Goal: Browse casually: Explore the website without a specific task or goal

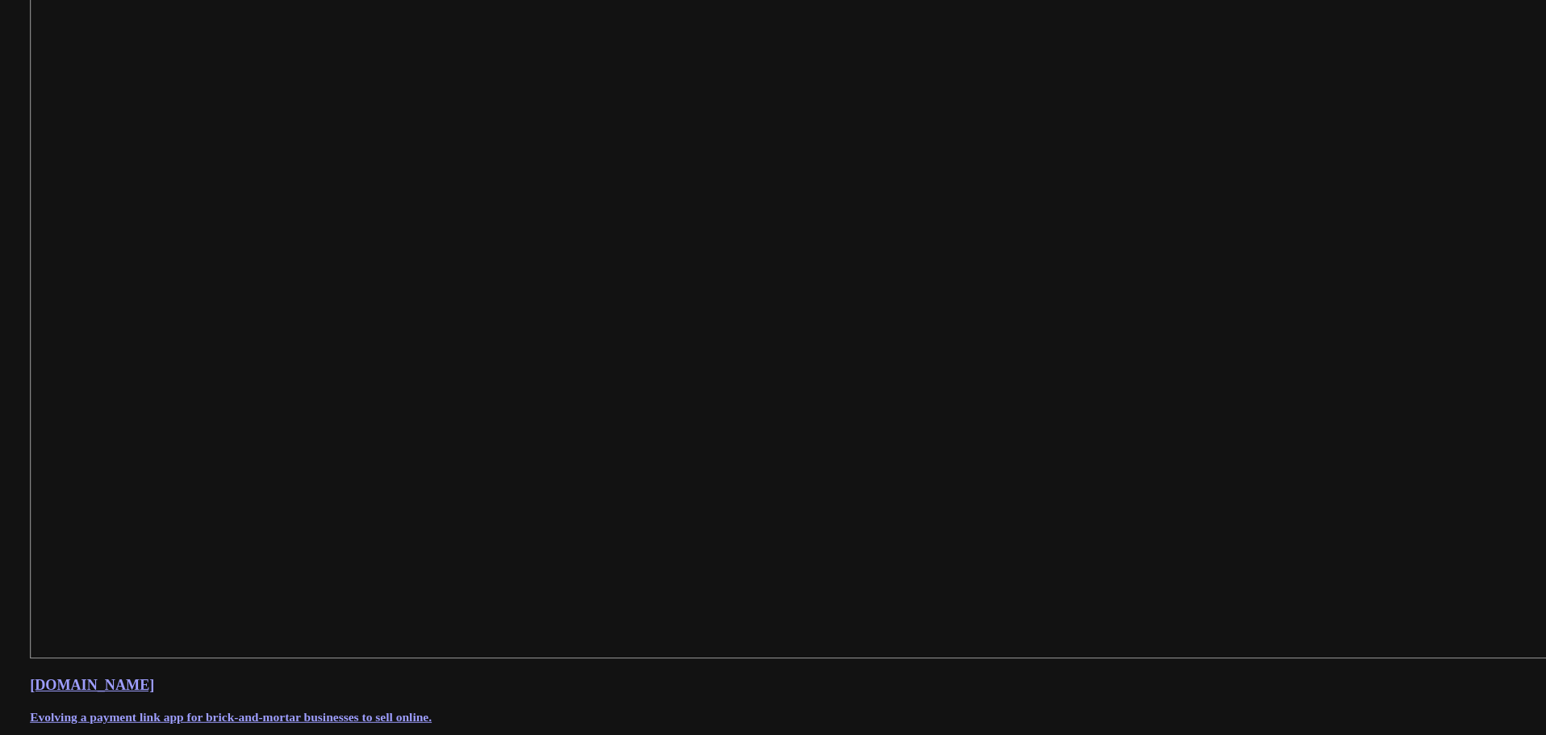
scroll to position [622, 0]
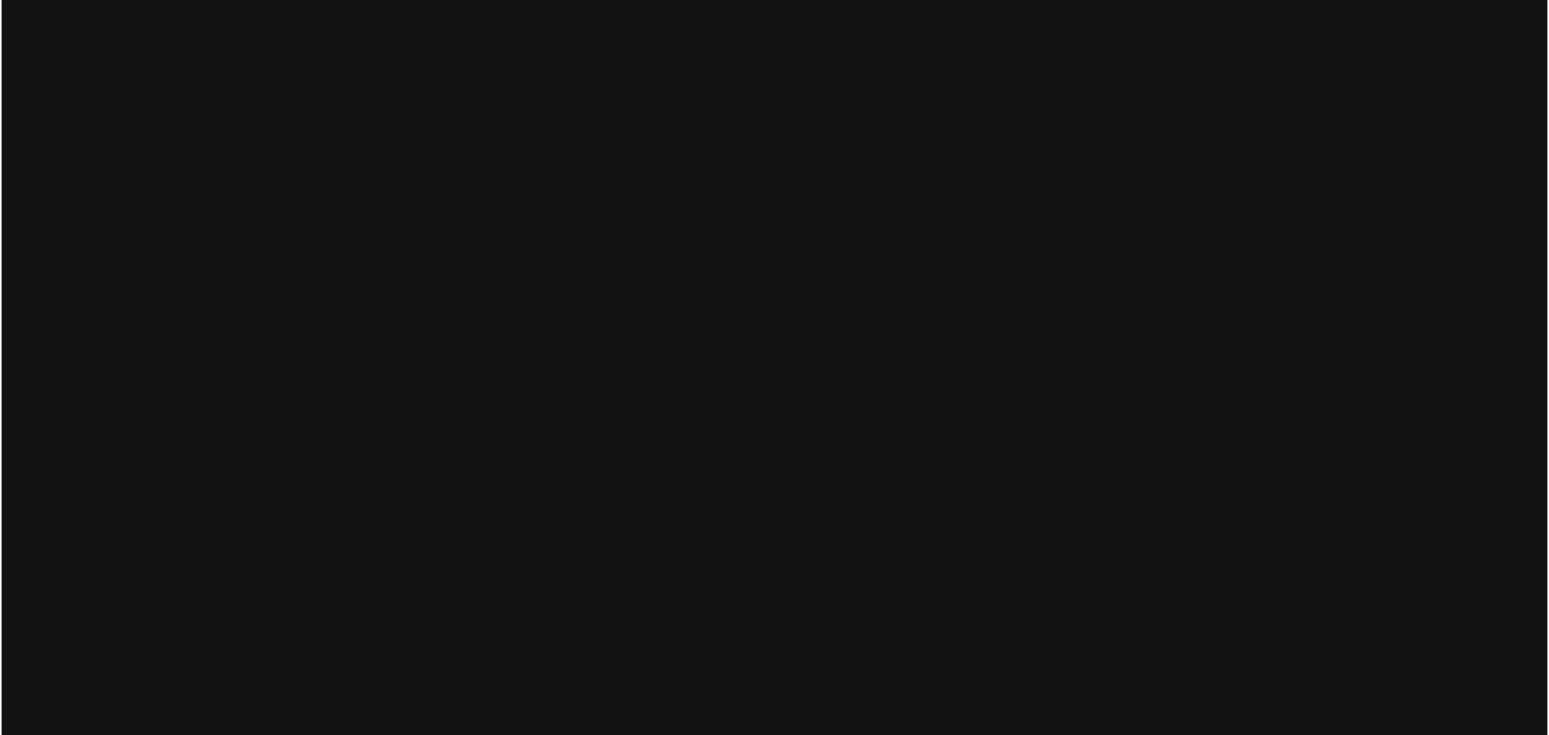
scroll to position [0, 0]
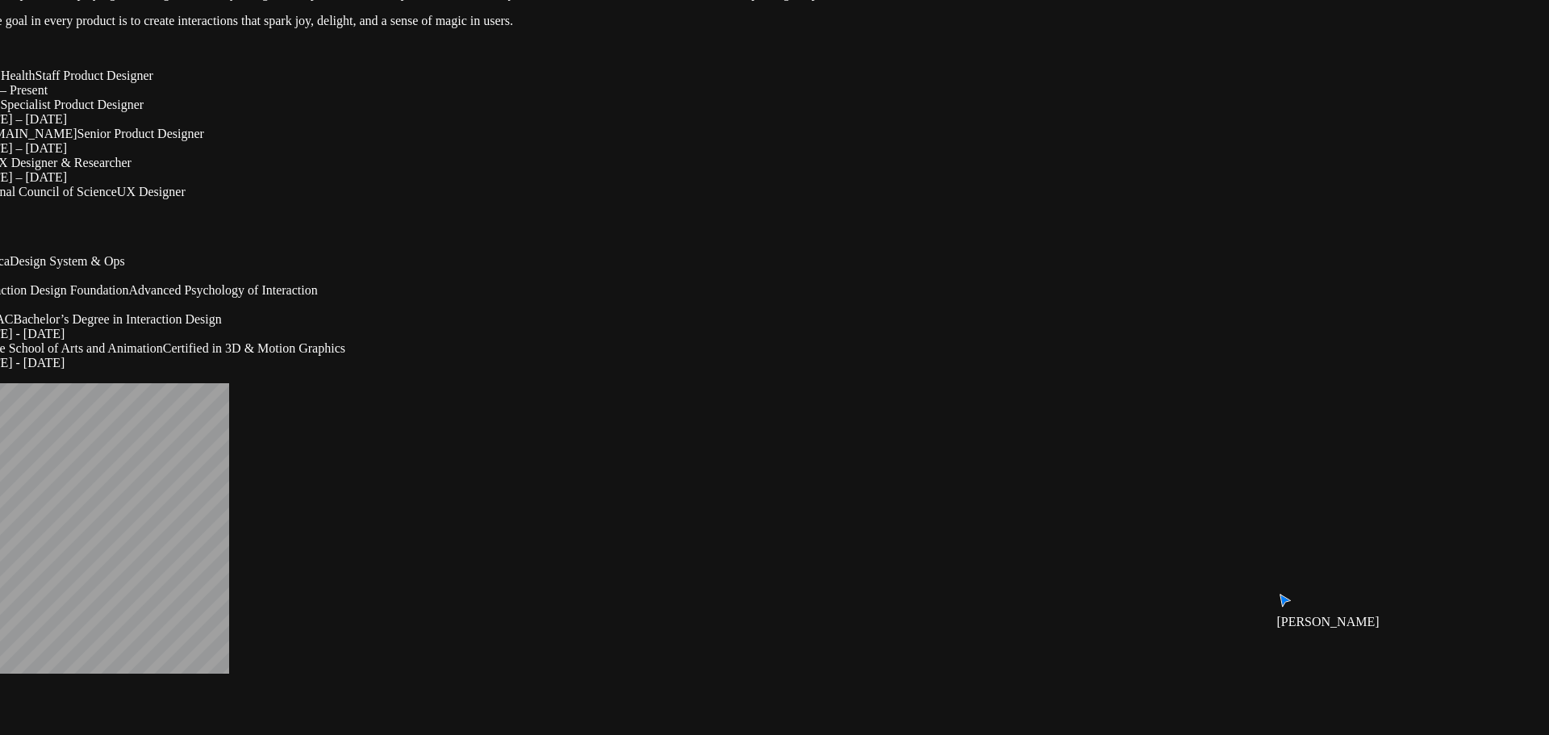
drag, startPoint x: 1033, startPoint y: 440, endPoint x: 965, endPoint y: 209, distance: 240.5
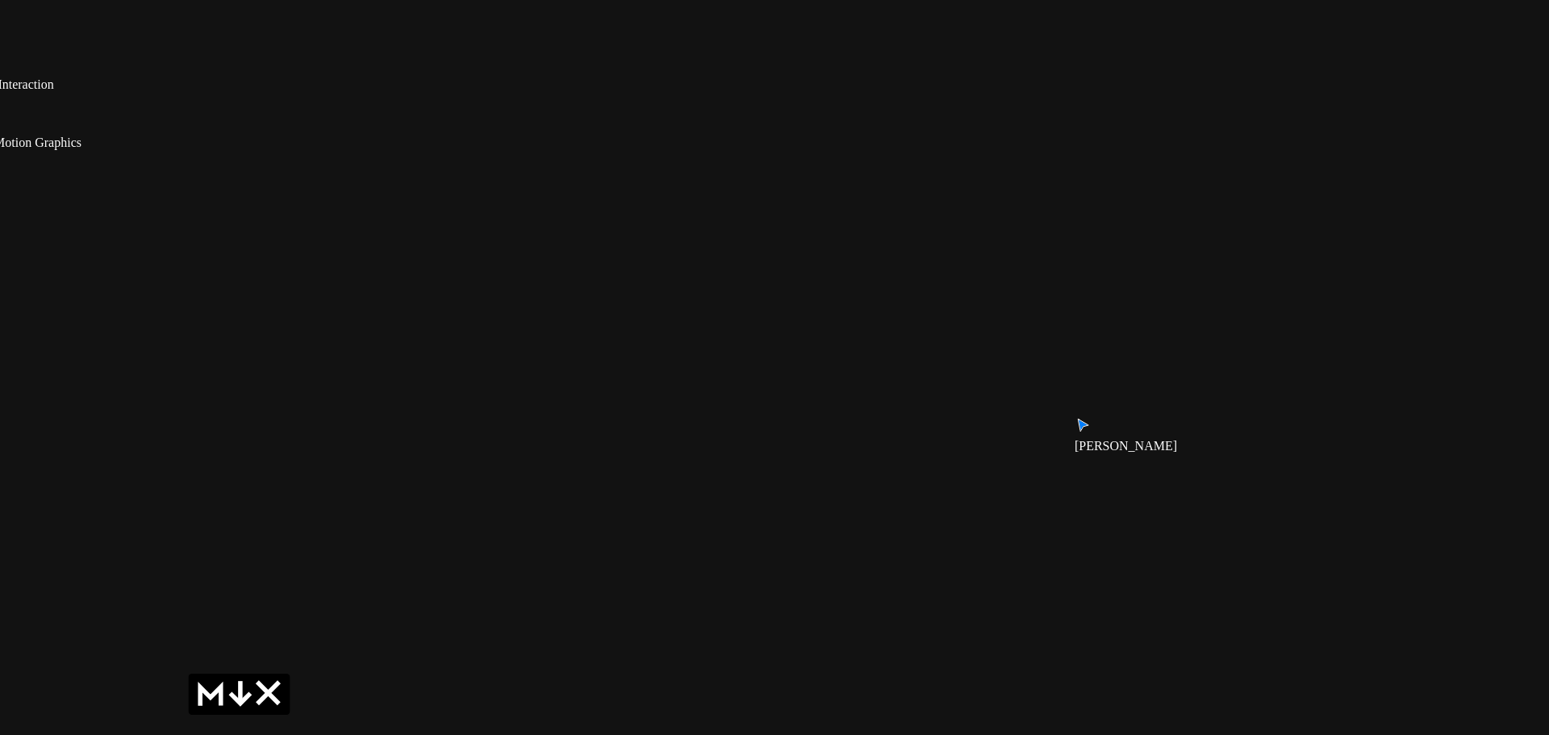
drag, startPoint x: 1039, startPoint y: 557, endPoint x: 767, endPoint y: 344, distance: 345.5
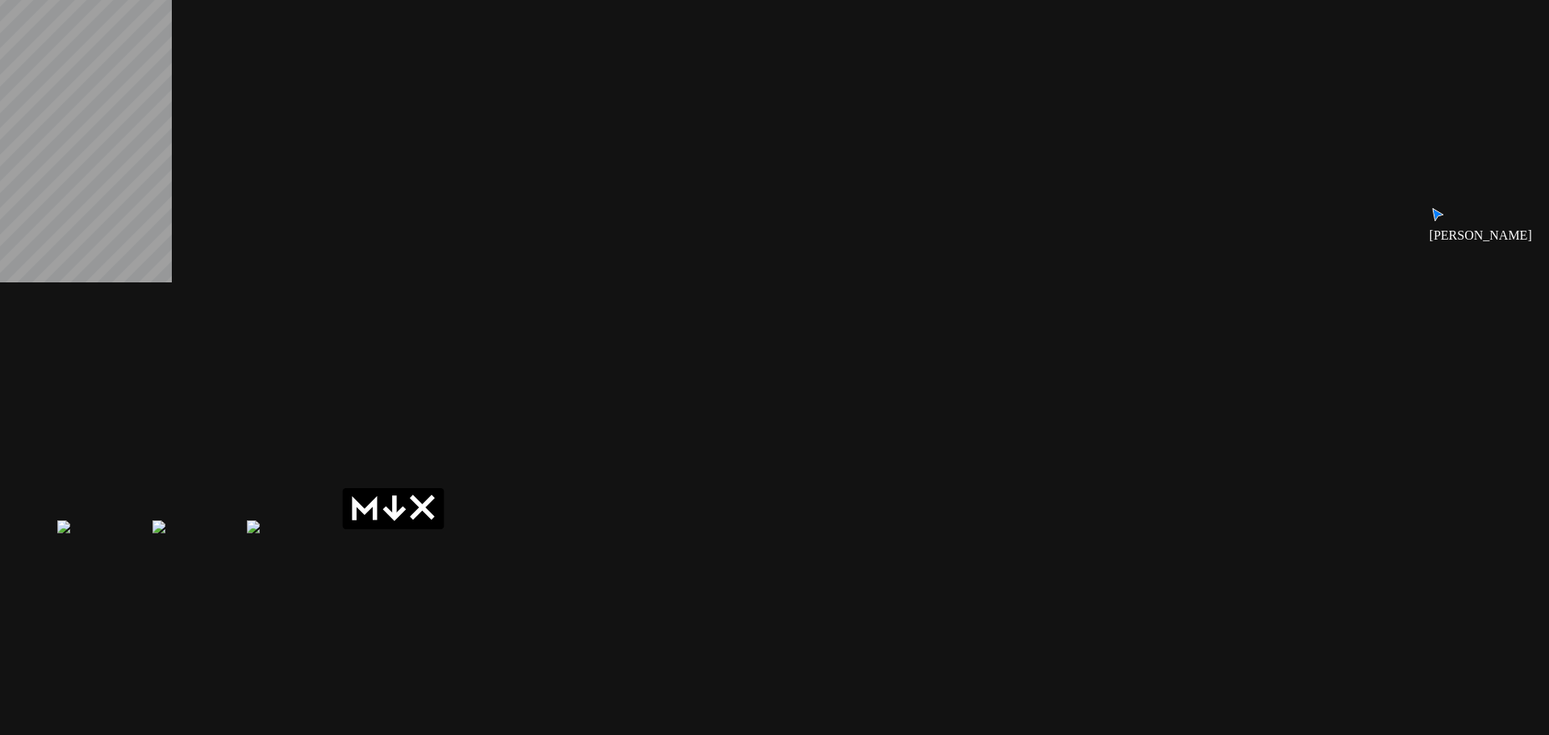
drag, startPoint x: 702, startPoint y: 573, endPoint x: 1002, endPoint y: 324, distance: 389.7
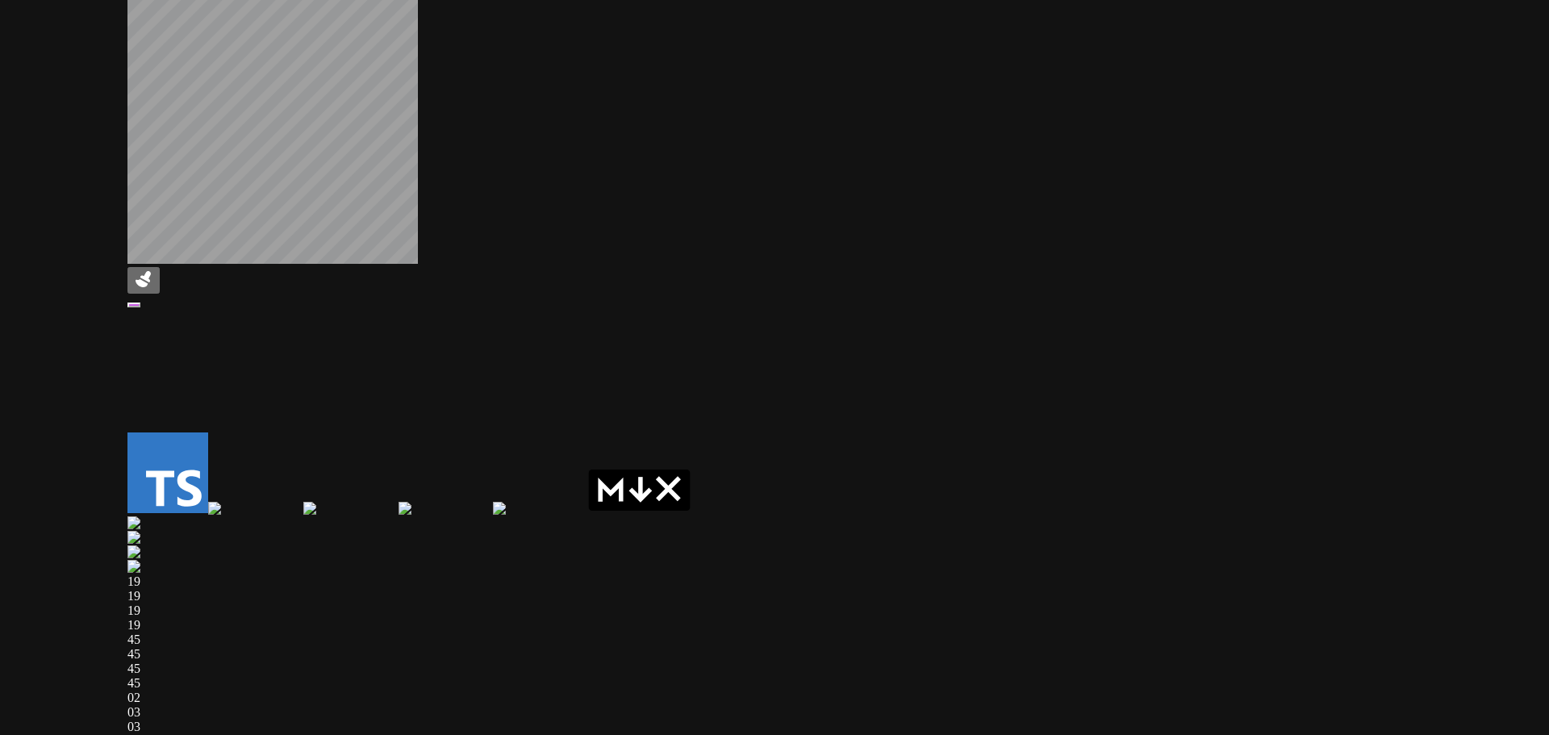
drag, startPoint x: 684, startPoint y: 344, endPoint x: 993, endPoint y: 441, distance: 323.1
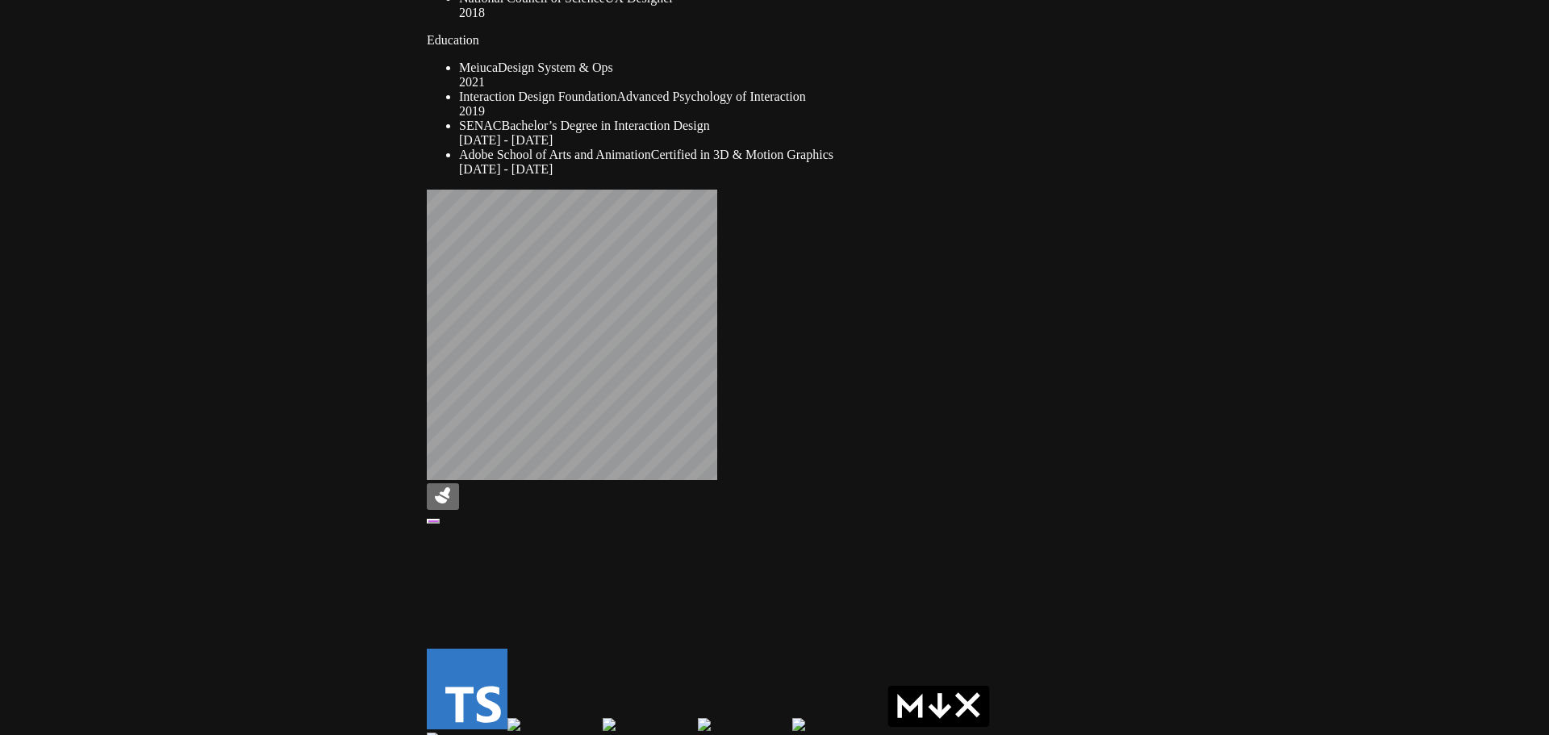
drag, startPoint x: 738, startPoint y: 329, endPoint x: 934, endPoint y: 583, distance: 320.4
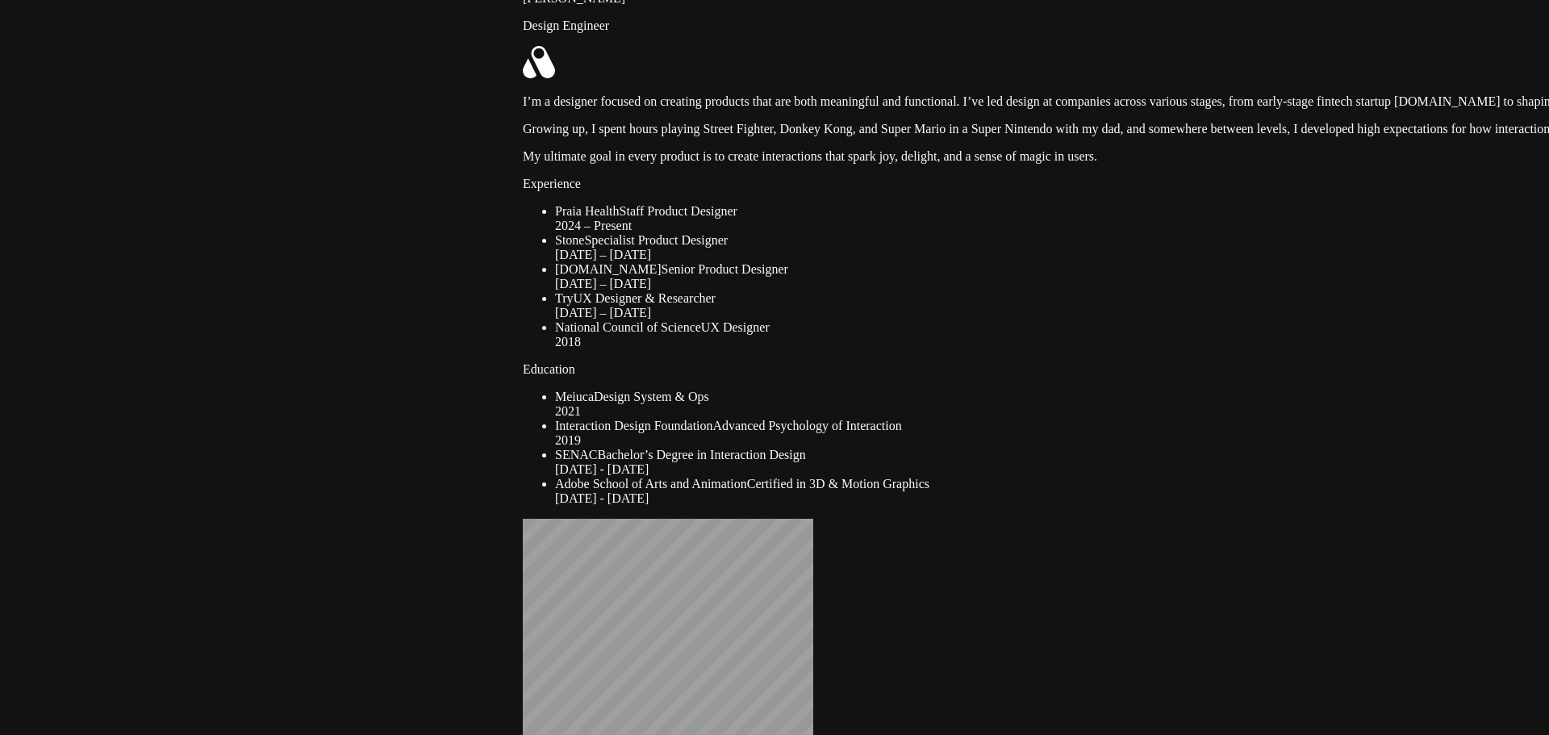
drag, startPoint x: 707, startPoint y: 359, endPoint x: 750, endPoint y: 709, distance: 352.0
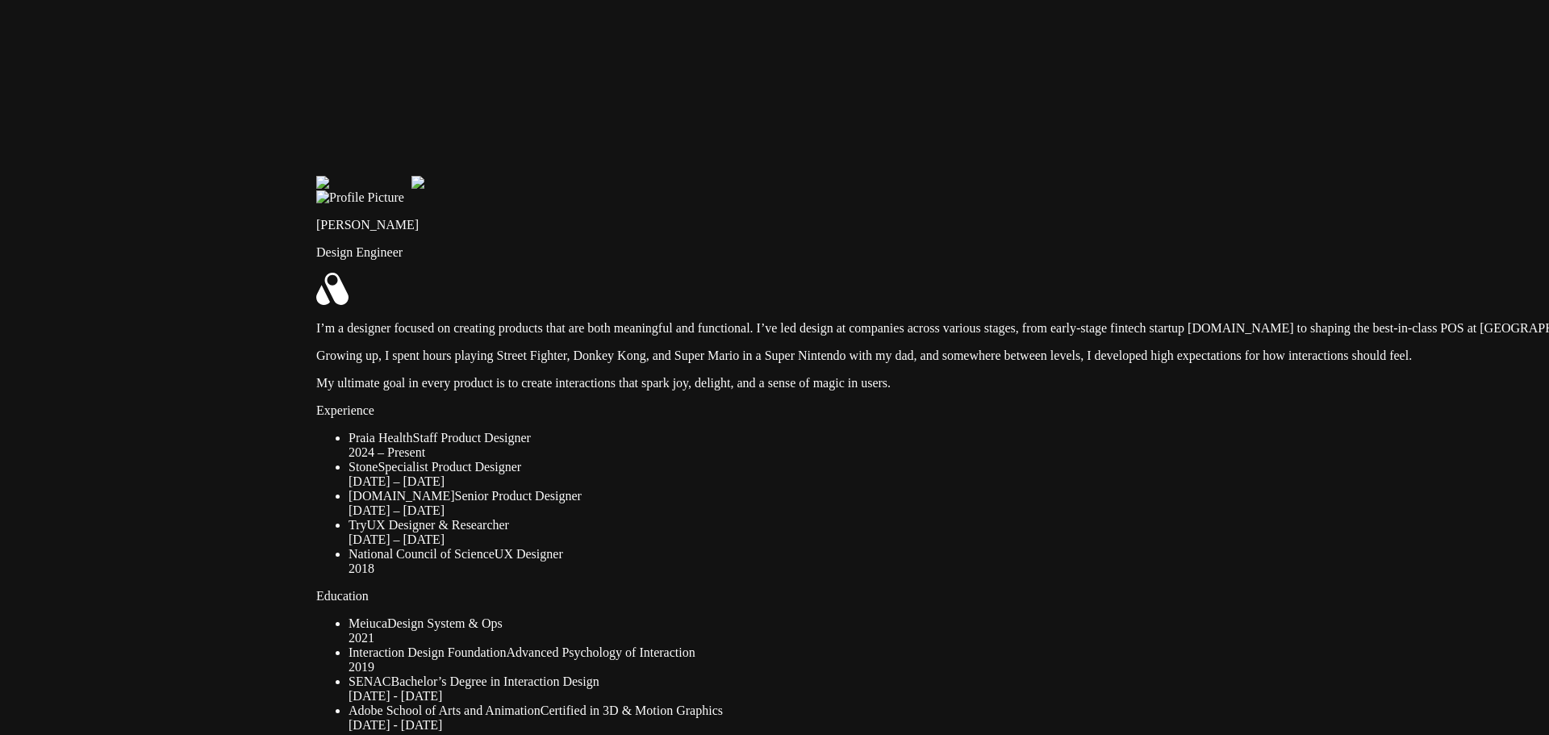
drag, startPoint x: 780, startPoint y: 470, endPoint x: 427, endPoint y: 671, distance: 406.2
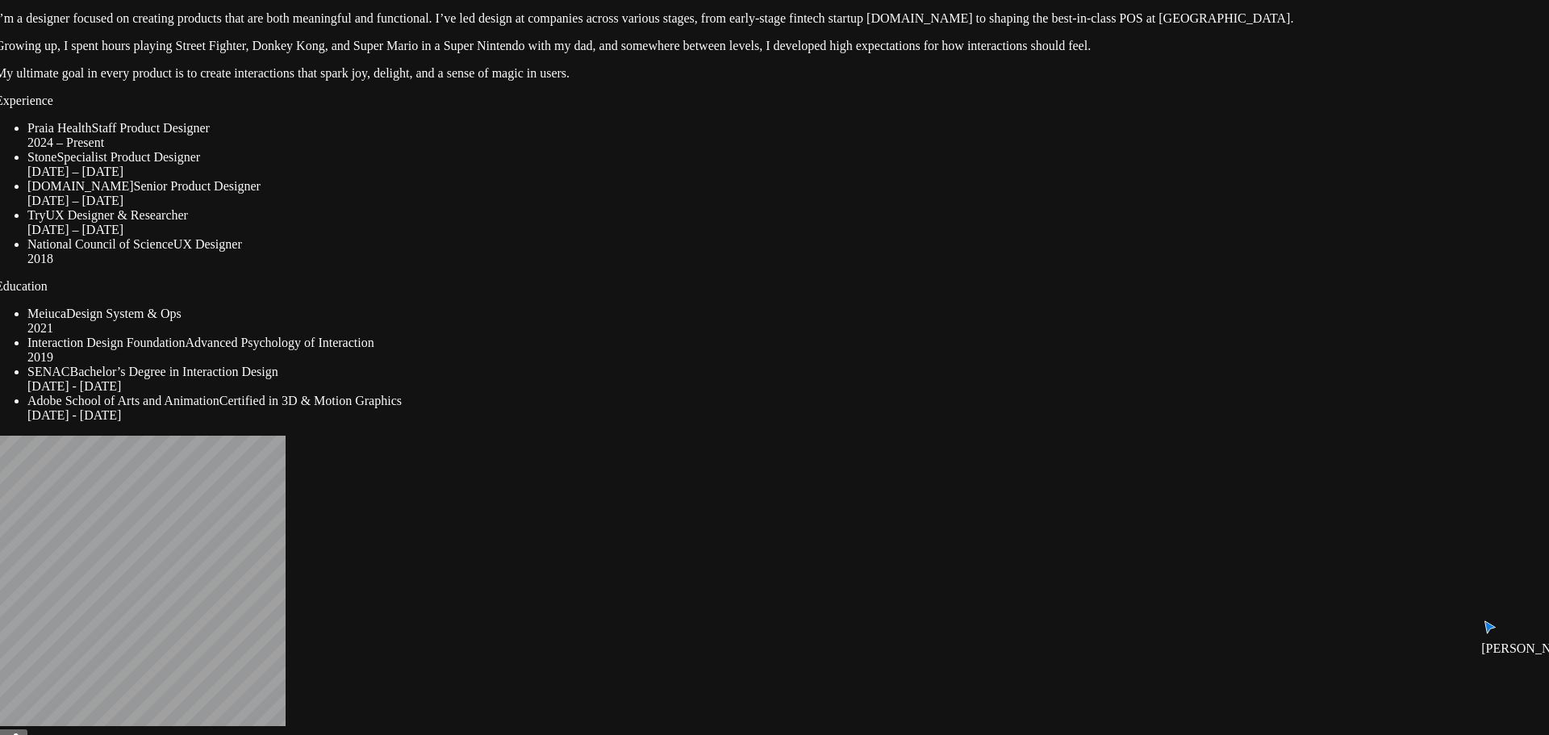
drag, startPoint x: 667, startPoint y: 516, endPoint x: 483, endPoint y: 134, distance: 423.7
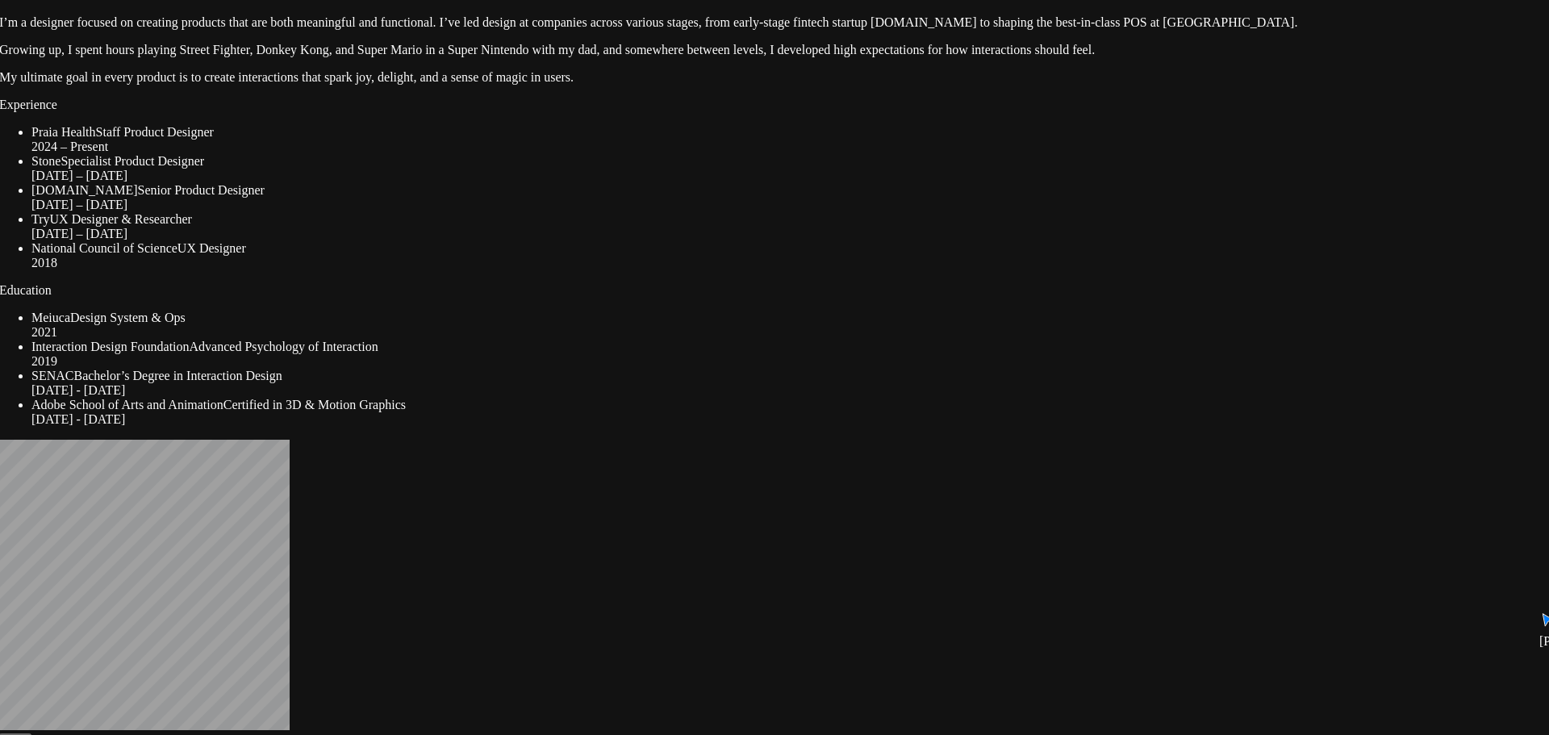
drag, startPoint x: 1013, startPoint y: 183, endPoint x: 1041, endPoint y: 228, distance: 53.3
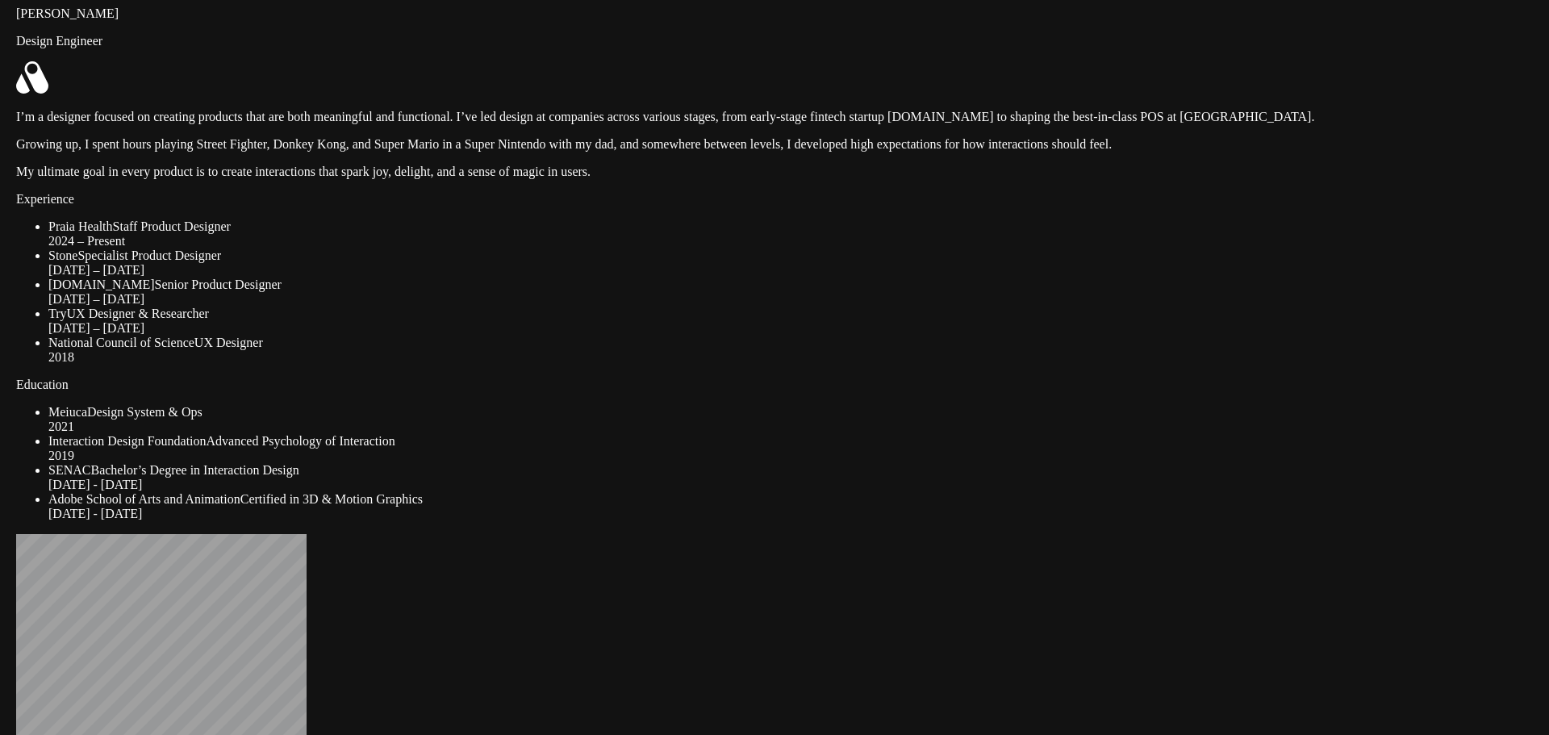
drag, startPoint x: 1022, startPoint y: 210, endPoint x: 1014, endPoint y: 223, distance: 15.2
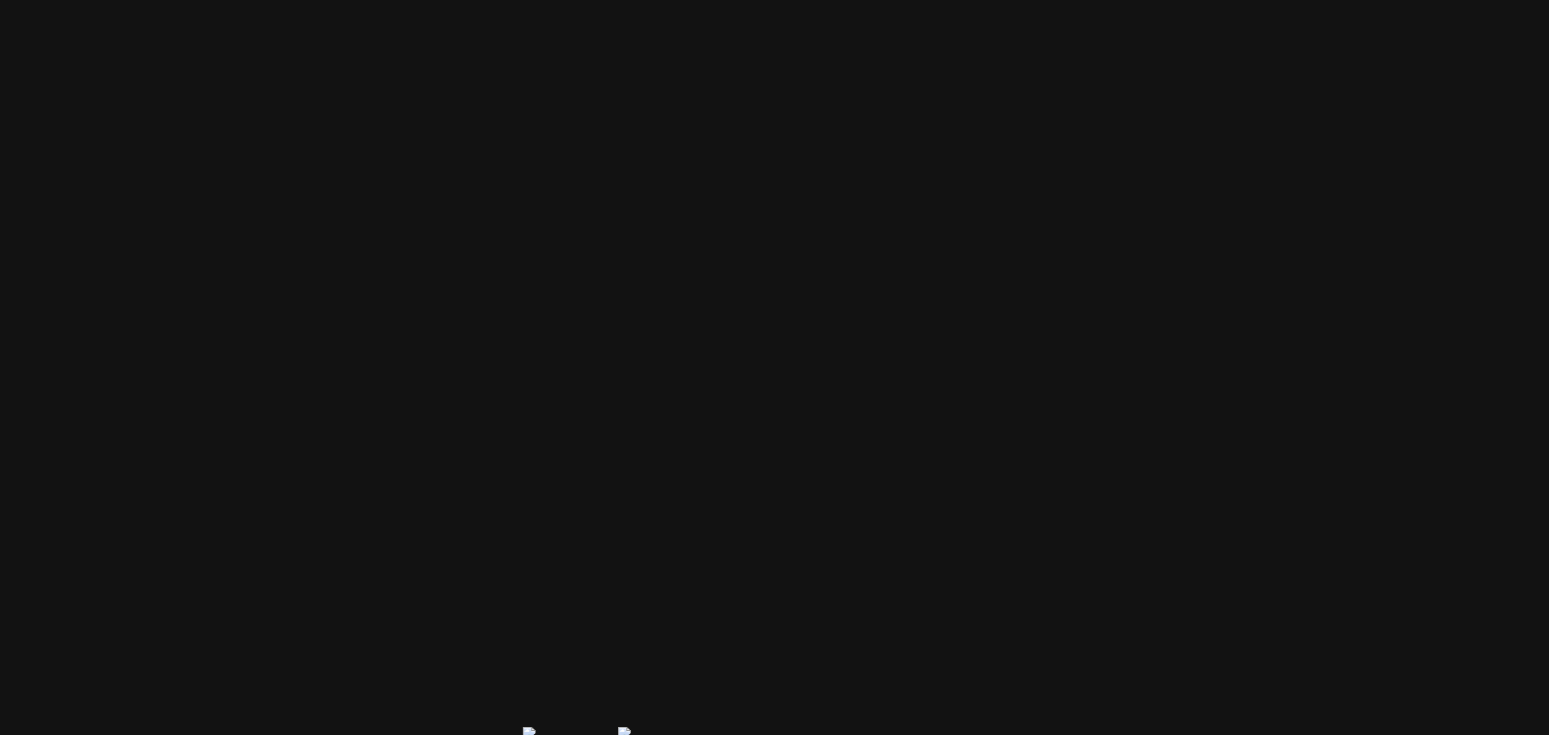
drag, startPoint x: 602, startPoint y: 299, endPoint x: 902, endPoint y: 618, distance: 437.9
drag, startPoint x: 1107, startPoint y: 424, endPoint x: 464, endPoint y: 63, distance: 737.4
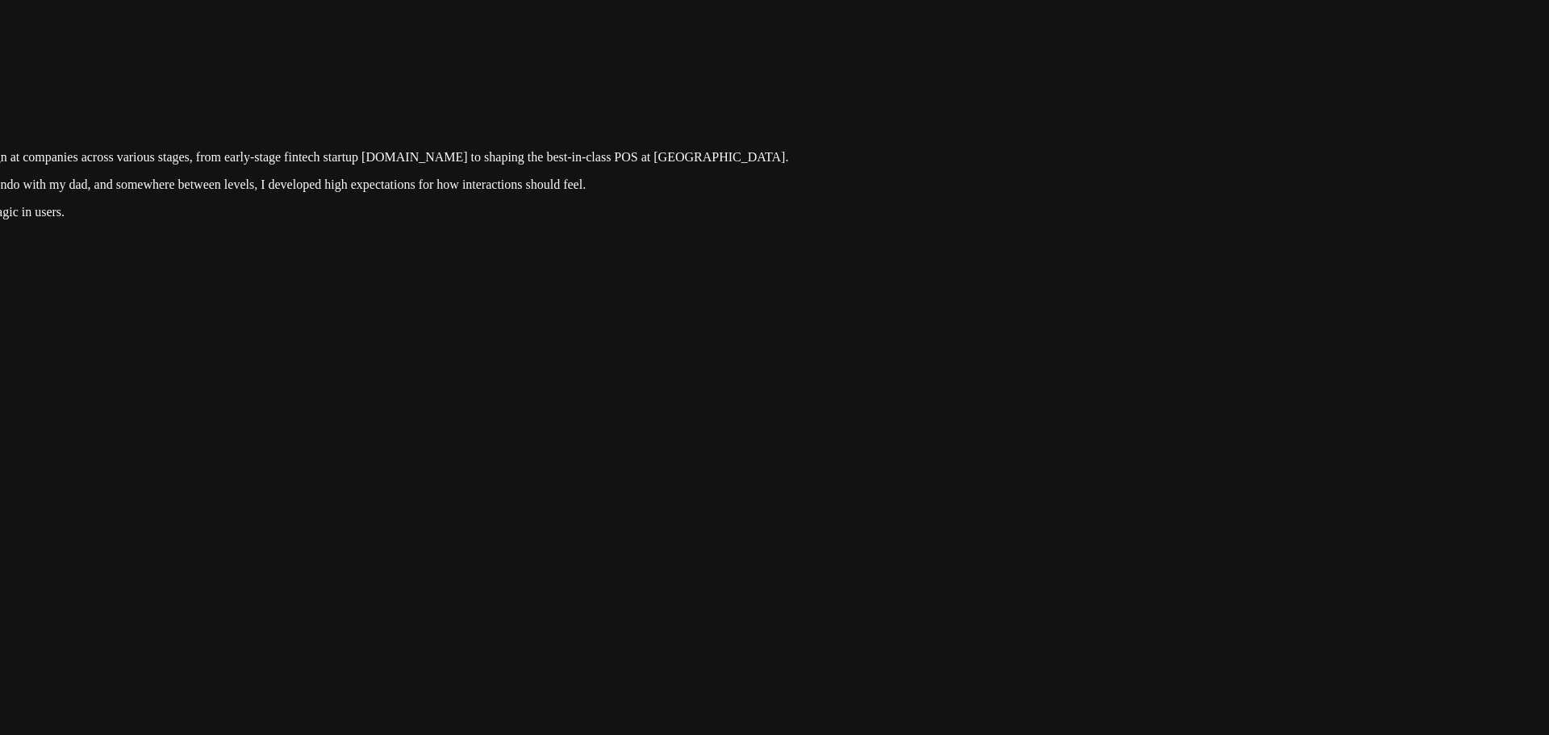
drag, startPoint x: 1260, startPoint y: 441, endPoint x: 745, endPoint y: 114, distance: 609.8
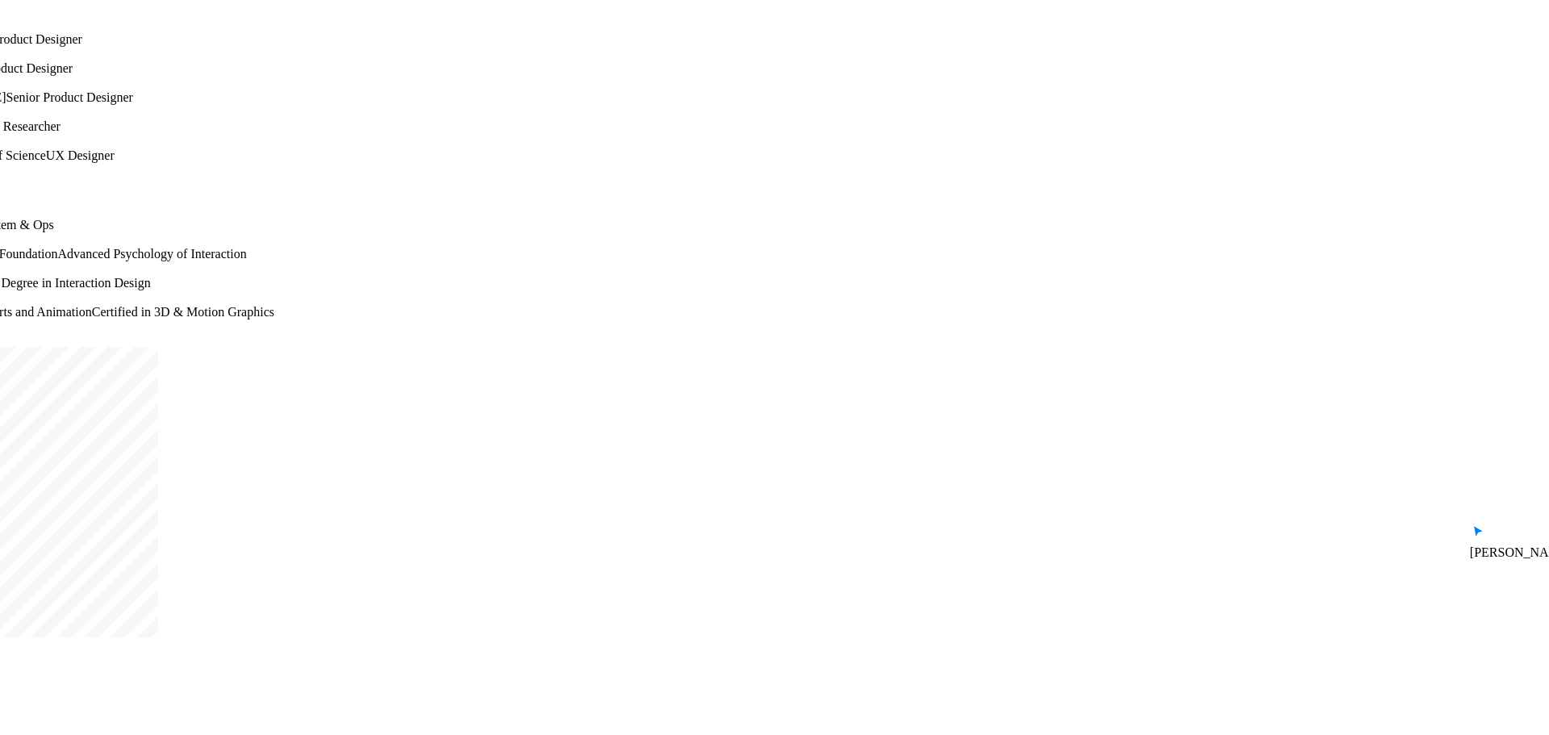
drag, startPoint x: 813, startPoint y: 452, endPoint x: 1199, endPoint y: 221, distance: 449.5
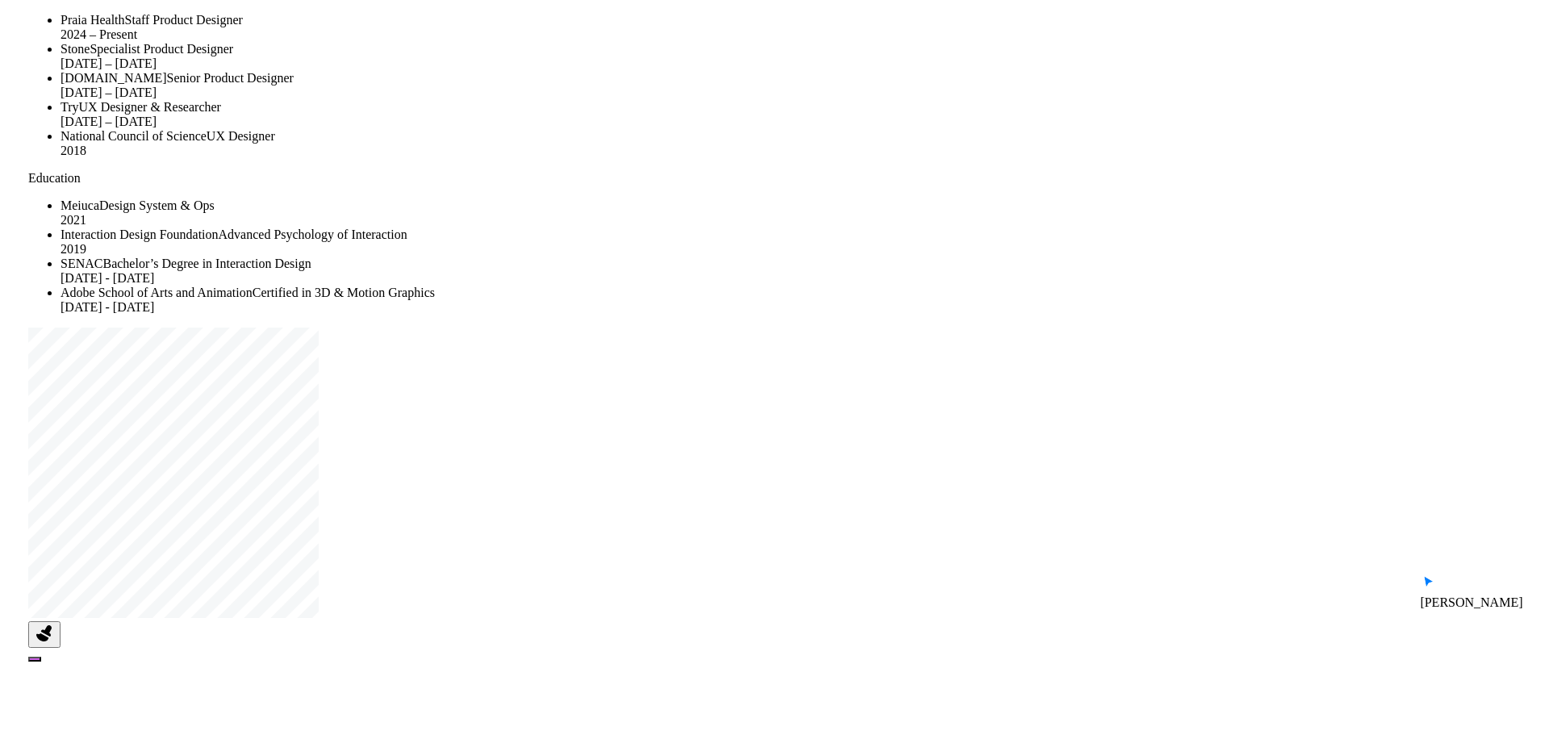
drag, startPoint x: 1015, startPoint y: 514, endPoint x: 1168, endPoint y: 498, distance: 153.4
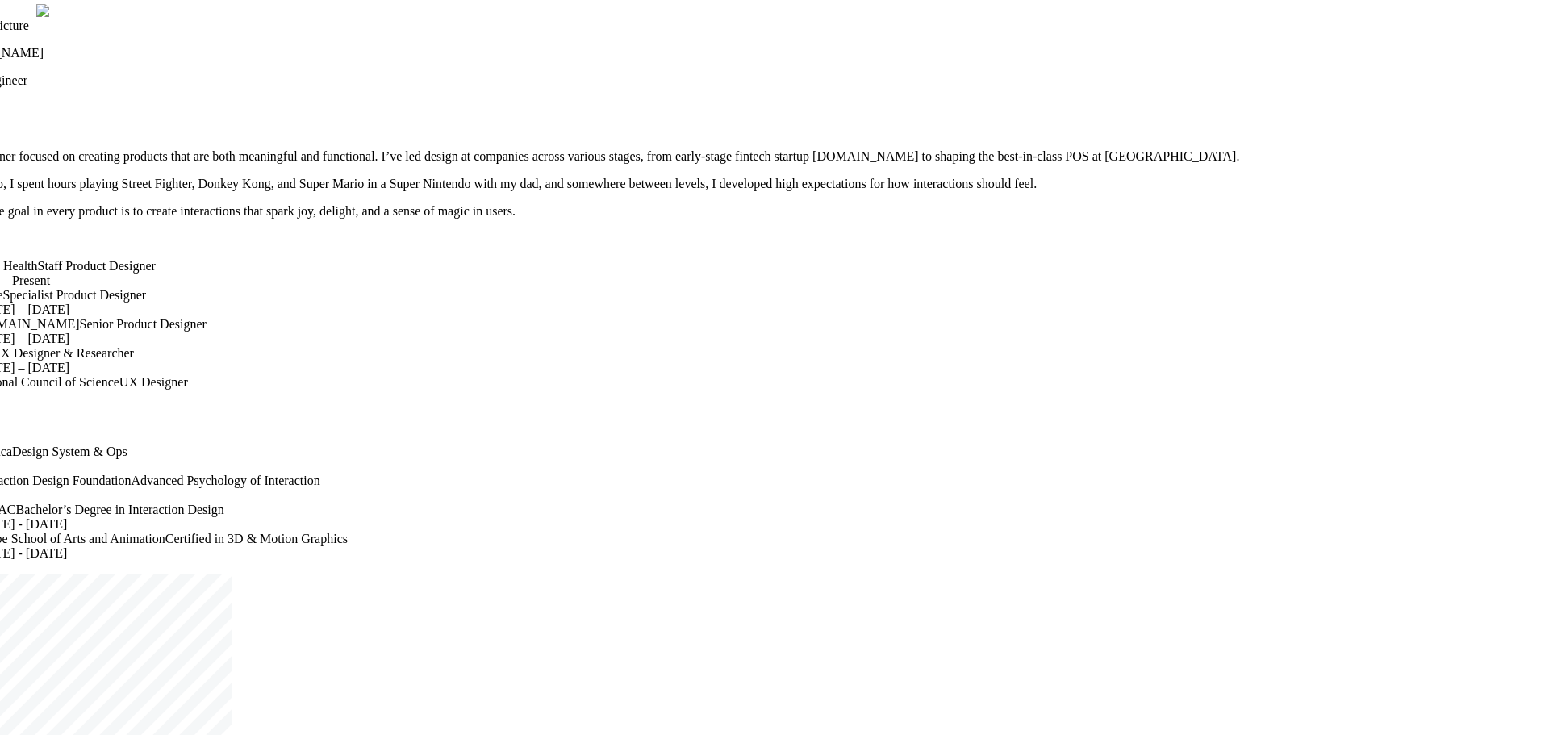
drag, startPoint x: 1269, startPoint y: 297, endPoint x: 1181, endPoint y: 567, distance: 284.0
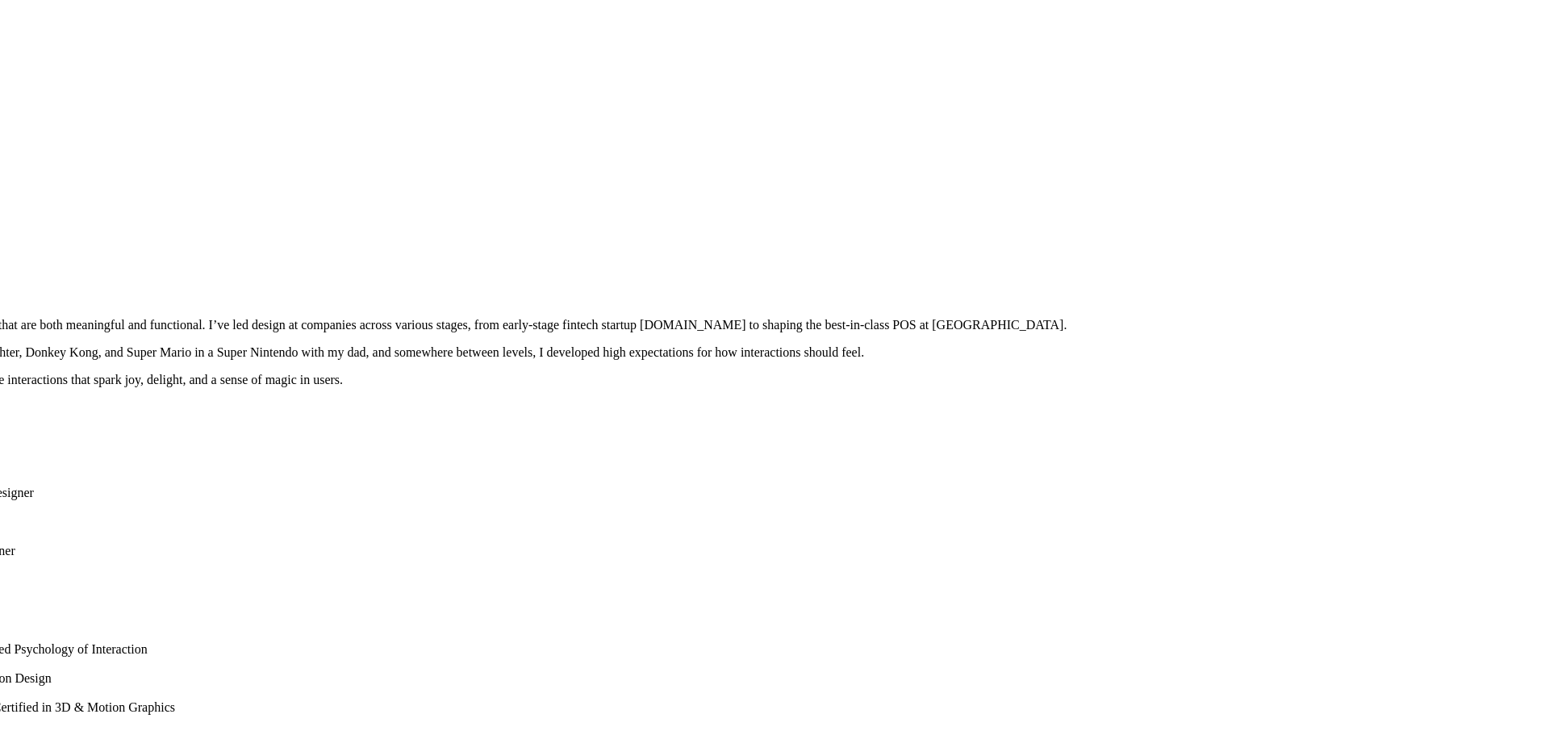
drag, startPoint x: 1214, startPoint y: 392, endPoint x: 1027, endPoint y: 548, distance: 242.9
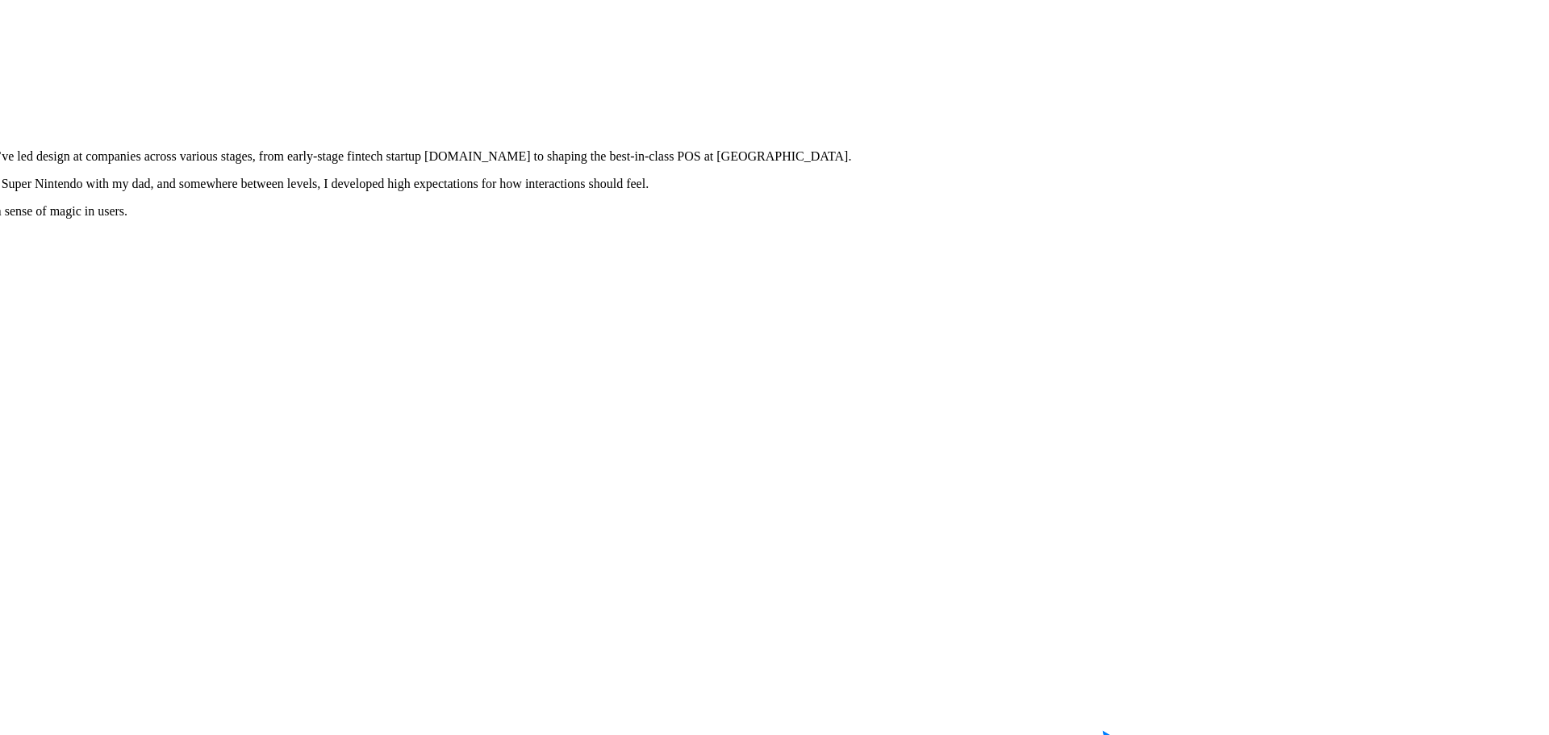
drag, startPoint x: 1027, startPoint y: 548, endPoint x: 818, endPoint y: 367, distance: 276.3
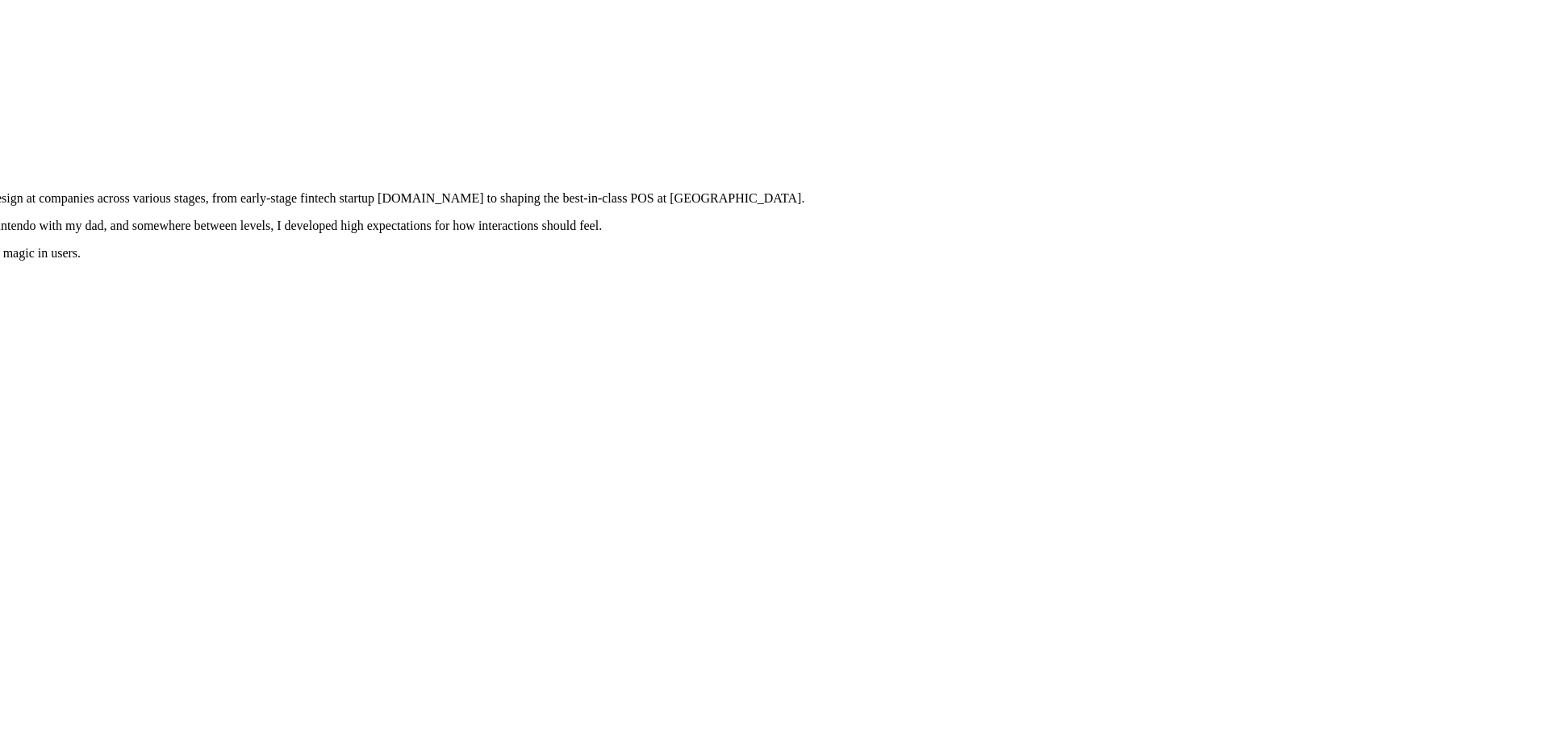
drag, startPoint x: 908, startPoint y: 270, endPoint x: 826, endPoint y: 367, distance: 127.1
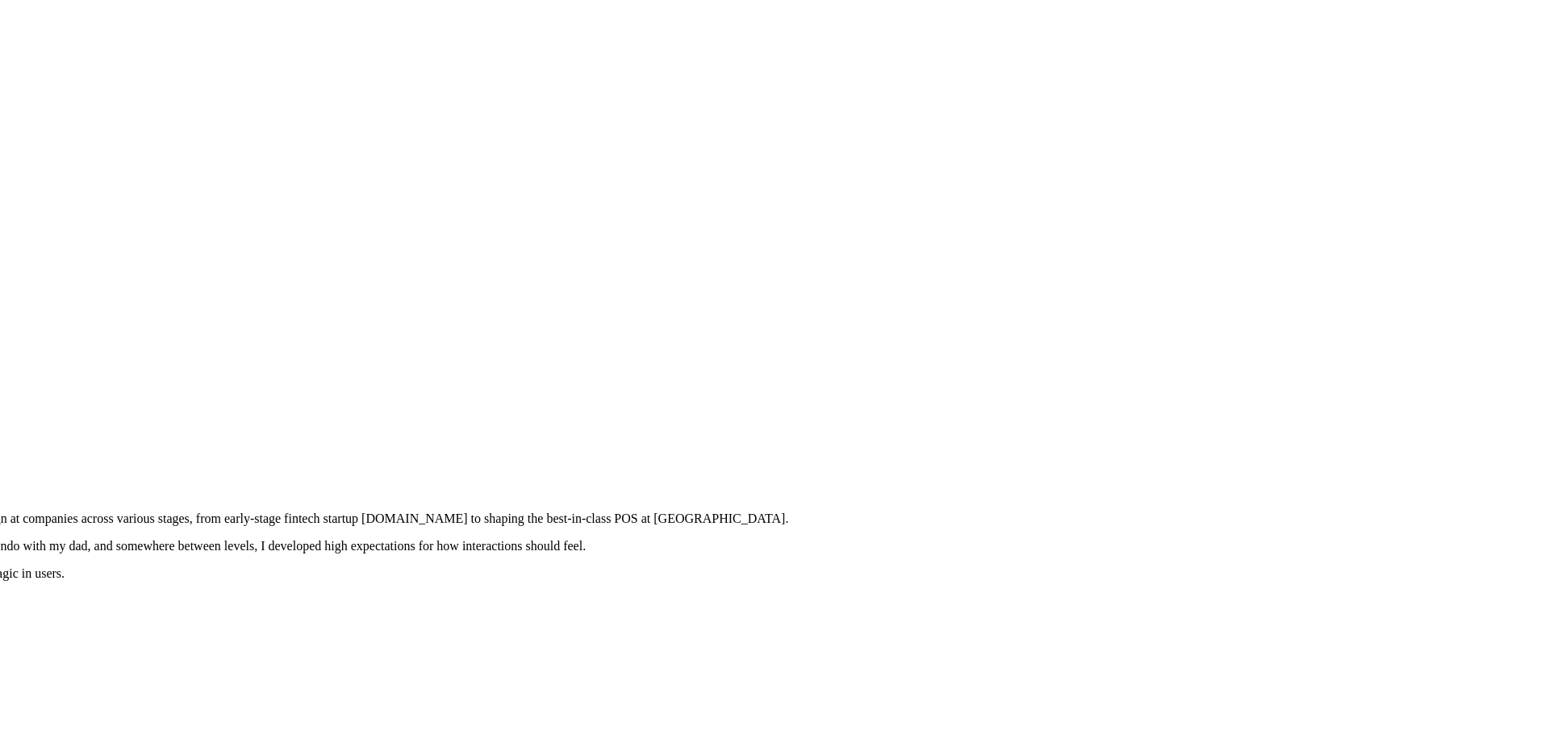
drag, startPoint x: 1040, startPoint y: 193, endPoint x: 780, endPoint y: 466, distance: 376.7
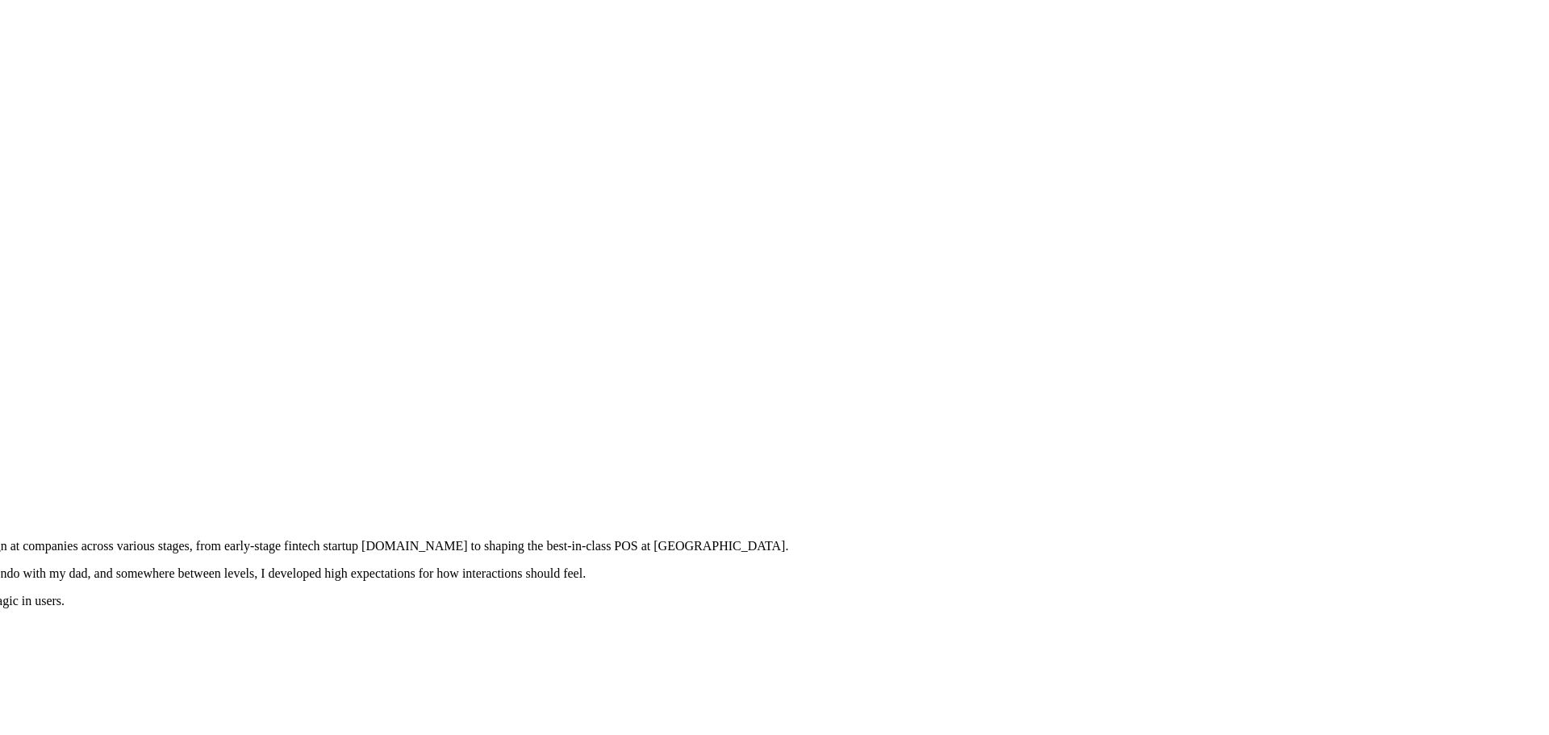
drag, startPoint x: 968, startPoint y: 405, endPoint x: 943, endPoint y: 580, distance: 177.0
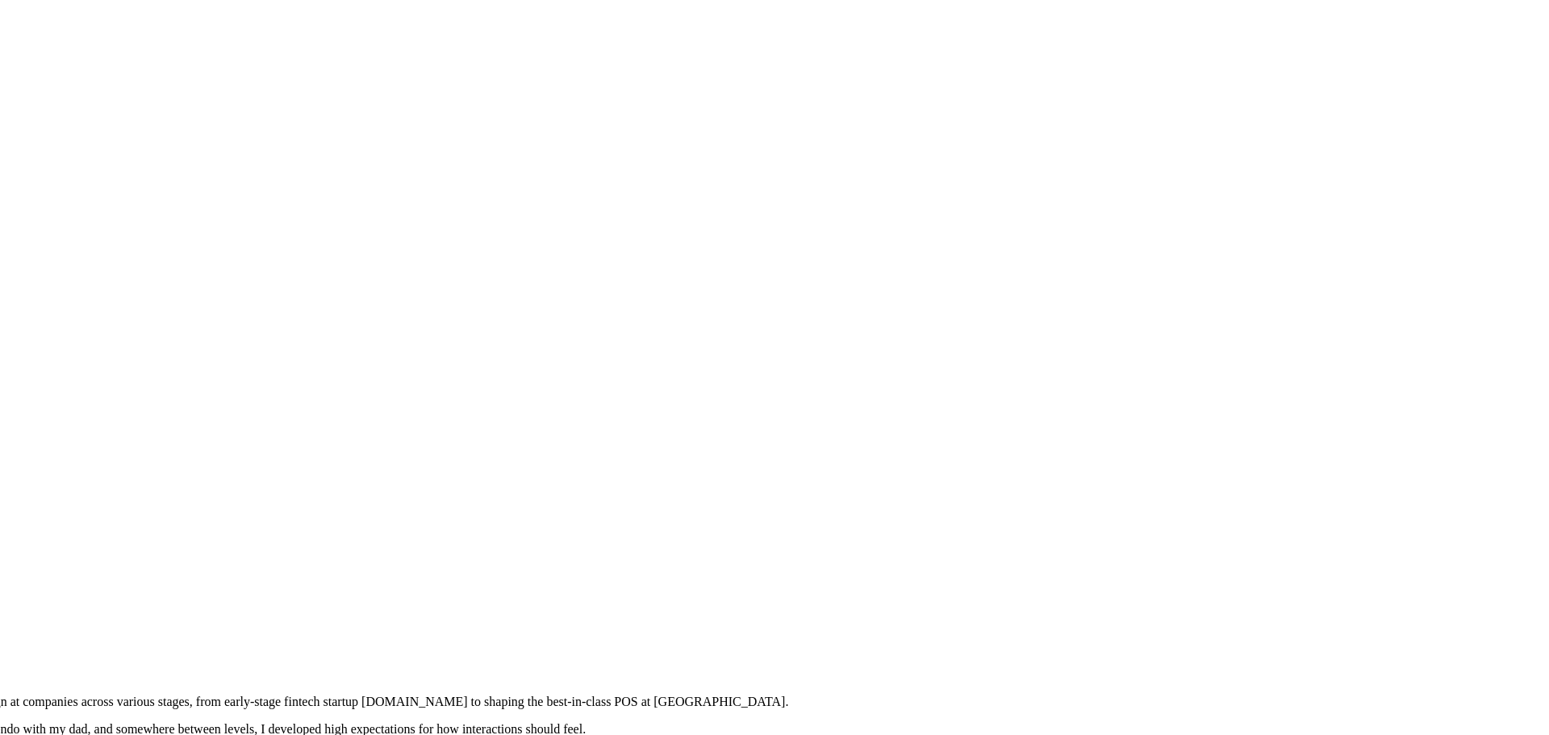
drag, startPoint x: 1047, startPoint y: 593, endPoint x: 1292, endPoint y: 288, distance: 390.9
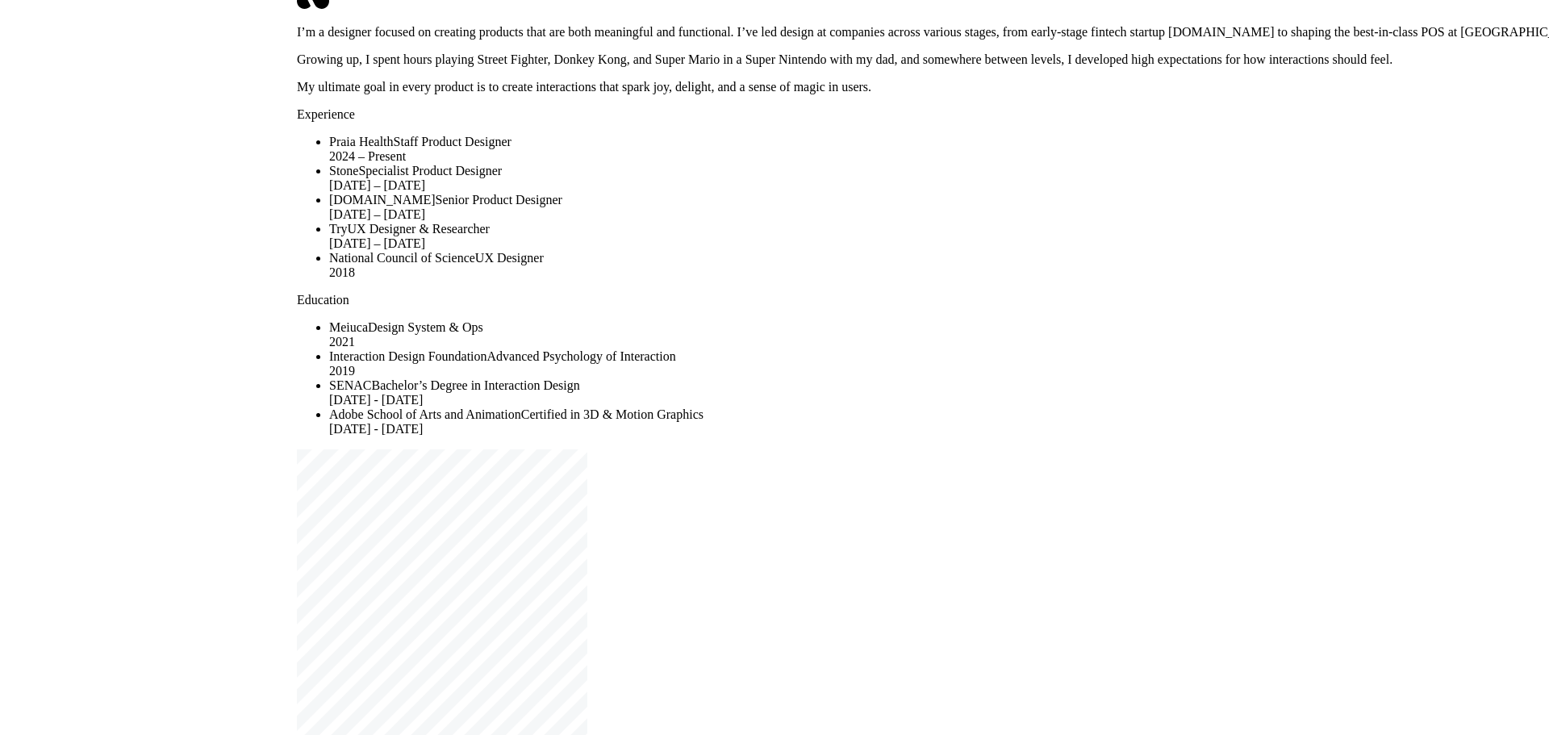
drag, startPoint x: 243, startPoint y: 529, endPoint x: 784, endPoint y: 177, distance: 645.5
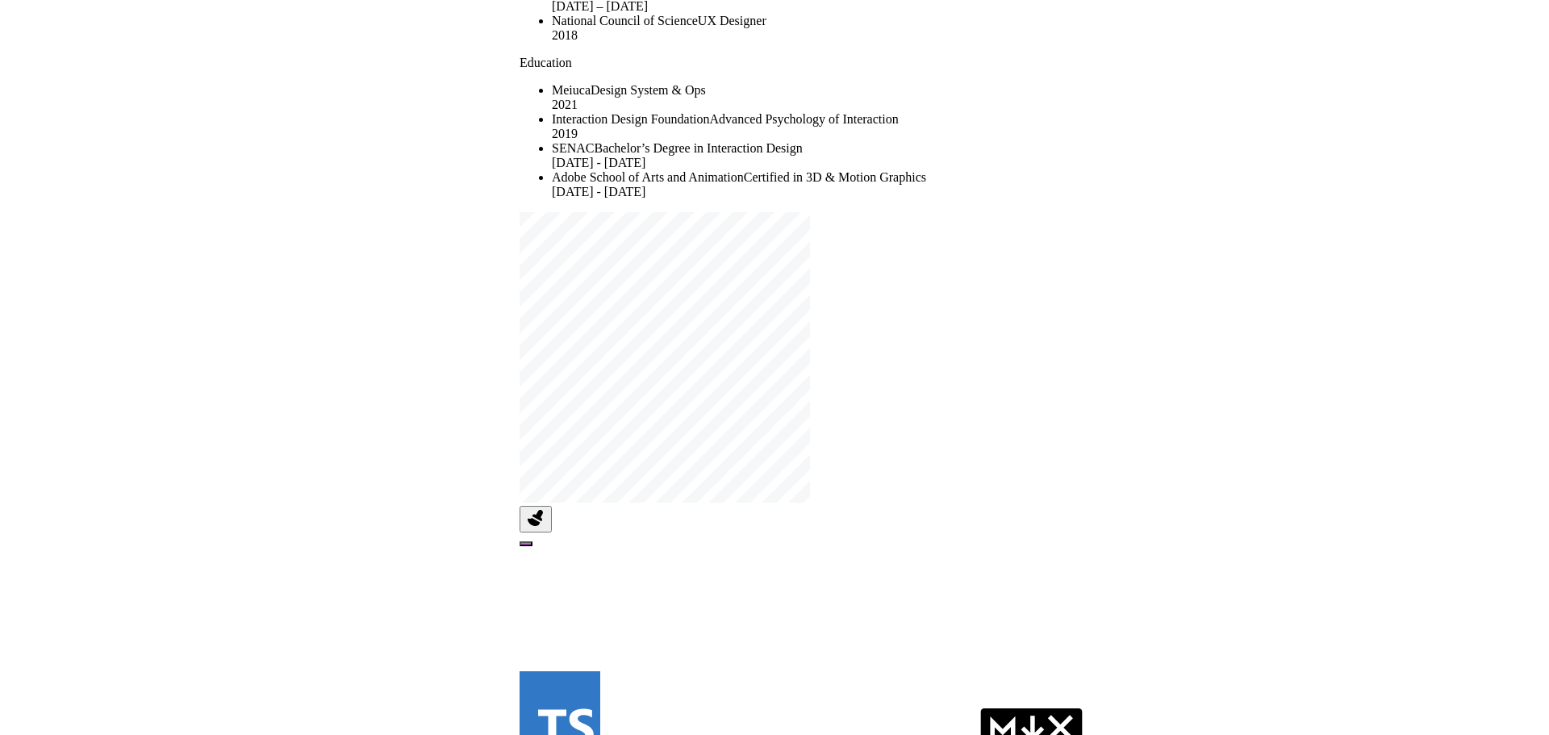
drag, startPoint x: 525, startPoint y: 493, endPoint x: 760, endPoint y: 245, distance: 341.9
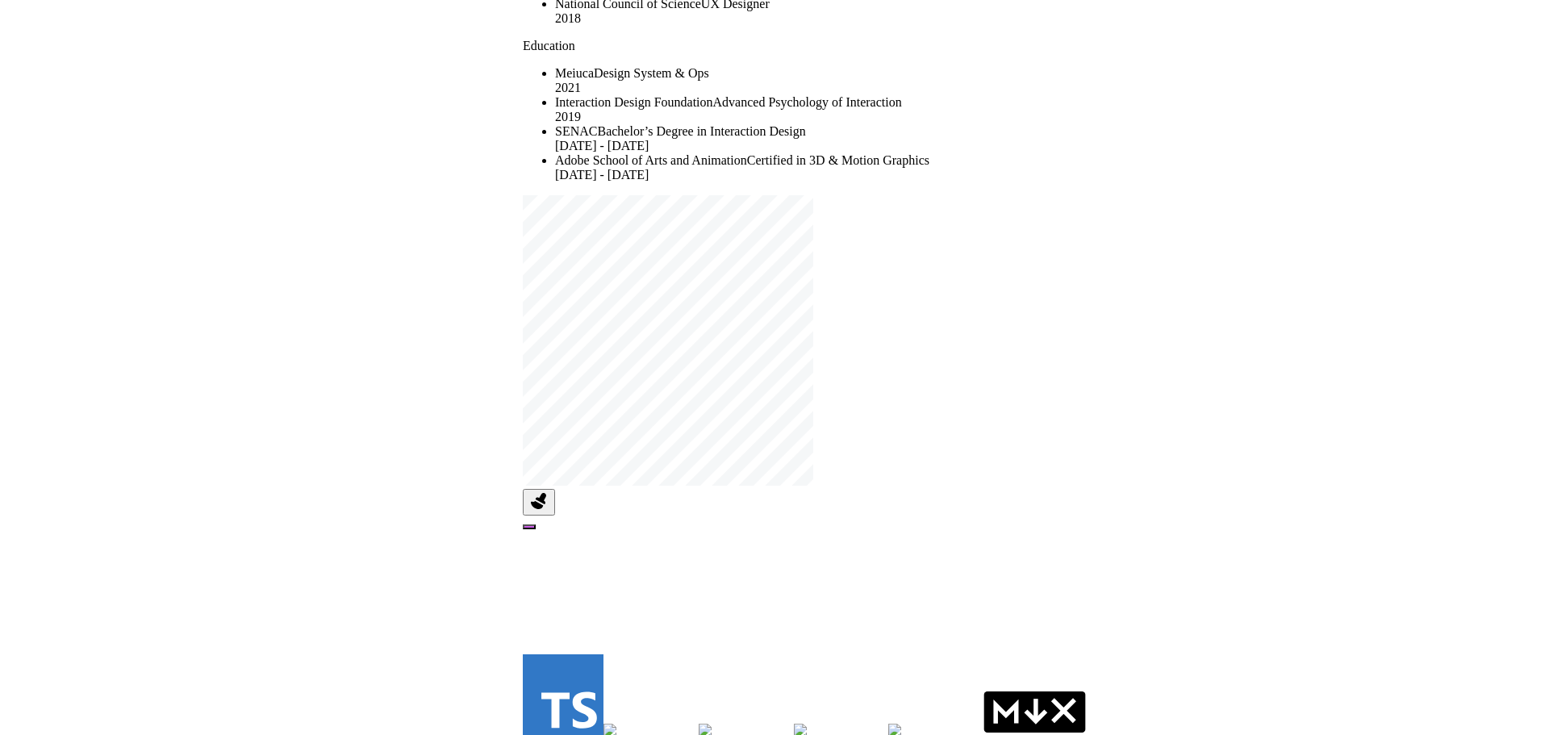
drag, startPoint x: 829, startPoint y: 393, endPoint x: 574, endPoint y: 604, distance: 331.3
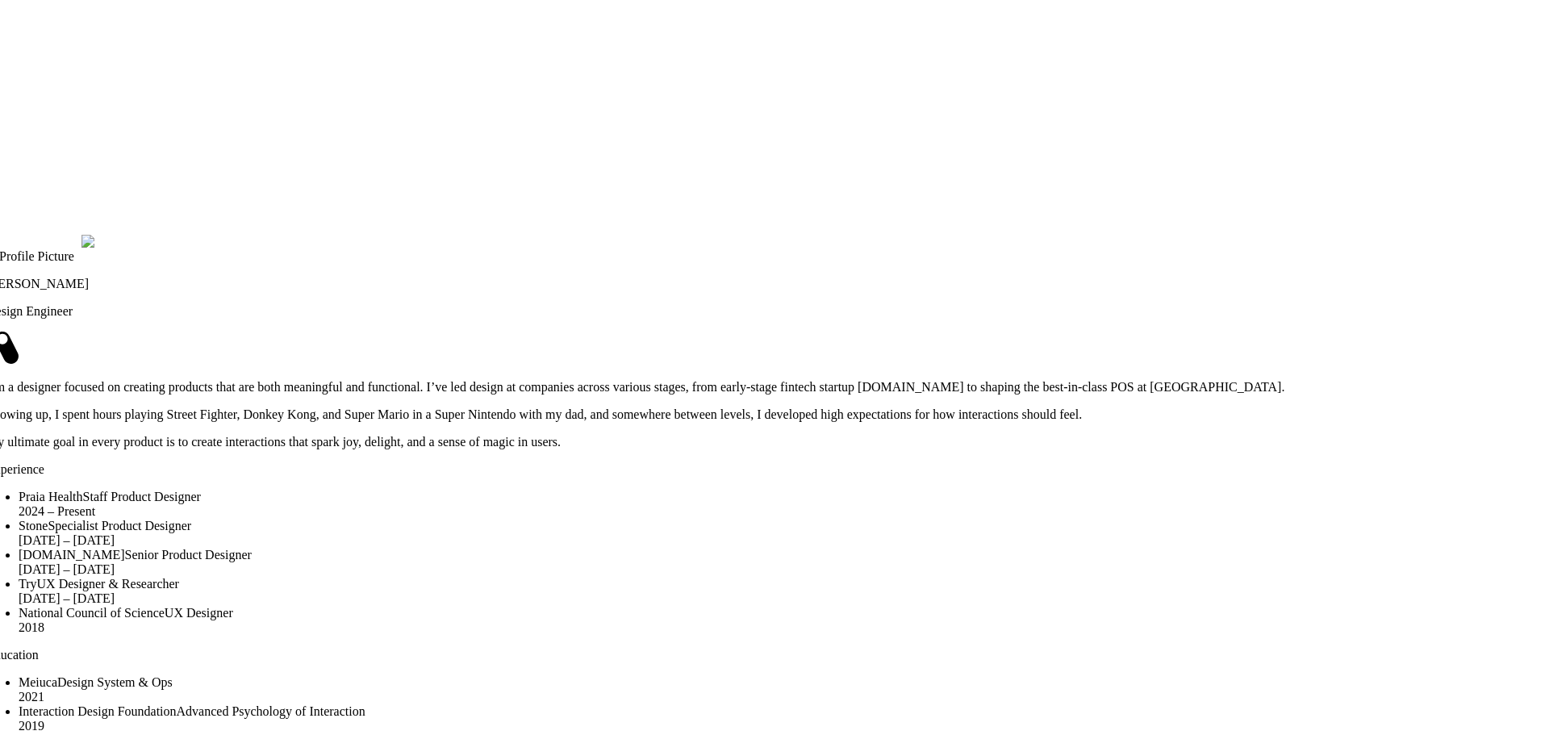
drag, startPoint x: 1310, startPoint y: 111, endPoint x: 1027, endPoint y: 508, distance: 487.2
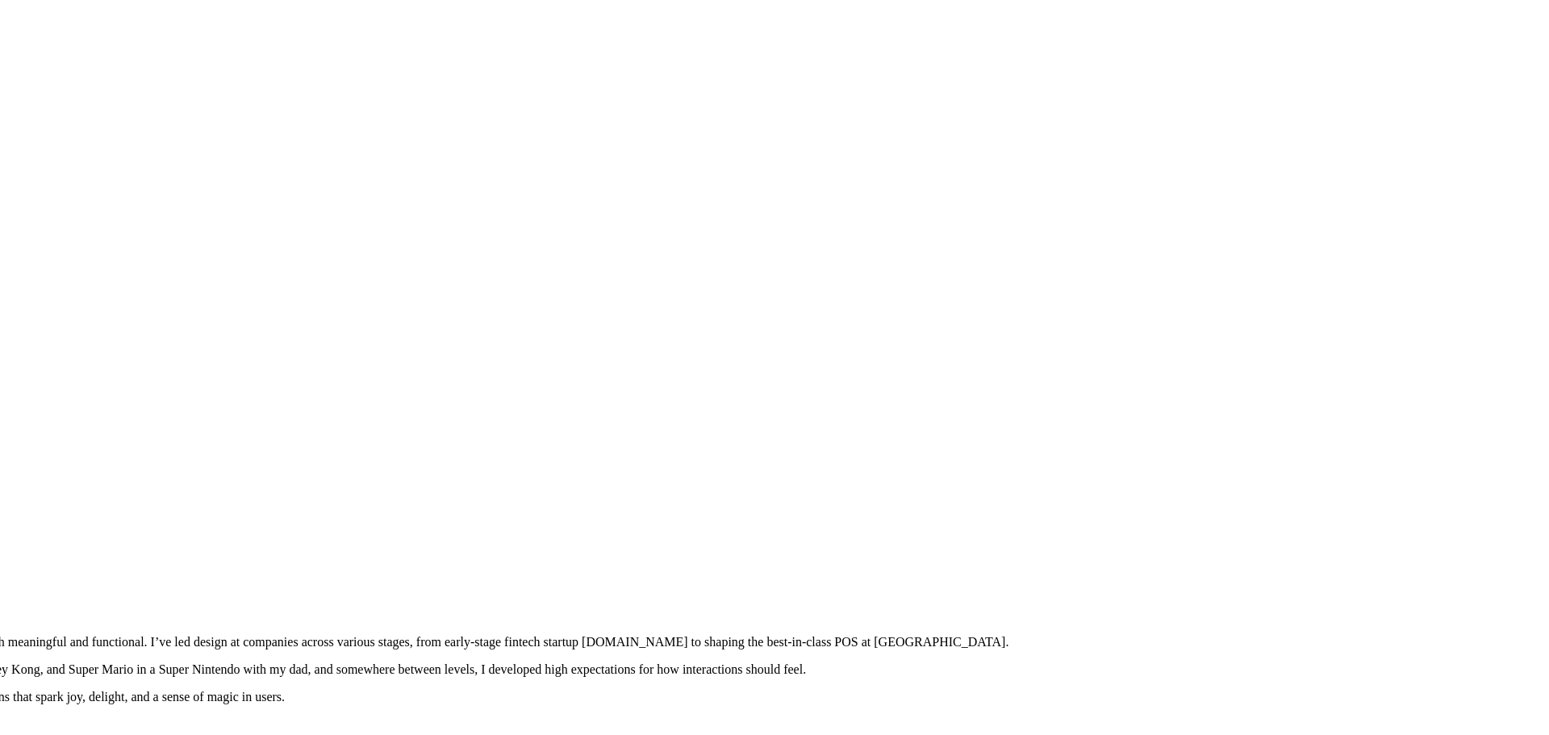
drag, startPoint x: 1432, startPoint y: 222, endPoint x: 1153, endPoint y: 478, distance: 378.1
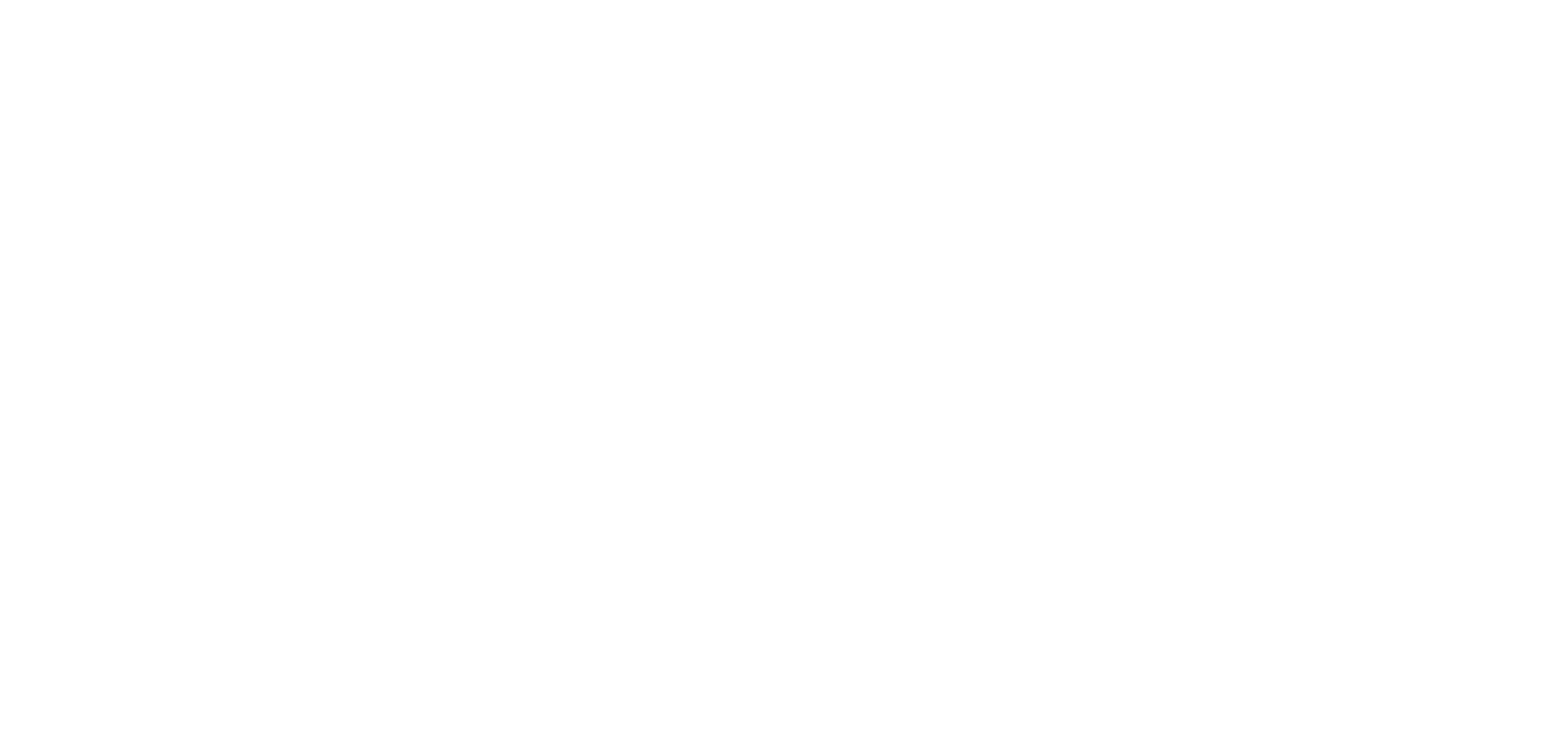
drag, startPoint x: 805, startPoint y: 235, endPoint x: 887, endPoint y: 368, distance: 156.1
drag, startPoint x: 751, startPoint y: 302, endPoint x: 648, endPoint y: 395, distance: 138.9
drag, startPoint x: 520, startPoint y: 370, endPoint x: 1050, endPoint y: 306, distance: 534.0
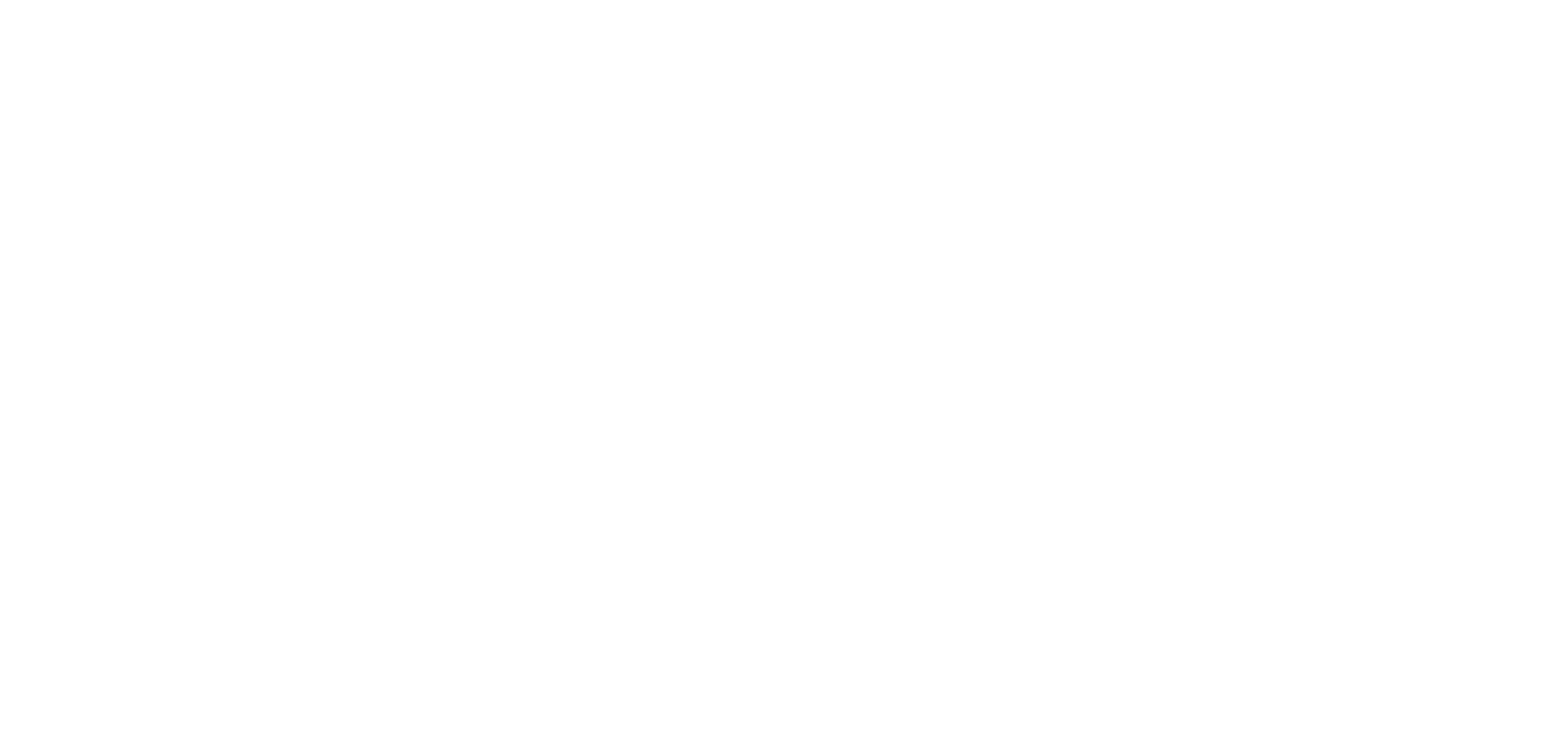
drag, startPoint x: 818, startPoint y: 370, endPoint x: 1077, endPoint y: 77, distance: 390.4
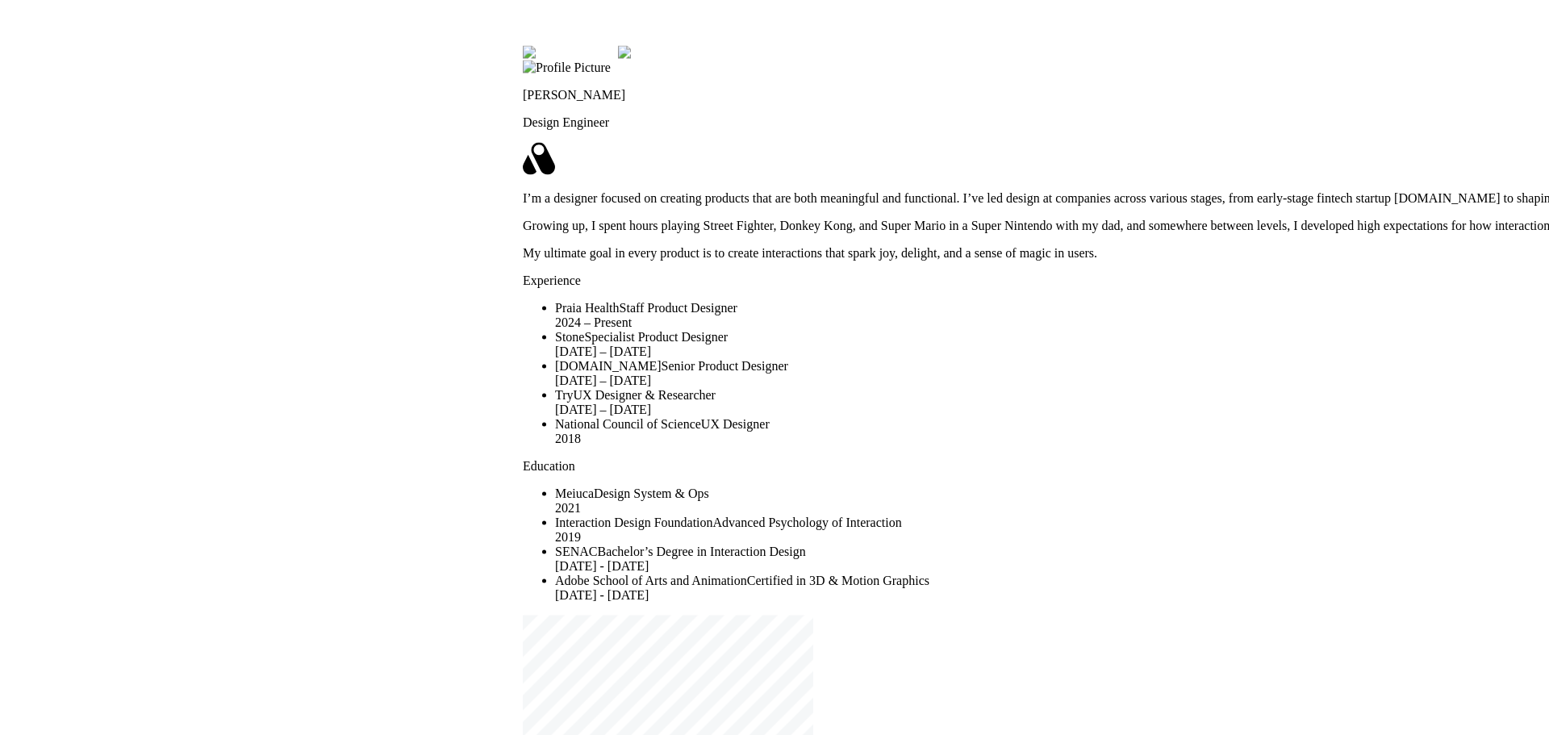
drag, startPoint x: 659, startPoint y: 443, endPoint x: 685, endPoint y: 136, distance: 308.5
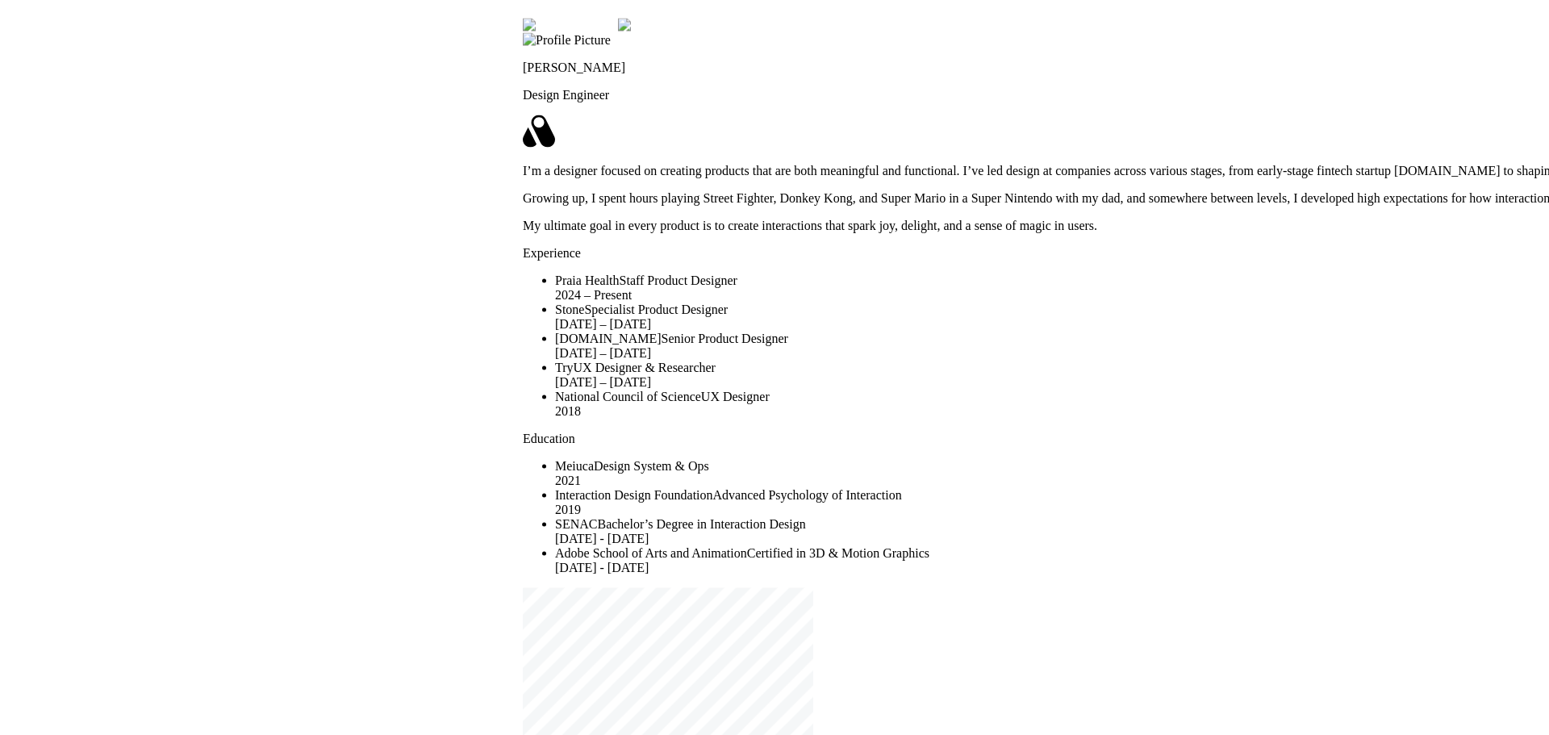
drag, startPoint x: 510, startPoint y: 441, endPoint x: 299, endPoint y: 121, distance: 383.2
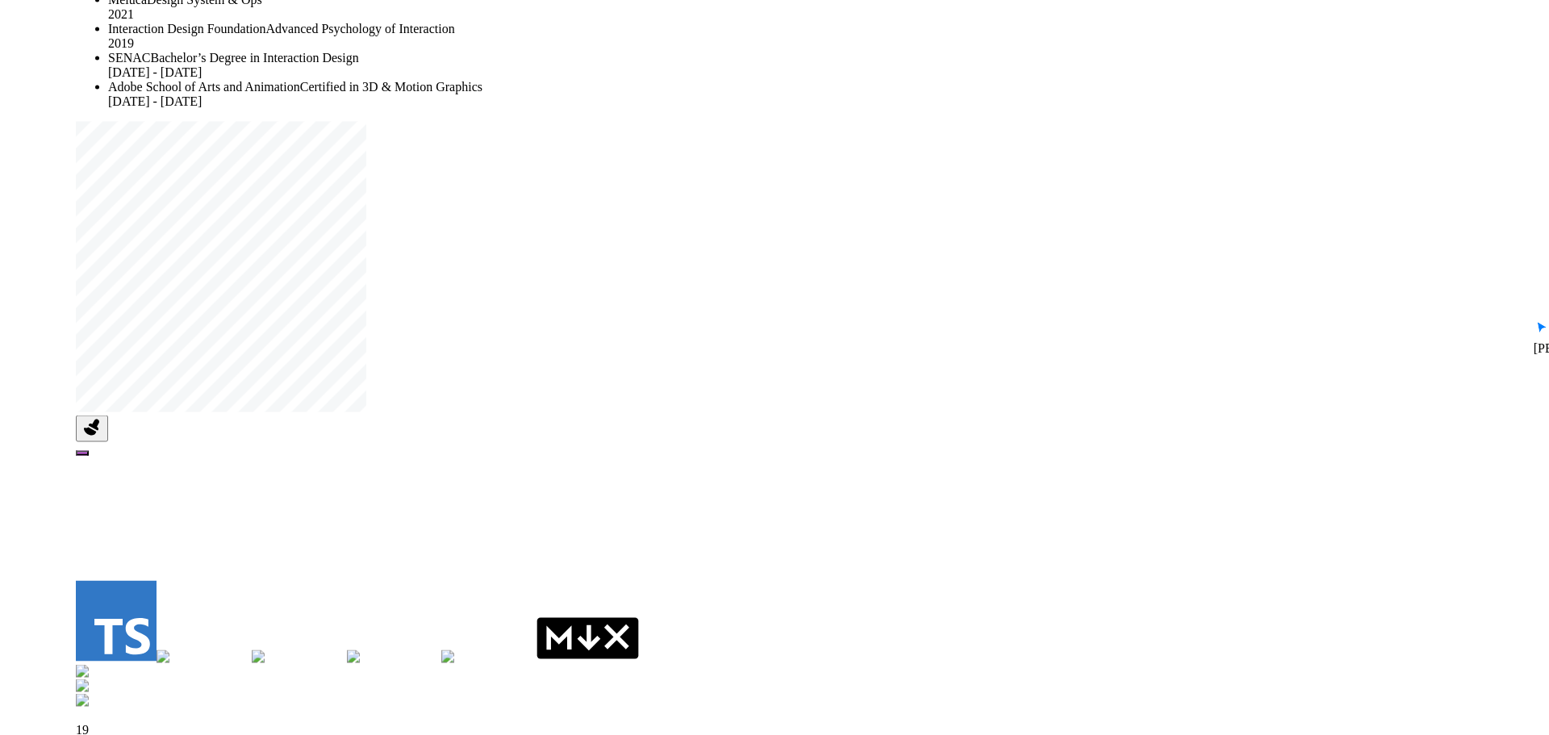
drag, startPoint x: 511, startPoint y: 403, endPoint x: 246, endPoint y: 222, distance: 321.0
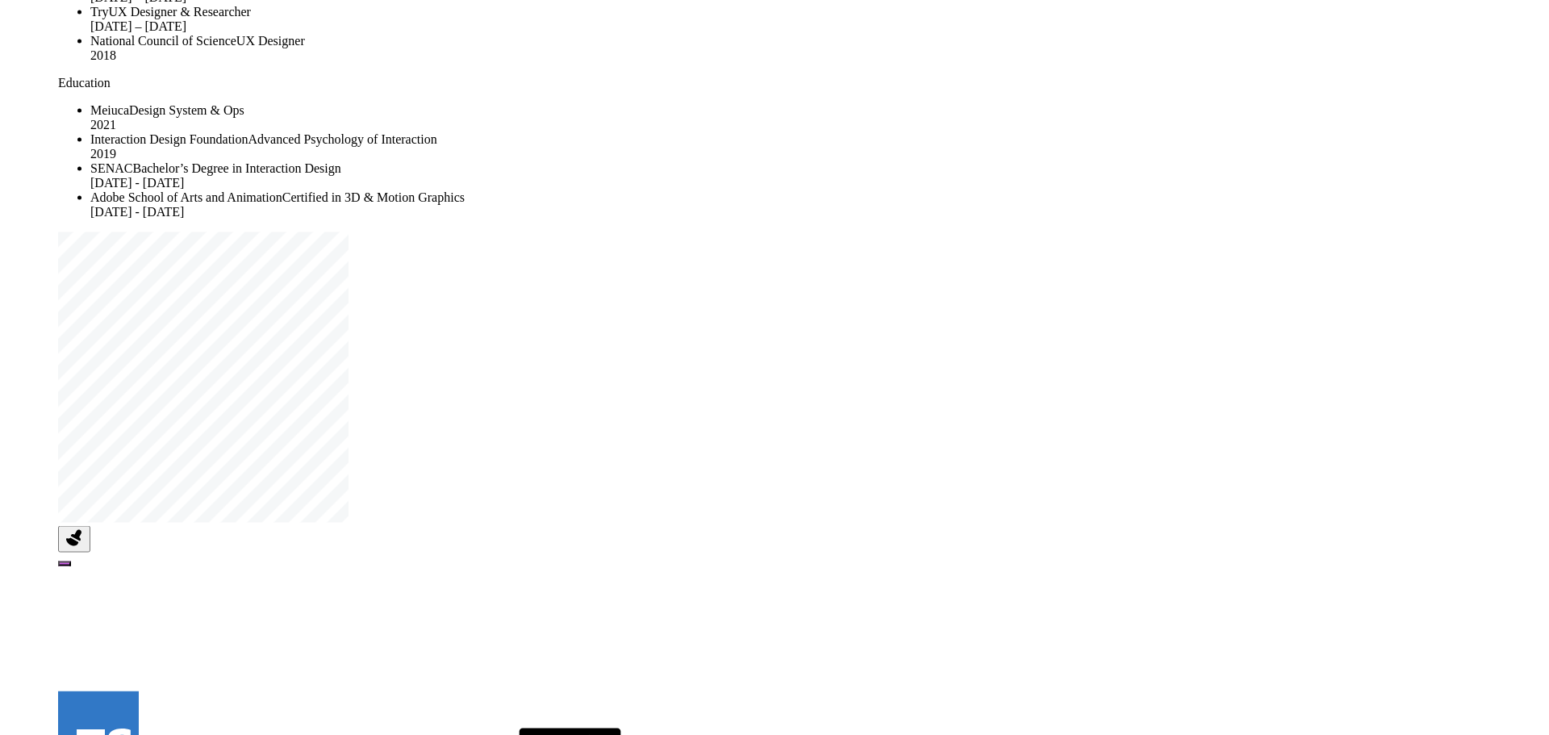
drag, startPoint x: 1143, startPoint y: 175, endPoint x: 1092, endPoint y: 397, distance: 227.7
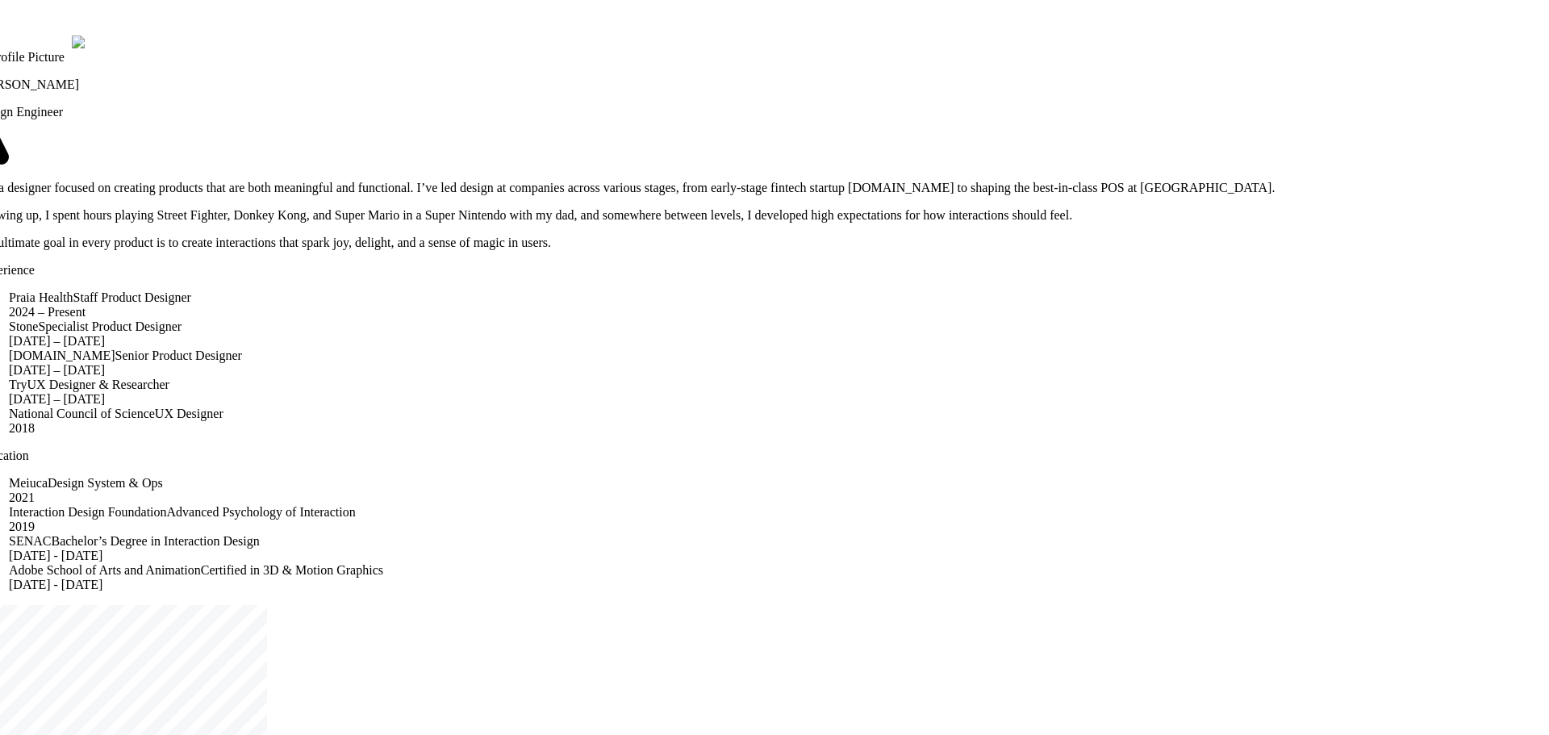
drag, startPoint x: 1064, startPoint y: 353, endPoint x: 1035, endPoint y: 345, distance: 31.1
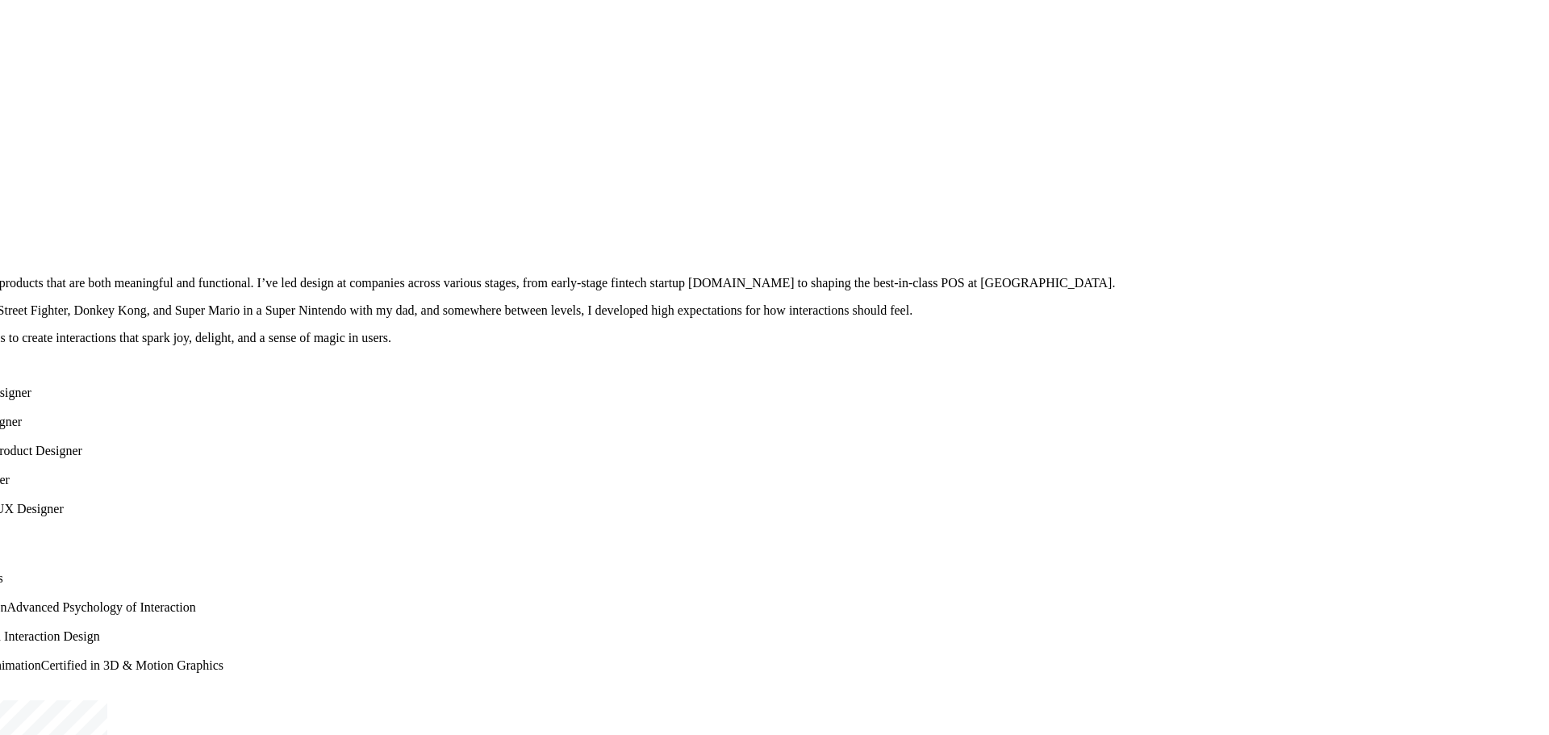
drag, startPoint x: 1348, startPoint y: 134, endPoint x: 1149, endPoint y: 257, distance: 233.4
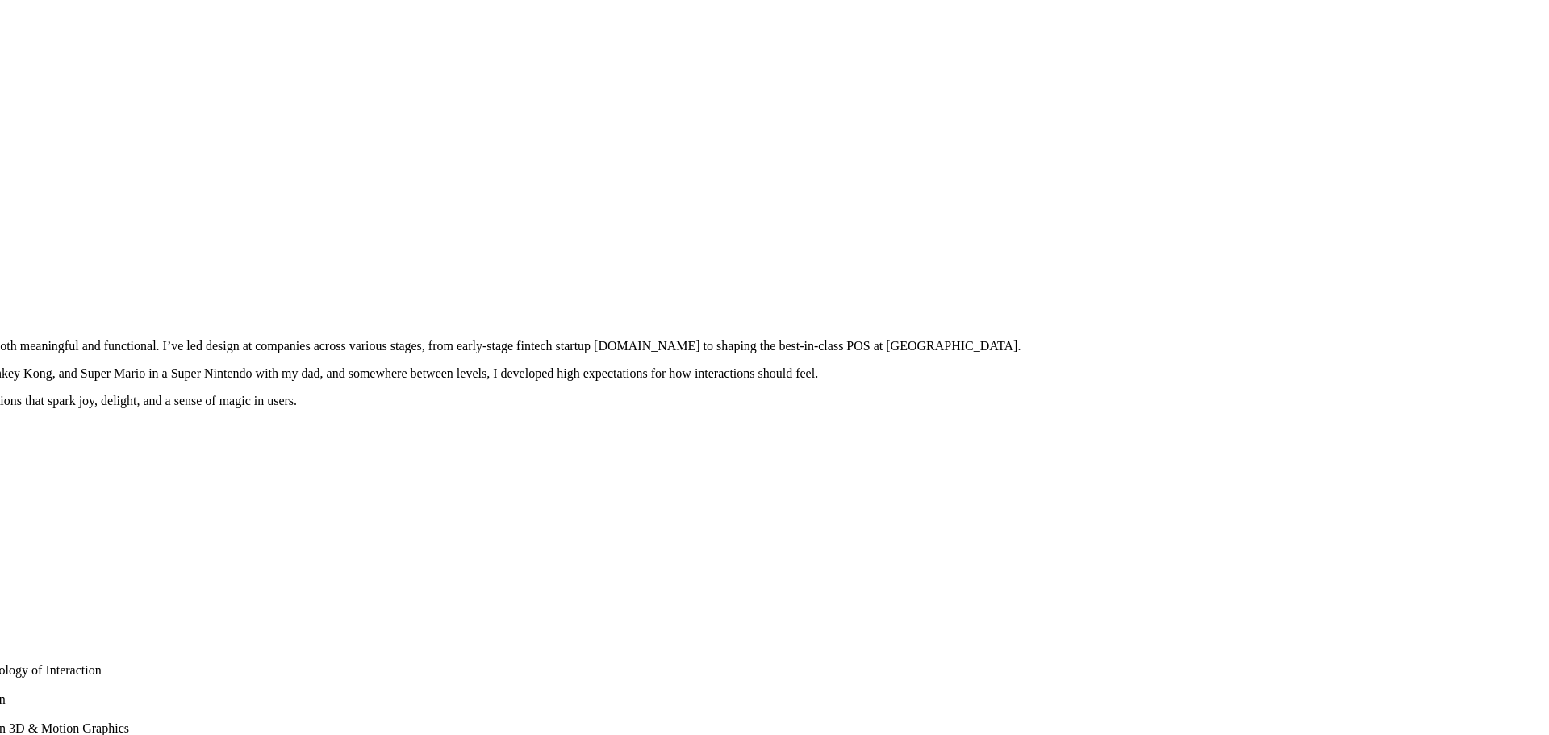
drag, startPoint x: 1267, startPoint y: 204, endPoint x: 909, endPoint y: 337, distance: 382.0
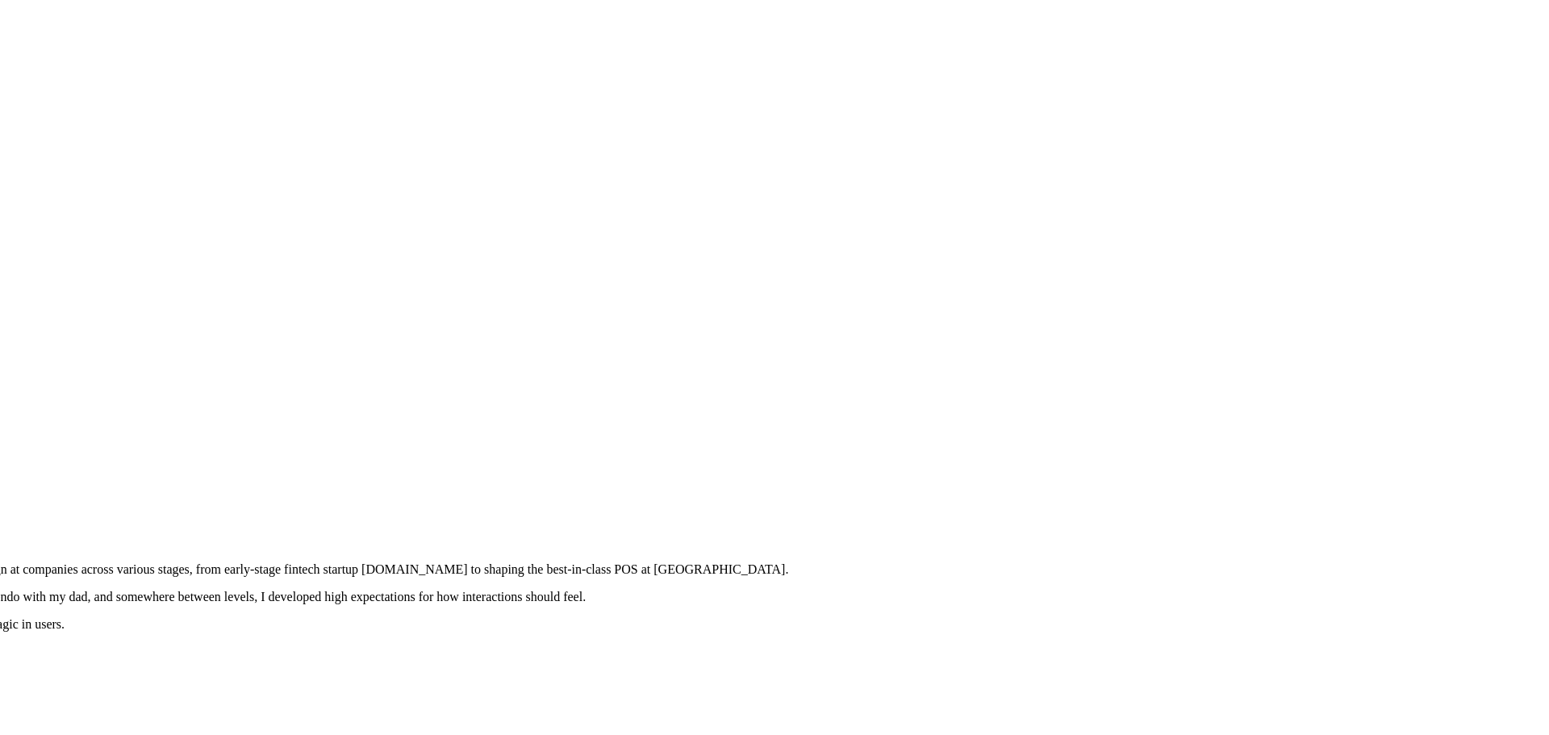
drag, startPoint x: 1148, startPoint y: 342, endPoint x: 1135, endPoint y: 447, distance: 105.8
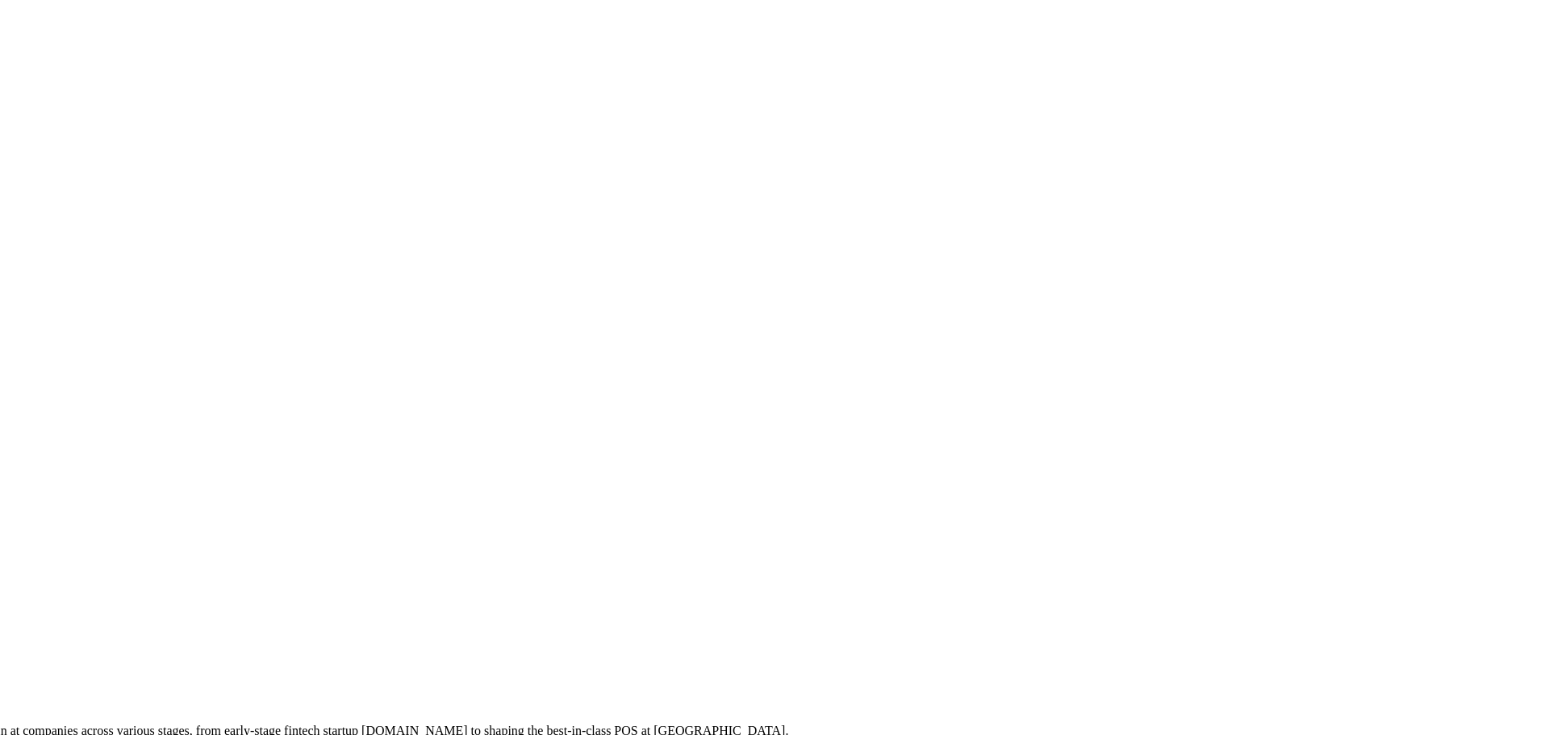
drag, startPoint x: 1167, startPoint y: 312, endPoint x: 1166, endPoint y: 419, distance: 106.5
drag, startPoint x: 960, startPoint y: 130, endPoint x: 993, endPoint y: 360, distance: 232.2
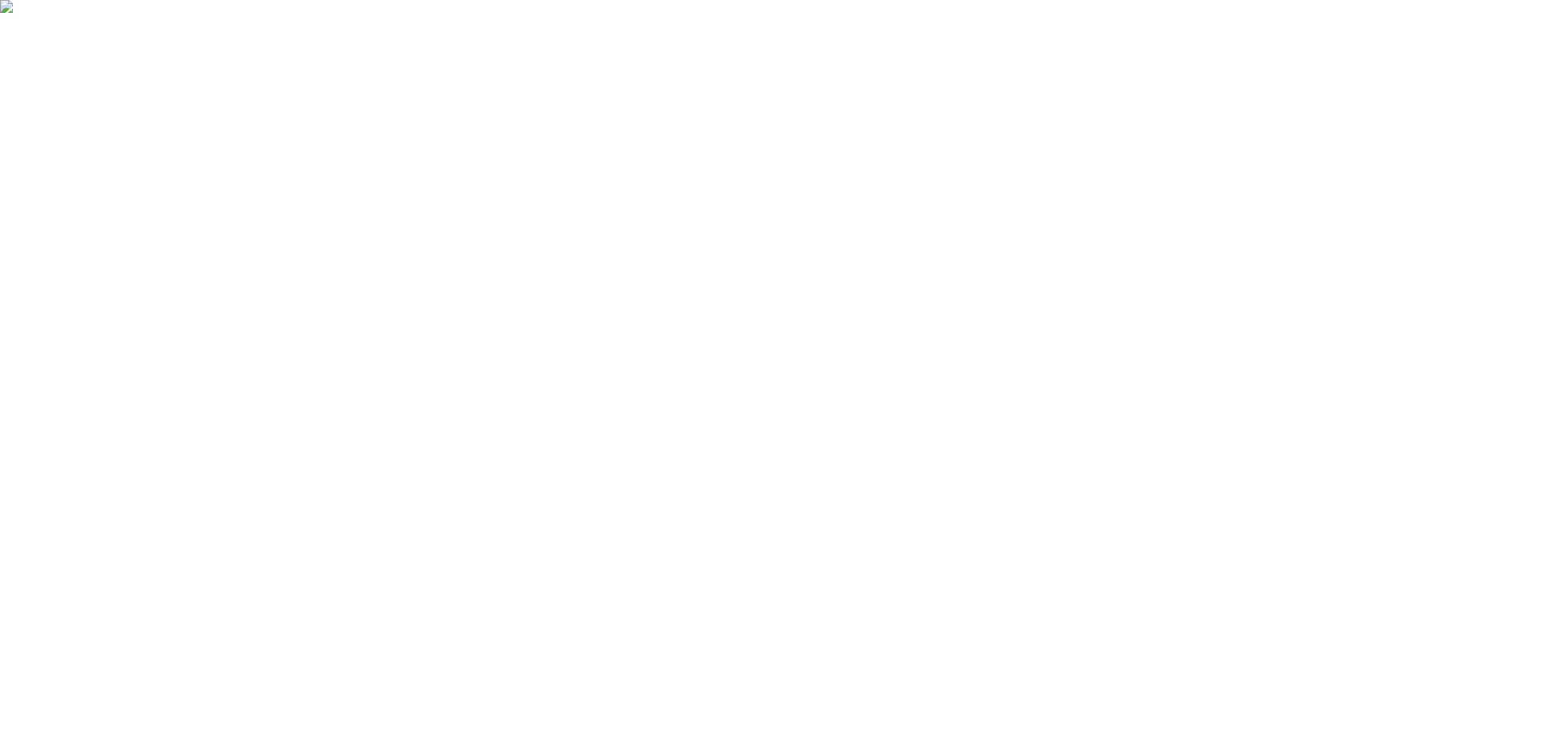
drag, startPoint x: 829, startPoint y: 633, endPoint x: 802, endPoint y: 633, distance: 26.6
type input "0.03"
drag, startPoint x: 667, startPoint y: 375, endPoint x: 1136, endPoint y: 85, distance: 552.2
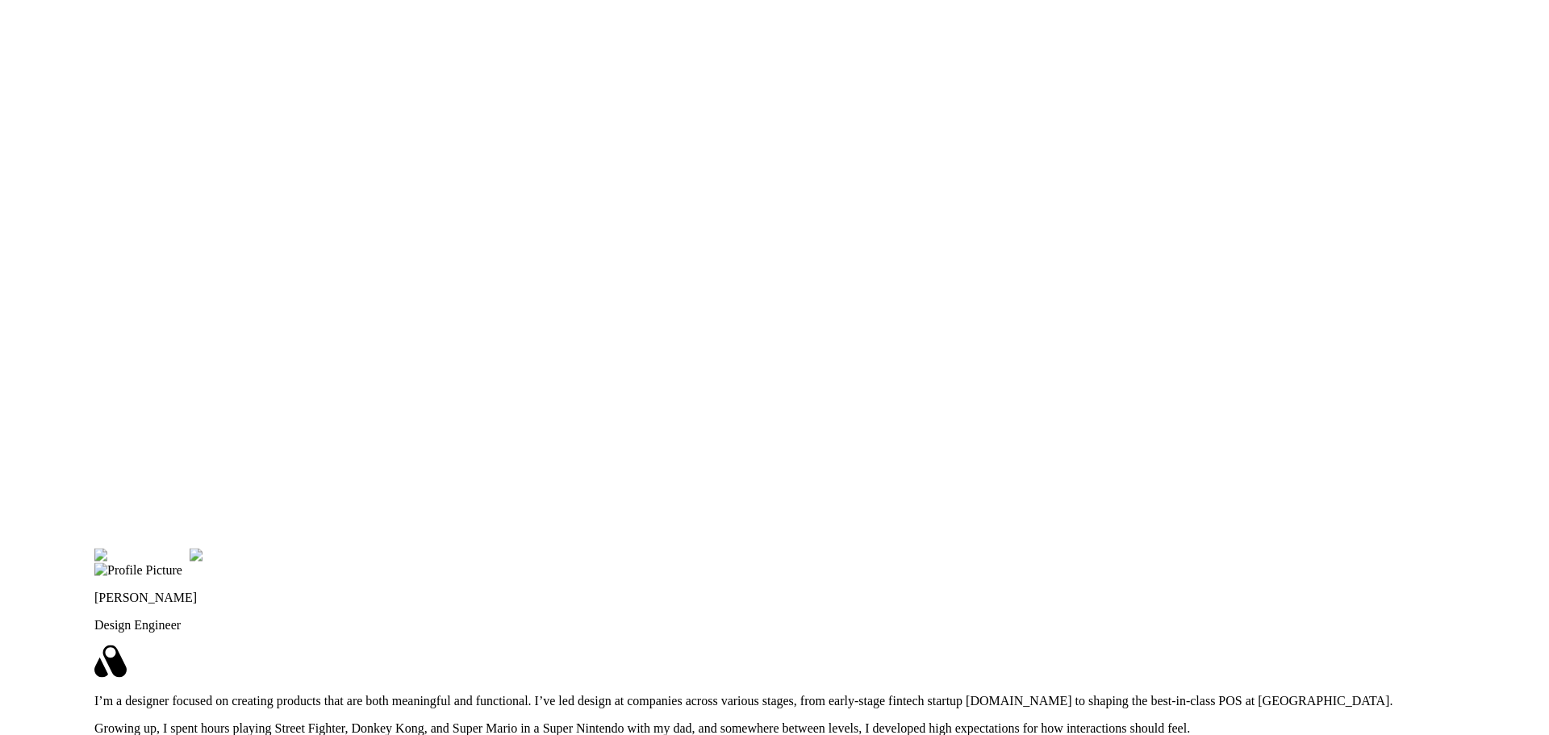
drag, startPoint x: 524, startPoint y: 239, endPoint x: 823, endPoint y: 377, distance: 329.7
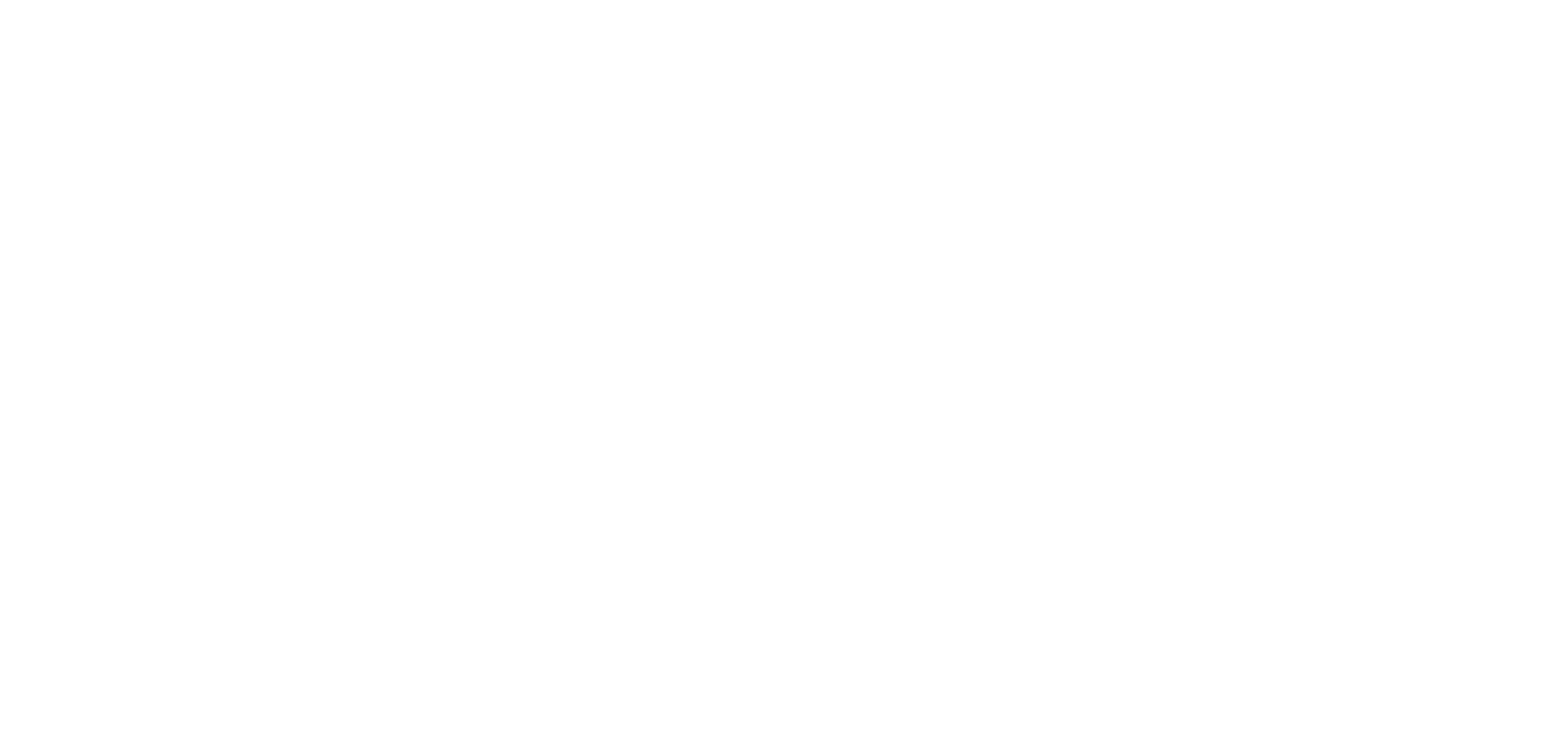
drag, startPoint x: 743, startPoint y: 424, endPoint x: 716, endPoint y: 479, distance: 61.4
drag, startPoint x: 773, startPoint y: 291, endPoint x: 780, endPoint y: 266, distance: 25.1
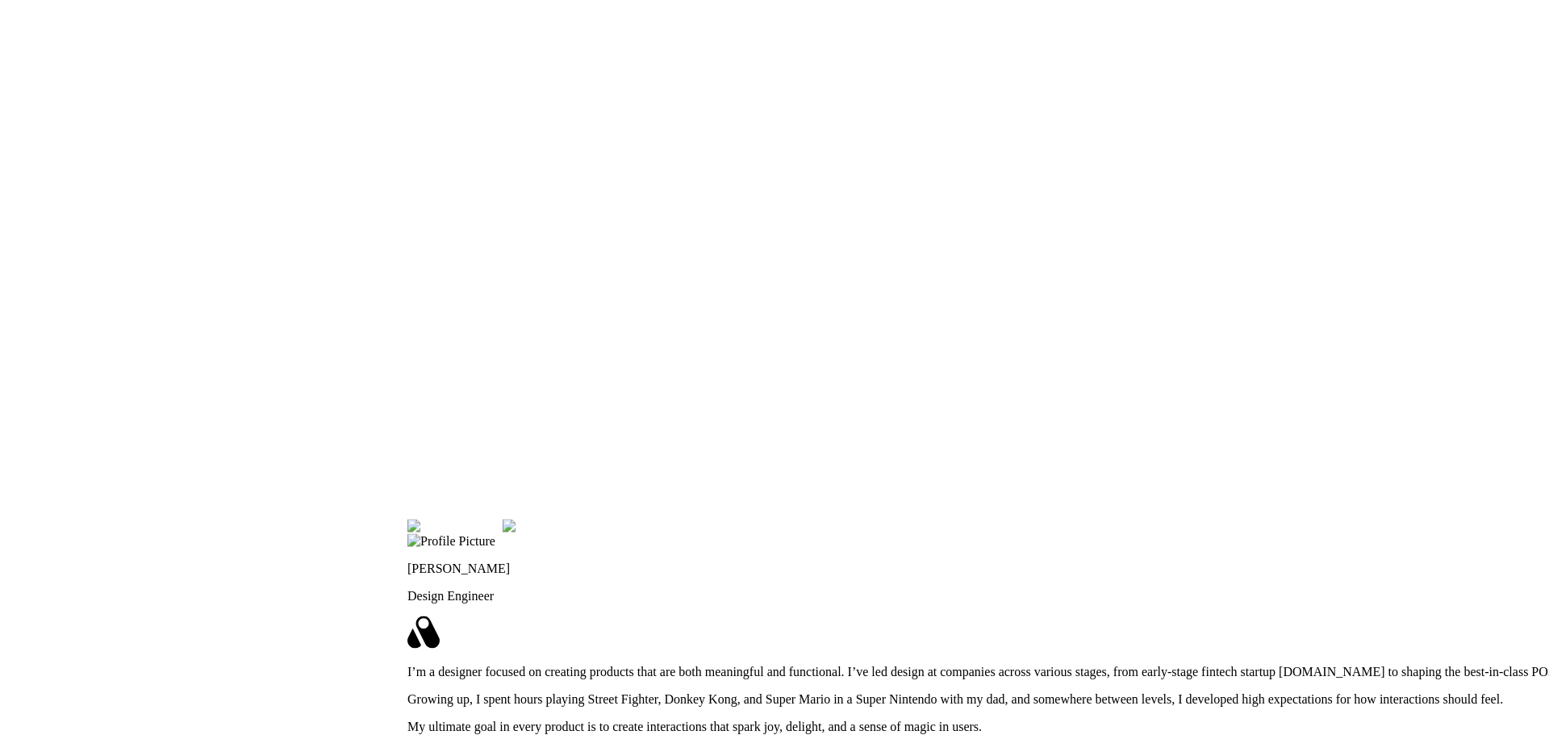
drag, startPoint x: 835, startPoint y: 458, endPoint x: 868, endPoint y: 256, distance: 204.4
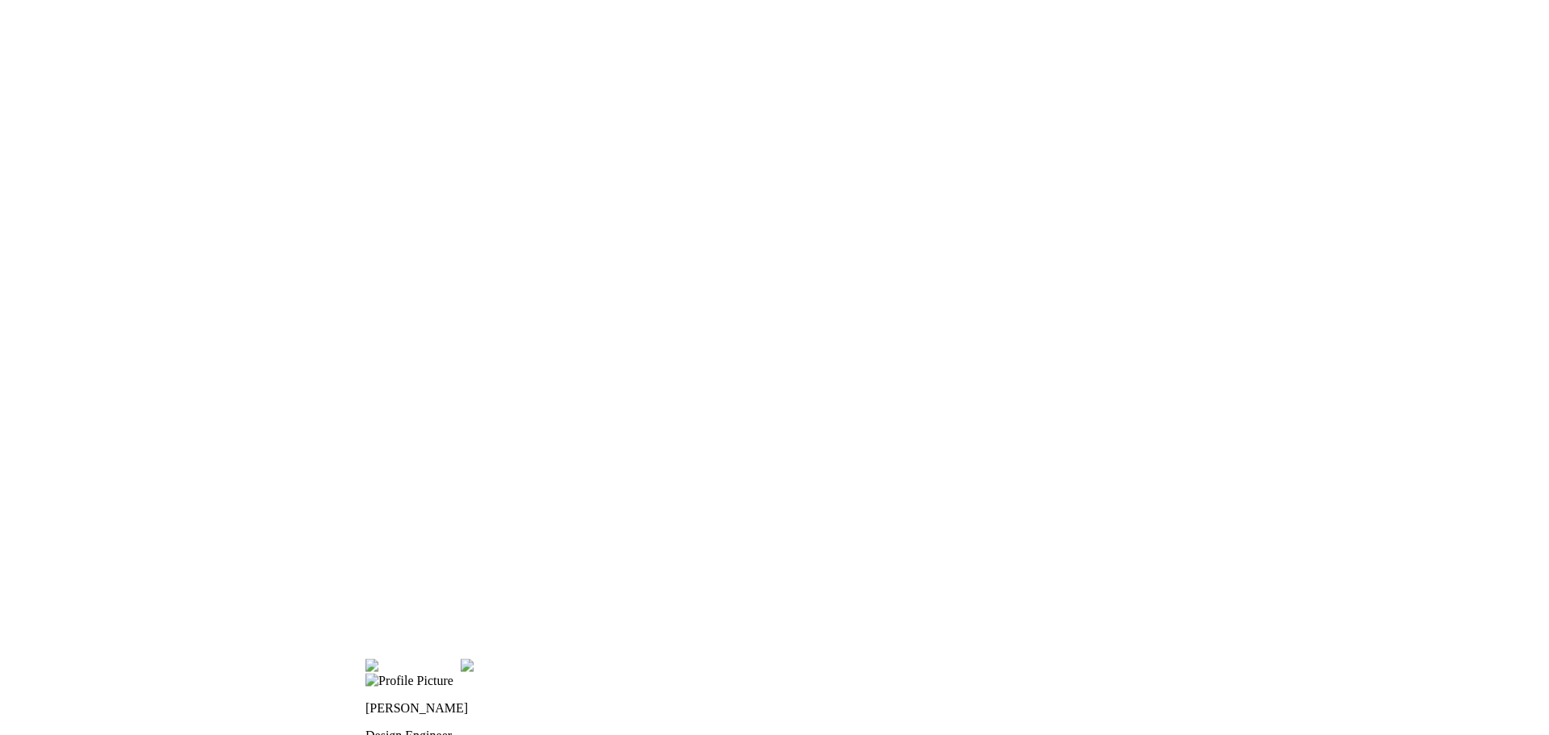
drag, startPoint x: 488, startPoint y: 281, endPoint x: 454, endPoint y: 397, distance: 121.3
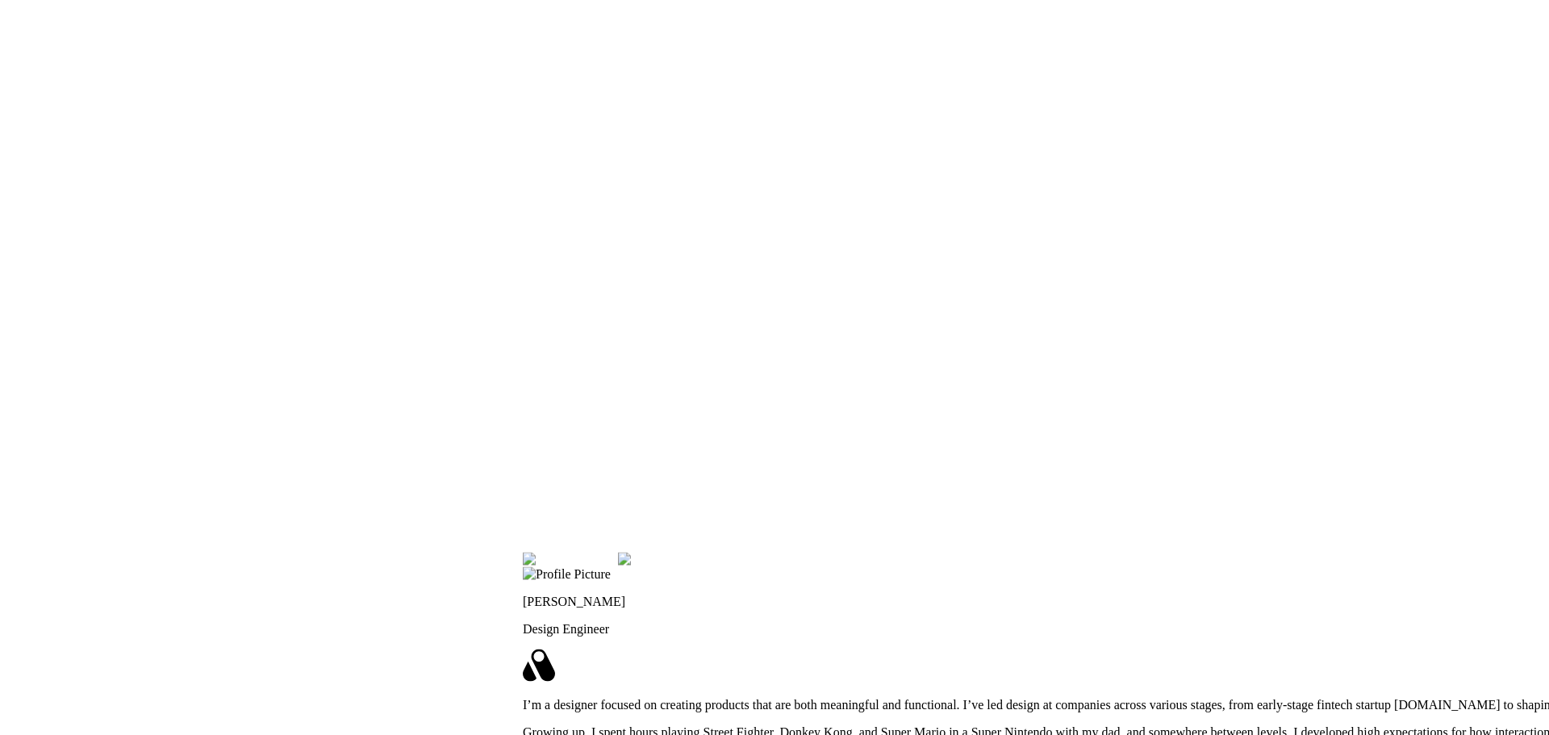
drag, startPoint x: 230, startPoint y: 434, endPoint x: 601, endPoint y: 211, distance: 432.9
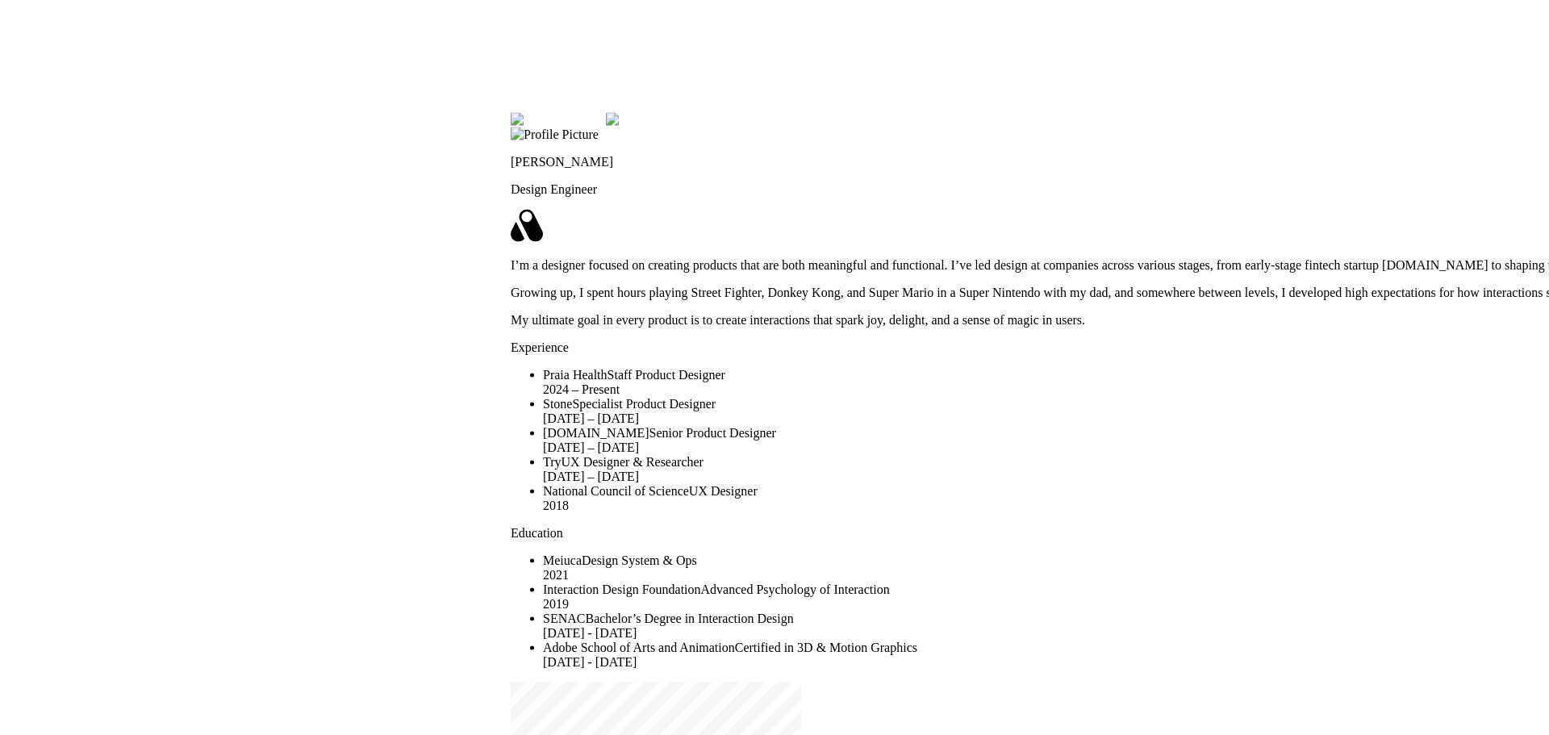
drag, startPoint x: 391, startPoint y: 589, endPoint x: 378, endPoint y: 207, distance: 381.9
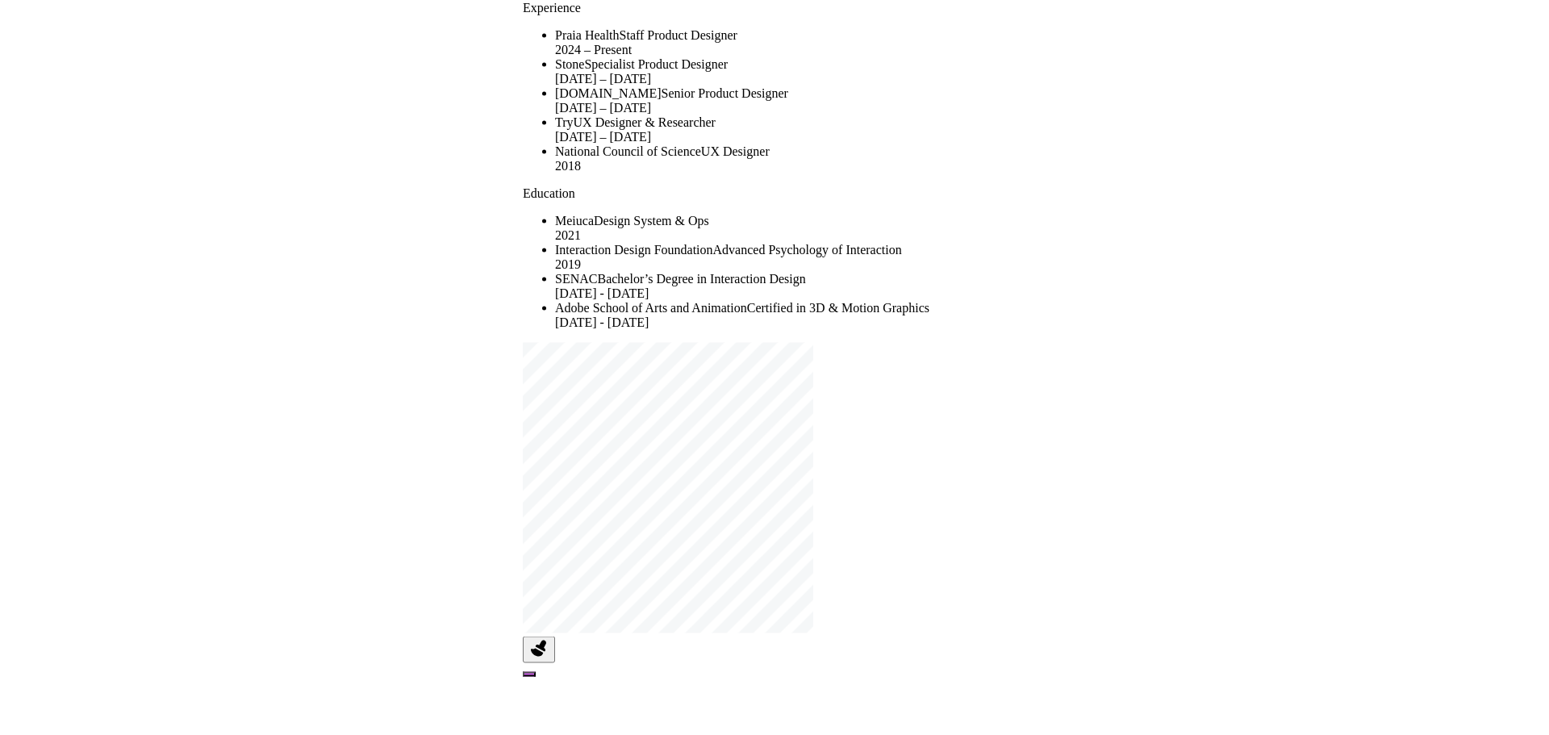
drag, startPoint x: 217, startPoint y: 385, endPoint x: 270, endPoint y: 144, distance: 246.9
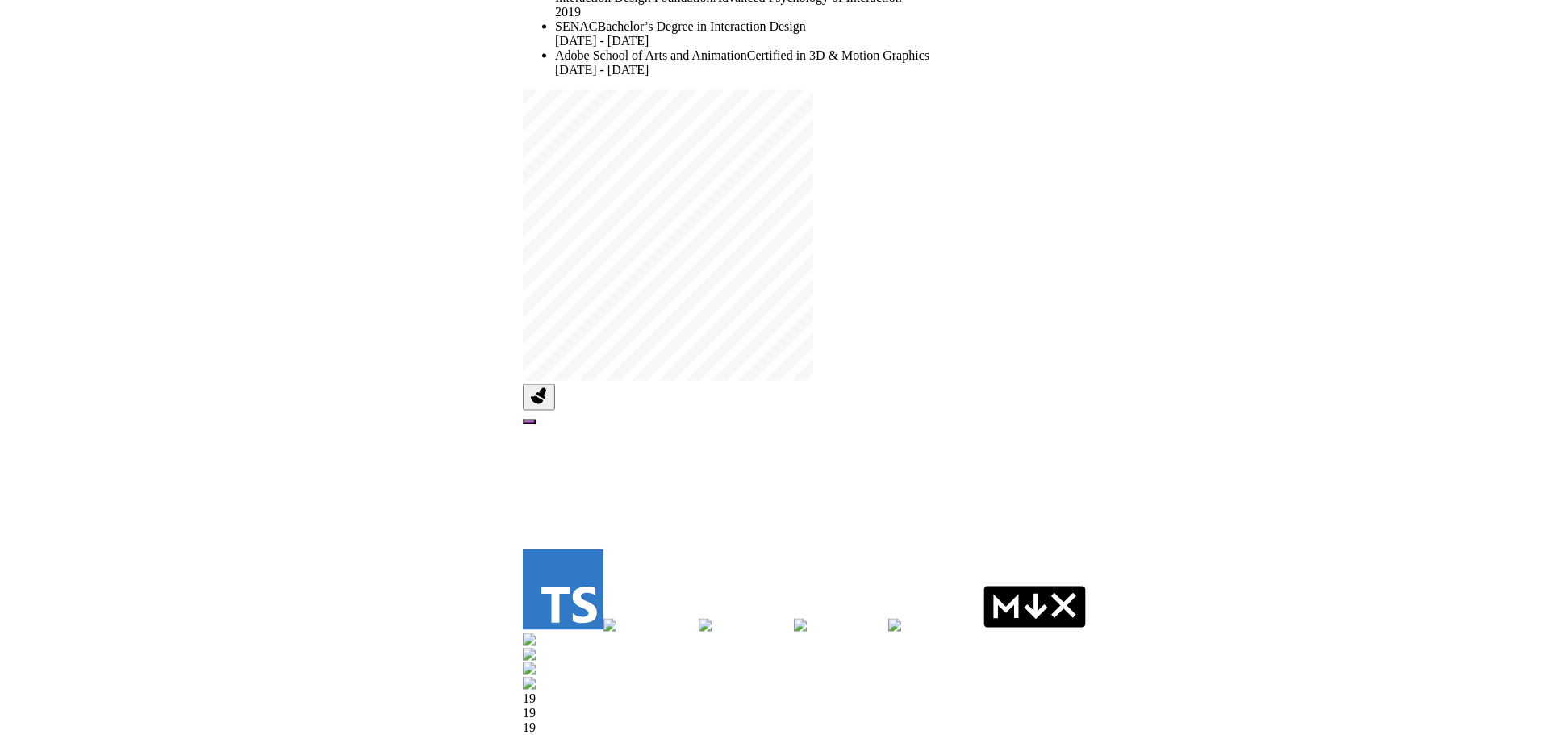
drag, startPoint x: 320, startPoint y: 76, endPoint x: 340, endPoint y: 195, distance: 121.1
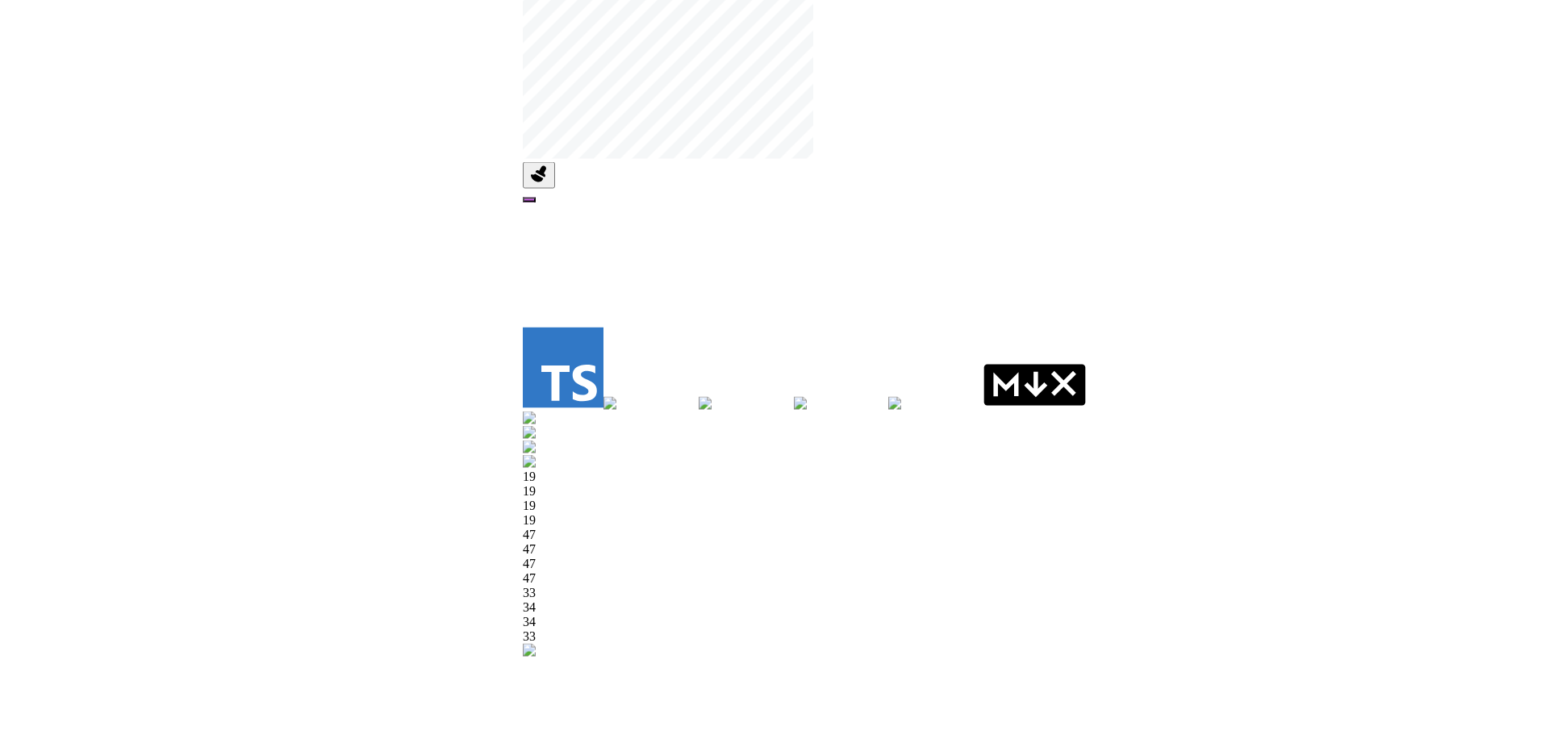
drag, startPoint x: 376, startPoint y: 337, endPoint x: 400, endPoint y: 68, distance: 270.6
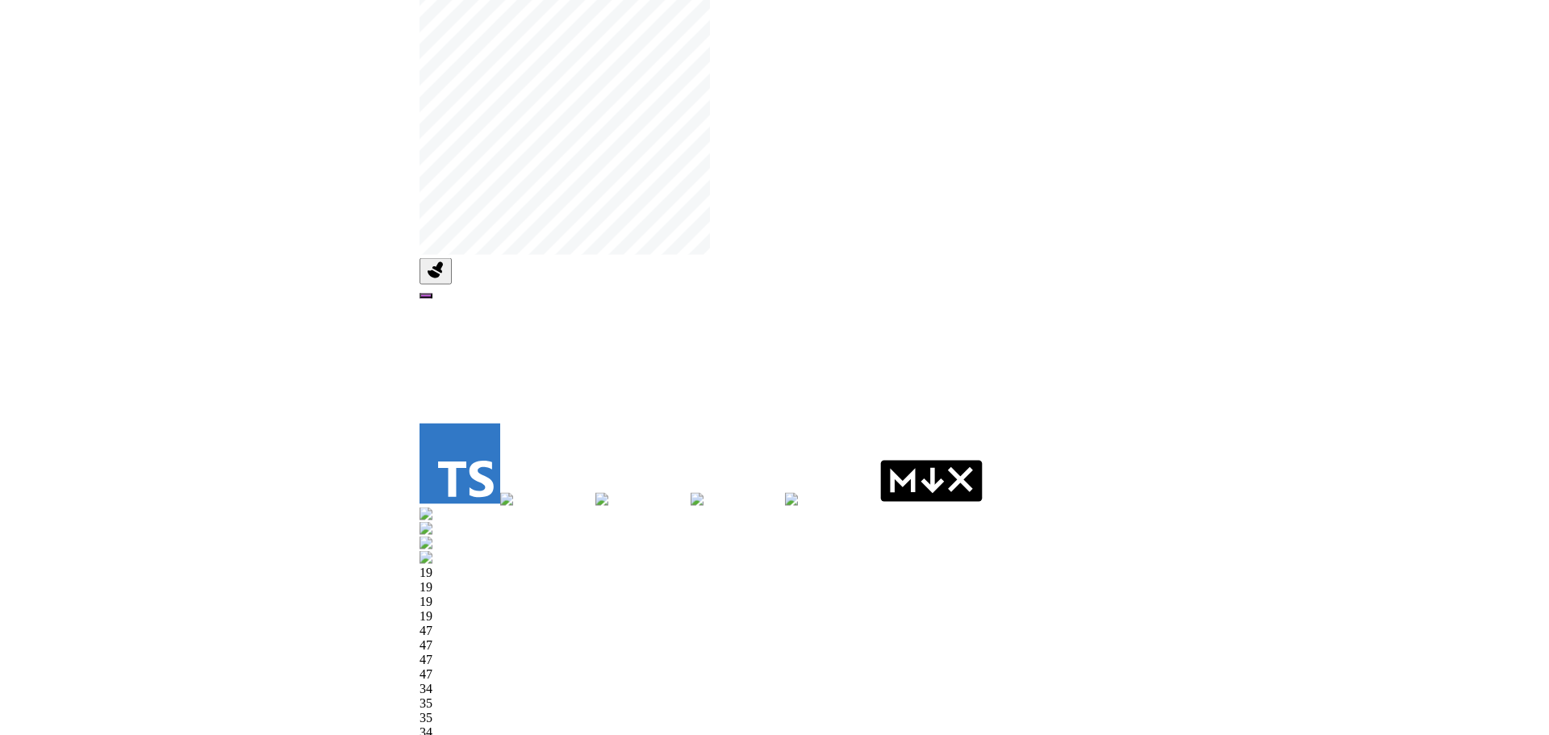
drag, startPoint x: 273, startPoint y: 321, endPoint x: 204, endPoint y: 390, distance: 97.0
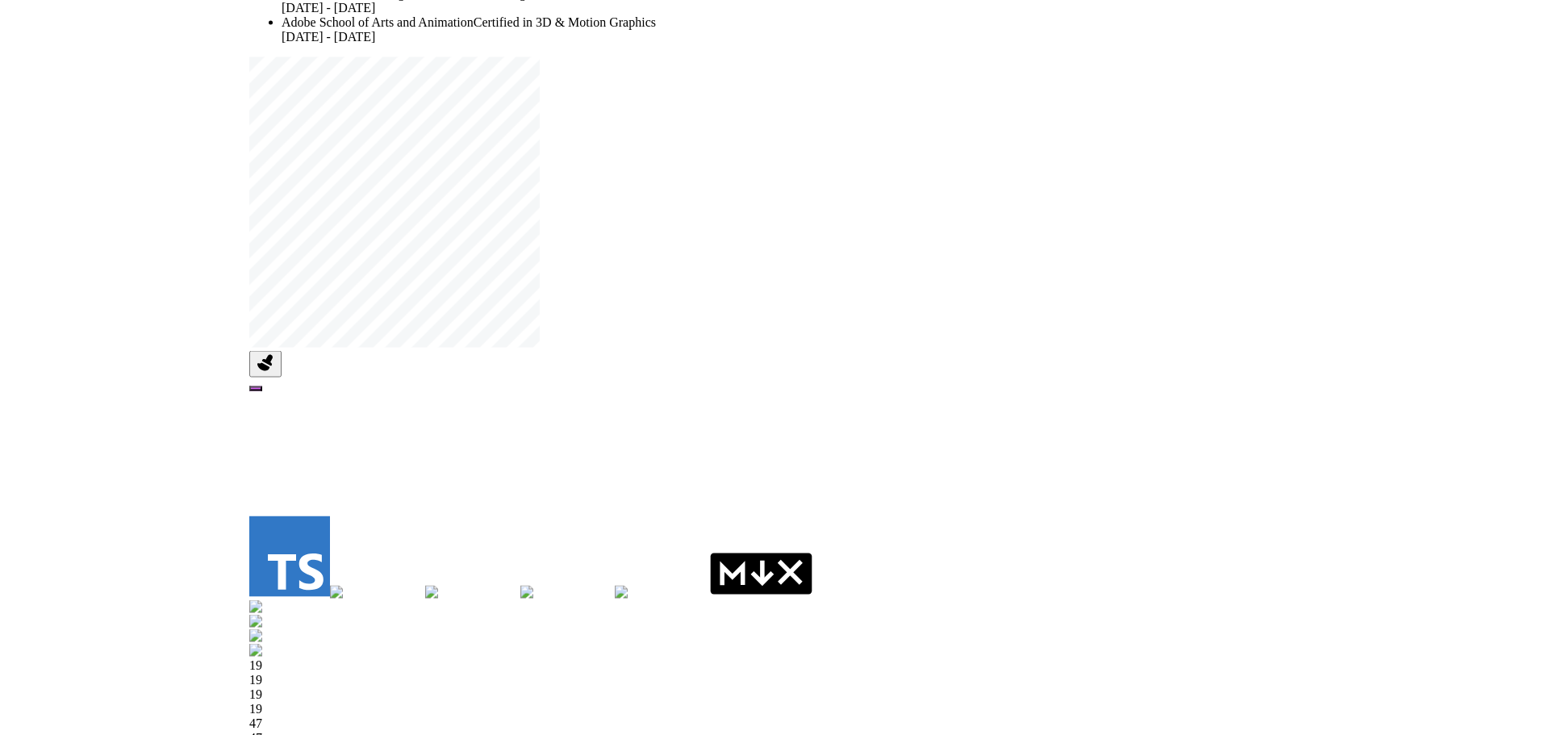
drag, startPoint x: 690, startPoint y: 155, endPoint x: 248, endPoint y: 387, distance: 499.2
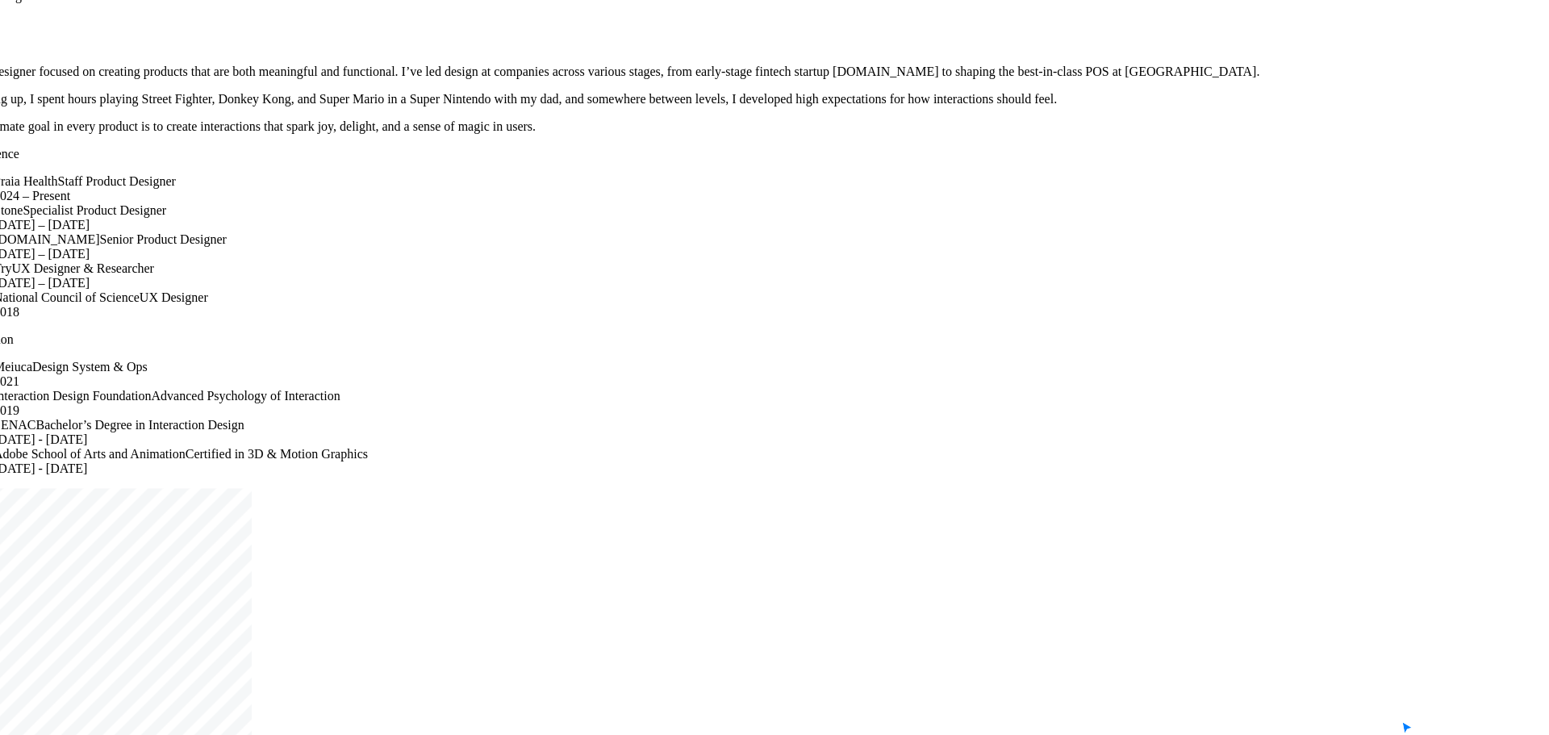
drag, startPoint x: 1034, startPoint y: 474, endPoint x: 1022, endPoint y: 537, distance: 63.9
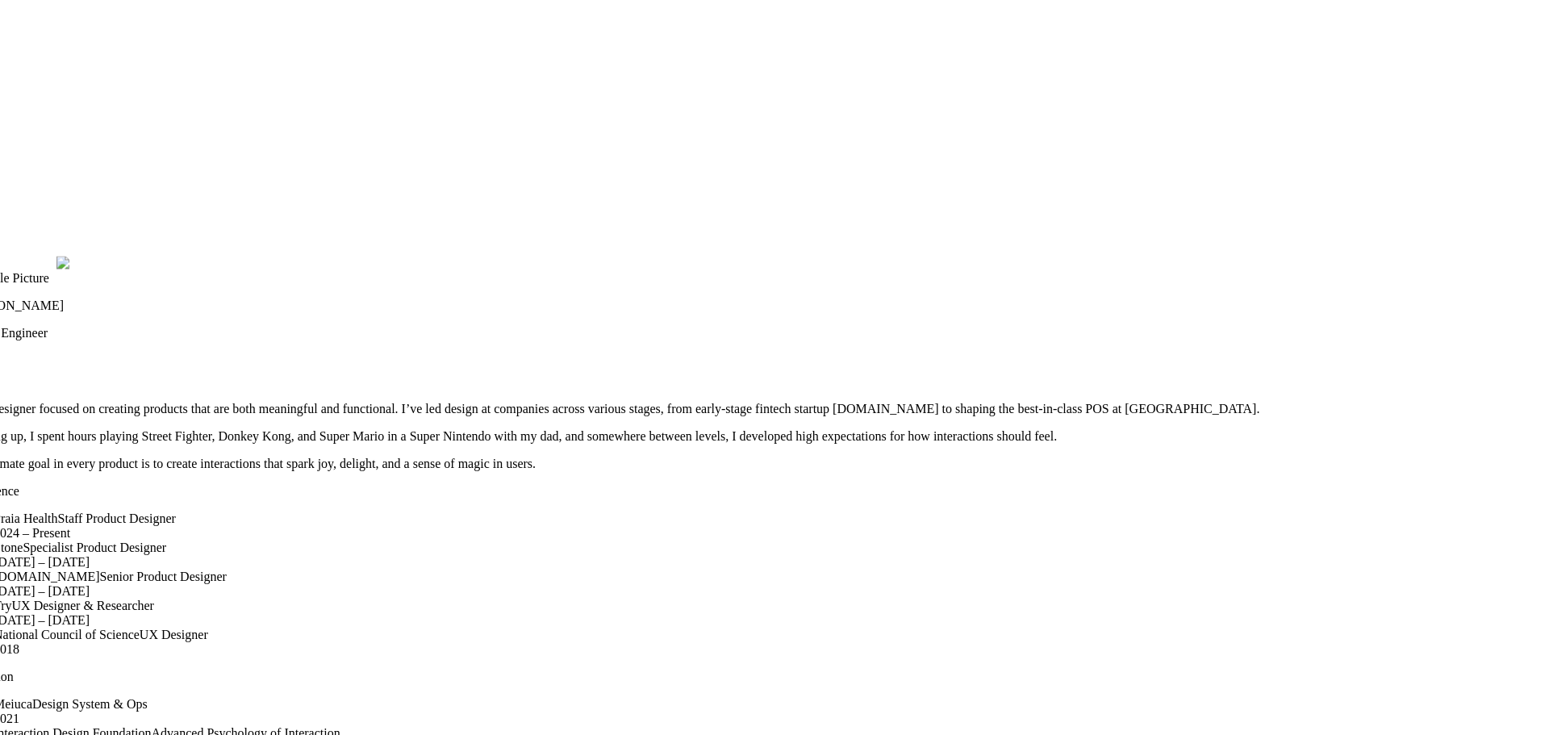
drag, startPoint x: 977, startPoint y: 169, endPoint x: 977, endPoint y: 484, distance: 315.5
drag, startPoint x: 1006, startPoint y: 182, endPoint x: 970, endPoint y: 245, distance: 72.7
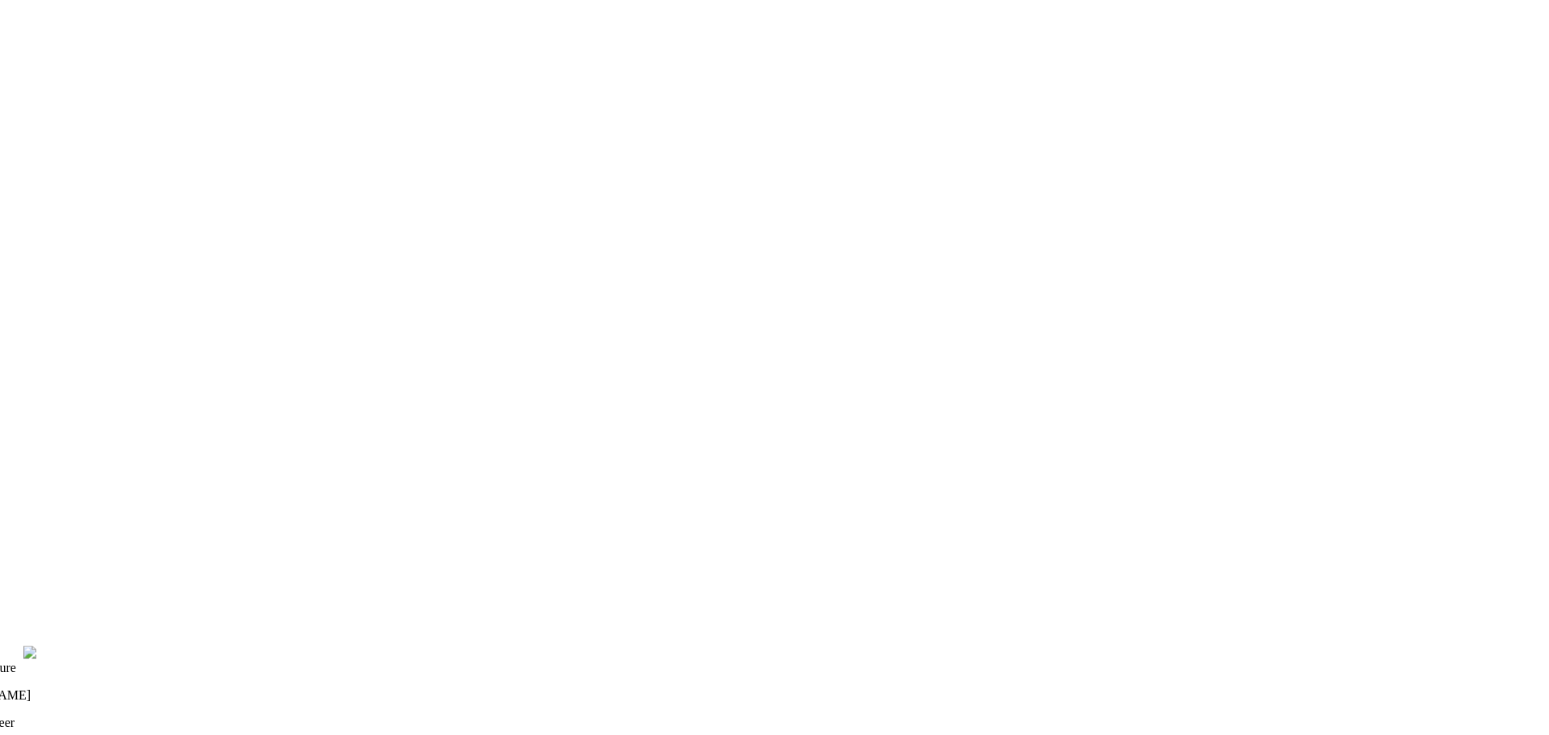
drag, startPoint x: 962, startPoint y: 228, endPoint x: 964, endPoint y: 556, distance: 327.6
drag, startPoint x: 1034, startPoint y: 254, endPoint x: 979, endPoint y: 479, distance: 231.0
drag, startPoint x: 914, startPoint y: 370, endPoint x: 948, endPoint y: 133, distance: 238.9
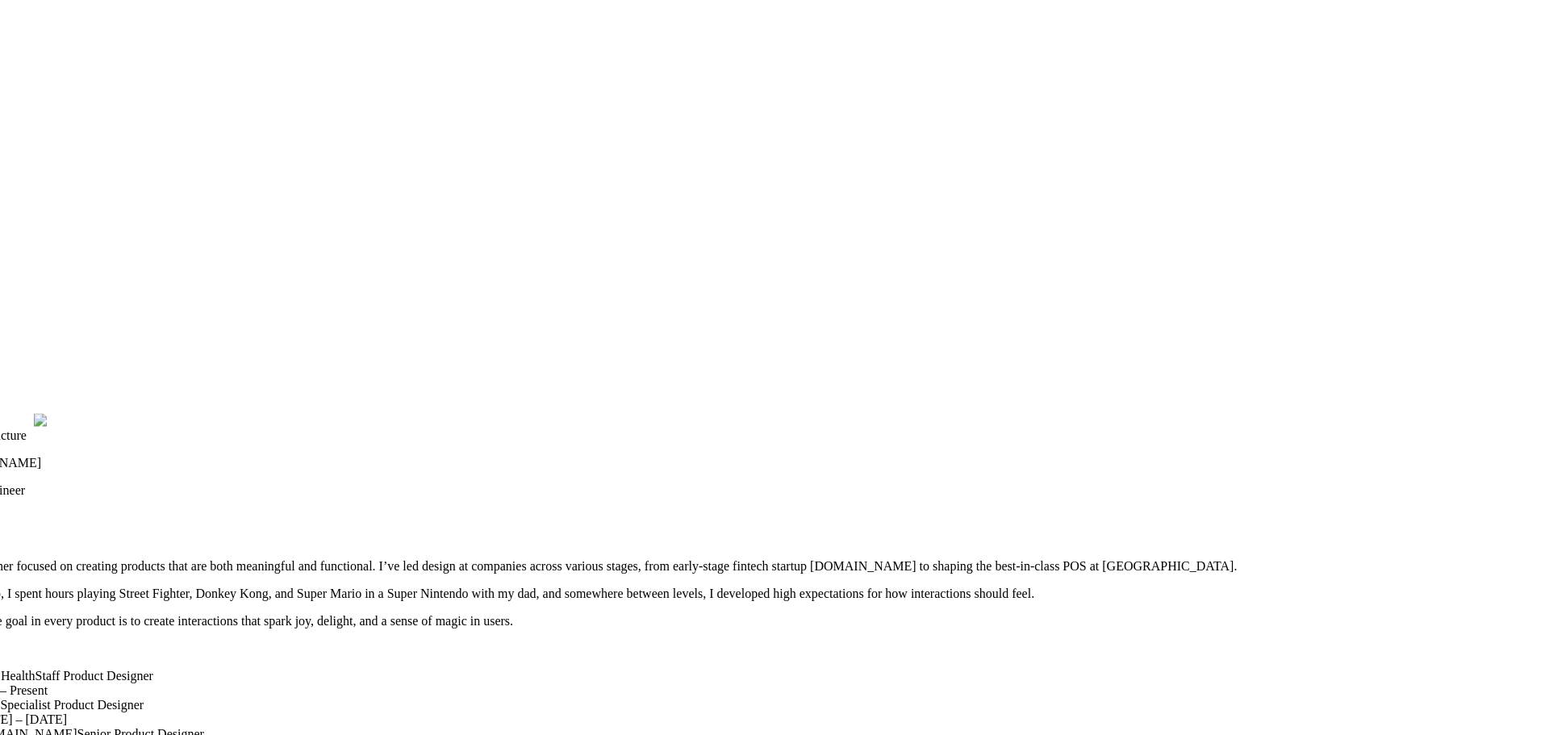
drag, startPoint x: 974, startPoint y: 129, endPoint x: 989, endPoint y: 60, distance: 71.1
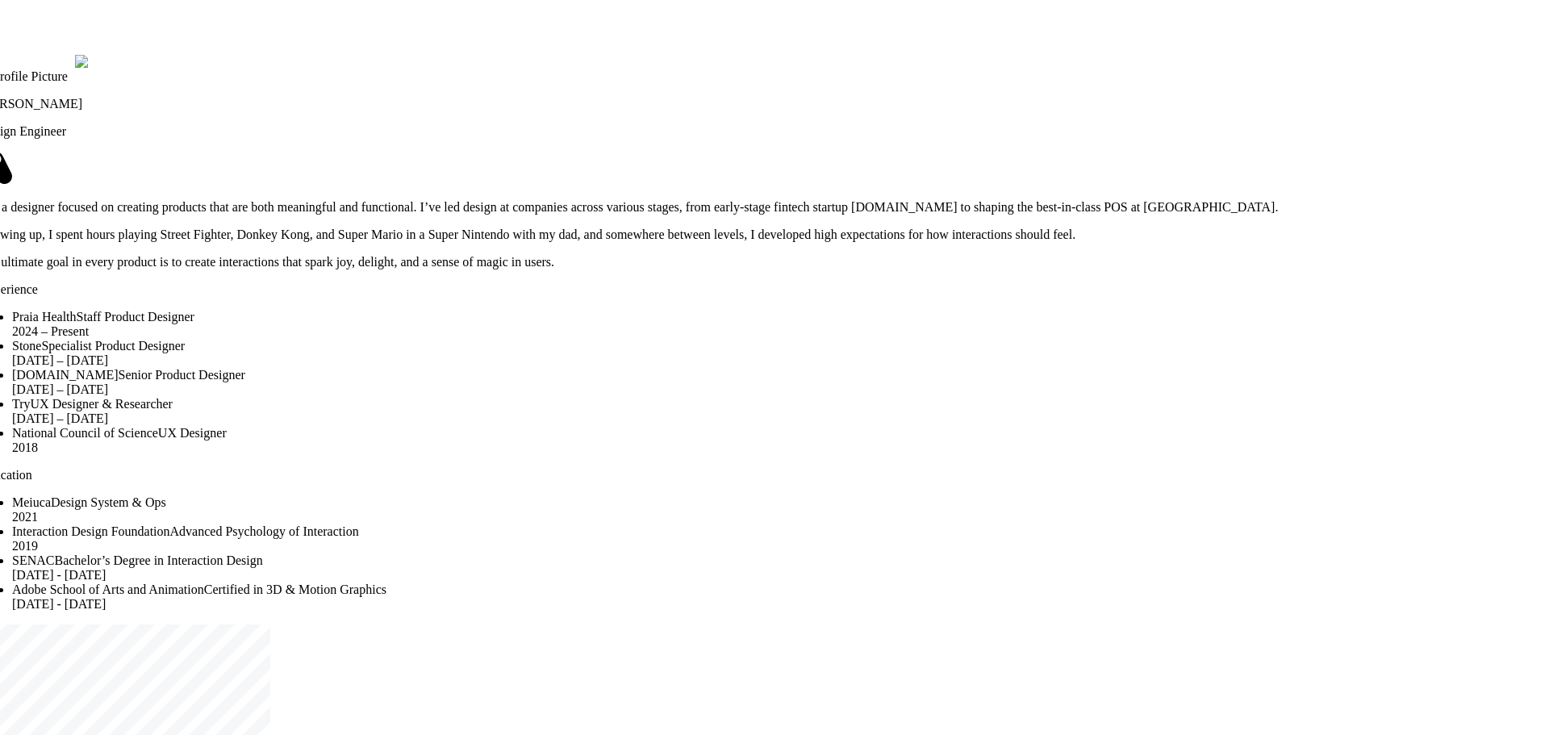
drag, startPoint x: 997, startPoint y: 365, endPoint x: 970, endPoint y: 375, distance: 29.4
click at [970, 270] on div "[PERSON_NAME] Design Engineer I’m a designer focused on creating products that …" at bounding box center [748, 169] width 1536 height 200
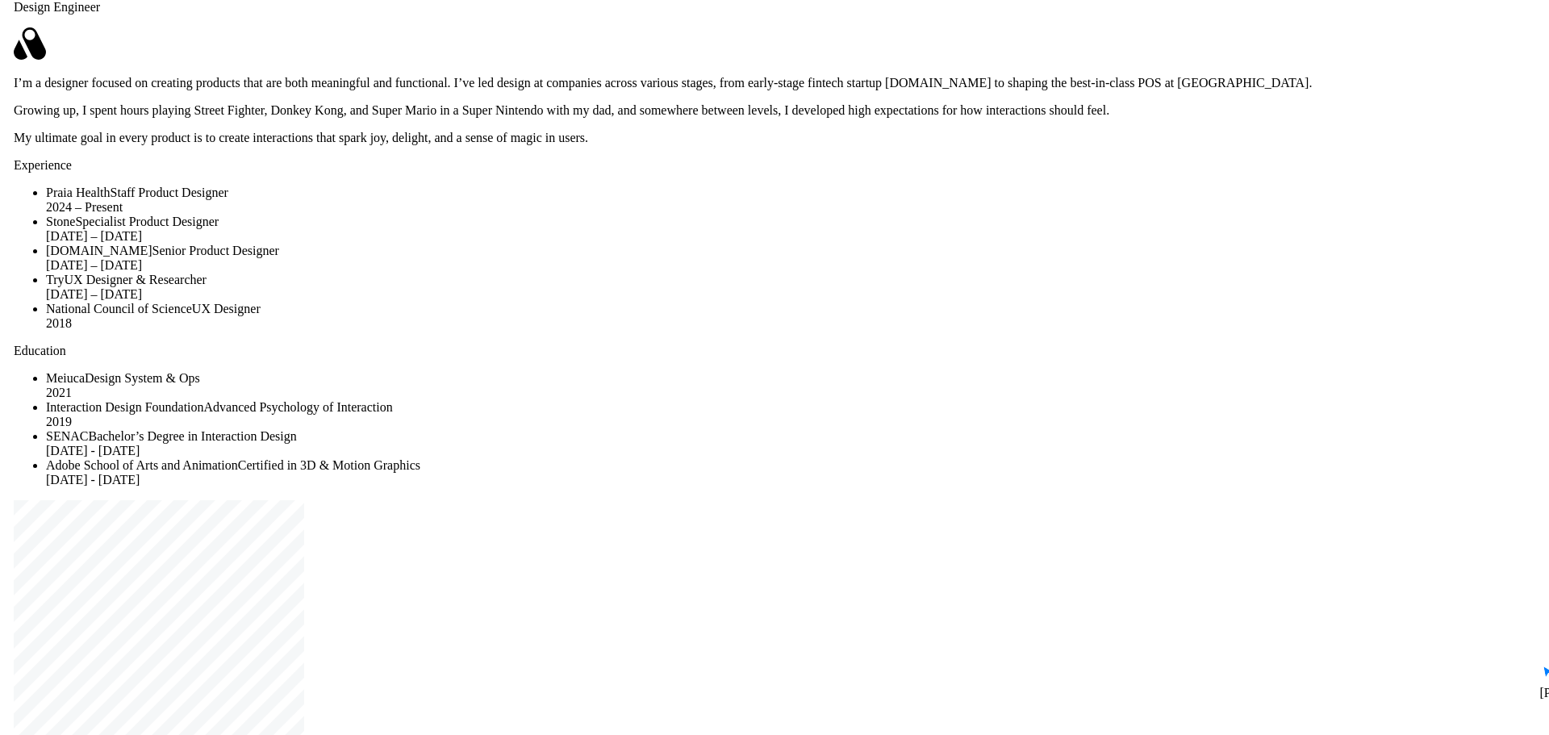
drag, startPoint x: 1028, startPoint y: 307, endPoint x: 1063, endPoint y: 182, distance: 129.0
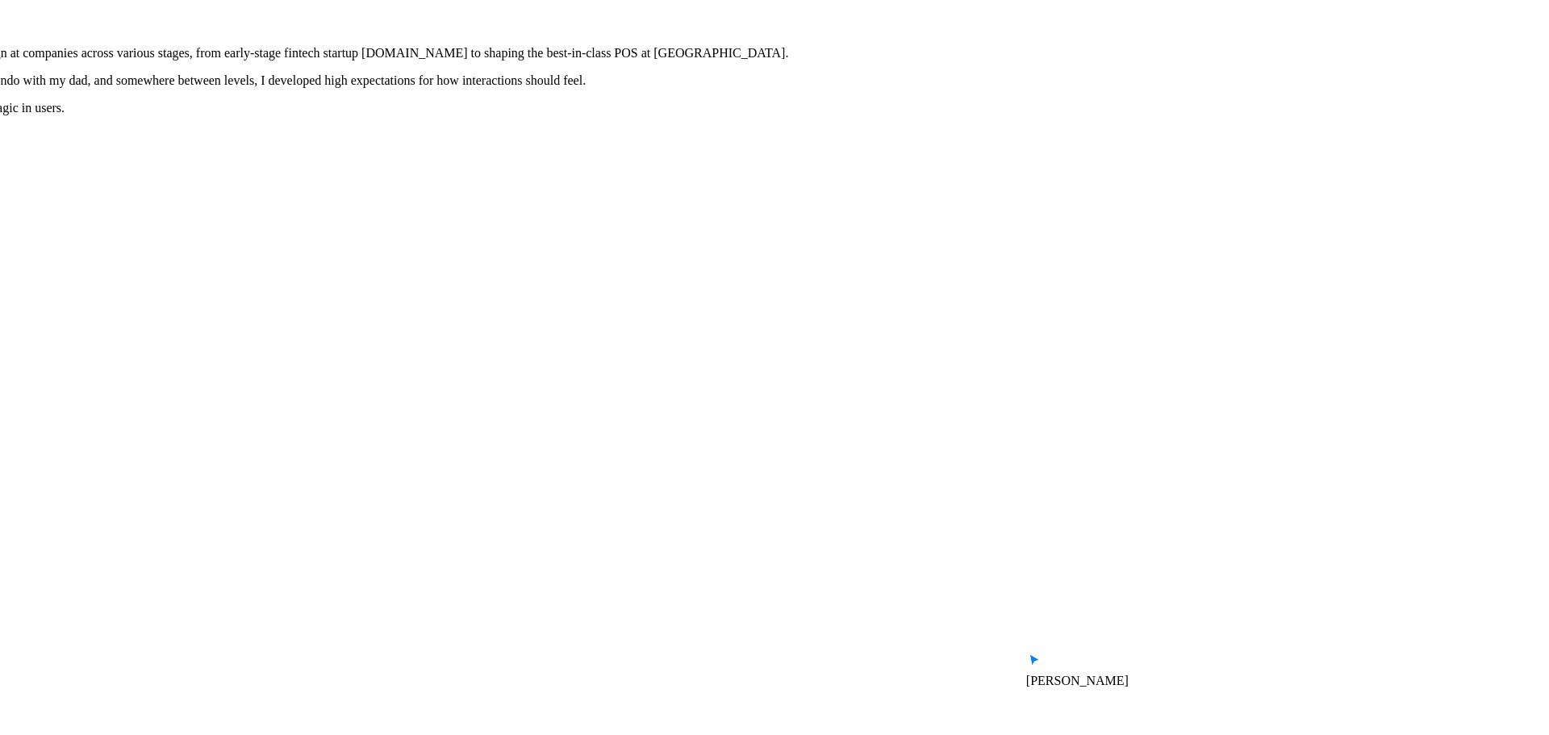
drag, startPoint x: 1374, startPoint y: 374, endPoint x: 832, endPoint y: 345, distance: 543.1
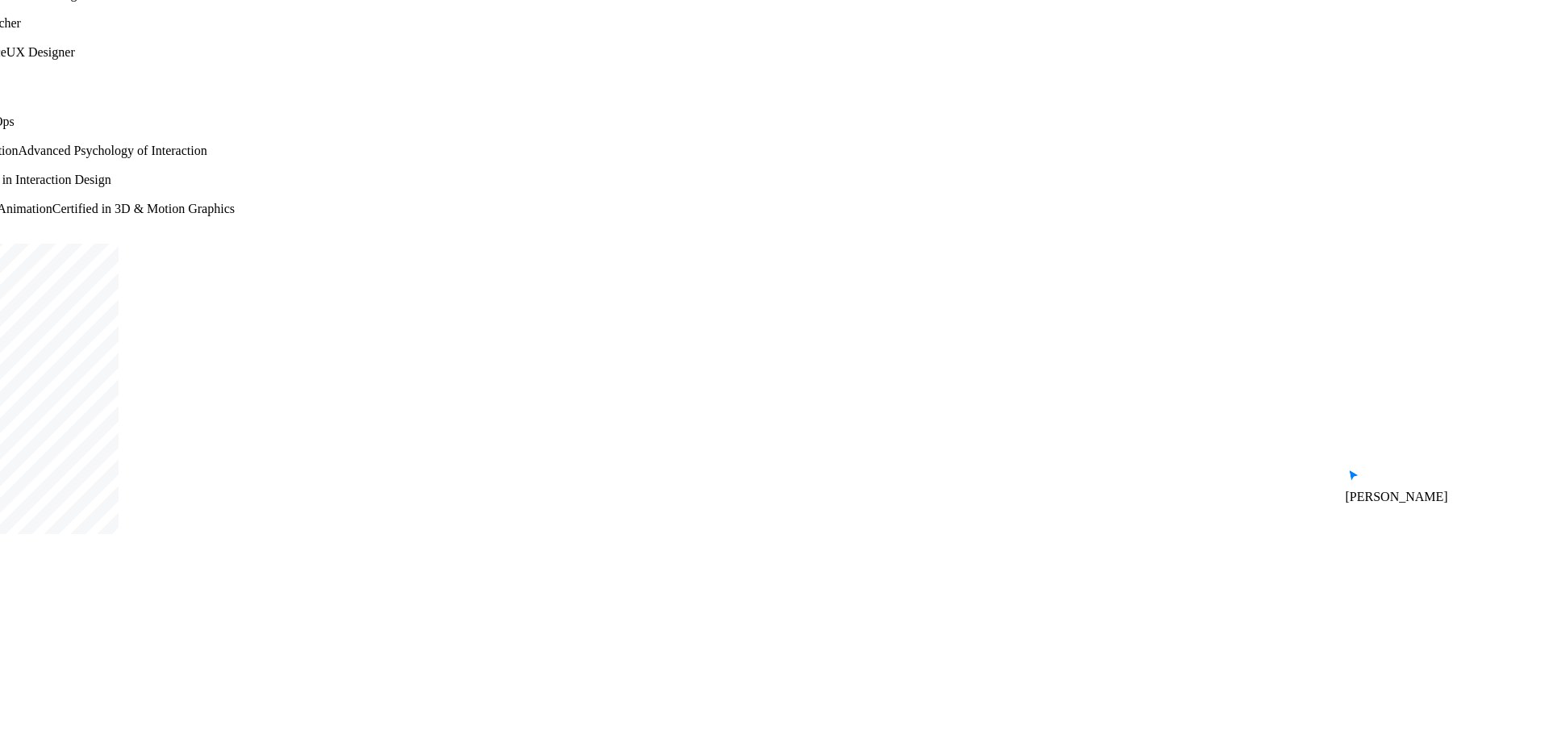
drag, startPoint x: 793, startPoint y: 454, endPoint x: 1106, endPoint y: 245, distance: 375.8
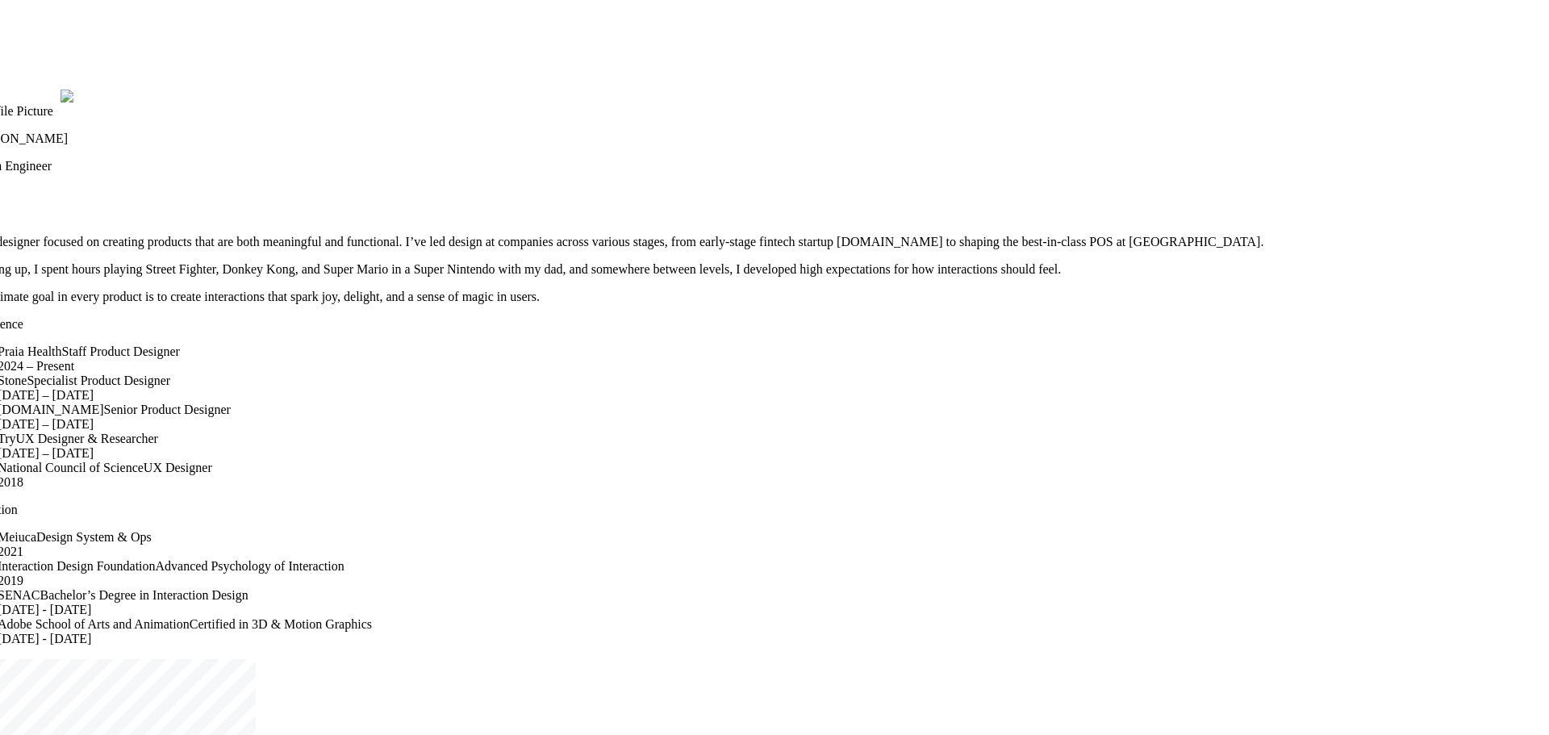
drag, startPoint x: 850, startPoint y: 129, endPoint x: 989, endPoint y: 553, distance: 445.8
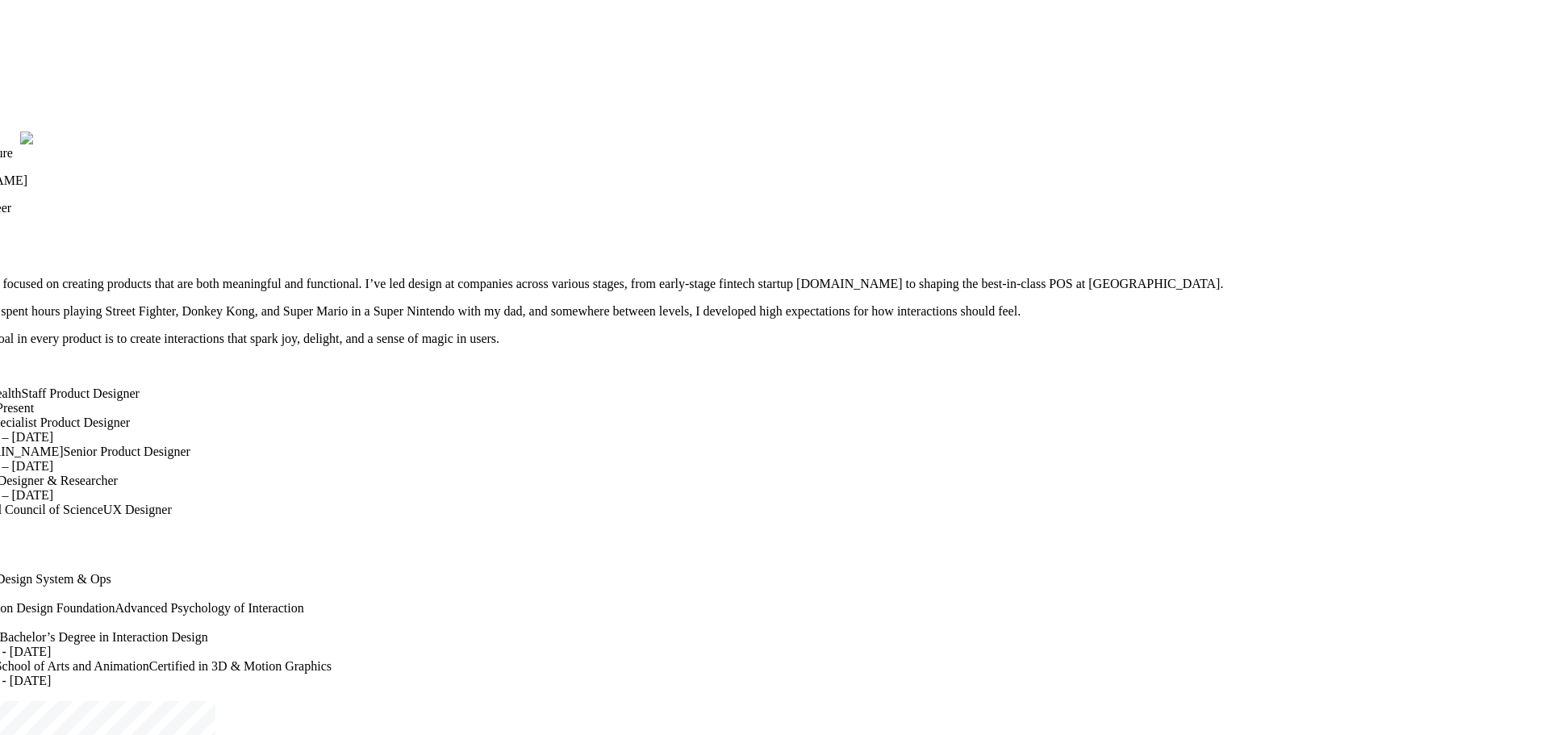
drag, startPoint x: 1008, startPoint y: 357, endPoint x: 959, endPoint y: 397, distance: 63.1
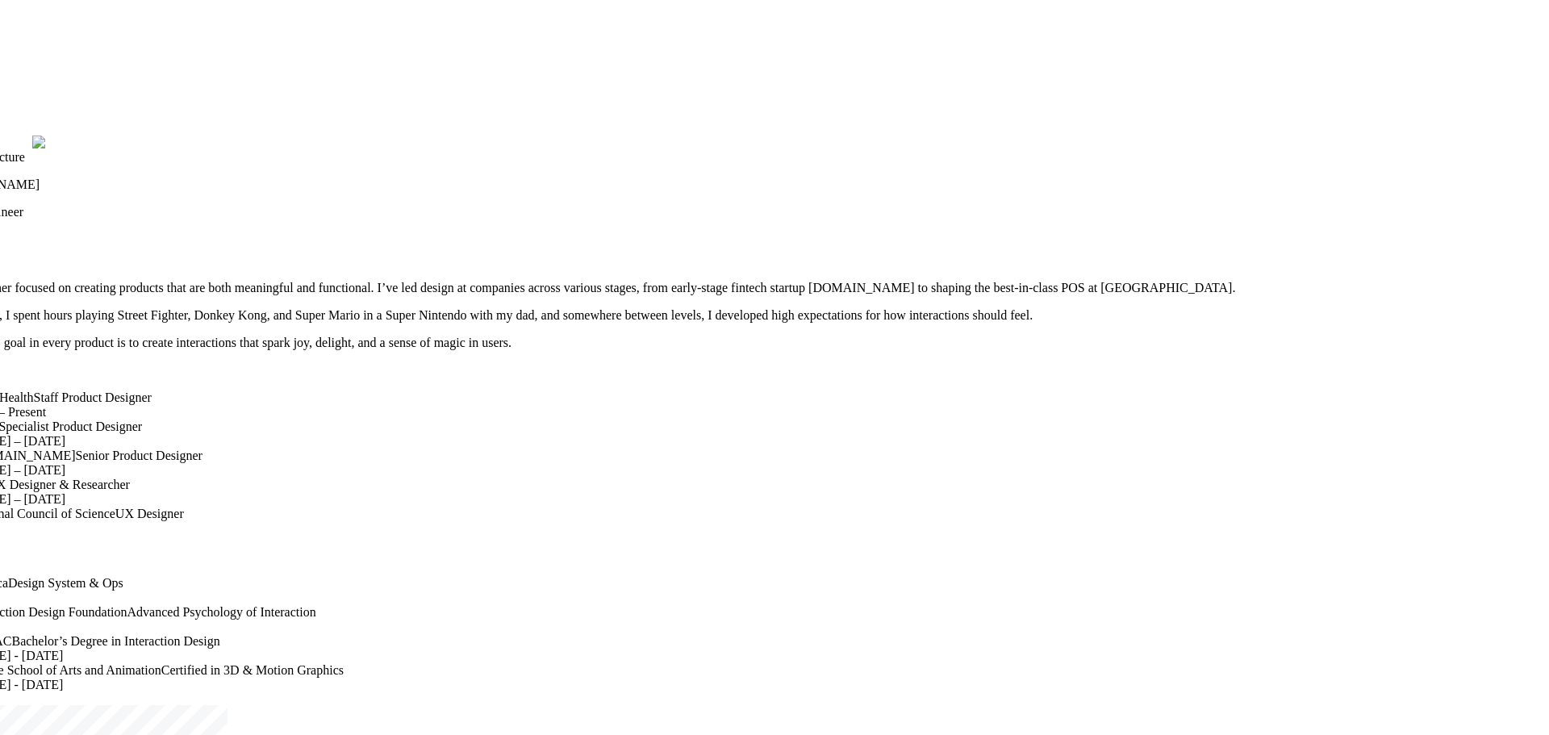
drag, startPoint x: 960, startPoint y: 403, endPoint x: 997, endPoint y: 399, distance: 37.3
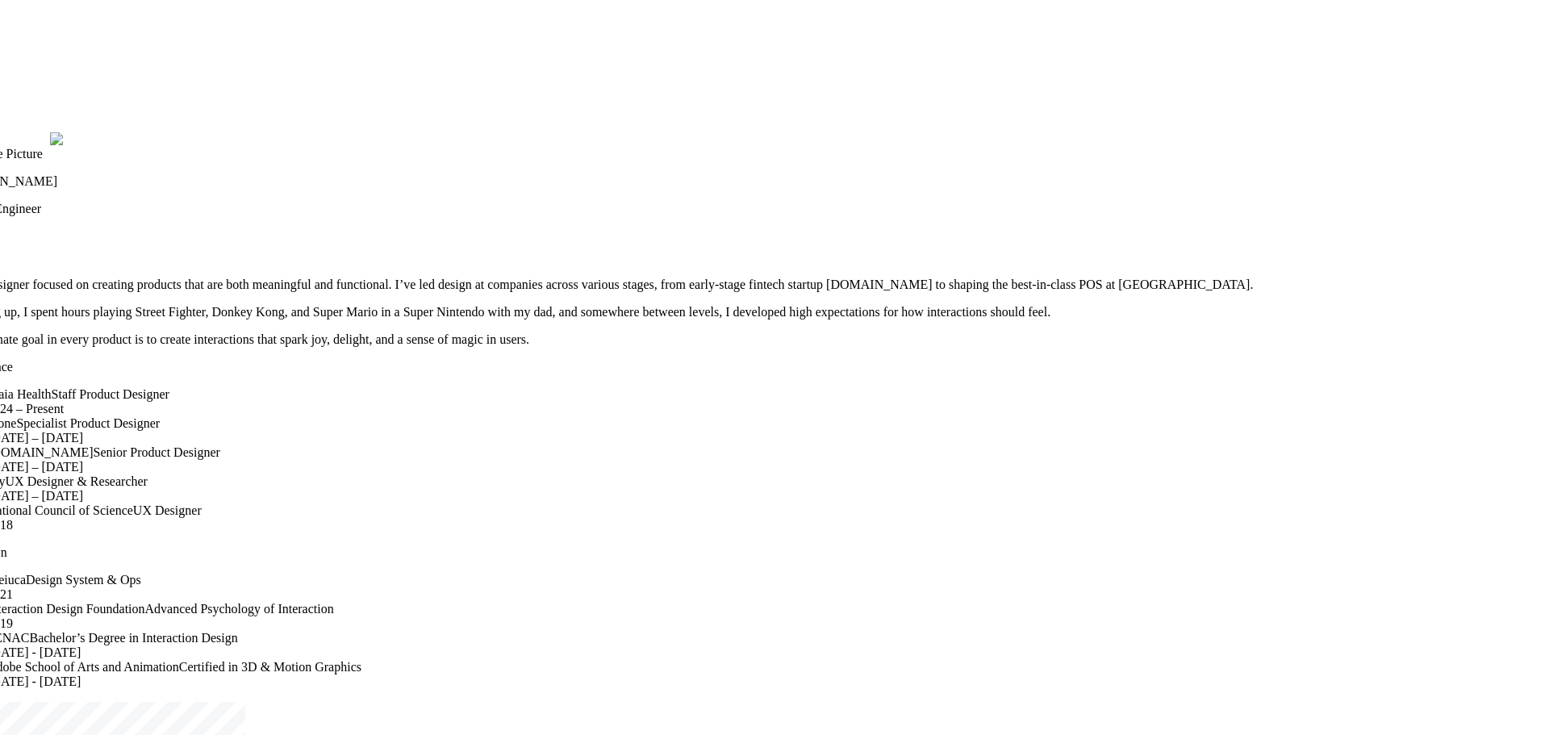
drag, startPoint x: 992, startPoint y: 383, endPoint x: 992, endPoint y: 360, distance: 23.4
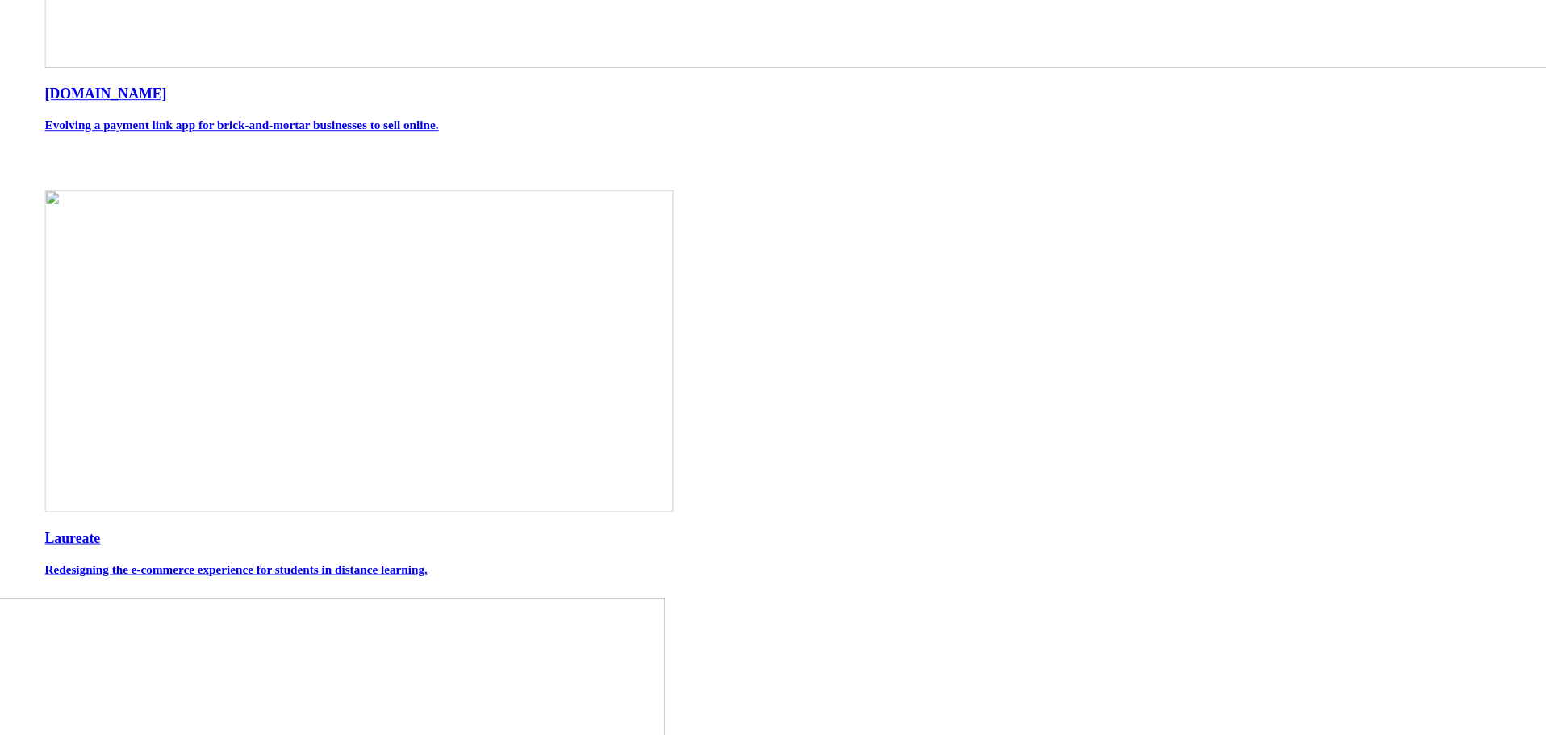
scroll to position [1429, 0]
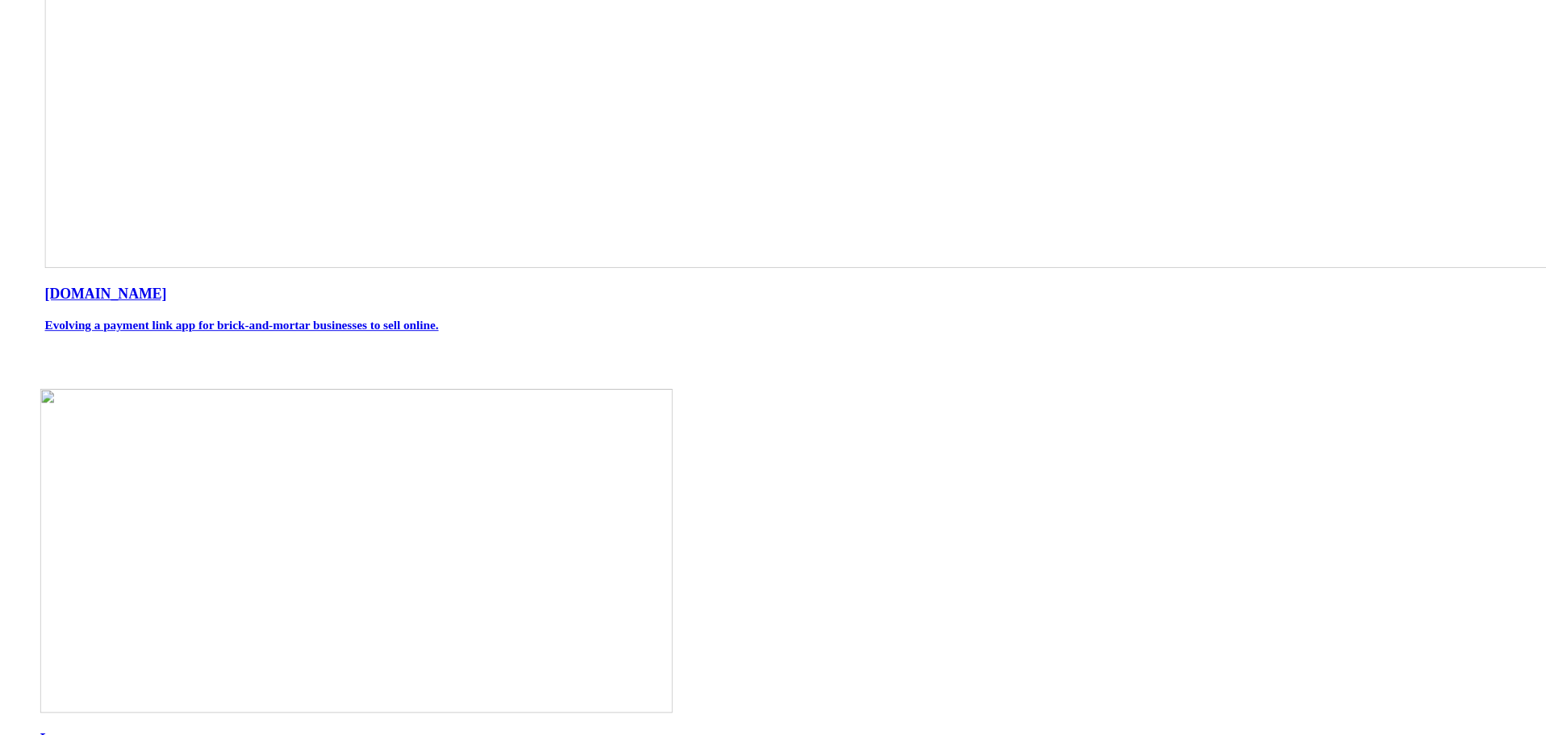
scroll to position [918, 0]
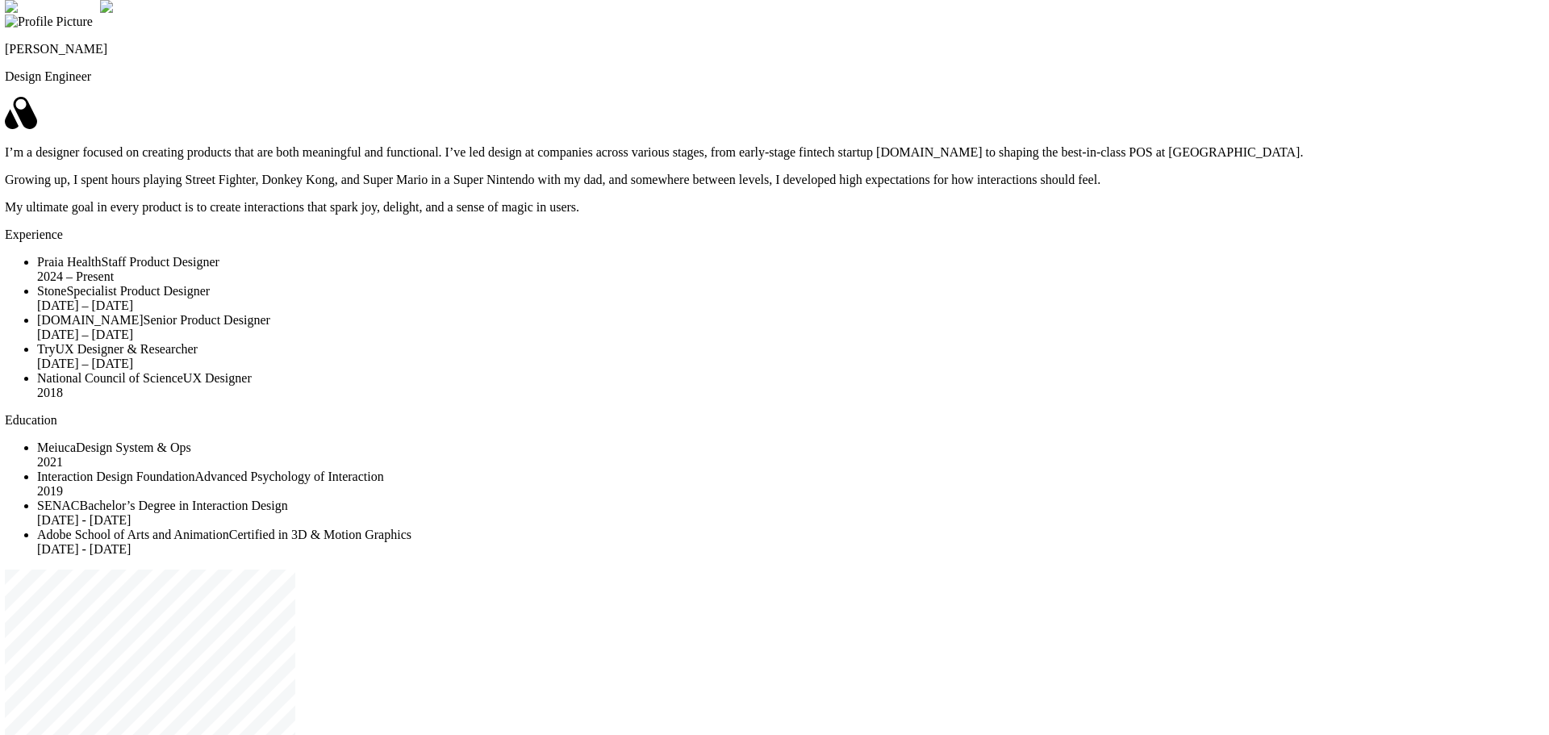
drag, startPoint x: 1022, startPoint y: 350, endPoint x: 1020, endPoint y: 311, distance: 39.6
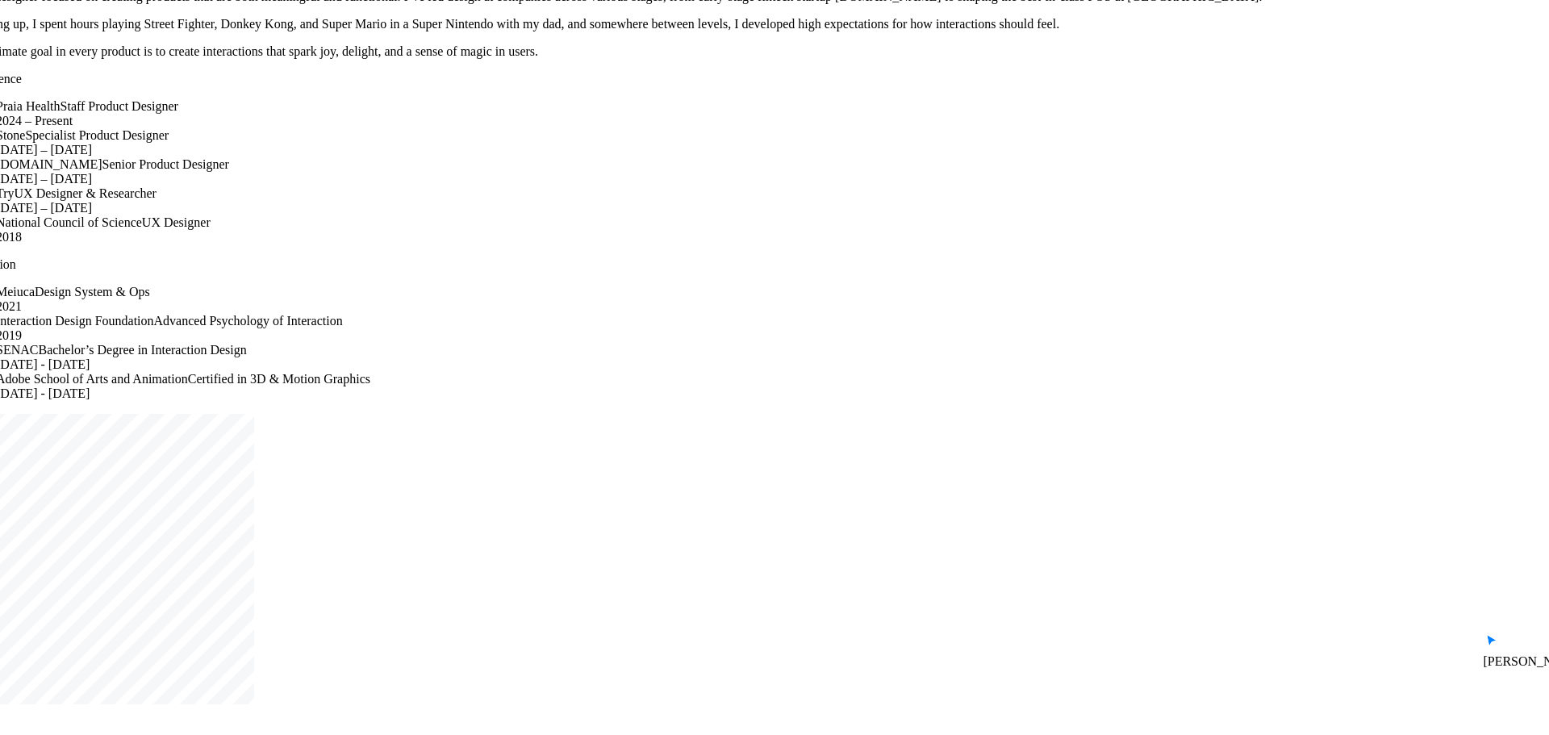
drag, startPoint x: 1019, startPoint y: 337, endPoint x: 978, endPoint y: 178, distance: 164.2
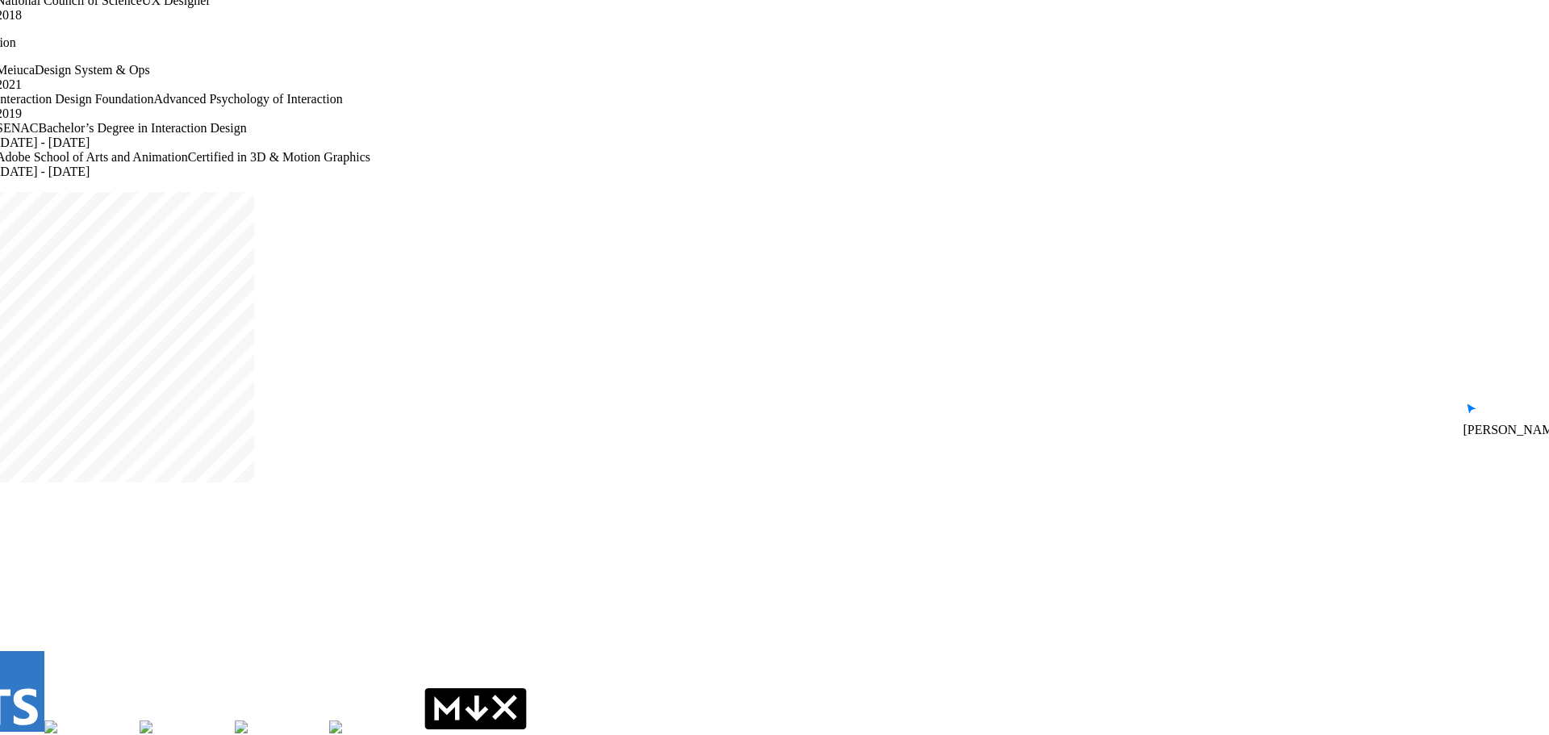
drag, startPoint x: 992, startPoint y: 262, endPoint x: 988, endPoint y: 165, distance: 96.9
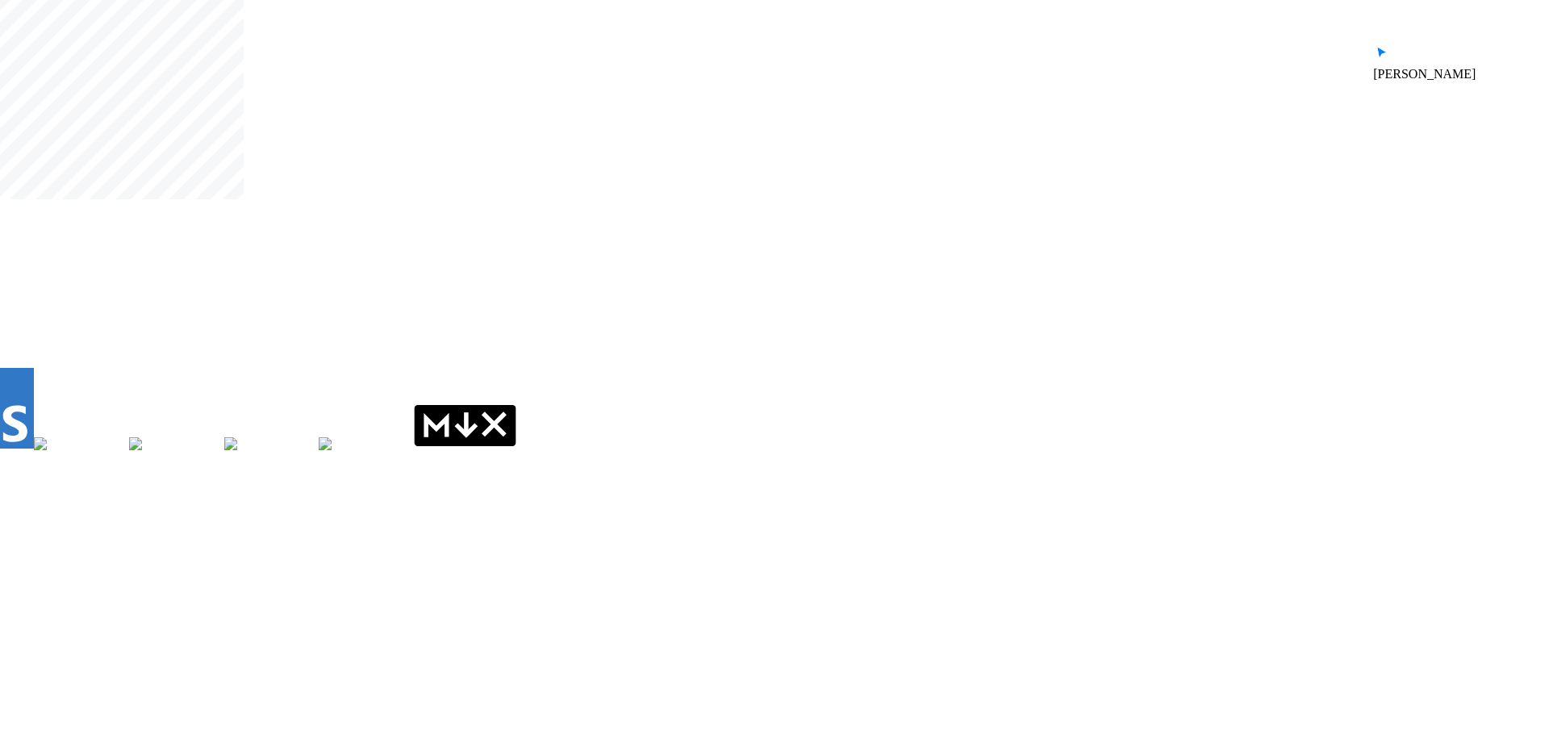
drag, startPoint x: 976, startPoint y: 403, endPoint x: 966, endPoint y: 123, distance: 280.2
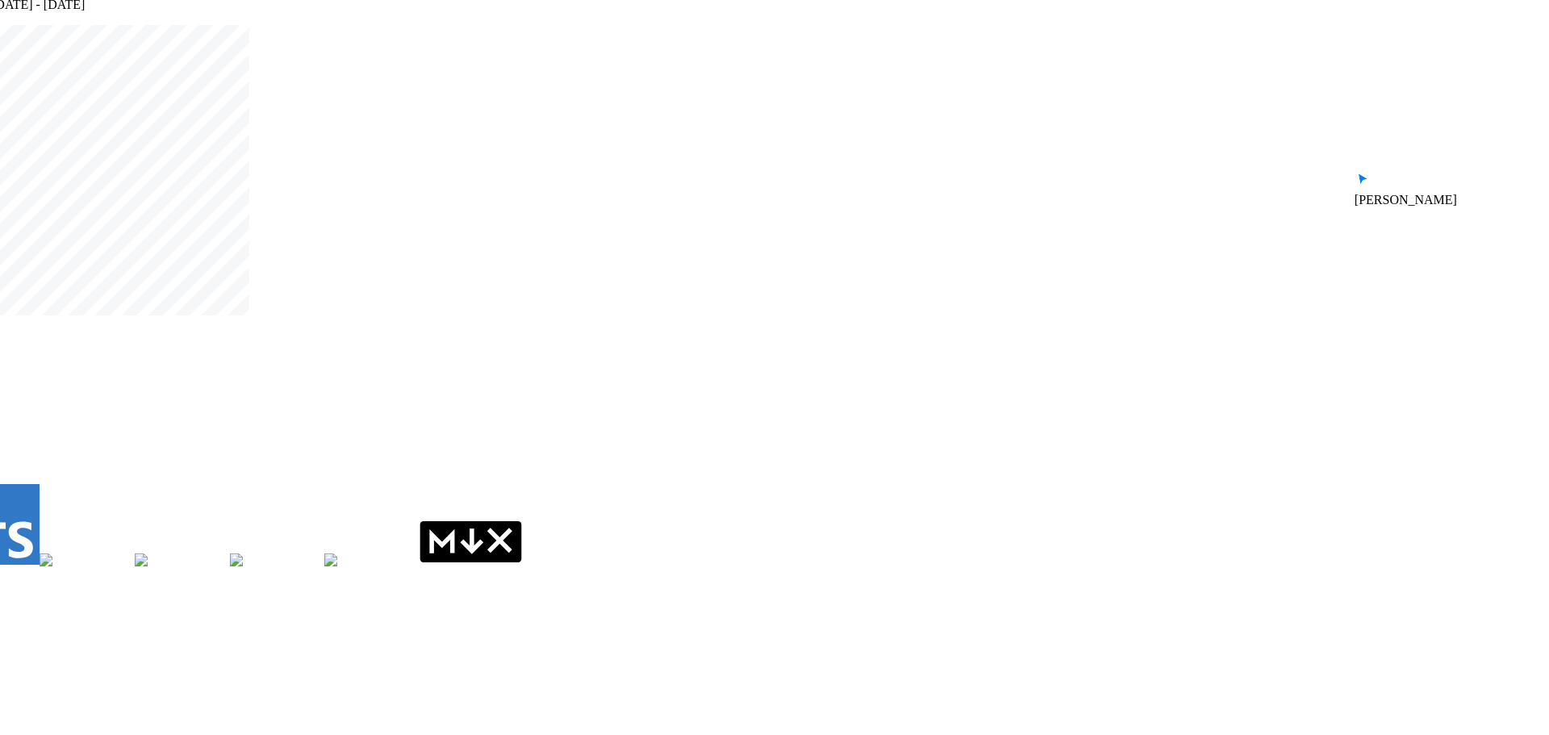
drag, startPoint x: 966, startPoint y: 128, endPoint x: 976, endPoint y: 447, distance: 318.9
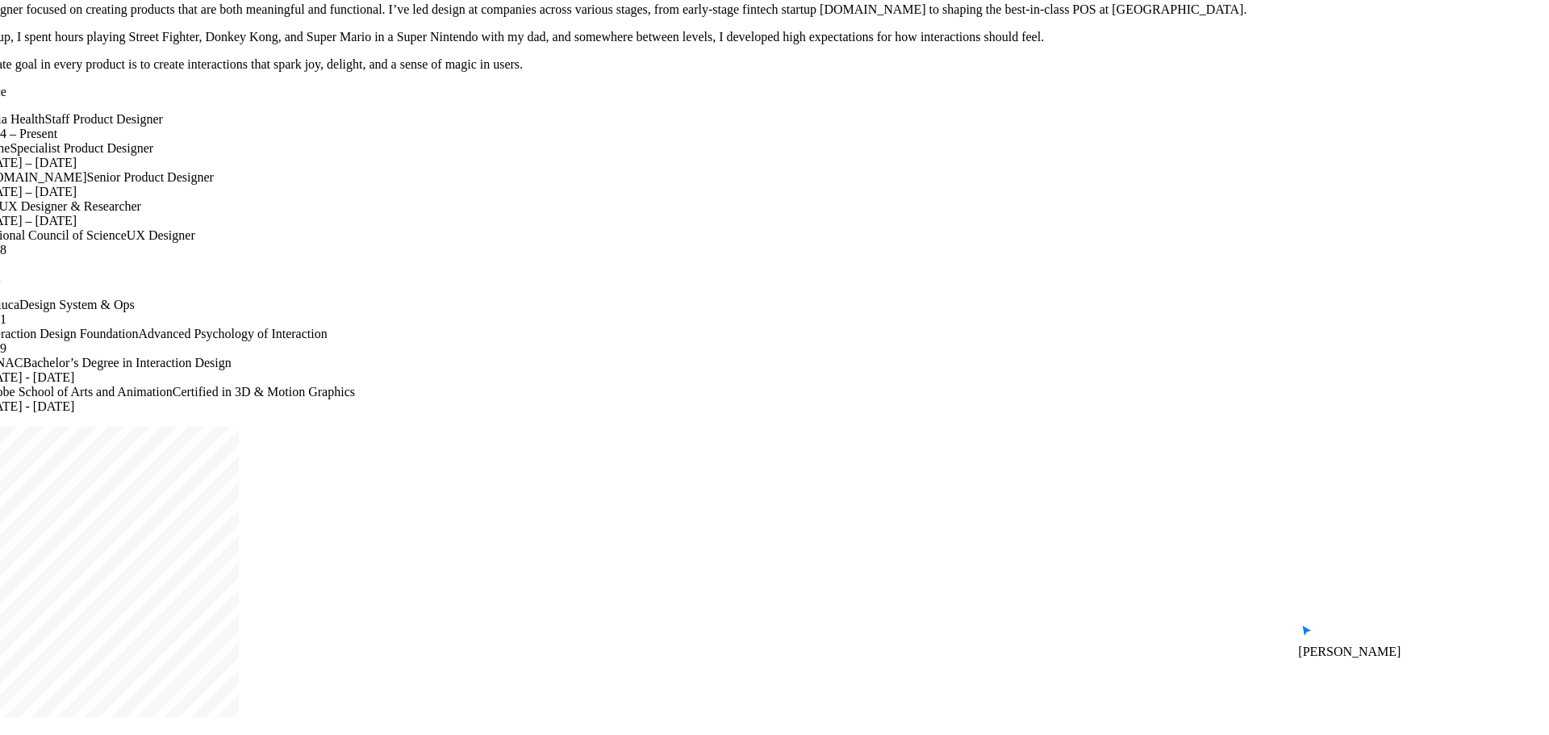
drag, startPoint x: 985, startPoint y: 339, endPoint x: 978, endPoint y: 296, distance: 43.4
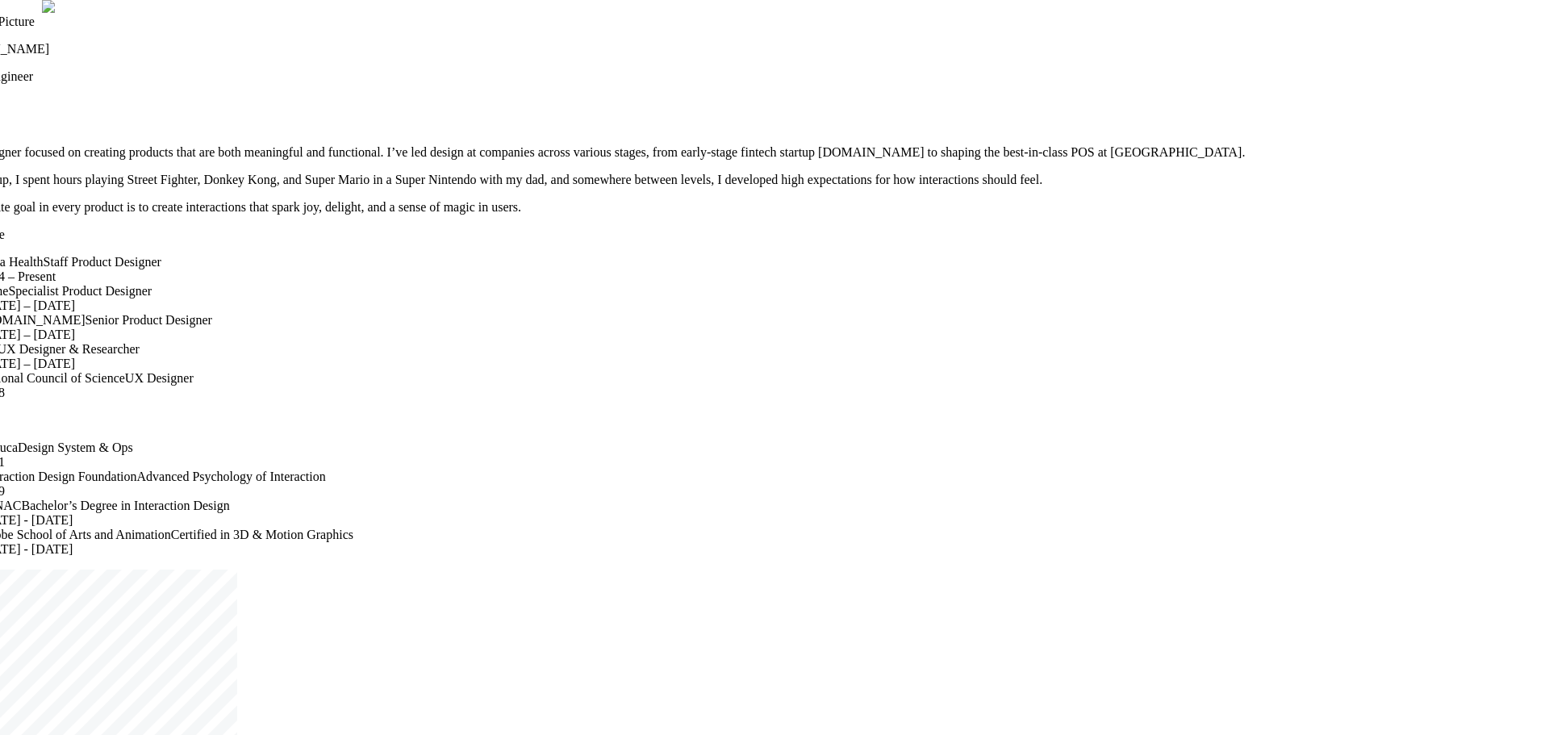
drag, startPoint x: 978, startPoint y: 190, endPoint x: 978, endPoint y: 418, distance: 227.6
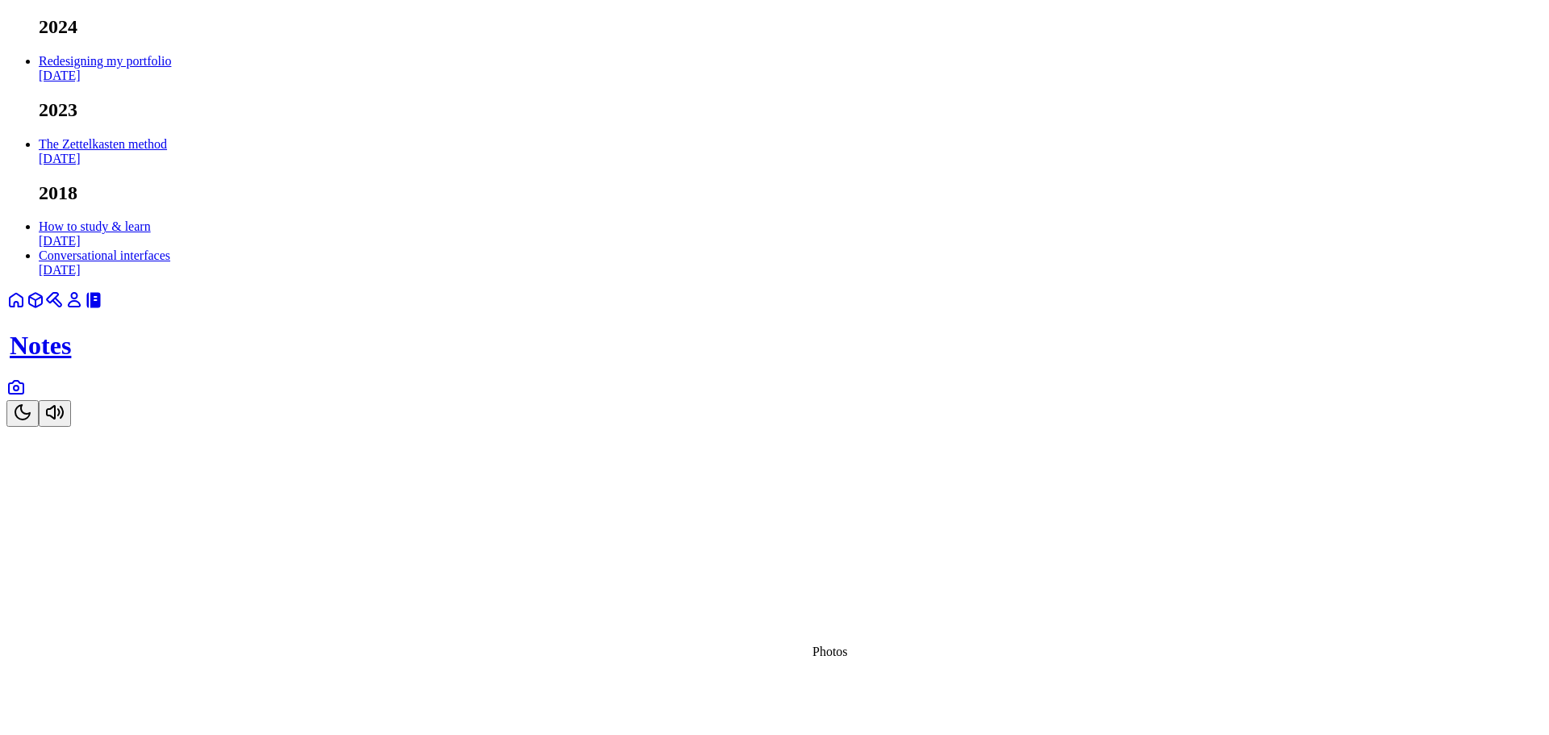
click at [26, 399] on link at bounding box center [15, 393] width 19 height 14
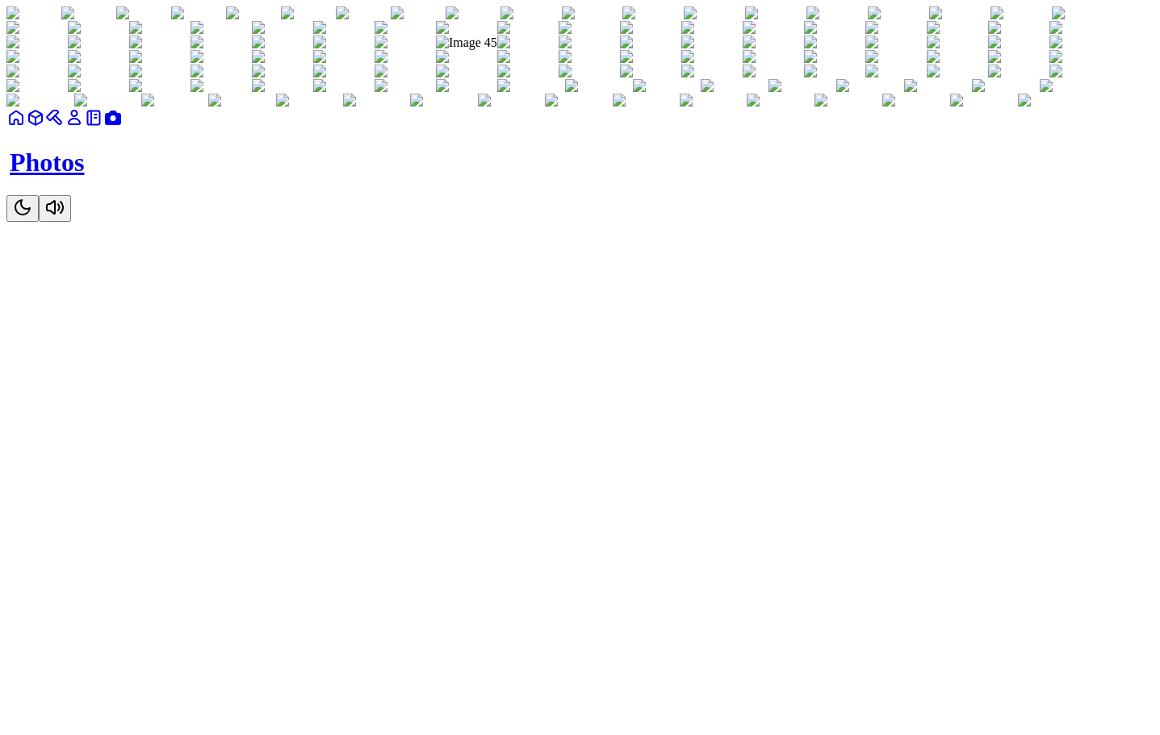
scroll to position [8957, 0]
click at [742, 50] on img at bounding box center [772, 43] width 61 height 15
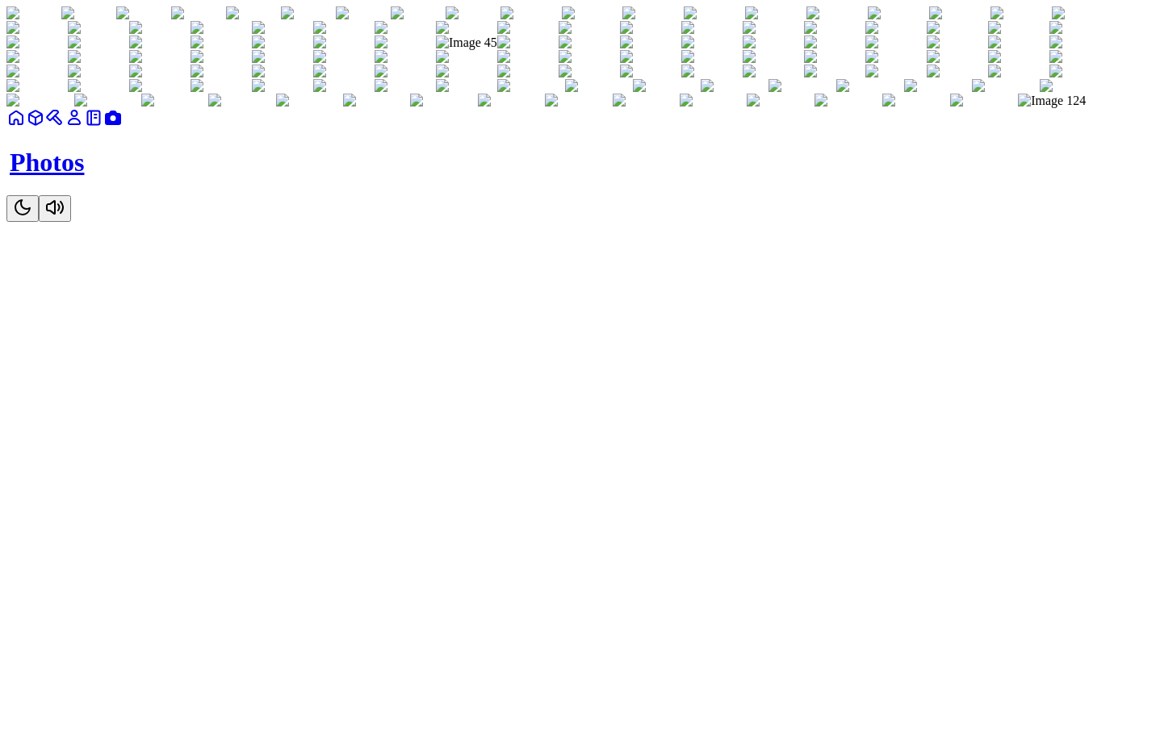
click at [742, 50] on img at bounding box center [772, 43] width 61 height 15
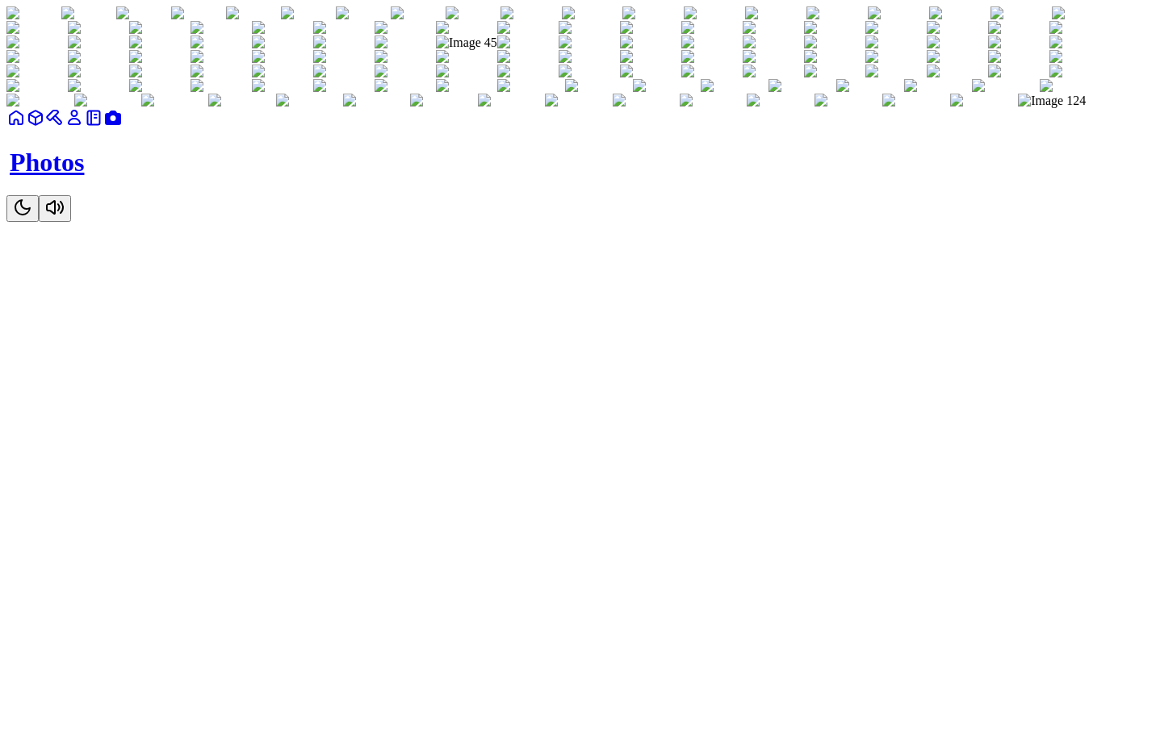
scroll to position [8715, 0]
click at [865, 50] on img at bounding box center [834, 43] width 61 height 15
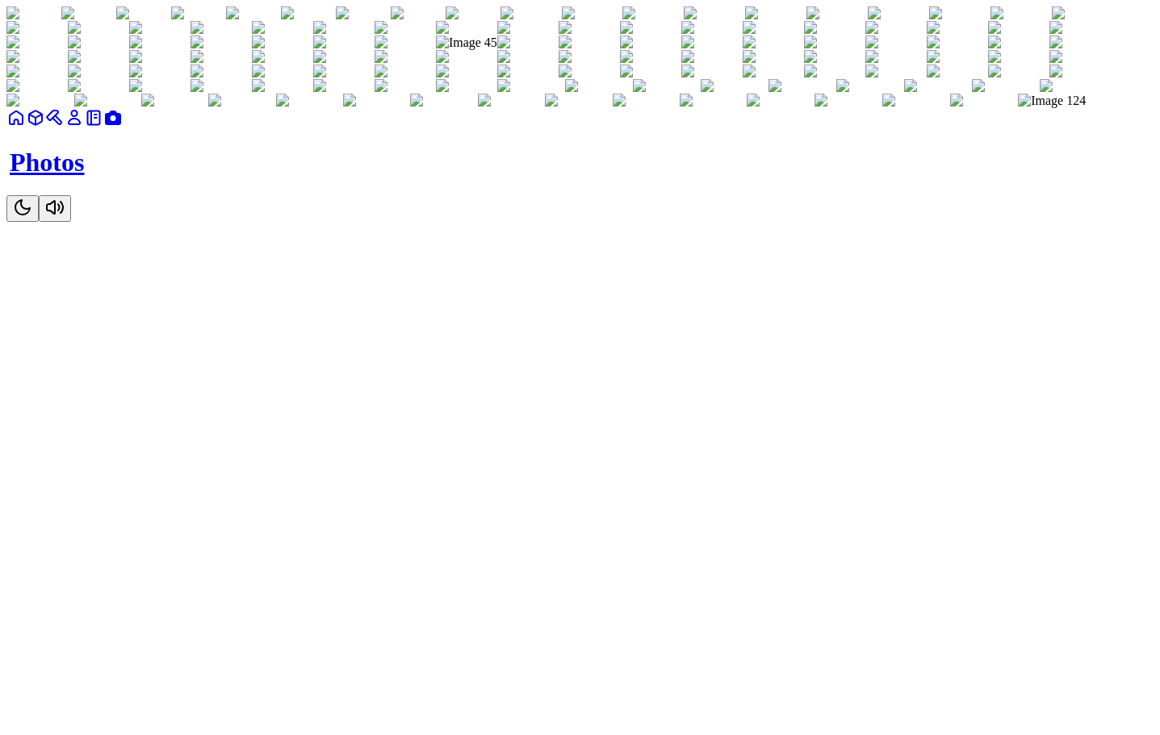
scroll to position [8554, 0]
click at [620, 50] on img at bounding box center [588, 43] width 61 height 15
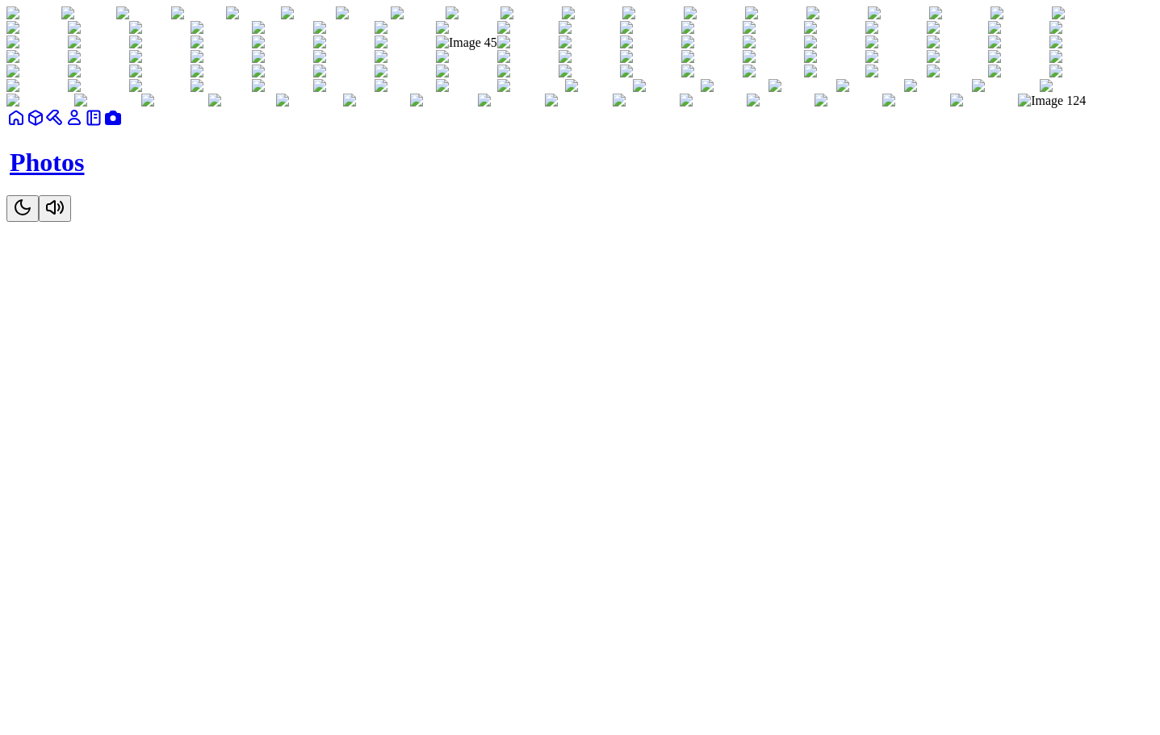
scroll to position [8150, 0]
click at [620, 50] on img at bounding box center [588, 43] width 61 height 15
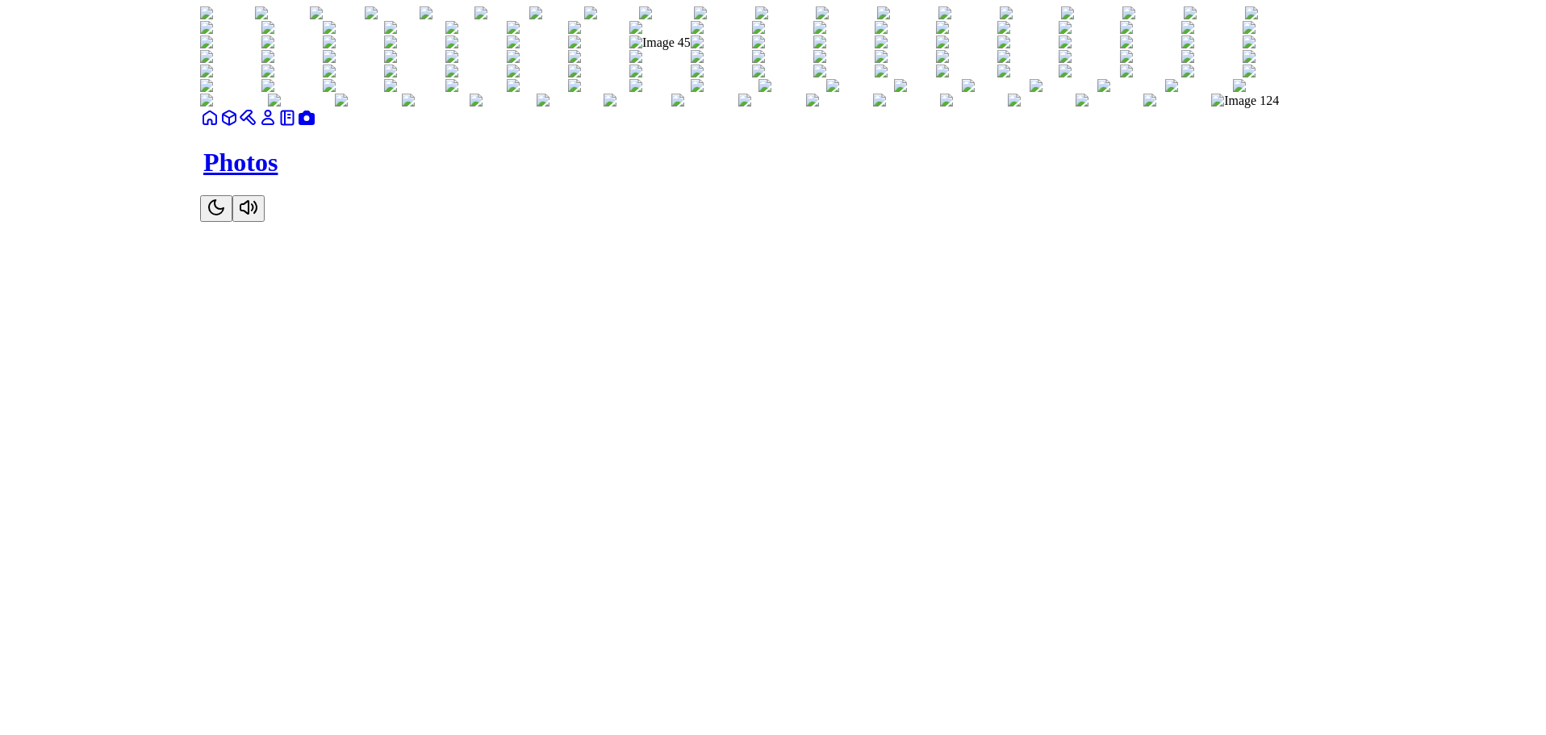
scroll to position [0, 0]
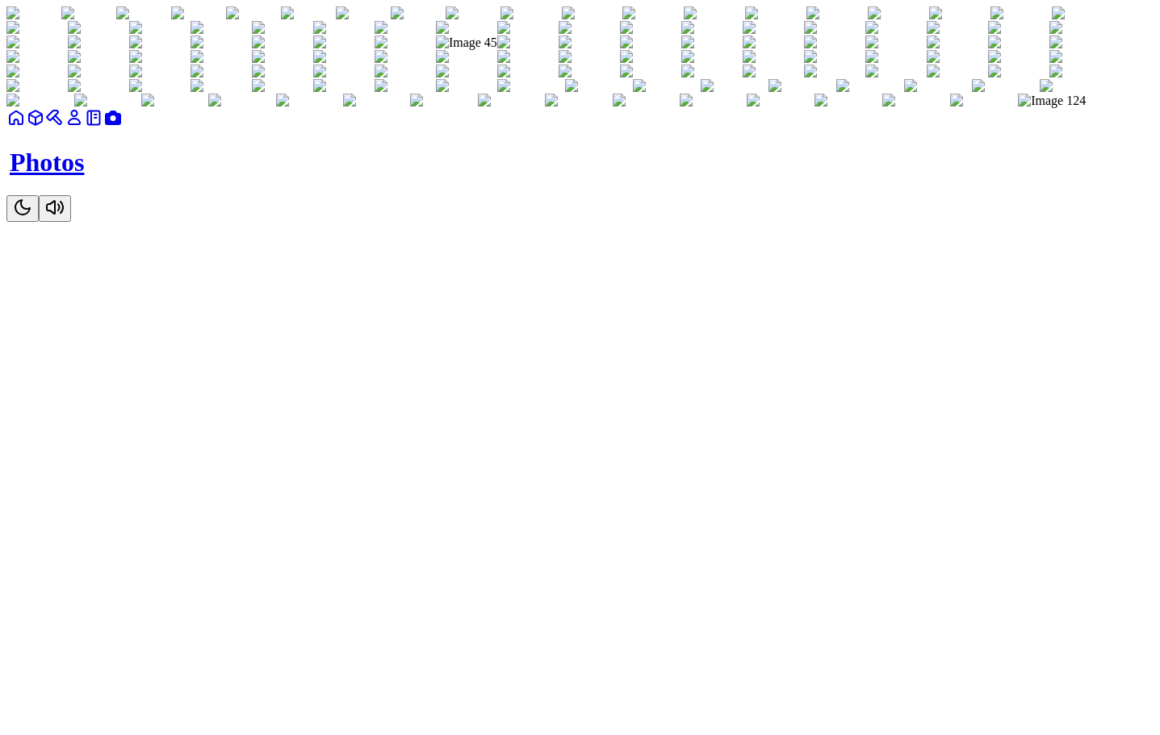
click at [1160, 15] on html "Photos" at bounding box center [580, 114] width 1160 height 228
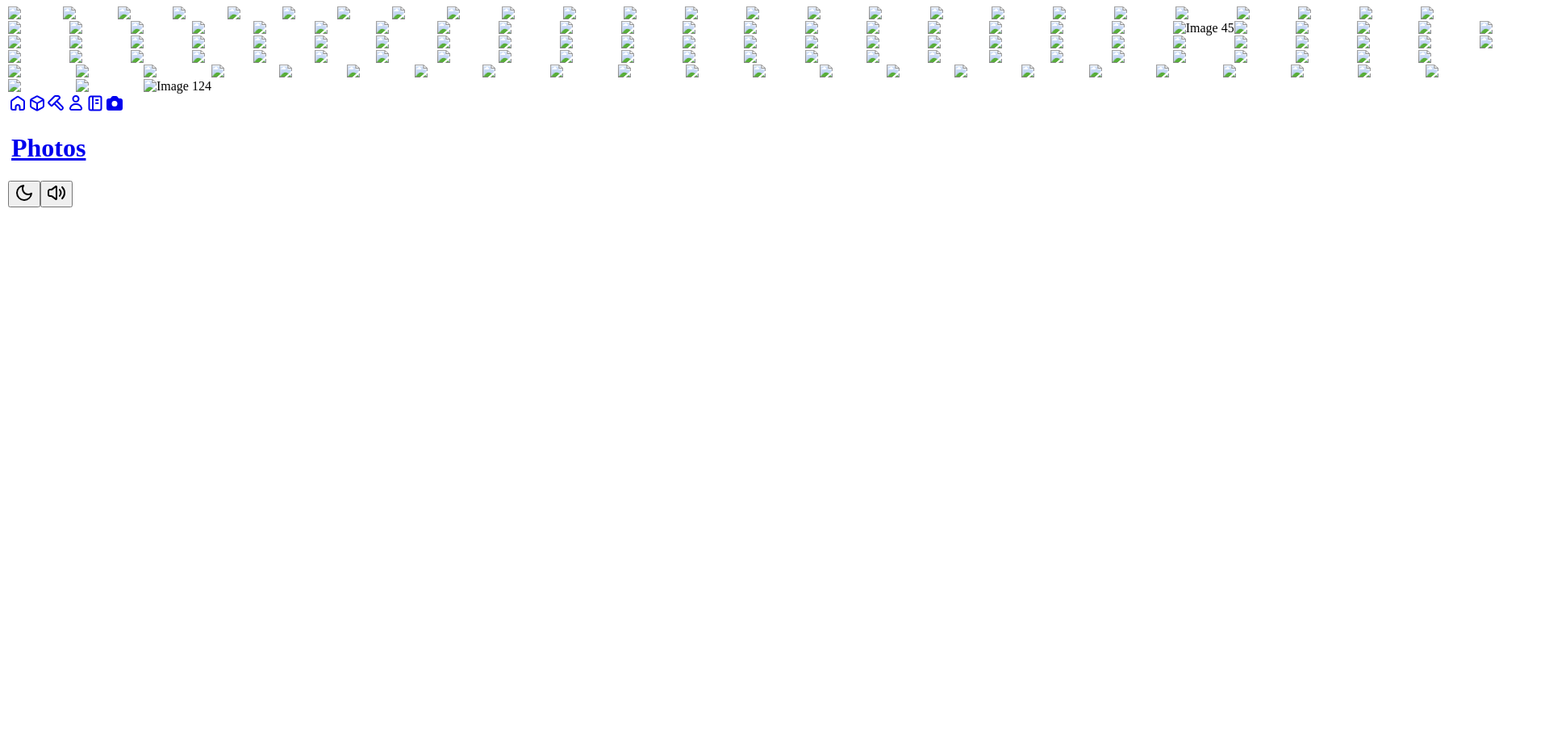
scroll to position [16722, 0]
click at [142, 94] on img at bounding box center [108, 86] width 68 height 15
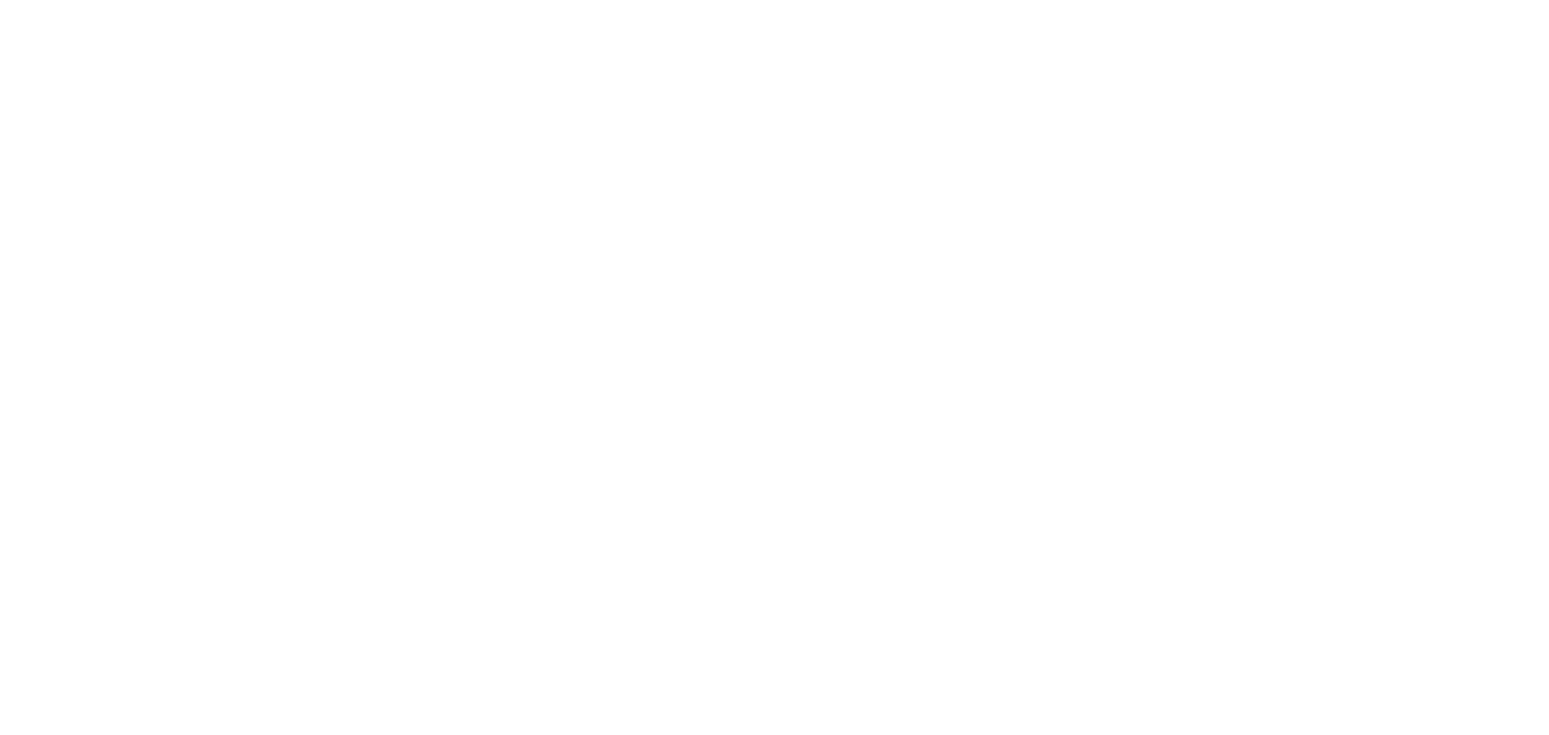
drag, startPoint x: 781, startPoint y: 415, endPoint x: 1041, endPoint y: 479, distance: 267.7
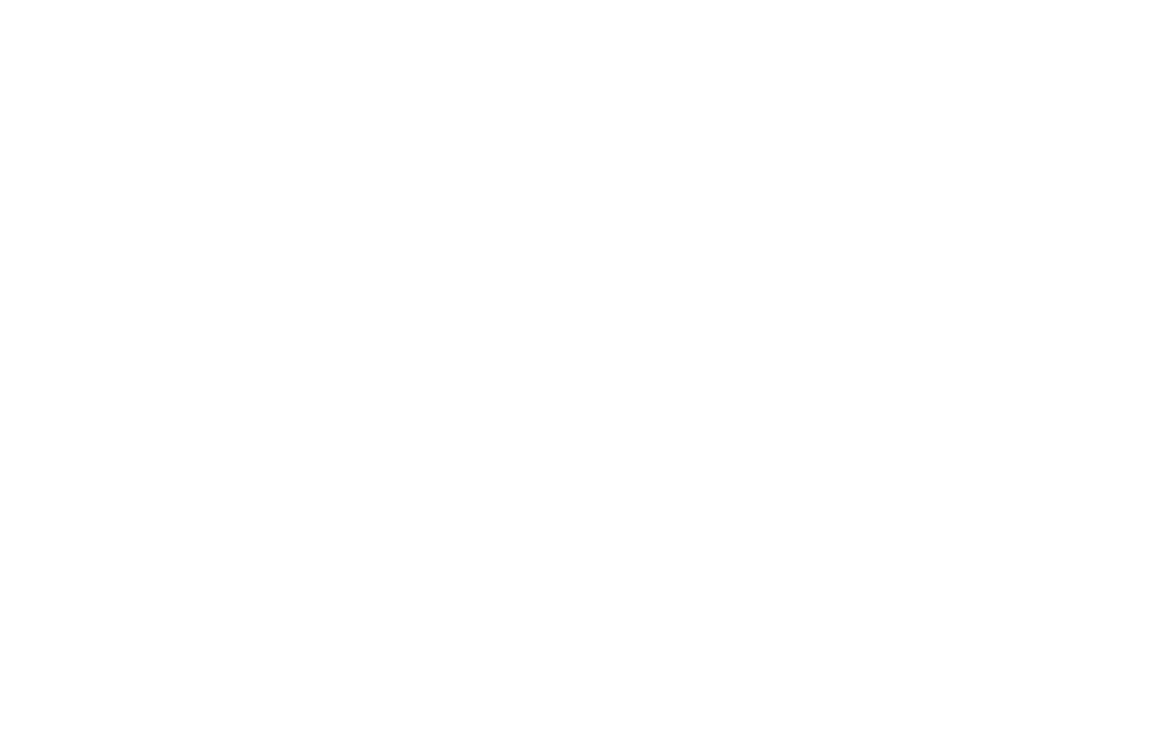
scroll to position [21569, 0]
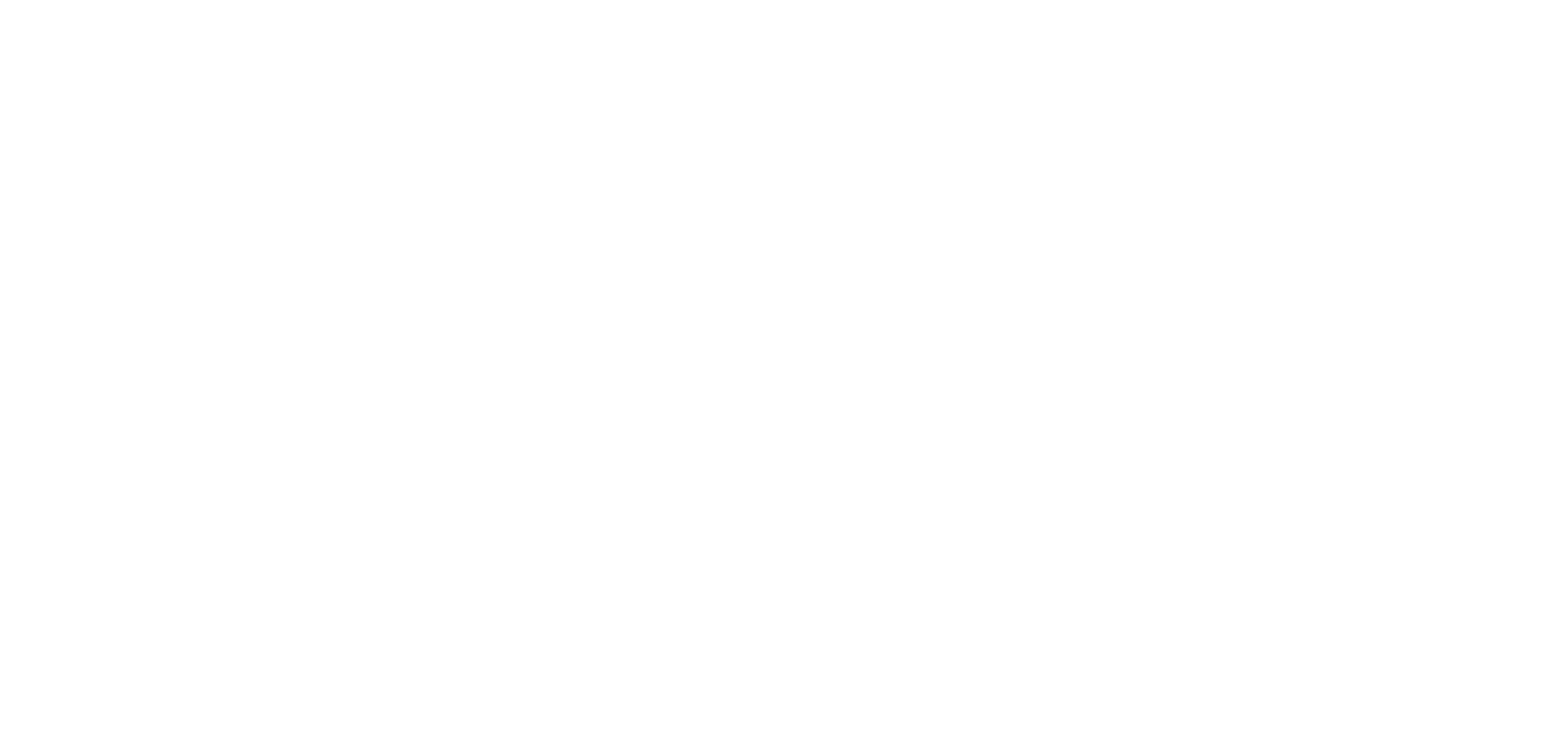
scroll to position [16163, 0]
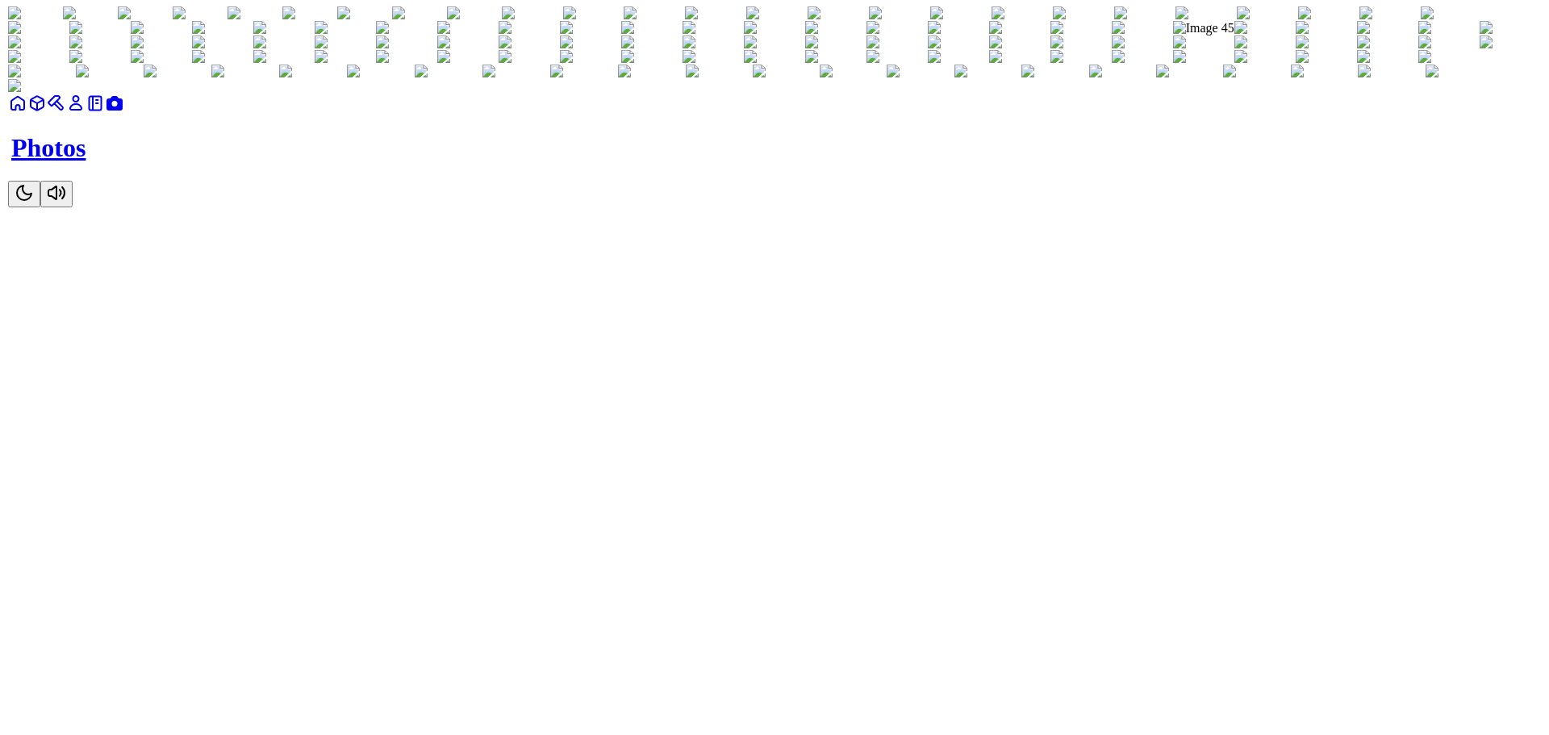
scroll to position [14463, 0]
click at [549, 79] on img at bounding box center [515, 72] width 68 height 15
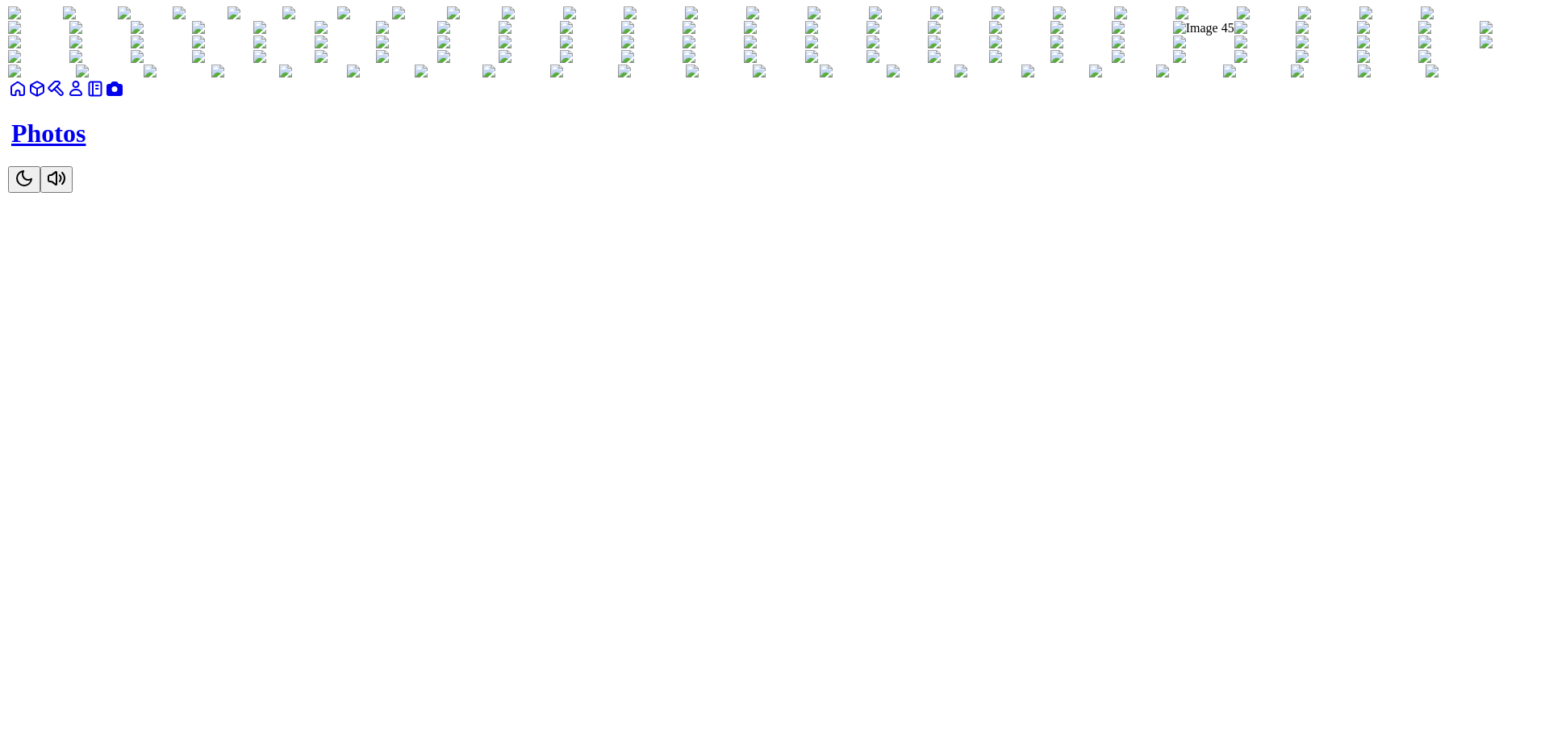
scroll to position [13898, 0]
click at [278, 79] on img at bounding box center [244, 72] width 68 height 15
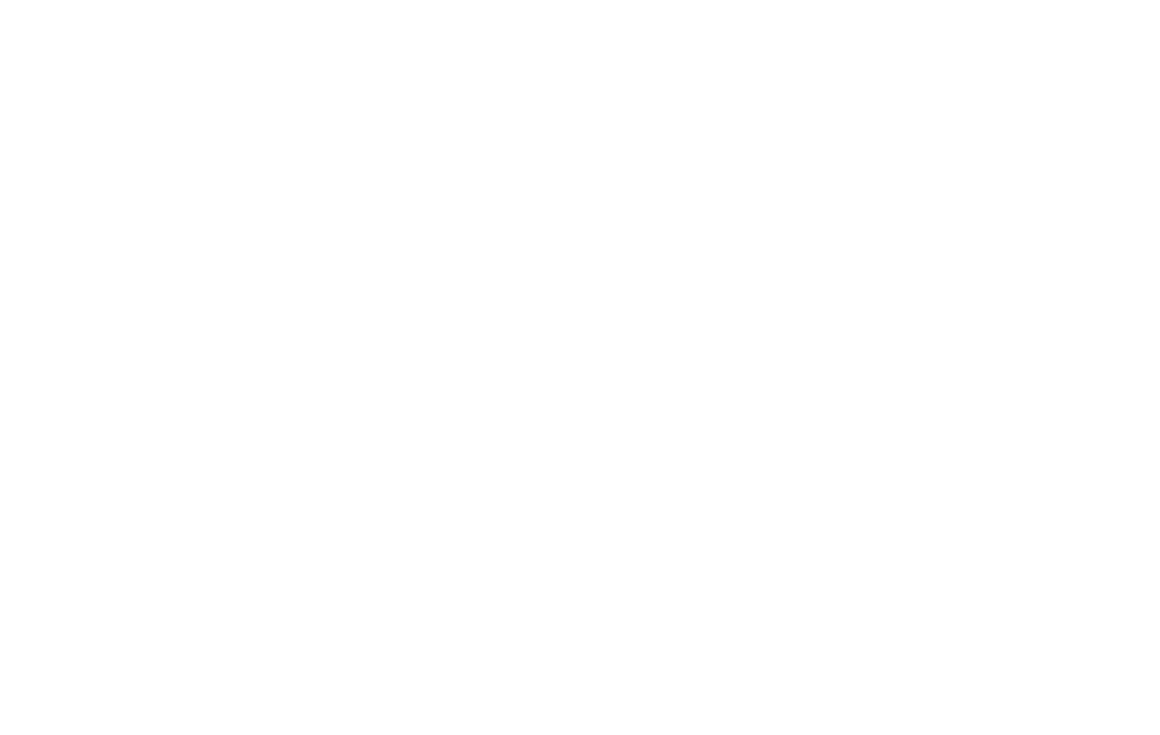
scroll to position [18214, 0]
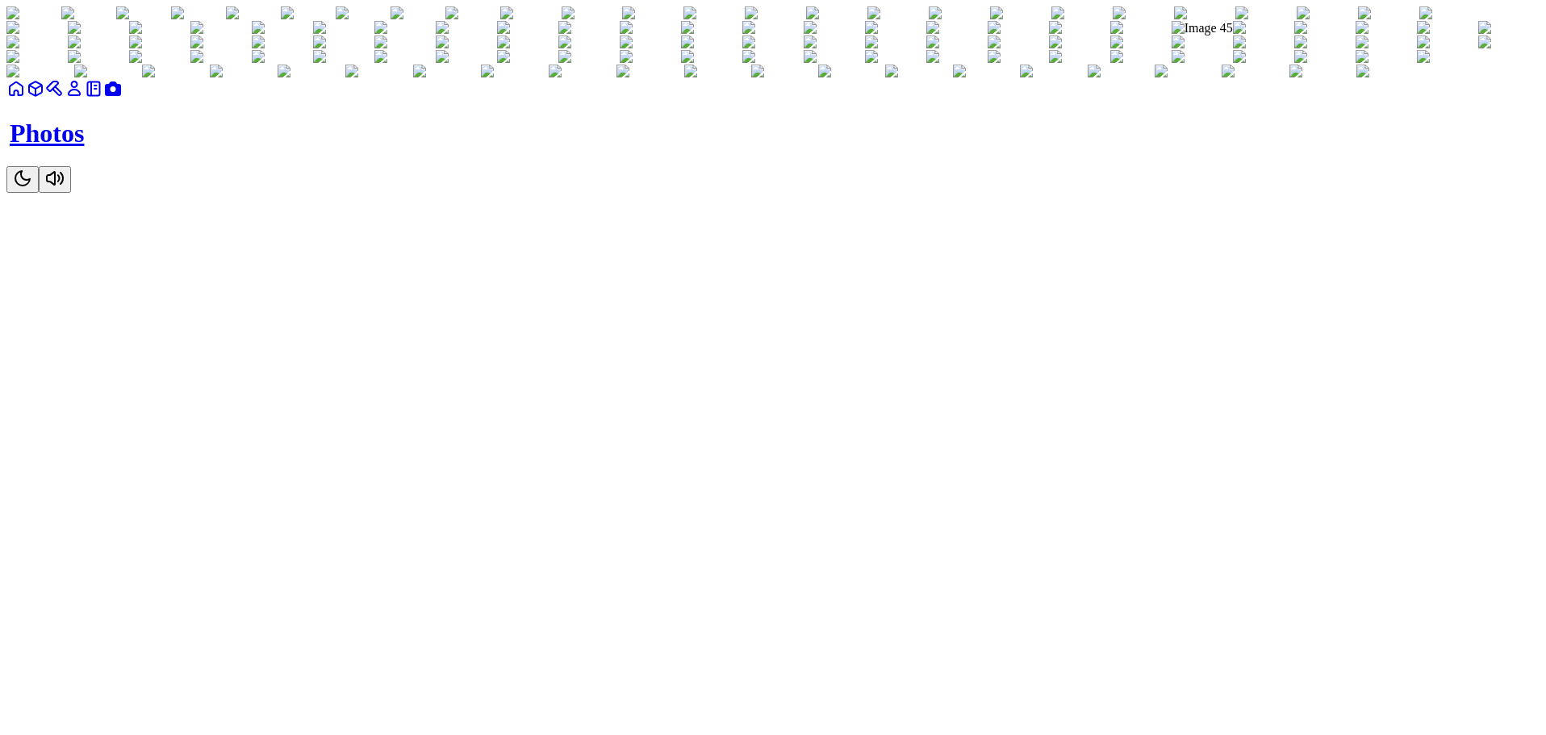
scroll to position [16164, 0]
click at [1290, 79] on img at bounding box center [1323, 72] width 67 height 15
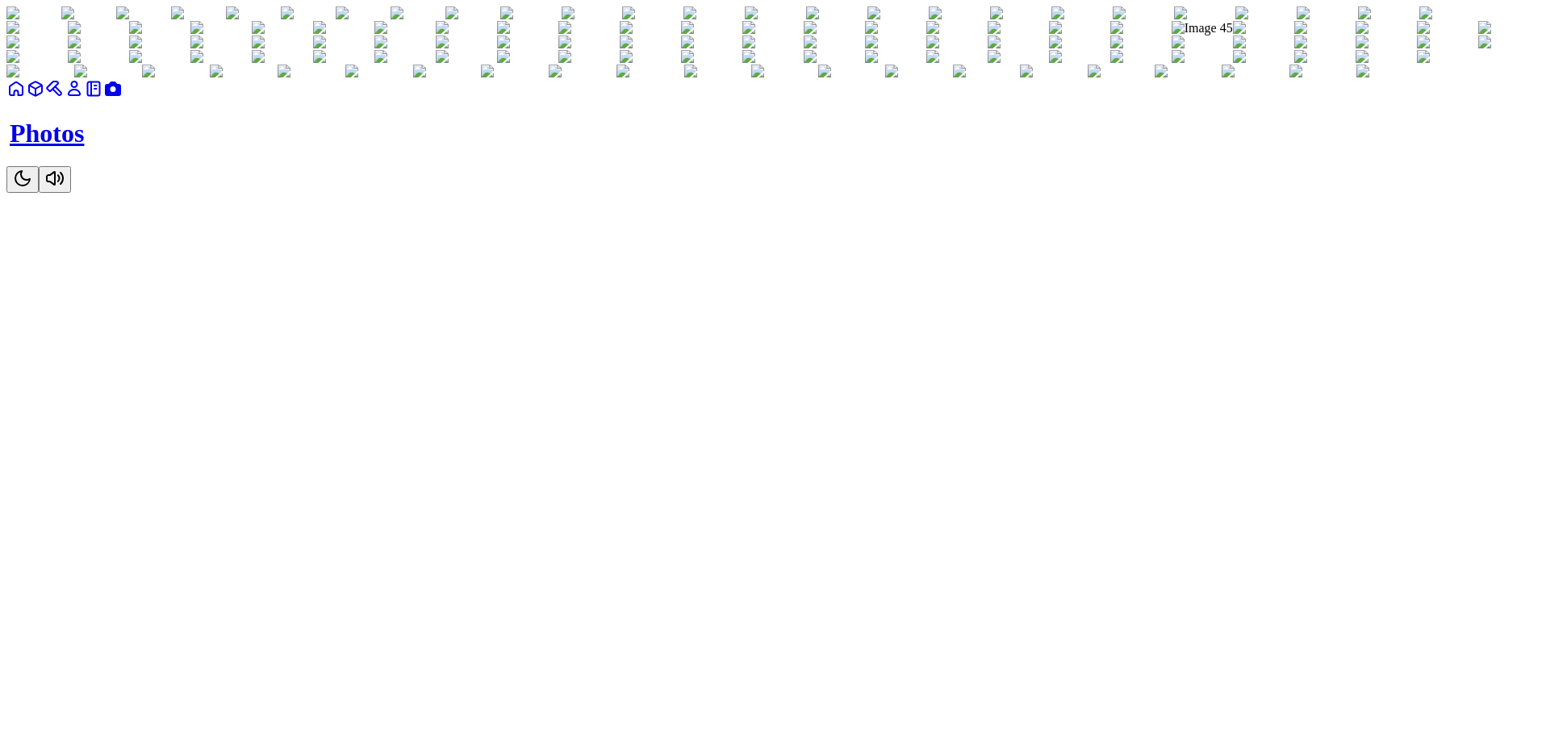
scroll to position [0, 0]
click at [39, 193] on button "Toggle Theme" at bounding box center [22, 179] width 32 height 27
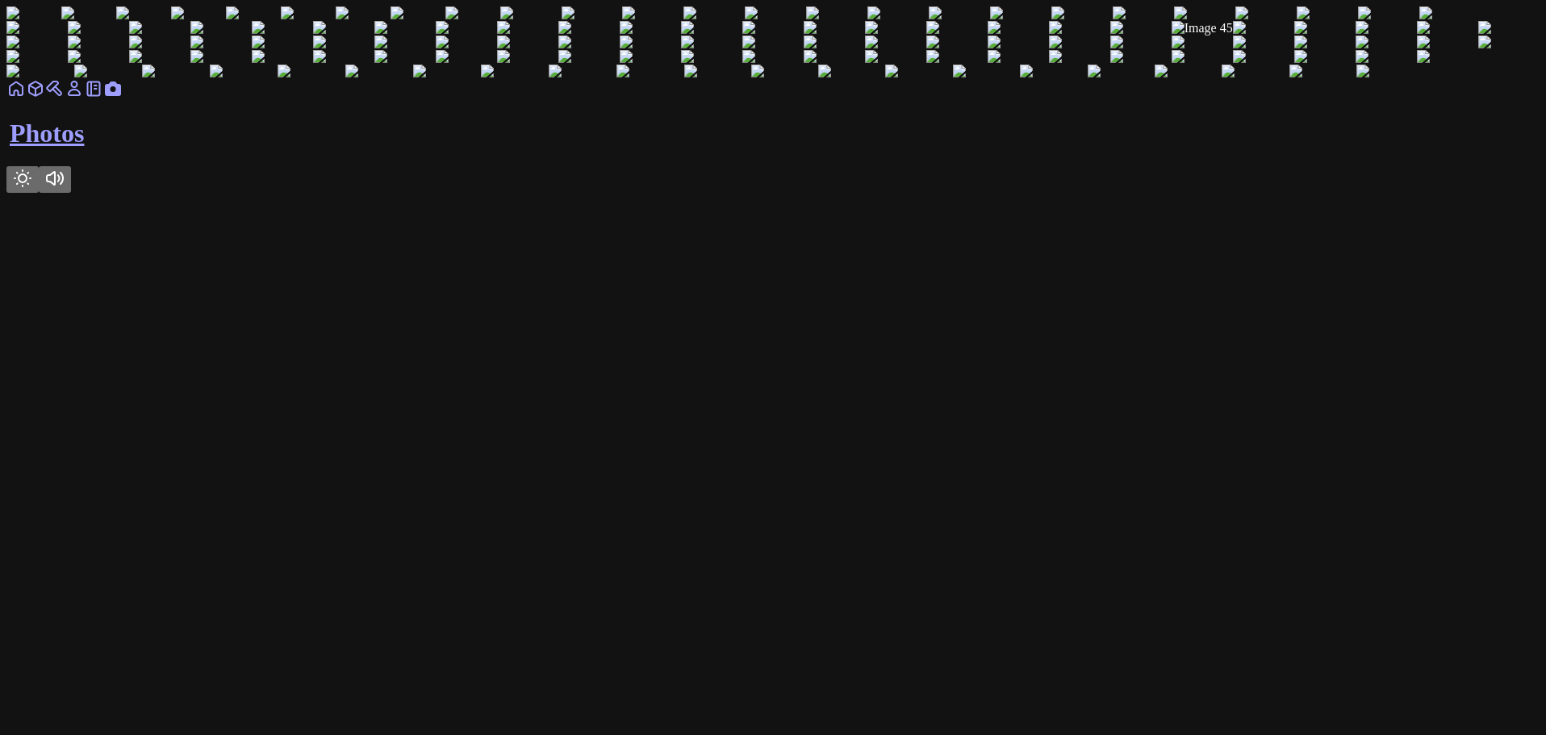
click at [39, 193] on button "Toggle Theme" at bounding box center [22, 179] width 32 height 27
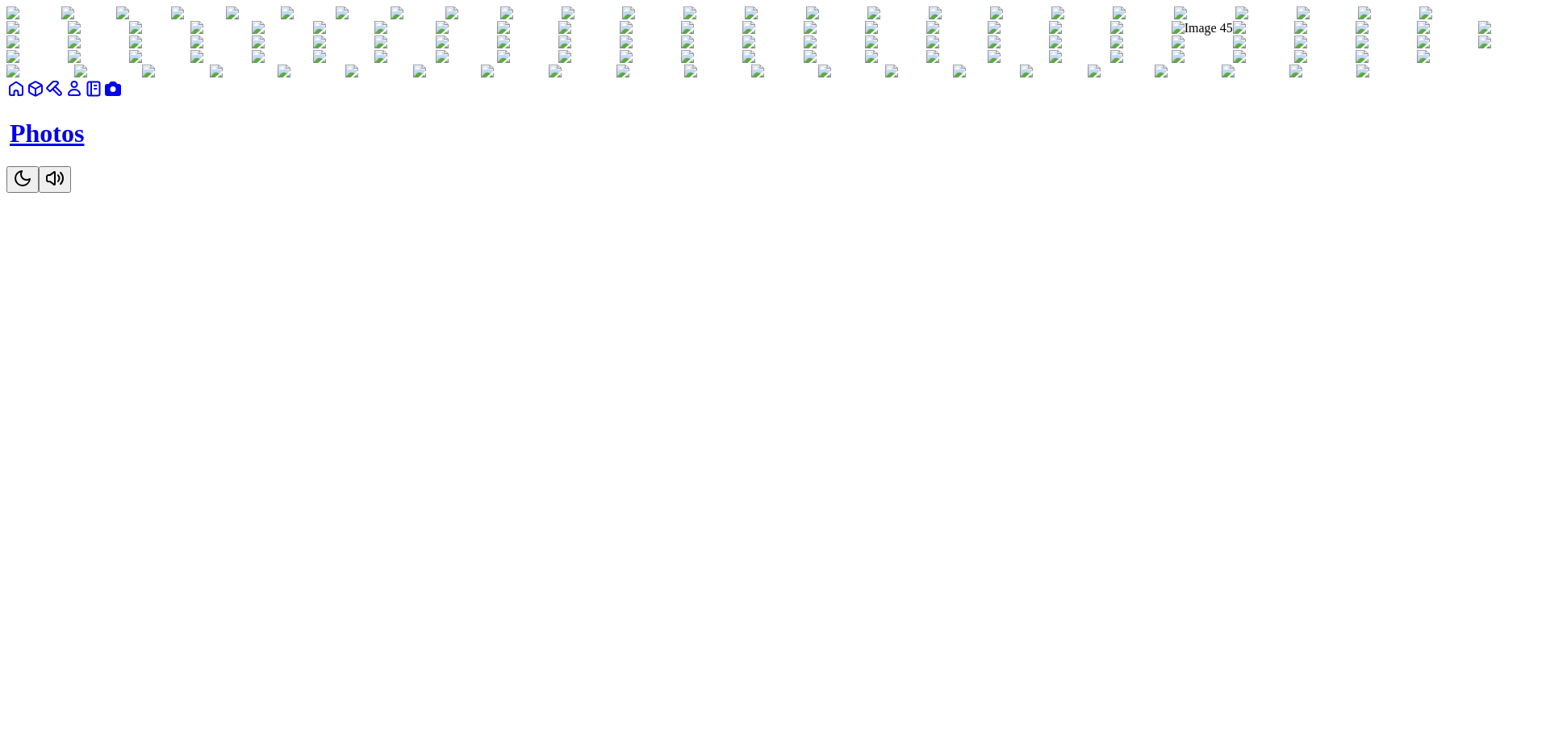
click at [103, 98] on icon at bounding box center [93, 88] width 19 height 19
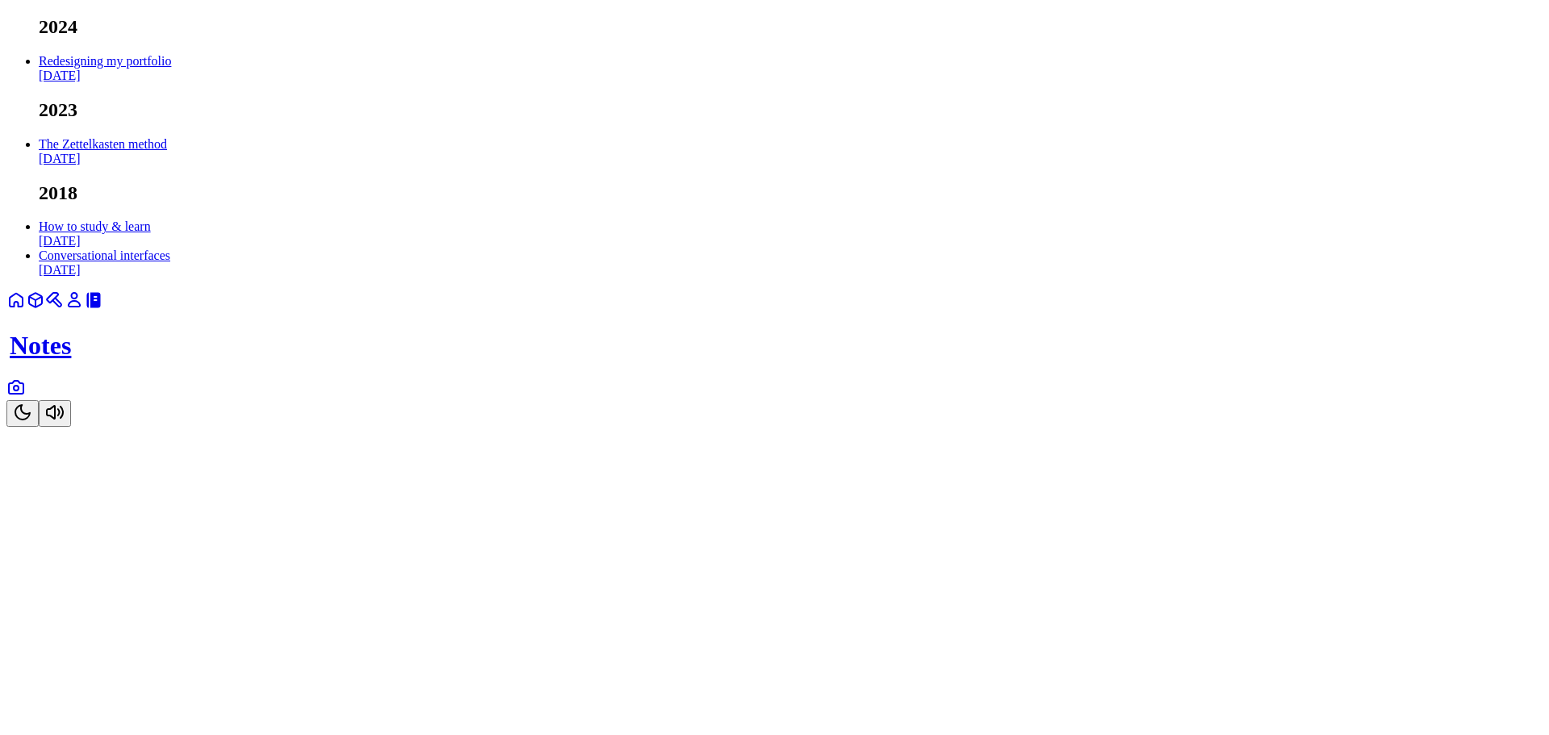
click at [751, 69] on div at bounding box center [791, 69] width 1504 height 0
click at [171, 82] on link "Redesigning my portfolio Sep 2024" at bounding box center [105, 68] width 132 height 28
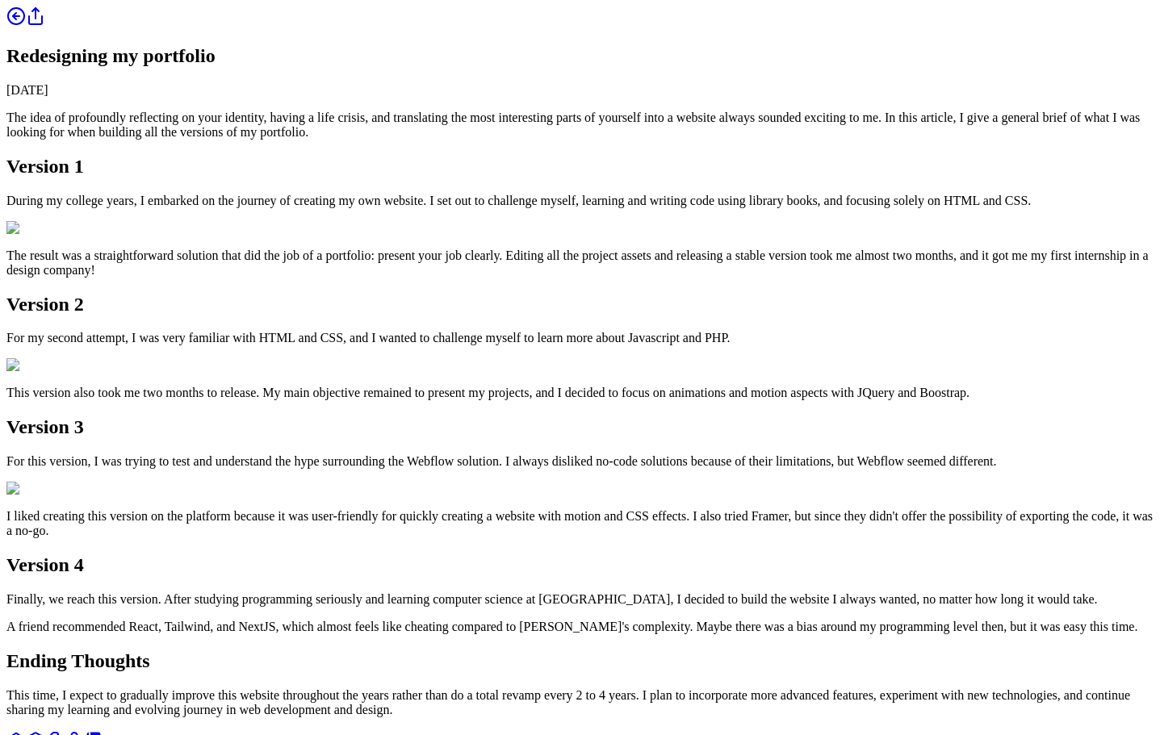
click at [26, 730] on icon at bounding box center [15, 739] width 19 height 19
click at [23, 734] on icon at bounding box center [16, 740] width 13 height 13
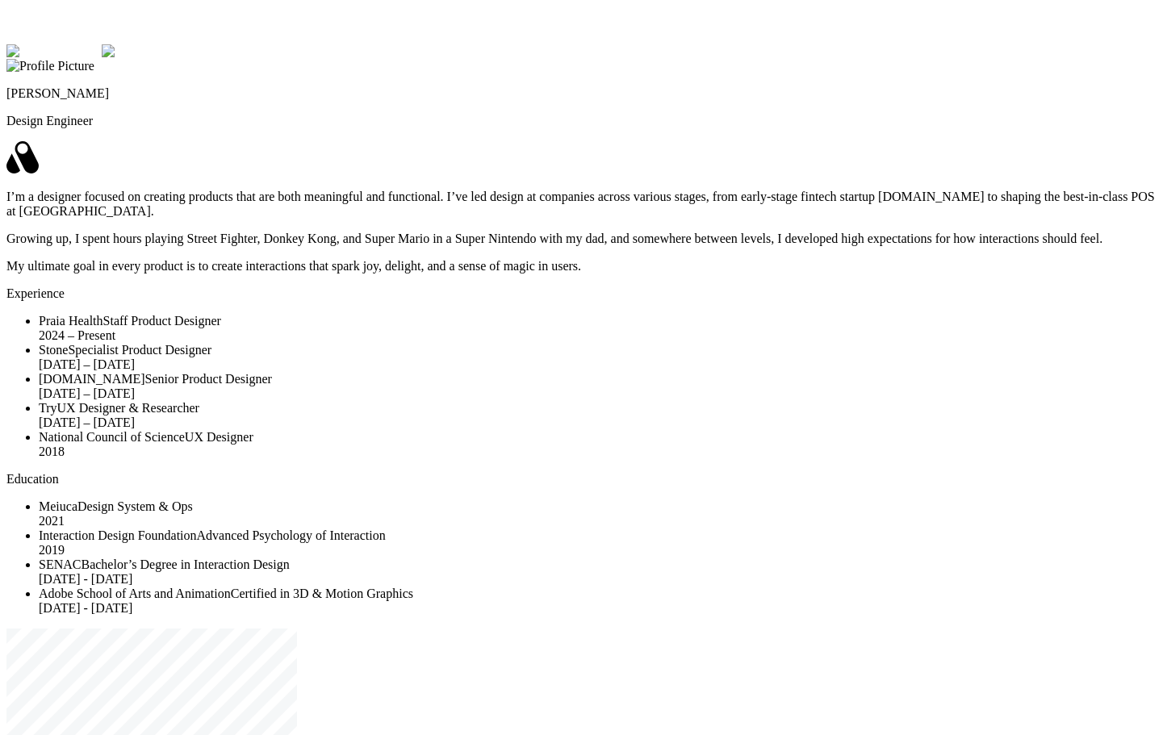
drag, startPoint x: 867, startPoint y: 144, endPoint x: 846, endPoint y: 207, distance: 66.6
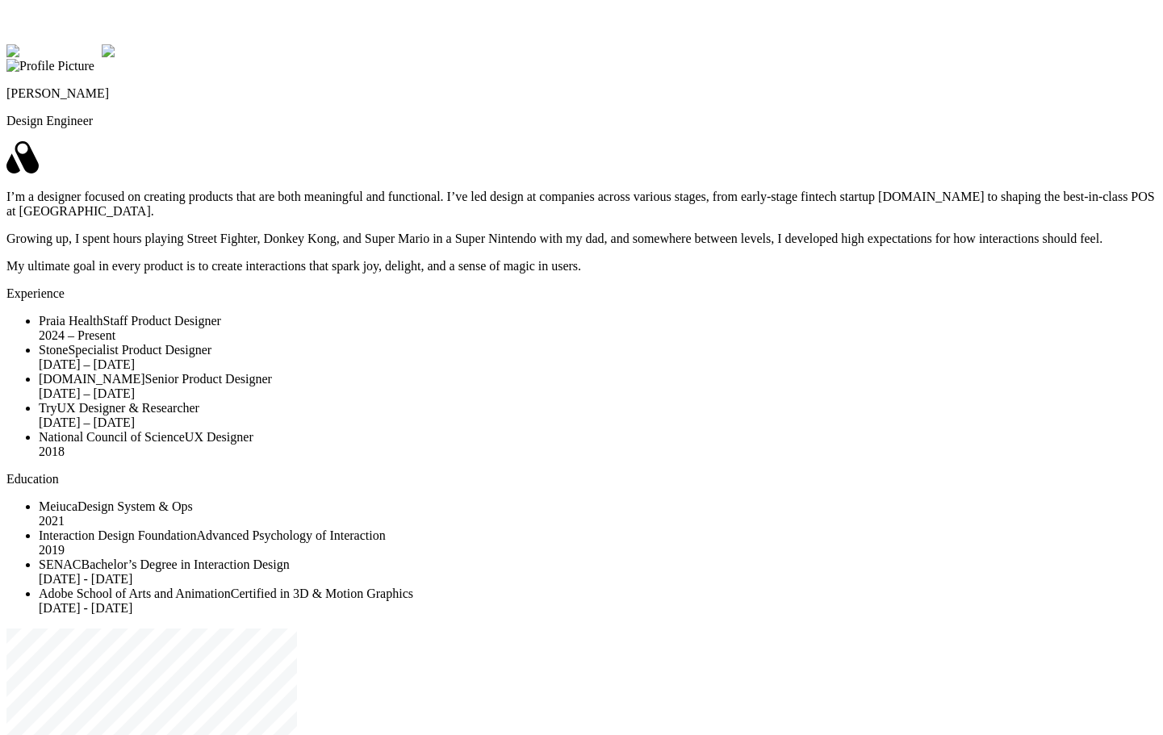
click at [102, 59] on img at bounding box center [53, 51] width 95 height 15
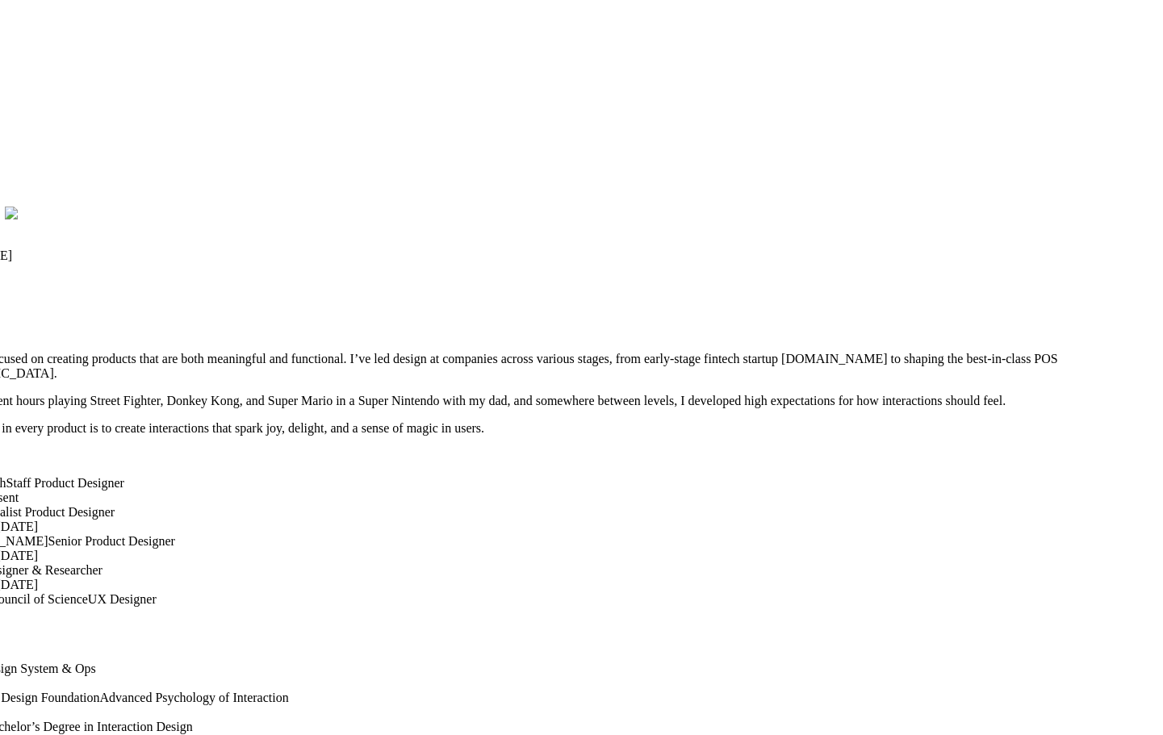
drag, startPoint x: 846, startPoint y: 207, endPoint x: 749, endPoint y: 370, distance: 188.9
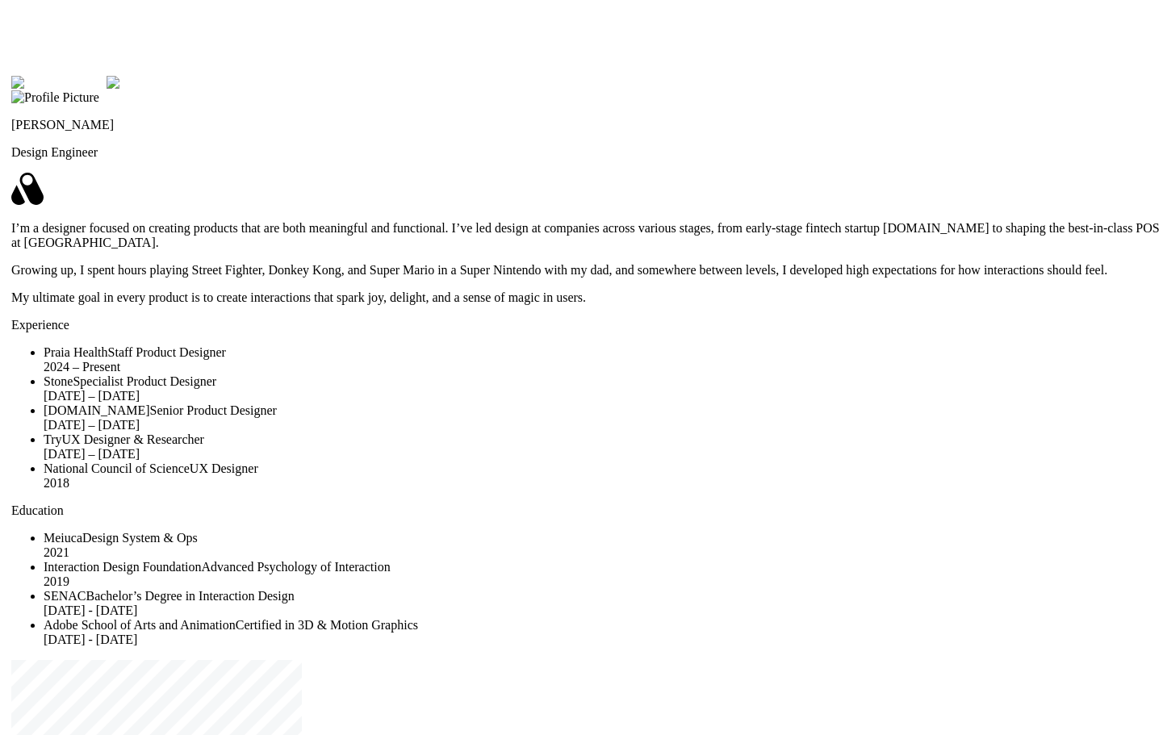
drag, startPoint x: 749, startPoint y: 370, endPoint x: 859, endPoint y: 230, distance: 177.6
click at [107, 90] on img at bounding box center [58, 83] width 95 height 15
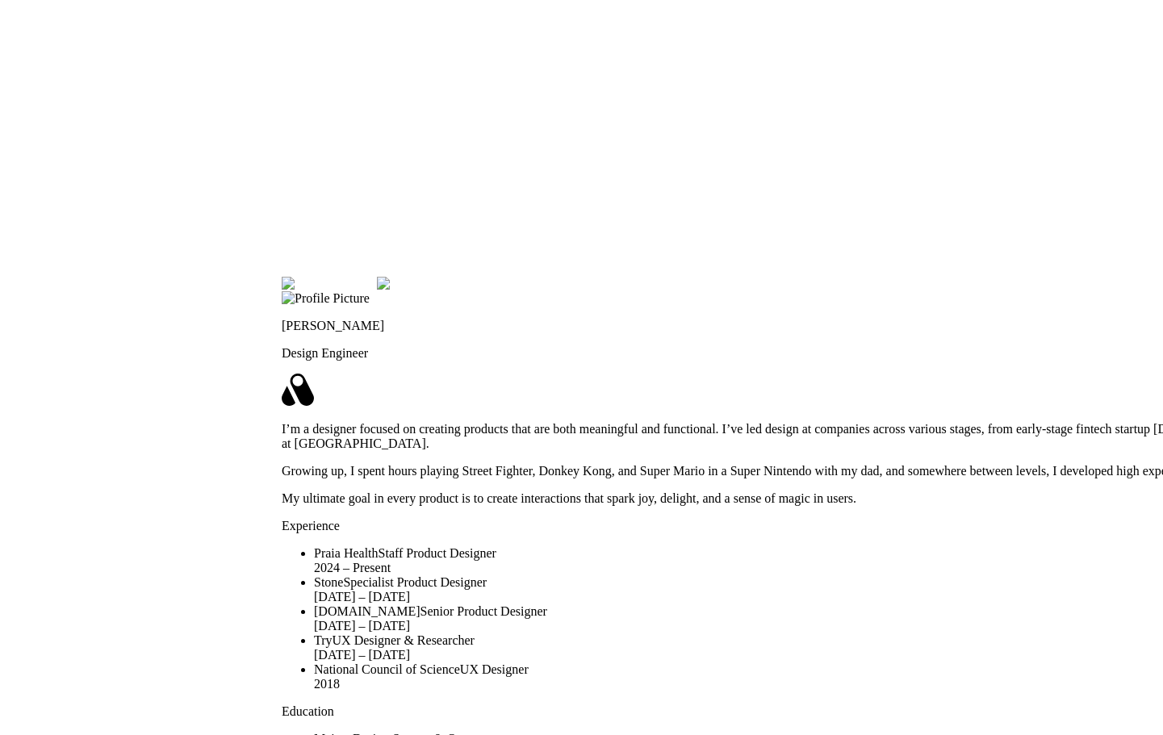
drag, startPoint x: 324, startPoint y: 314, endPoint x: 586, endPoint y: 525, distance: 336.4
drag, startPoint x: 464, startPoint y: 249, endPoint x: 480, endPoint y: 295, distance: 48.7
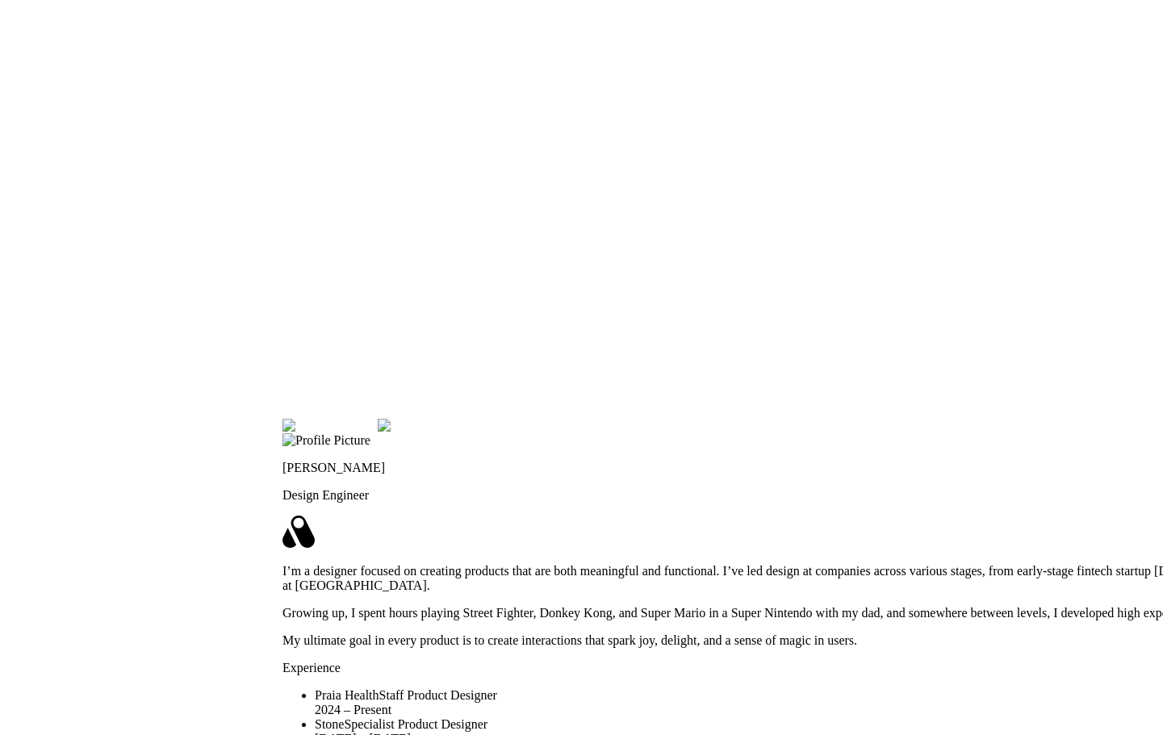
drag, startPoint x: 480, startPoint y: 295, endPoint x: 487, endPoint y: 303, distance: 9.7
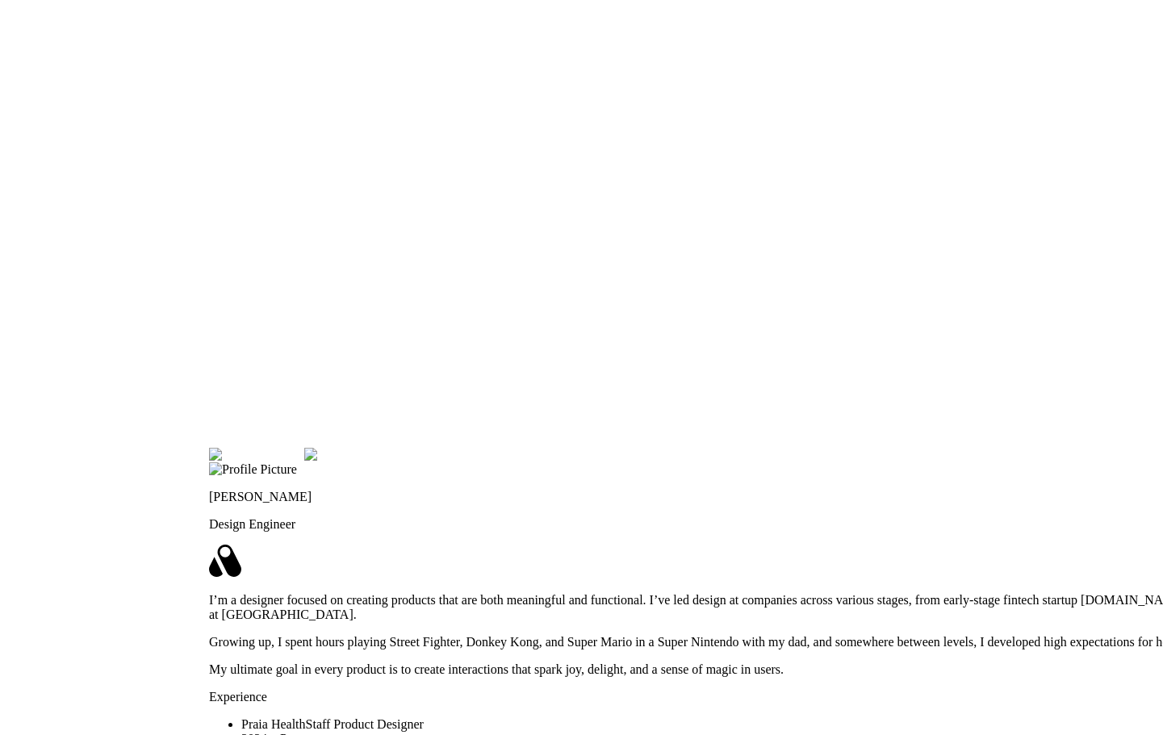
drag, startPoint x: 489, startPoint y: 303, endPoint x: 360, endPoint y: 348, distance: 136.8
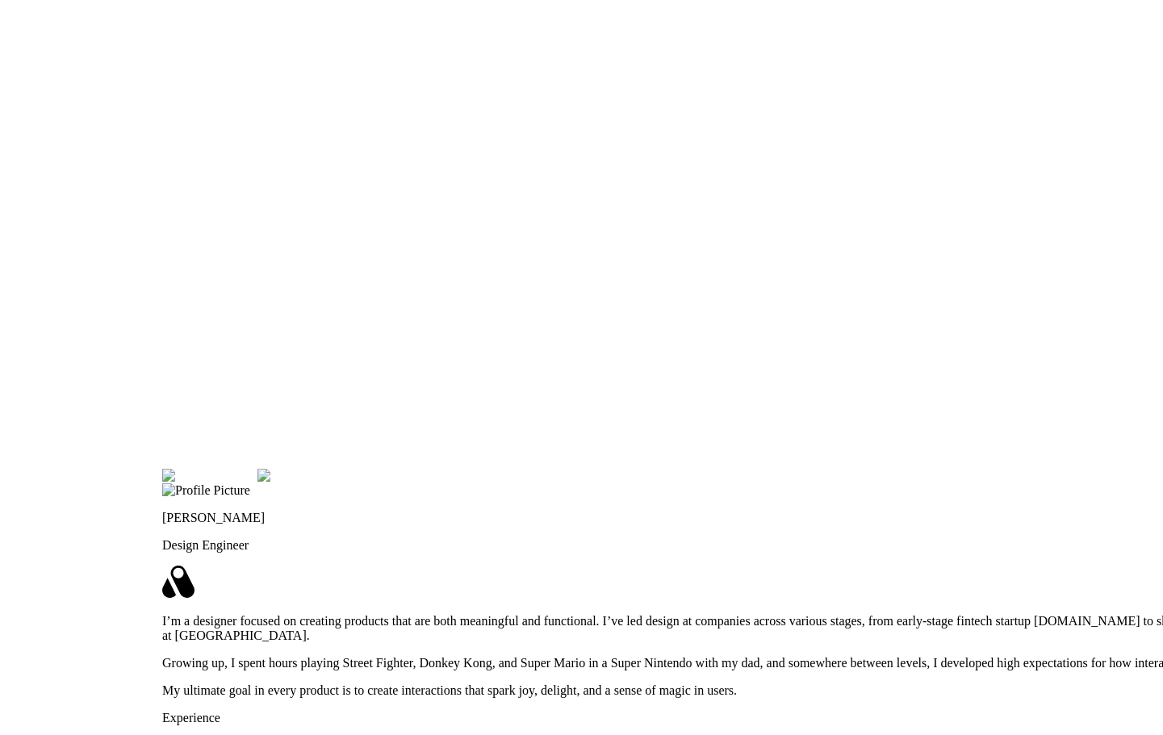
drag, startPoint x: 764, startPoint y: 363, endPoint x: 431, endPoint y: 521, distance: 368.9
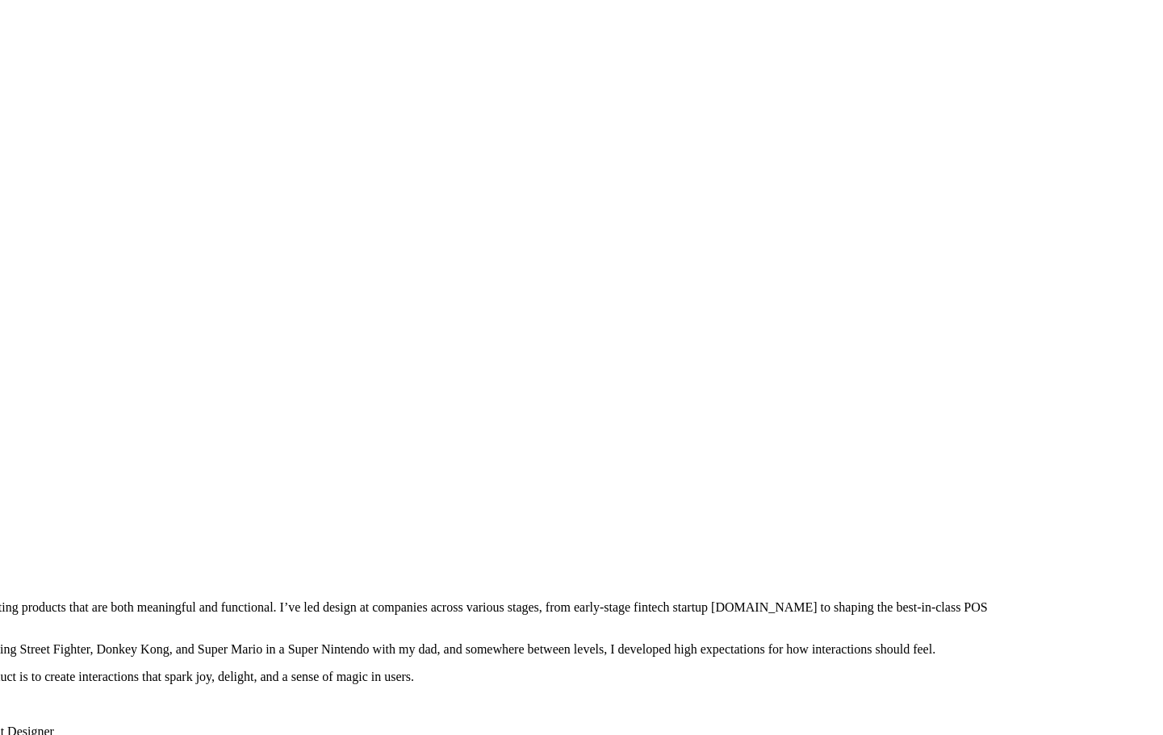
drag, startPoint x: 911, startPoint y: 430, endPoint x: 402, endPoint y: 382, distance: 511.5
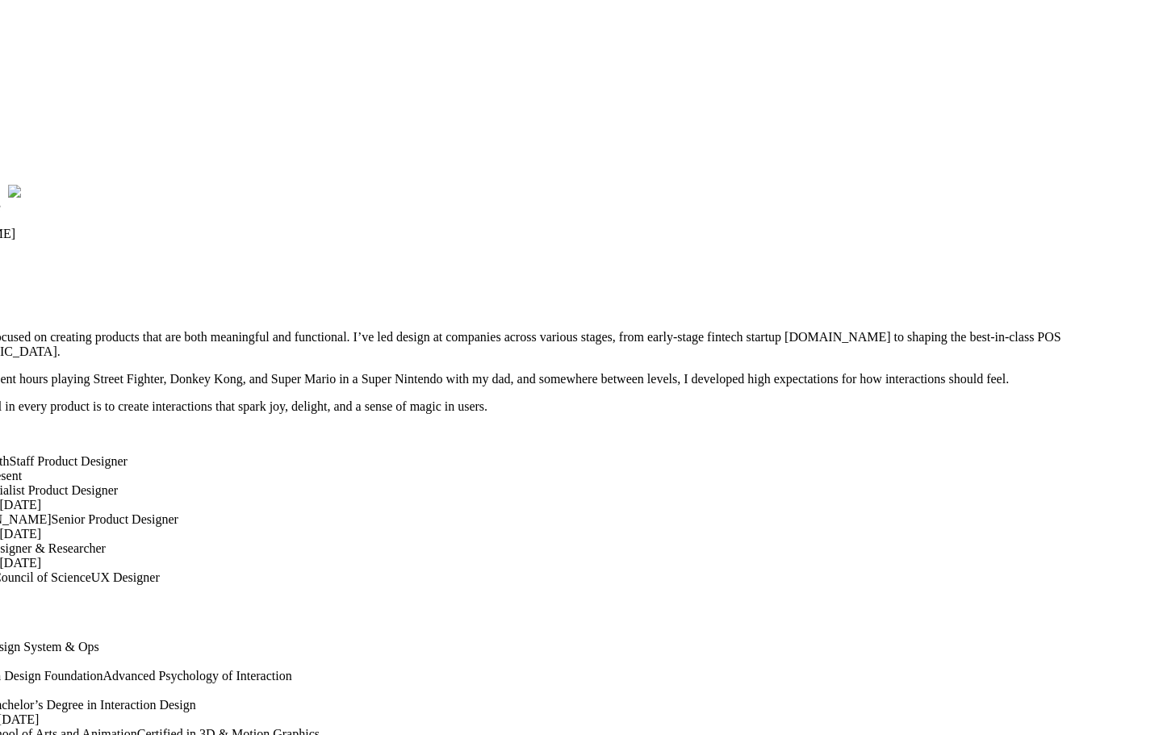
drag, startPoint x: 482, startPoint y: 404, endPoint x: 832, endPoint y: 96, distance: 466.6
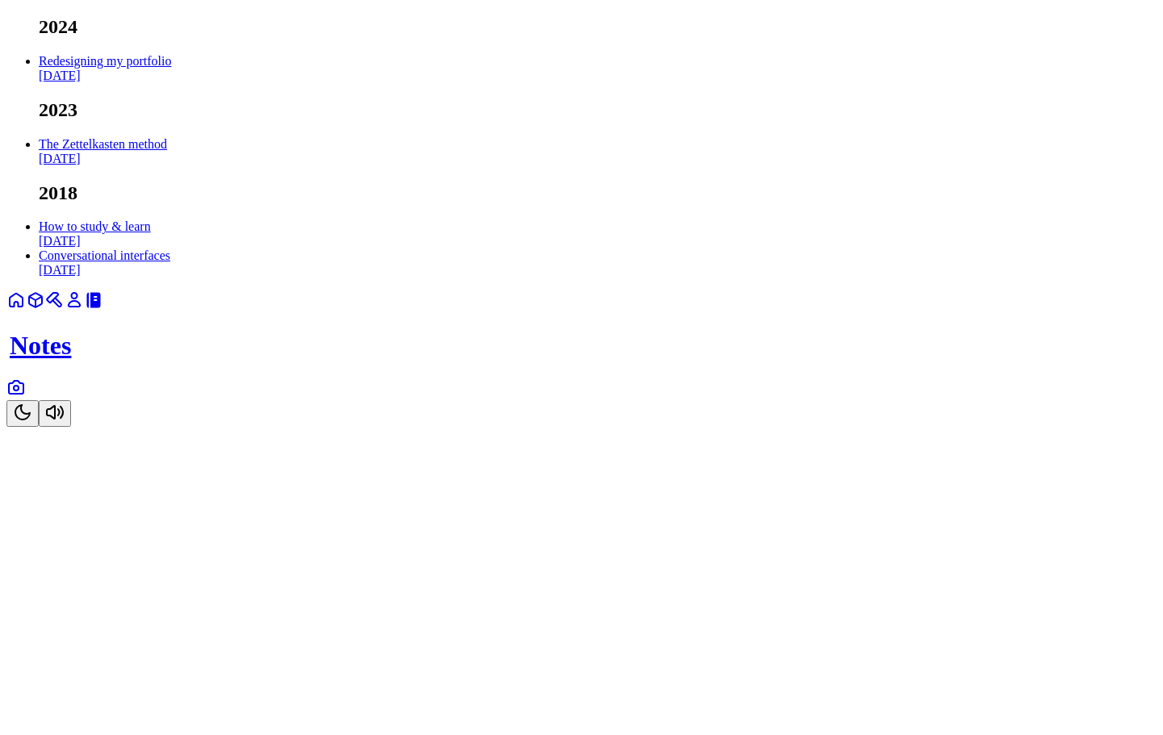
click at [171, 82] on link "Redesigning my portfolio Sep 2024" at bounding box center [105, 68] width 132 height 28
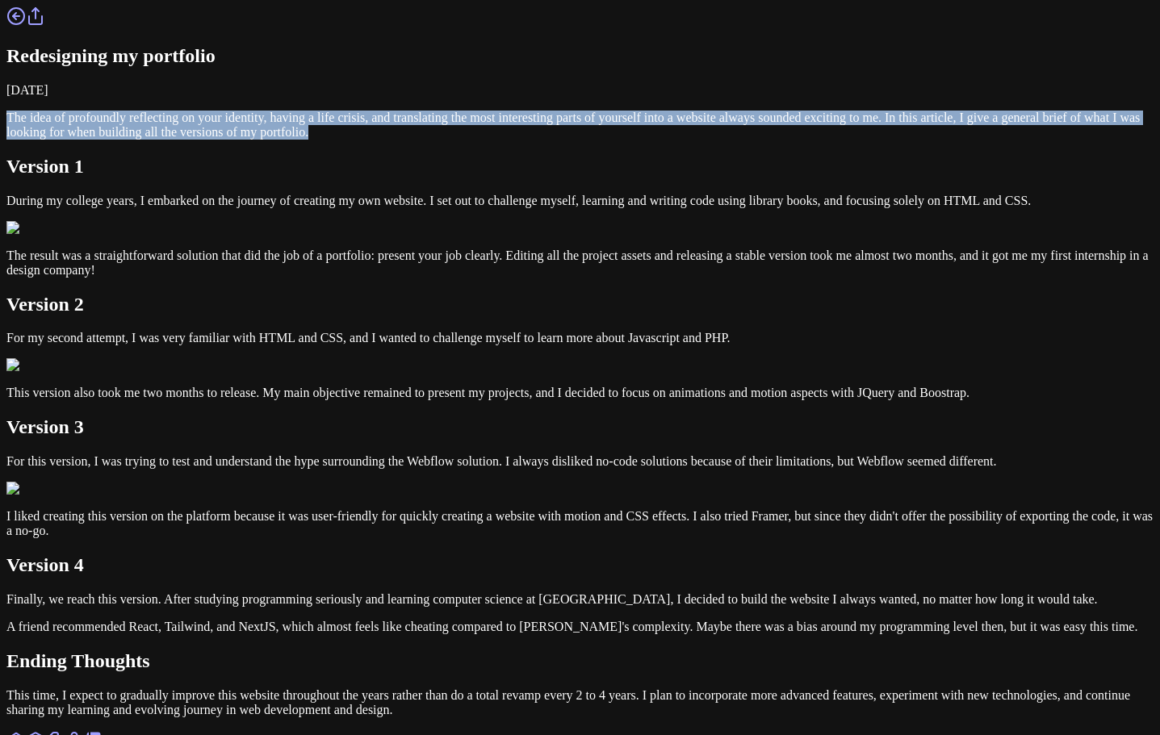
drag, startPoint x: 801, startPoint y: 286, endPoint x: 153, endPoint y: 213, distance: 651.3
click at [153, 213] on div "Redesigning my portfolio September 07, 2024 The idea of profoundly reflecting o…" at bounding box center [579, 361] width 1147 height 711
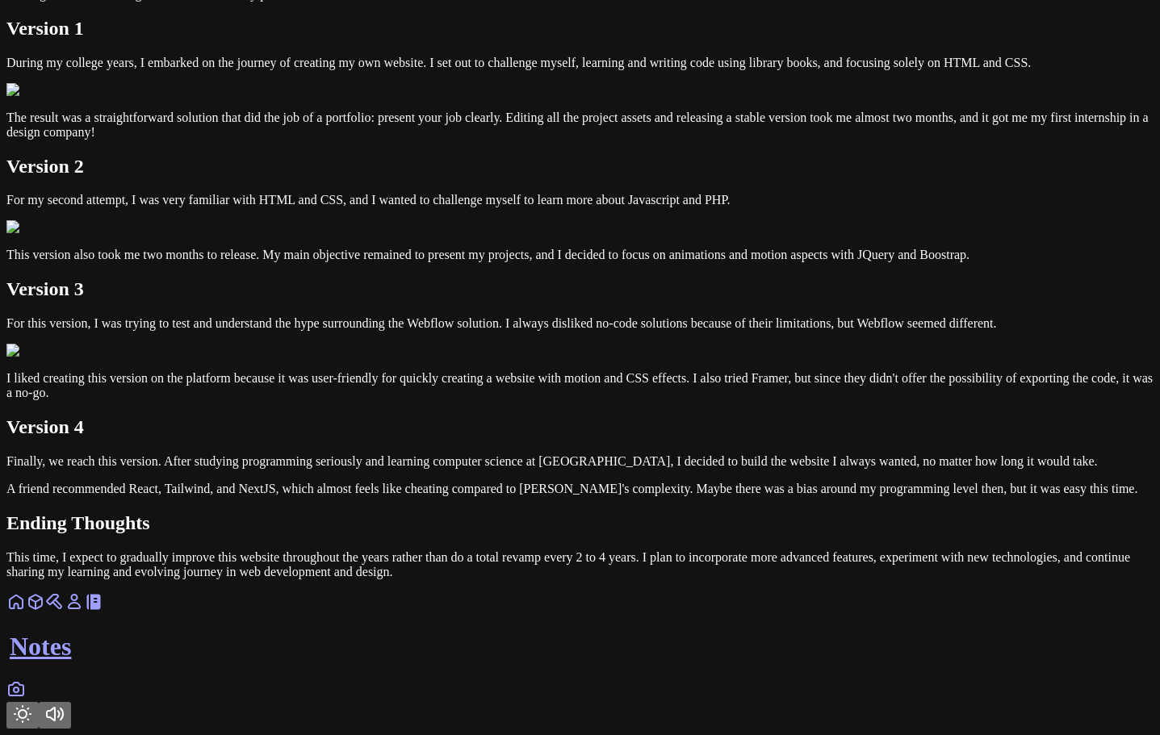
scroll to position [2000, 0]
click at [39, 702] on button "Toggle Theme" at bounding box center [22, 715] width 32 height 27
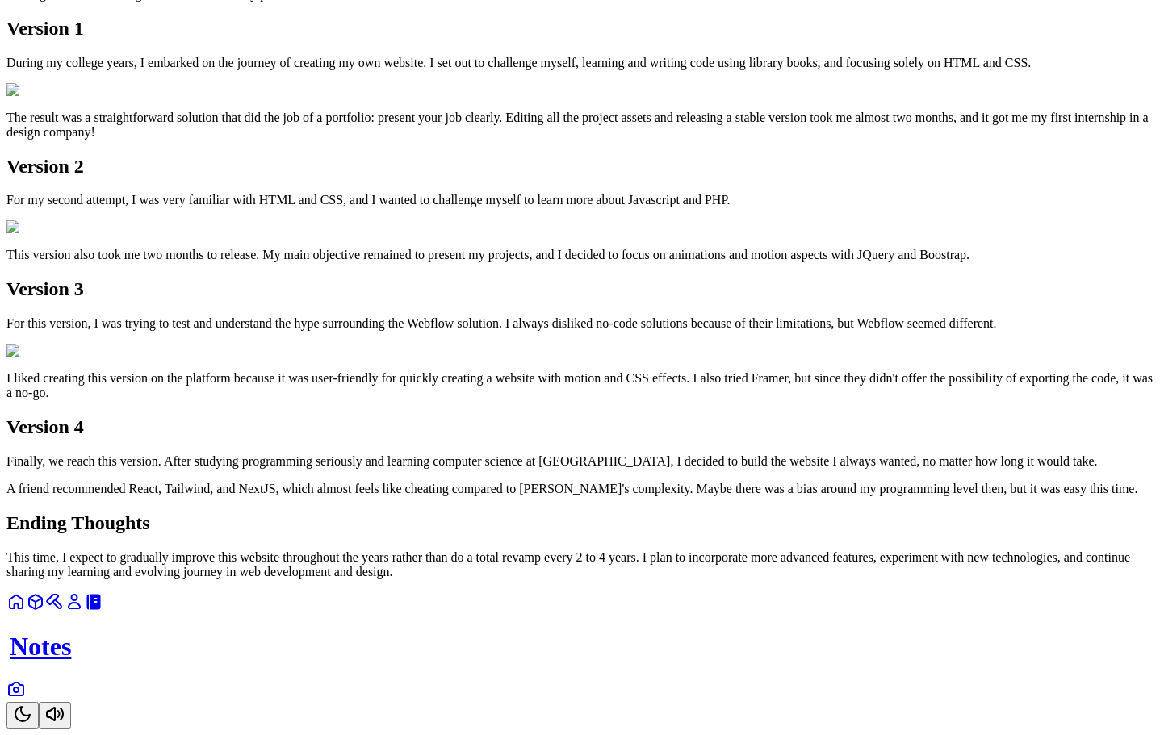
click at [39, 702] on button "Toggle Theme" at bounding box center [22, 715] width 32 height 27
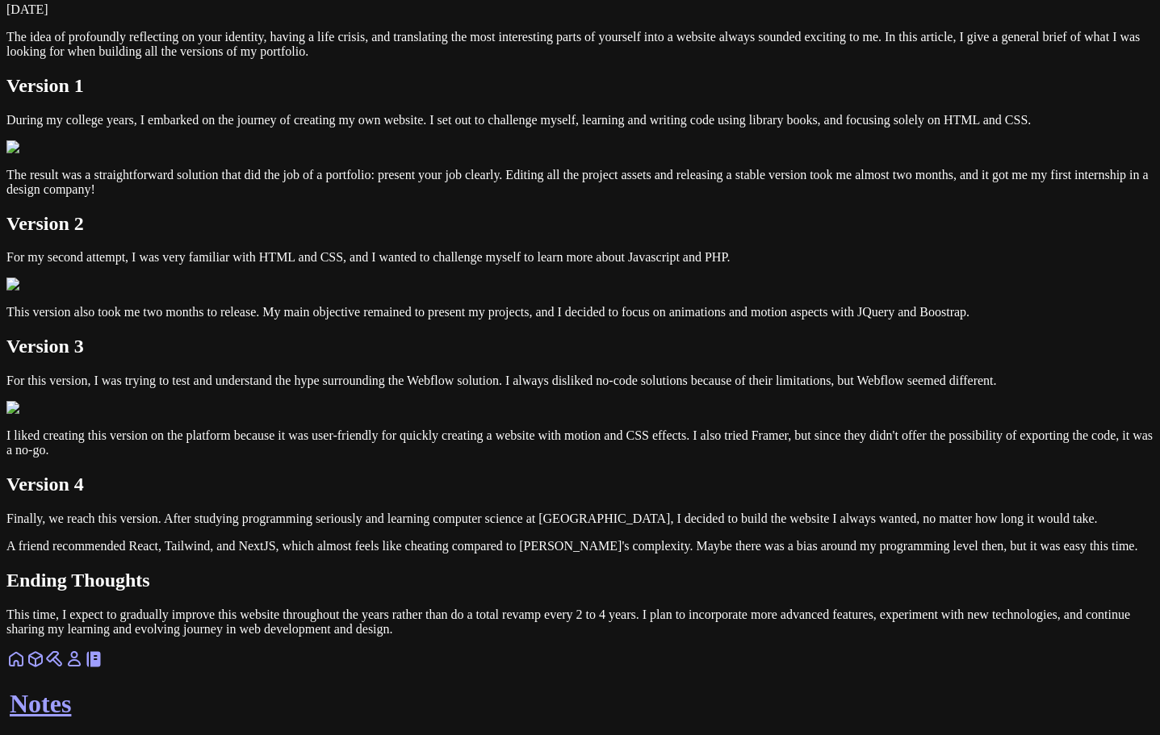
scroll to position [0, 0]
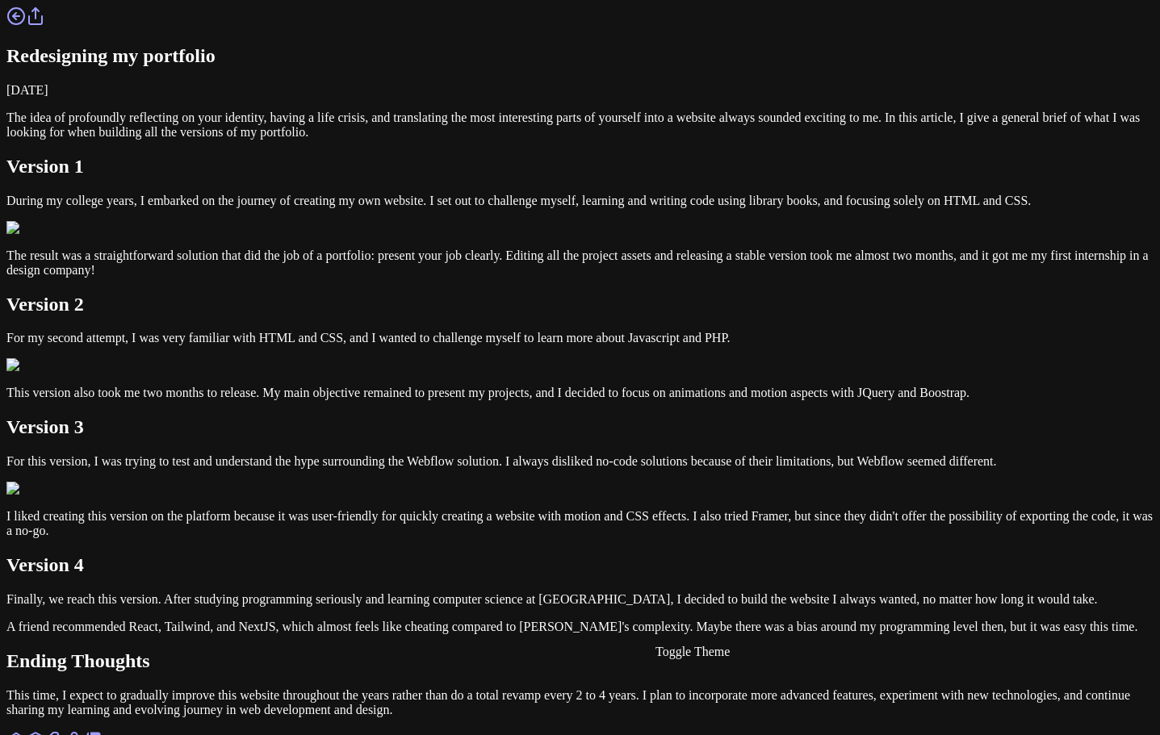
click at [84, 734] on link at bounding box center [74, 745] width 19 height 14
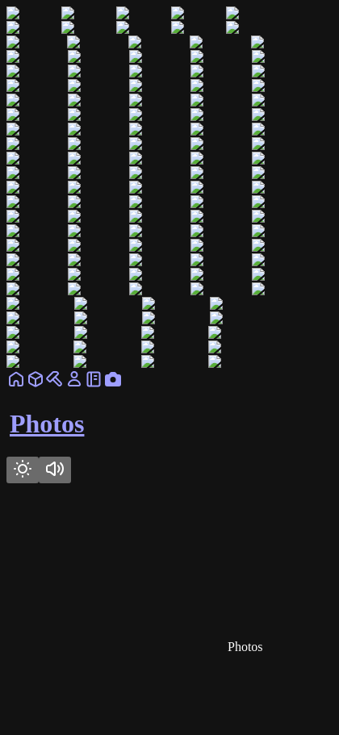
click at [61, 21] on img at bounding box center [33, 13] width 55 height 15
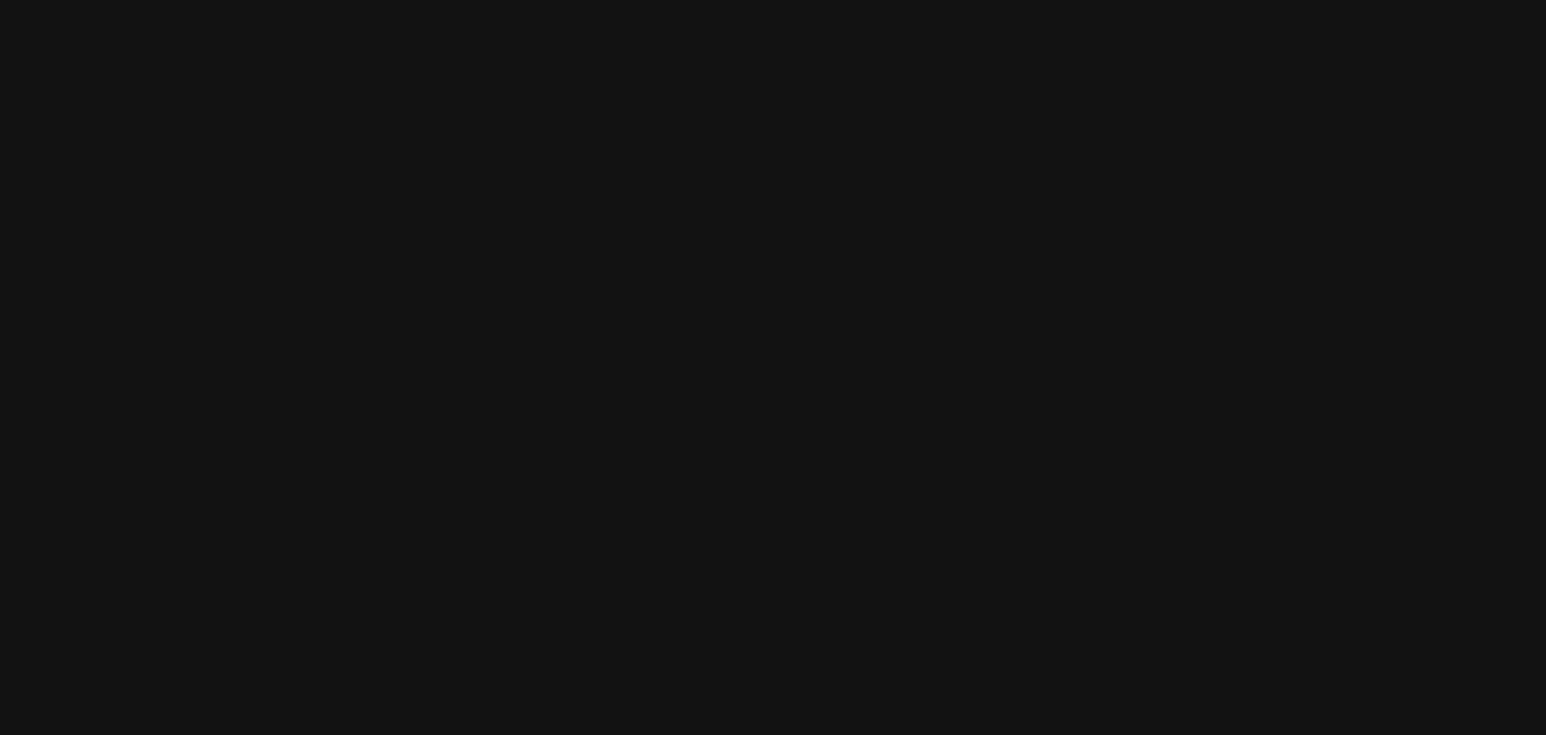
scroll to position [16164, 0]
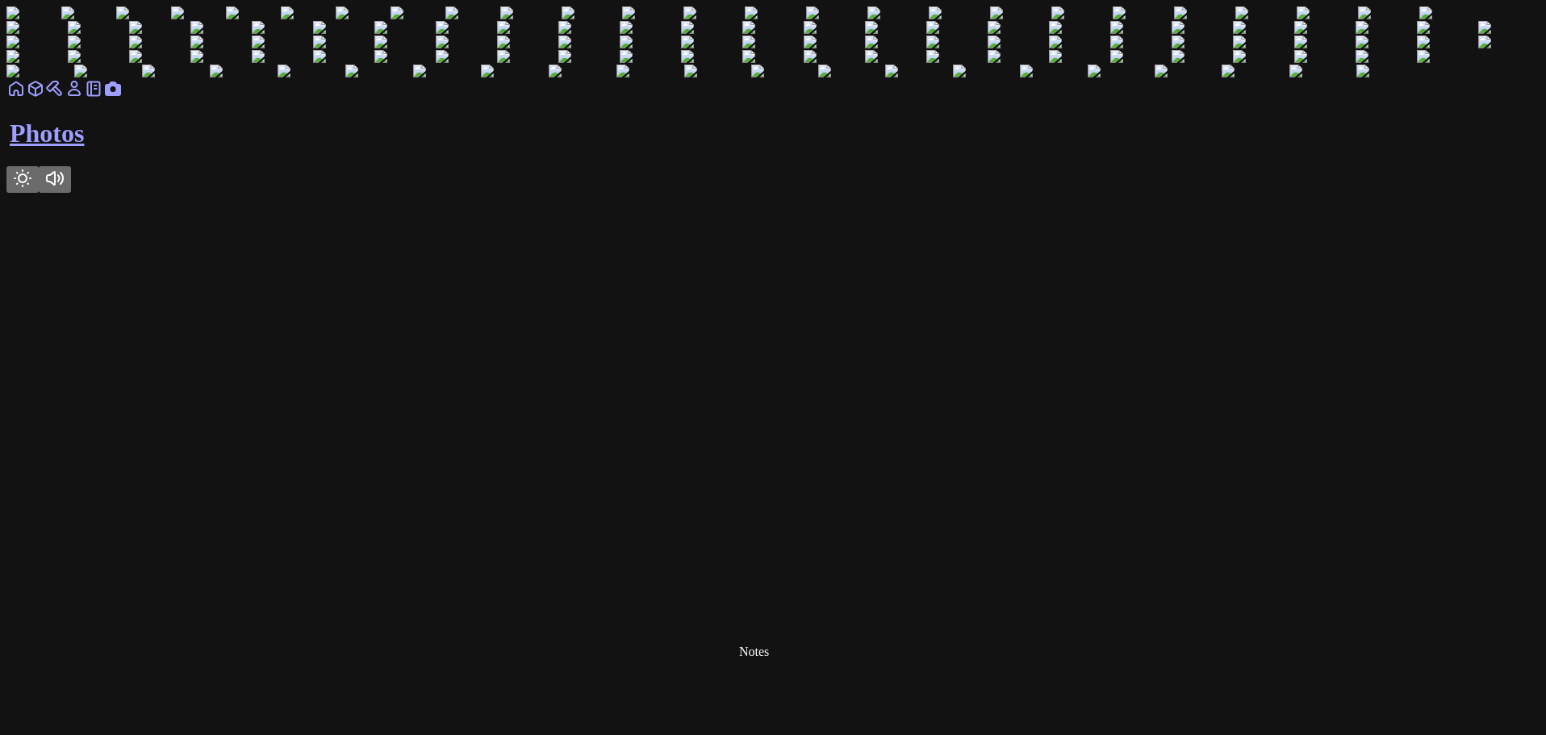
click at [103, 98] on icon at bounding box center [93, 88] width 19 height 19
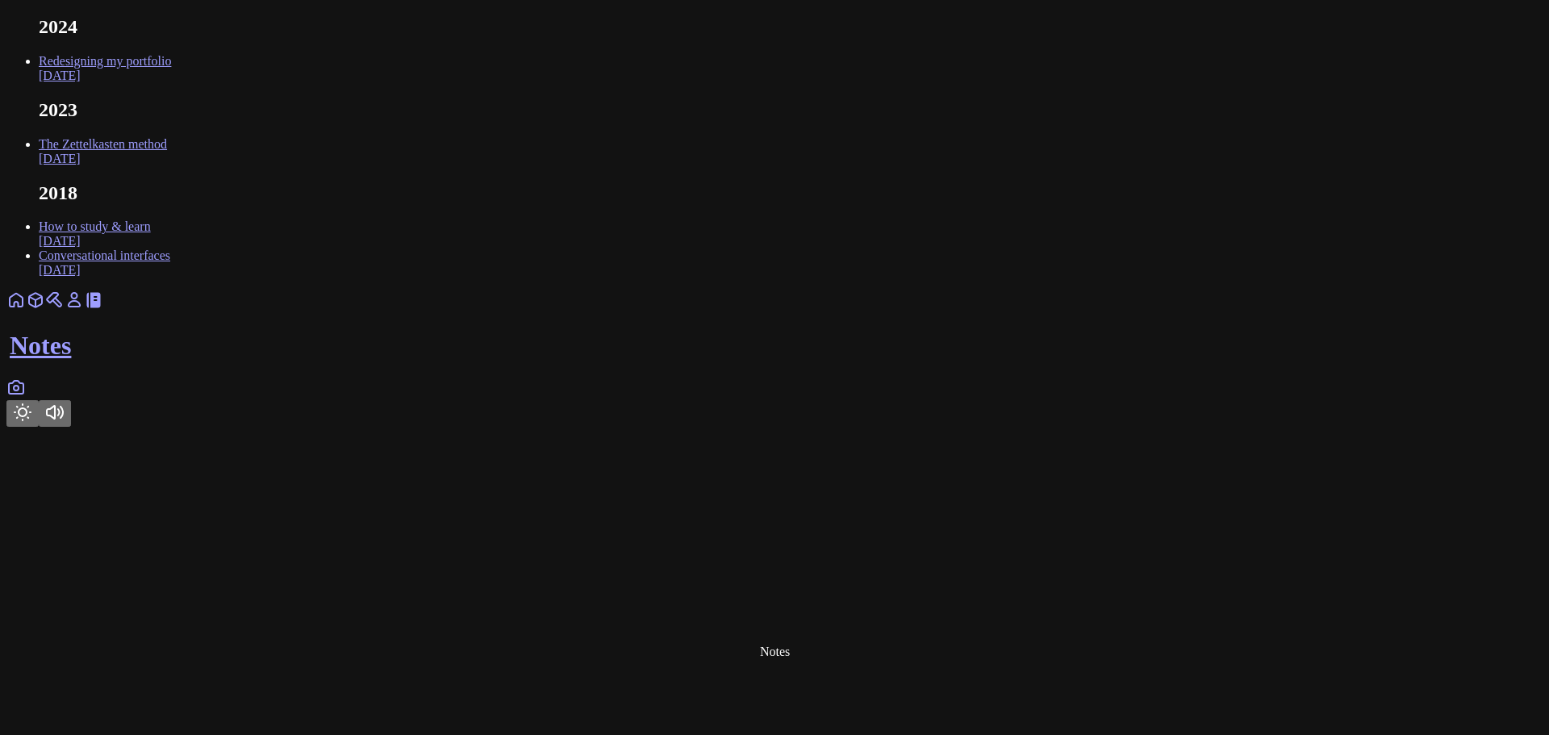
click at [736, 433] on html "2024 Redesigning my portfolio Sep 2024 2023 The Zettelkasten method Feb 2023 20…" at bounding box center [774, 216] width 1549 height 433
click at [65, 310] on icon at bounding box center [54, 300] width 19 height 19
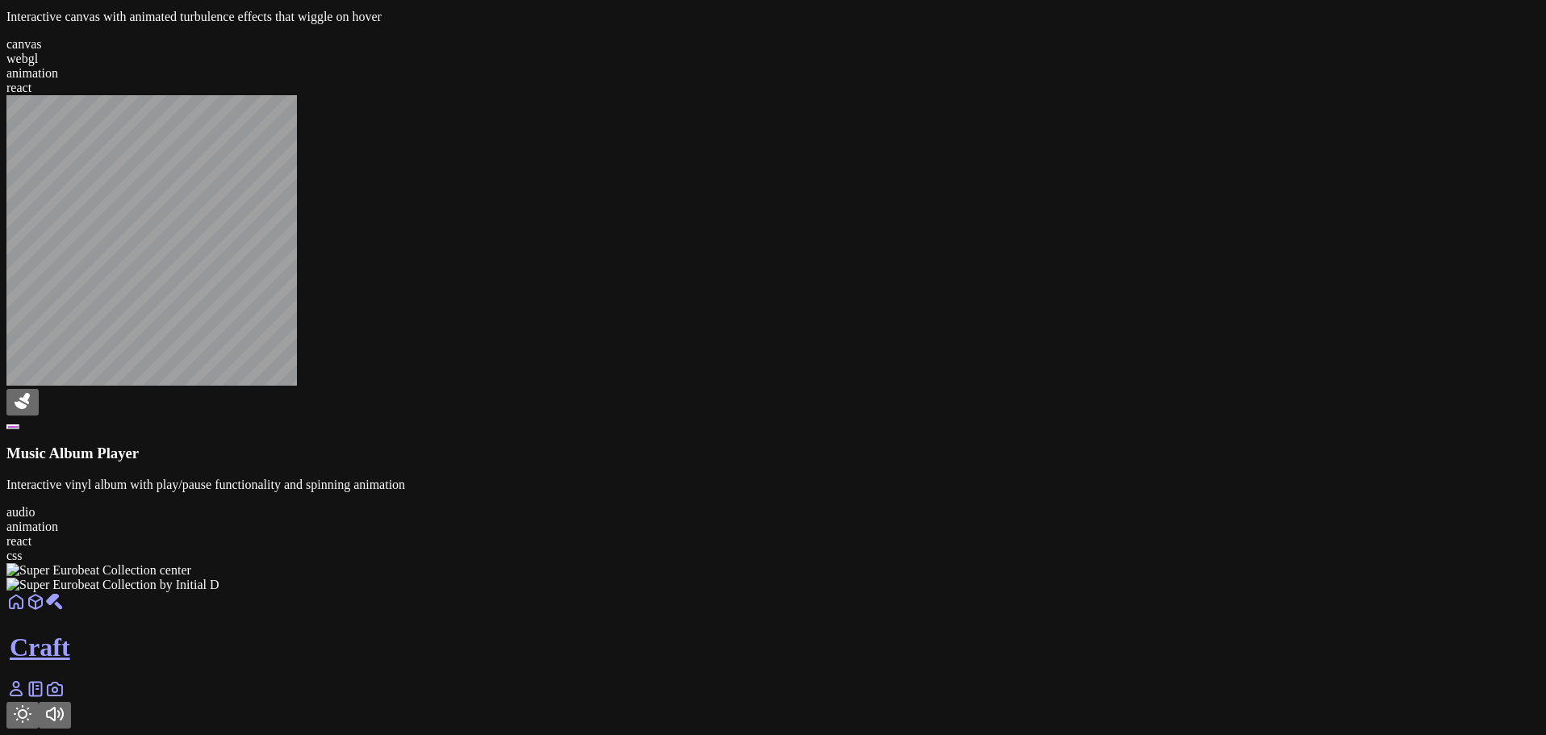
scroll to position [2315, 0]
click at [26, 701] on link at bounding box center [15, 695] width 19 height 14
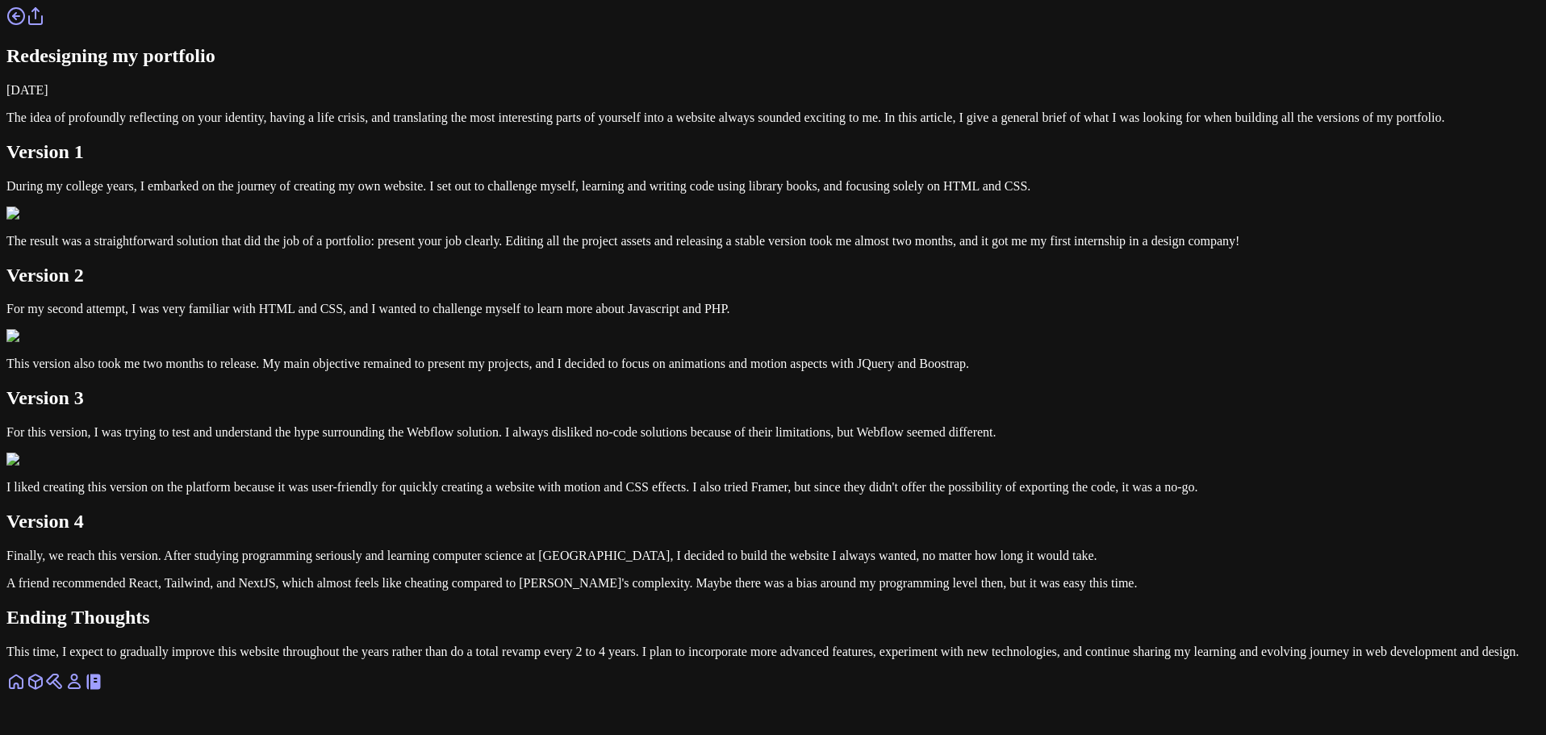
scroll to position [484, 0]
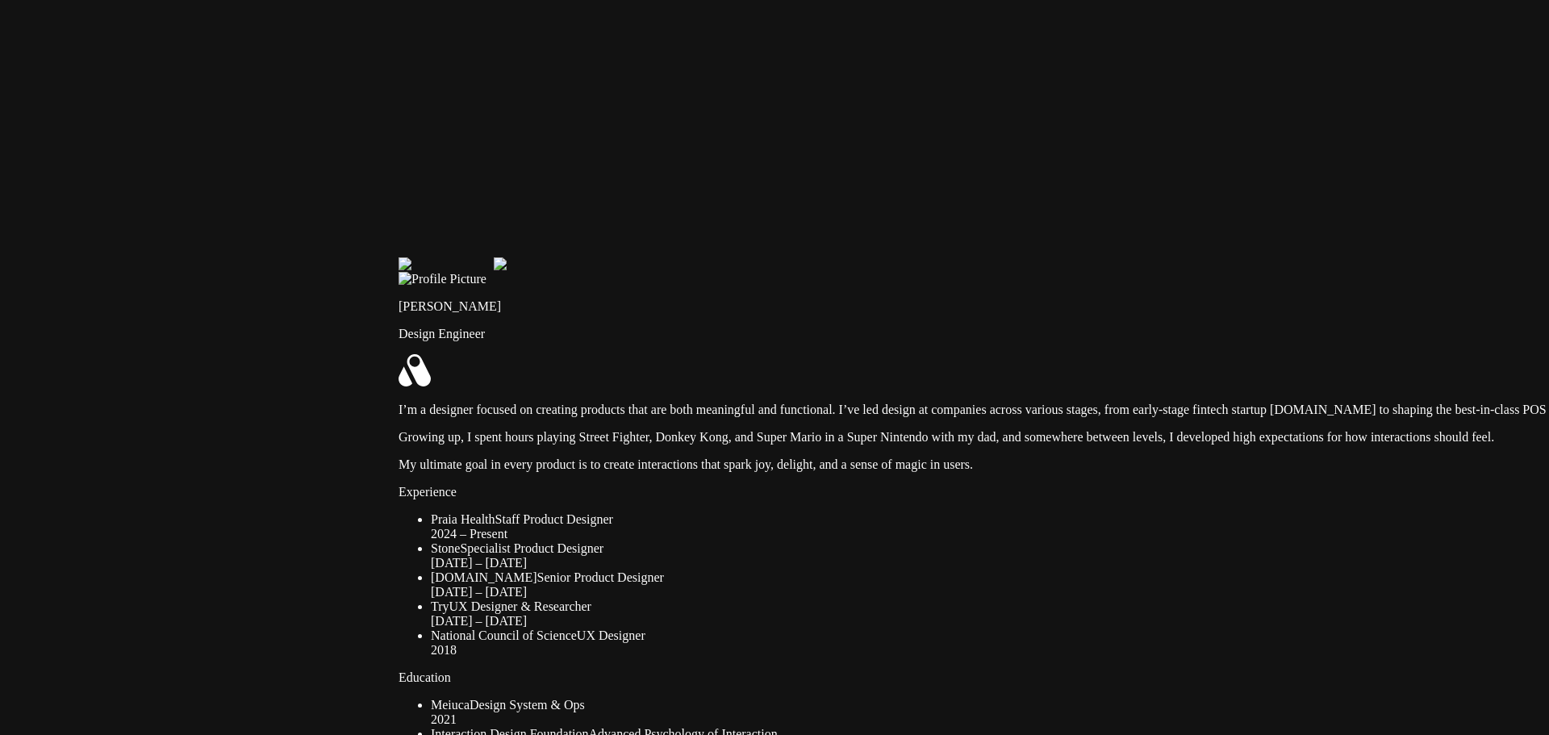
drag, startPoint x: 170, startPoint y: 314, endPoint x: 608, endPoint y: 548, distance: 496.8
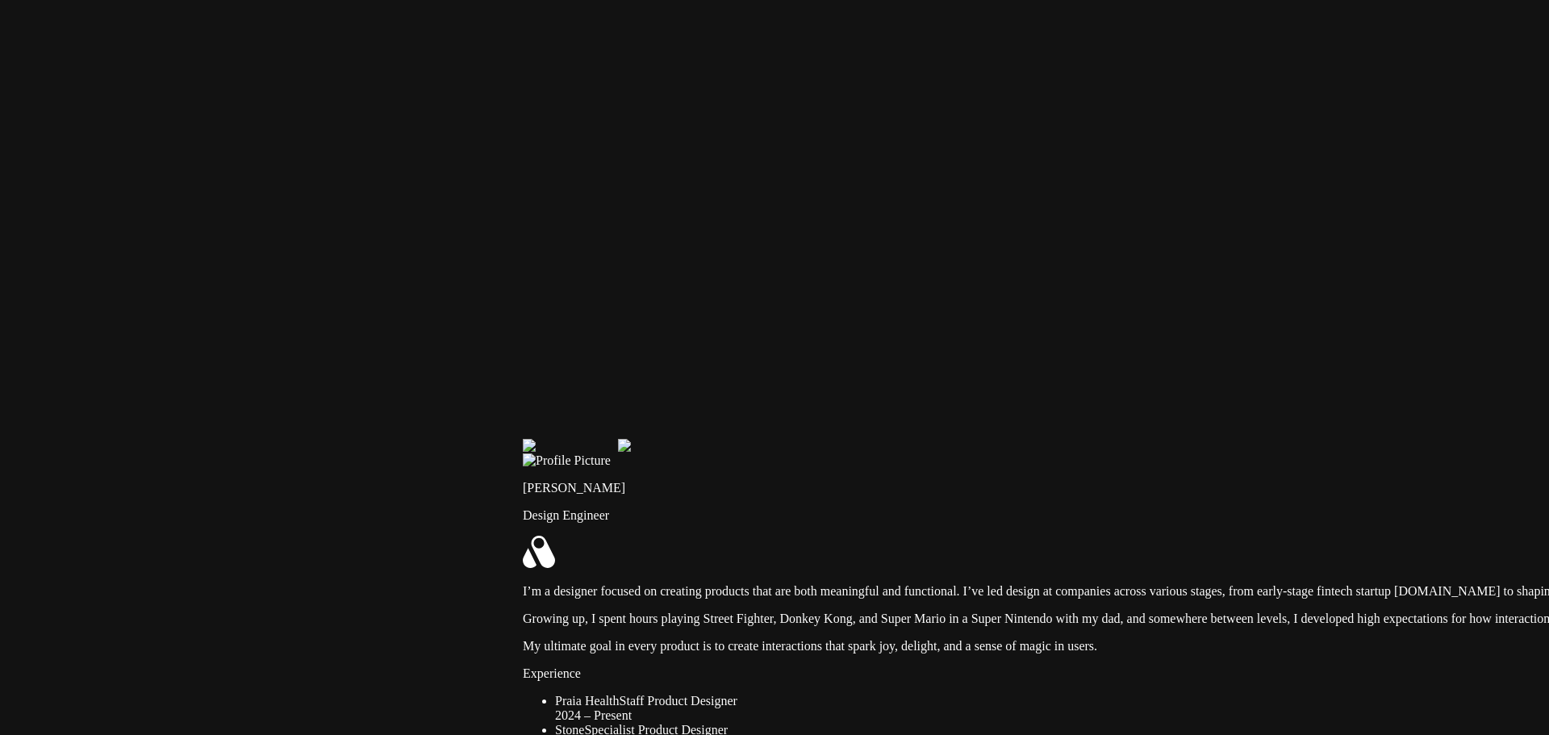
drag, startPoint x: 469, startPoint y: 414, endPoint x: 572, endPoint y: 610, distance: 221.6
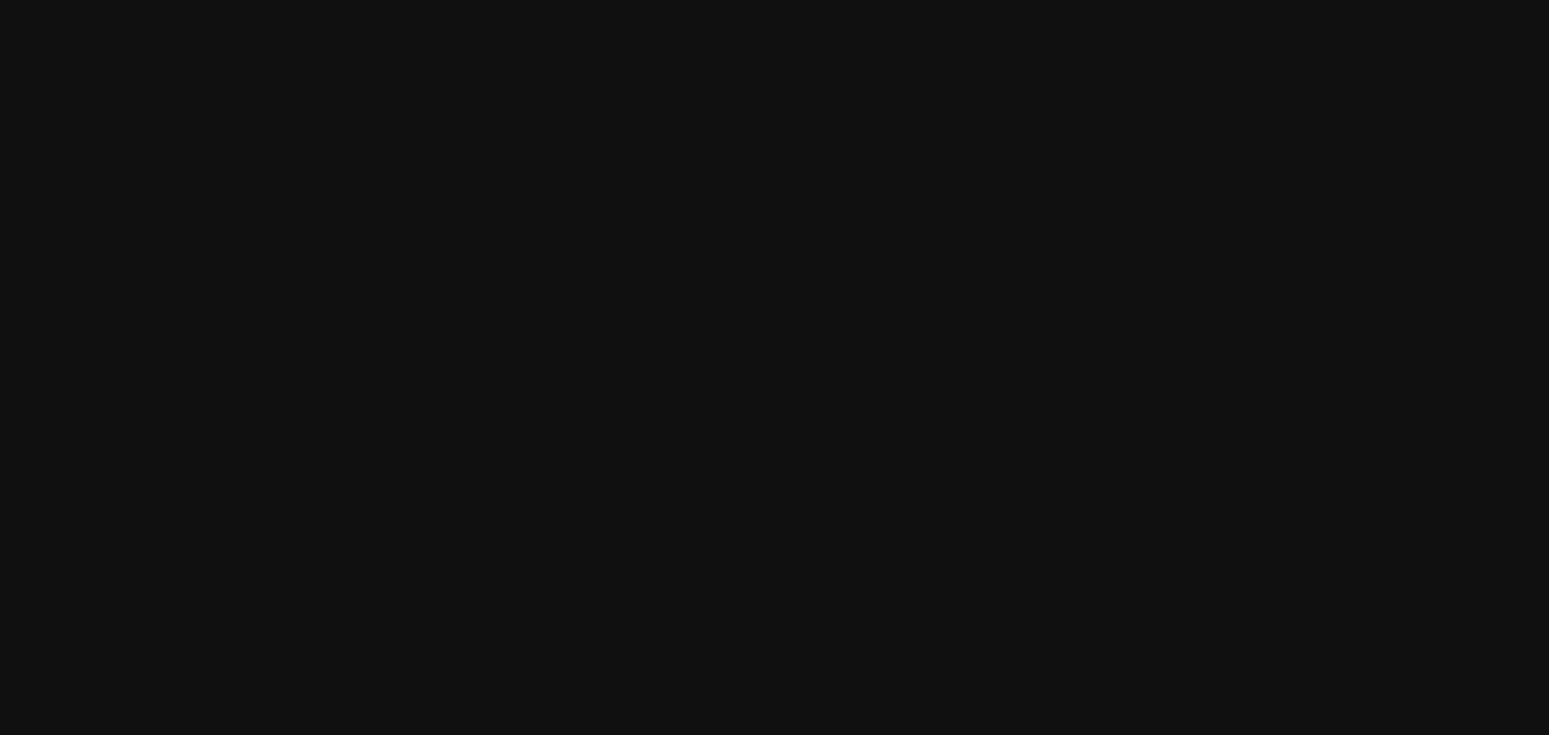
drag, startPoint x: 798, startPoint y: 346, endPoint x: 763, endPoint y: 666, distance: 321.5
drag, startPoint x: 964, startPoint y: 459, endPoint x: 463, endPoint y: 119, distance: 605.2
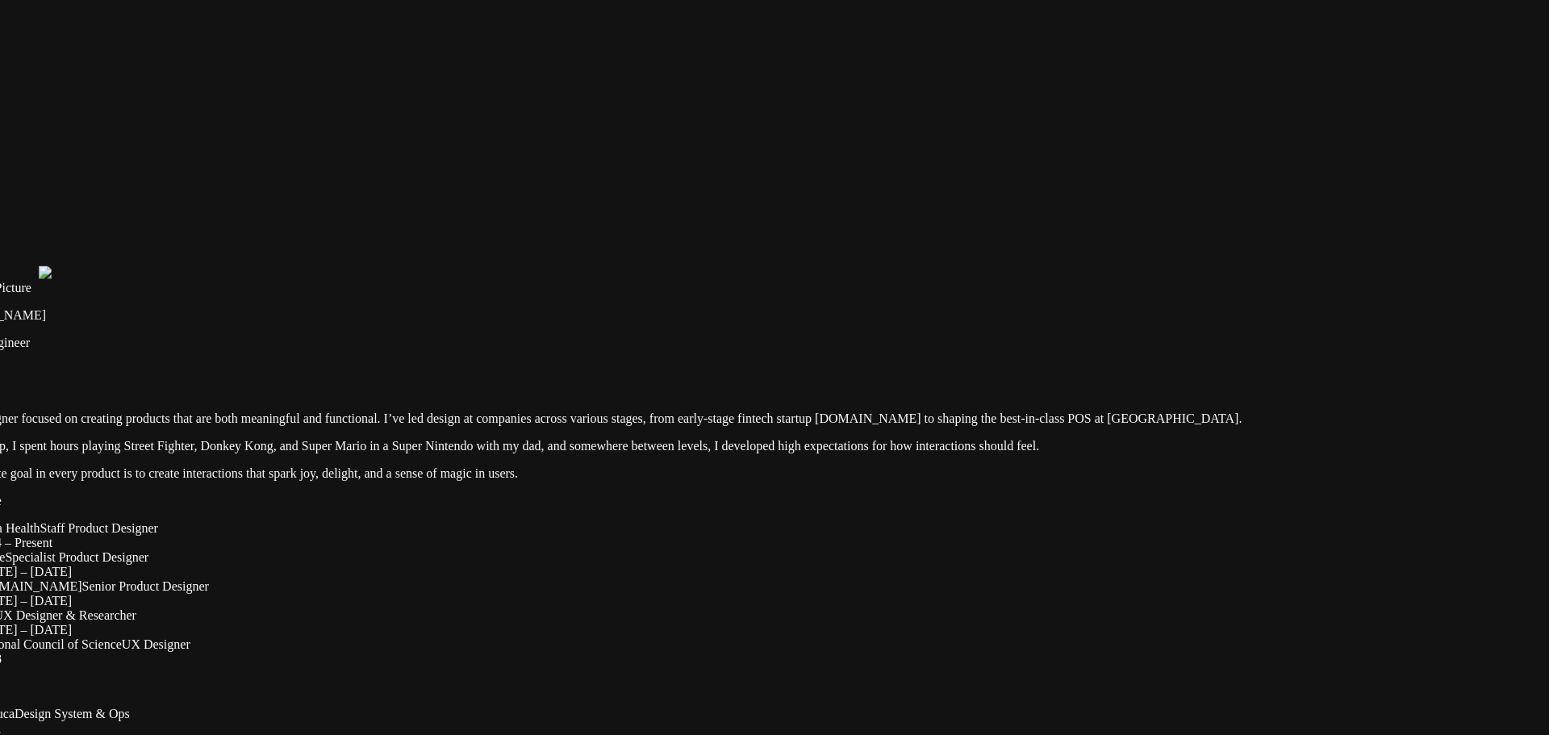
drag, startPoint x: 968, startPoint y: 421, endPoint x: 932, endPoint y: 235, distance: 189.9
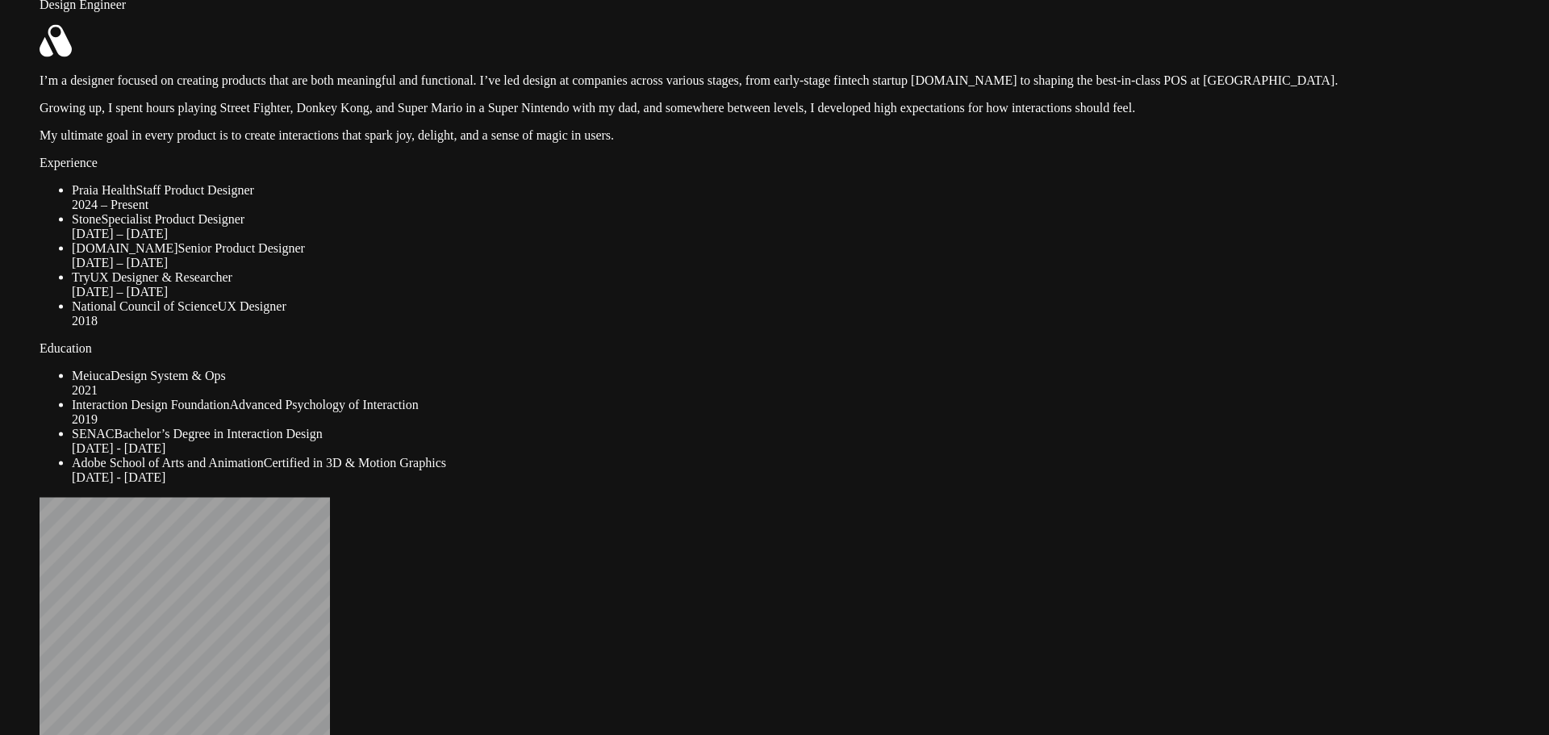
drag, startPoint x: 938, startPoint y: 425, endPoint x: 1034, endPoint y: 144, distance: 296.8
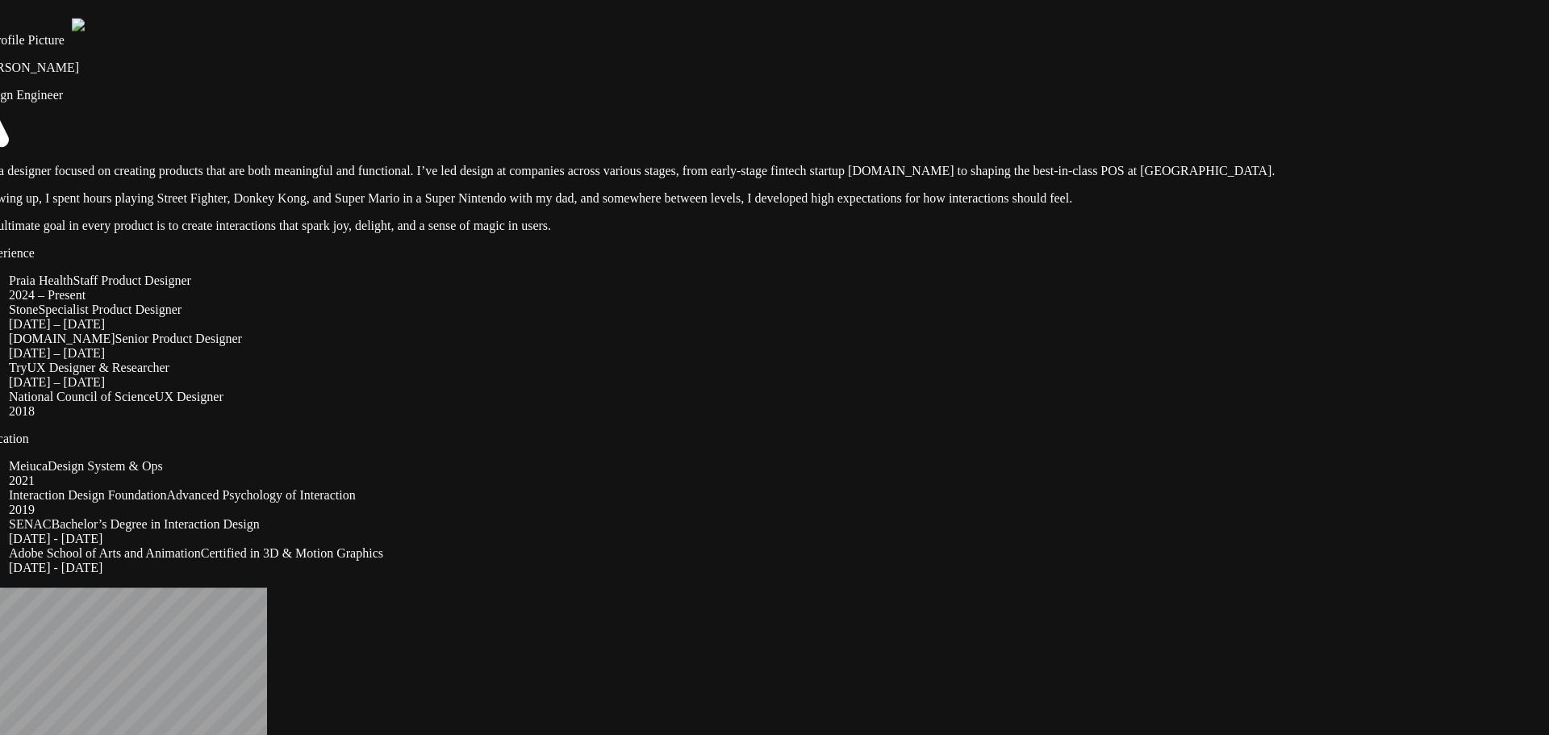
drag, startPoint x: 1066, startPoint y: 226, endPoint x: 1003, endPoint y: 316, distance: 110.1
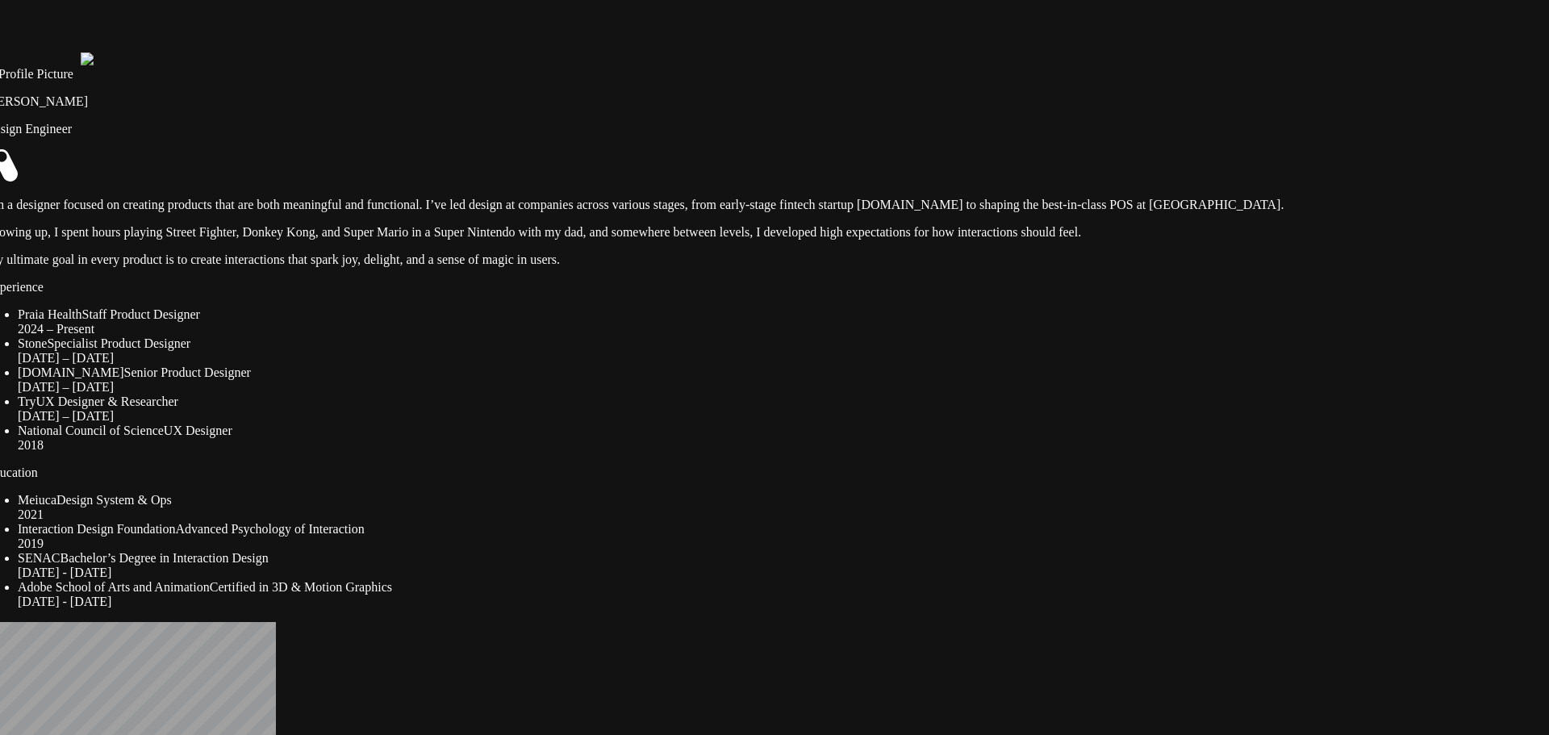
drag, startPoint x: 1312, startPoint y: 454, endPoint x: 1273, endPoint y: 471, distance: 42.3
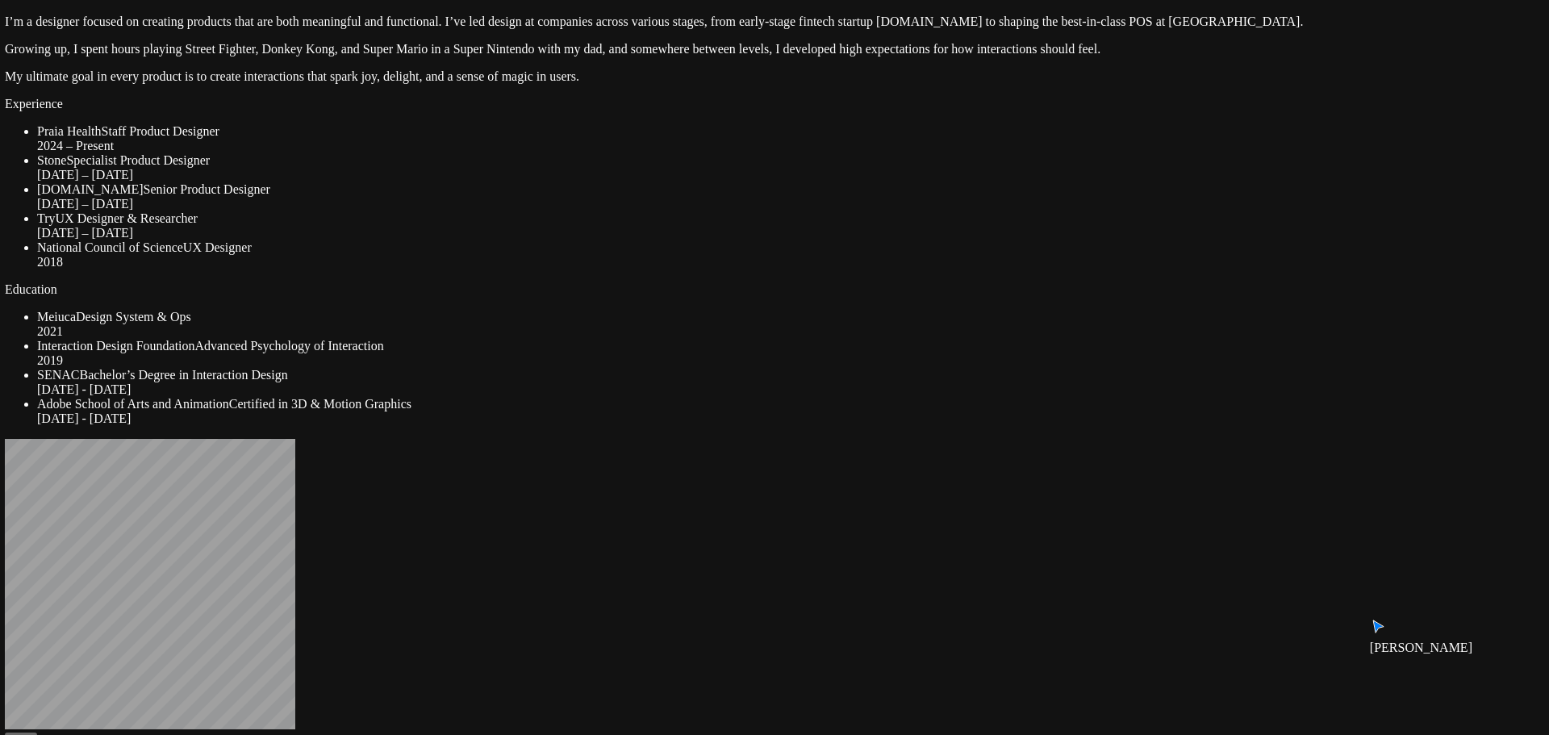
drag, startPoint x: 1031, startPoint y: 317, endPoint x: 1029, endPoint y: 141, distance: 175.9
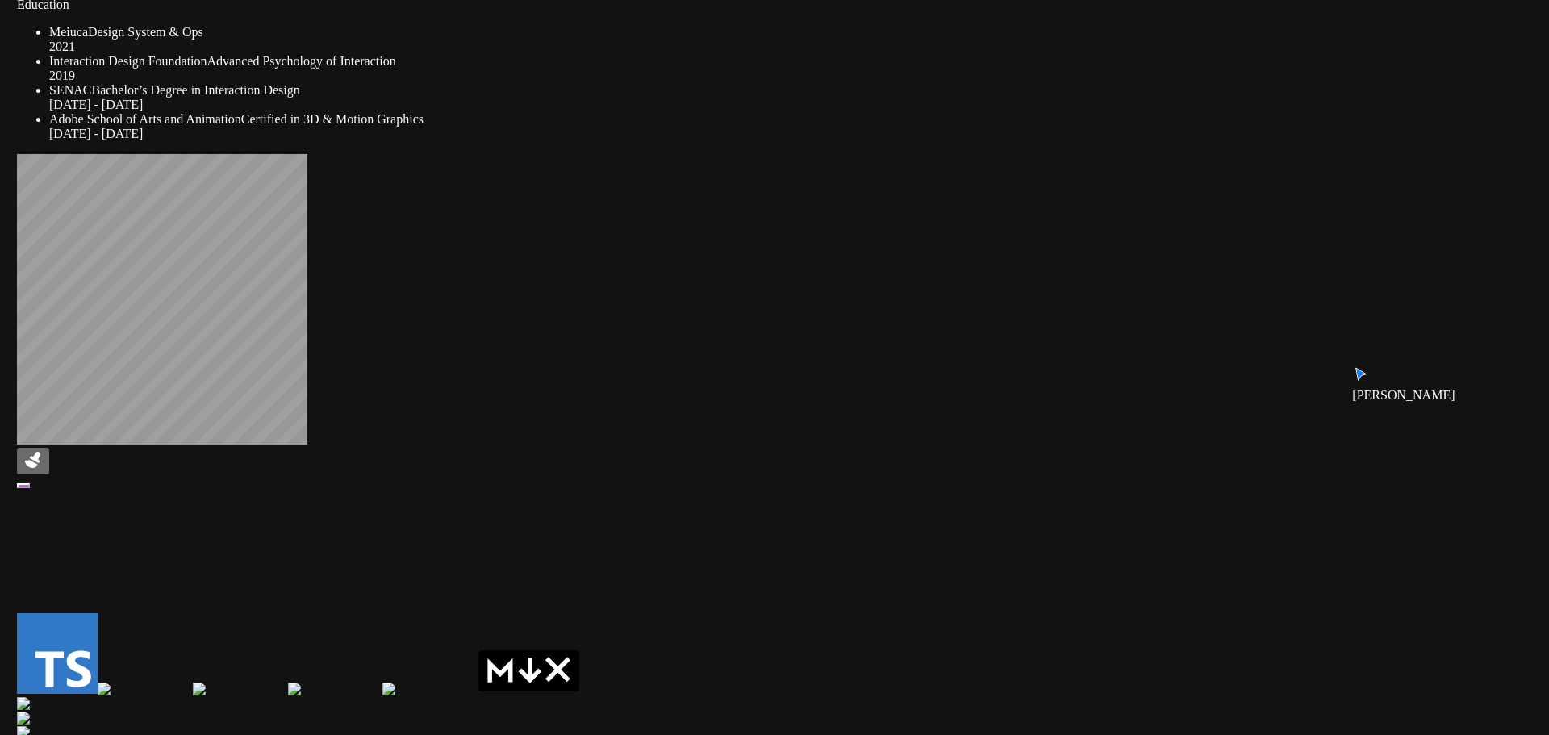
drag, startPoint x: 1026, startPoint y: 606, endPoint x: 1039, endPoint y: 270, distance: 336.8
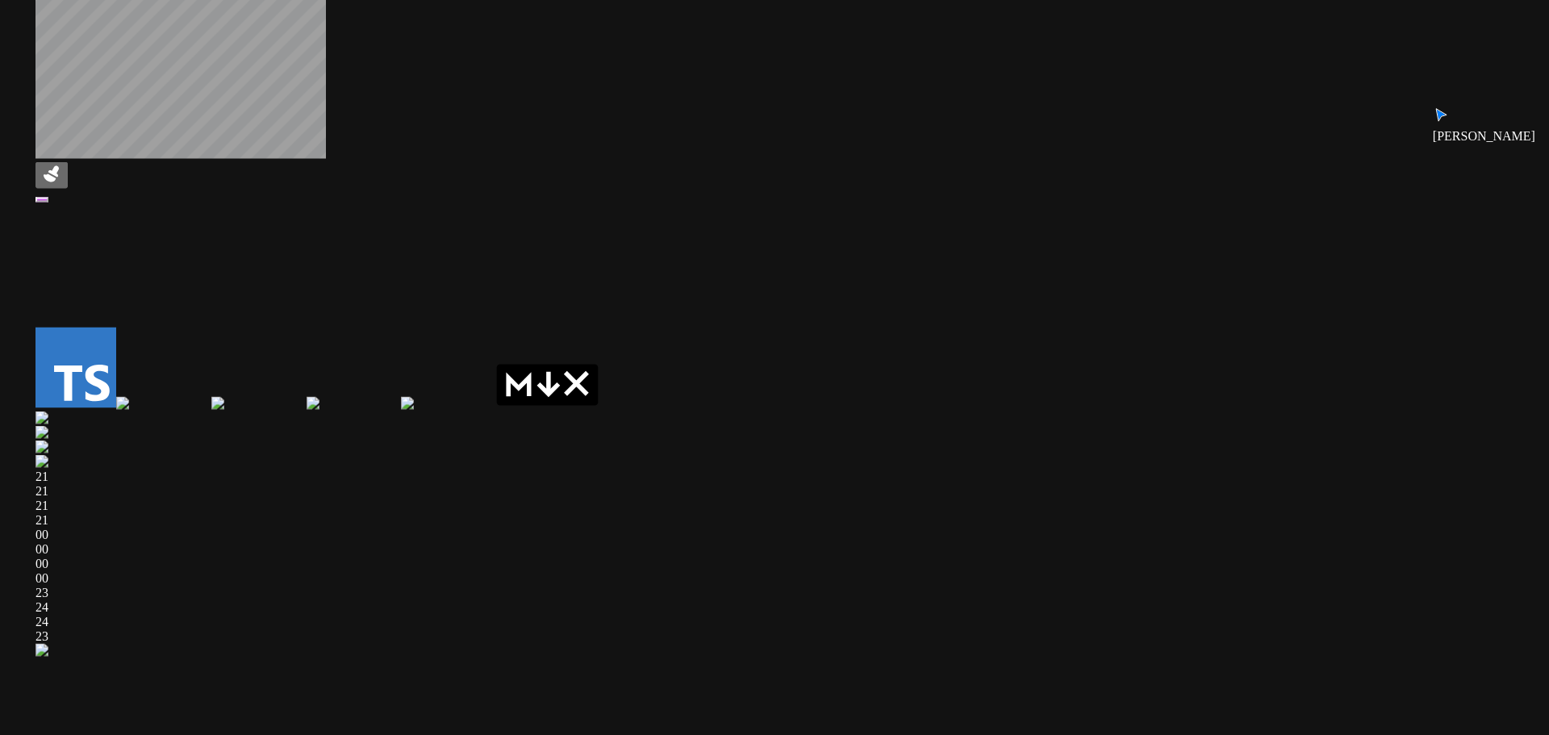
drag, startPoint x: 1014, startPoint y: 566, endPoint x: 1031, endPoint y: 283, distance: 283.8
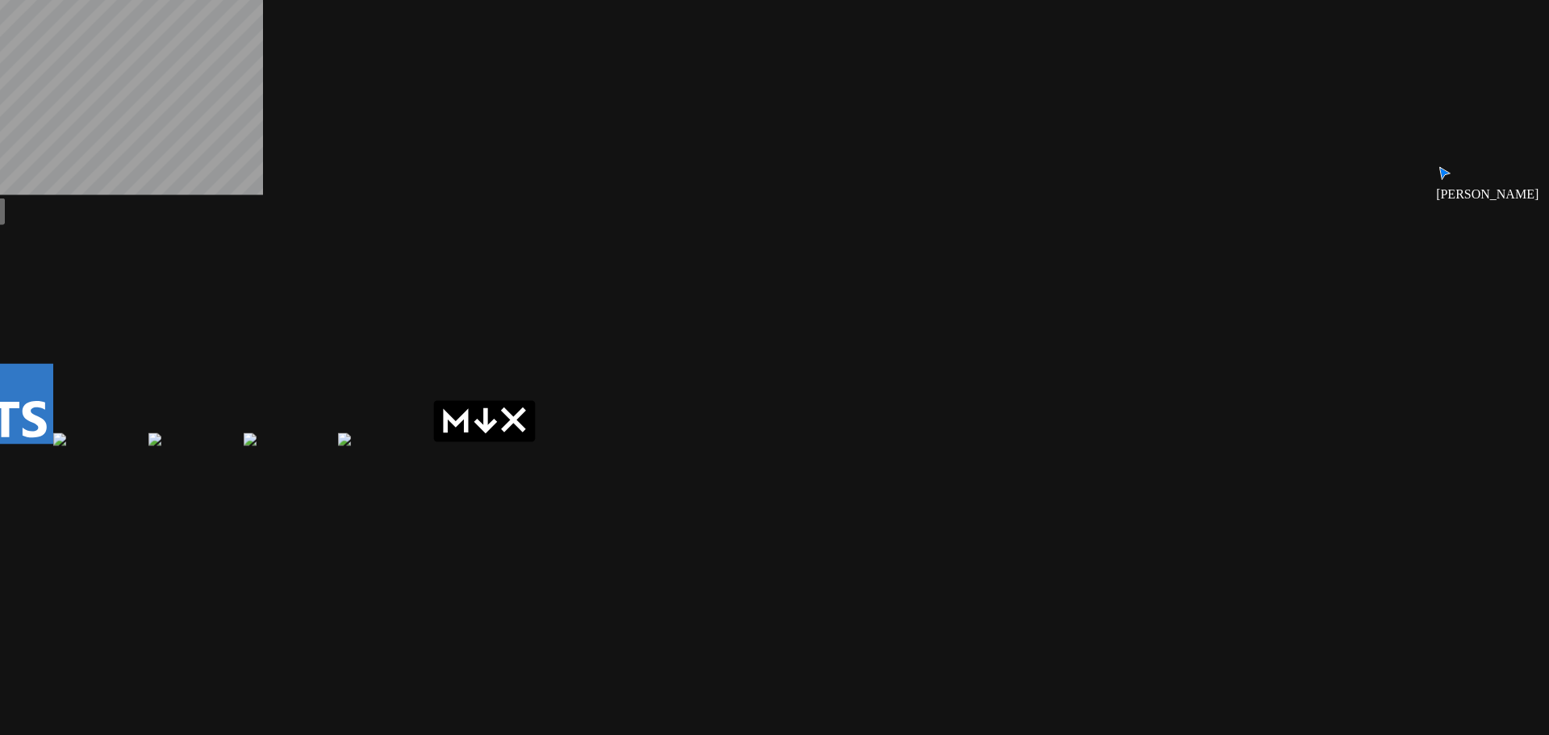
drag, startPoint x: 959, startPoint y: 328, endPoint x: 376, endPoint y: 541, distance: 621.1
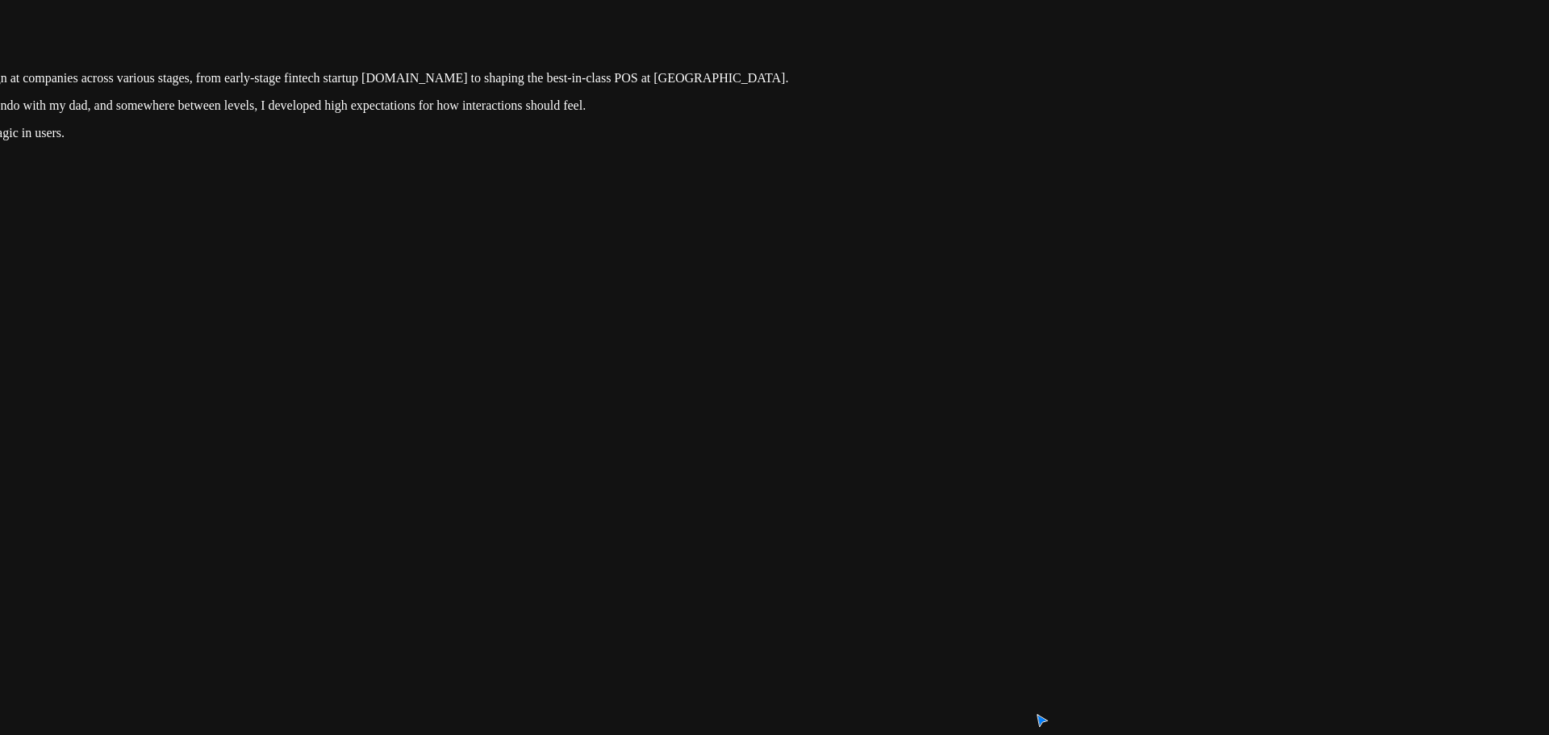
drag, startPoint x: 953, startPoint y: 219, endPoint x: 833, endPoint y: 567, distance: 368.0
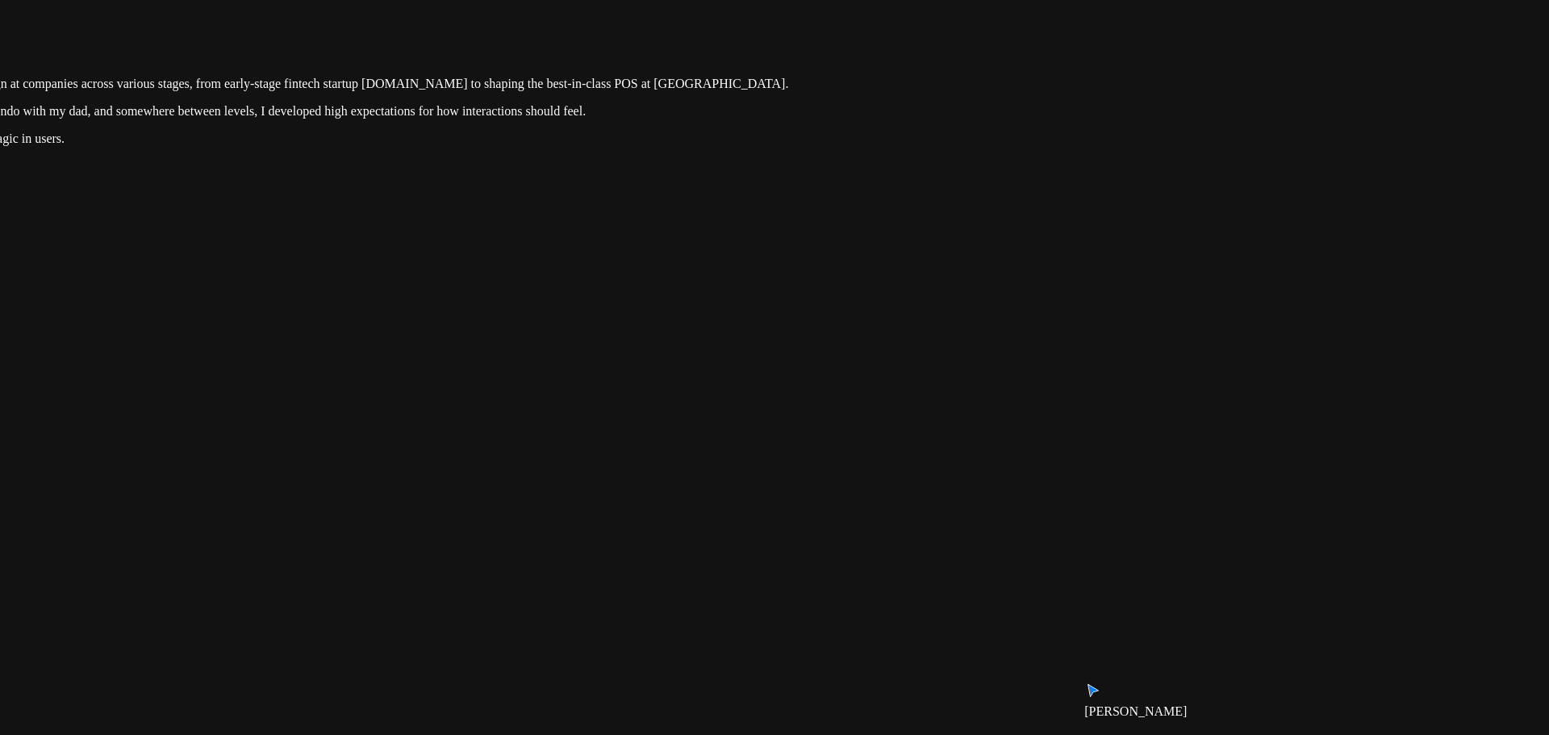
drag, startPoint x: 931, startPoint y: 341, endPoint x: 893, endPoint y: 536, distance: 198.1
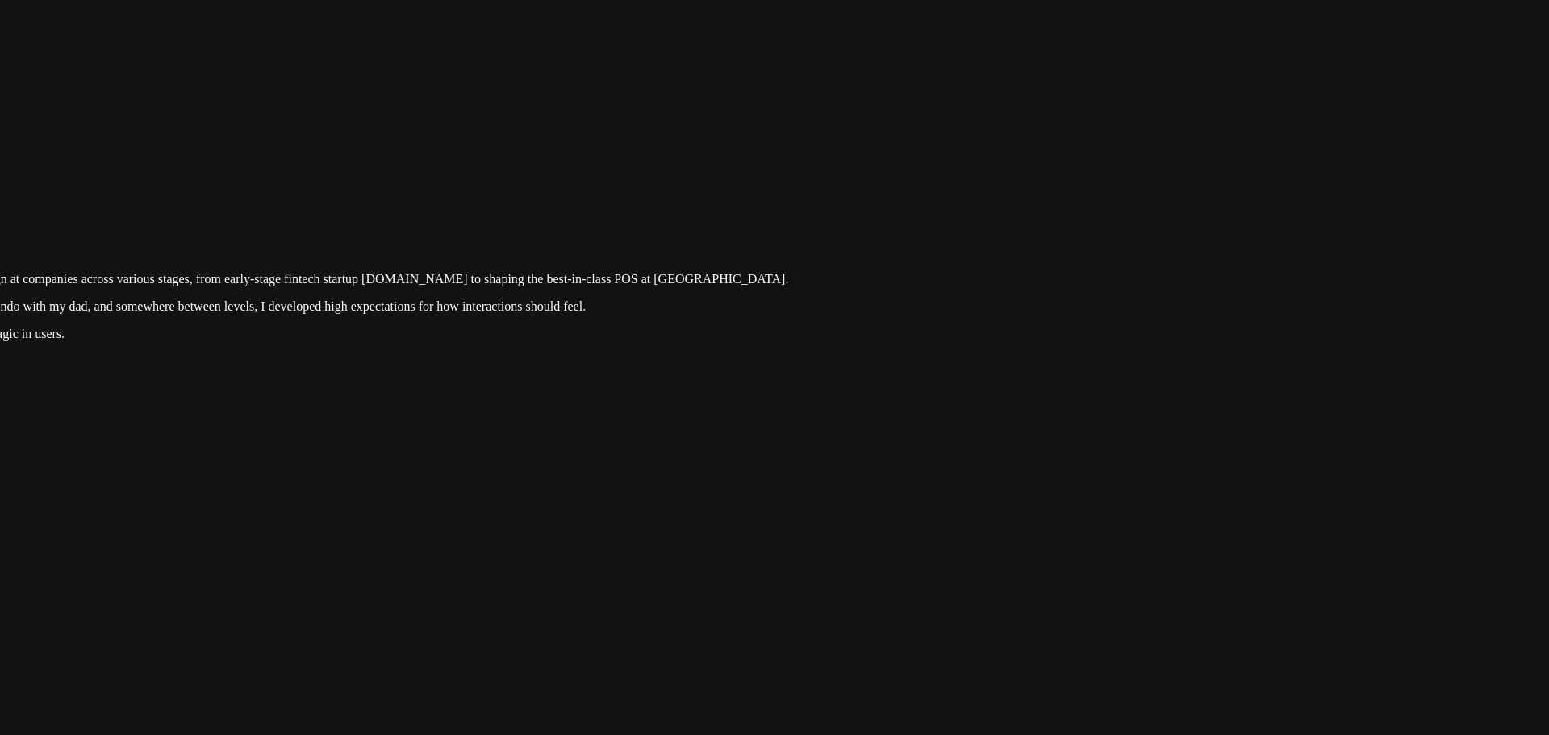
drag, startPoint x: 895, startPoint y: 241, endPoint x: 876, endPoint y: 576, distance: 335.4
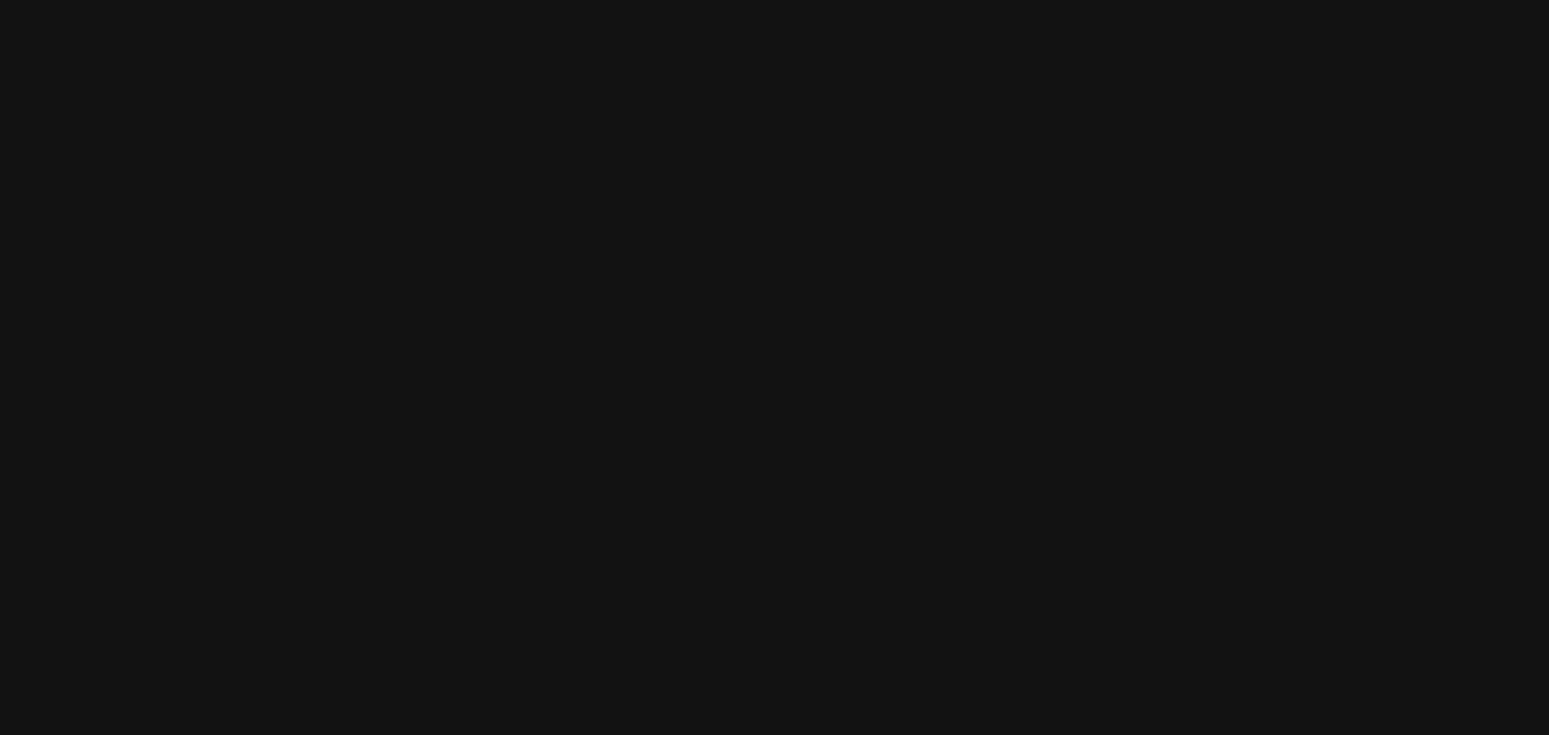
drag, startPoint x: 689, startPoint y: 393, endPoint x: 1329, endPoint y: 329, distance: 643.1
drag, startPoint x: 698, startPoint y: 523, endPoint x: 921, endPoint y: 195, distance: 396.2
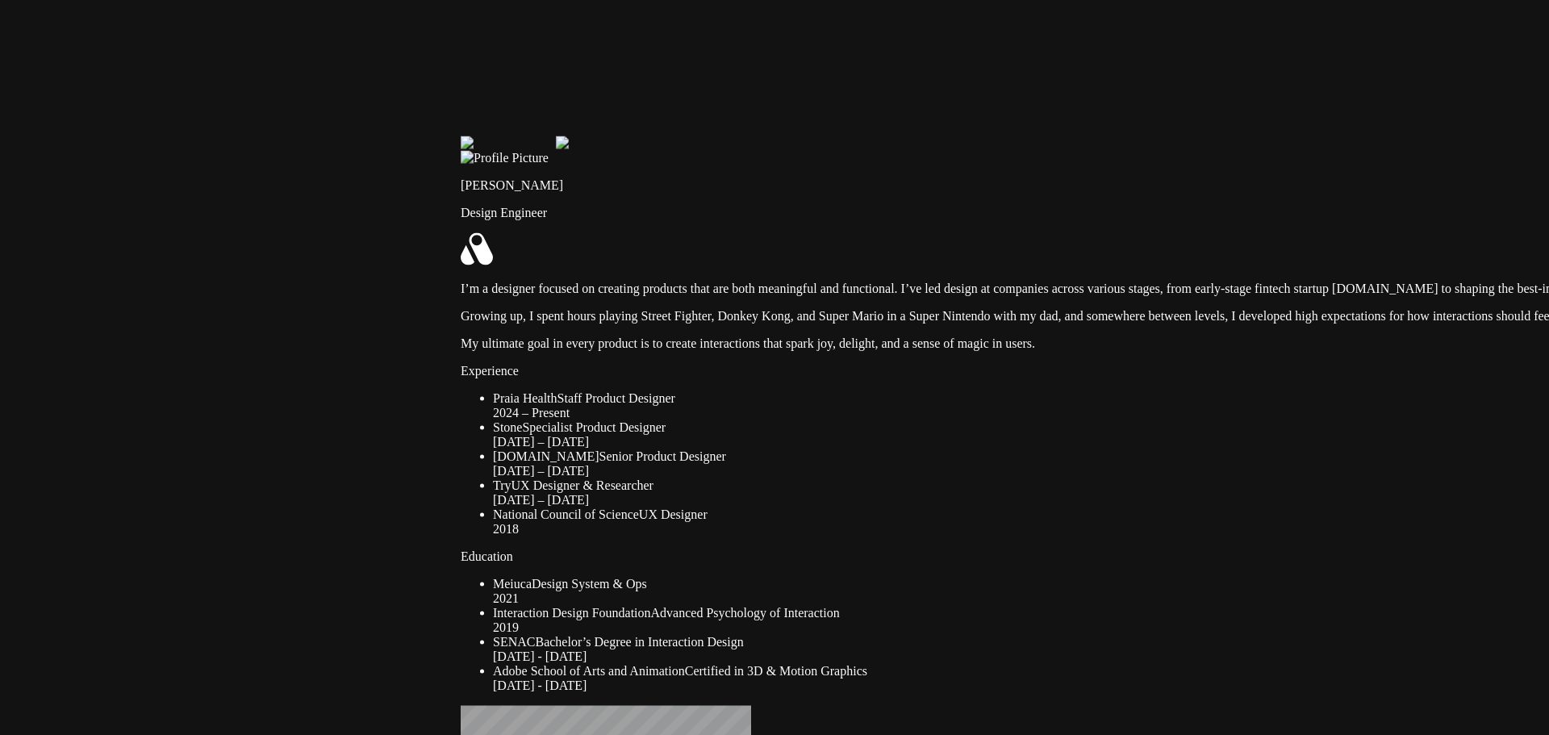
drag, startPoint x: 584, startPoint y: 539, endPoint x: 587, endPoint y: 99, distance: 439.8
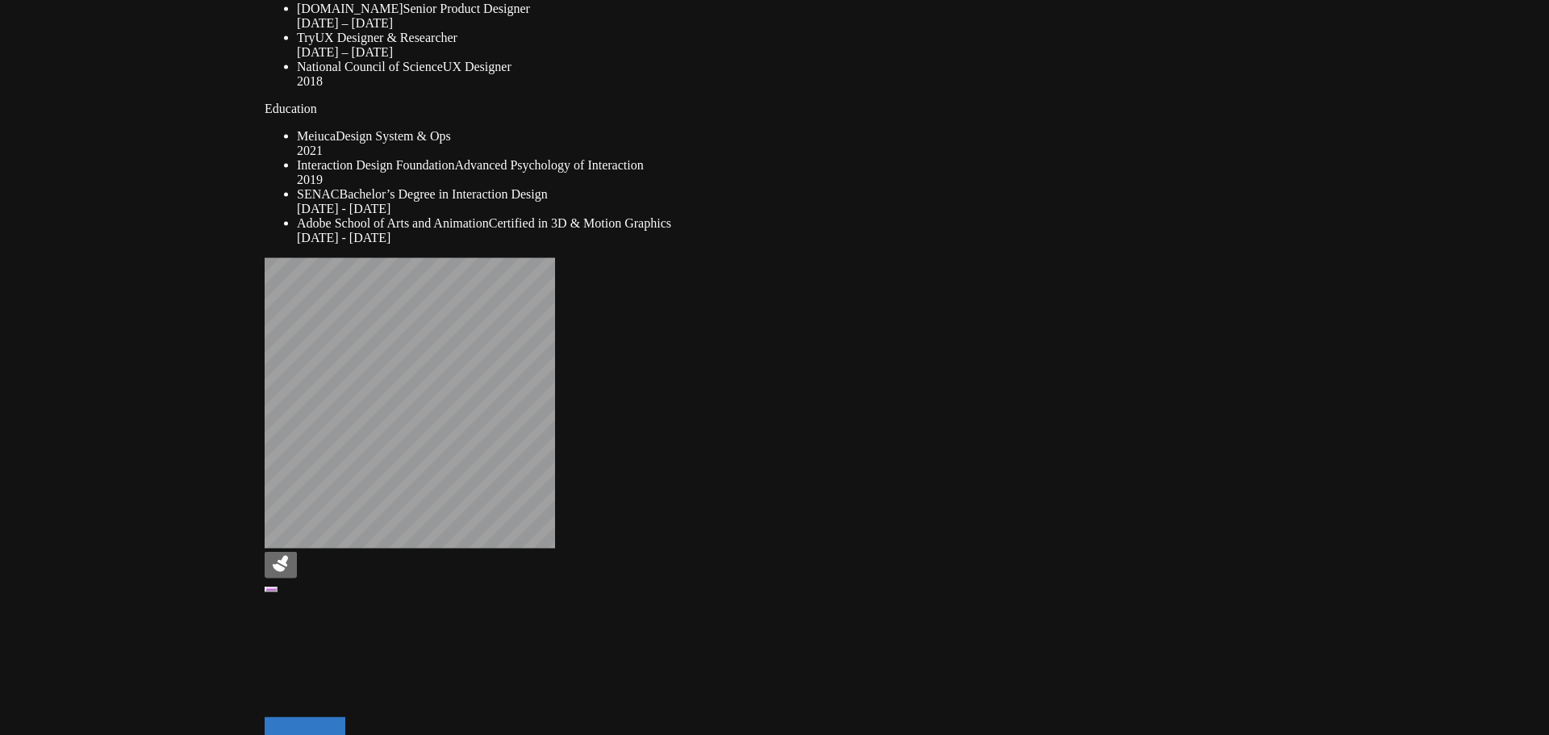
drag, startPoint x: 408, startPoint y: 399, endPoint x: 246, endPoint y: 190, distance: 265.2
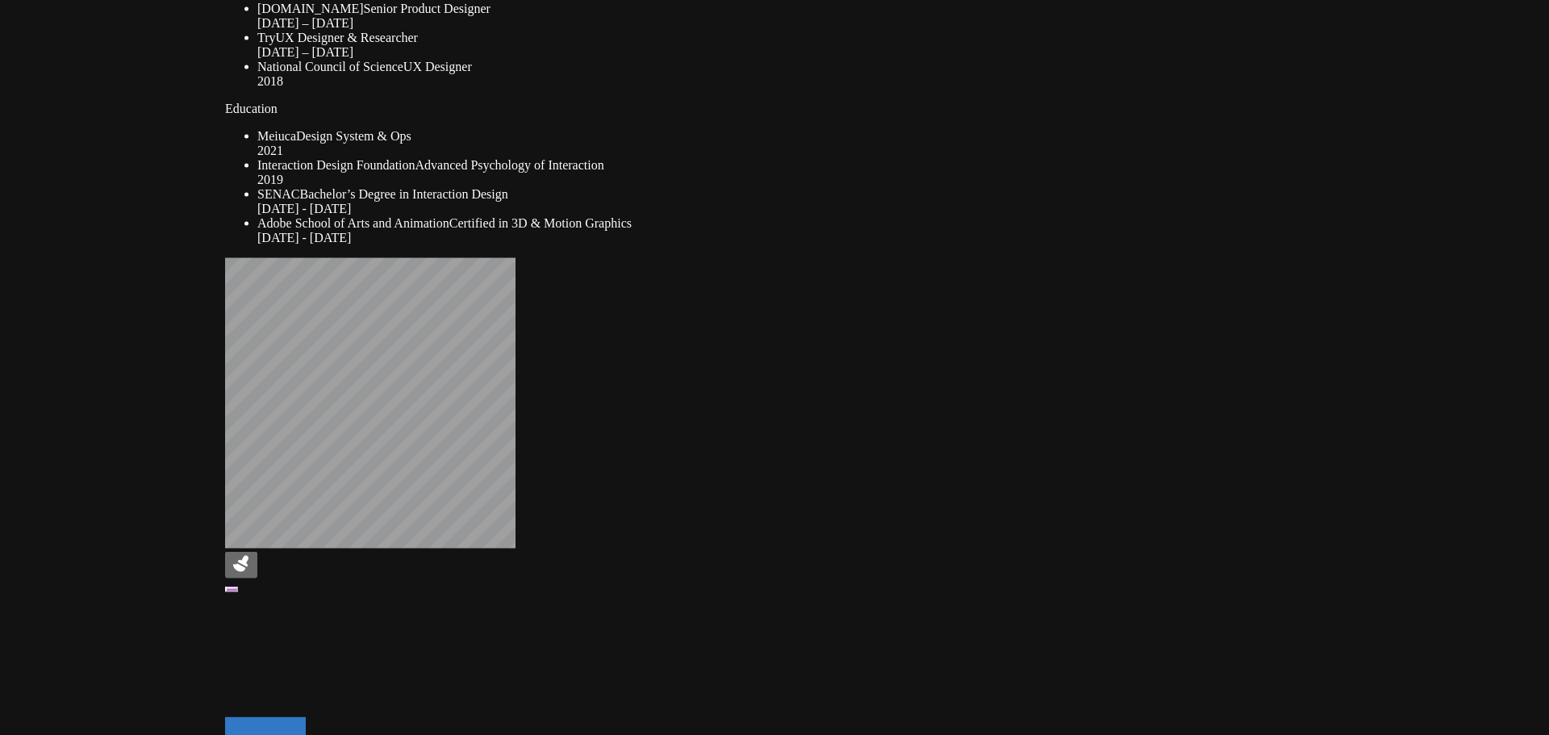
drag, startPoint x: 680, startPoint y: 299, endPoint x: 585, endPoint y: 71, distance: 247.4
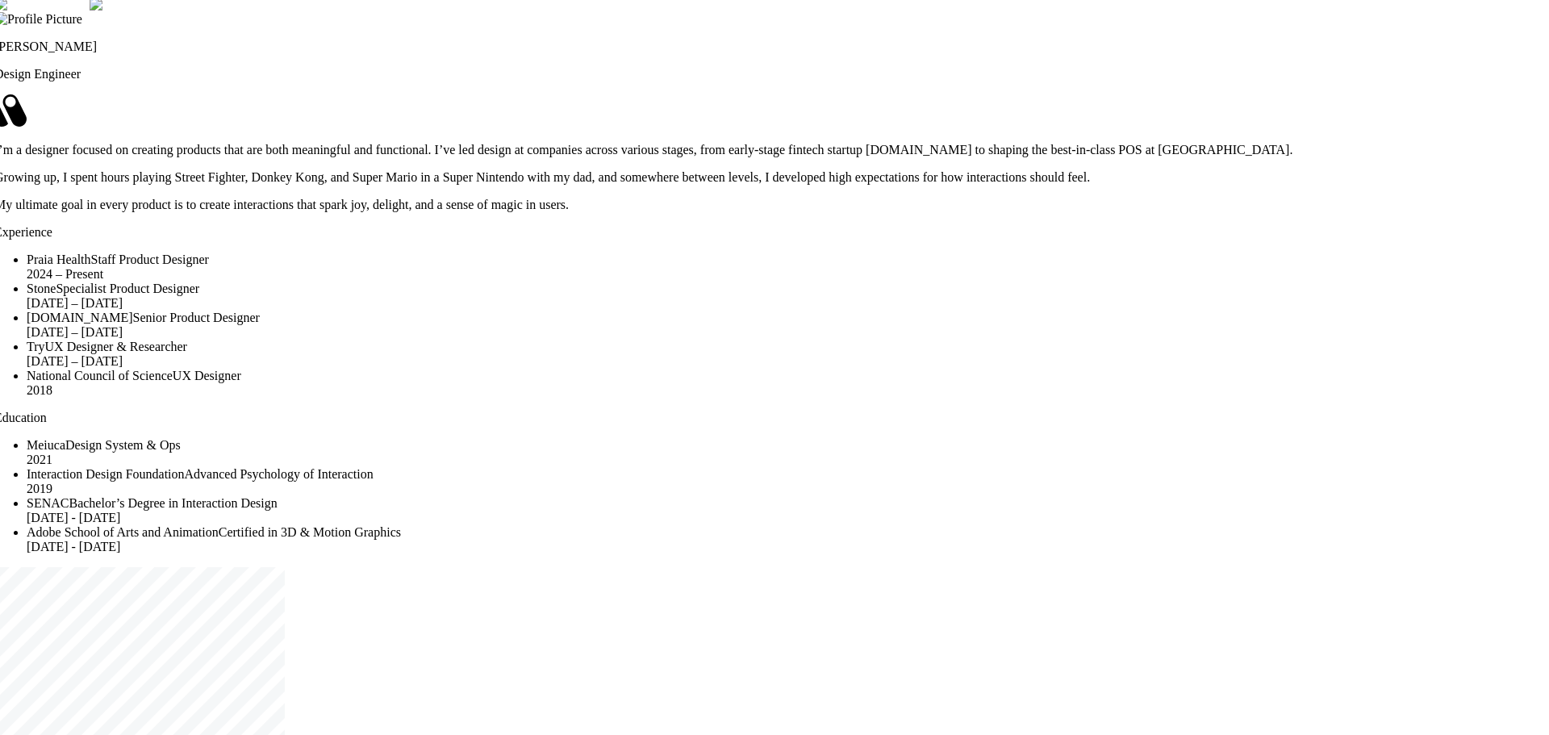
drag, startPoint x: 1018, startPoint y: 541, endPoint x: 1006, endPoint y: 494, distance: 48.3
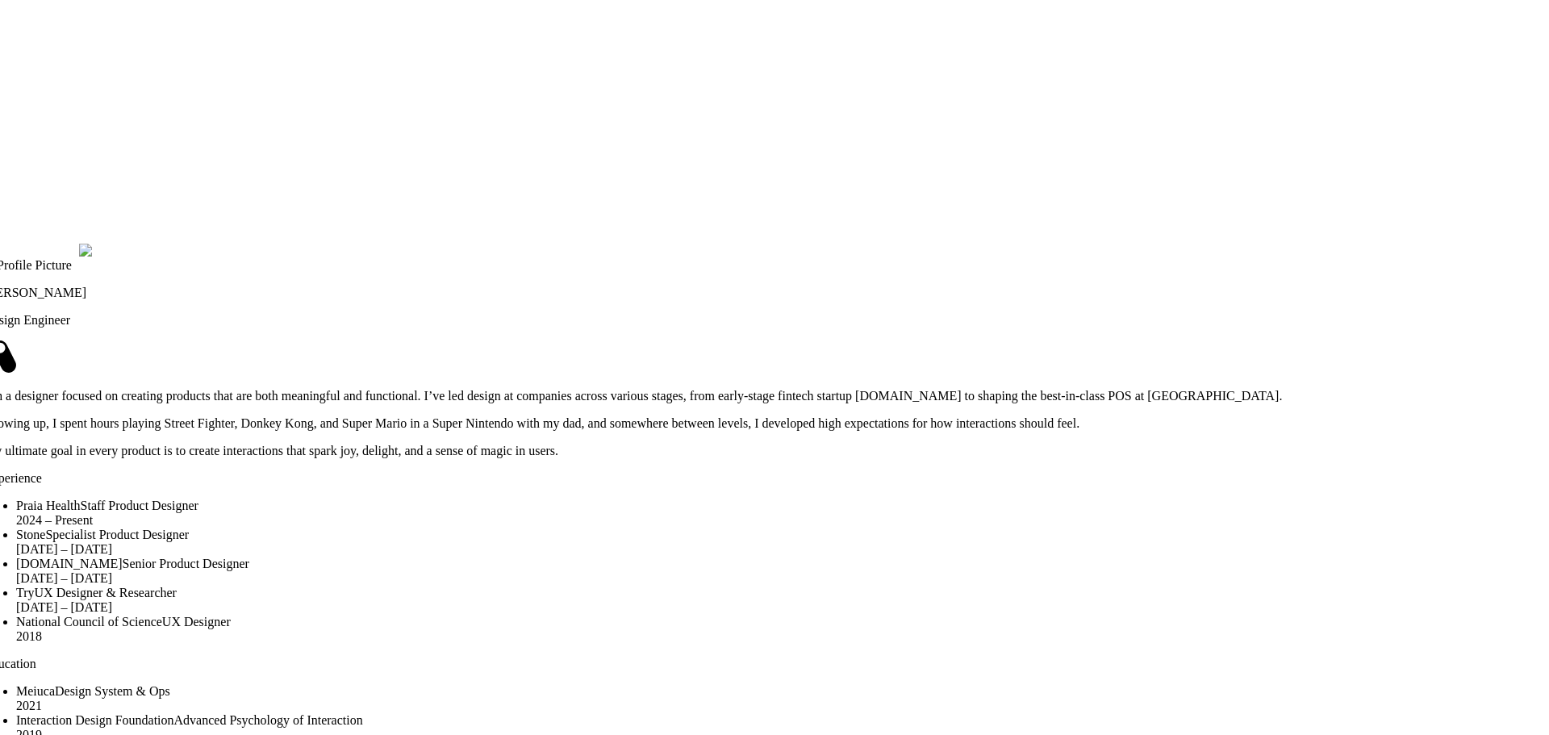
drag, startPoint x: 855, startPoint y: 24, endPoint x: 893, endPoint y: 182, distance: 162.1
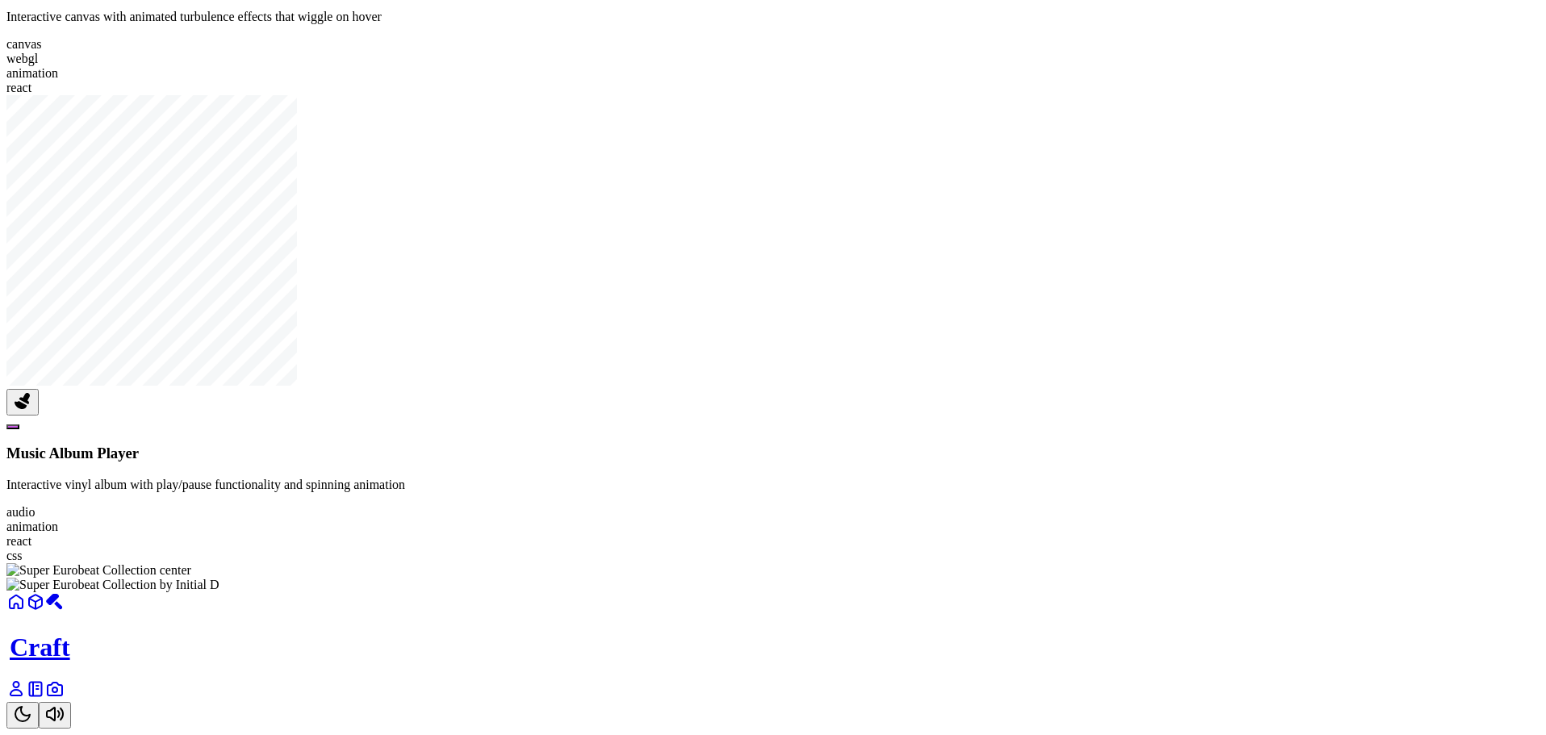
scroll to position [2315, 0]
click at [26, 612] on icon at bounding box center [15, 601] width 19 height 19
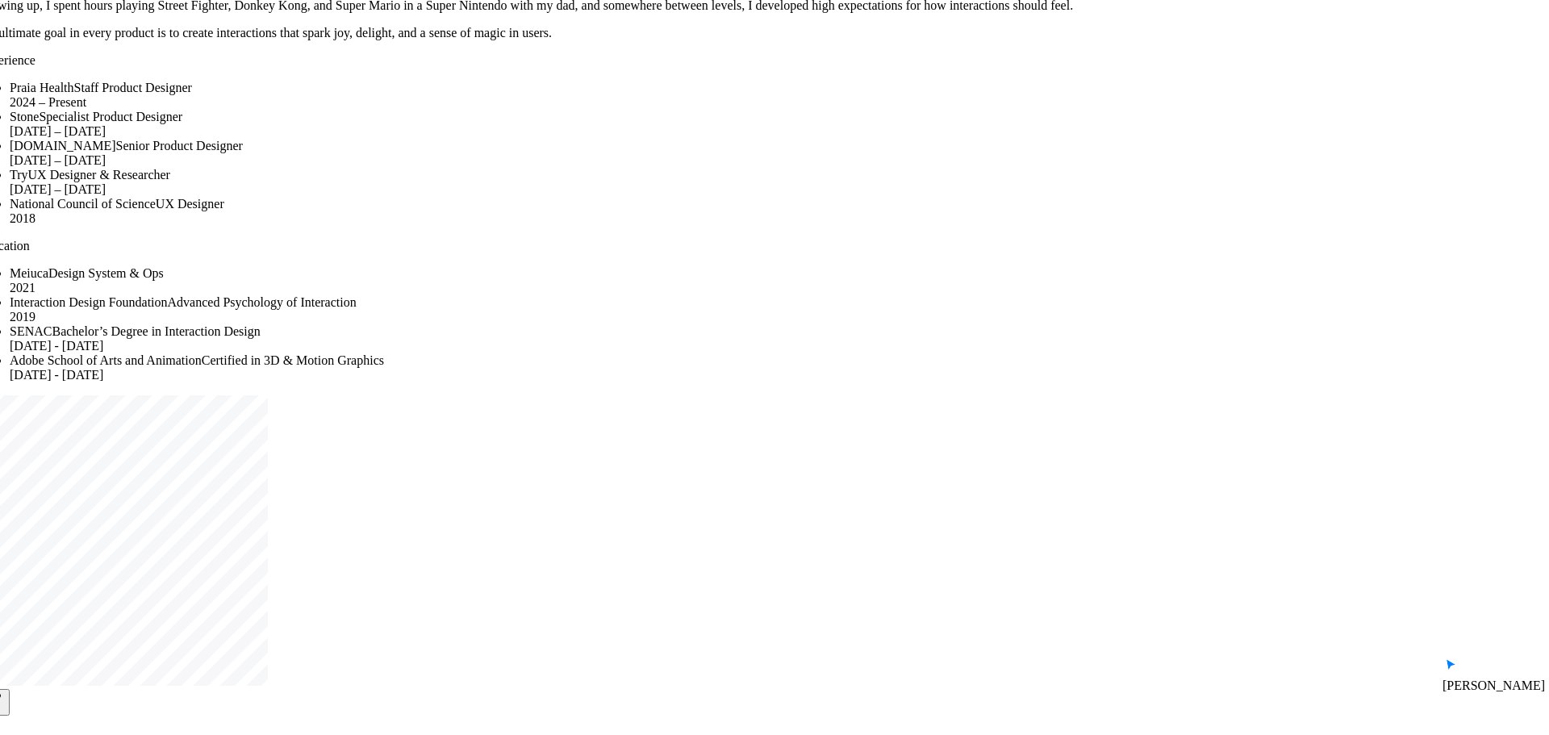
drag, startPoint x: 1028, startPoint y: 395, endPoint x: 991, endPoint y: 137, distance: 260.1
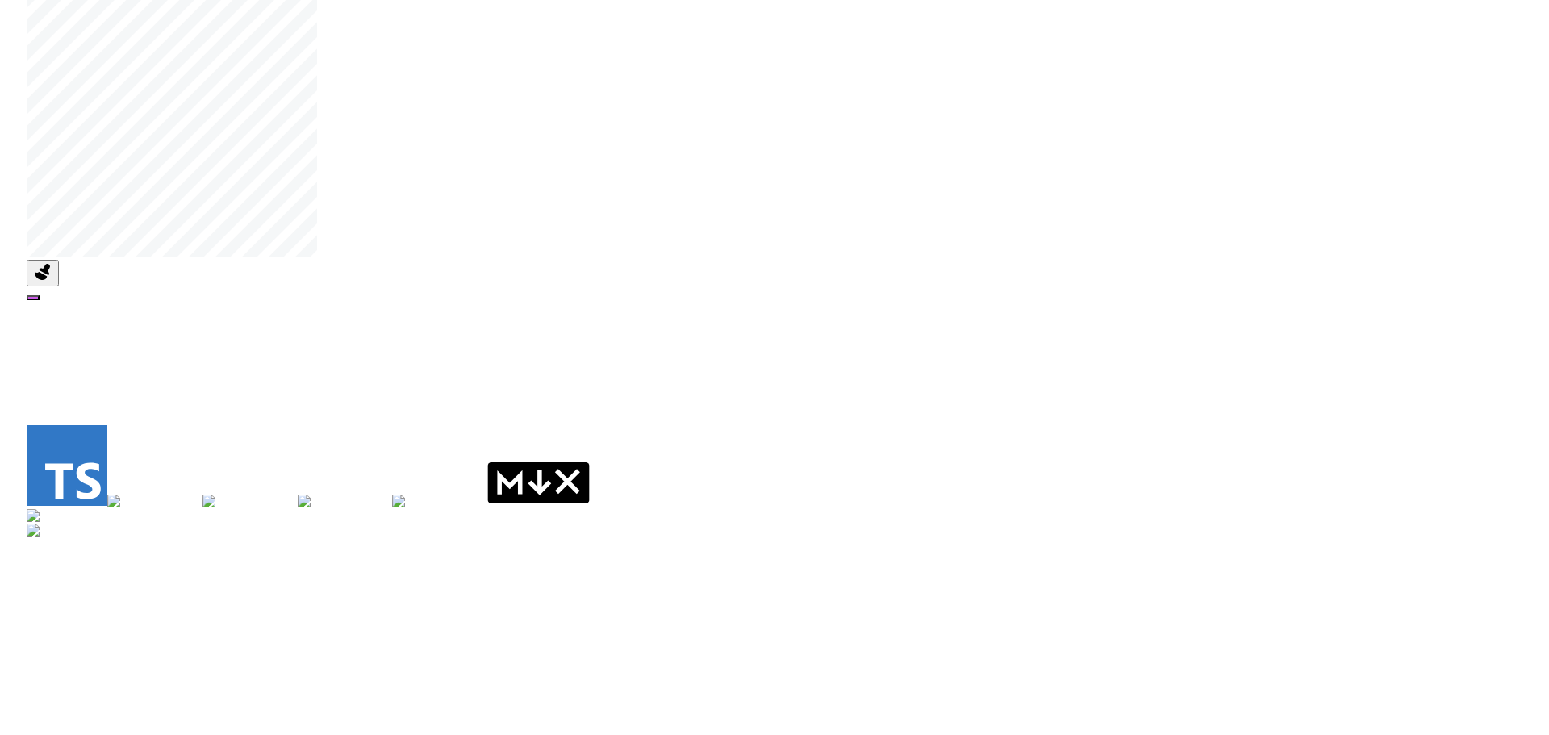
drag, startPoint x: 993, startPoint y: 515, endPoint x: 1050, endPoint y: 124, distance: 394.8
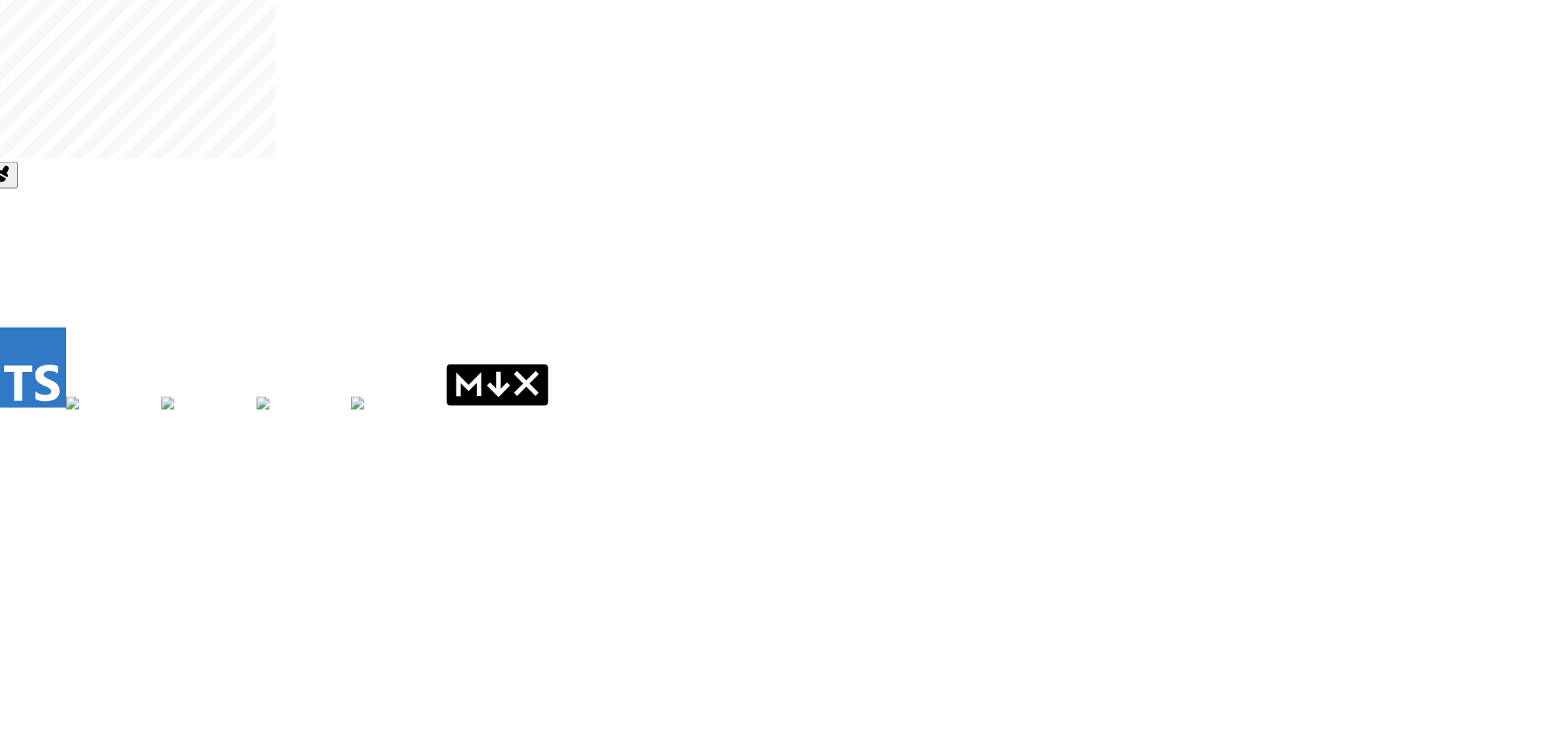
drag, startPoint x: 1031, startPoint y: 205, endPoint x: 995, endPoint y: 142, distance: 72.3
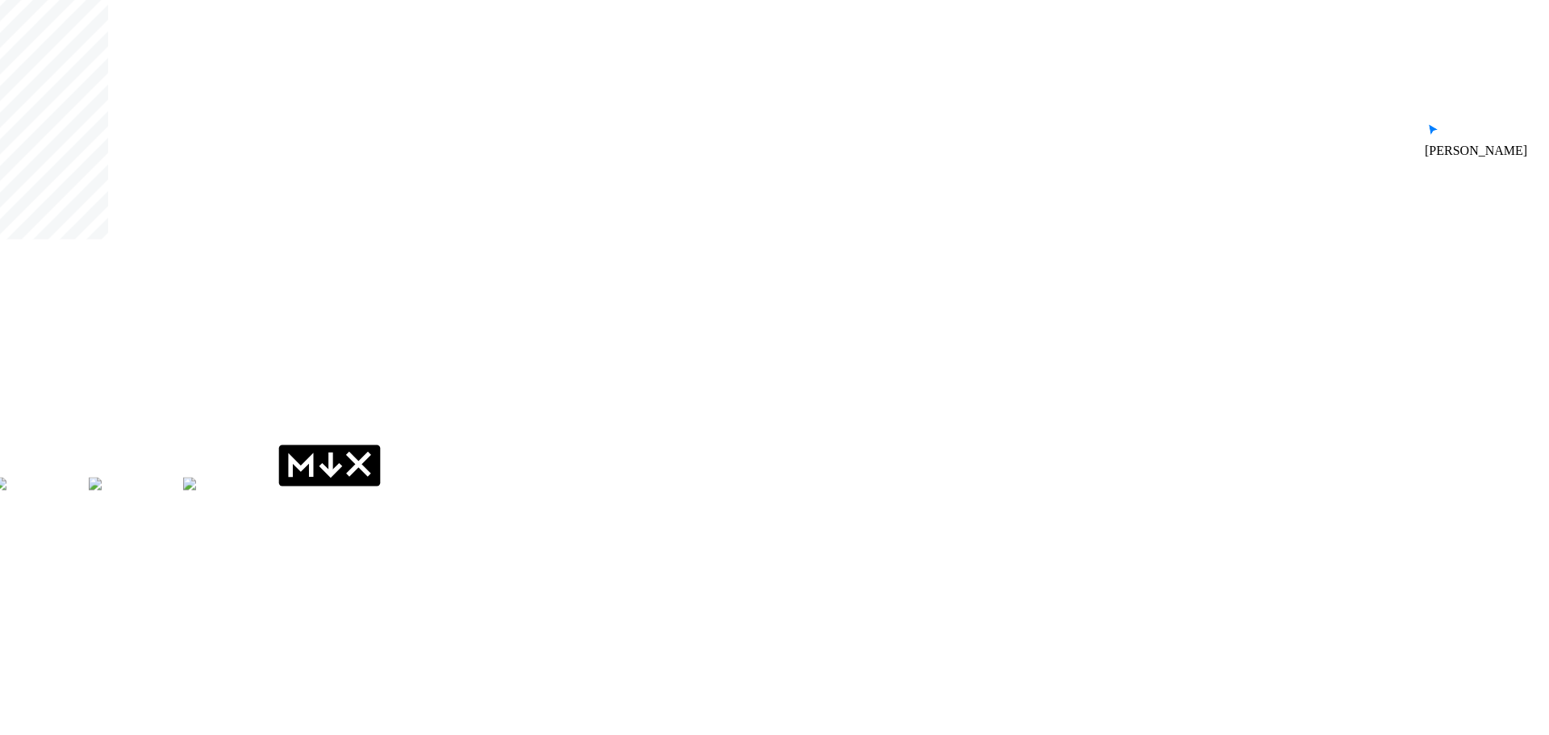
drag, startPoint x: 876, startPoint y: 274, endPoint x: 555, endPoint y: 421, distance: 353.2
drag, startPoint x: 989, startPoint y: 238, endPoint x: 723, endPoint y: 399, distance: 311.0
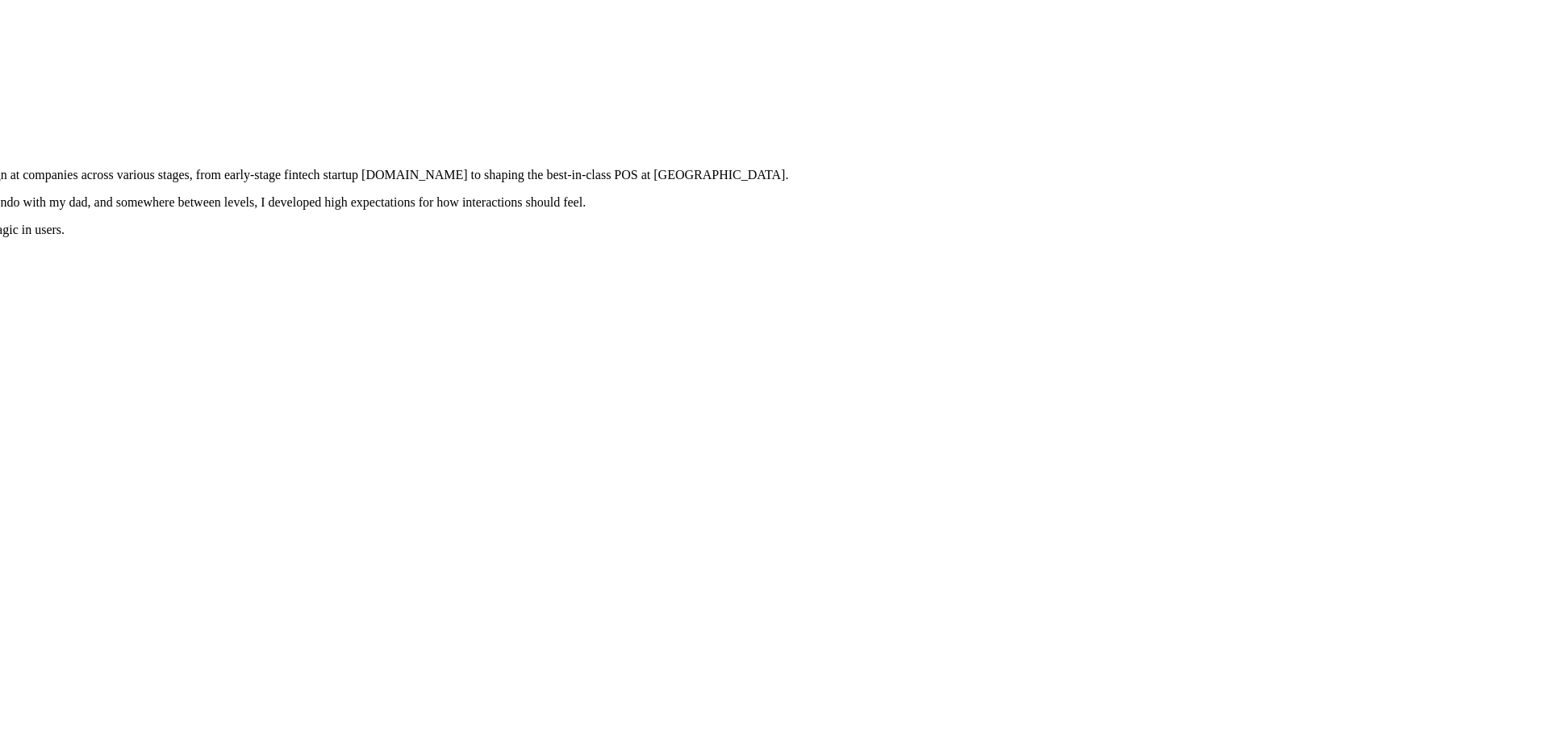
drag, startPoint x: 958, startPoint y: 204, endPoint x: 889, endPoint y: 512, distance: 315.0
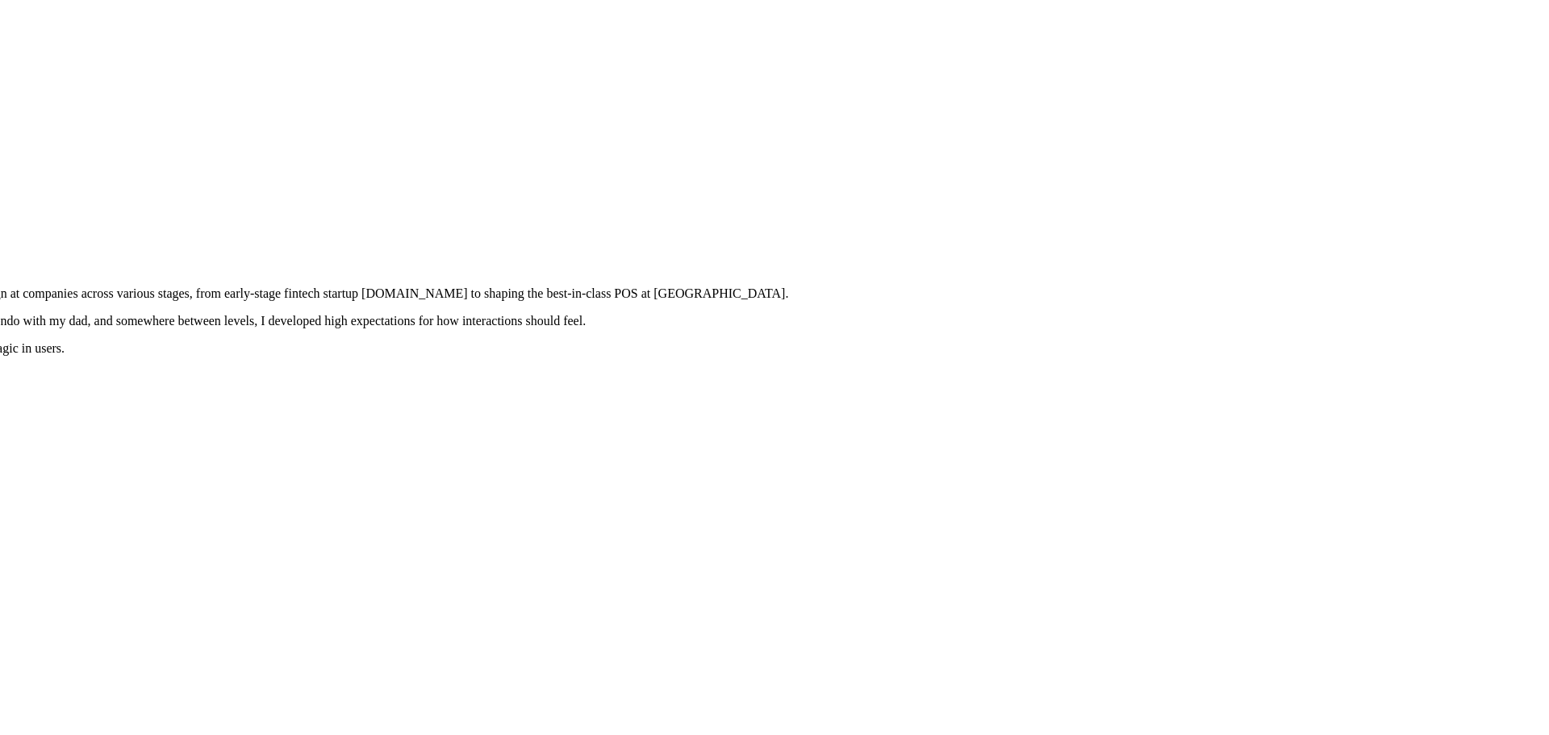
drag, startPoint x: 934, startPoint y: 177, endPoint x: 920, endPoint y: 441, distance: 265.0
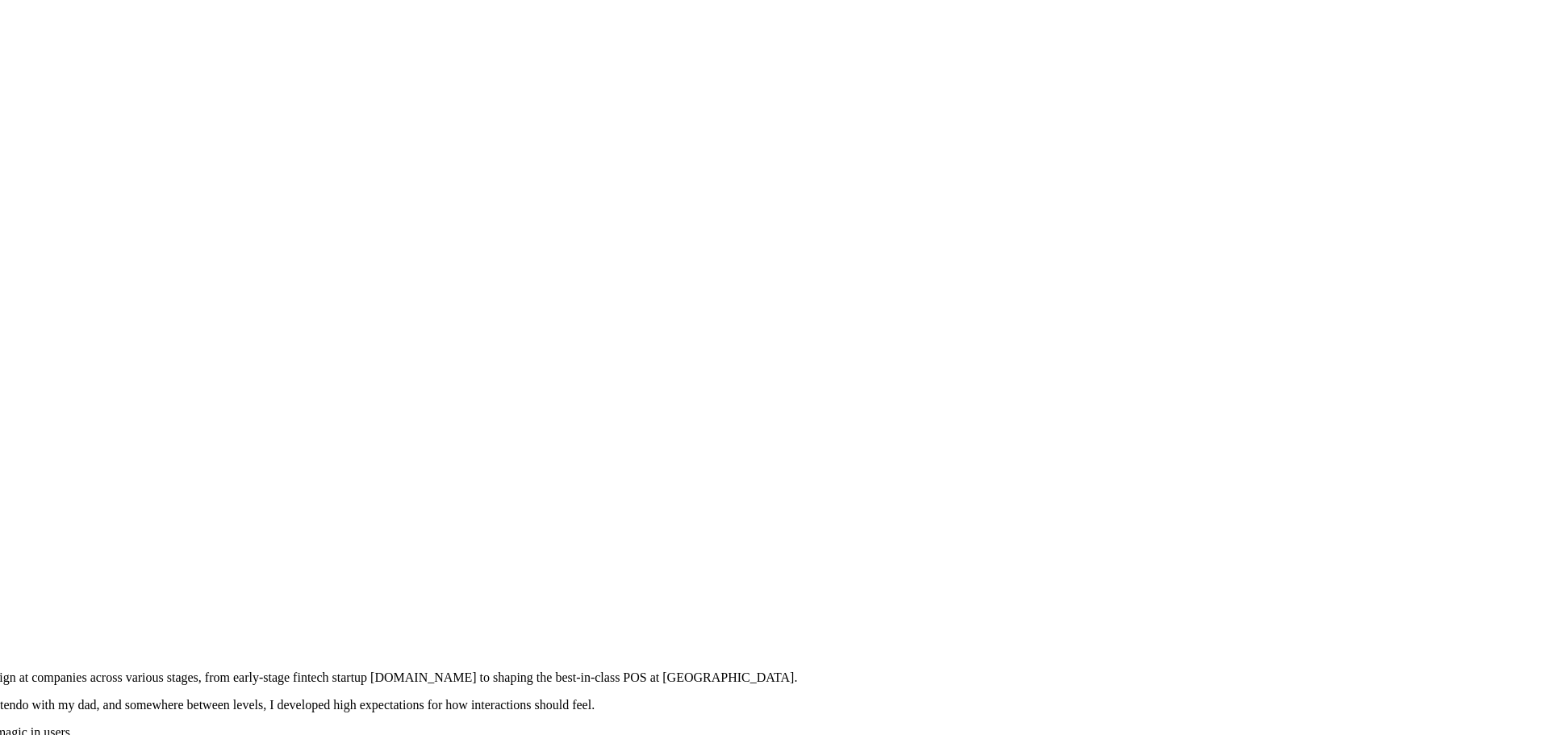
drag, startPoint x: 1026, startPoint y: 215, endPoint x: 1049, endPoint y: 485, distance: 271.3
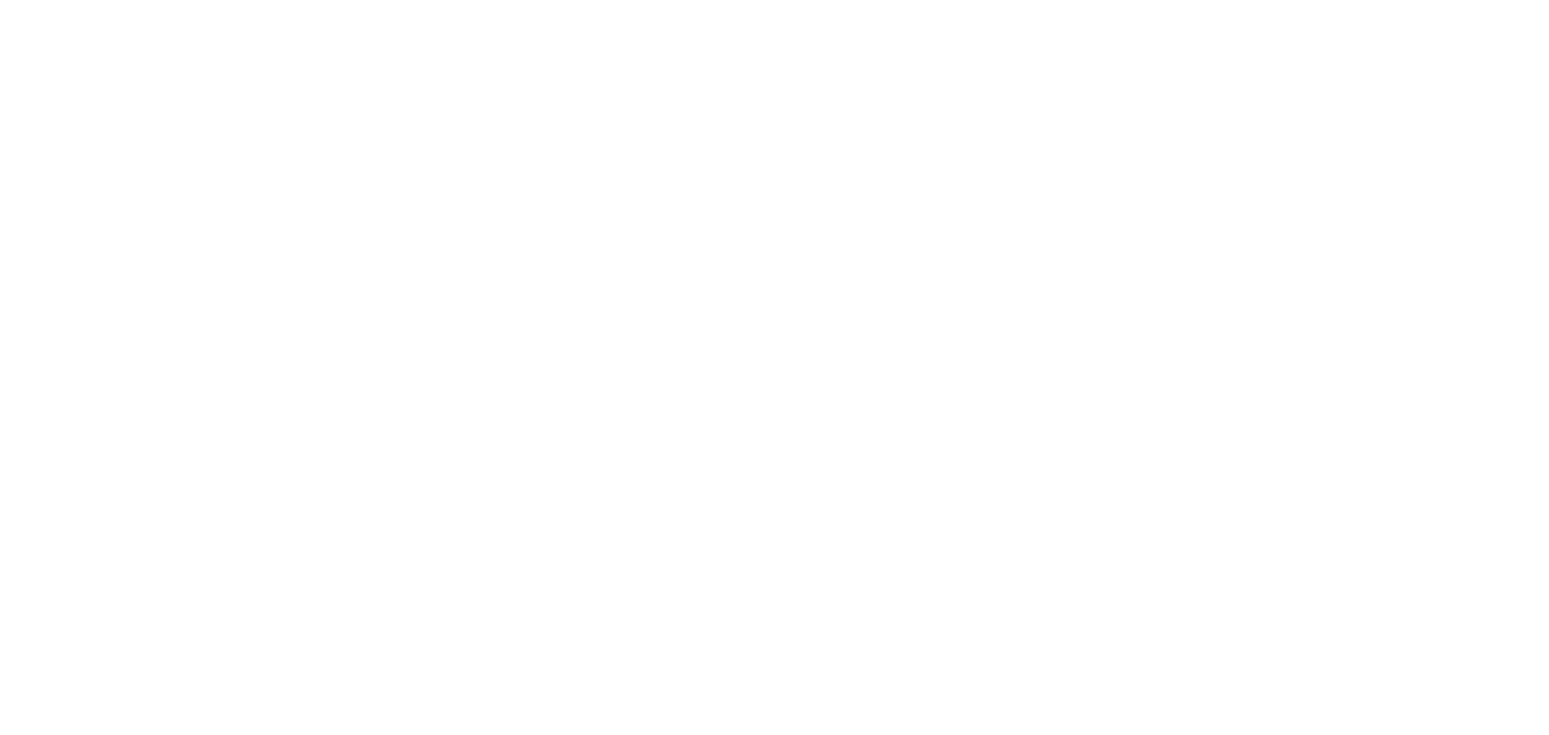
drag, startPoint x: 1046, startPoint y: 481, endPoint x: 1111, endPoint y: 661, distance: 191.5
drag, startPoint x: 1310, startPoint y: 324, endPoint x: 1253, endPoint y: 332, distance: 57.0
drag, startPoint x: 940, startPoint y: 331, endPoint x: 1201, endPoint y: 96, distance: 350.8
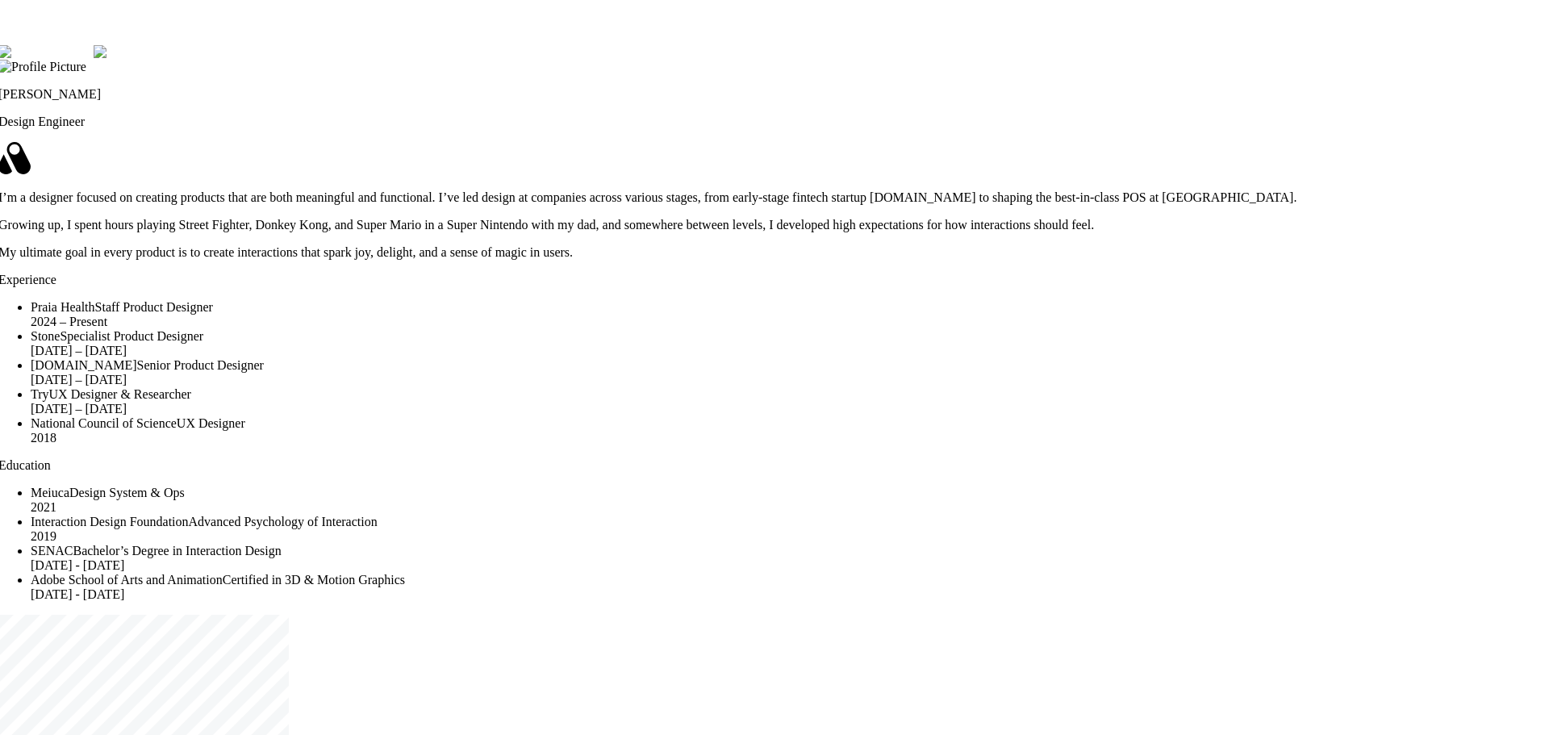
drag, startPoint x: 830, startPoint y: 58, endPoint x: 822, endPoint y: 59, distance: 8.1
click at [990, 106] on div "[PERSON_NAME] Design Engineer I’m a designer focused on creating products that …" at bounding box center [766, 160] width 1536 height 200
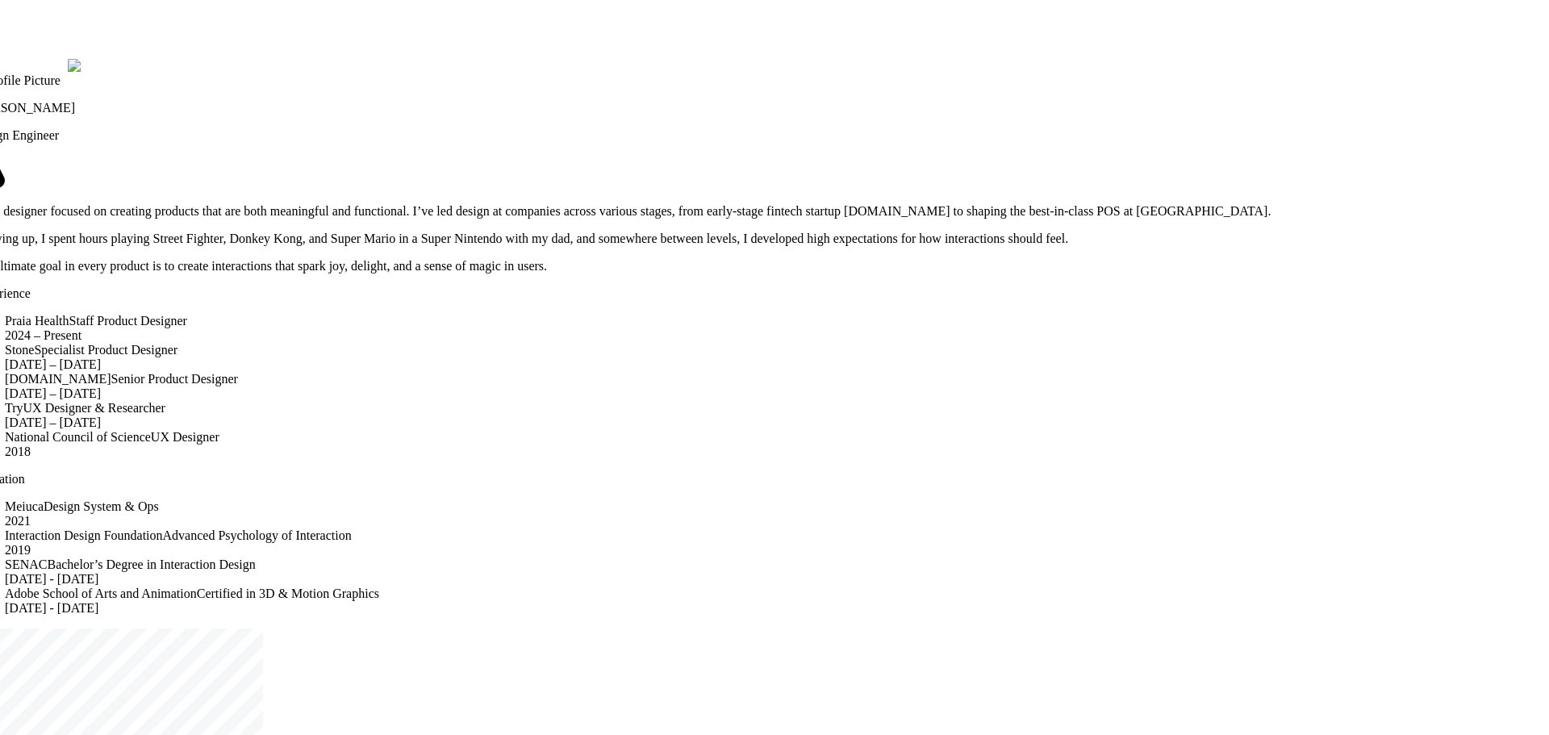
drag, startPoint x: 504, startPoint y: 208, endPoint x: 470, endPoint y: 223, distance: 36.9
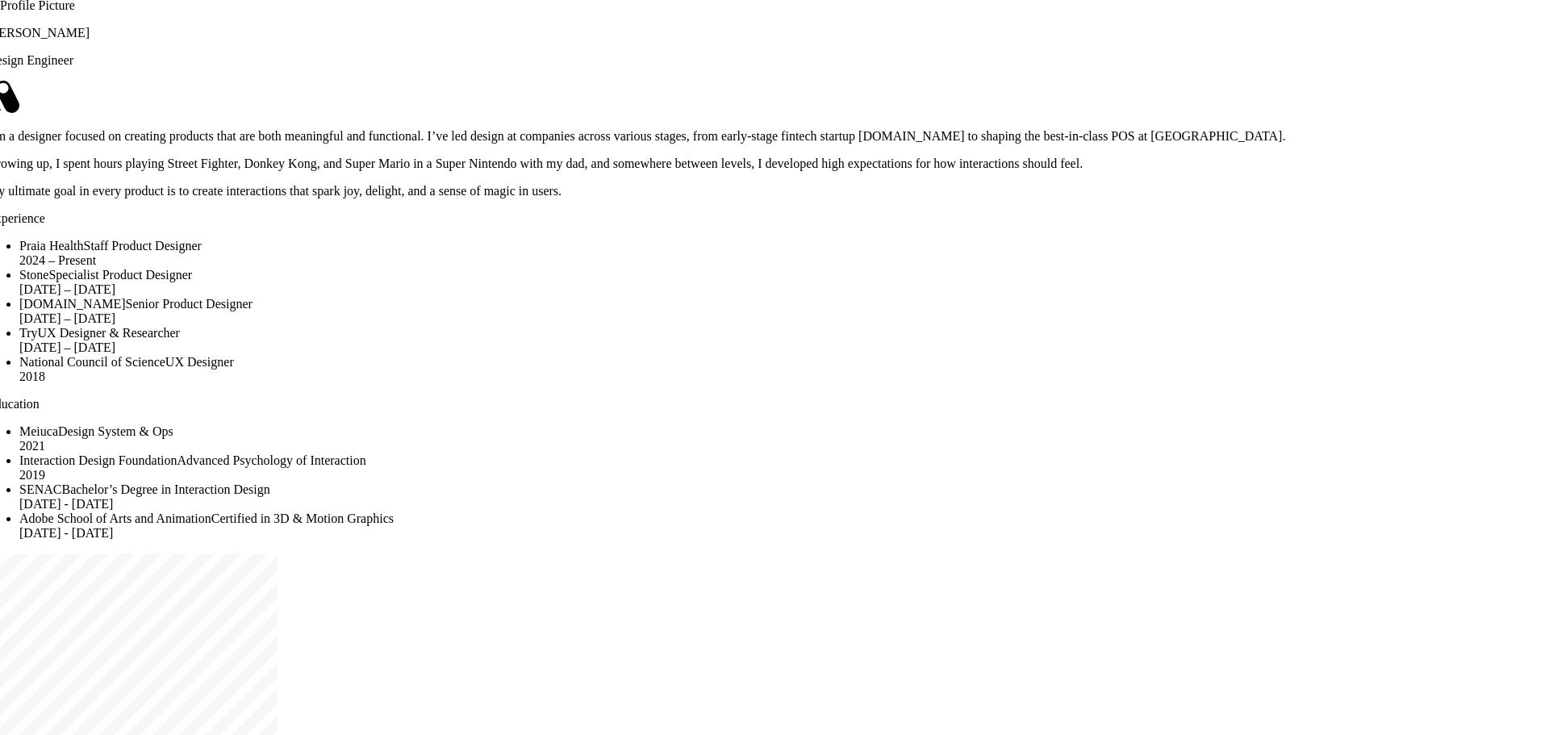
drag, startPoint x: 832, startPoint y: 295, endPoint x: 825, endPoint y: 239, distance: 57.0
click at [825, 199] on p "My ultimate goal in every product is to create interactions that spark joy, del…" at bounding box center [755, 191] width 1536 height 15
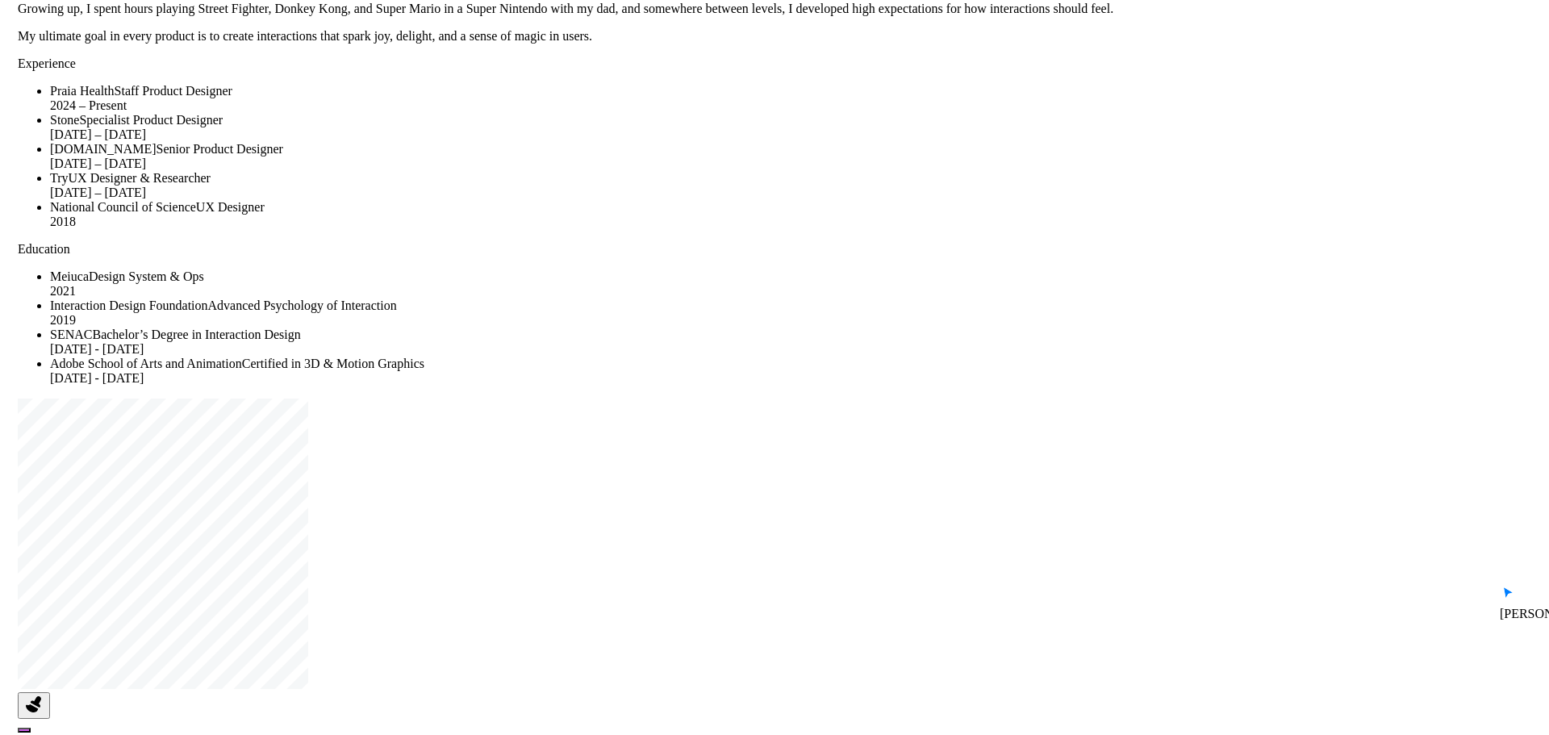
drag, startPoint x: 1315, startPoint y: 325, endPoint x: 1320, endPoint y: 53, distance: 272.0
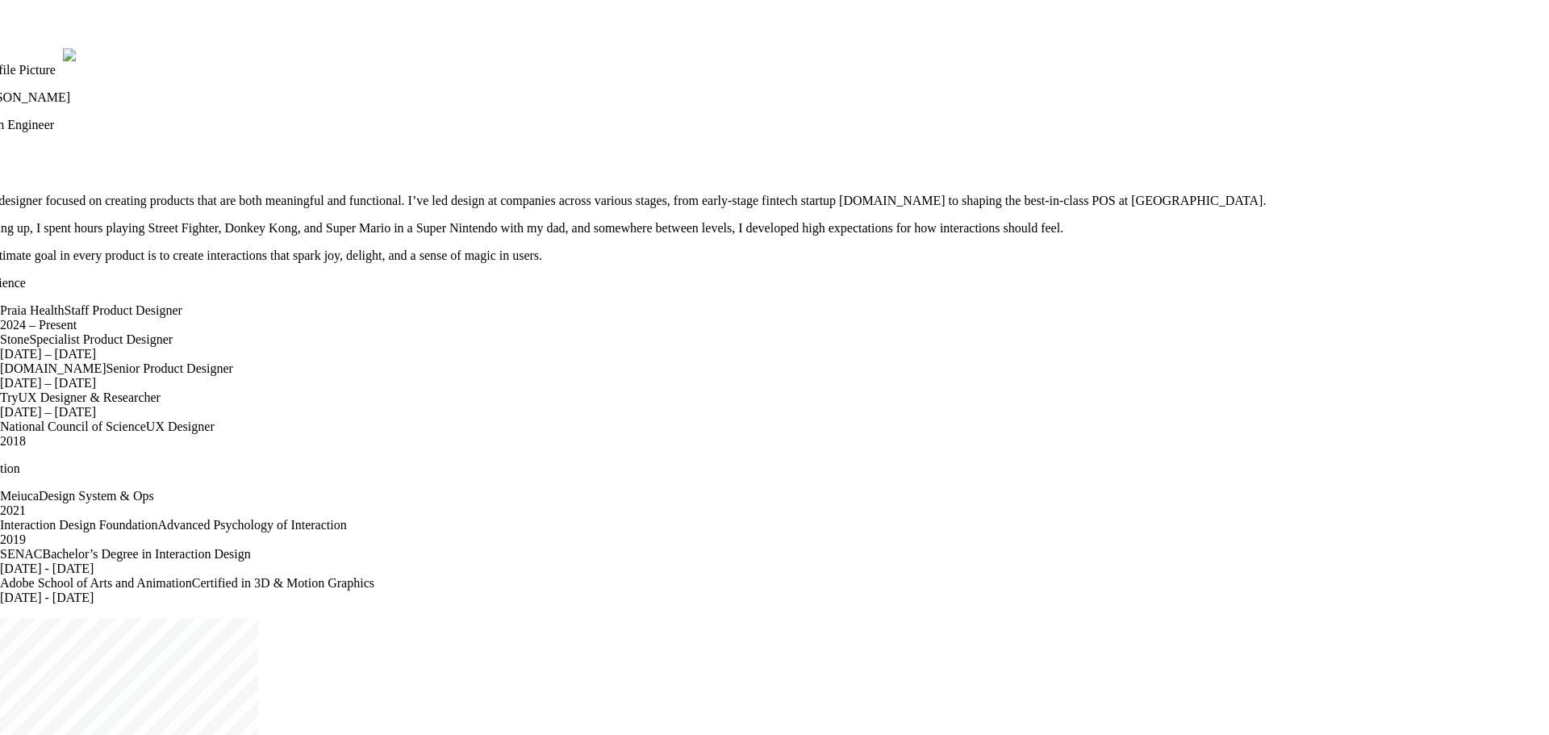
drag, startPoint x: 1189, startPoint y: 393, endPoint x: 1151, endPoint y: 672, distance: 281.9
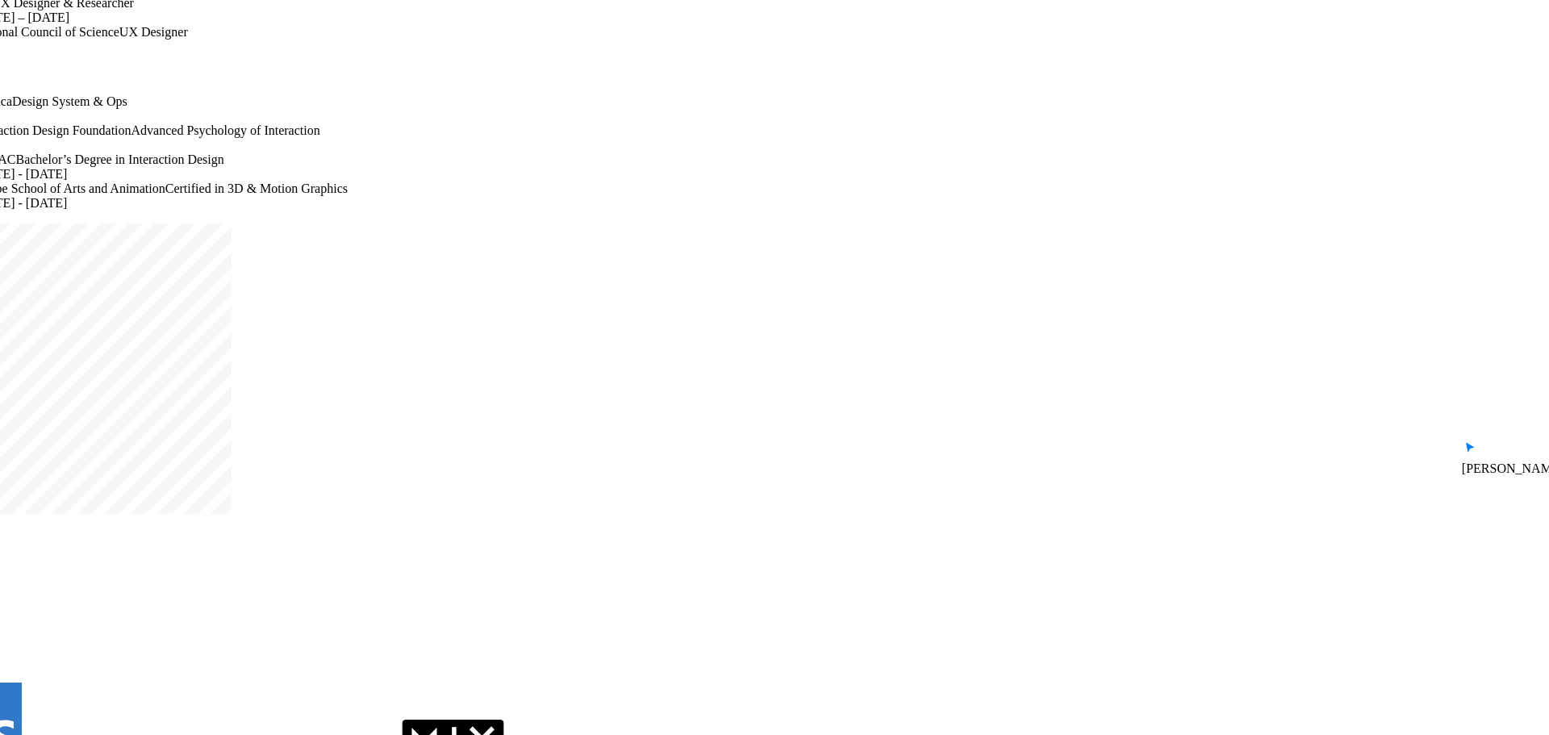
drag, startPoint x: 1270, startPoint y: 145, endPoint x: 1277, endPoint y: 128, distance: 19.2
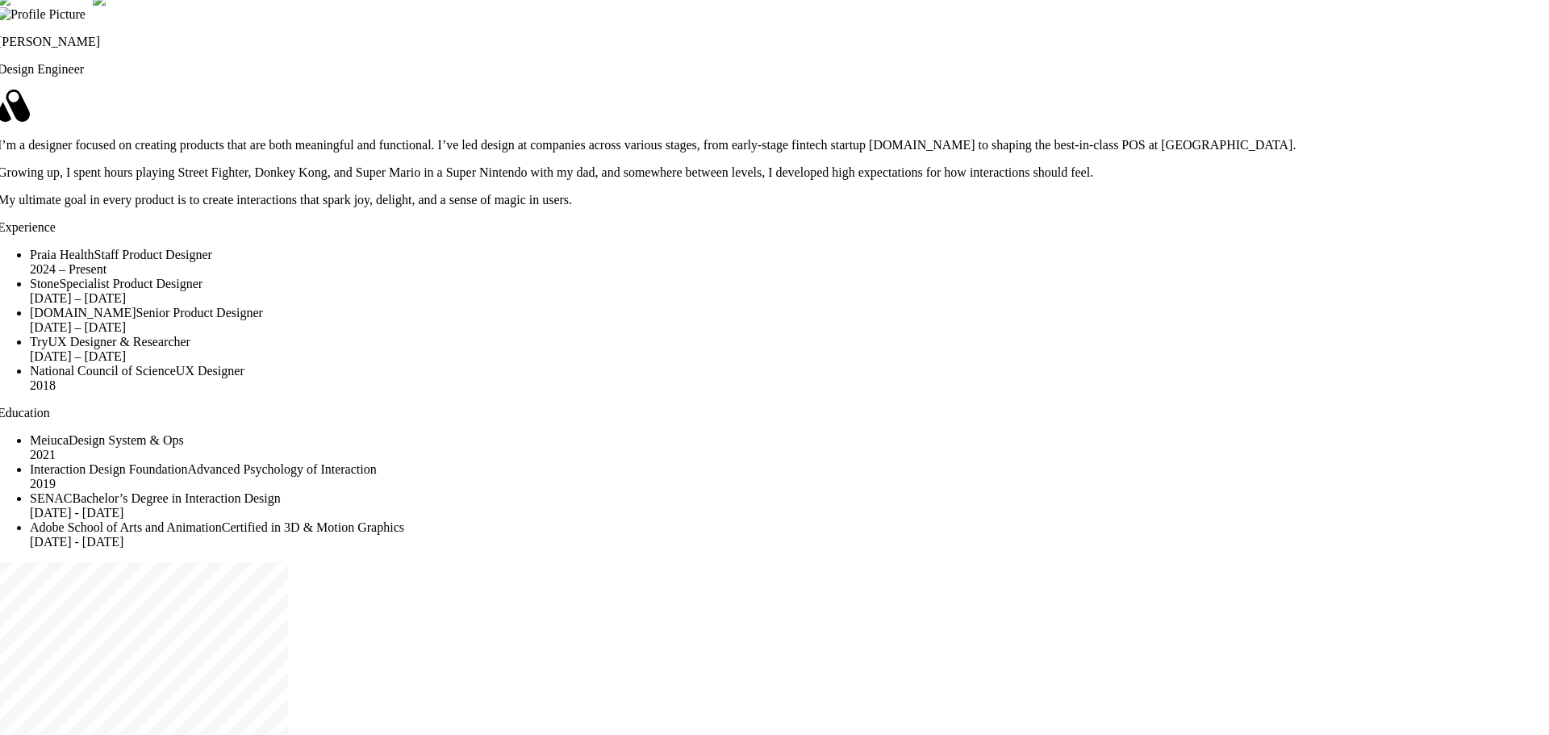
drag, startPoint x: 1021, startPoint y: 286, endPoint x: 1083, endPoint y: 629, distance: 347.8
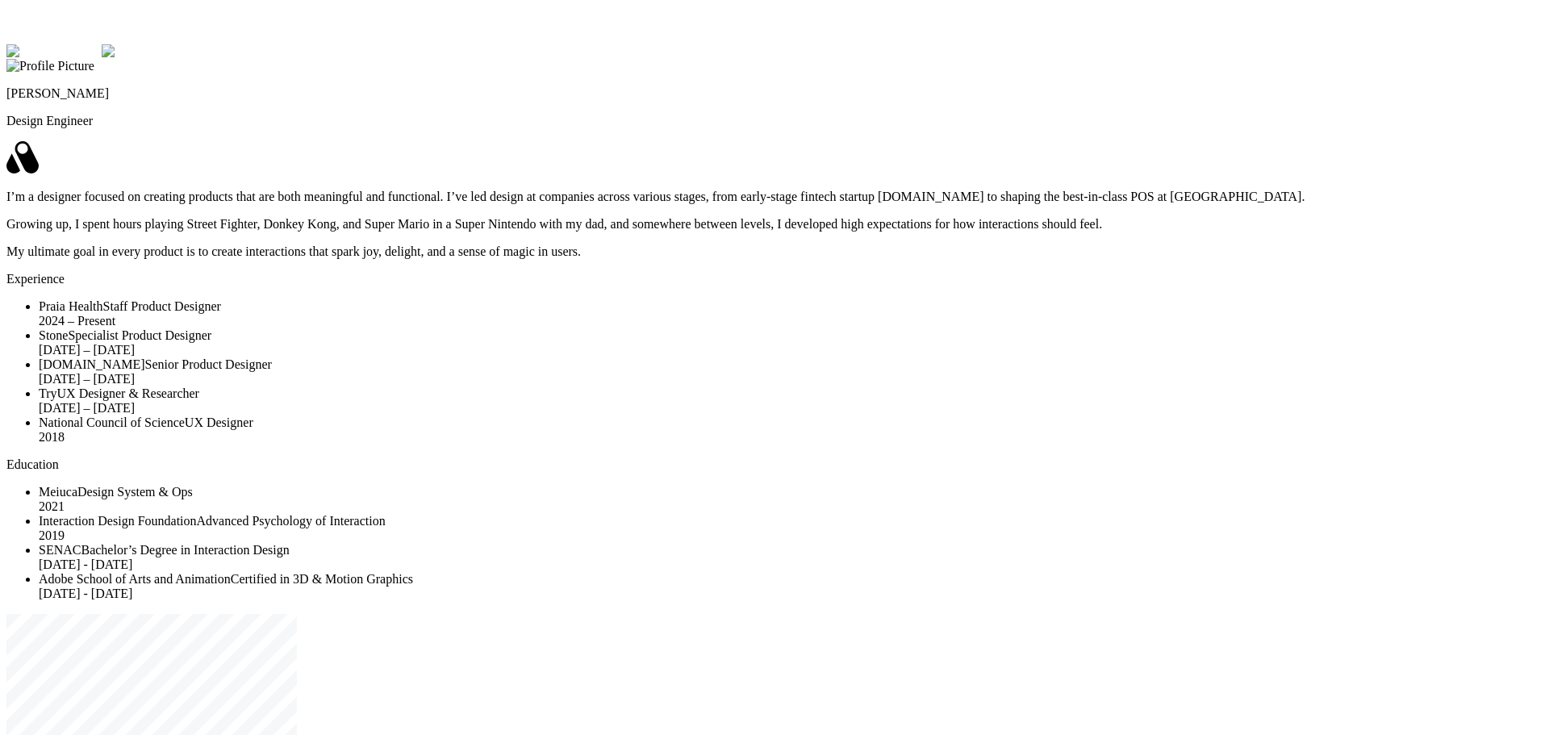
drag, startPoint x: 454, startPoint y: 500, endPoint x: 350, endPoint y: 560, distance: 119.3
drag, startPoint x: 1281, startPoint y: 488, endPoint x: 1369, endPoint y: 513, distance: 91.4
drag, startPoint x: 1227, startPoint y: 214, endPoint x: 1306, endPoint y: 189, distance: 82.9
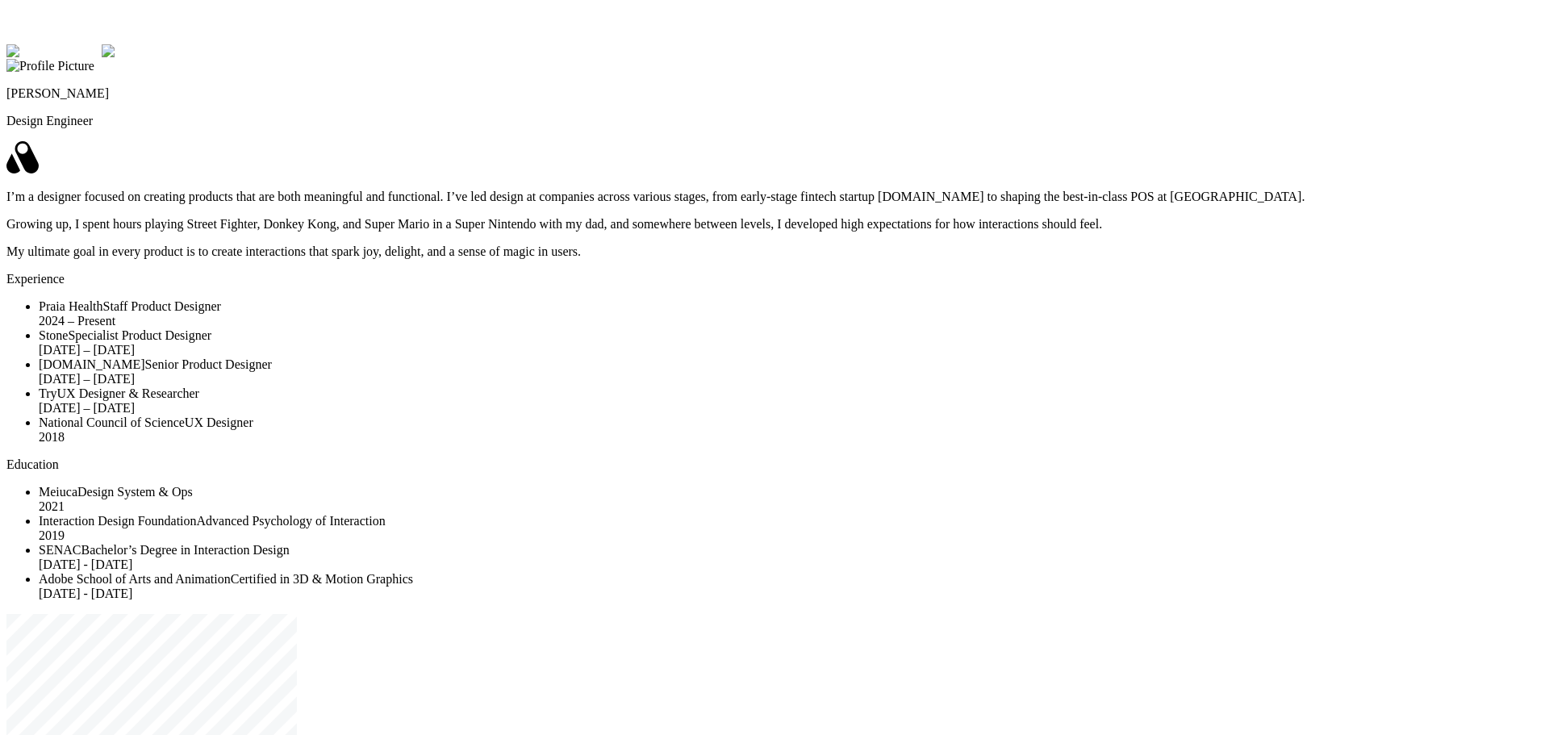
drag, startPoint x: 1131, startPoint y: 452, endPoint x: 1046, endPoint y: 524, distance: 111.1
drag, startPoint x: 1096, startPoint y: 491, endPoint x: 976, endPoint y: 541, distance: 129.2
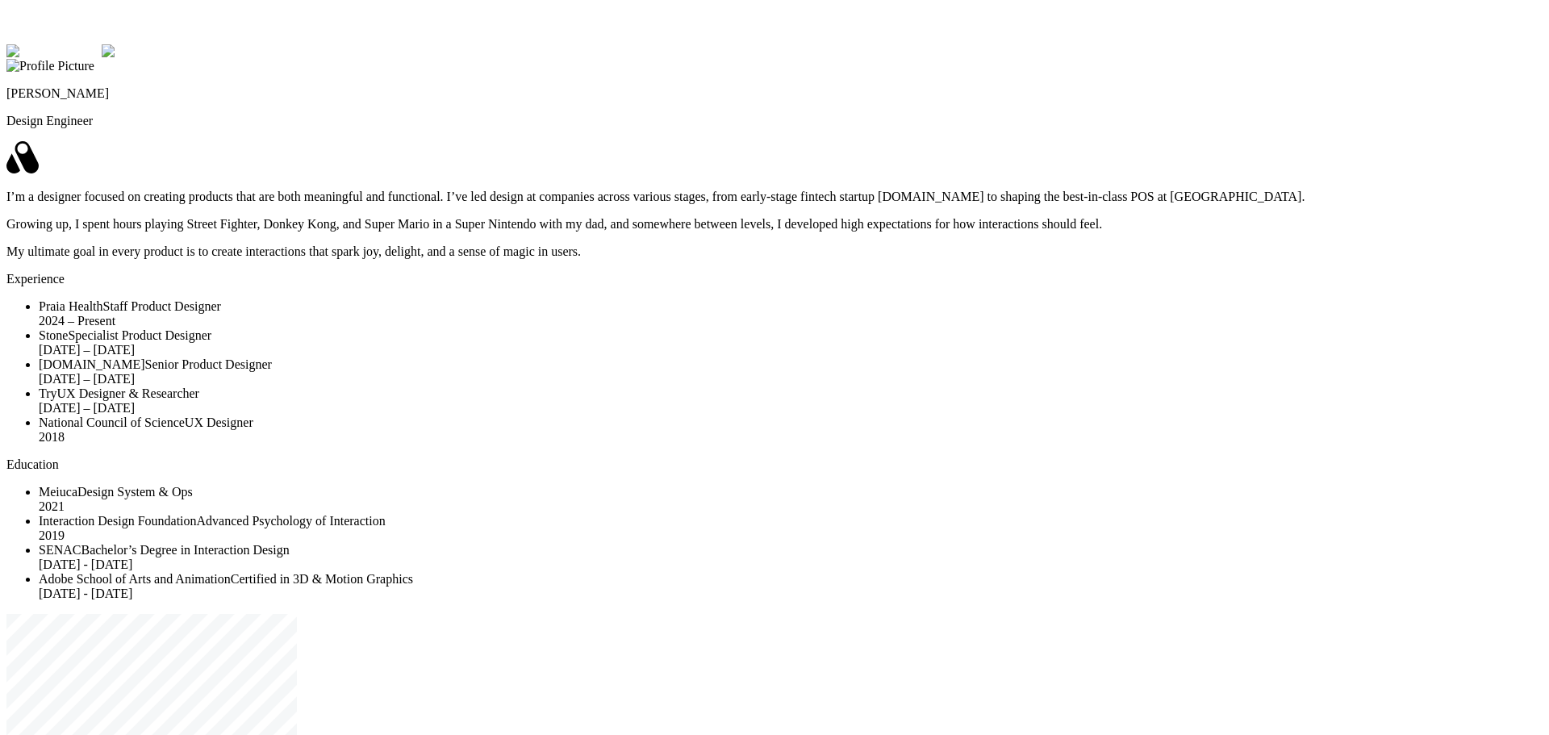
drag, startPoint x: 1230, startPoint y: 153, endPoint x: 1502, endPoint y: 242, distance: 286.1
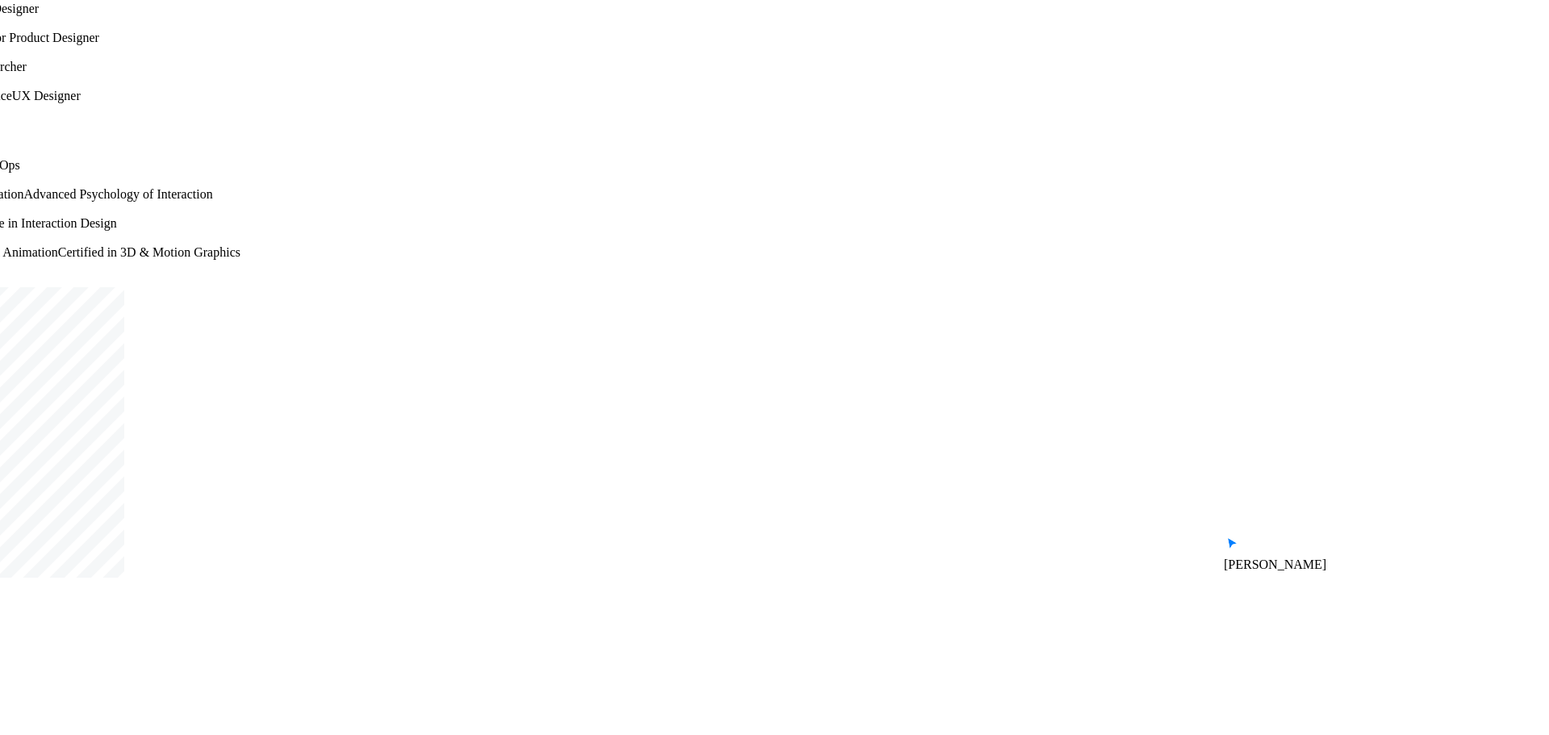
drag, startPoint x: 1326, startPoint y: 486, endPoint x: 1094, endPoint y: 137, distance: 418.5
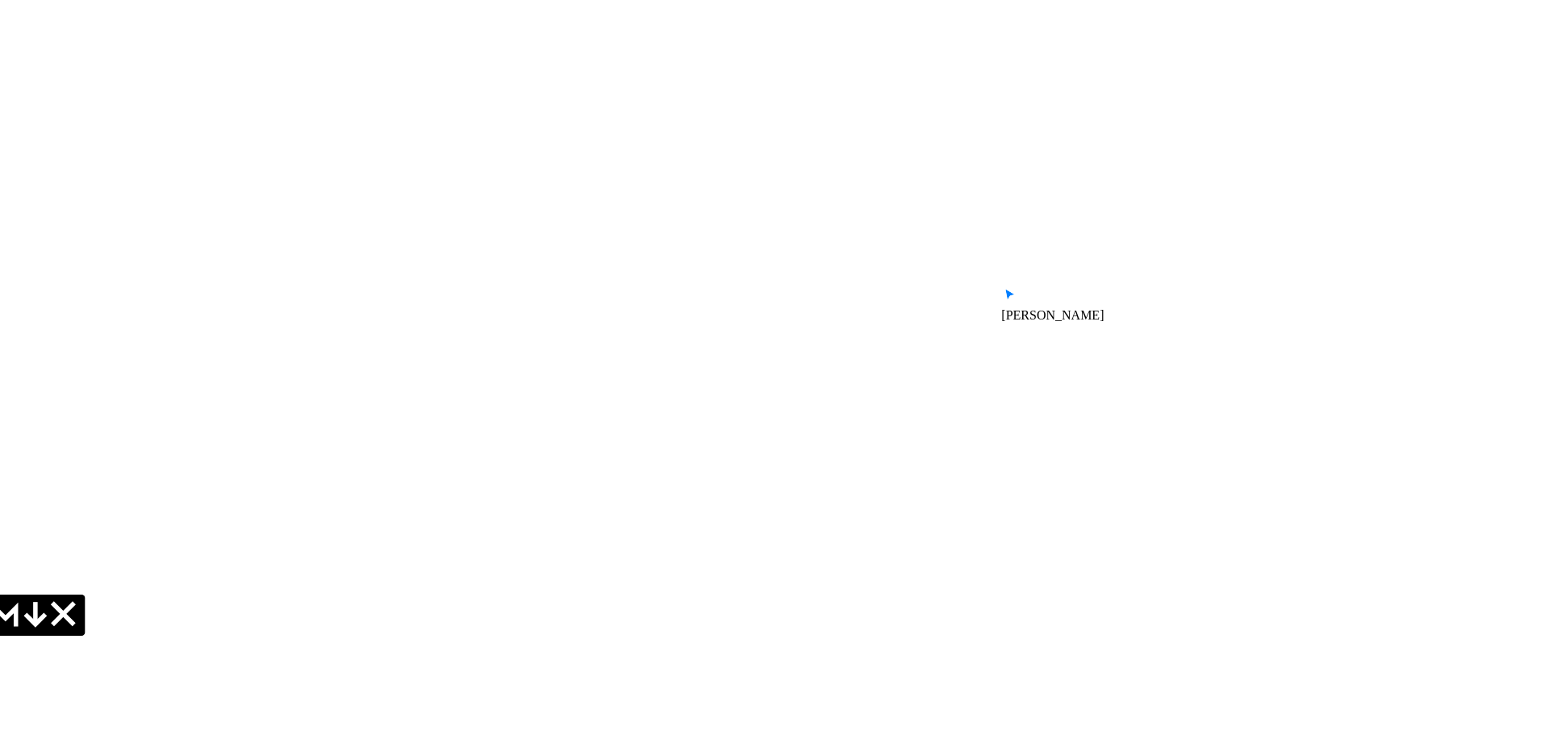
drag, startPoint x: 1017, startPoint y: 207, endPoint x: 817, endPoint y: 89, distance: 232.2
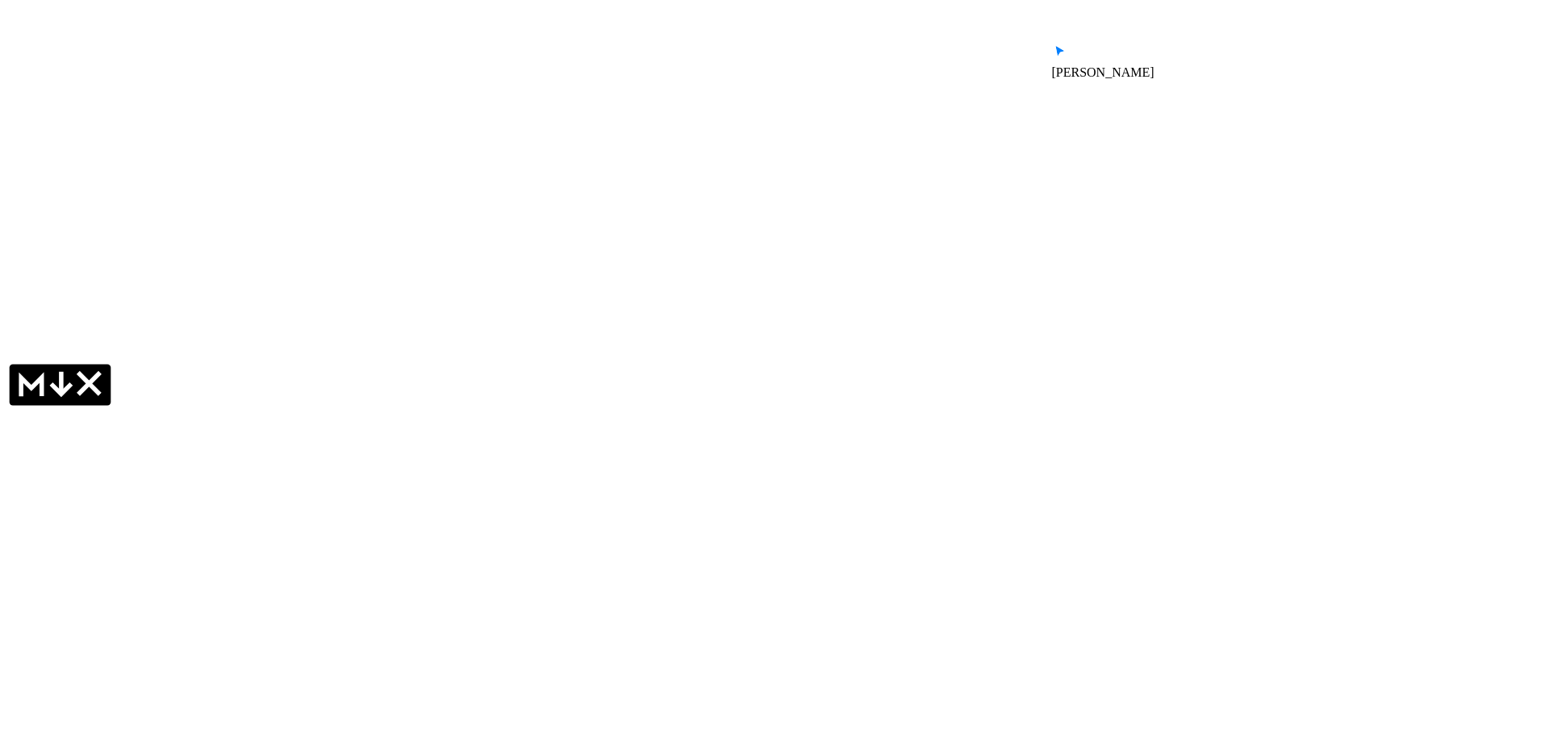
drag, startPoint x: 671, startPoint y: 406, endPoint x: 733, endPoint y: 140, distance: 273.5
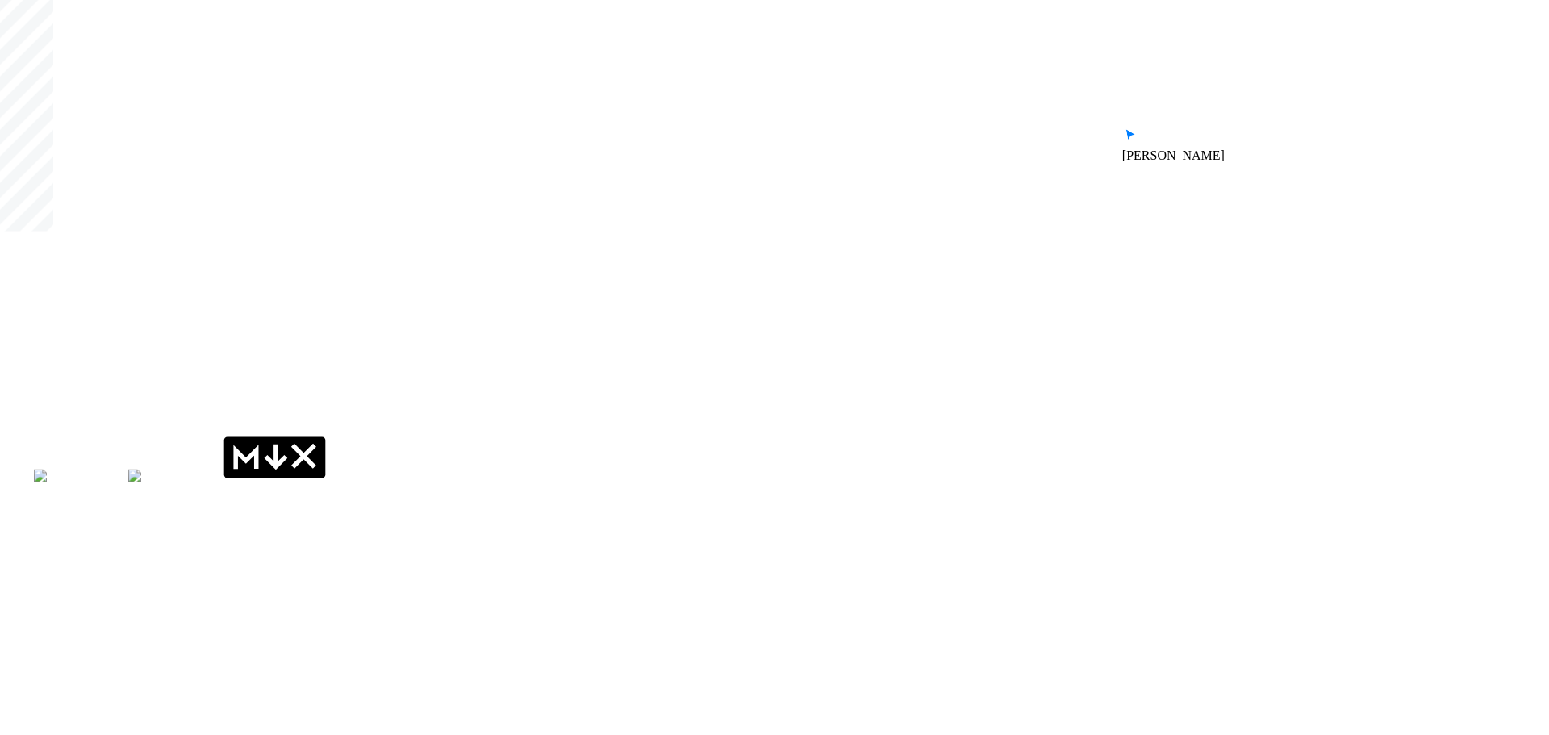
drag, startPoint x: 566, startPoint y: 257, endPoint x: 951, endPoint y: 402, distance: 411.4
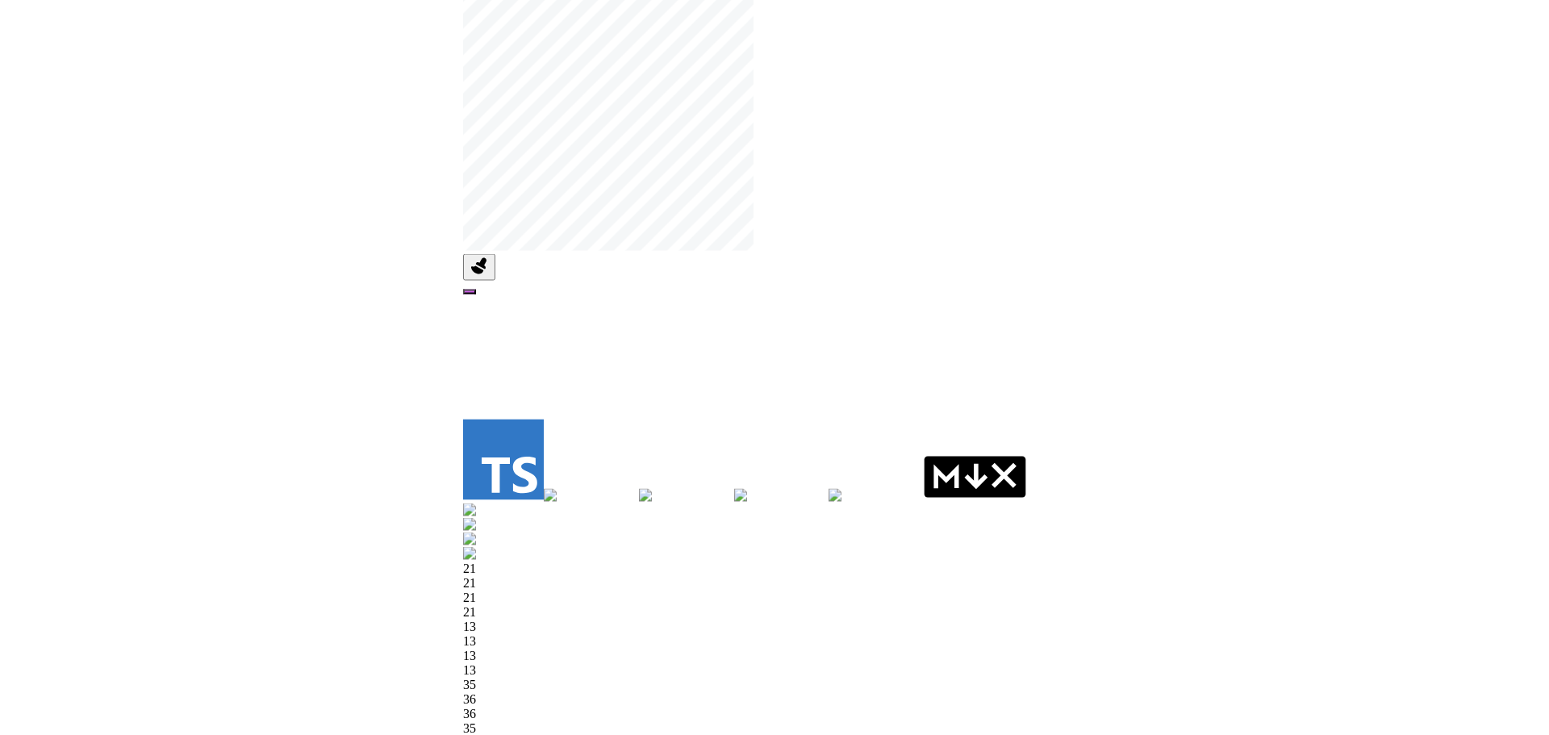
drag, startPoint x: 351, startPoint y: 379, endPoint x: 884, endPoint y: 520, distance: 551.0
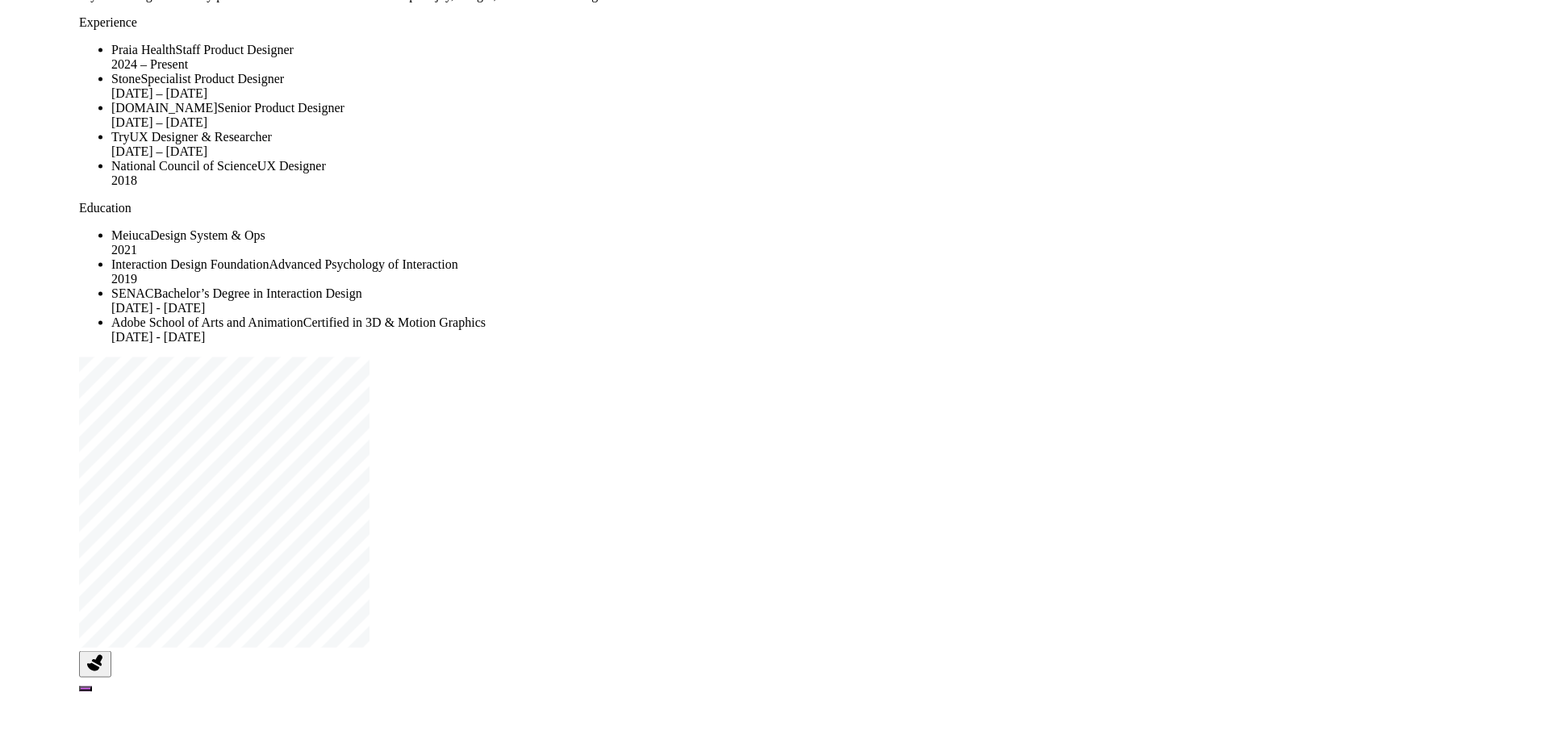
drag, startPoint x: 913, startPoint y: 362, endPoint x: 521, endPoint y: 588, distance: 452.3
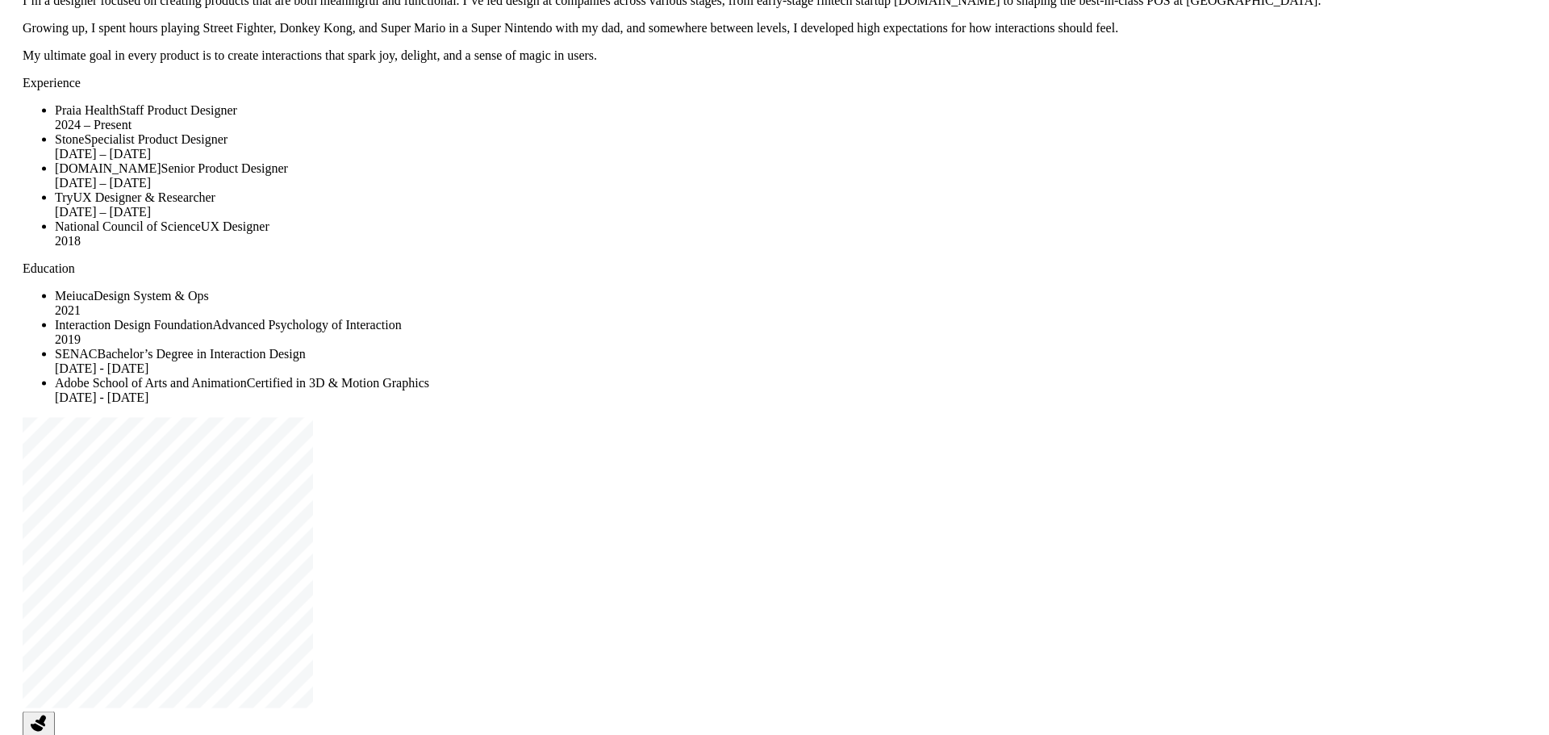
drag, startPoint x: 773, startPoint y: 414, endPoint x: 699, endPoint y: 489, distance: 105.6
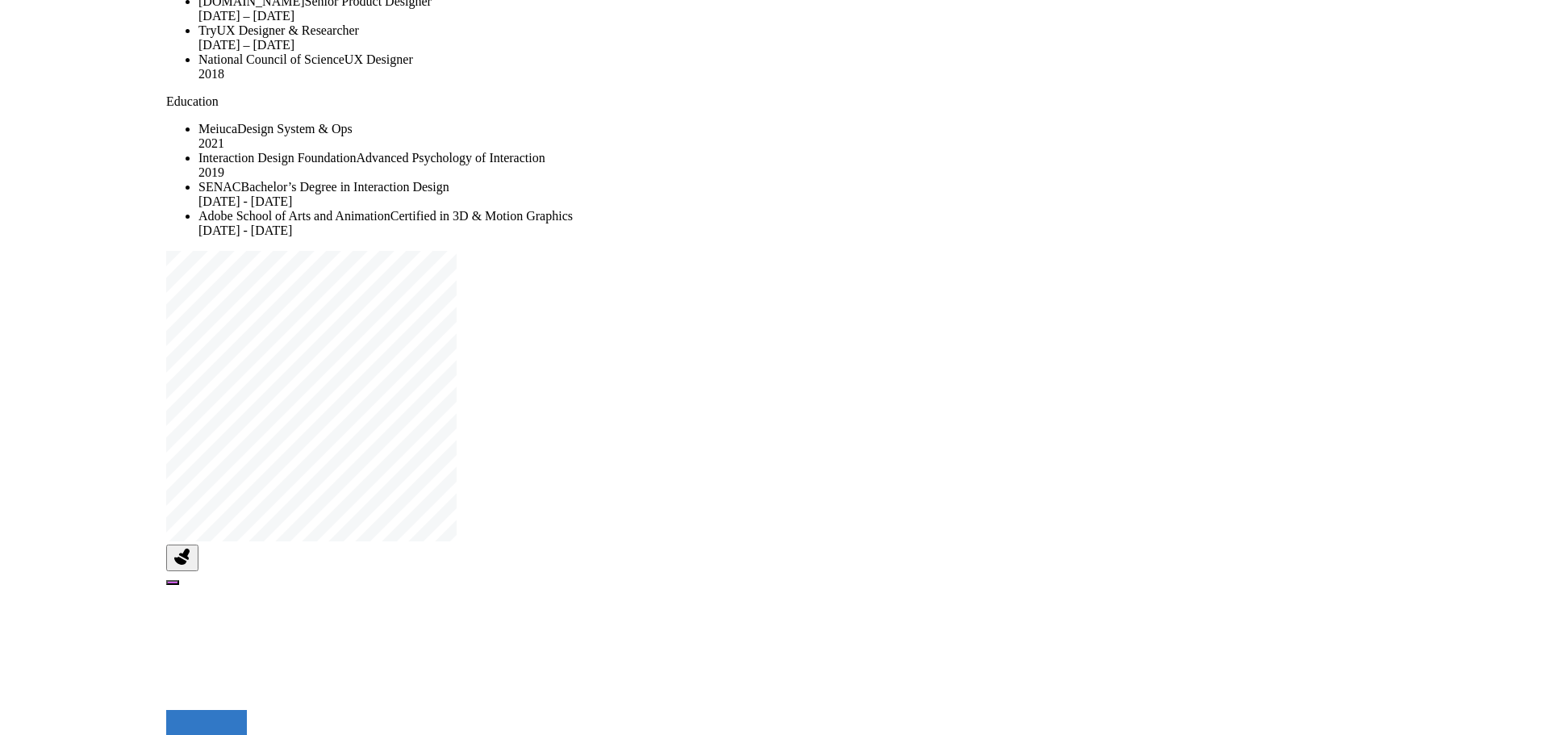
drag, startPoint x: 482, startPoint y: 663, endPoint x: 642, endPoint y: 299, distance: 396.7
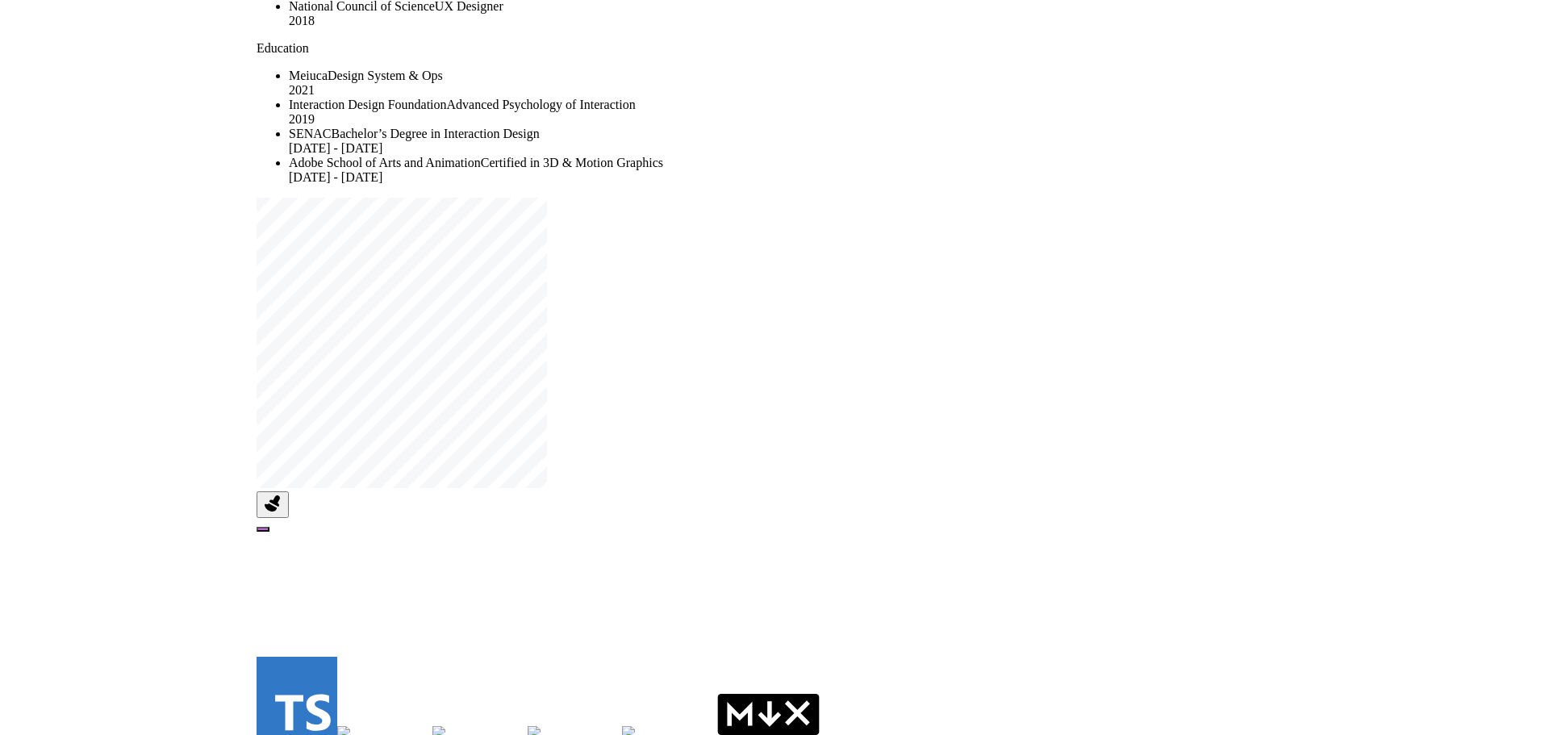
drag, startPoint x: 538, startPoint y: 503, endPoint x: 629, endPoint y: 449, distance: 104.9
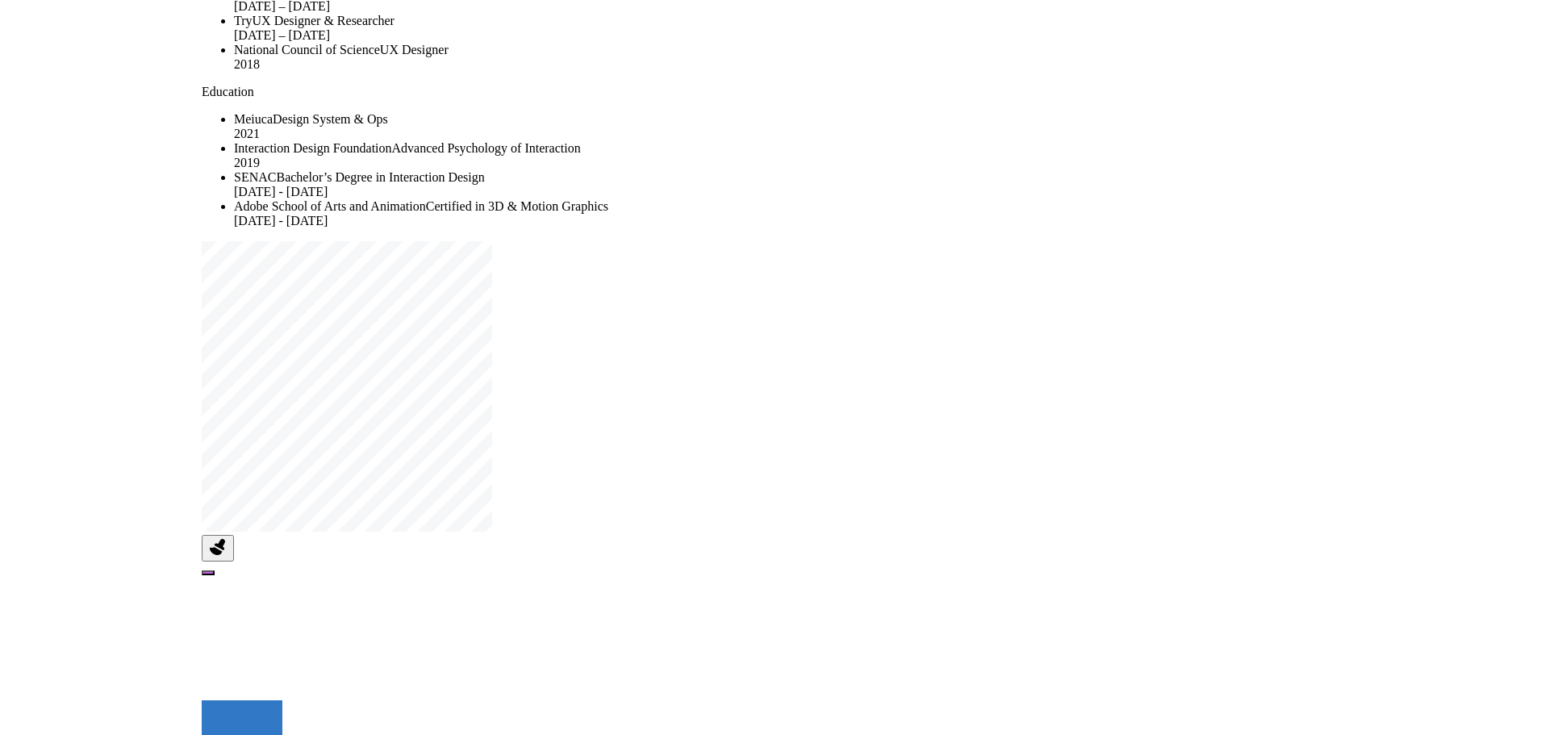
drag, startPoint x: 632, startPoint y: 471, endPoint x: 396, endPoint y: 596, distance: 266.8
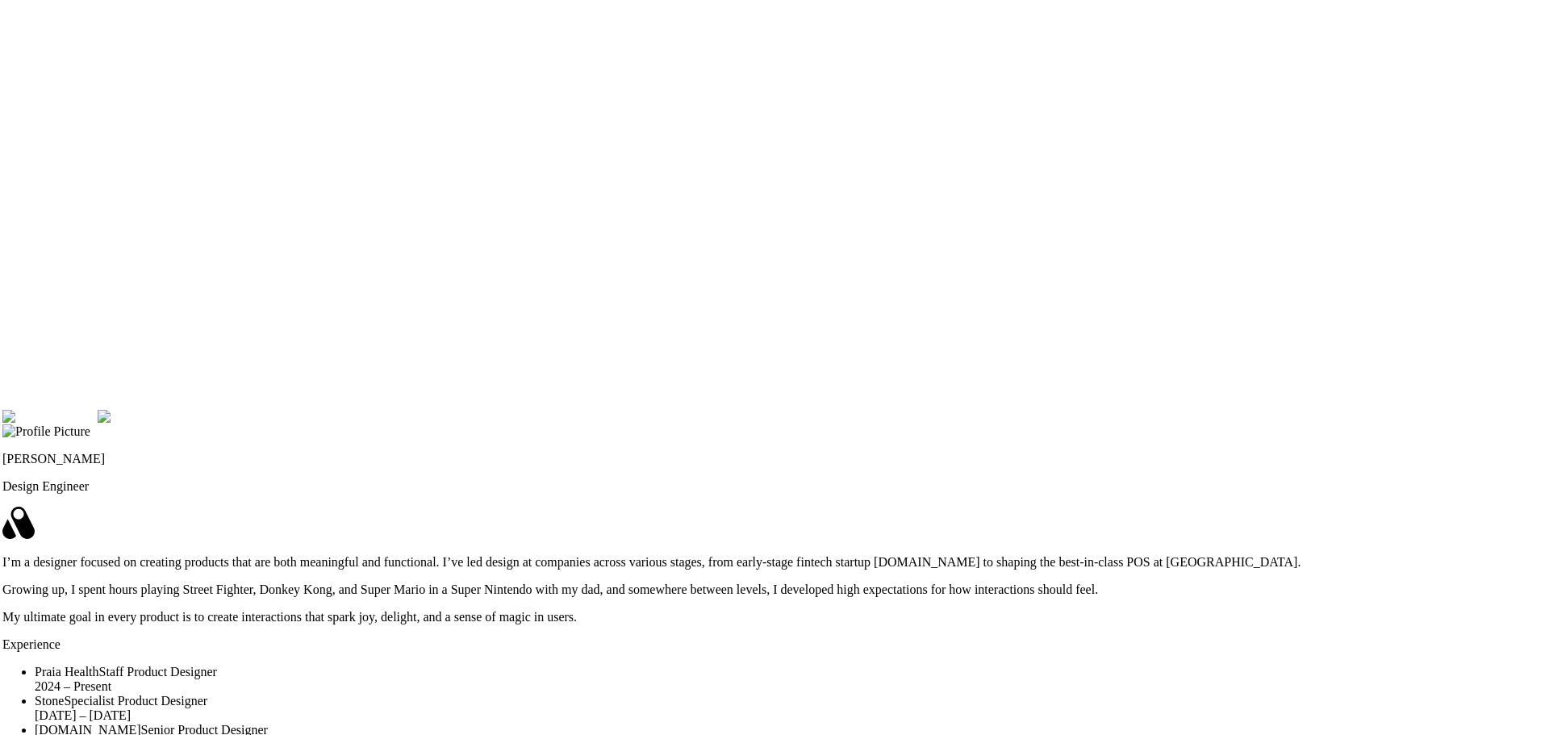
drag, startPoint x: 1001, startPoint y: 15, endPoint x: 997, endPoint y: 380, distance: 365.6
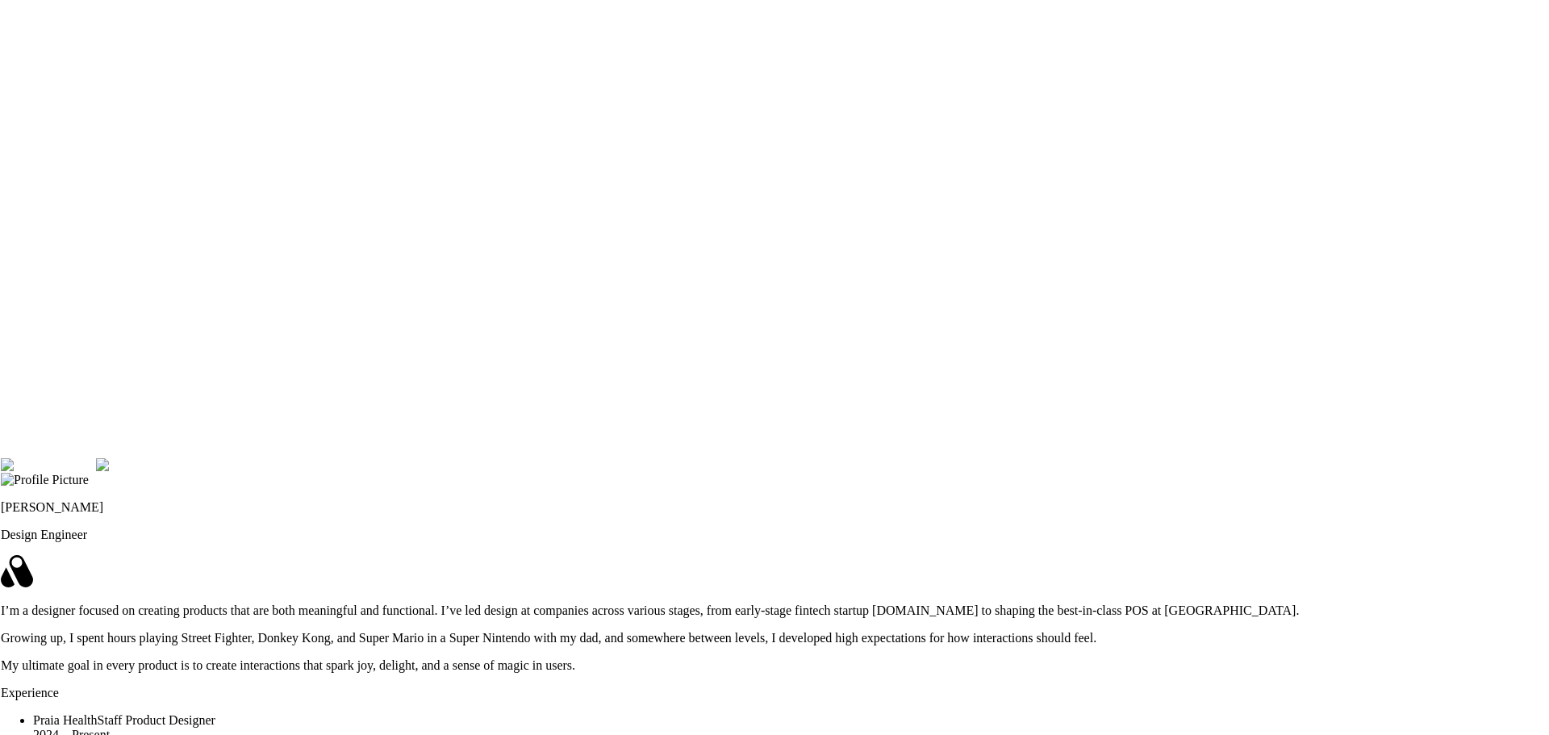
drag, startPoint x: 1013, startPoint y: 291, endPoint x: 1010, endPoint y: 347, distance: 55.7
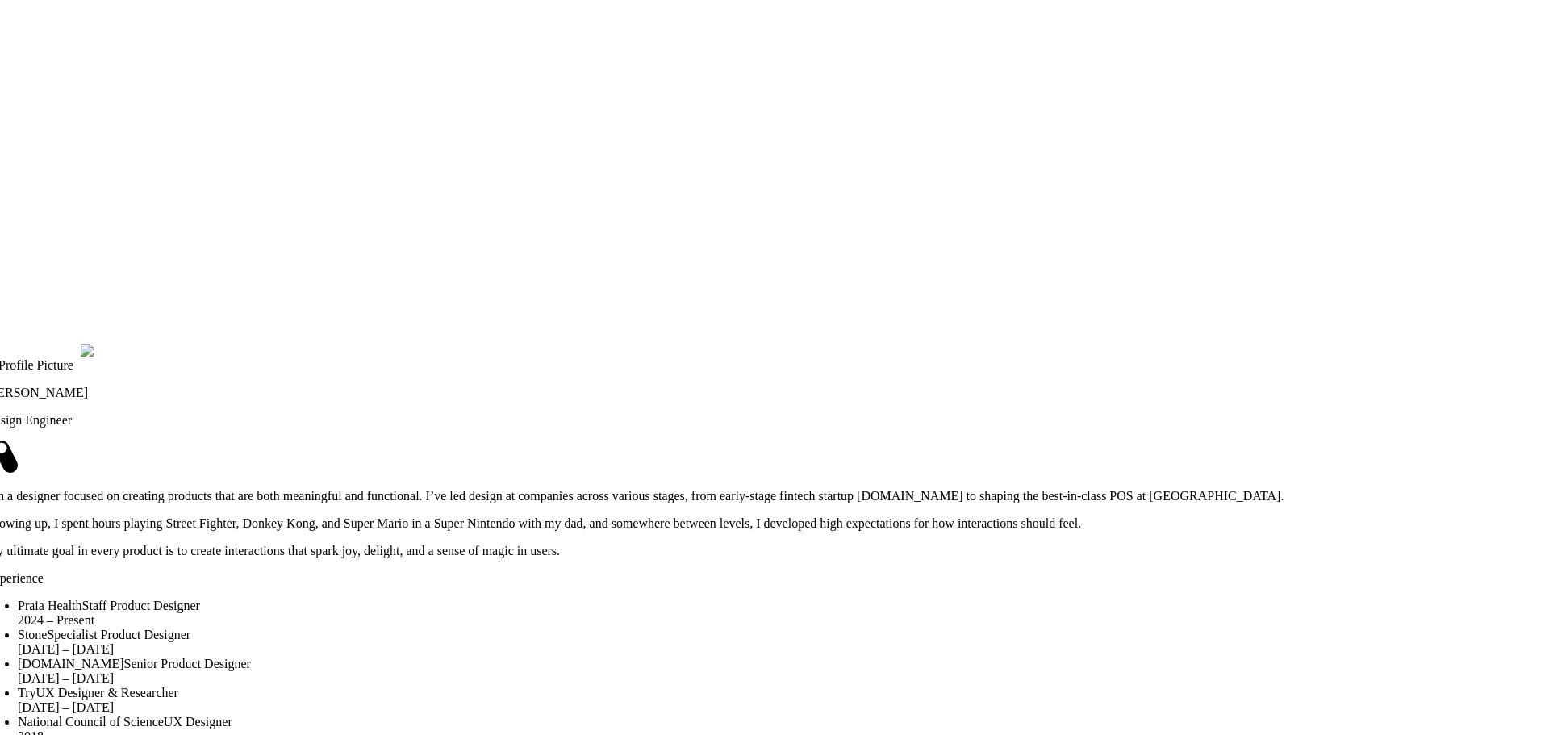
drag, startPoint x: 1053, startPoint y: 374, endPoint x: 1038, endPoint y: 252, distance: 122.8
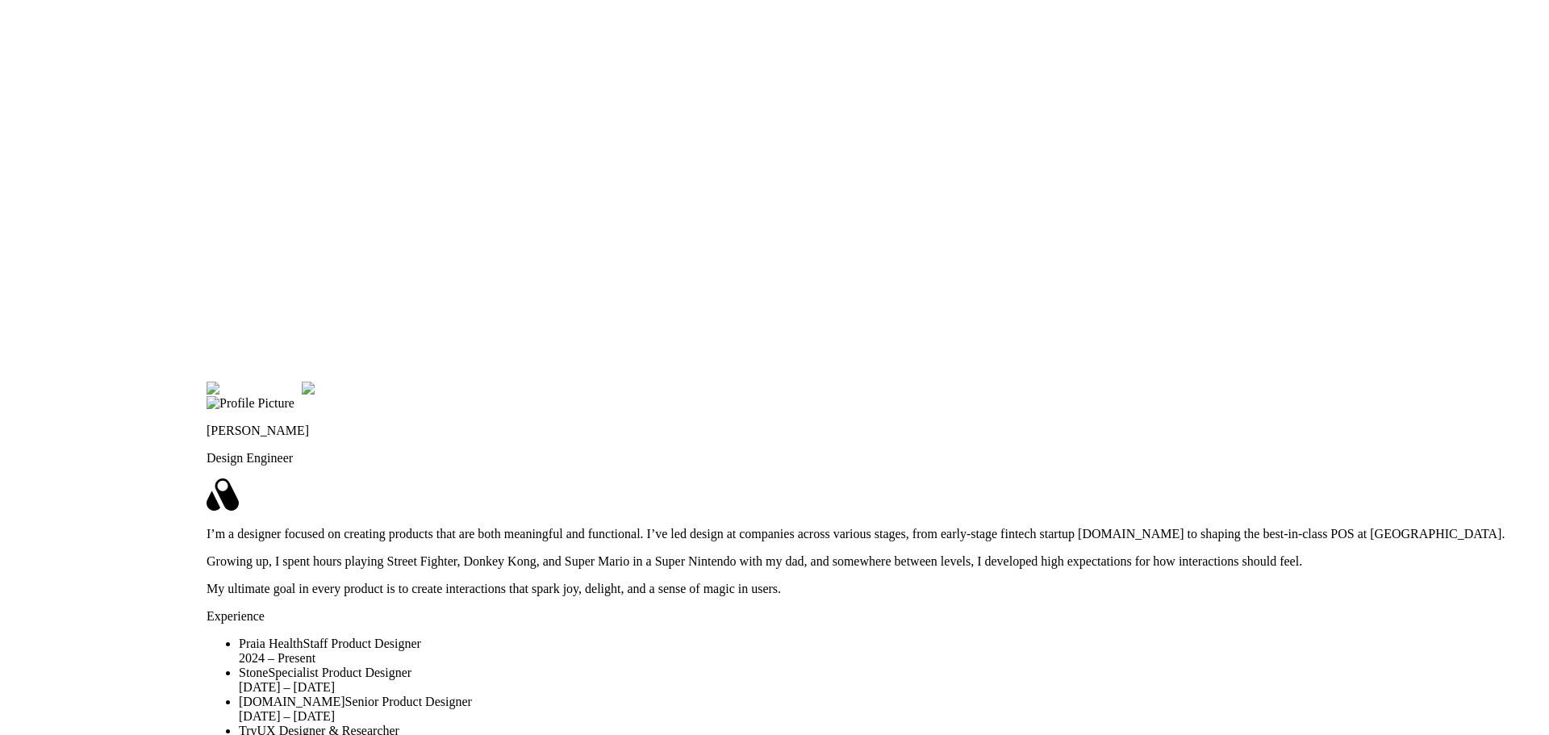
drag, startPoint x: 1057, startPoint y: 60, endPoint x: 1274, endPoint y: 413, distance: 414.8
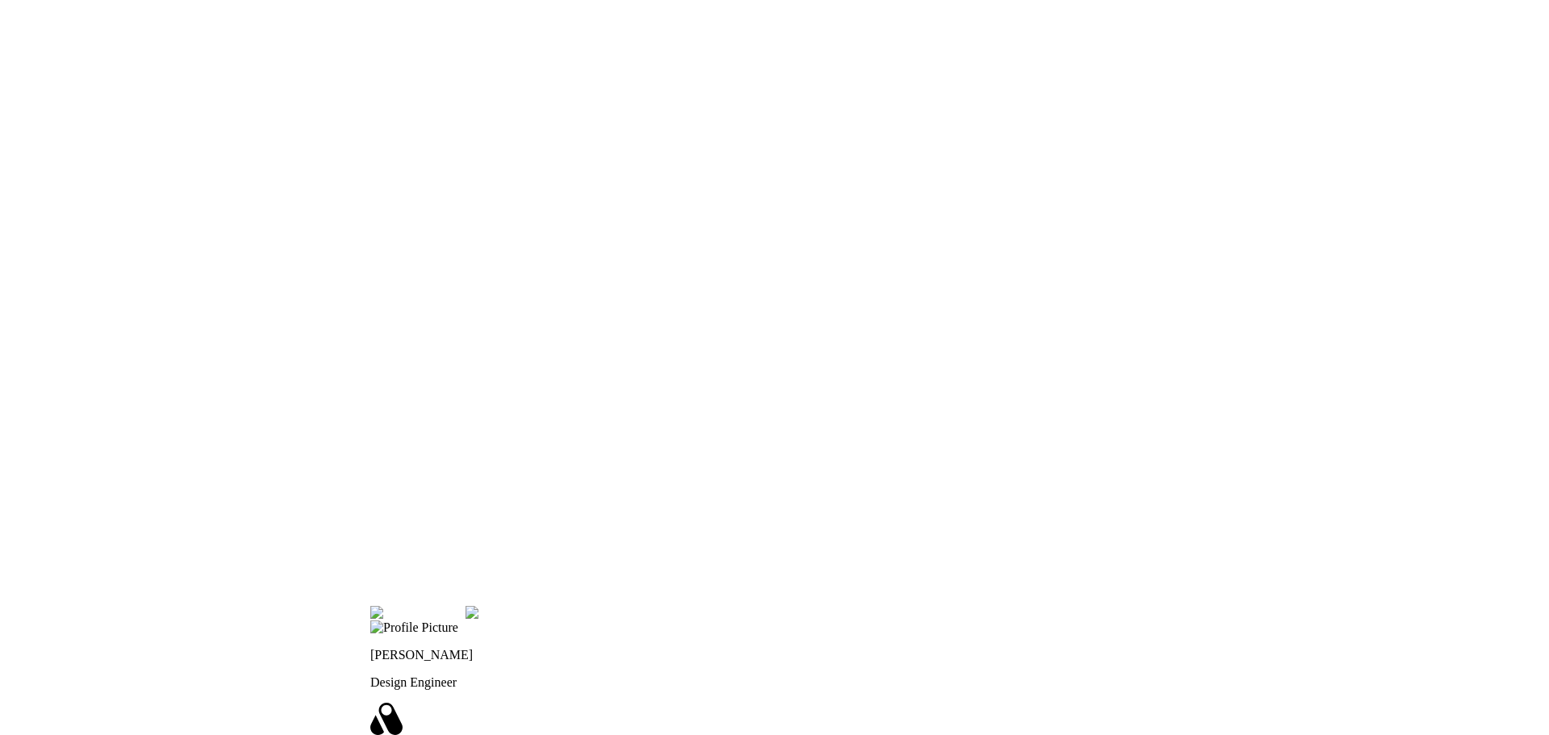
drag, startPoint x: 735, startPoint y: 147, endPoint x: 897, endPoint y: 386, distance: 288.3
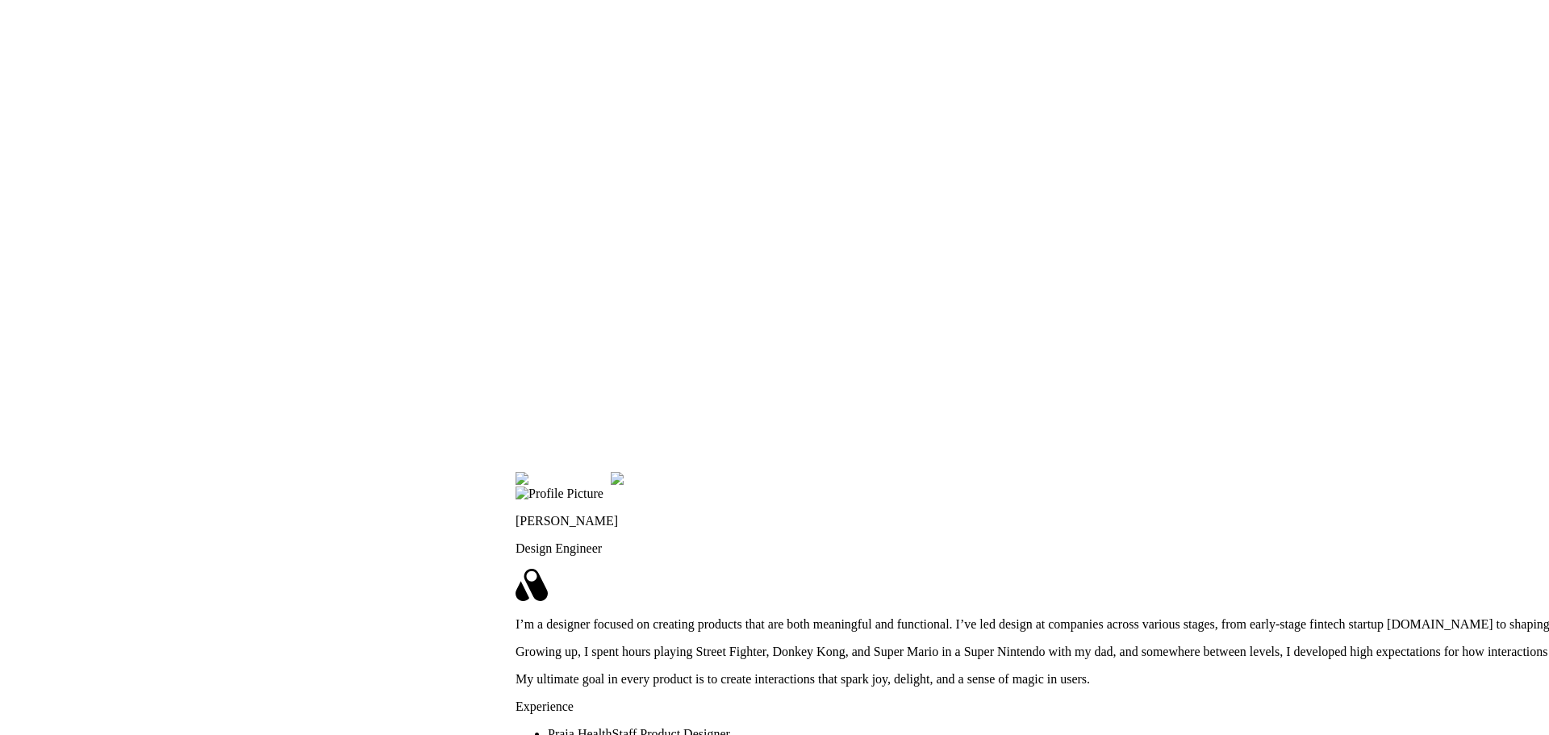
drag, startPoint x: 860, startPoint y: 357, endPoint x: 969, endPoint y: 177, distance: 211.1
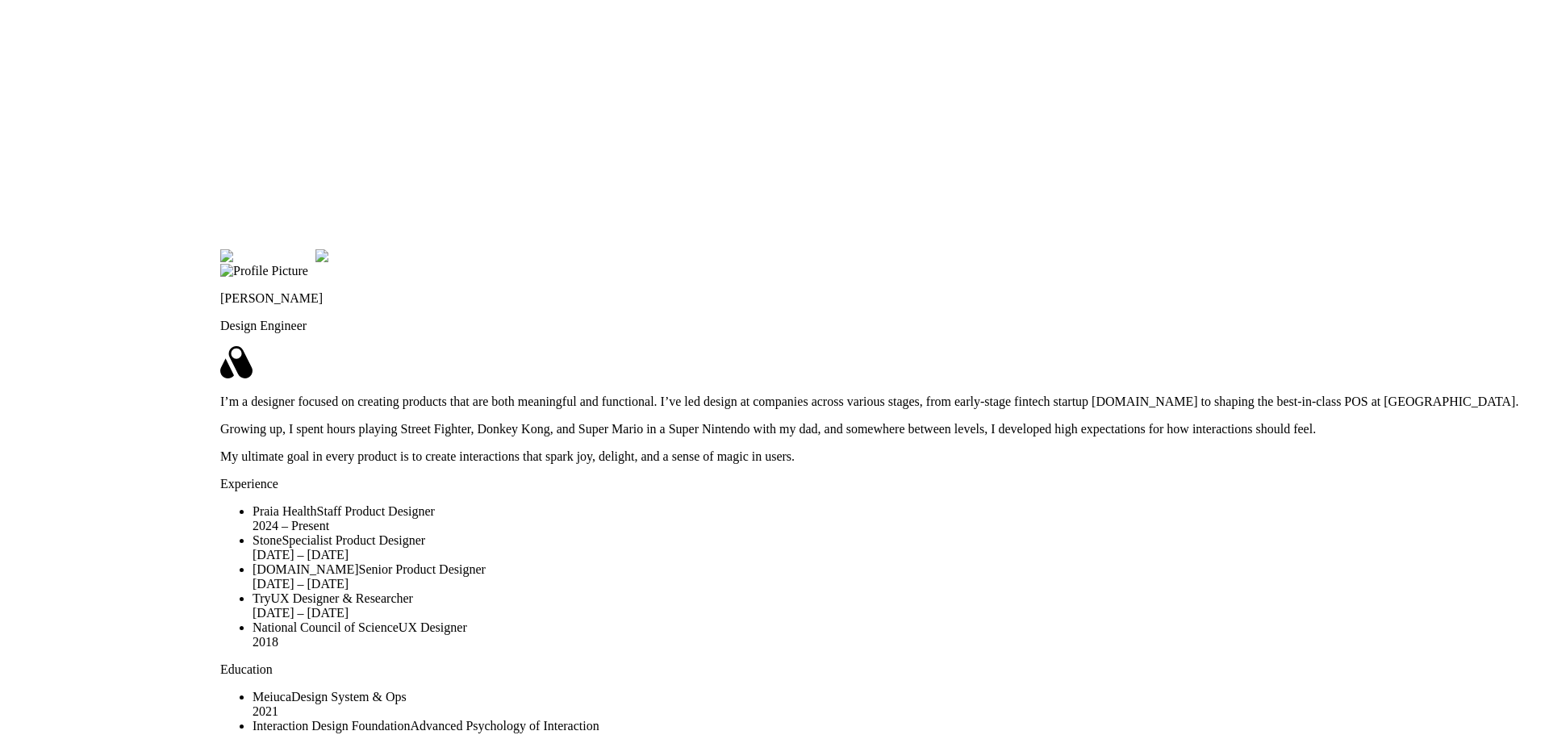
drag, startPoint x: 922, startPoint y: 412, endPoint x: 623, endPoint y: 193, distance: 370.1
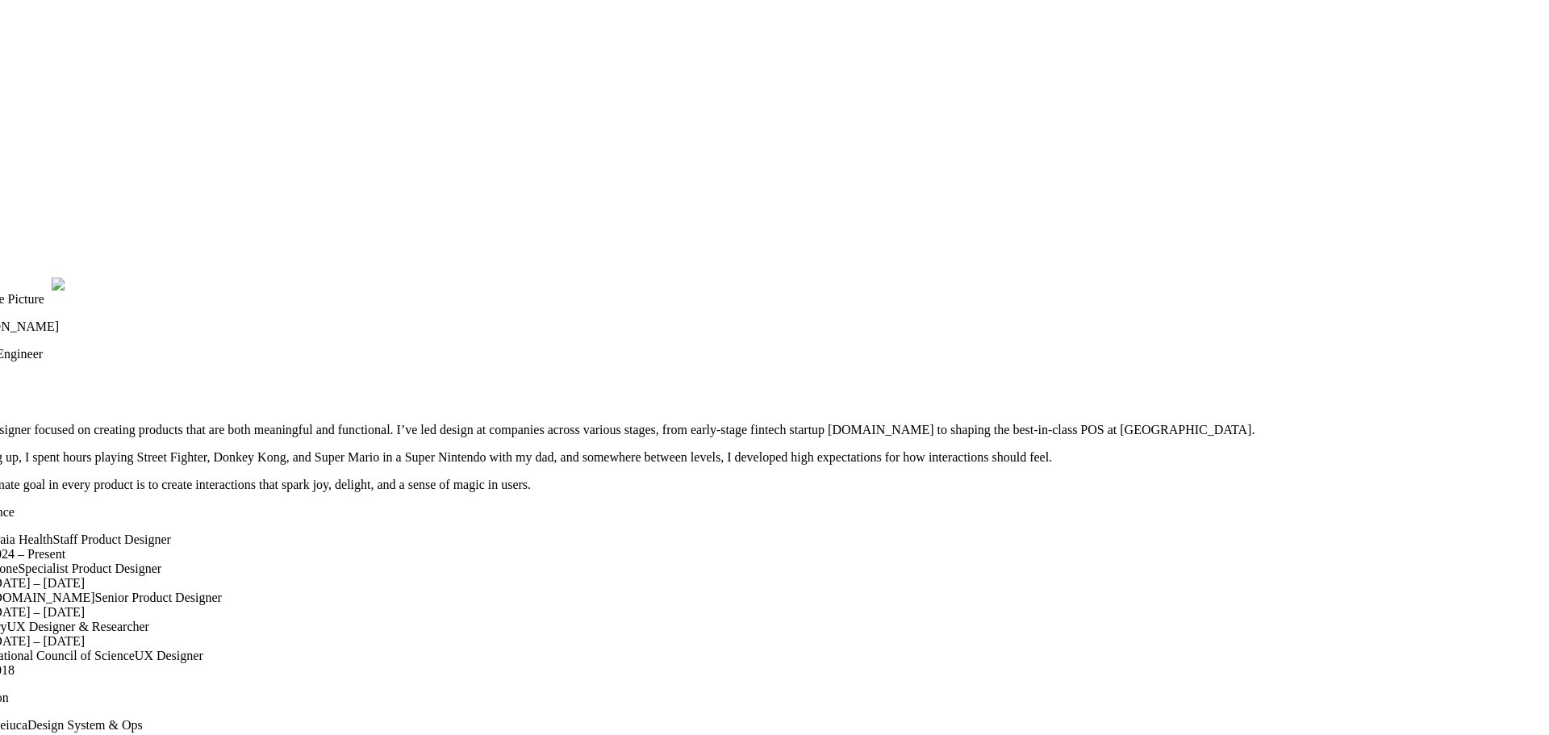
drag, startPoint x: 1169, startPoint y: 182, endPoint x: 922, endPoint y: 215, distance: 249.2
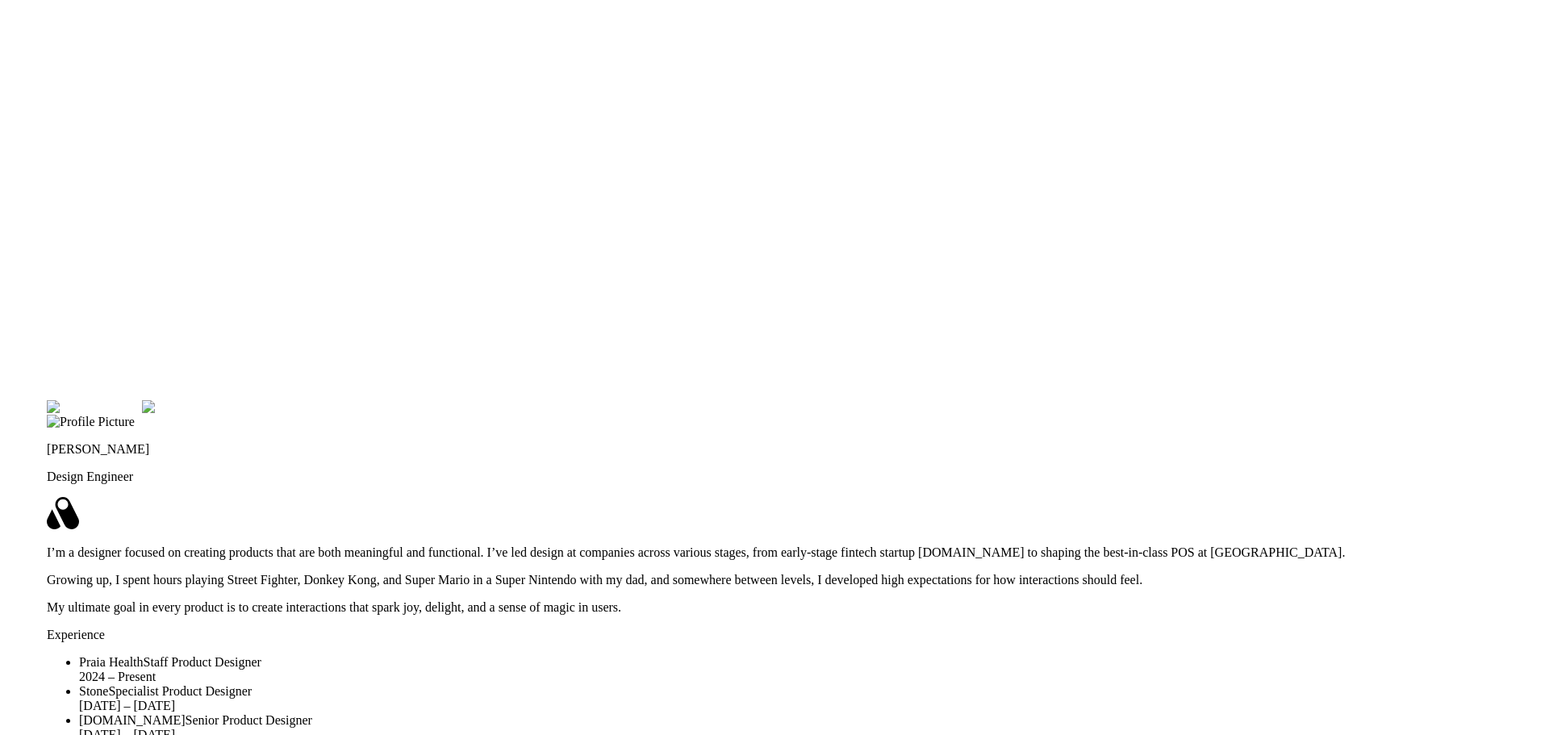
drag, startPoint x: 922, startPoint y: 215, endPoint x: 1013, endPoint y: 338, distance: 152.4
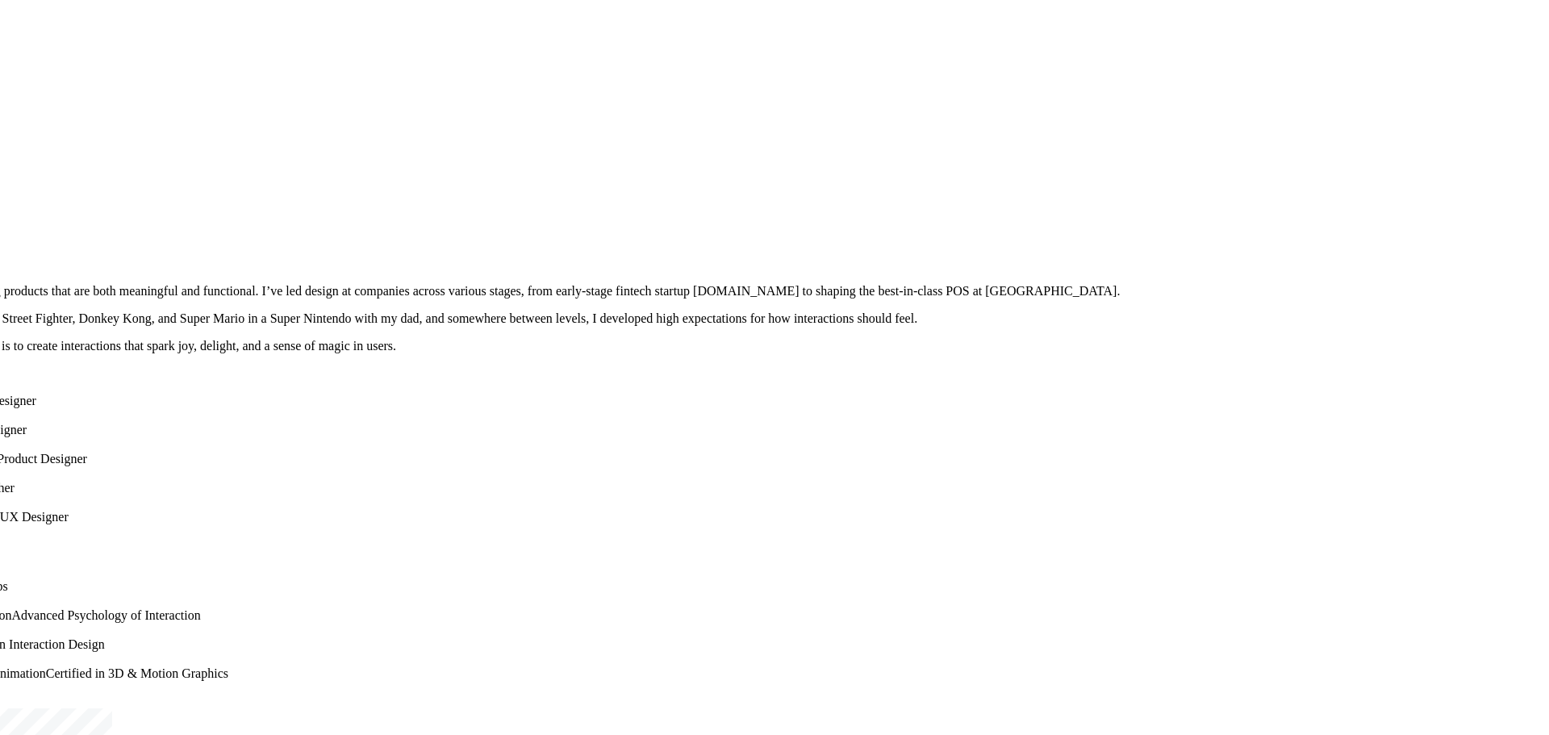
drag, startPoint x: 1107, startPoint y: 370, endPoint x: 866, endPoint y: 101, distance: 361.2
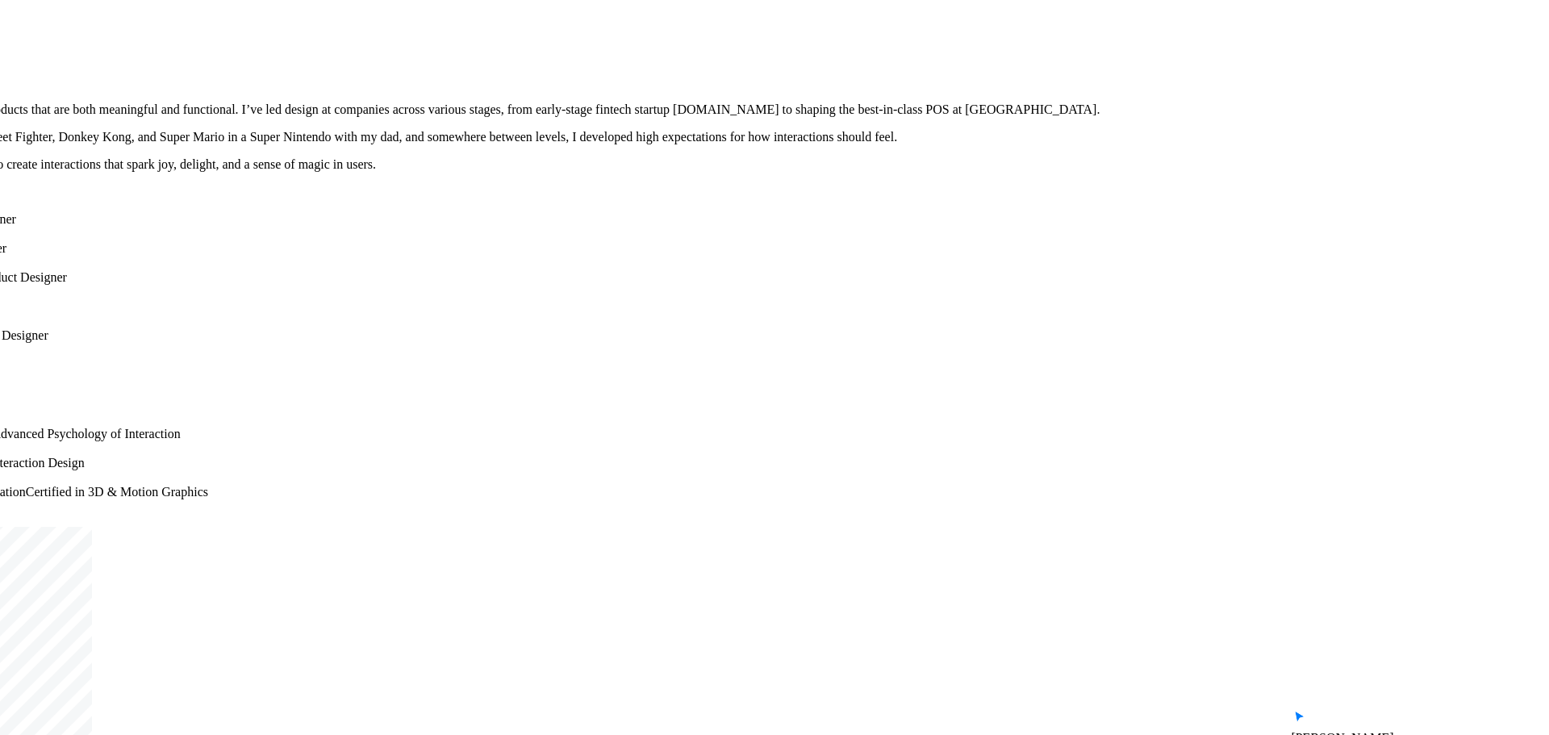
drag, startPoint x: 1169, startPoint y: 383, endPoint x: 1165, endPoint y: 182, distance: 201.8
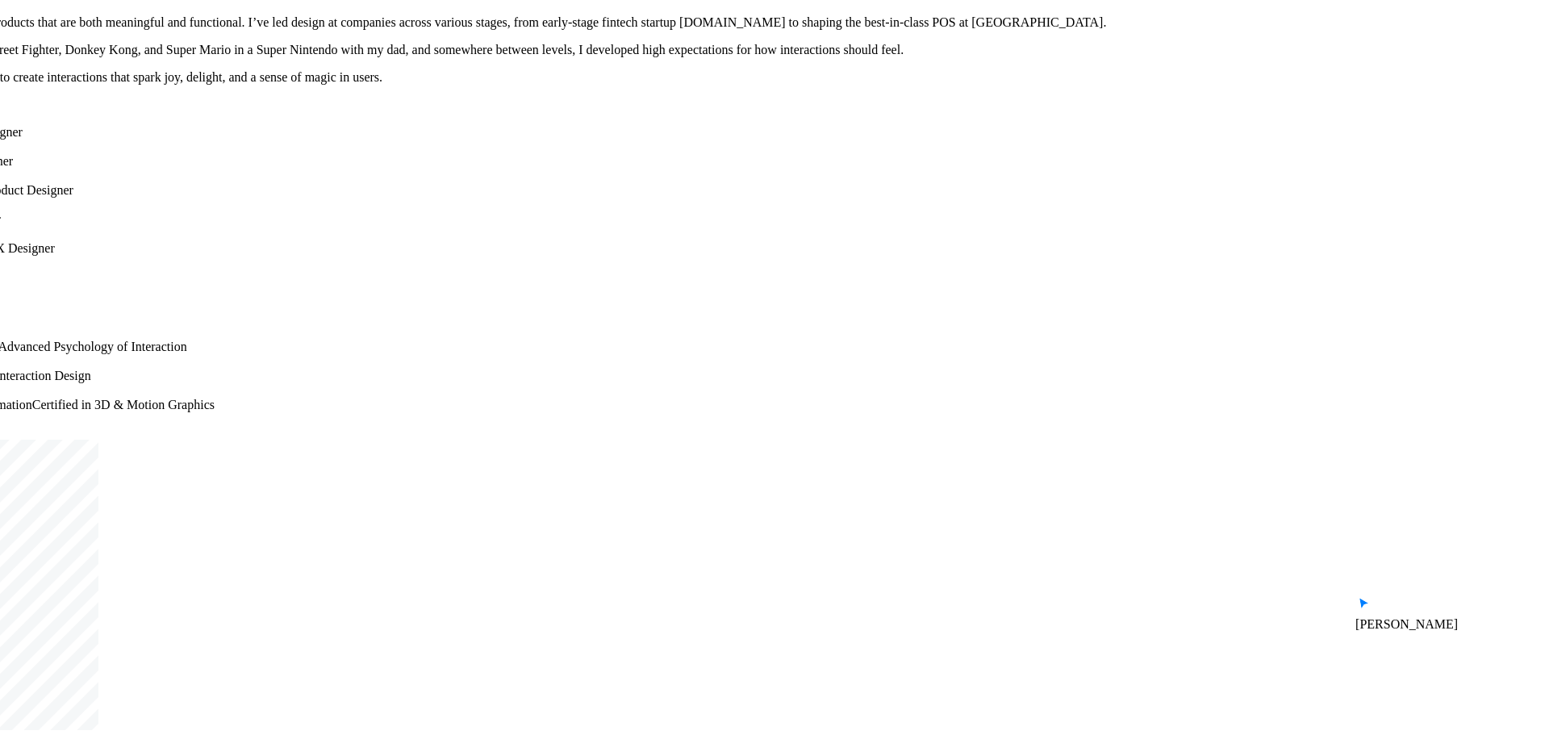
drag, startPoint x: 1138, startPoint y: 383, endPoint x: 1149, endPoint y: 232, distance: 152.1
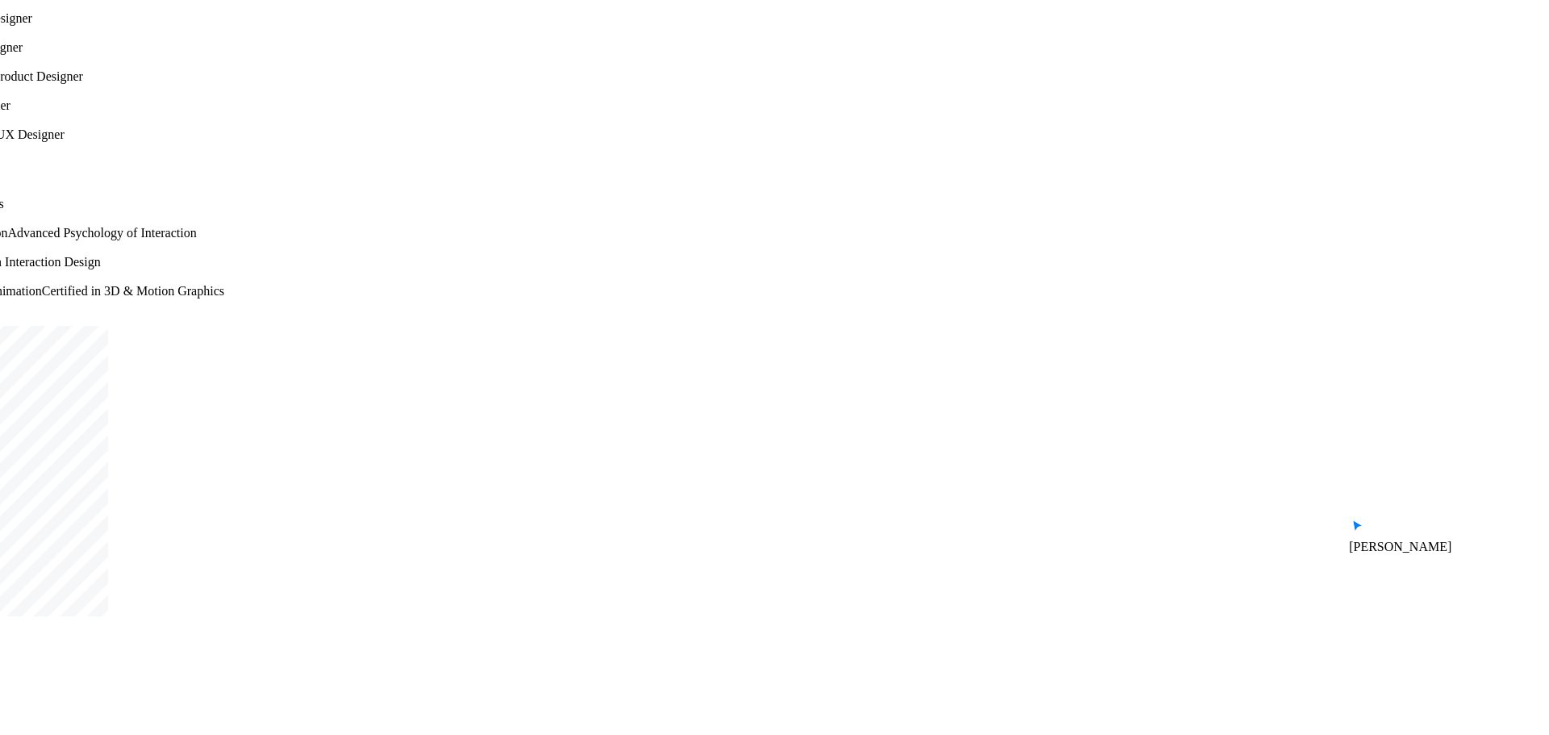
drag, startPoint x: 1114, startPoint y: 361, endPoint x: 1202, endPoint y: 173, distance: 207.9
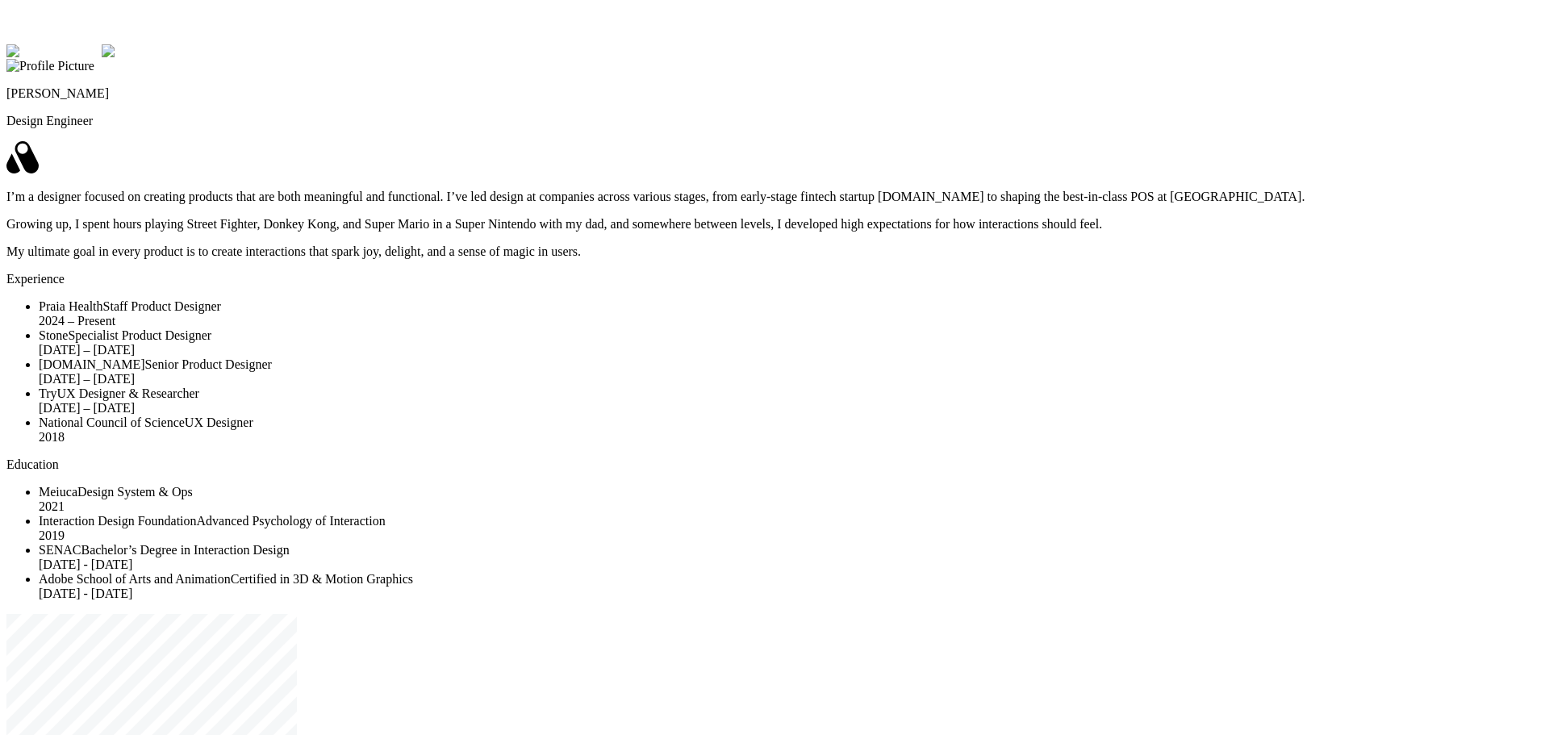
drag, startPoint x: 421, startPoint y: 512, endPoint x: 349, endPoint y: 546, distance: 80.1
drag, startPoint x: 1193, startPoint y: 471, endPoint x: 1335, endPoint y: 530, distance: 153.8
drag, startPoint x: 1352, startPoint y: 158, endPoint x: 1309, endPoint y: 166, distance: 43.5
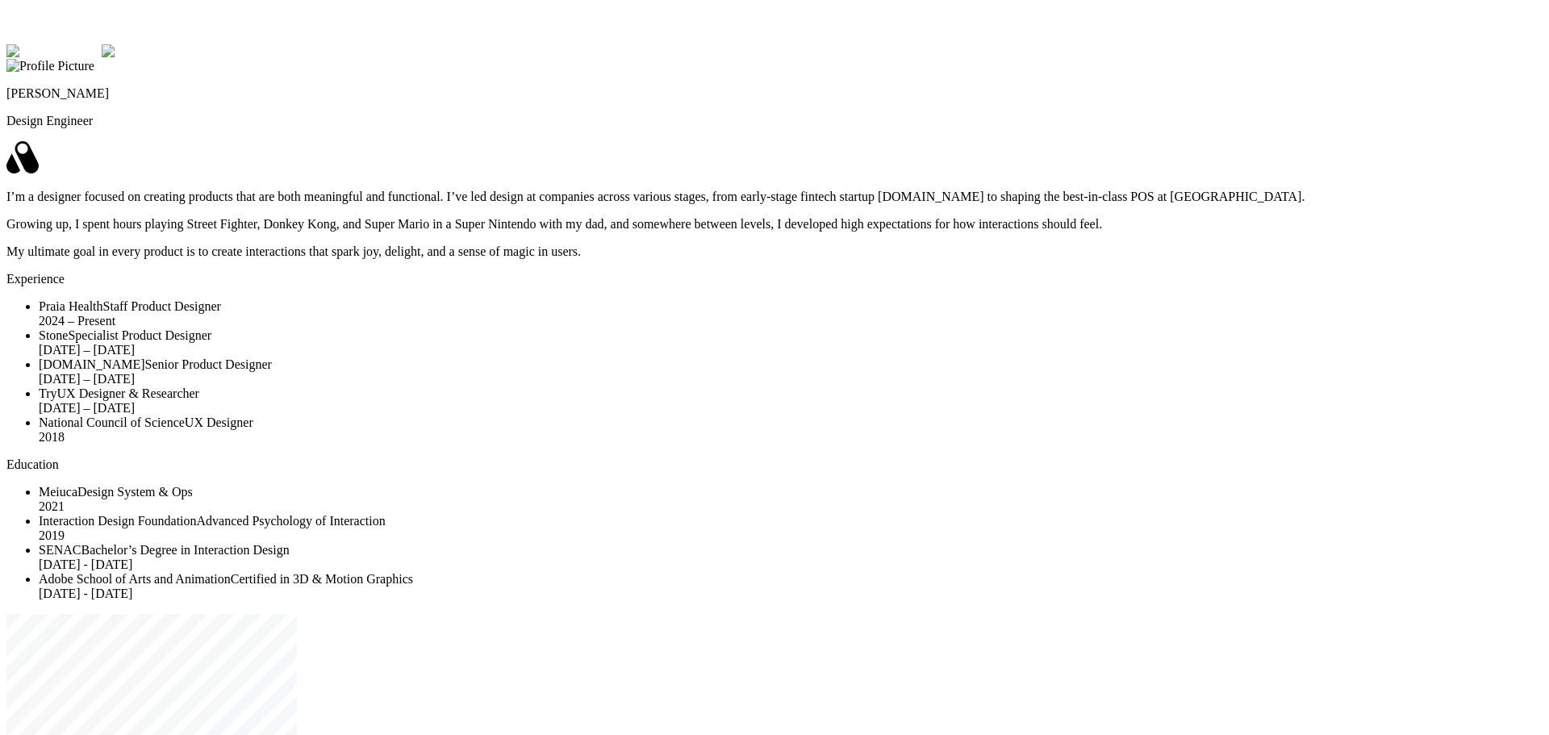
drag, startPoint x: 334, startPoint y: 215, endPoint x: 237, endPoint y: 219, distance: 96.9
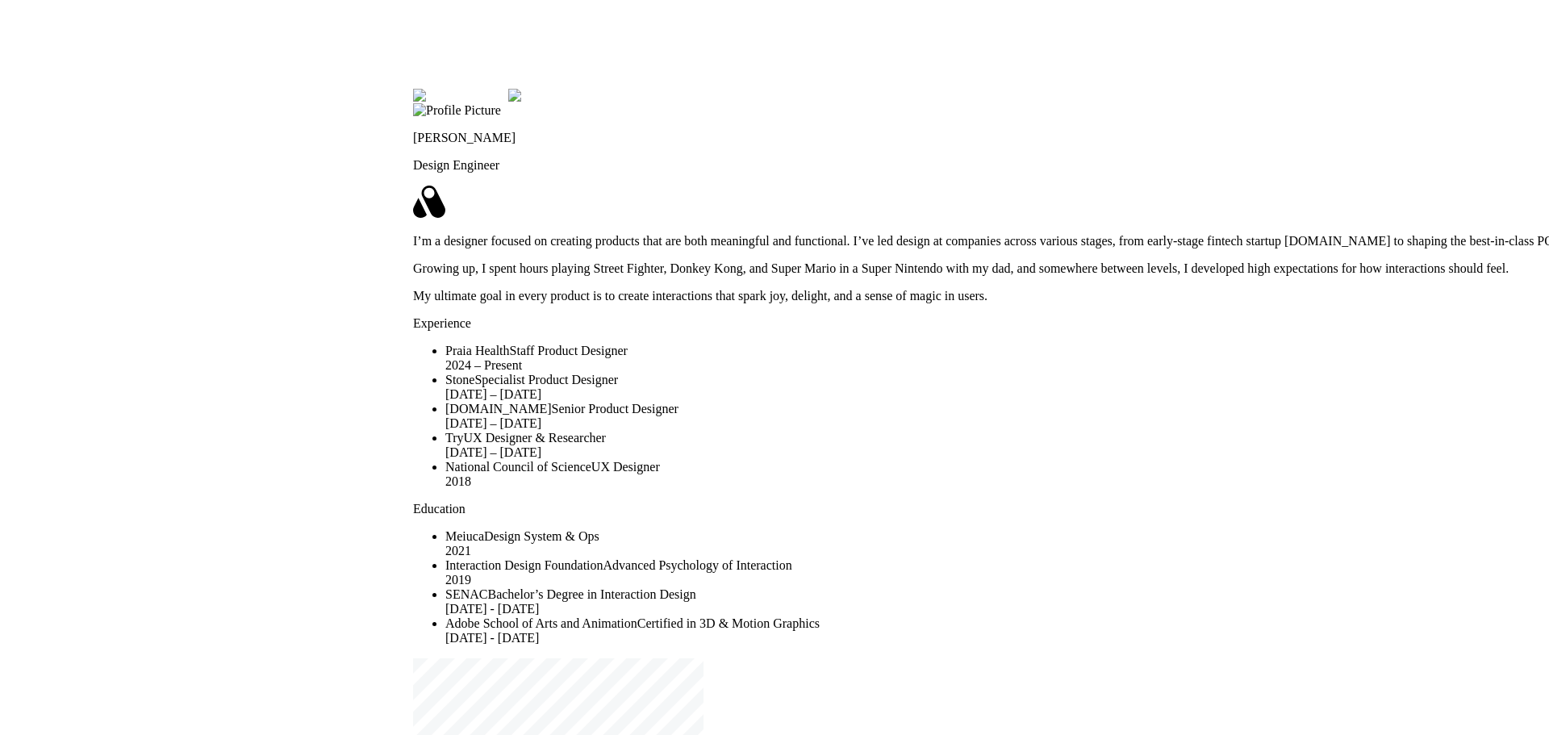
drag, startPoint x: 136, startPoint y: 305, endPoint x: 596, endPoint y: 372, distance: 464.0
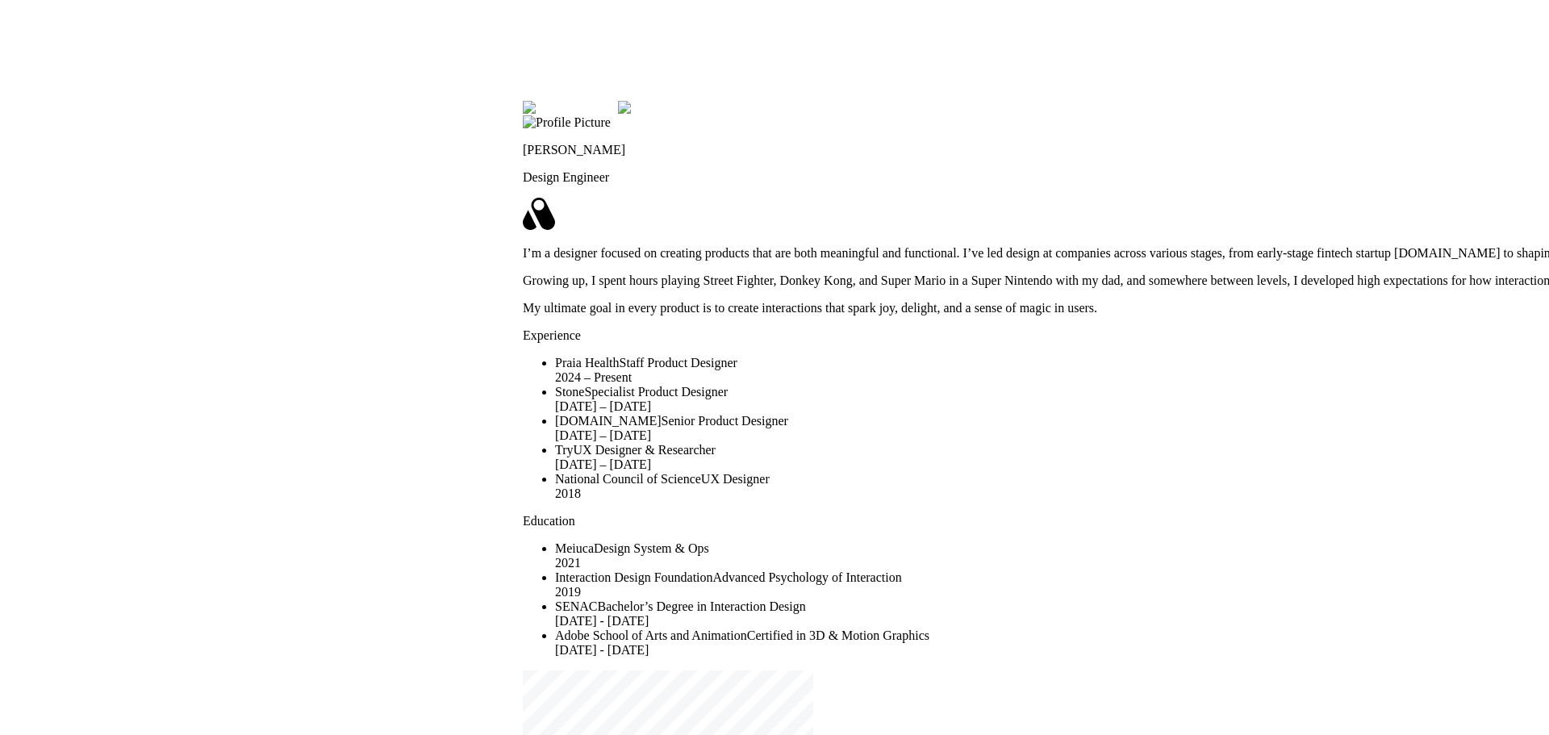
drag, startPoint x: 495, startPoint y: 357, endPoint x: 597, endPoint y: 374, distance: 104.0
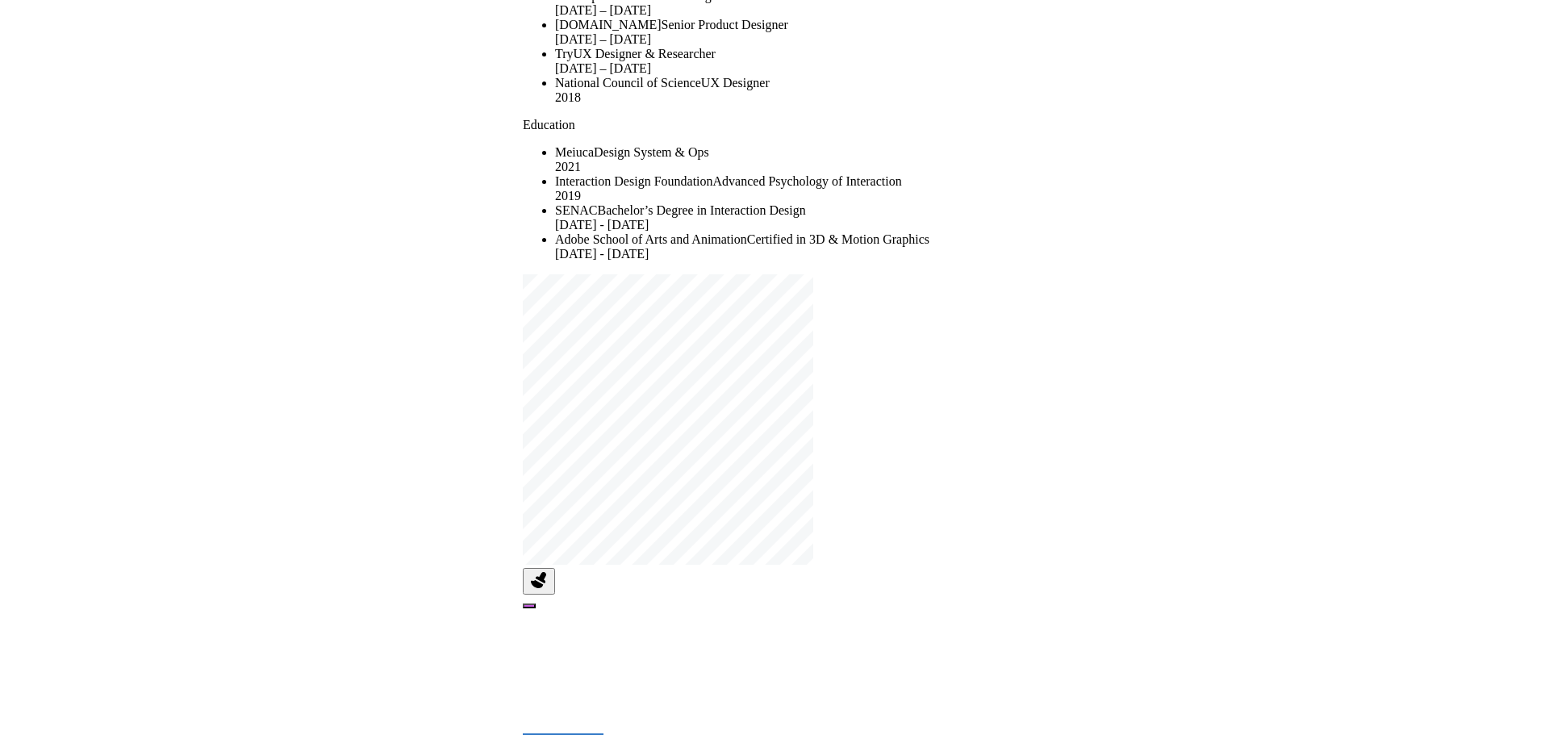
drag, startPoint x: 430, startPoint y: 438, endPoint x: 478, endPoint y: 272, distance: 172.9
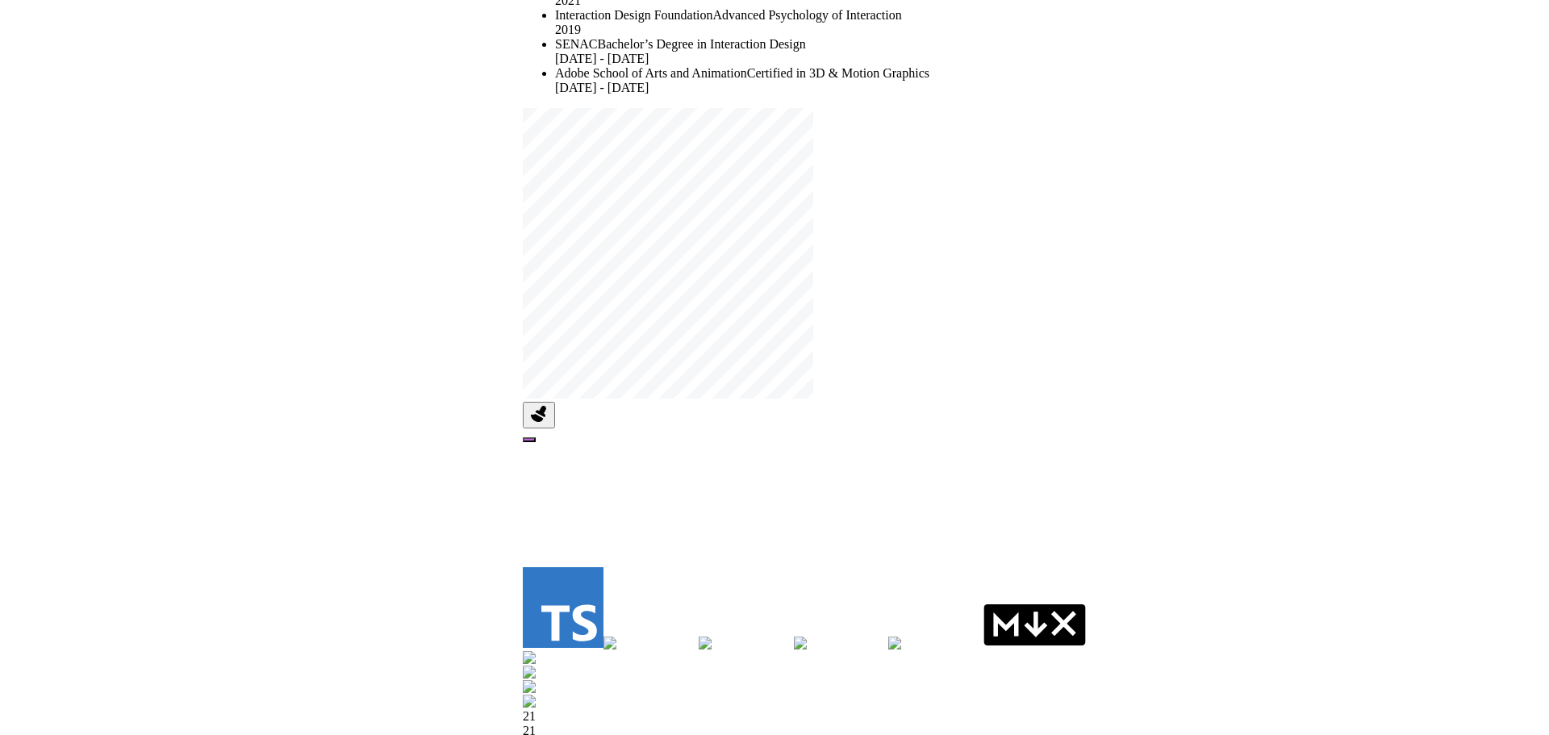
drag, startPoint x: 417, startPoint y: 406, endPoint x: 457, endPoint y: 182, distance: 227.0
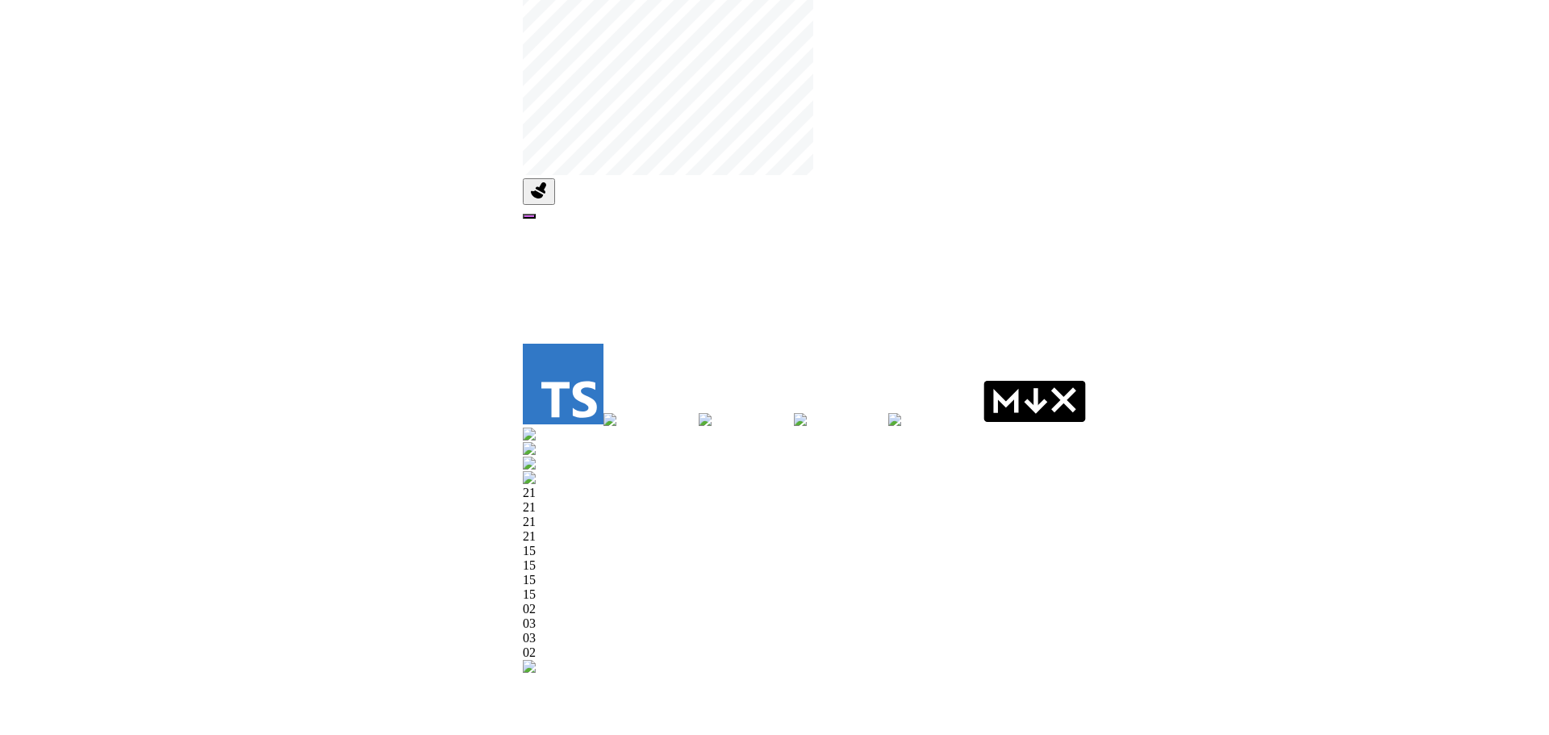
drag, startPoint x: 322, startPoint y: 466, endPoint x: 357, endPoint y: 268, distance: 200.7
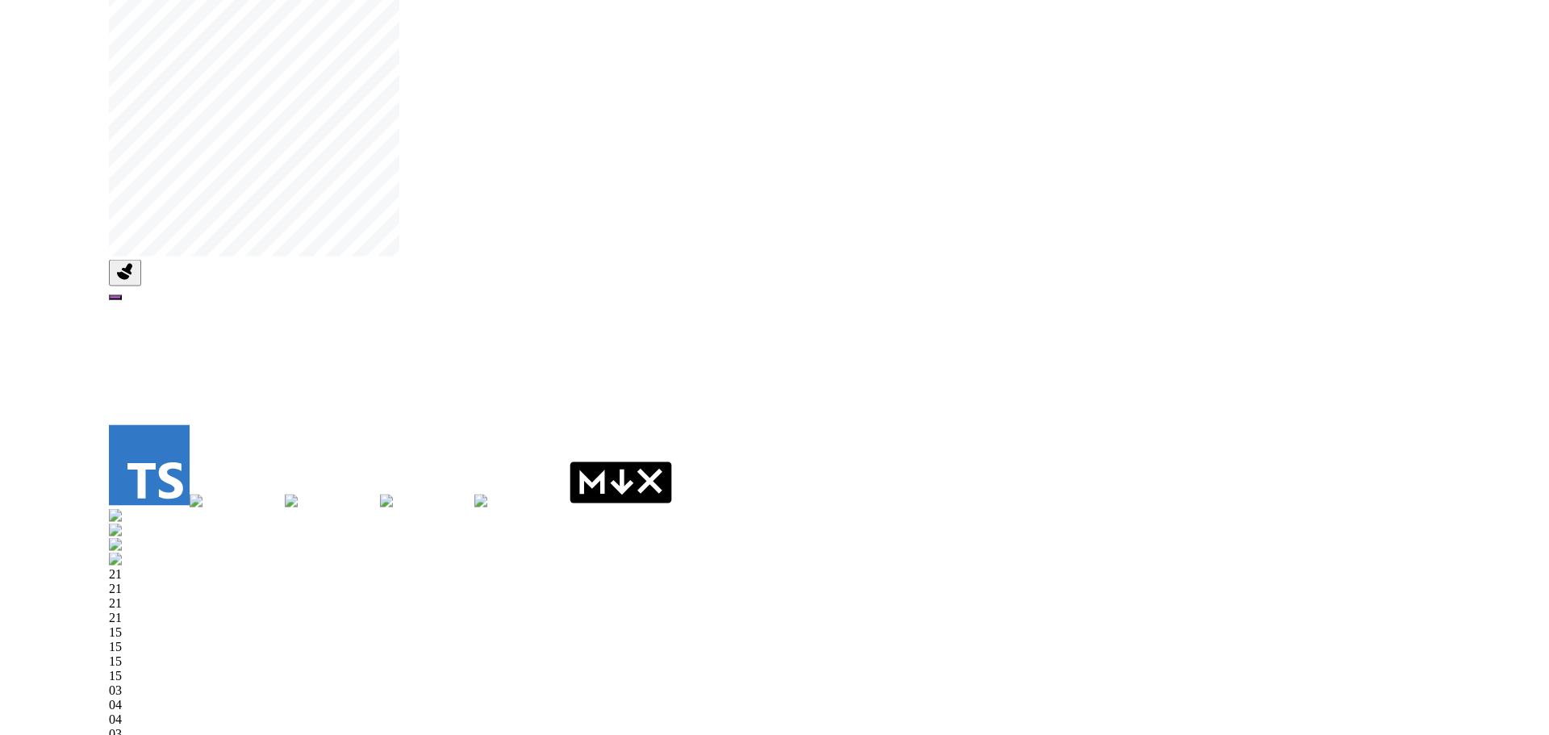
drag, startPoint x: 953, startPoint y: 541, endPoint x: 433, endPoint y: 679, distance: 537.7
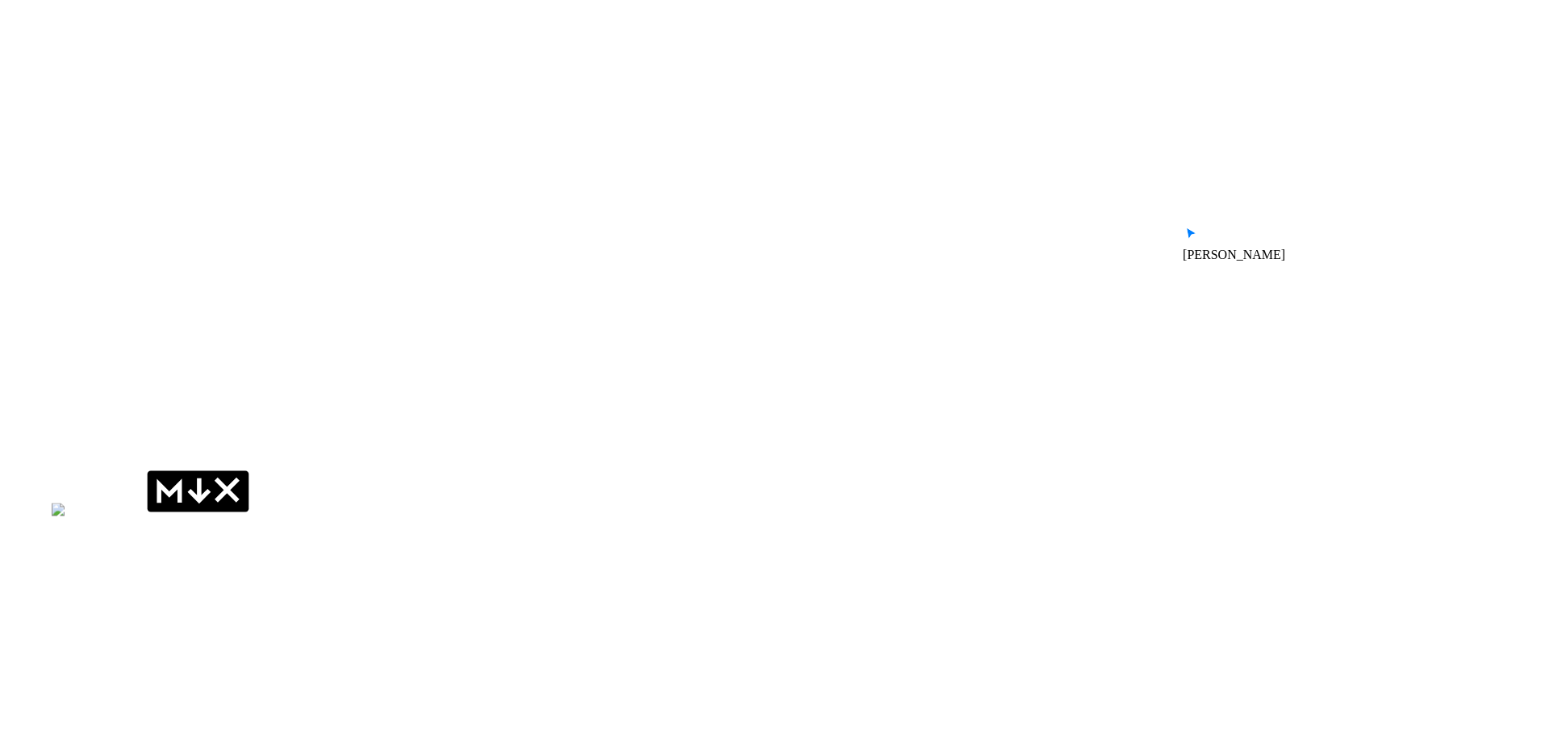
drag, startPoint x: 1045, startPoint y: 425, endPoint x: 529, endPoint y: 373, distance: 518.3
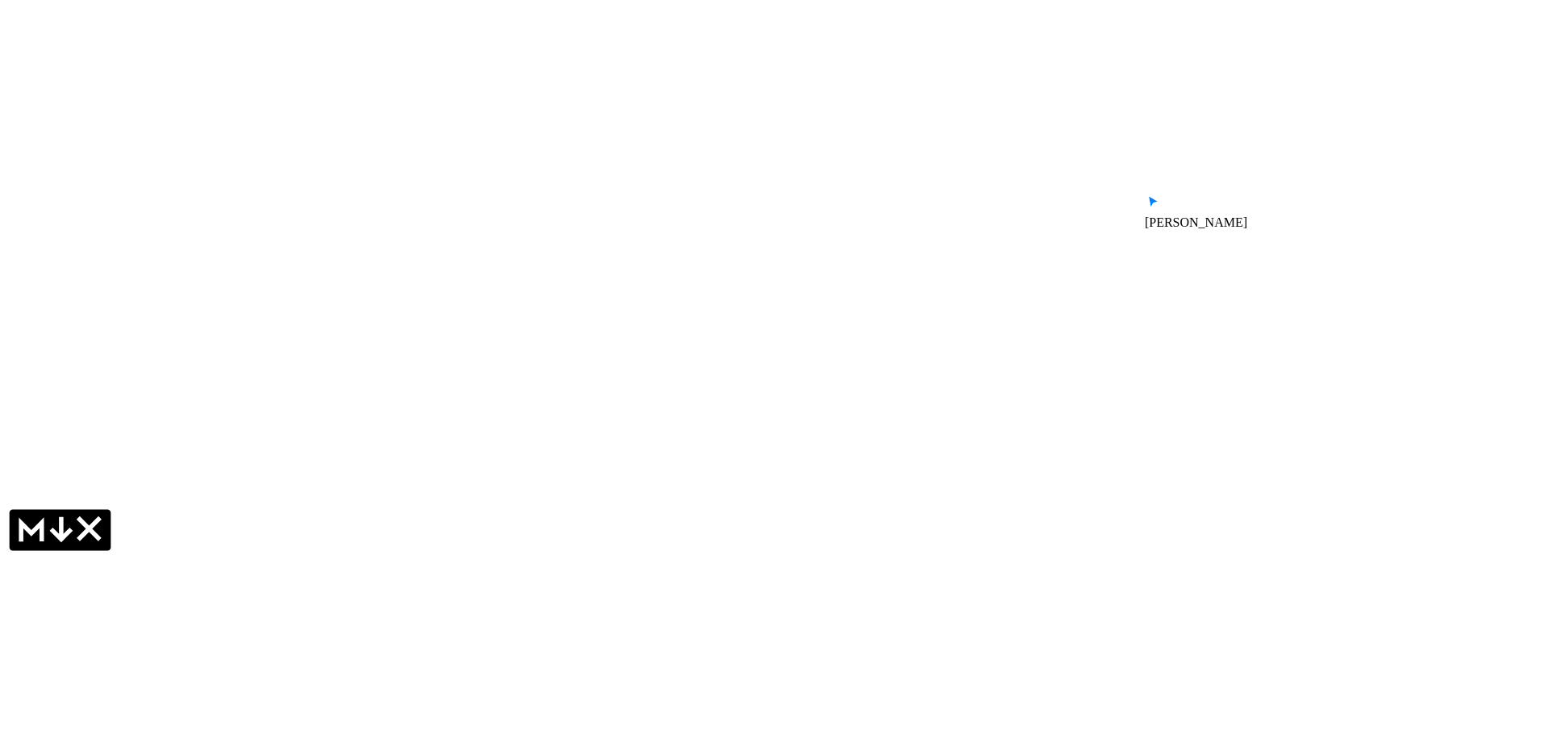
drag, startPoint x: 566, startPoint y: 345, endPoint x: 681, endPoint y: 505, distance: 197.1
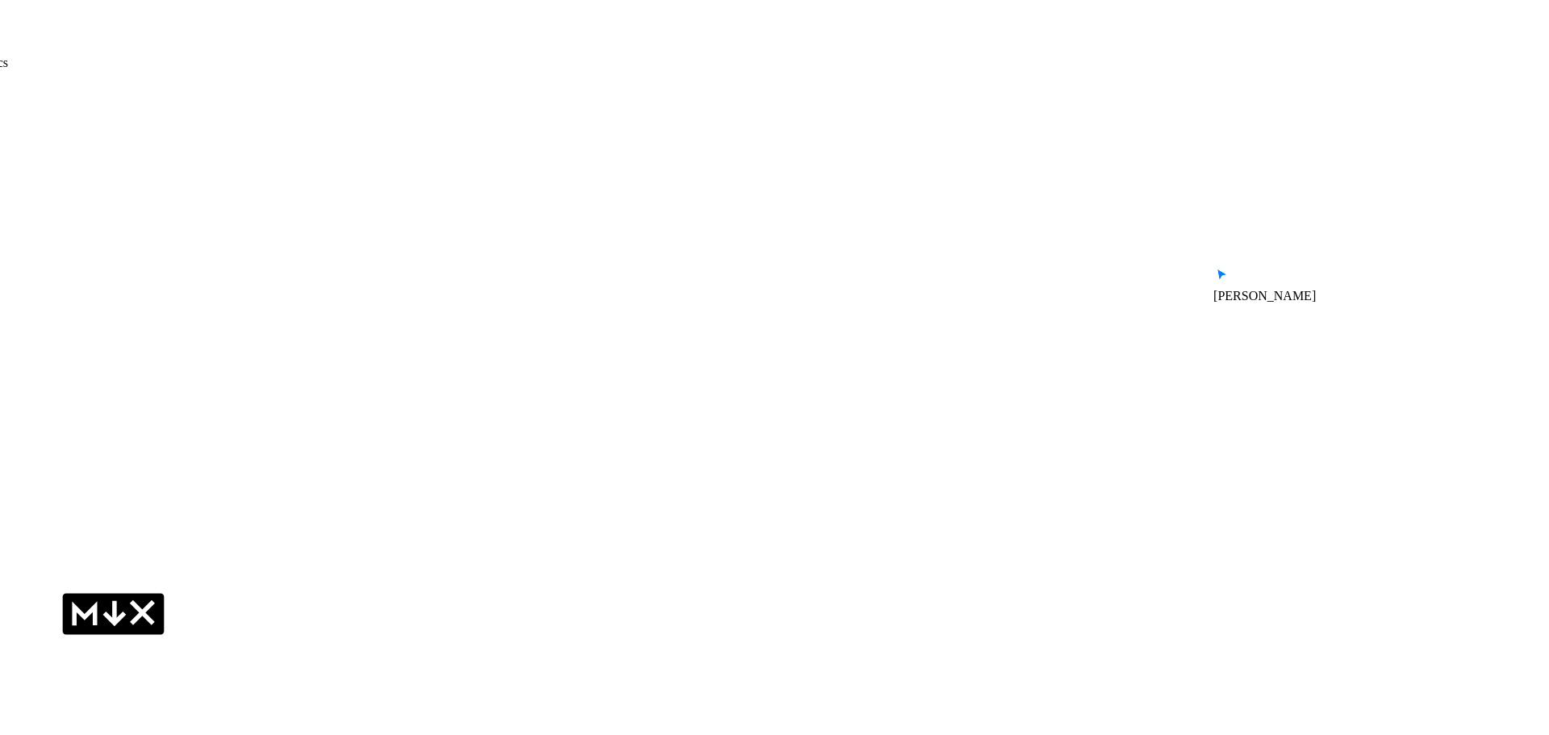
drag, startPoint x: 690, startPoint y: 324, endPoint x: 923, endPoint y: 527, distance: 309.4
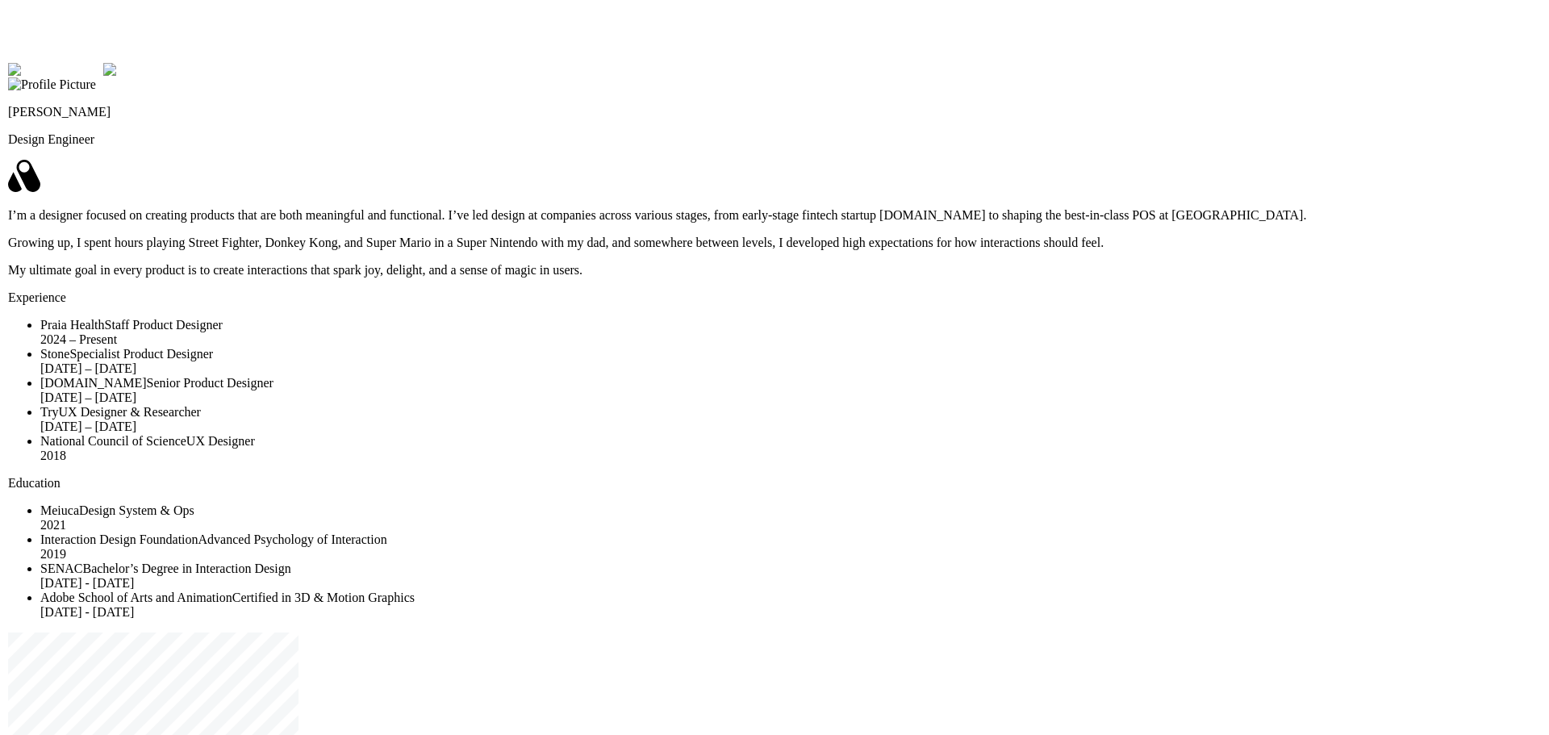
drag, startPoint x: 1072, startPoint y: 596, endPoint x: 1073, endPoint y: 615, distance: 18.6
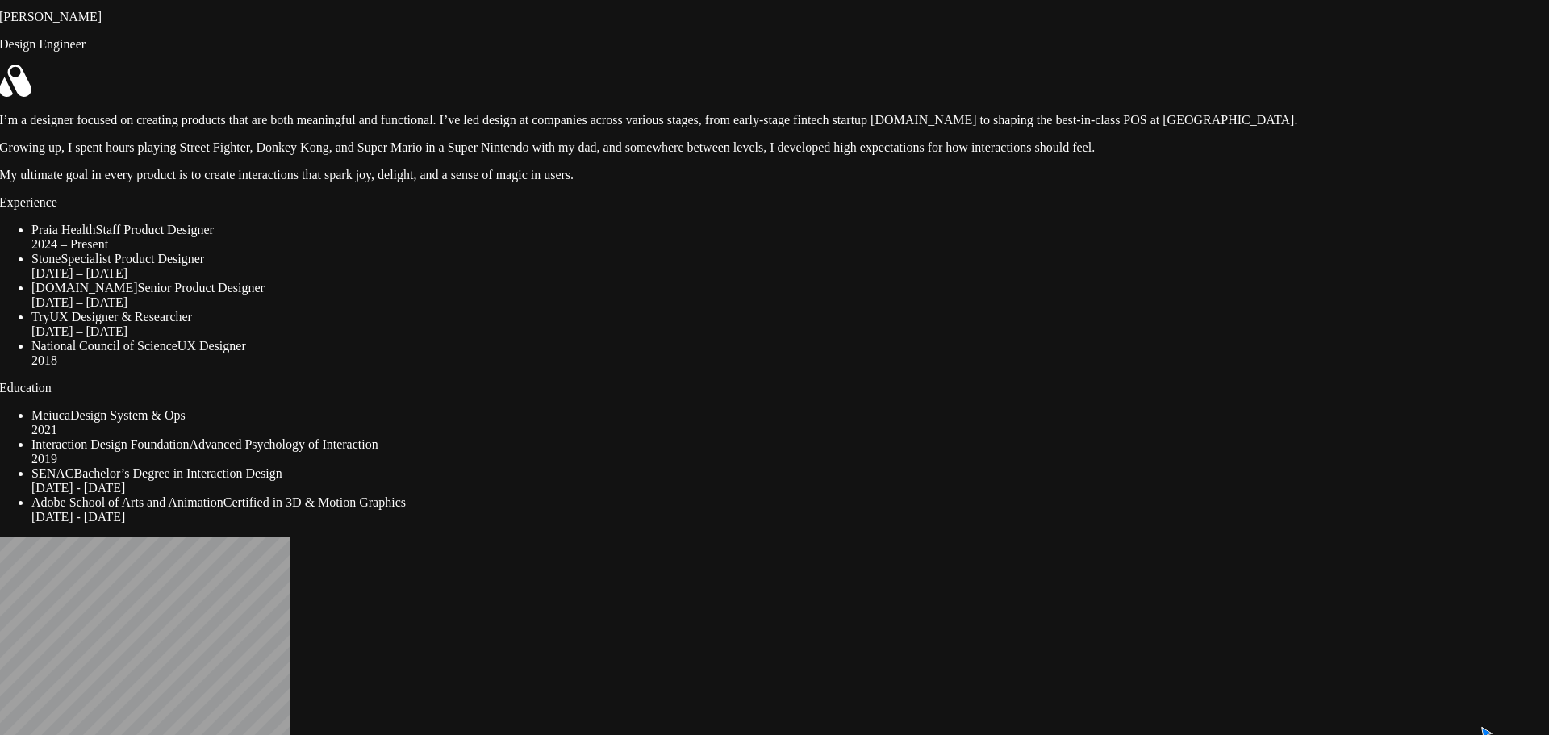
drag, startPoint x: 977, startPoint y: 667, endPoint x: 968, endPoint y: 608, distance: 60.4
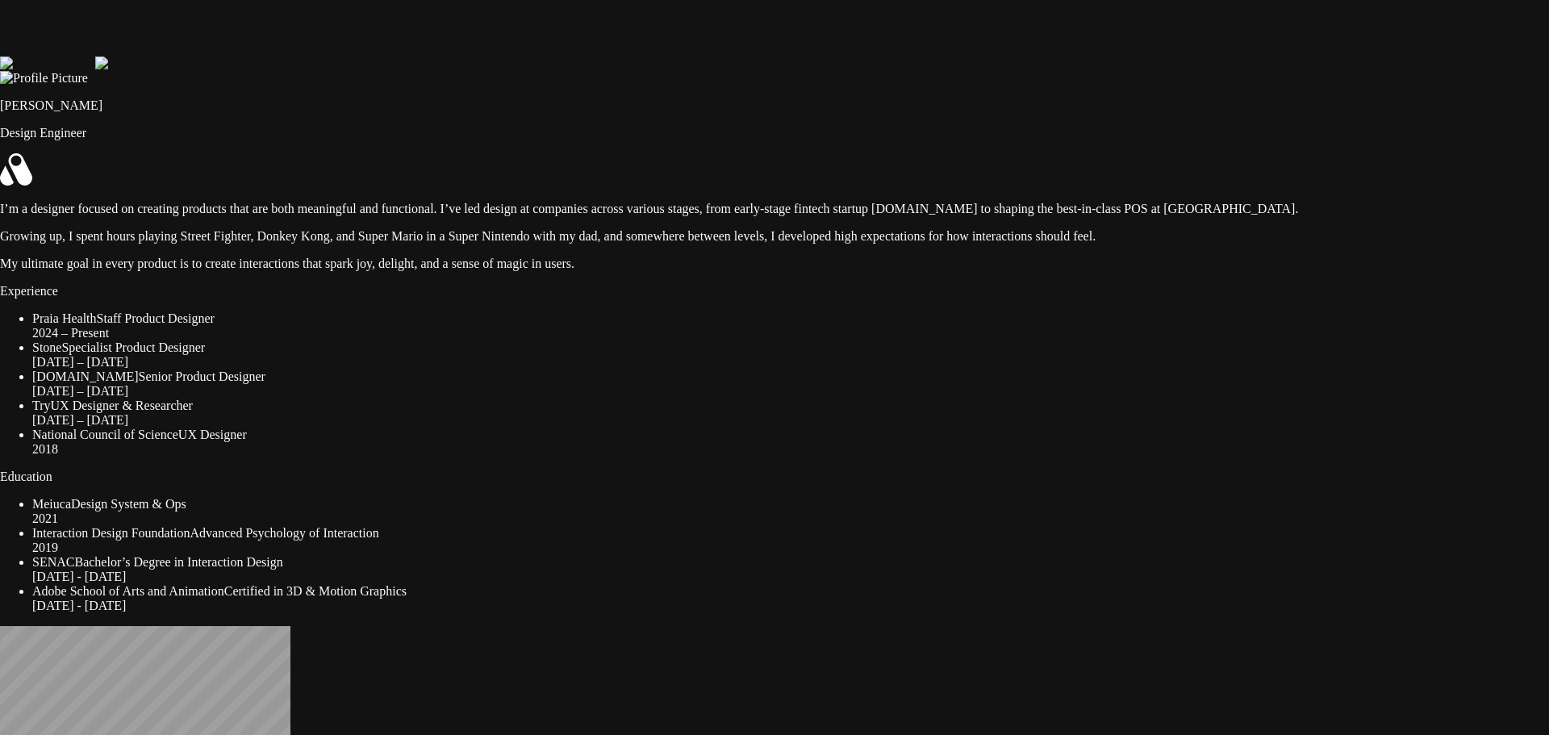
drag, startPoint x: 984, startPoint y: 576, endPoint x: 985, endPoint y: 665, distance: 88.8
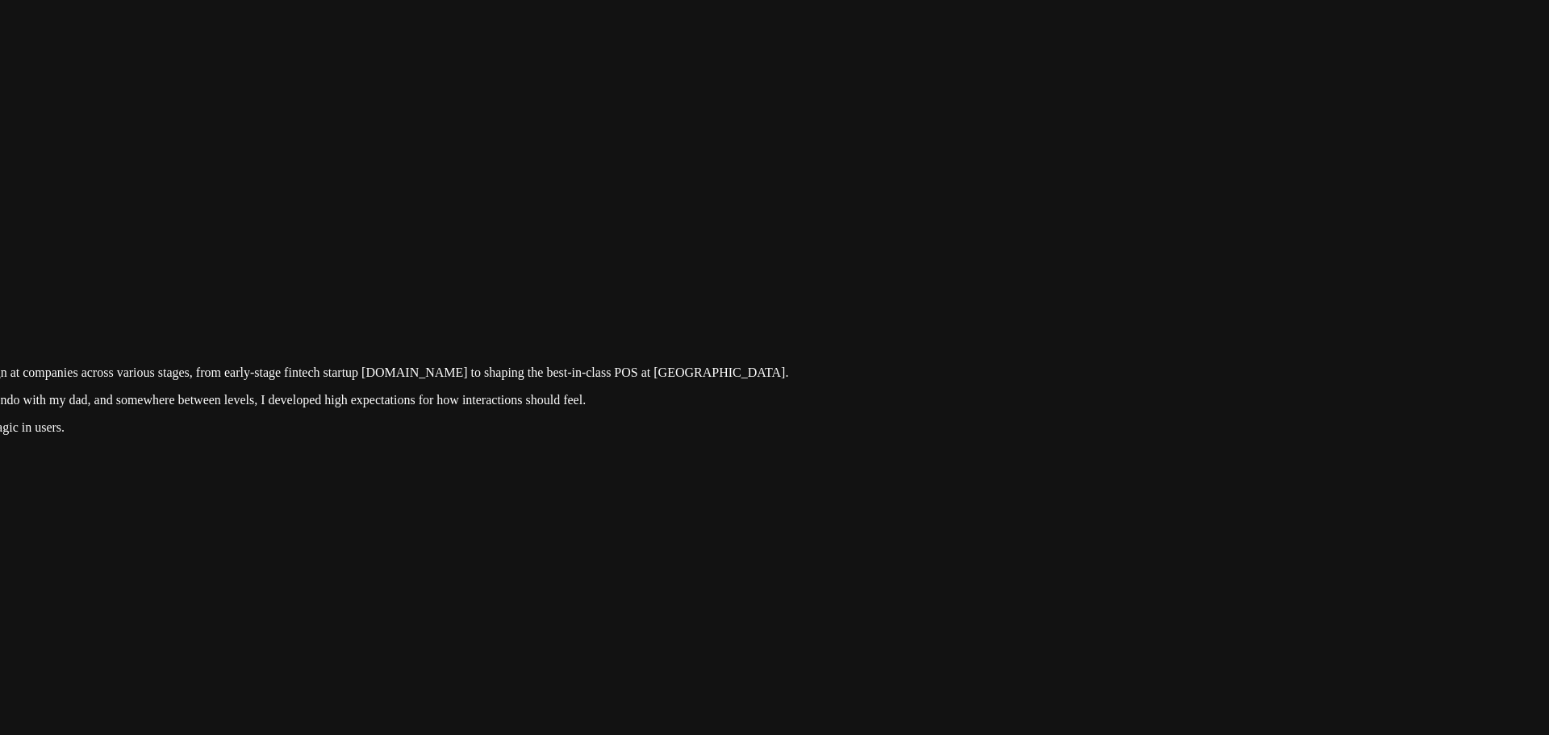
drag, startPoint x: 0, startPoint y: 0, endPoint x: 663, endPoint y: 524, distance: 844.5
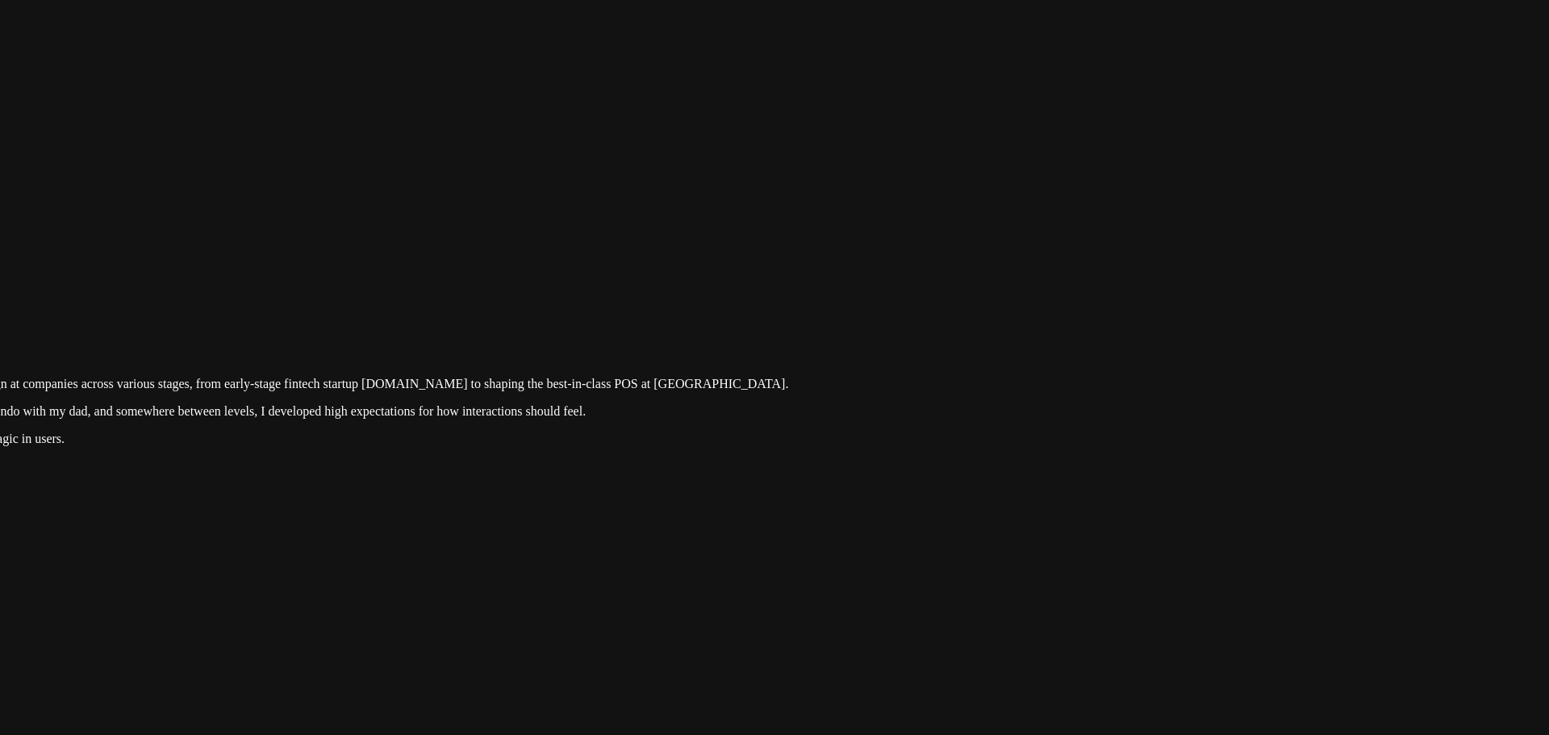
drag, startPoint x: 1133, startPoint y: 333, endPoint x: 1175, endPoint y: 605, distance: 275.2
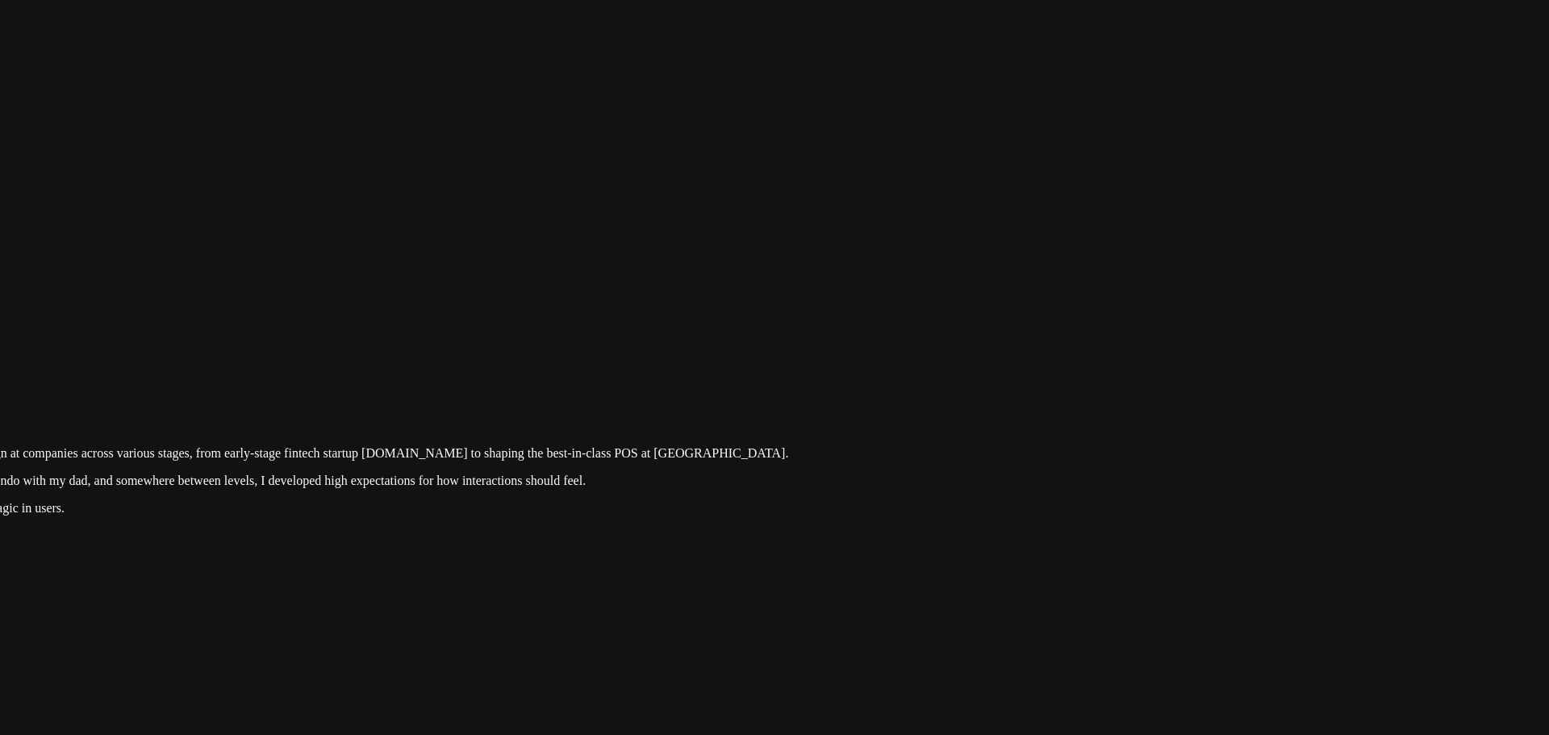
drag, startPoint x: 1124, startPoint y: 377, endPoint x: 1135, endPoint y: 603, distance: 226.2
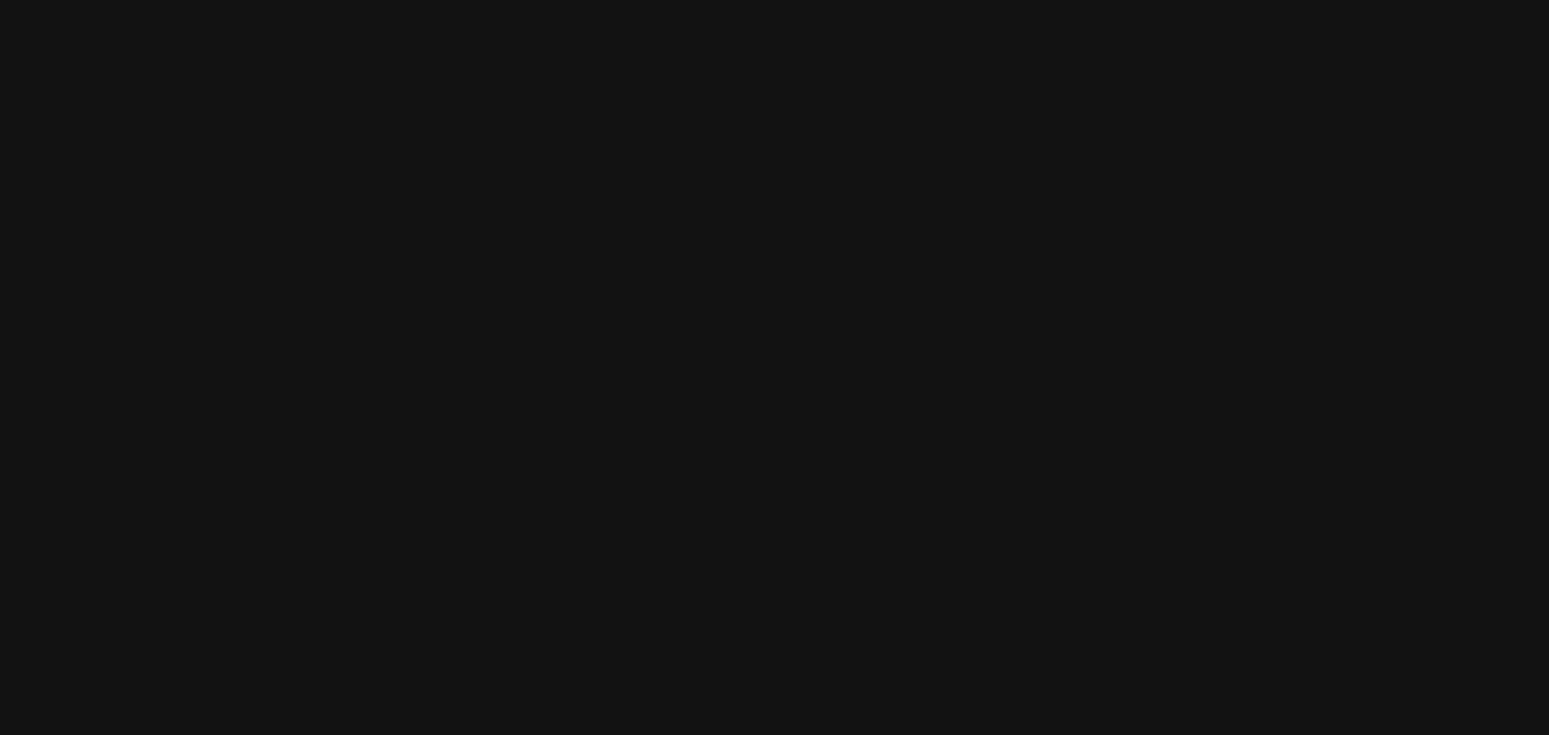
drag, startPoint x: 1101, startPoint y: 430, endPoint x: 1114, endPoint y: 708, distance: 277.9
drag, startPoint x: 1085, startPoint y: 325, endPoint x: 1089, endPoint y: 559, distance: 234.1
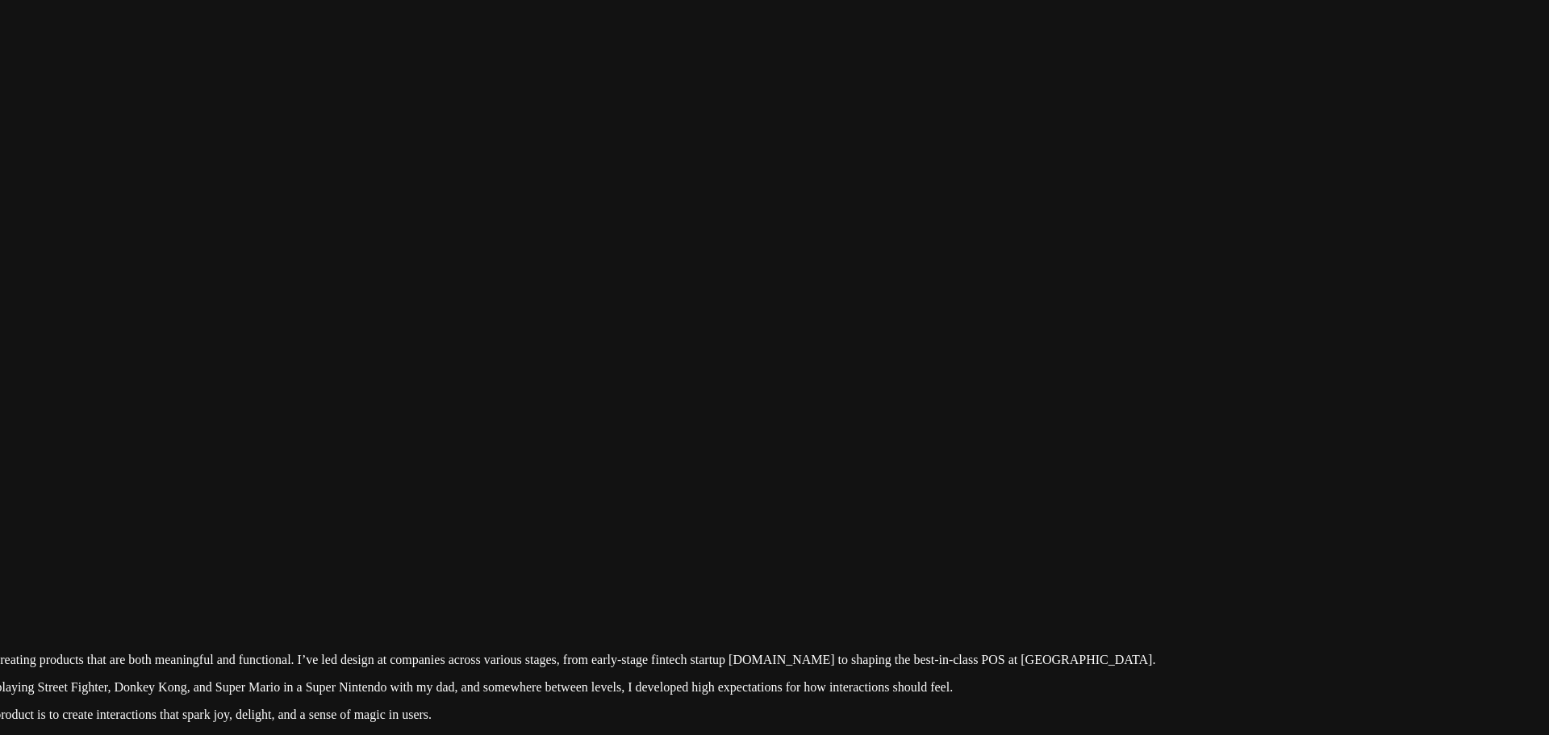
drag, startPoint x: 474, startPoint y: 472, endPoint x: 876, endPoint y: 131, distance: 527.3
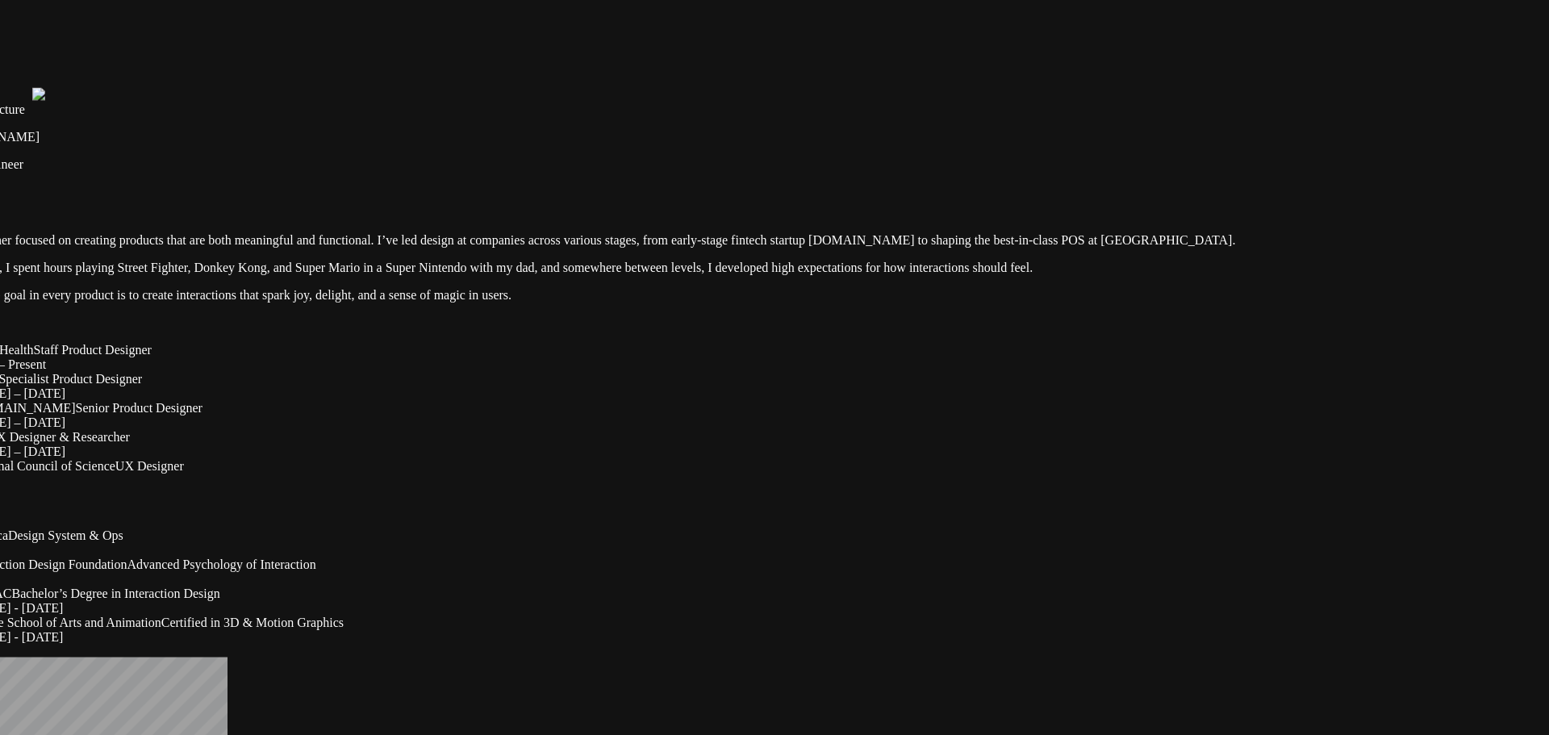
drag, startPoint x: 892, startPoint y: 420, endPoint x: 907, endPoint y: 71, distance: 349.8
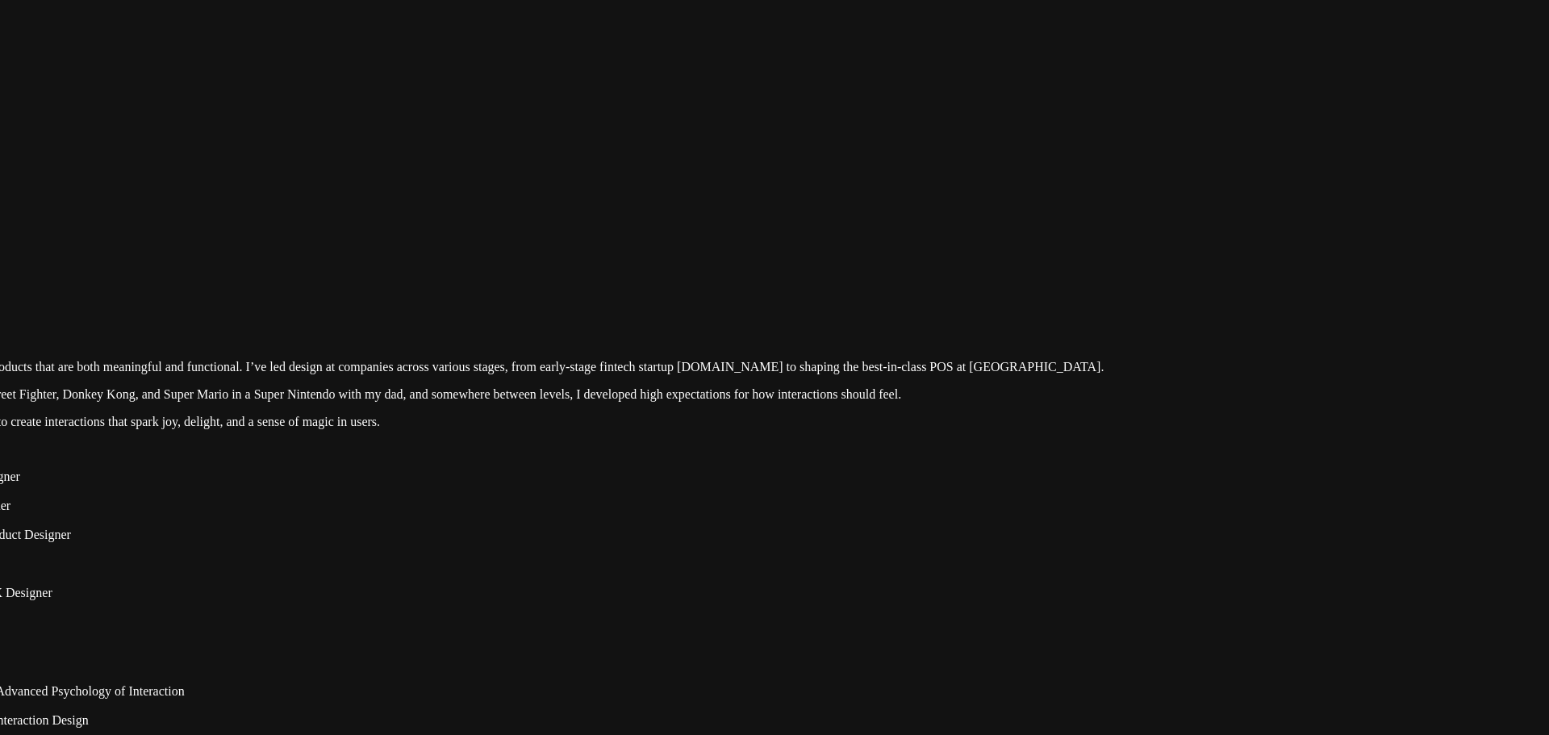
drag, startPoint x: 1449, startPoint y: 154, endPoint x: 993, endPoint y: 458, distance: 547.0
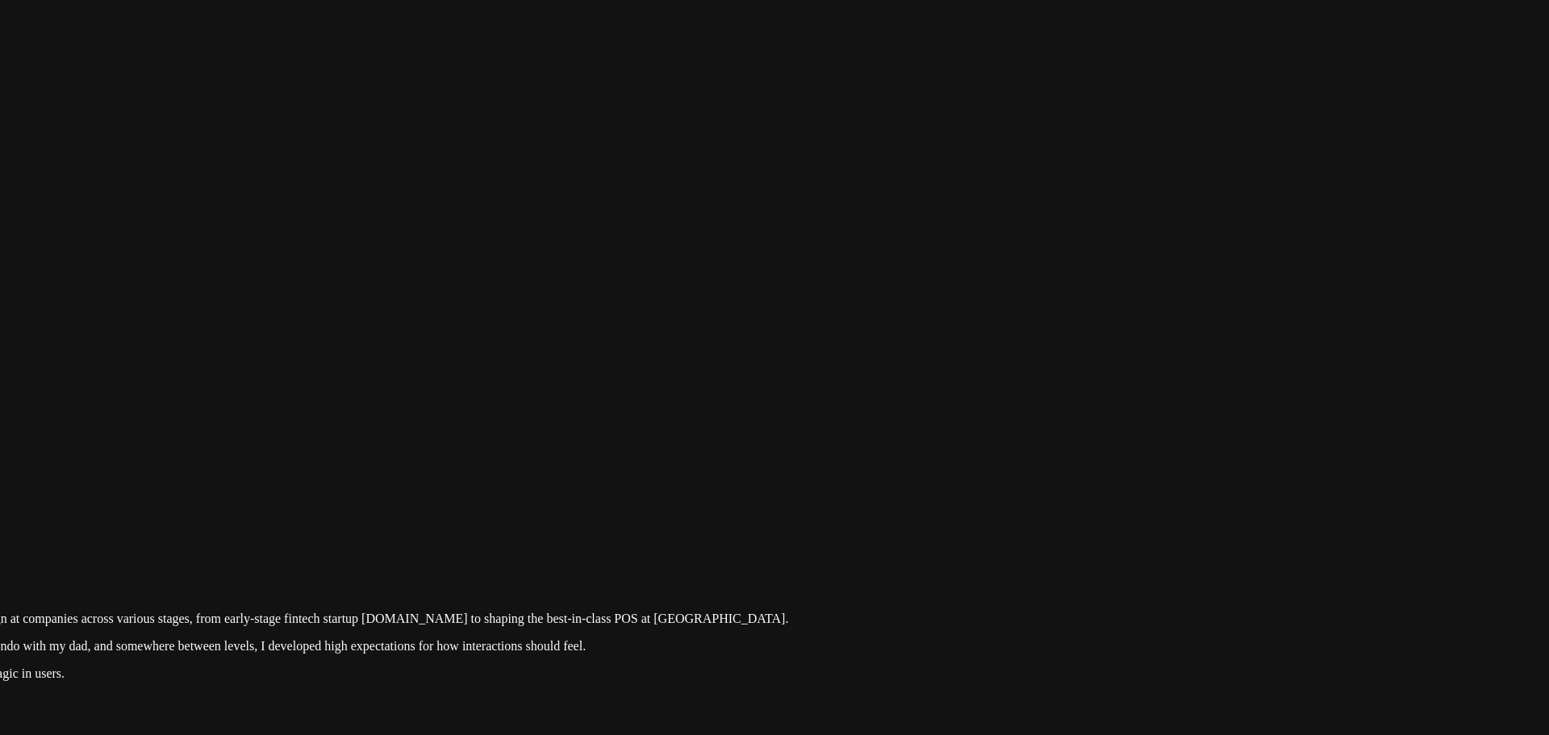
drag, startPoint x: 1155, startPoint y: 353, endPoint x: 964, endPoint y: 487, distance: 232.8
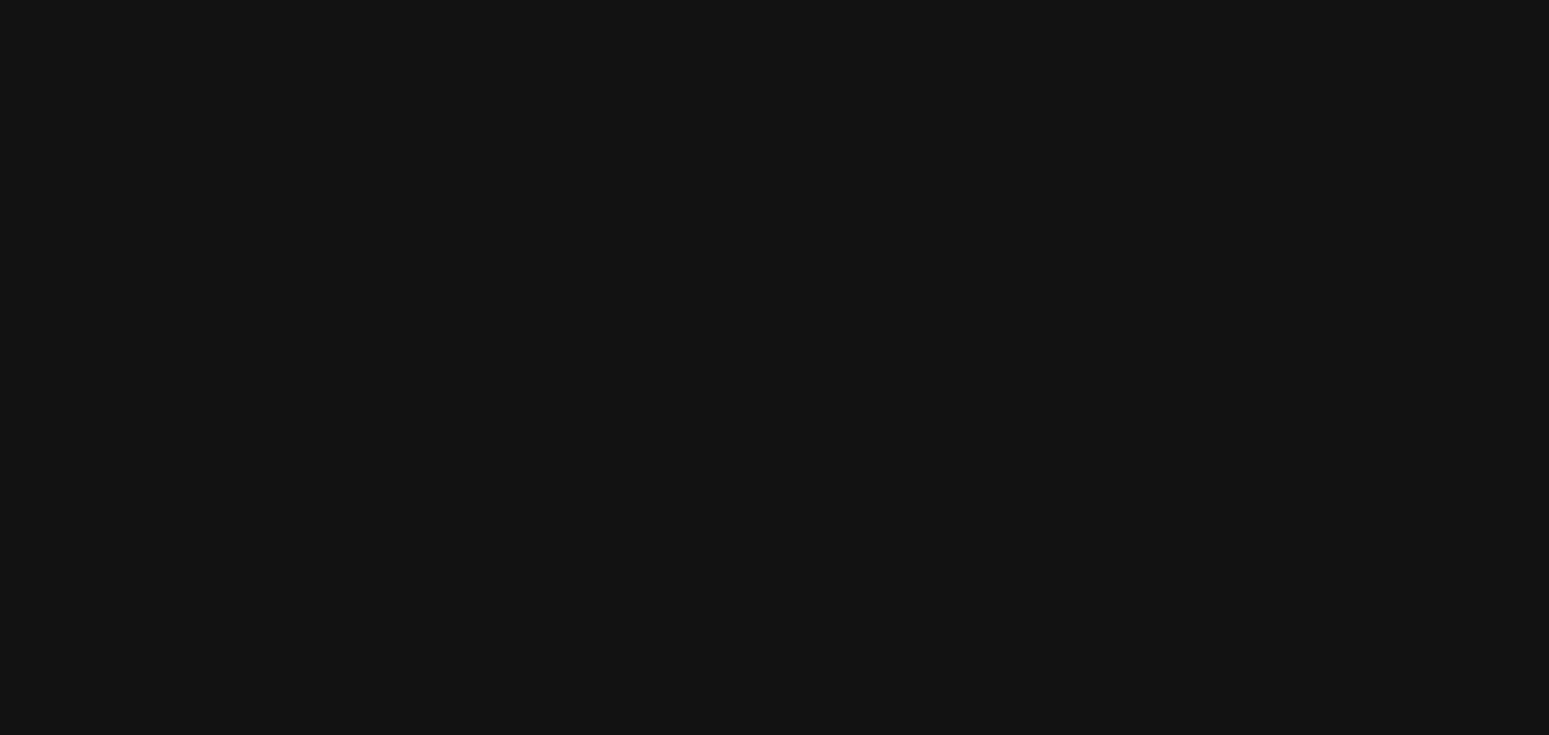
drag, startPoint x: 1053, startPoint y: 418, endPoint x: 964, endPoint y: 562, distance: 169.3
drag, startPoint x: 1003, startPoint y: 348, endPoint x: 1026, endPoint y: 491, distance: 144.6
drag, startPoint x: 721, startPoint y: 383, endPoint x: 1205, endPoint y: 307, distance: 489.3
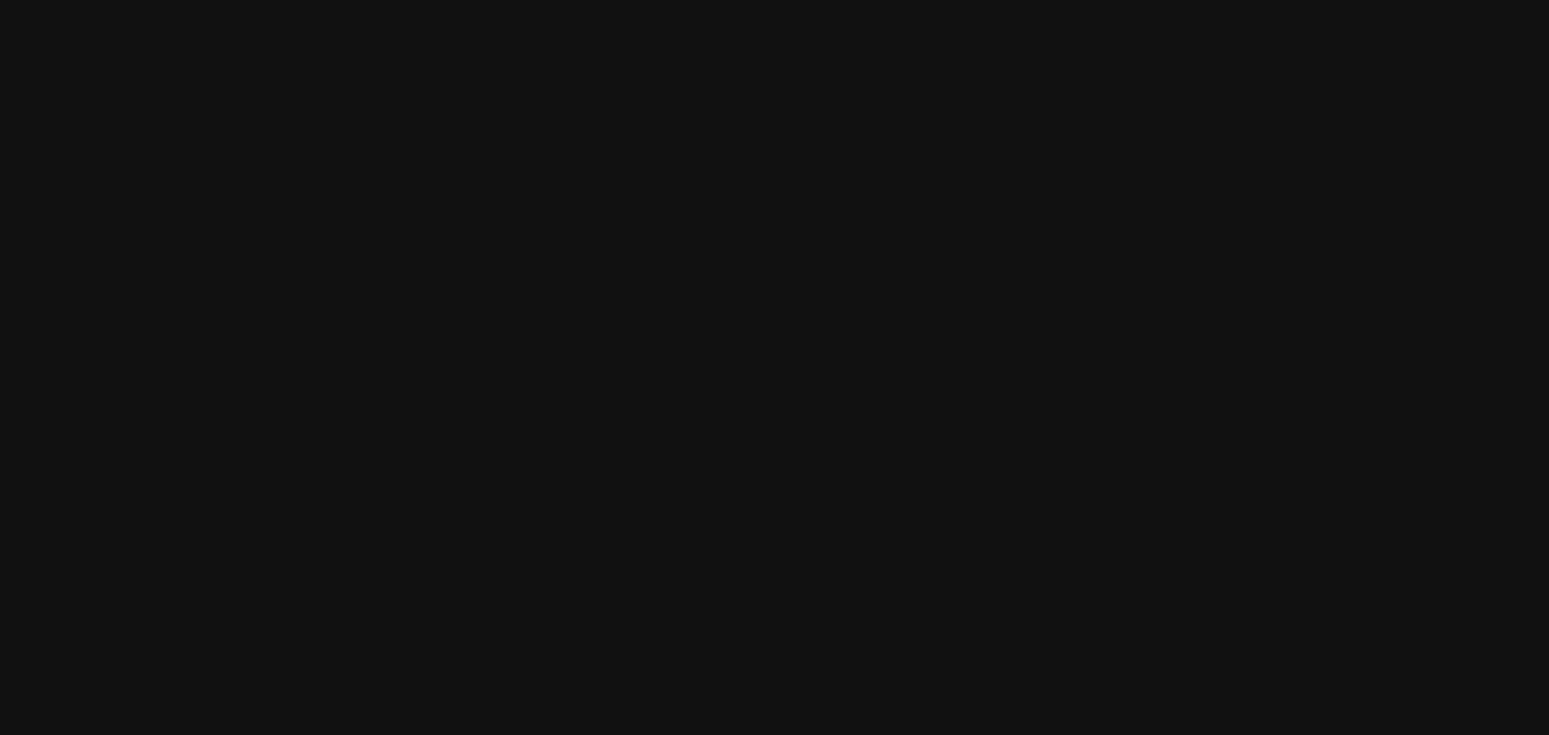
drag, startPoint x: 569, startPoint y: 390, endPoint x: 888, endPoint y: 190, distance: 376.6
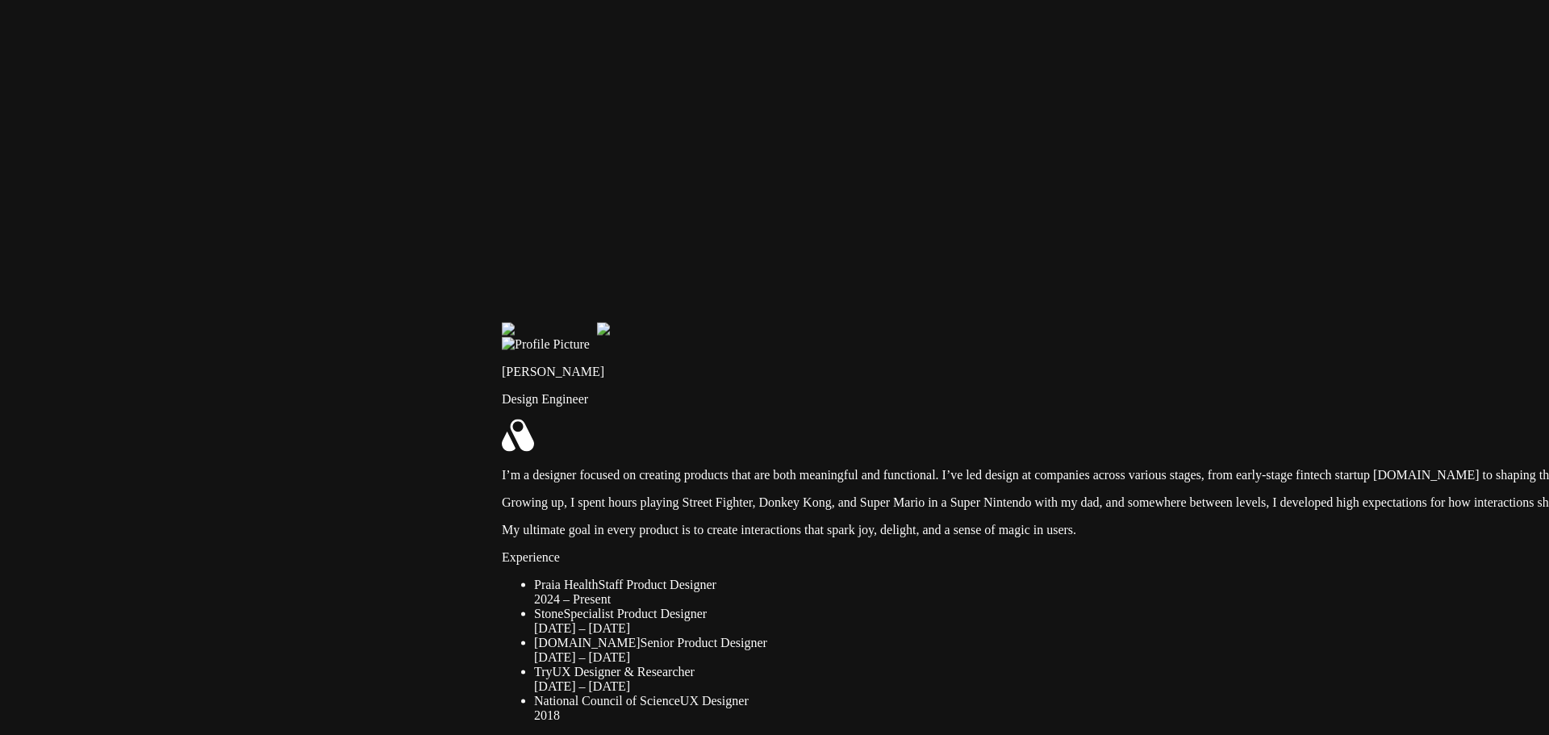
drag, startPoint x: 553, startPoint y: 516, endPoint x: 613, endPoint y: 46, distance: 473.5
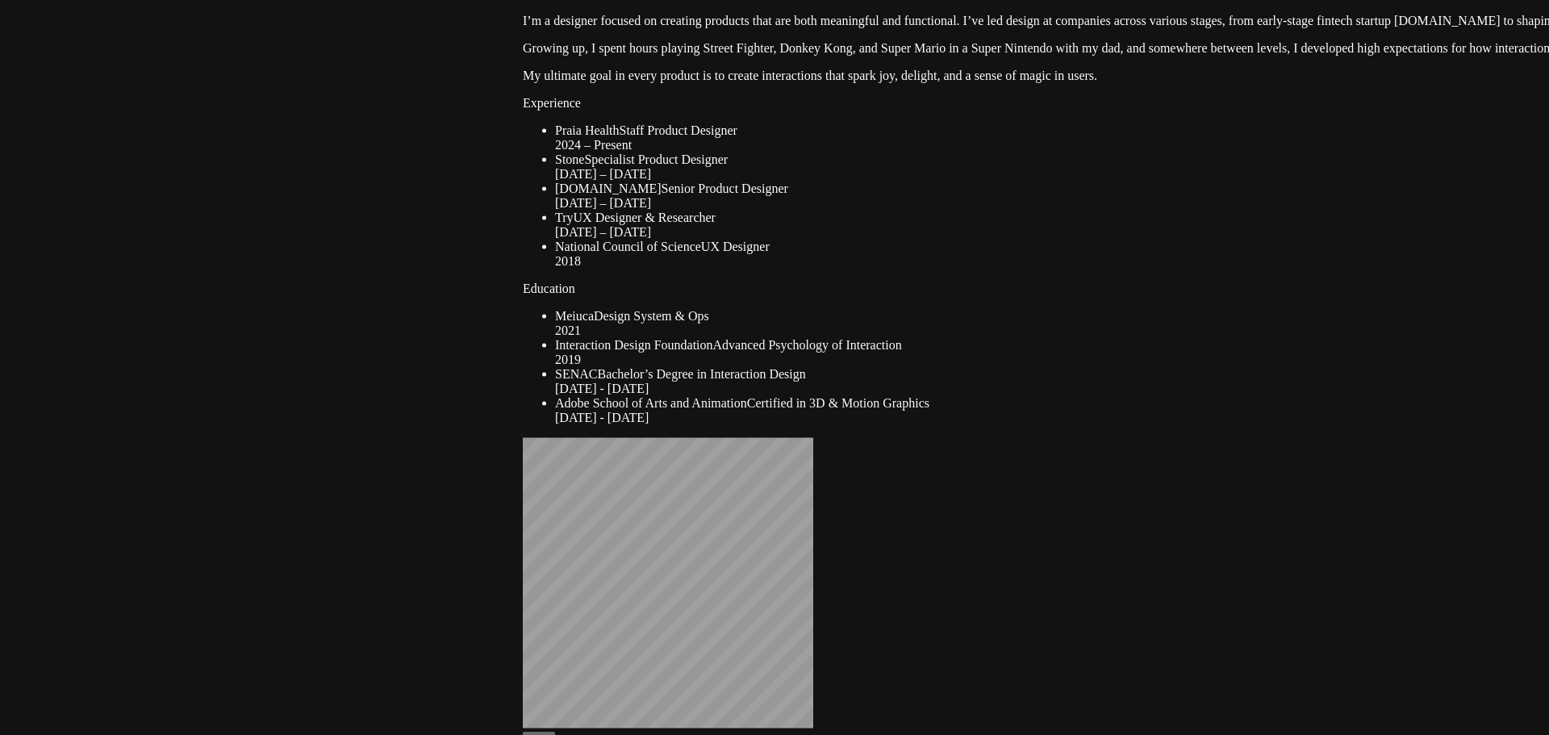
drag, startPoint x: 415, startPoint y: 409, endPoint x: 277, endPoint y: 185, distance: 263.4
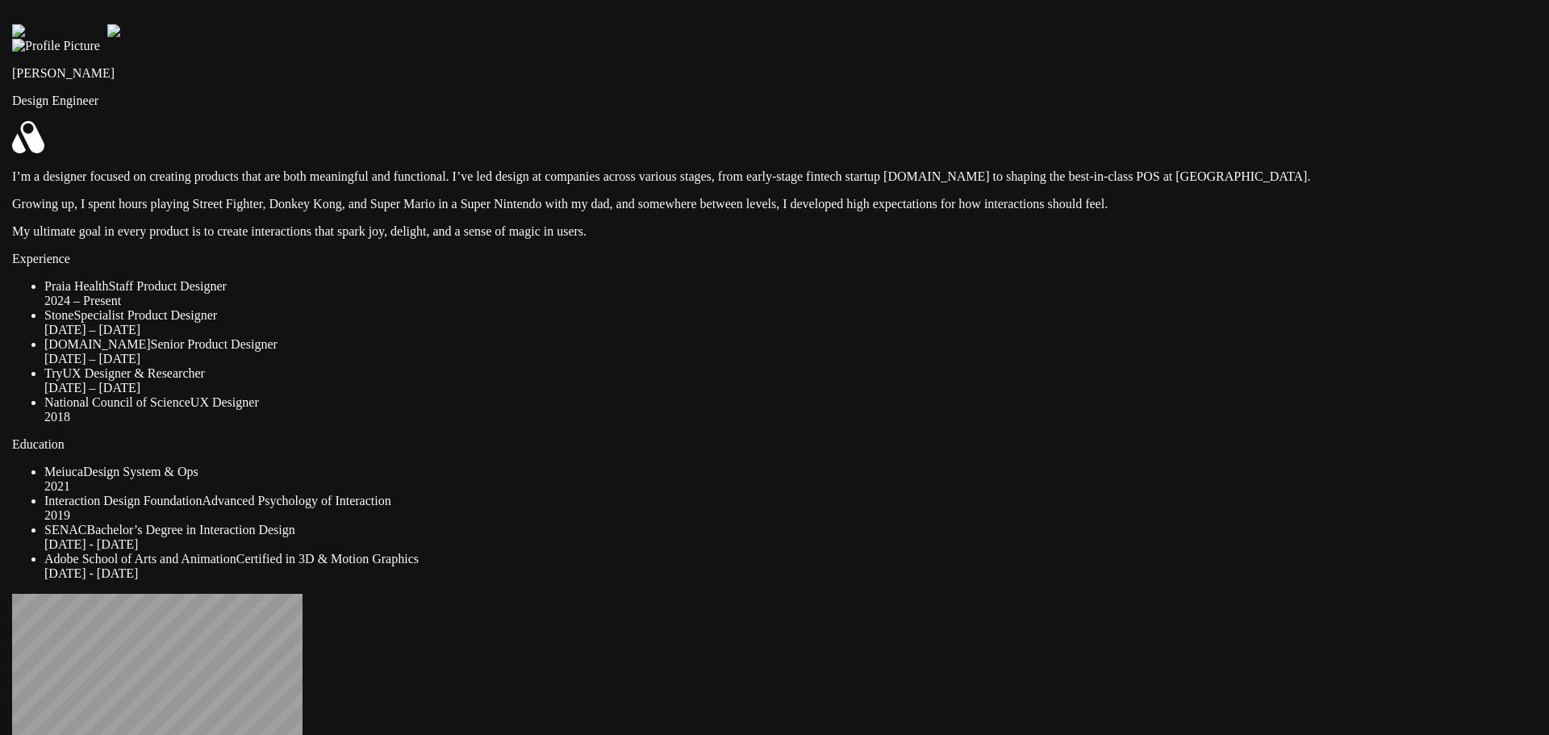
drag, startPoint x: 1081, startPoint y: 196, endPoint x: 1088, endPoint y: 163, distance: 33.7
click at [107, 39] on img at bounding box center [59, 31] width 95 height 15
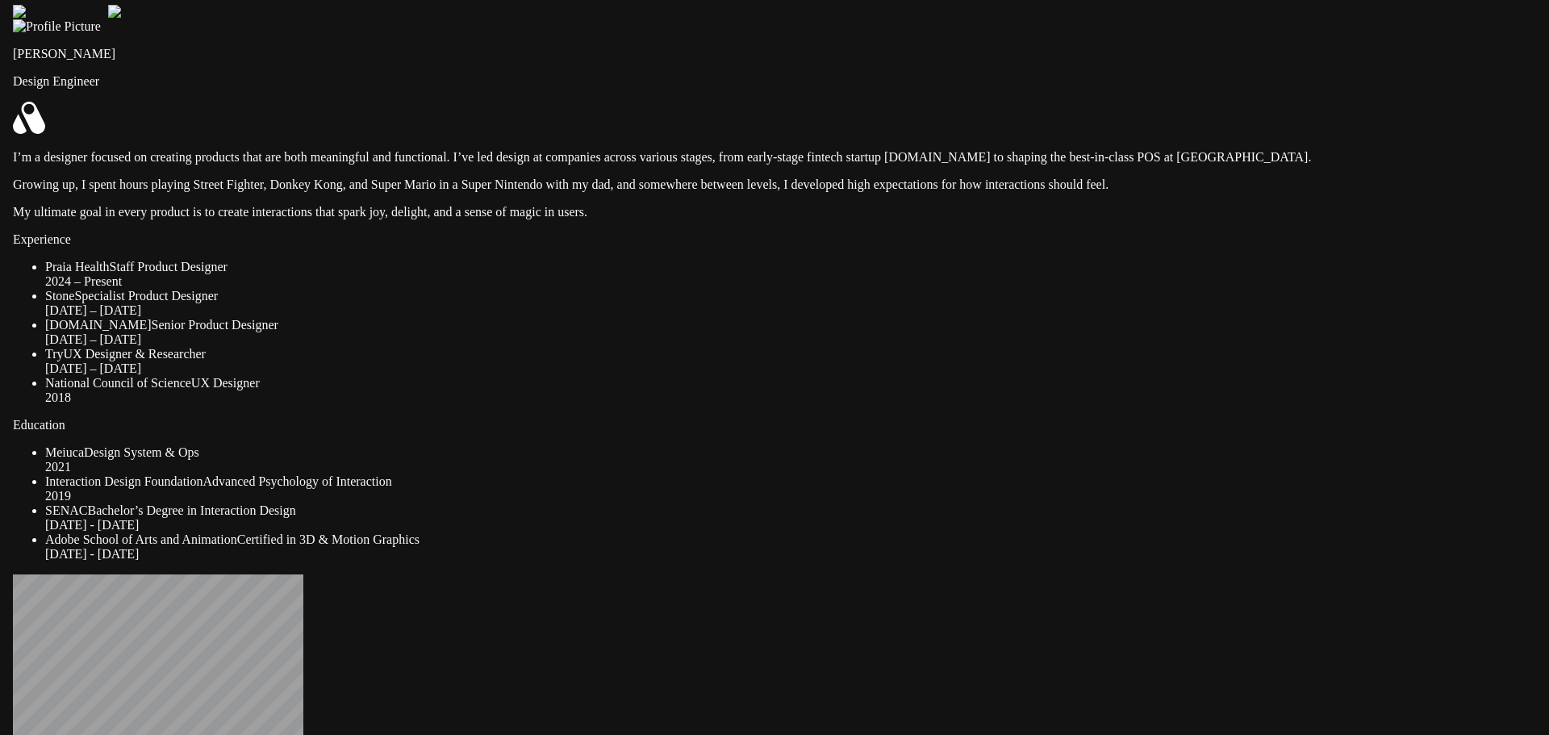
drag, startPoint x: 1088, startPoint y: 163, endPoint x: 1089, endPoint y: 142, distance: 21.0
click at [108, 19] on img at bounding box center [60, 12] width 95 height 15
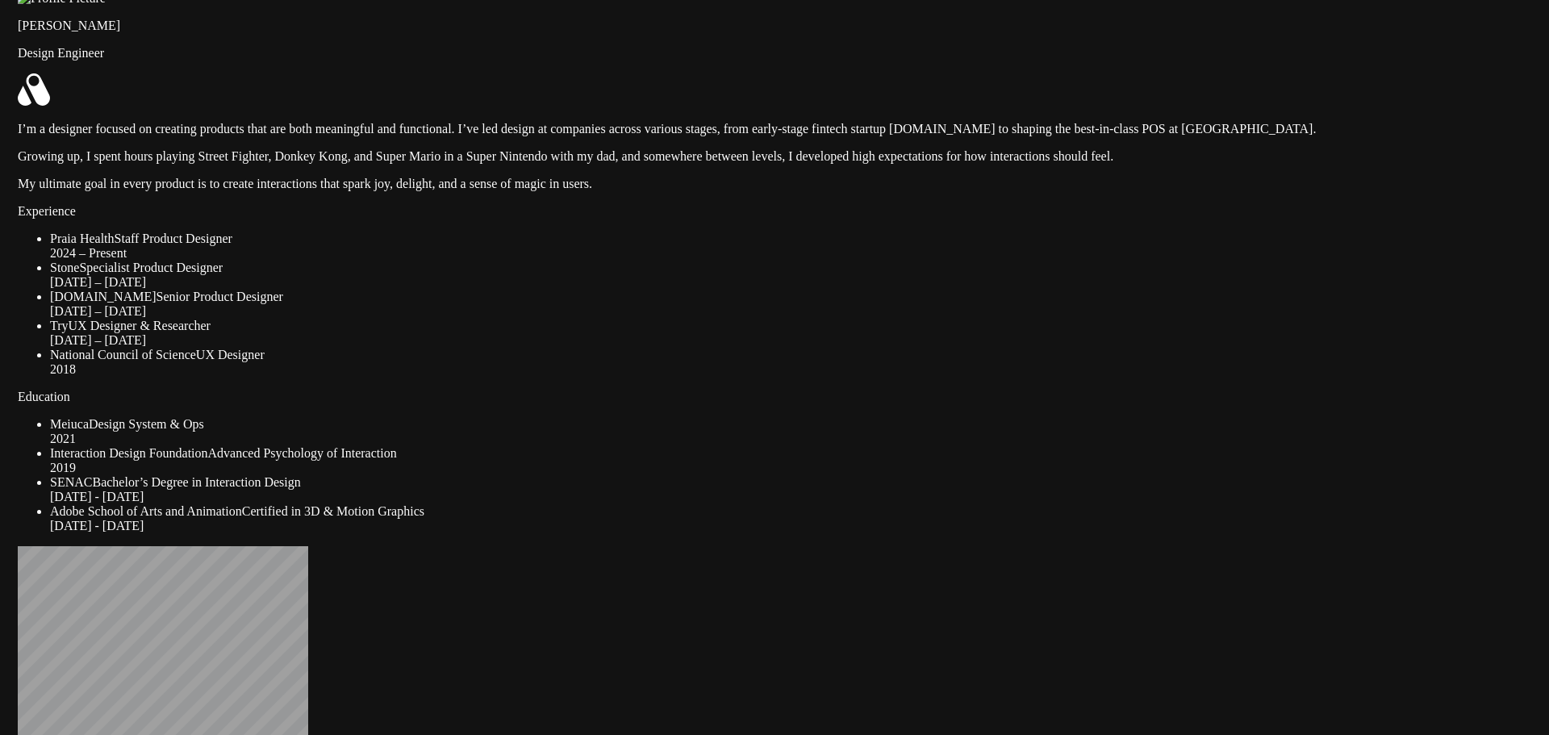
drag, startPoint x: 1089, startPoint y: 156, endPoint x: 1090, endPoint y: 54, distance: 101.7
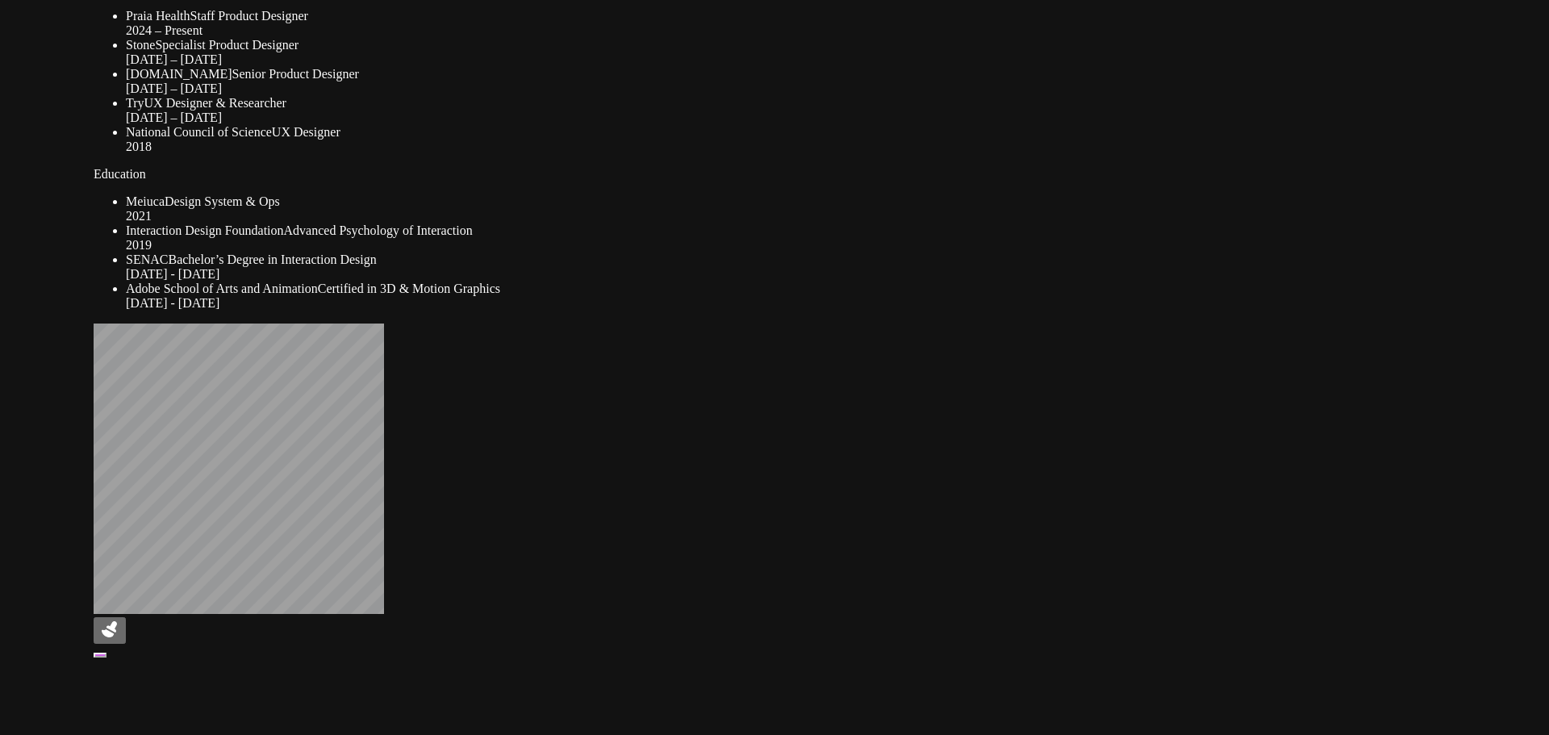
drag, startPoint x: 1048, startPoint y: 332, endPoint x: 1126, endPoint y: 191, distance: 161.1
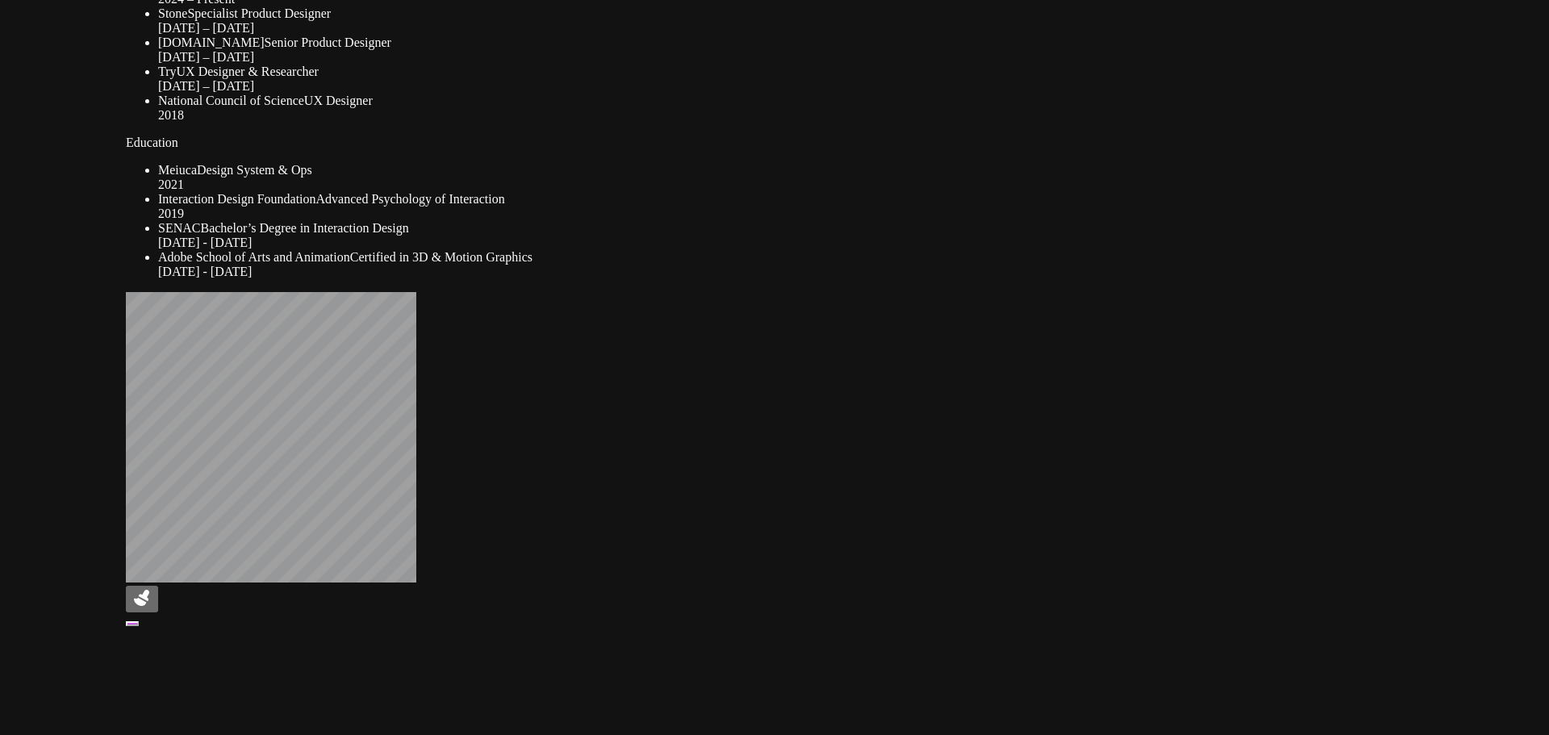
drag, startPoint x: 1068, startPoint y: 286, endPoint x: 1241, endPoint y: 144, distance: 223.7
click at [1241, 123] on ul "Praia Health Staff Product Designer 2024 – Present Stone Specialist Product Des…" at bounding box center [894, 49] width 1536 height 145
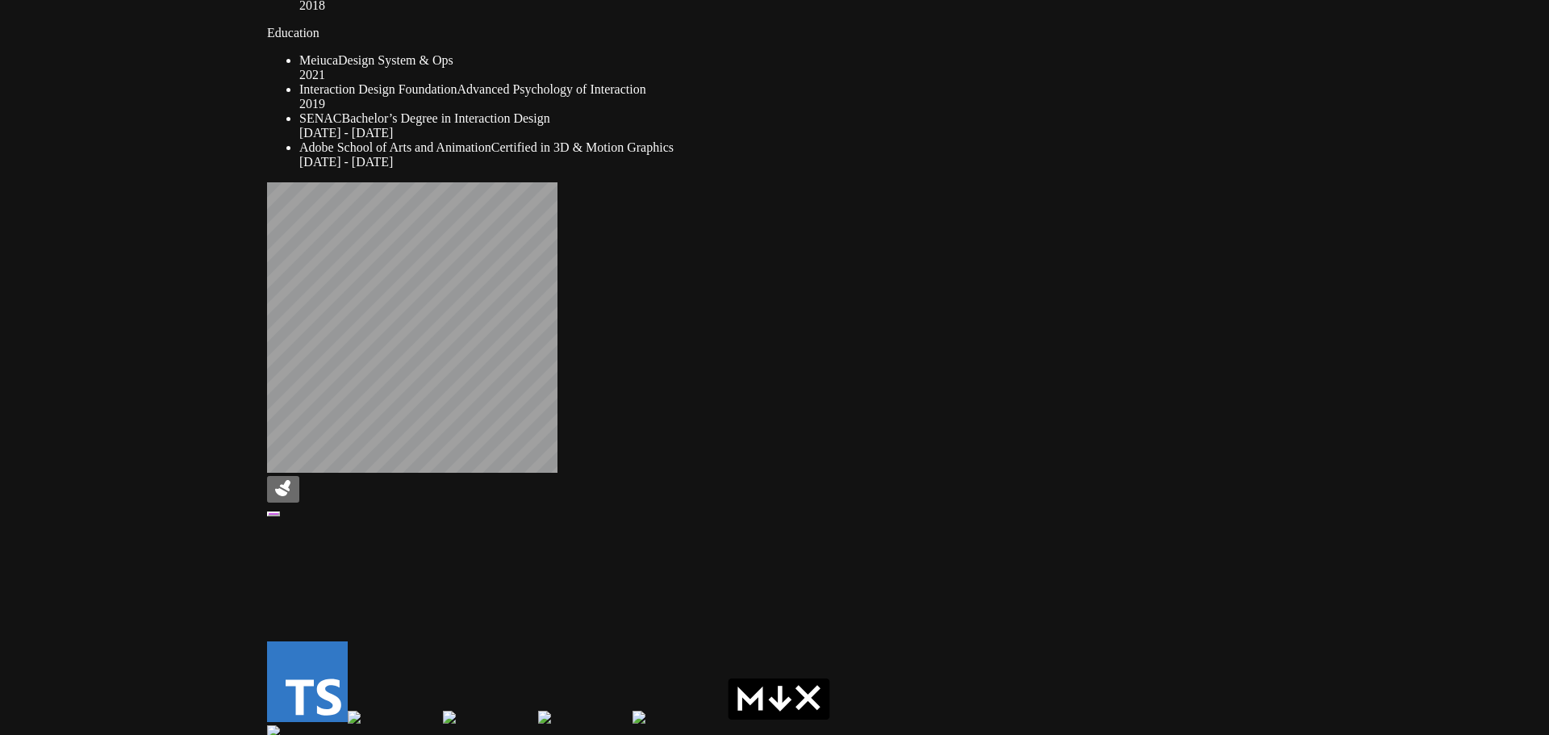
drag, startPoint x: 770, startPoint y: 403, endPoint x: 826, endPoint y: 424, distance: 60.3
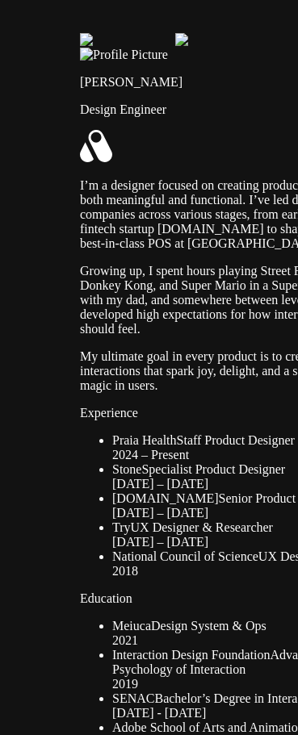
drag, startPoint x: 260, startPoint y: 253, endPoint x: 332, endPoint y: 241, distance: 73.5
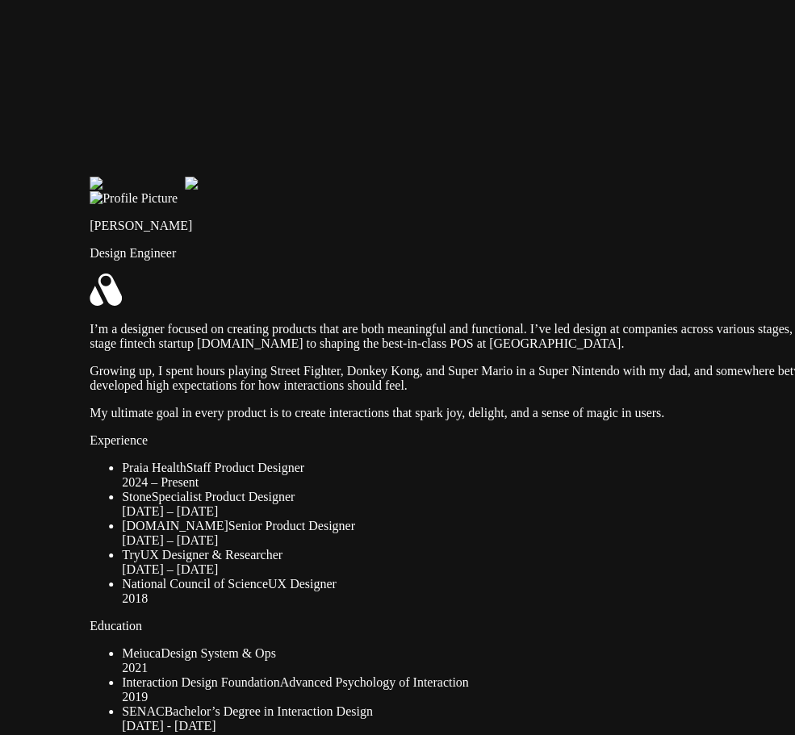
drag, startPoint x: 575, startPoint y: 249, endPoint x: 601, endPoint y: 400, distance: 154.0
click at [601, 400] on div "[PERSON_NAME] Design Engineer I’m a designer focused on creating products that …" at bounding box center [481, 476] width 782 height 571
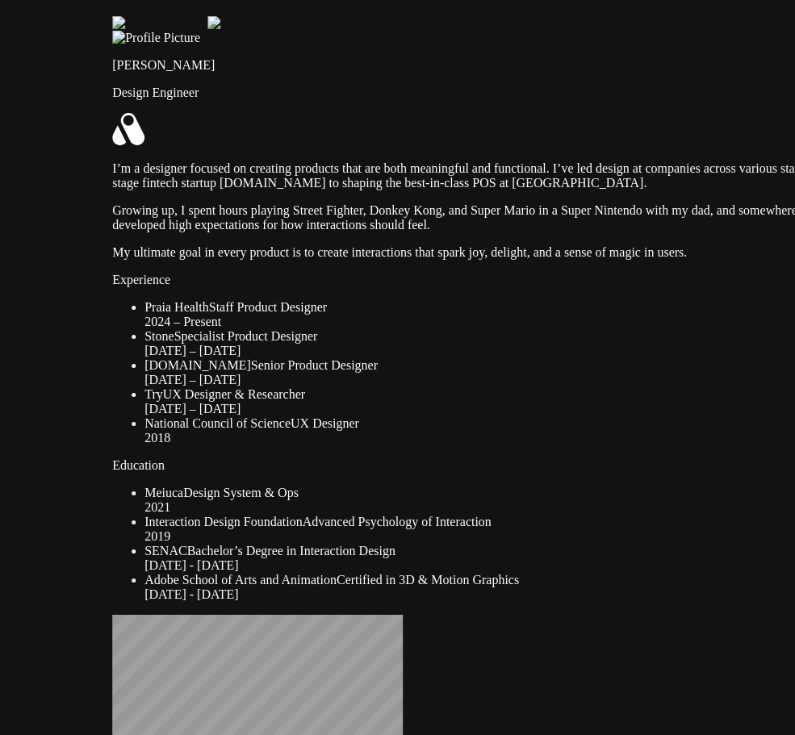
drag, startPoint x: 721, startPoint y: 151, endPoint x: 748, endPoint y: -40, distance: 193.2
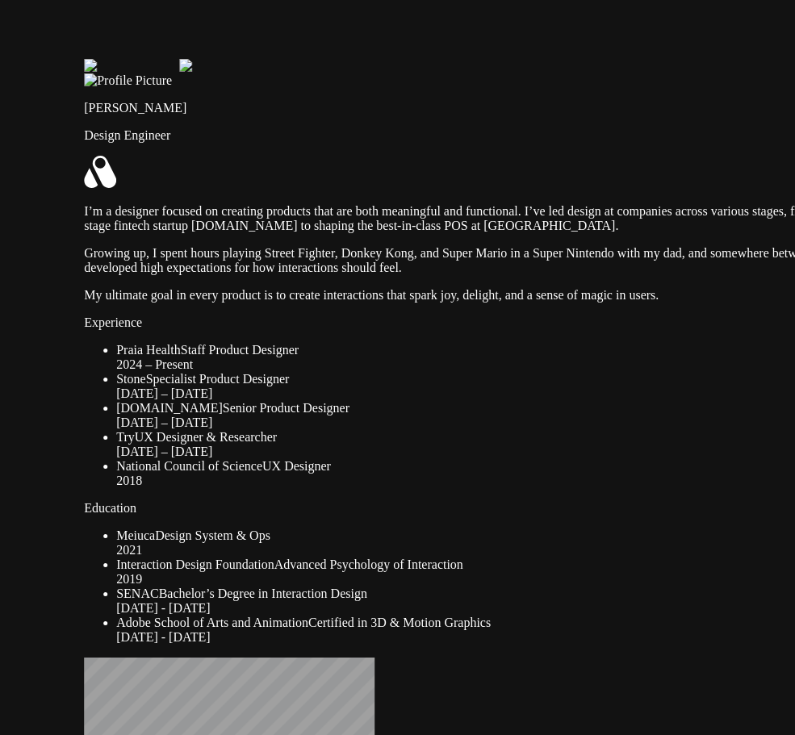
drag, startPoint x: 291, startPoint y: 216, endPoint x: 245, endPoint y: 401, distance: 190.6
click at [245, 401] on div "[PERSON_NAME] Design Engineer I’m a designer focused on creating products that …" at bounding box center [475, 358] width 782 height 571
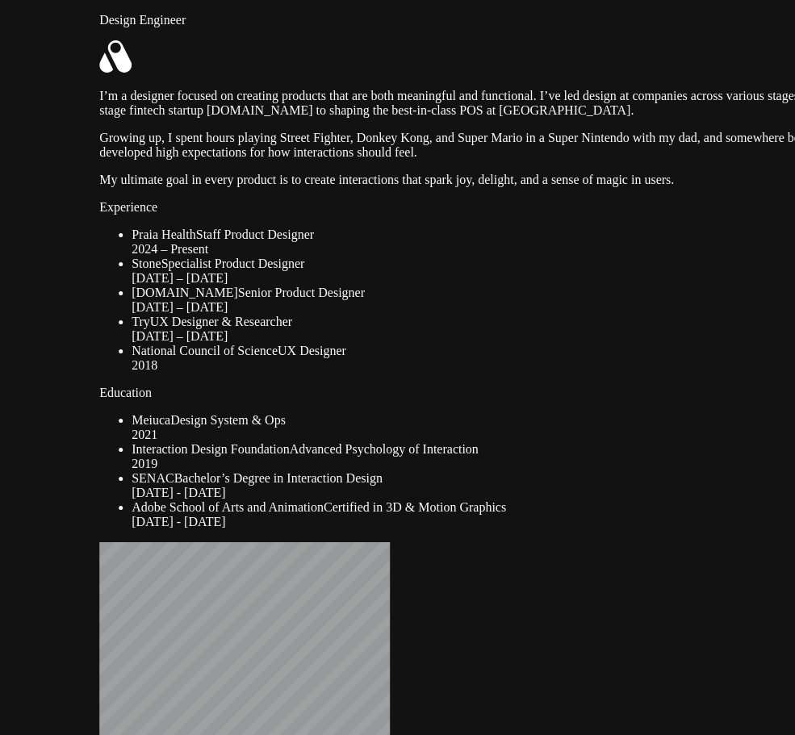
drag, startPoint x: 722, startPoint y: 326, endPoint x: 738, endPoint y: 211, distance: 116.4
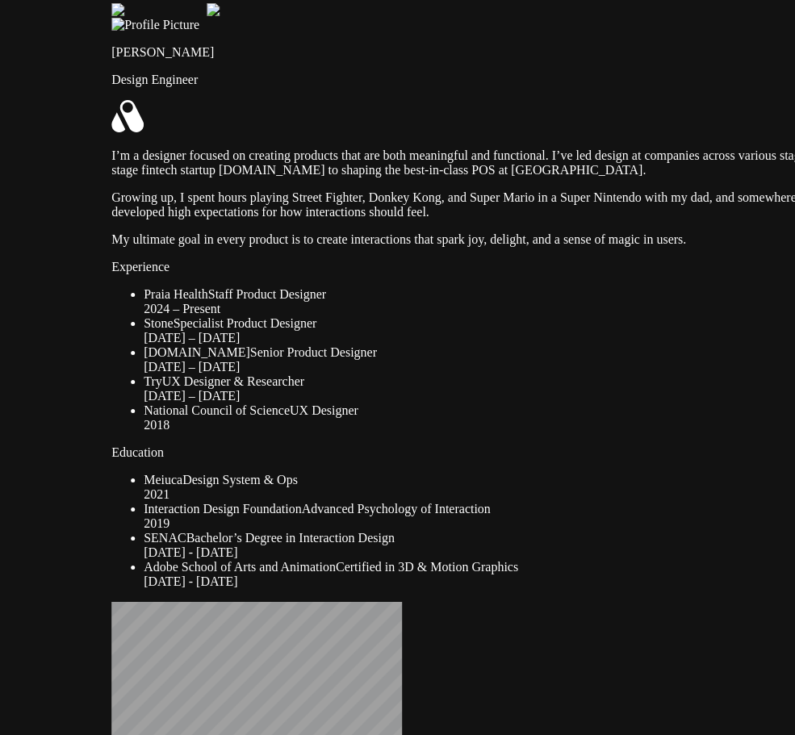
drag, startPoint x: 753, startPoint y: 189, endPoint x: 765, endPoint y: 249, distance: 60.9
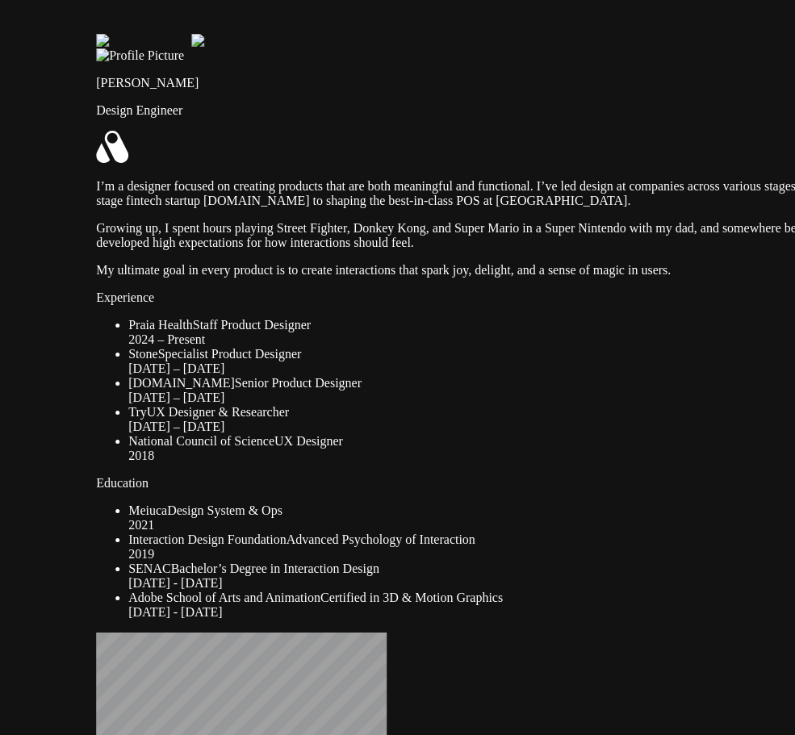
drag, startPoint x: 765, startPoint y: 249, endPoint x: 749, endPoint y: 281, distance: 36.1
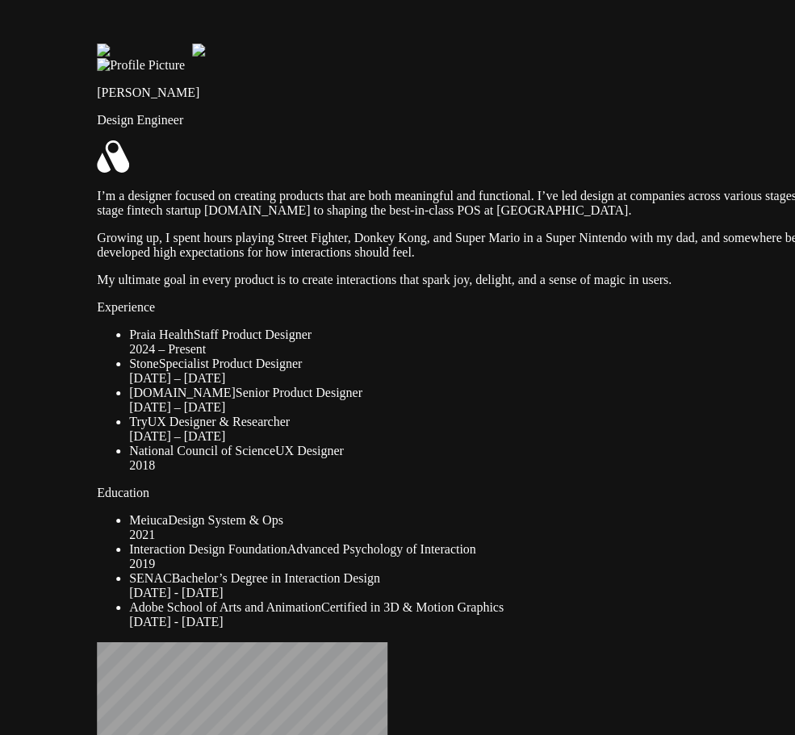
drag, startPoint x: 749, startPoint y: 281, endPoint x: 750, endPoint y: 289, distance: 8.2
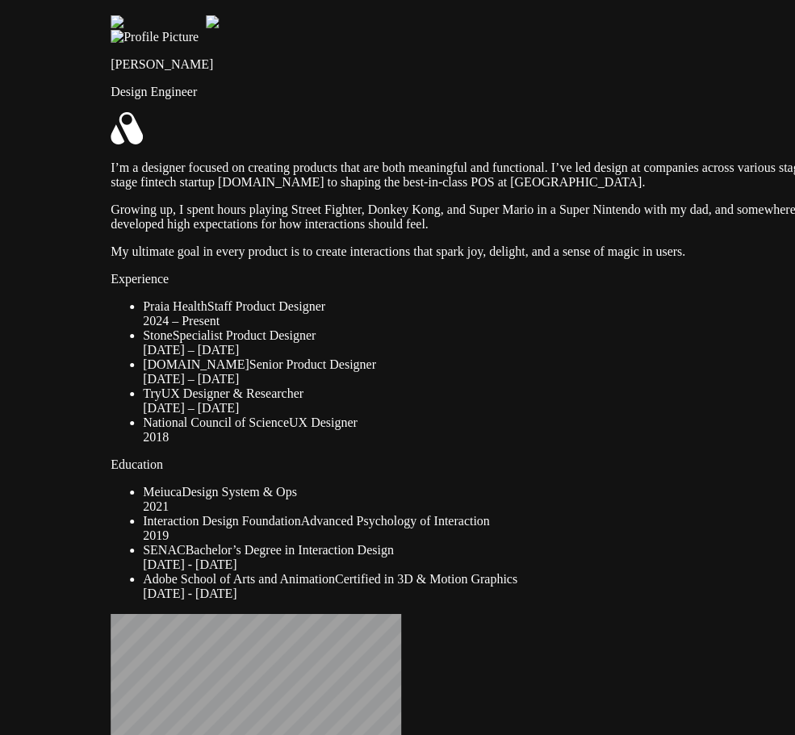
drag, startPoint x: 729, startPoint y: 251, endPoint x: 742, endPoint y: 223, distance: 31.4
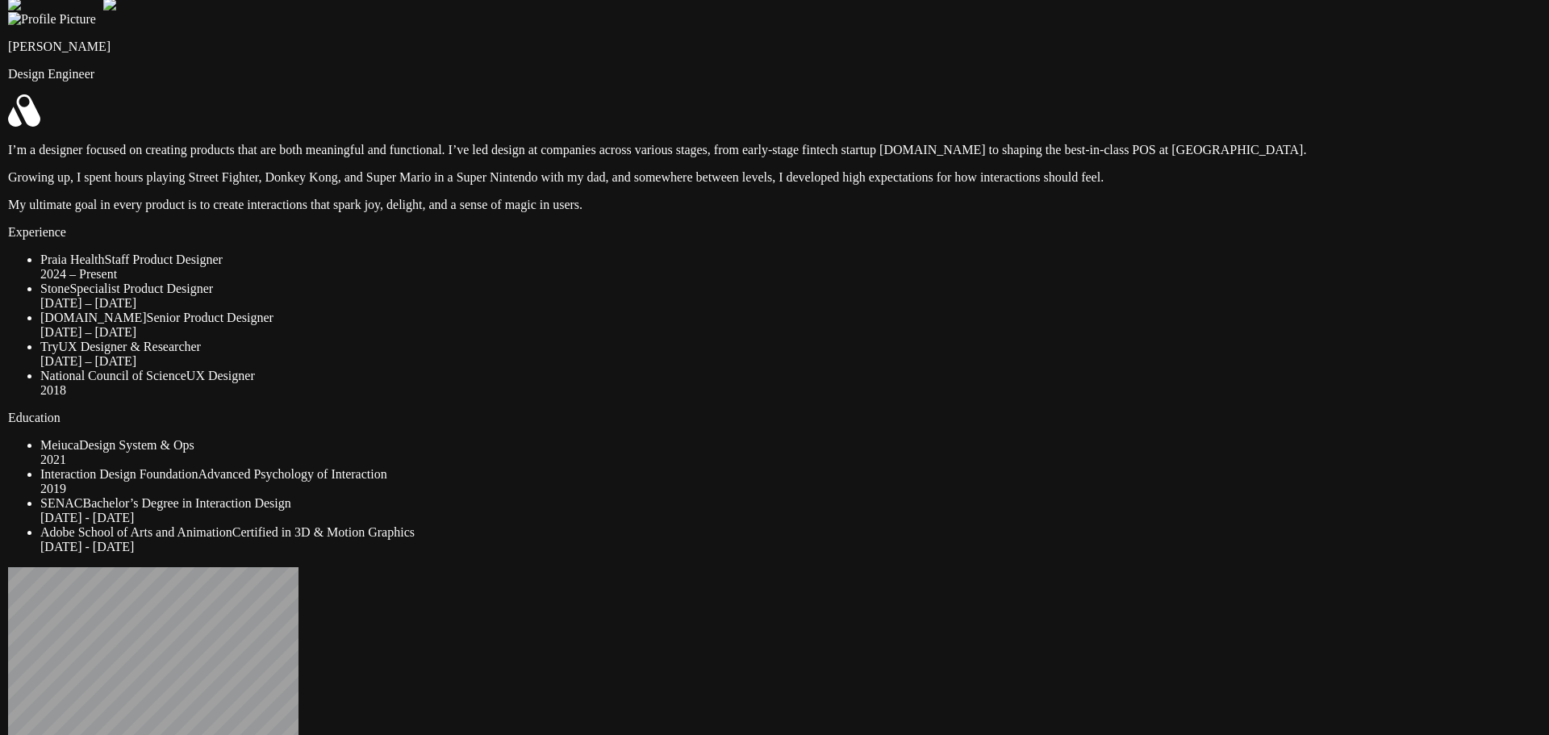
drag, startPoint x: 986, startPoint y: 279, endPoint x: 994, endPoint y: 289, distance: 12.6
click at [994, 289] on div "Andre Souza Design Engineer I’m a designer focused on creating products that ar…" at bounding box center [776, 283] width 1536 height 542
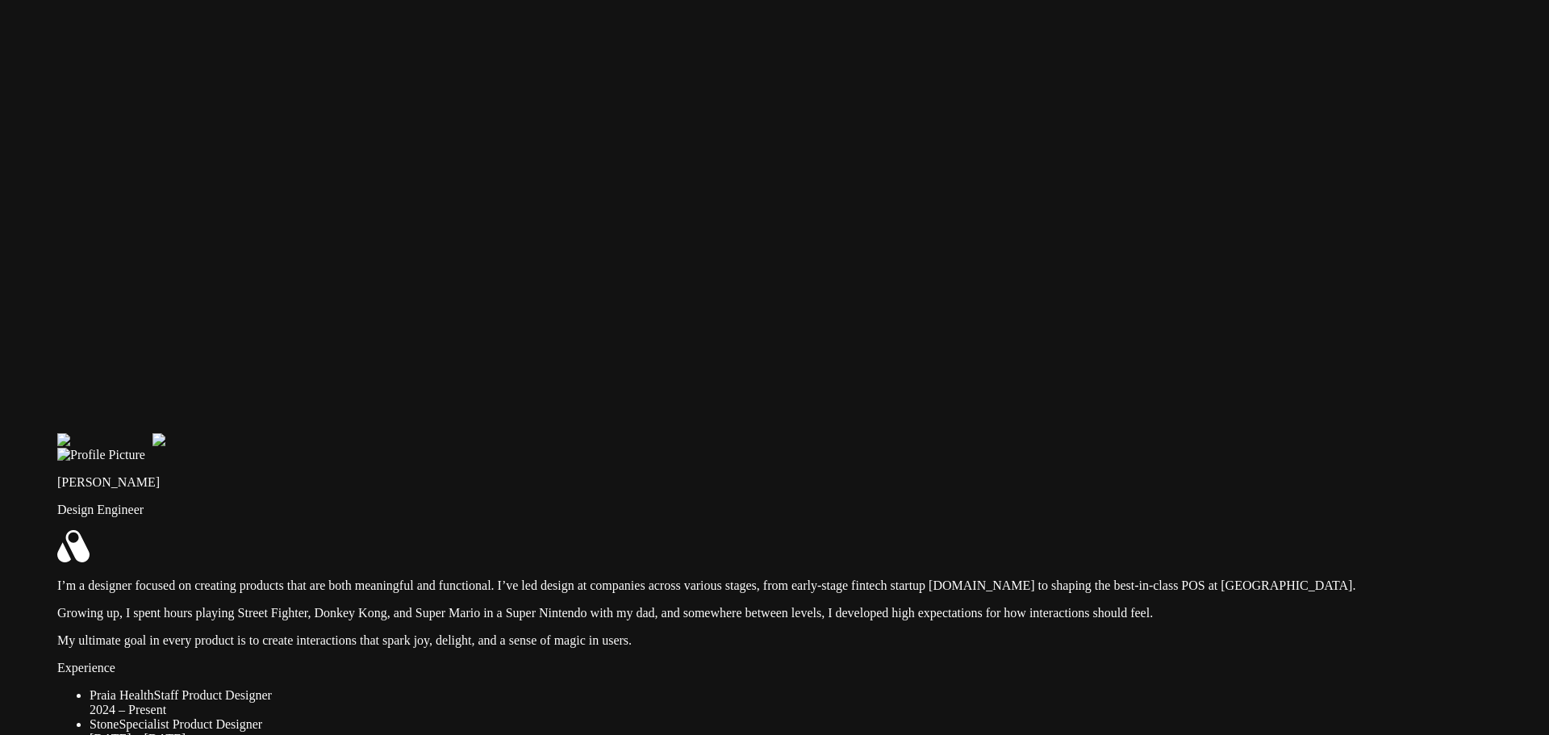
drag, startPoint x: 1060, startPoint y: 72, endPoint x: 1126, endPoint y: 493, distance: 426.4
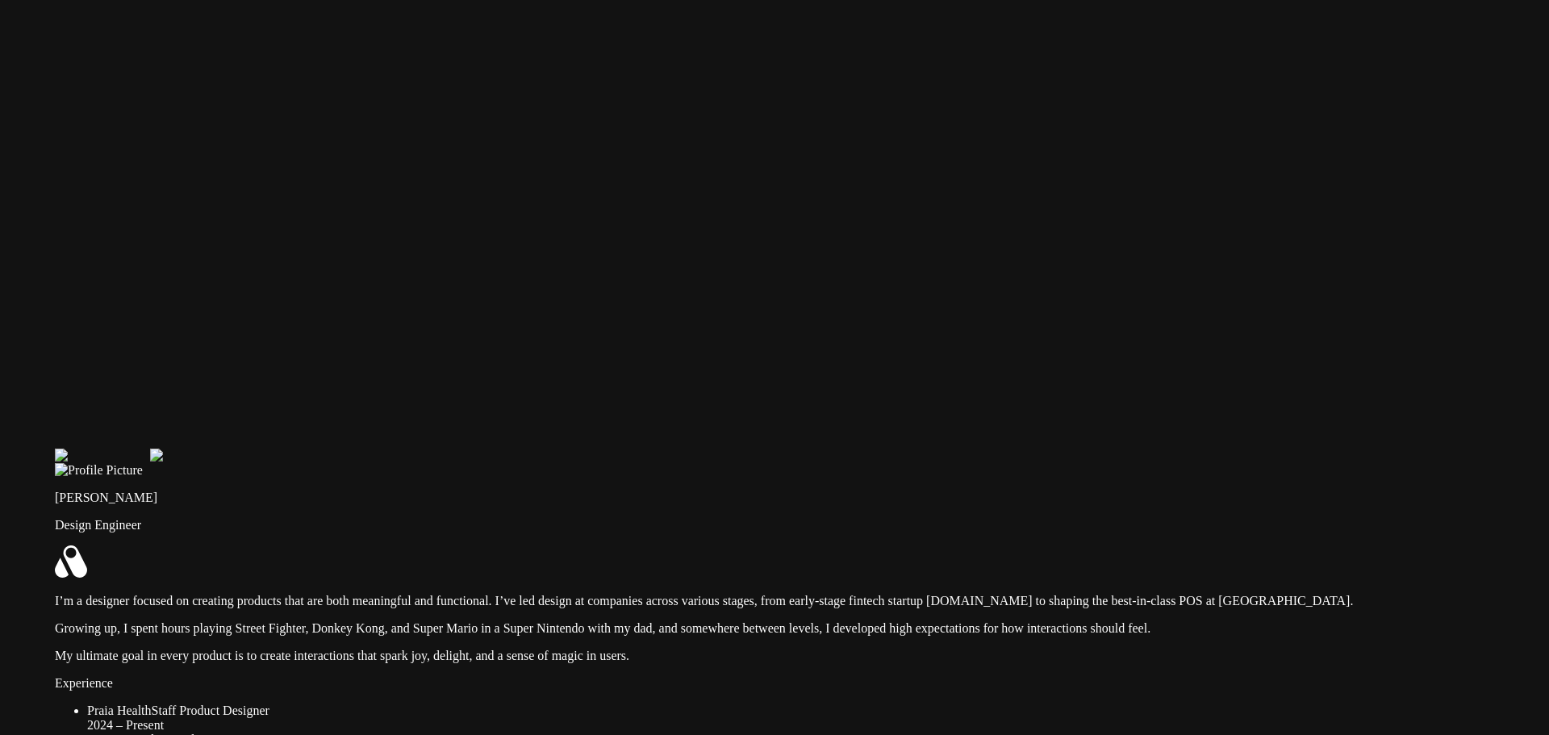
drag, startPoint x: 697, startPoint y: 345, endPoint x: 663, endPoint y: 316, distance: 45.8
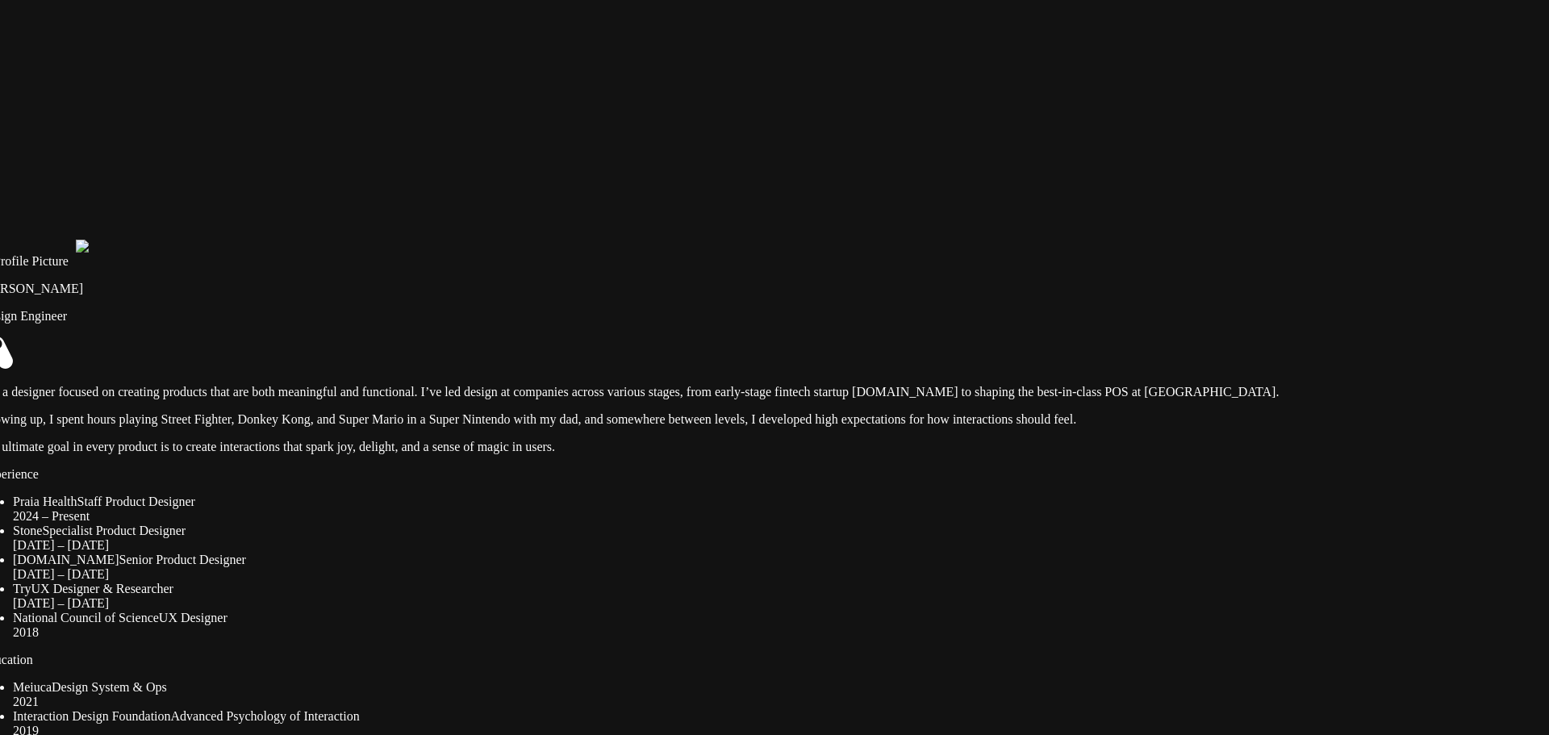
drag, startPoint x: 847, startPoint y: 392, endPoint x: 771, endPoint y: 119, distance: 283.1
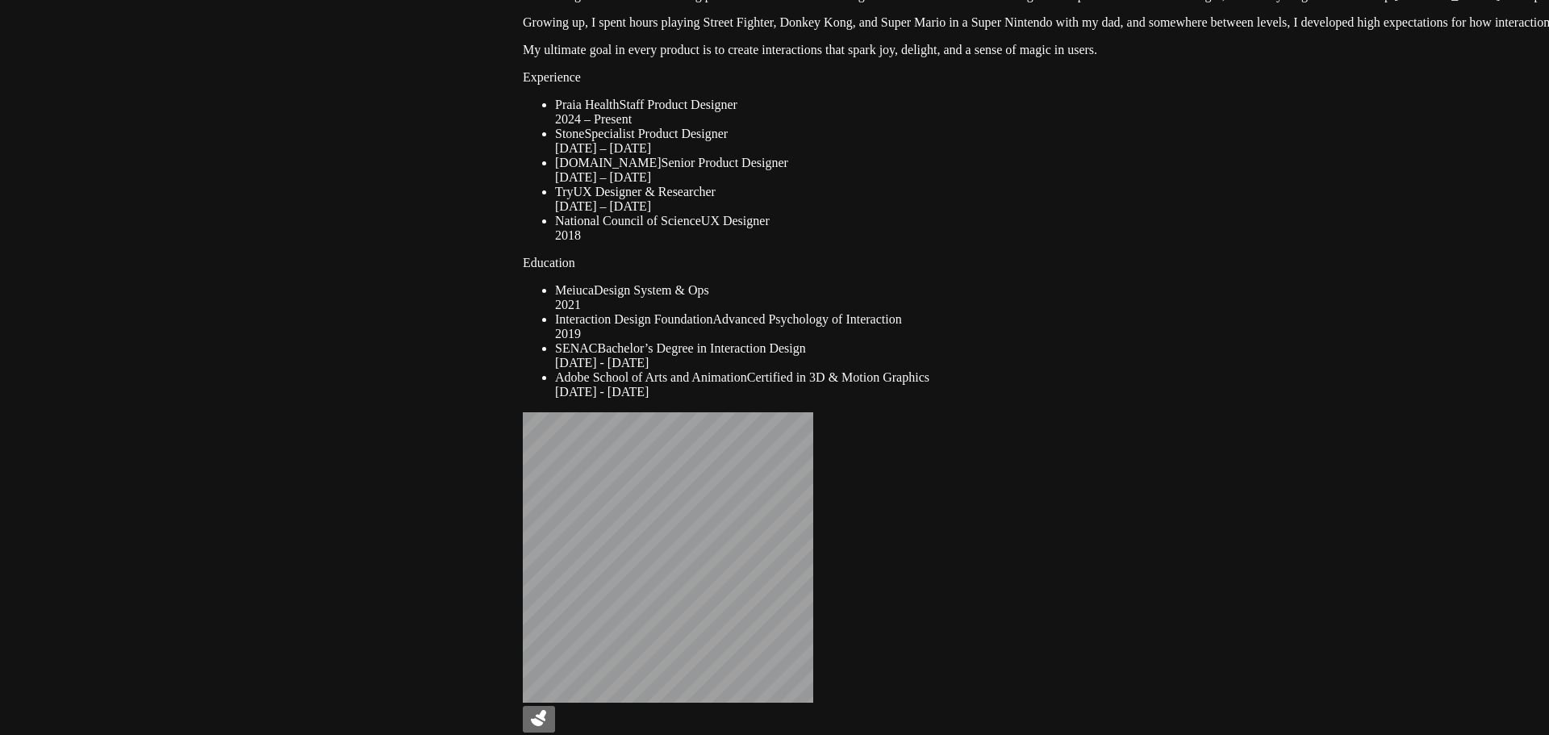
drag, startPoint x: 446, startPoint y: 341, endPoint x: 1016, endPoint y: 141, distance: 603.9
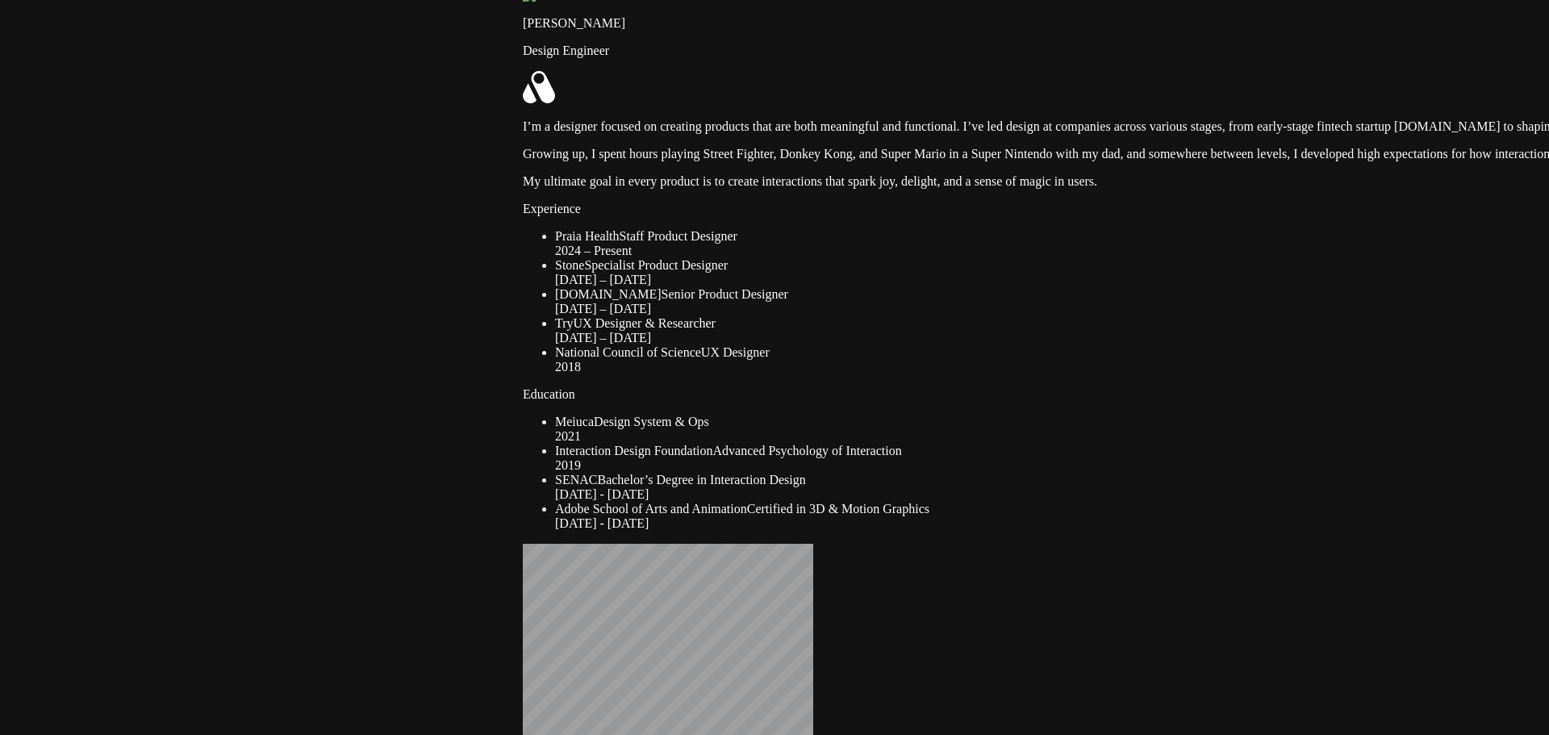
drag, startPoint x: 835, startPoint y: 441, endPoint x: 830, endPoint y: 538, distance: 97.8
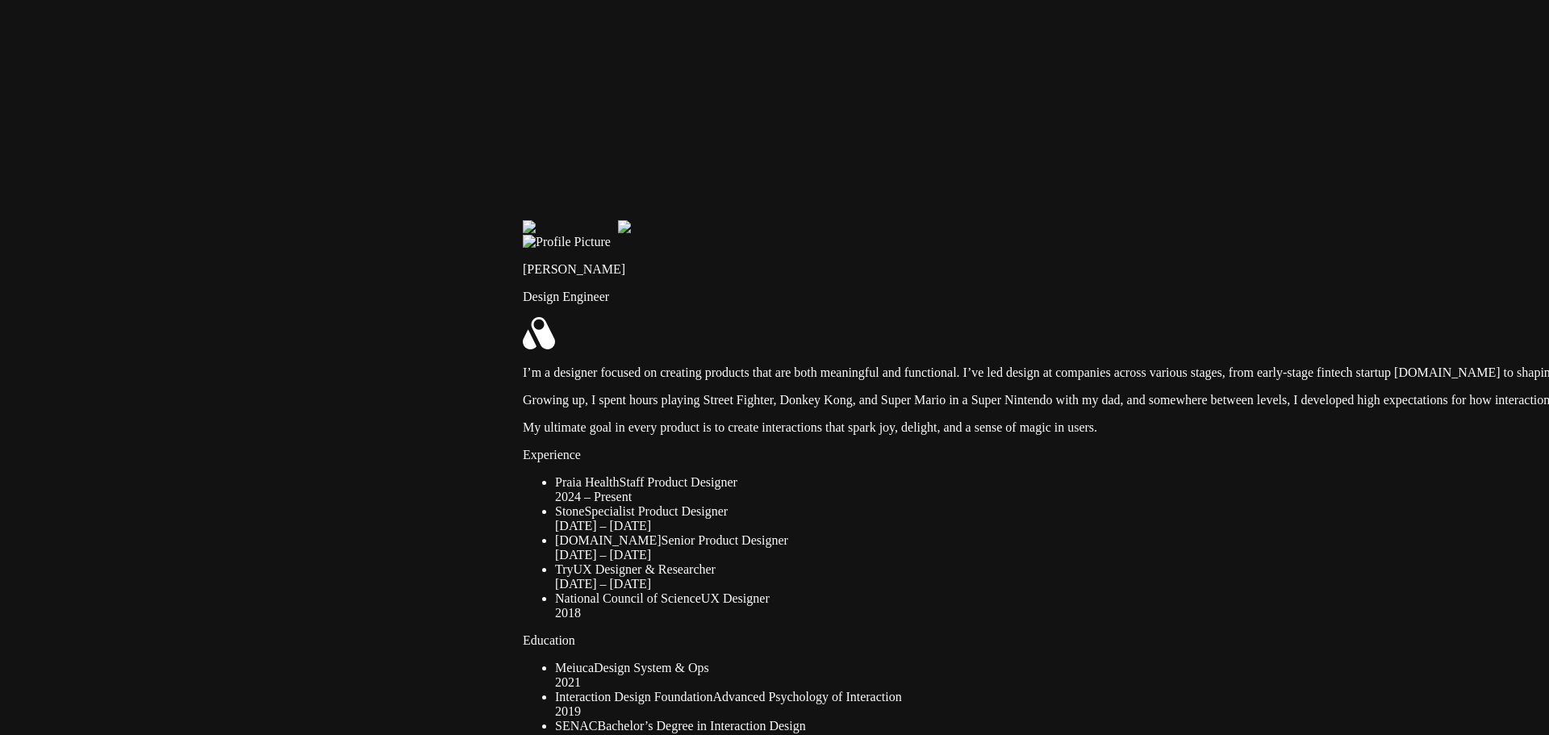
drag, startPoint x: 692, startPoint y: 296, endPoint x: 712, endPoint y: 498, distance: 202.7
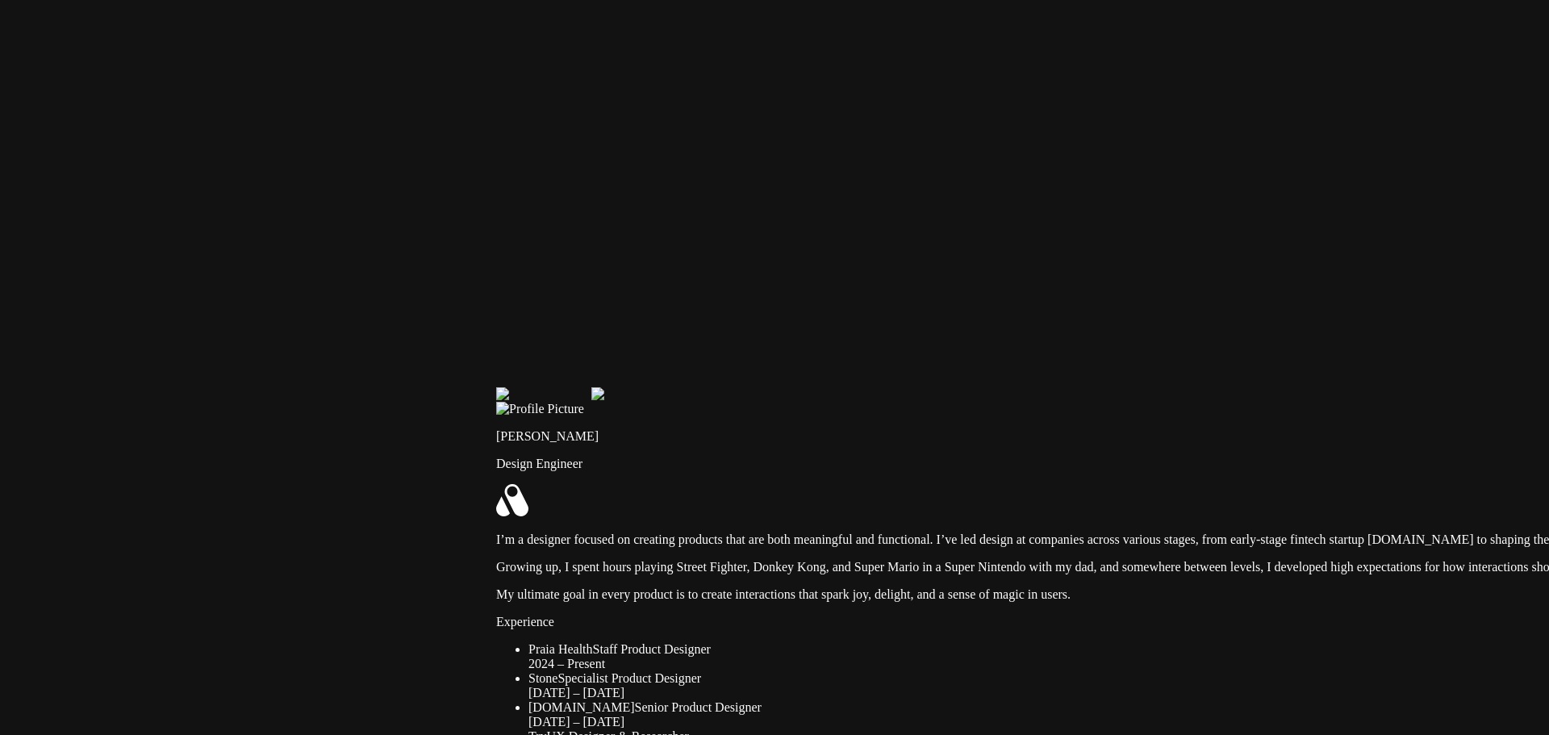
drag, startPoint x: 890, startPoint y: 151, endPoint x: 858, endPoint y: 413, distance: 264.2
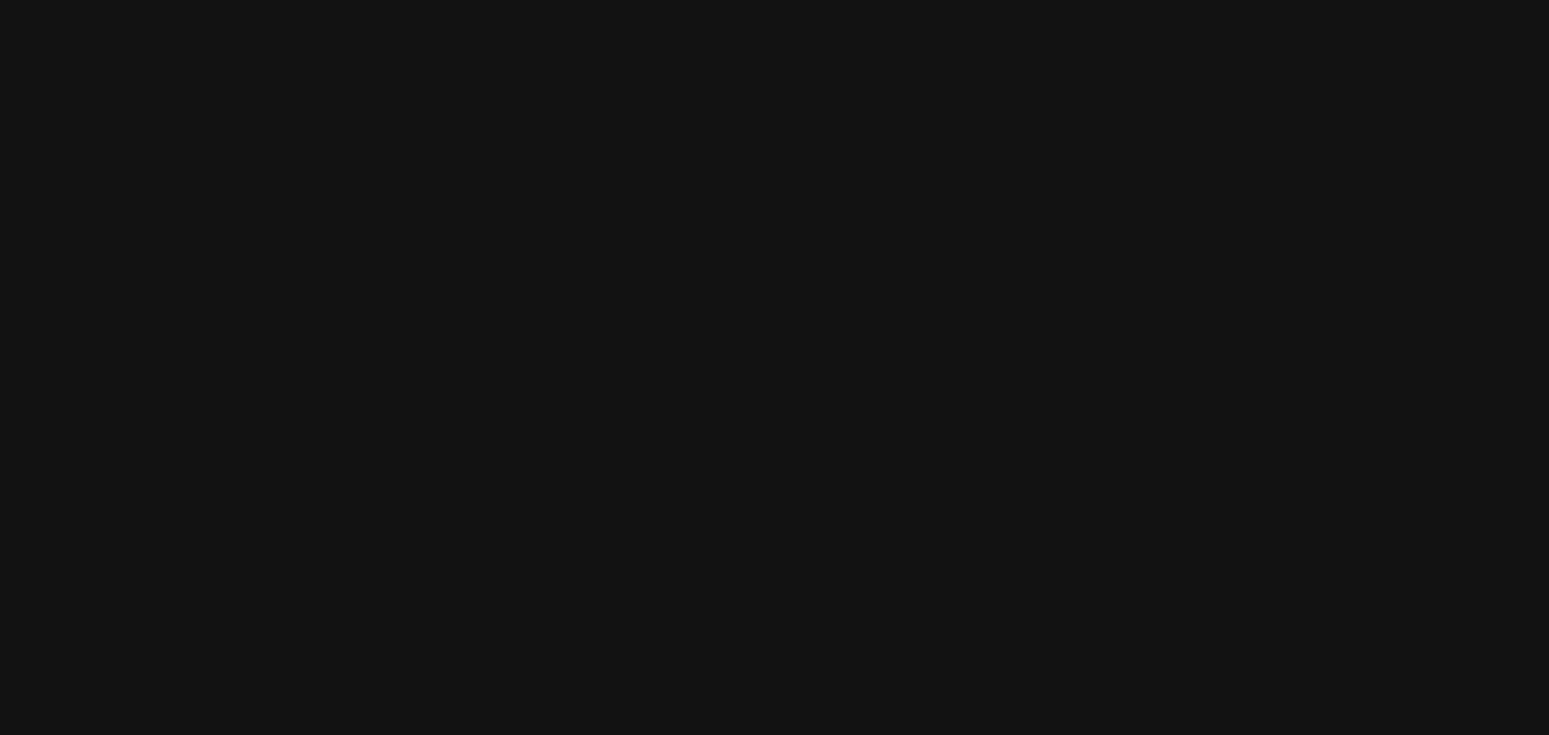
drag, startPoint x: 1164, startPoint y: 142, endPoint x: 1049, endPoint y: 566, distance: 439.9
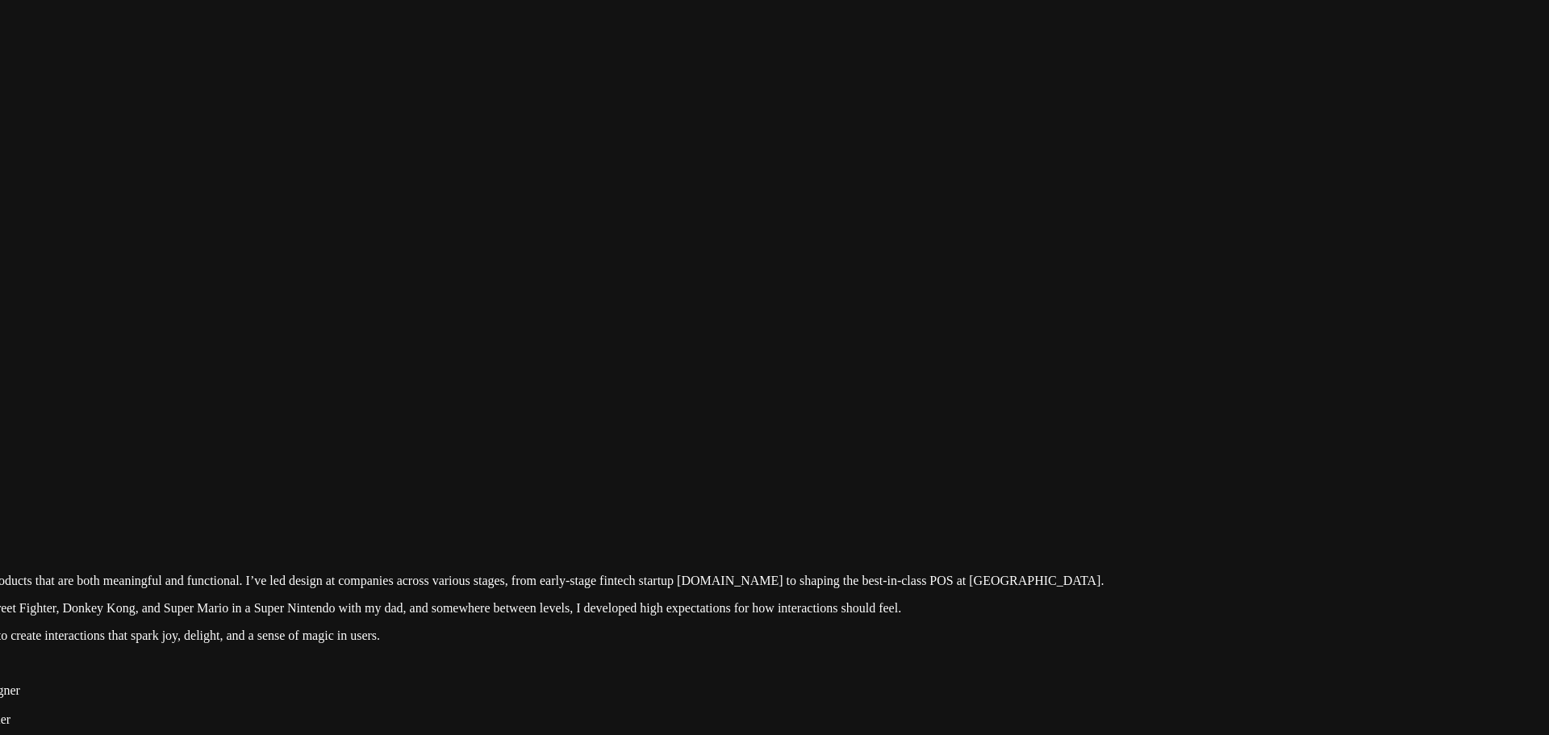
drag, startPoint x: 1414, startPoint y: 357, endPoint x: 817, endPoint y: -25, distance: 708.7
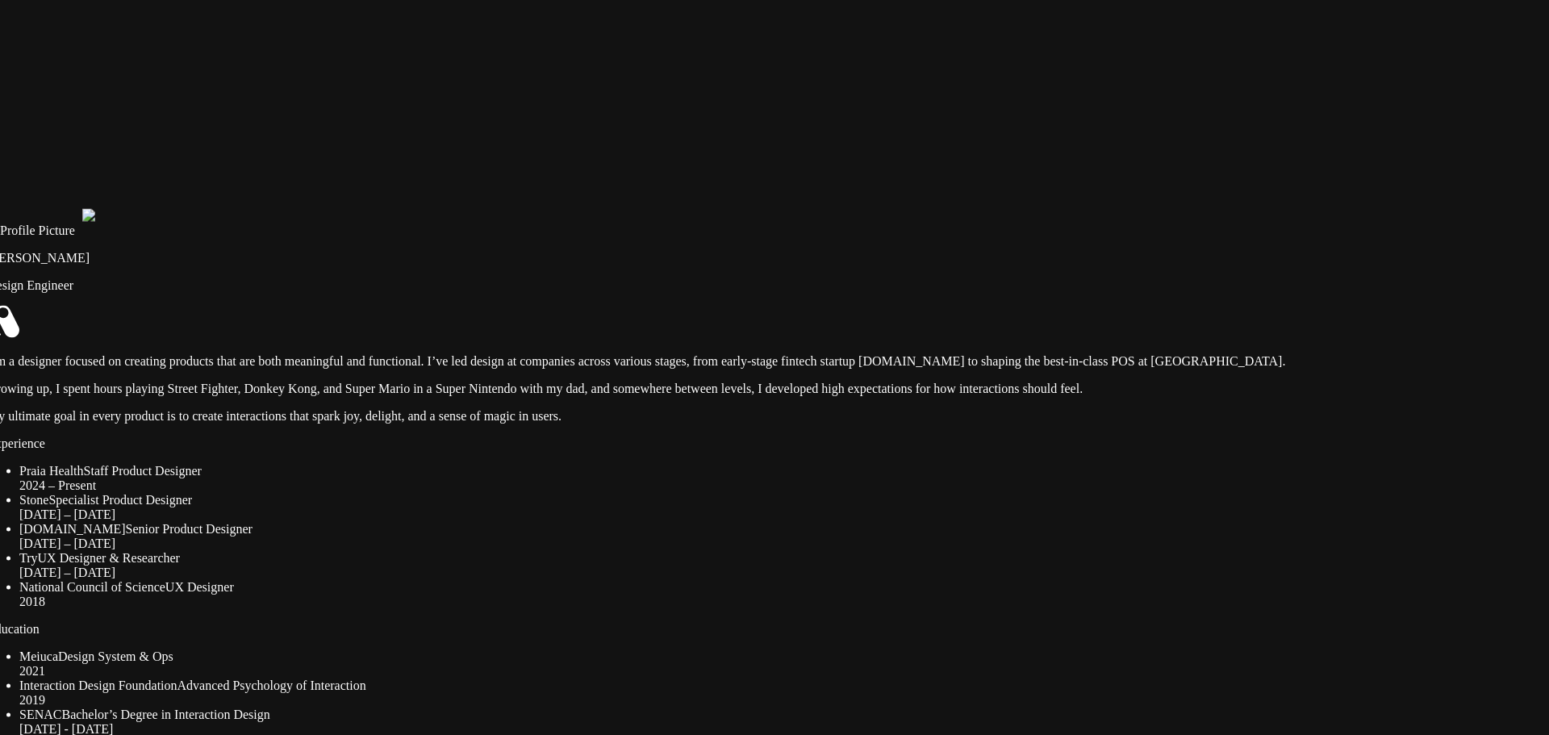
drag, startPoint x: 929, startPoint y: 239, endPoint x: 1095, endPoint y: 75, distance: 233.4
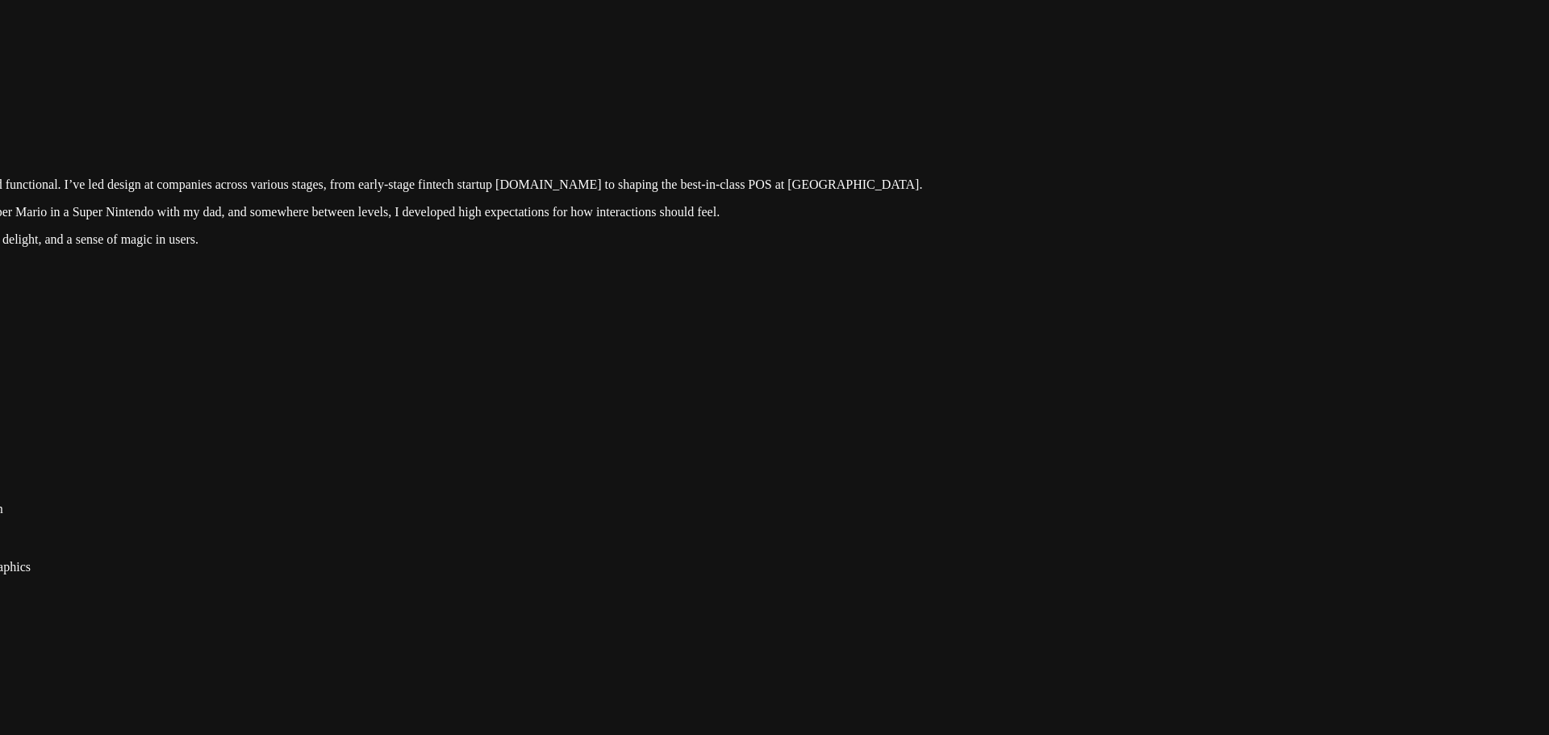
drag, startPoint x: 1378, startPoint y: 412, endPoint x: 998, endPoint y: 399, distance: 380.3
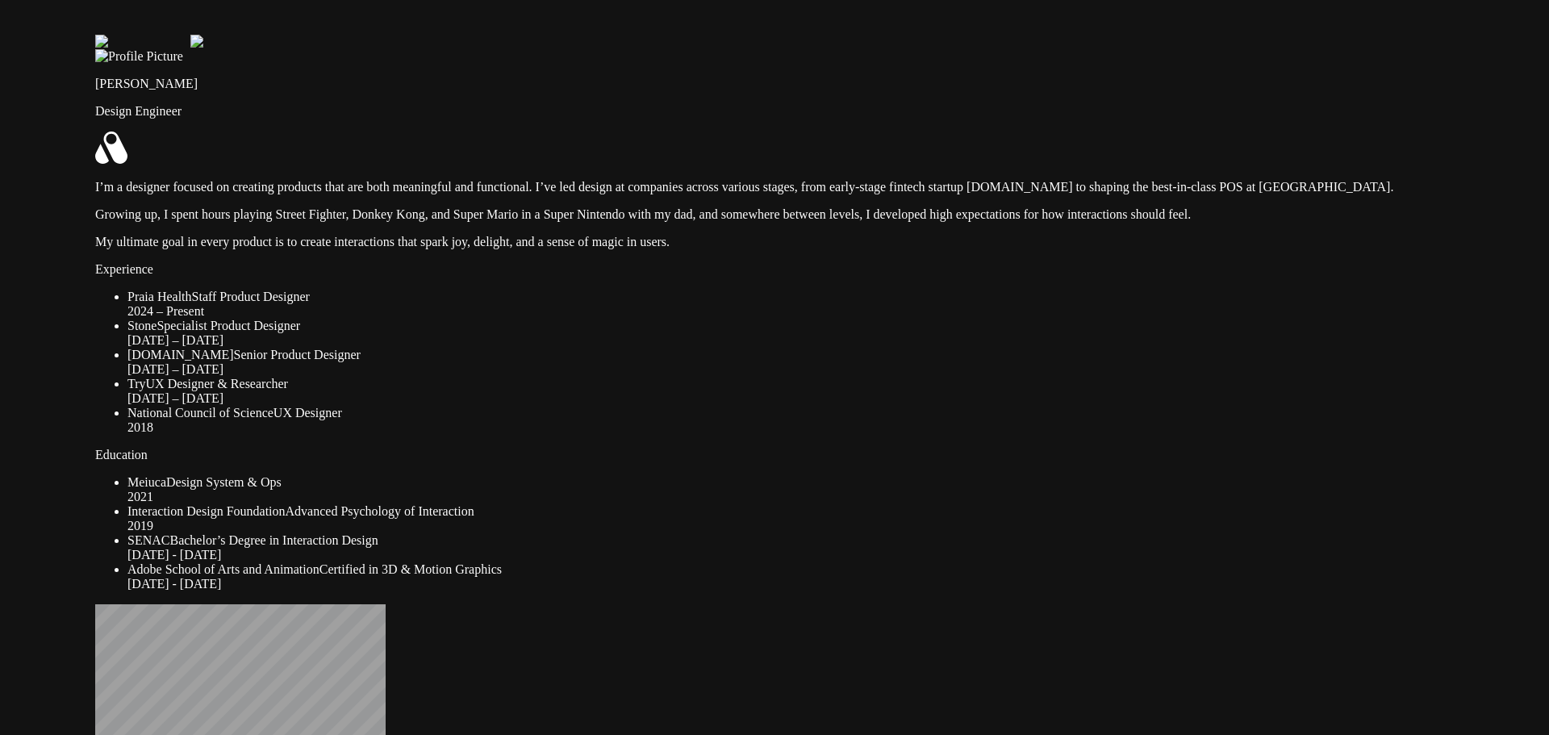
drag, startPoint x: 995, startPoint y: 400, endPoint x: 1491, endPoint y: 403, distance: 496.3
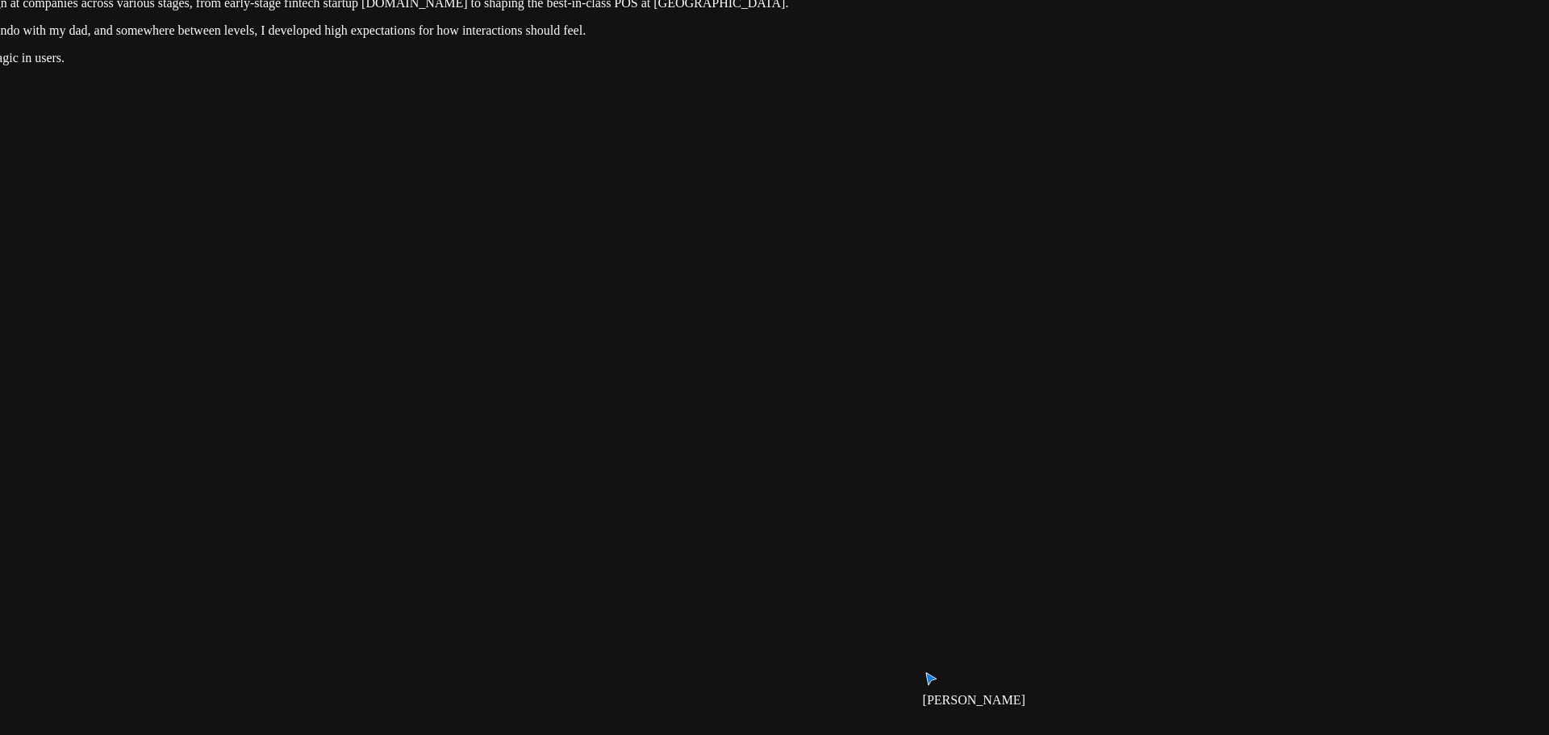
drag, startPoint x: 1344, startPoint y: 487, endPoint x: 671, endPoint y: 293, distance: 700.3
drag, startPoint x: 1158, startPoint y: 542, endPoint x: 1162, endPoint y: 229, distance: 313.1
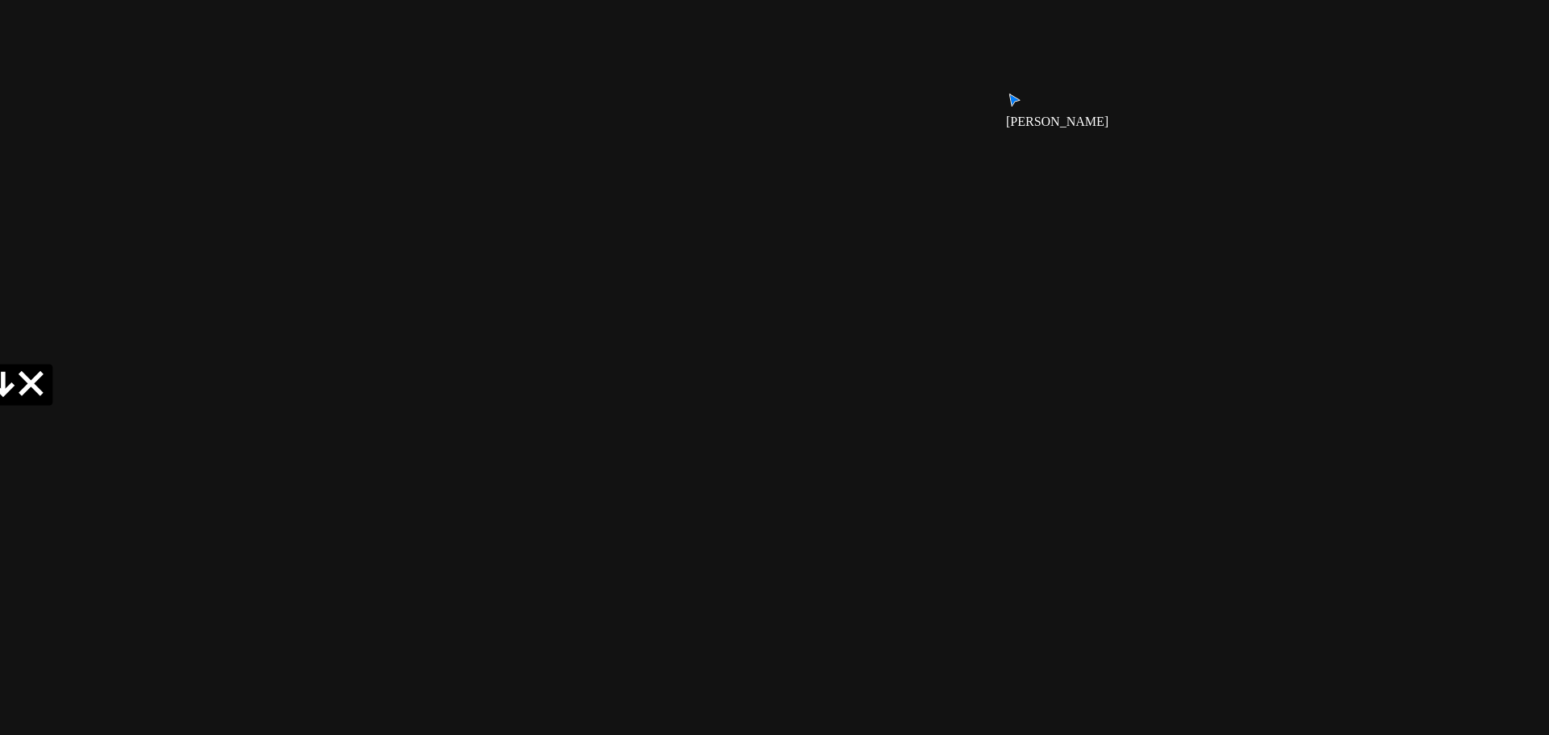
drag, startPoint x: 1036, startPoint y: 497, endPoint x: 871, endPoint y: 192, distance: 347.0
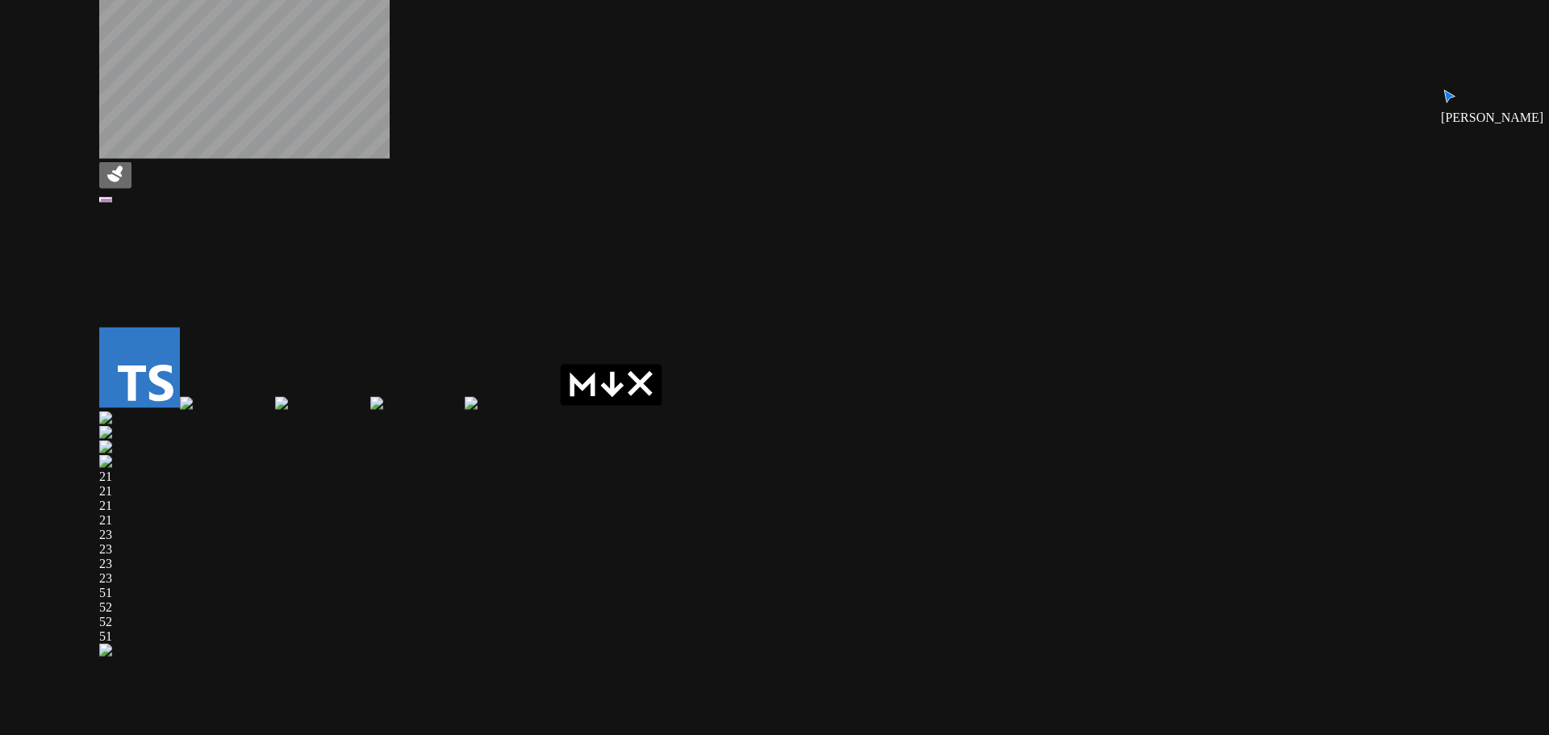
drag, startPoint x: 454, startPoint y: 621, endPoint x: 1056, endPoint y: 608, distance: 602.2
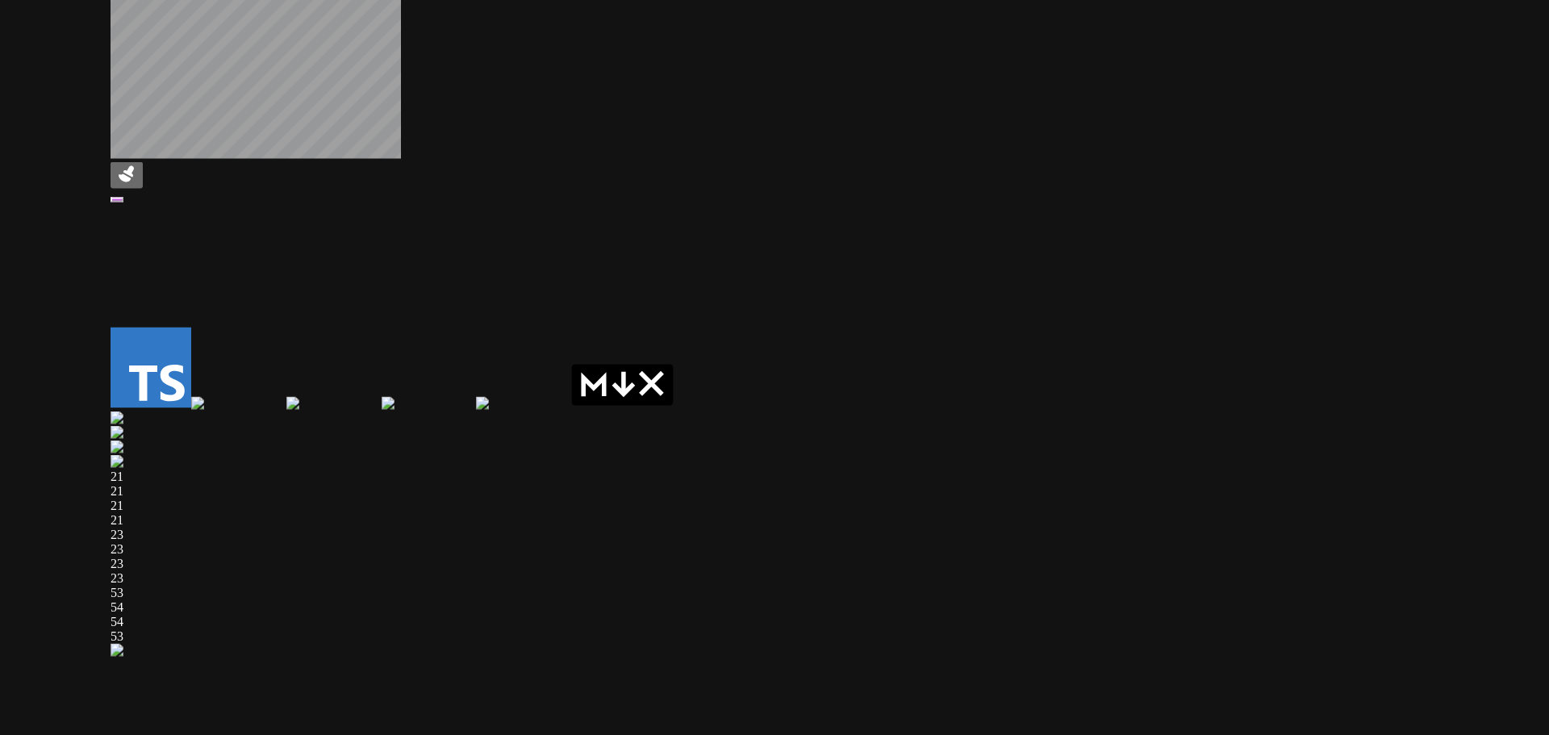
drag, startPoint x: 438, startPoint y: 285, endPoint x: 1069, endPoint y: 593, distance: 702.3
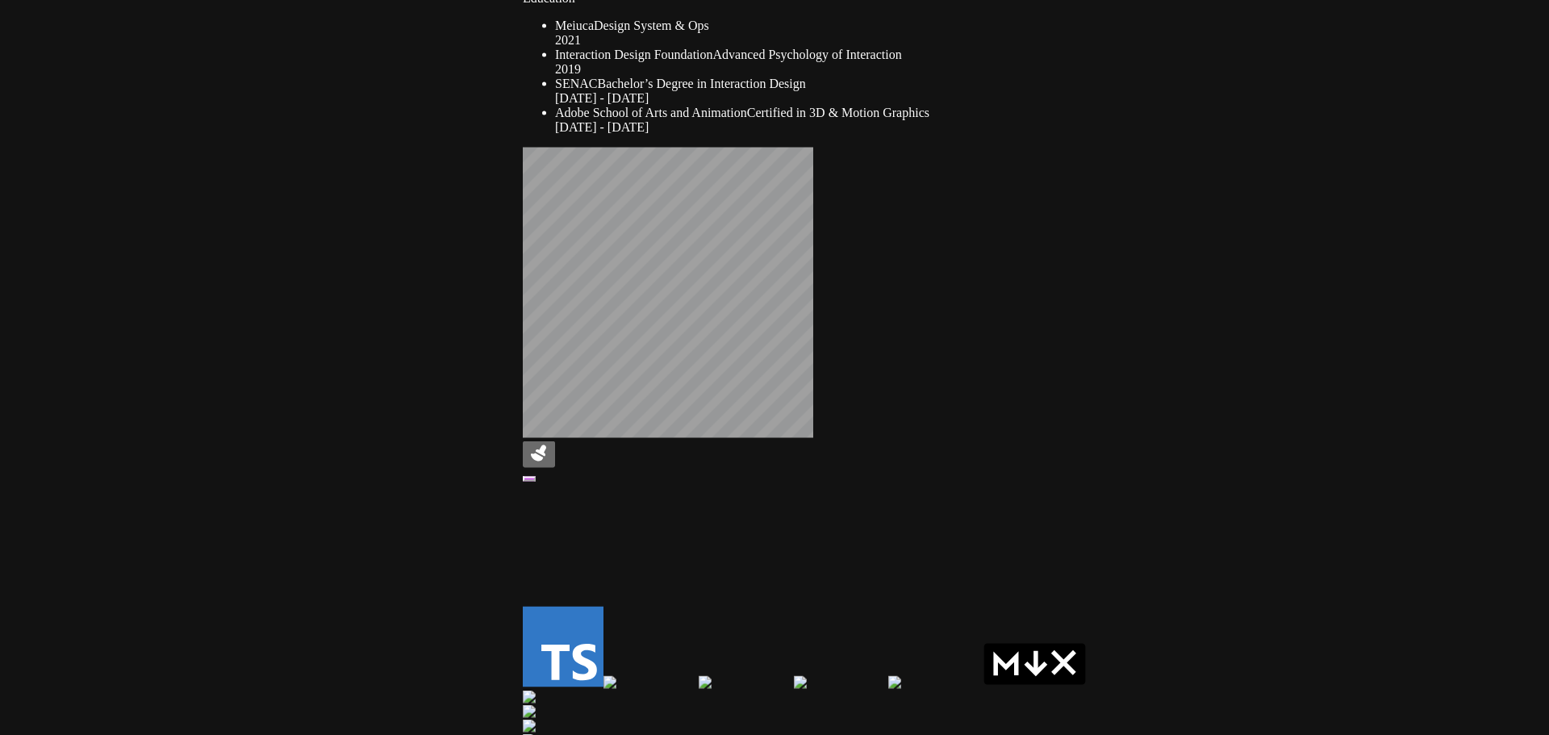
drag, startPoint x: 823, startPoint y: 259, endPoint x: 776, endPoint y: 649, distance: 392.7
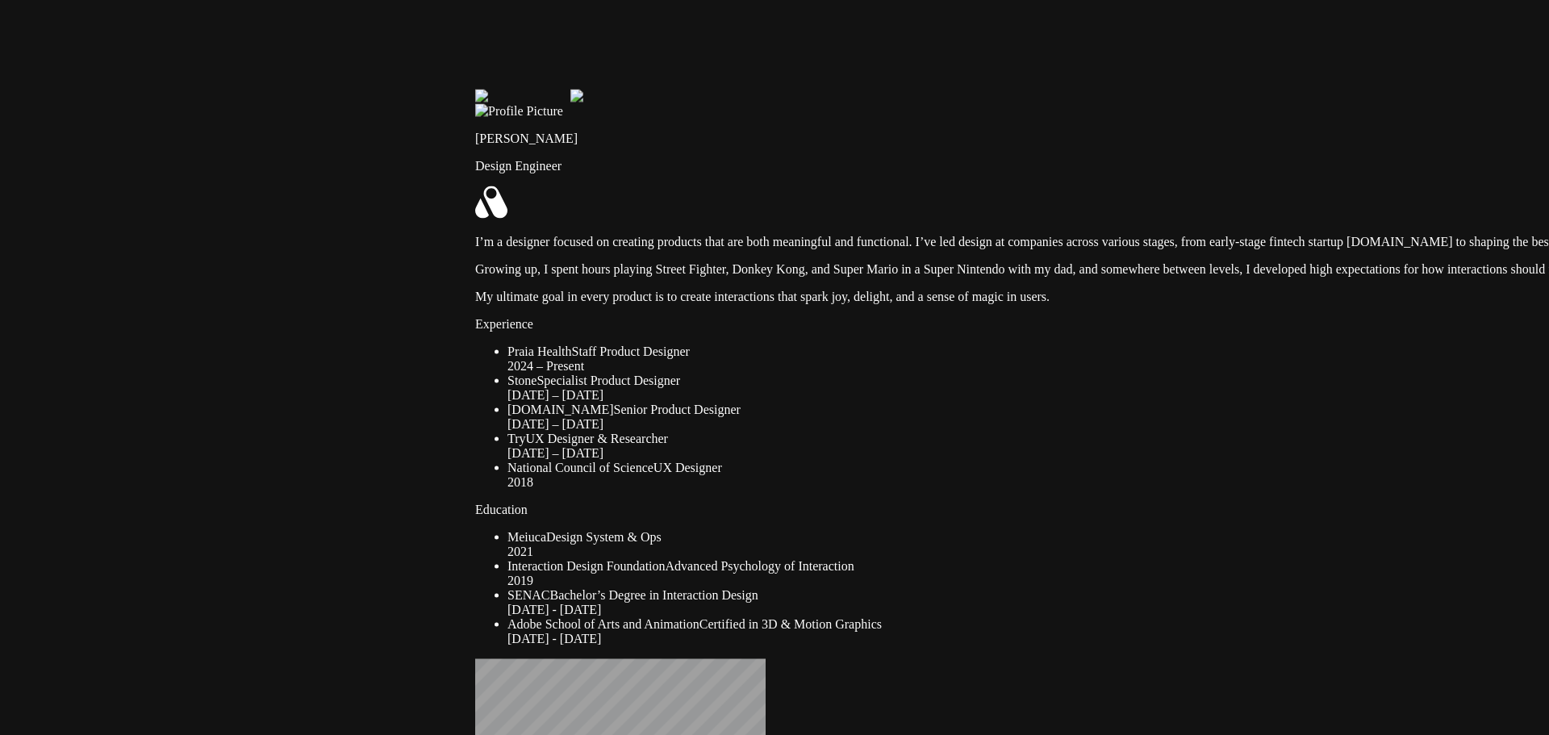
drag, startPoint x: 645, startPoint y: 139, endPoint x: 651, endPoint y: 490, distance: 351.1
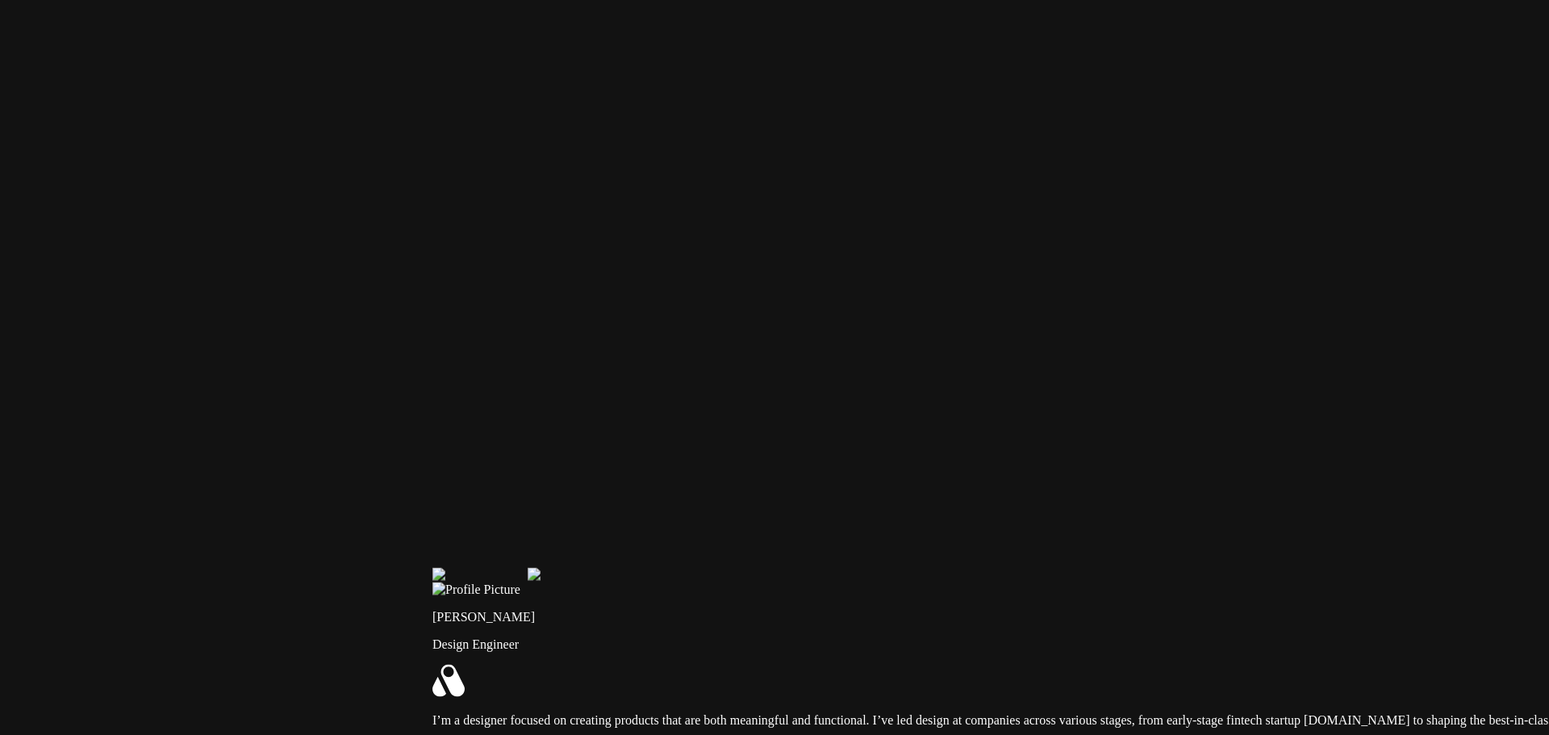
drag, startPoint x: 776, startPoint y: 247, endPoint x: 727, endPoint y: 527, distance: 284.3
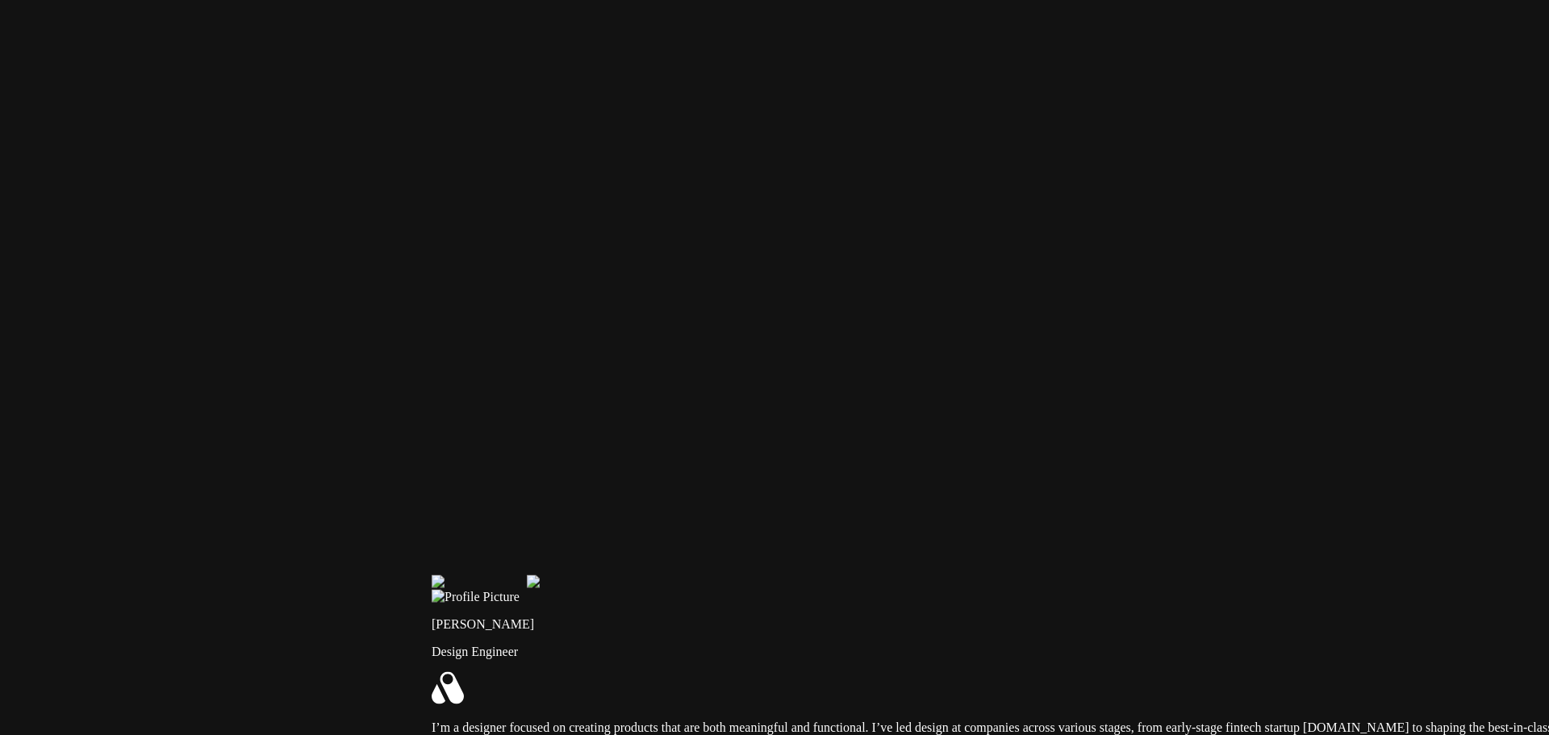
drag, startPoint x: 822, startPoint y: 399, endPoint x: 695, endPoint y: 570, distance: 213.4
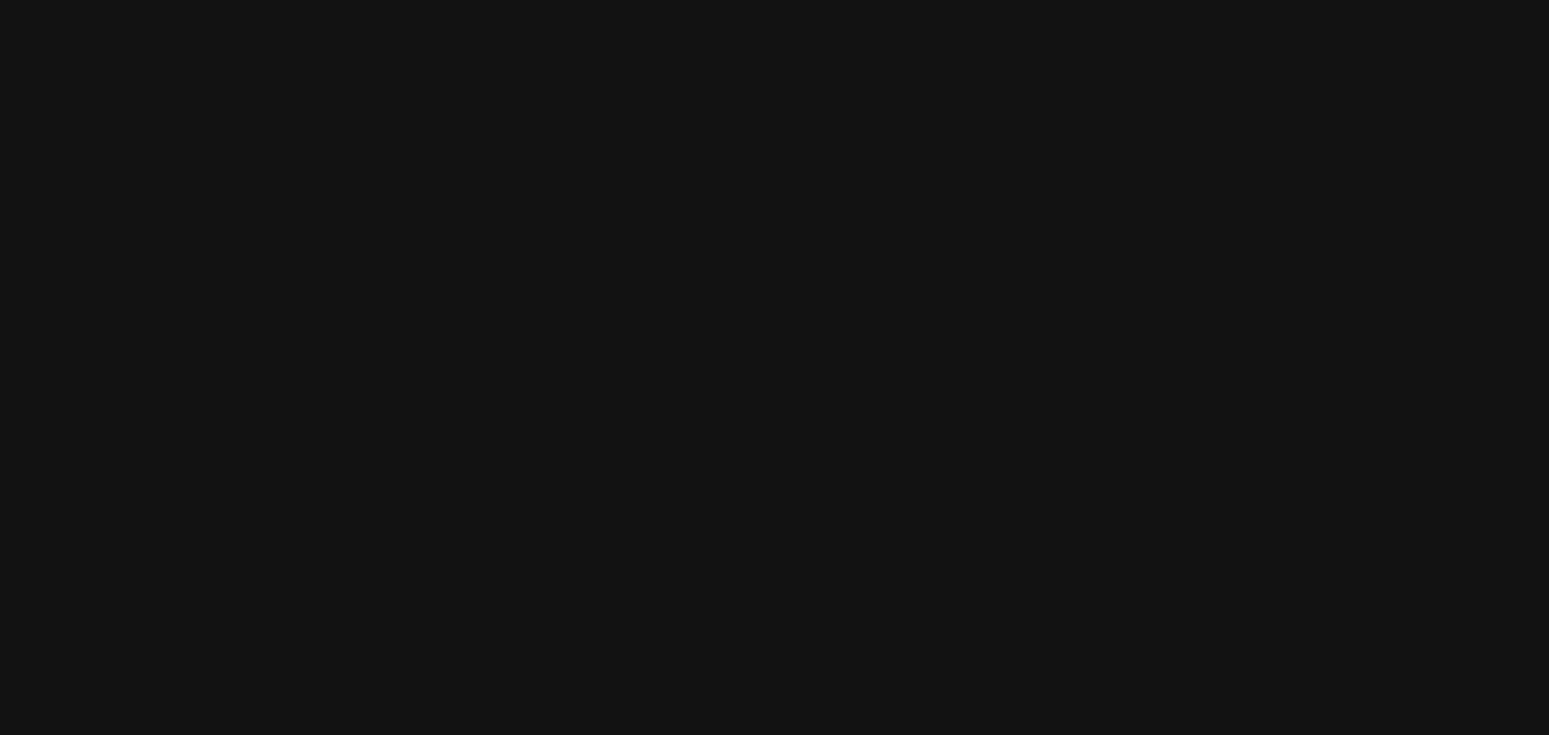
drag, startPoint x: 852, startPoint y: 404, endPoint x: 863, endPoint y: 495, distance: 91.0
drag, startPoint x: 935, startPoint y: 495, endPoint x: 654, endPoint y: 391, distance: 299.5
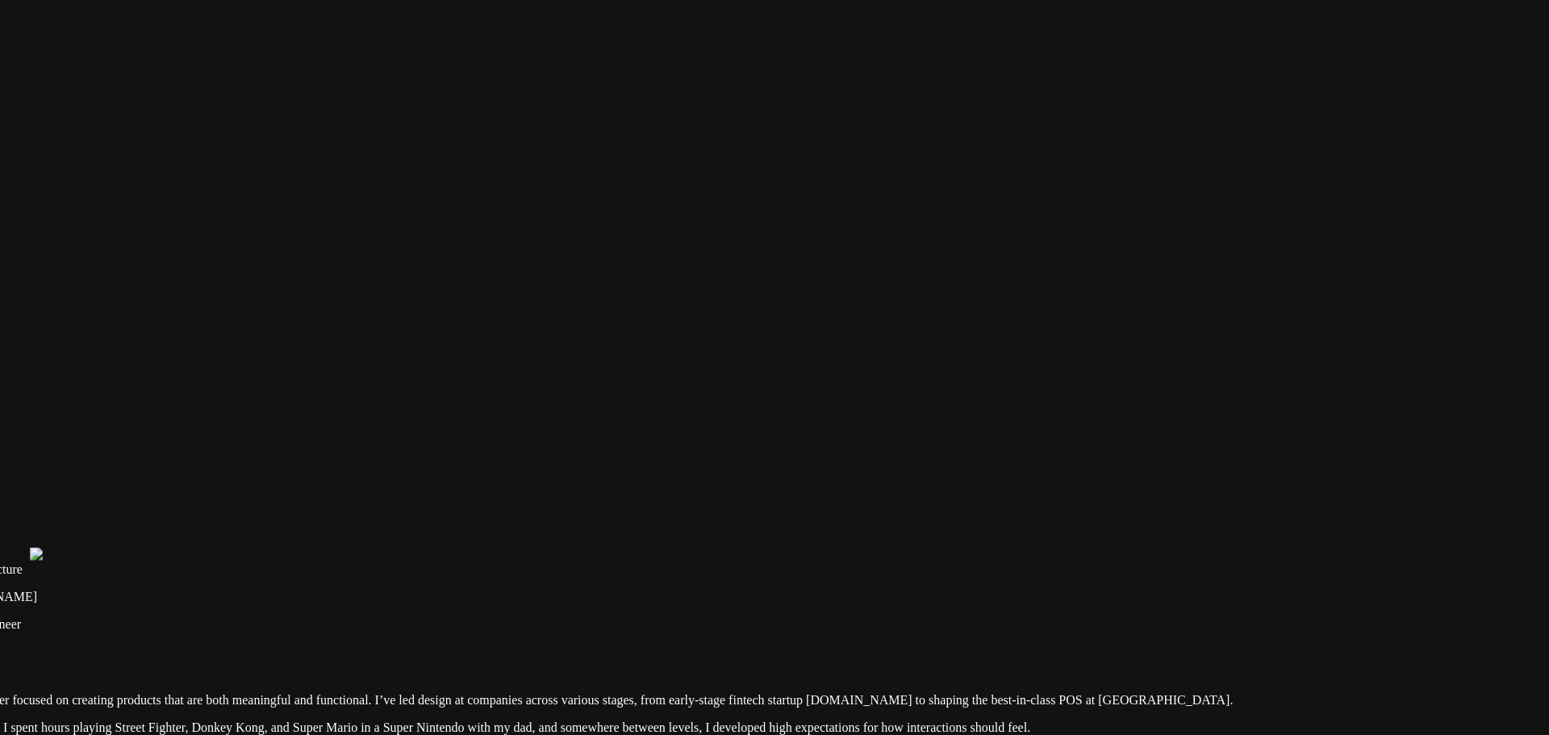
drag, startPoint x: 1106, startPoint y: 600, endPoint x: 879, endPoint y: 336, distance: 349.1
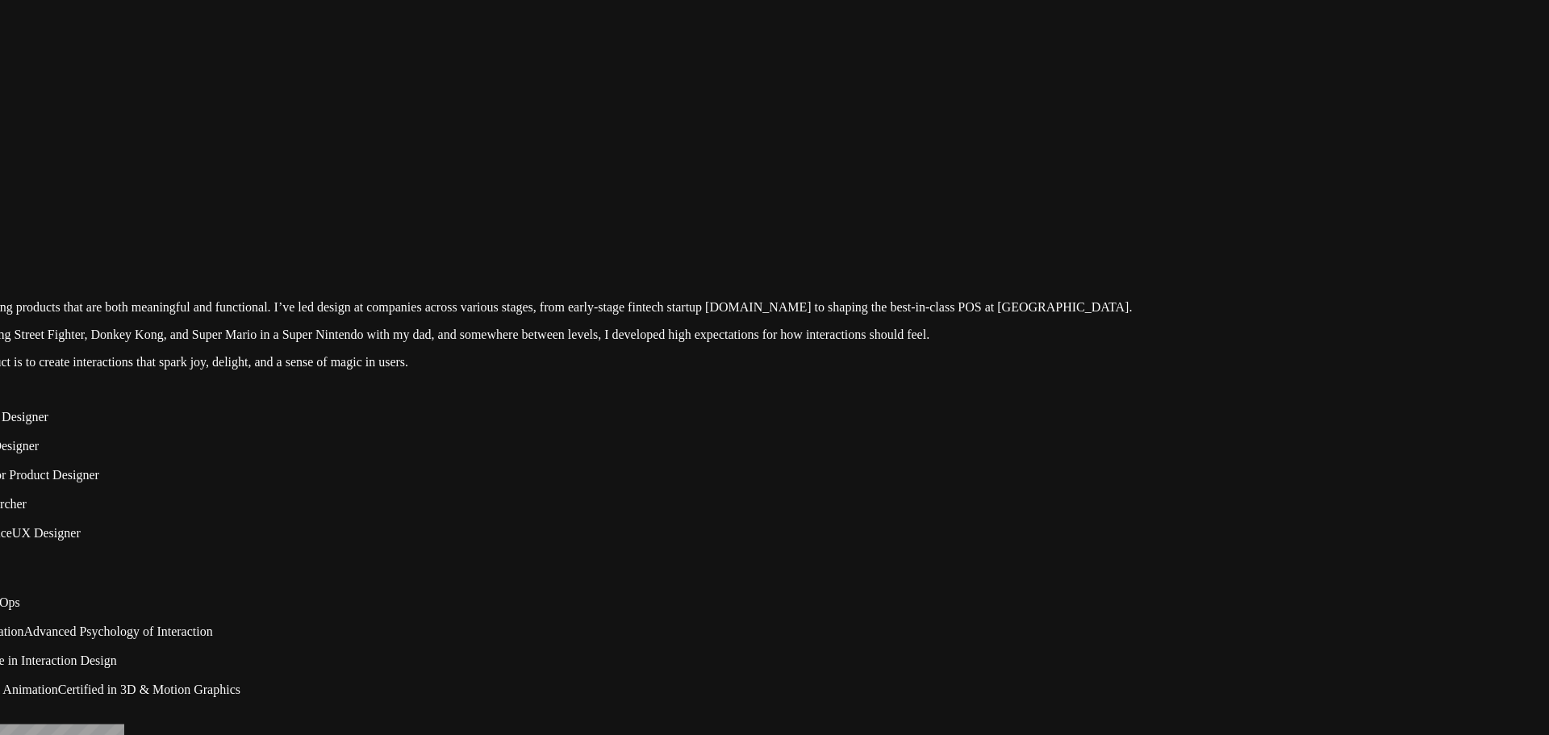
drag, startPoint x: 879, startPoint y: 336, endPoint x: 907, endPoint y: 25, distance: 312.0
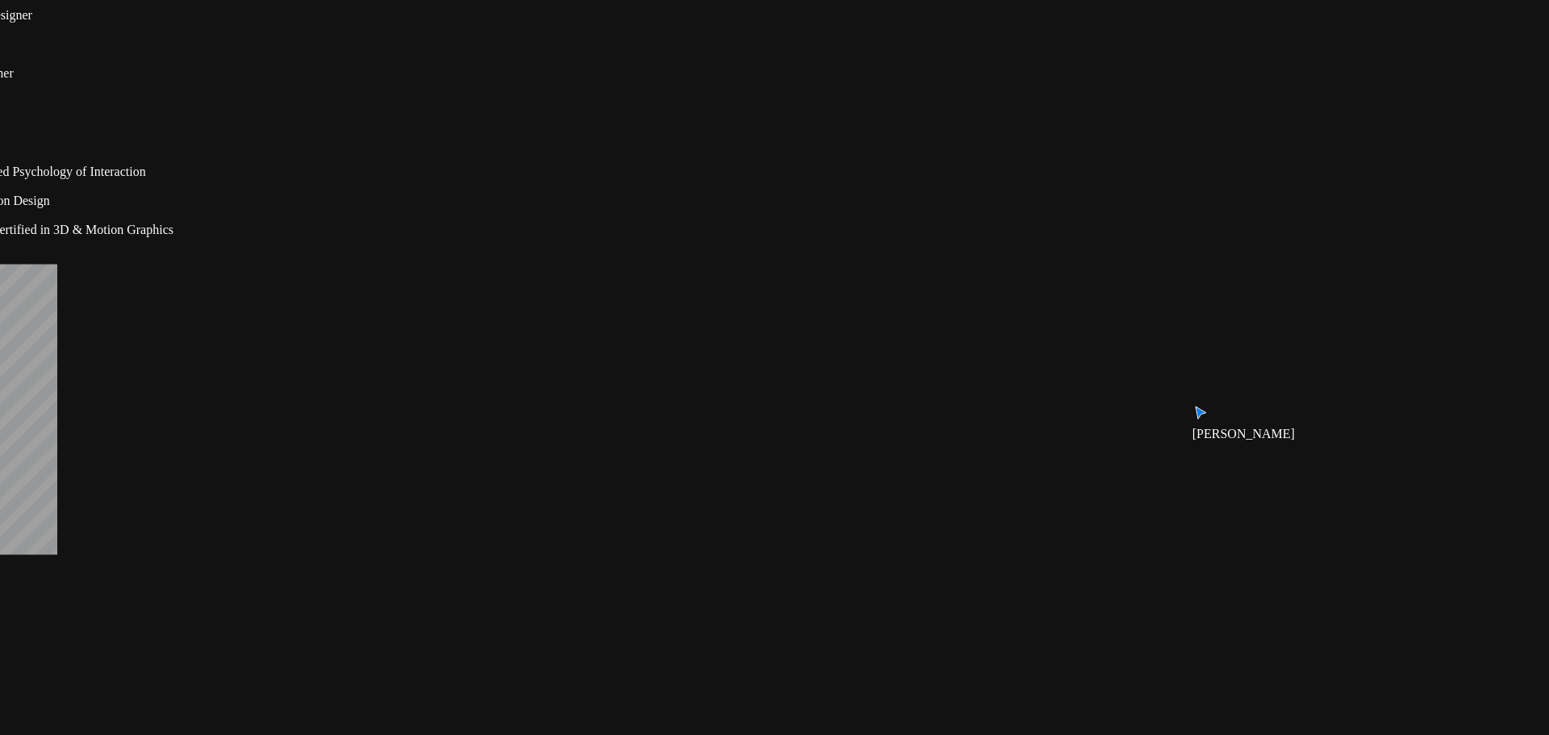
drag, startPoint x: 1206, startPoint y: 338, endPoint x: 1152, endPoint y: 63, distance: 280.6
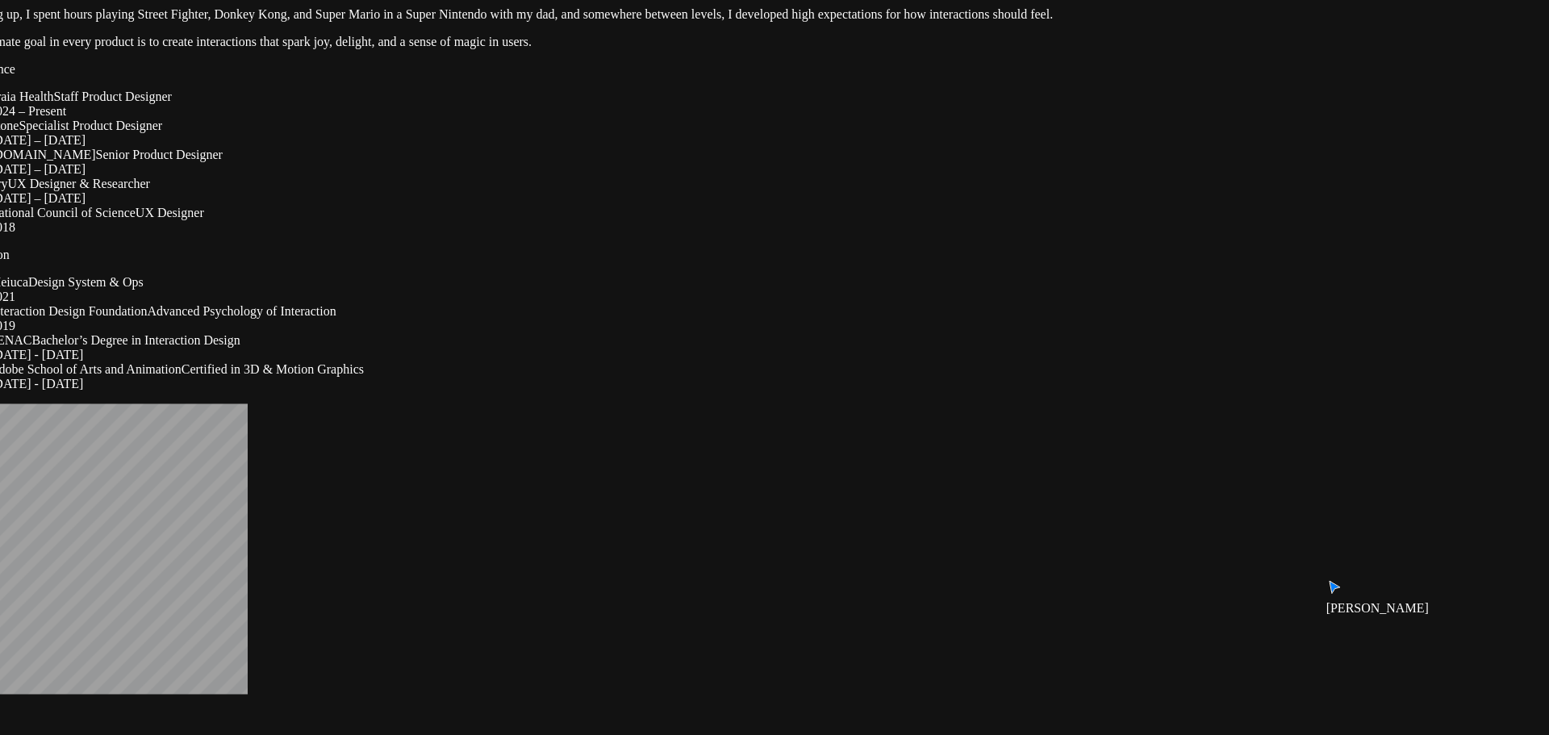
drag, startPoint x: 1060, startPoint y: 445, endPoint x: 1068, endPoint y: 449, distance: 8.7
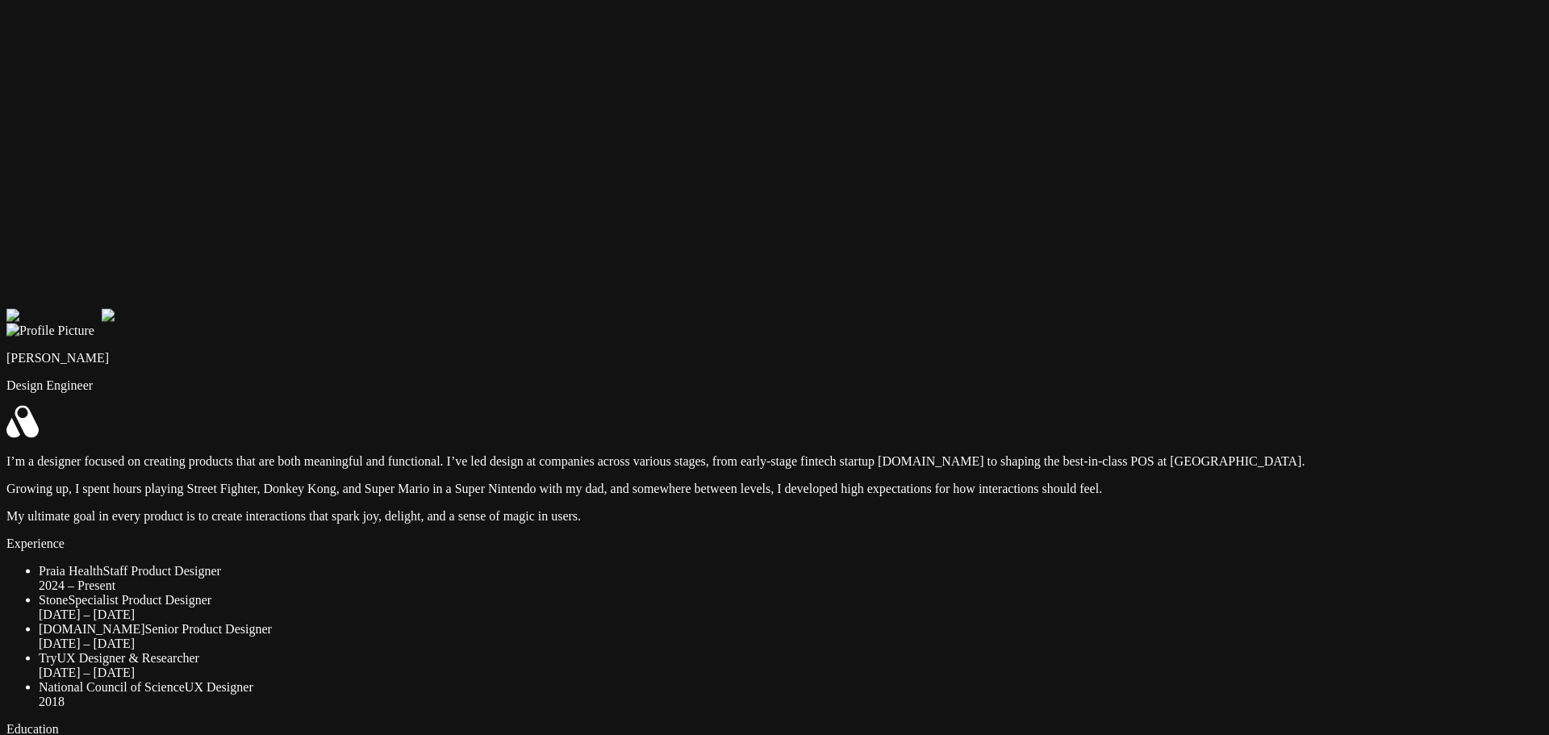
drag, startPoint x: 438, startPoint y: 140, endPoint x: 495, endPoint y: 696, distance: 558.1
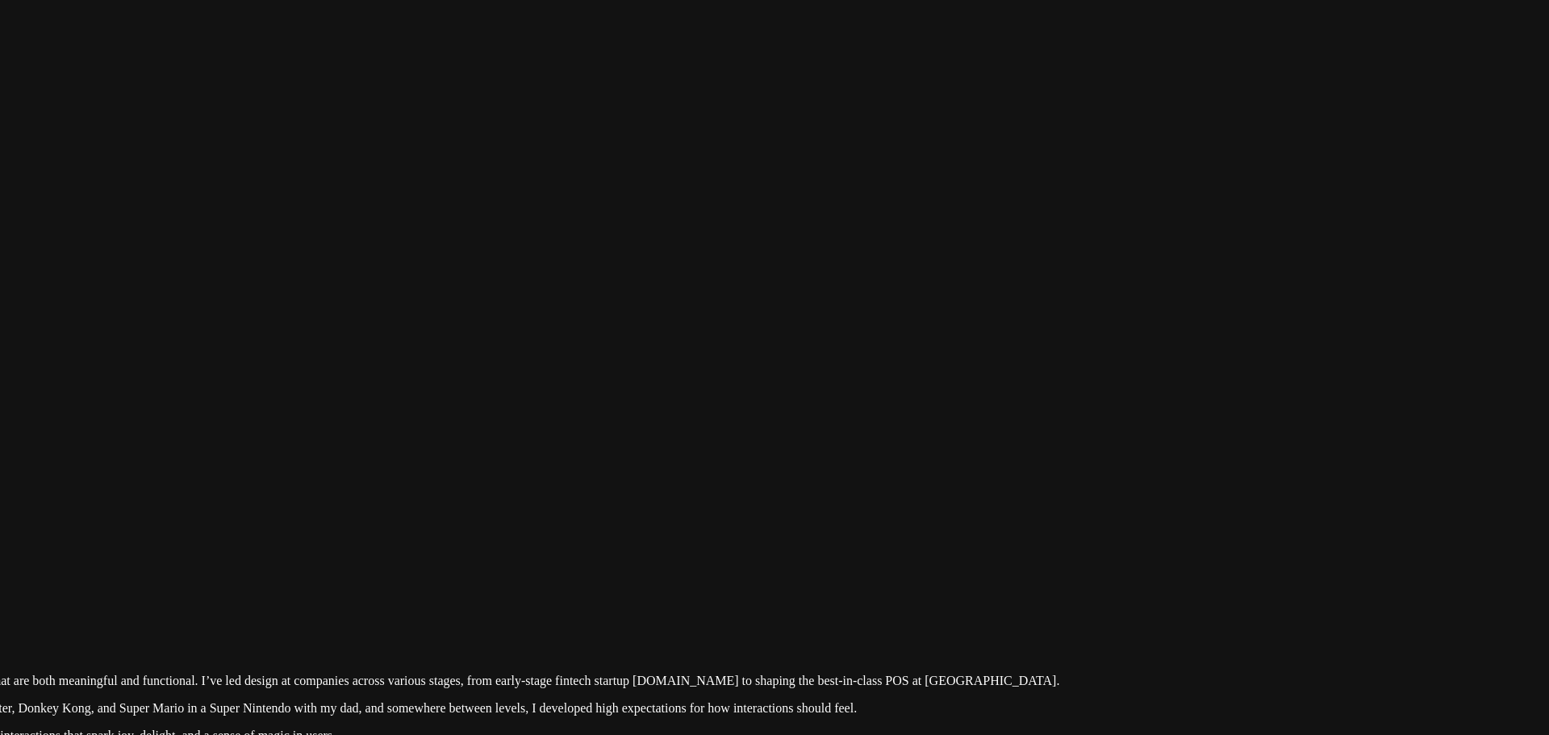
drag, startPoint x: 940, startPoint y: 345, endPoint x: 658, endPoint y: 504, distance: 323.4
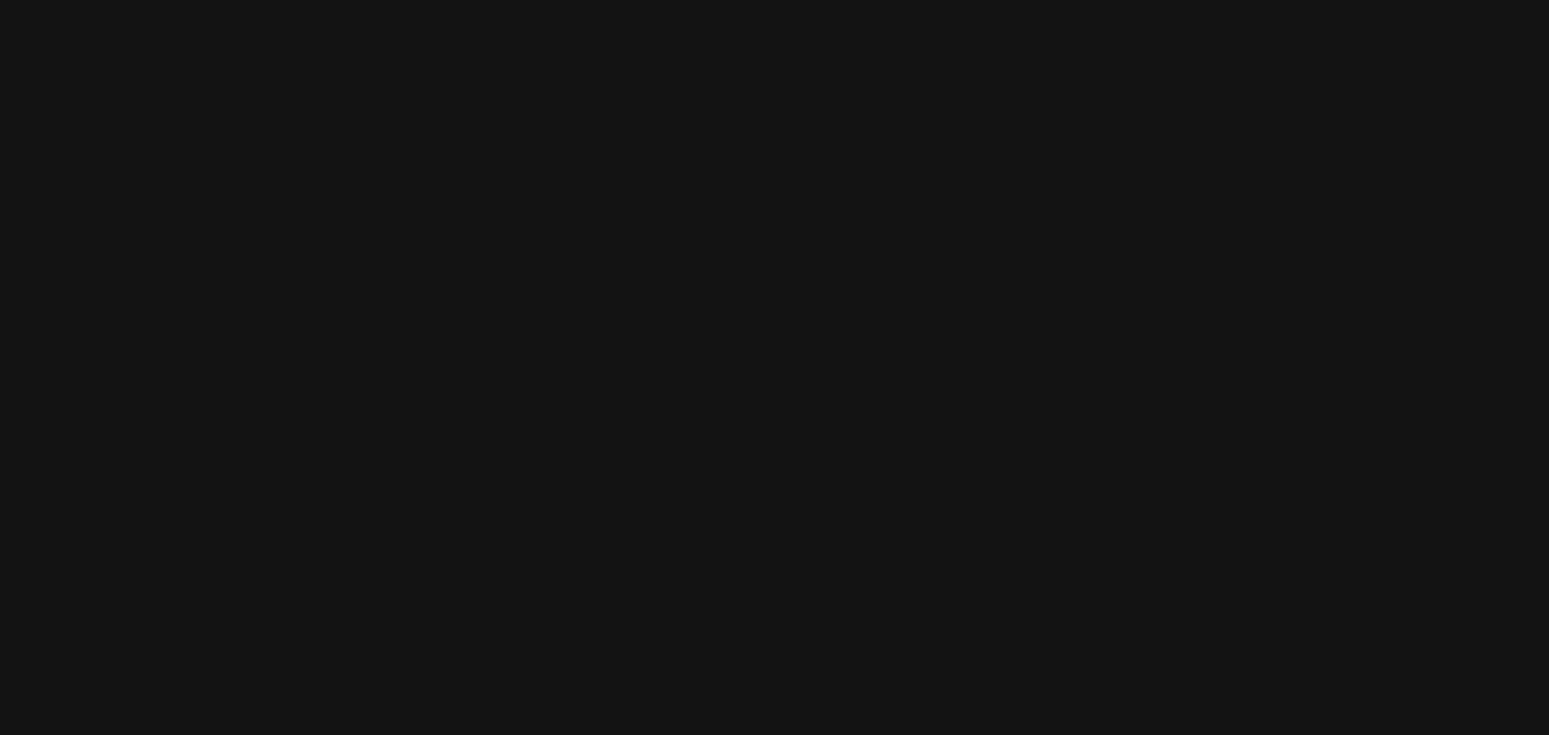
drag, startPoint x: 772, startPoint y: 230, endPoint x: 903, endPoint y: 249, distance: 132.2
drag, startPoint x: 926, startPoint y: 364, endPoint x: 947, endPoint y: 302, distance: 65.6
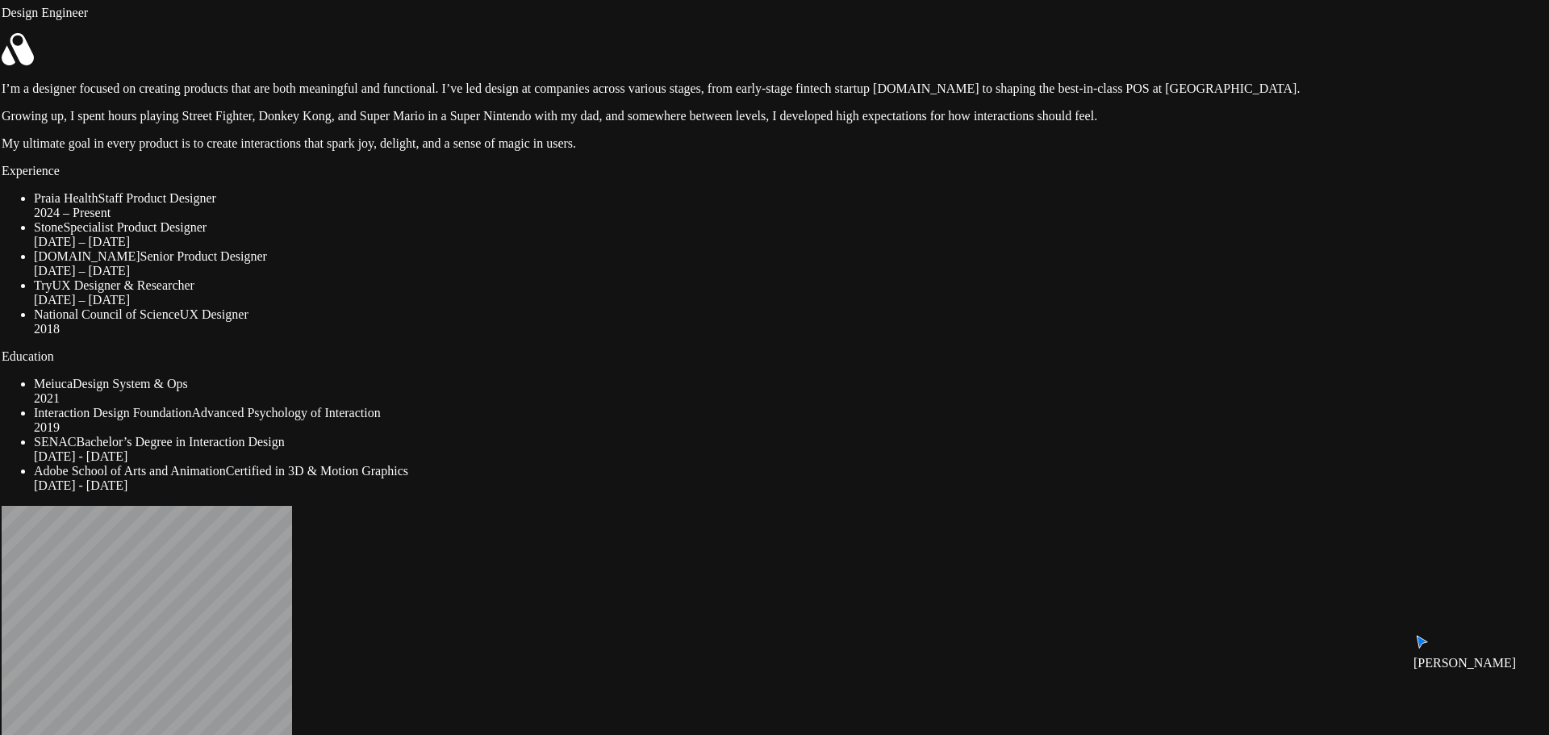
drag, startPoint x: 1047, startPoint y: 349, endPoint x: 1042, endPoint y: 241, distance: 108.2
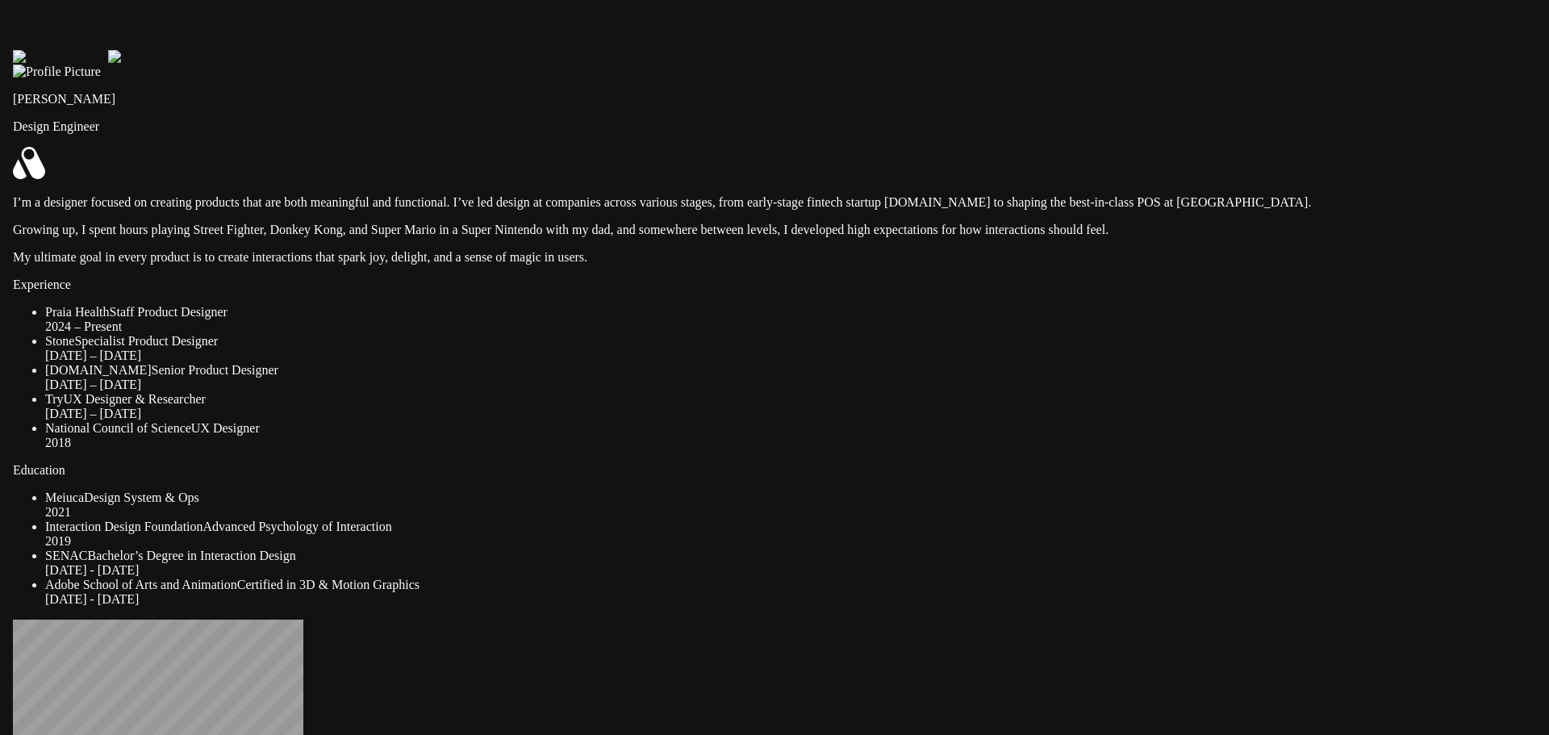
drag, startPoint x: 1030, startPoint y: 276, endPoint x: 1043, endPoint y: 405, distance: 129.8
drag, startPoint x: 1042, startPoint y: 370, endPoint x: 1040, endPoint y: 397, distance: 27.5
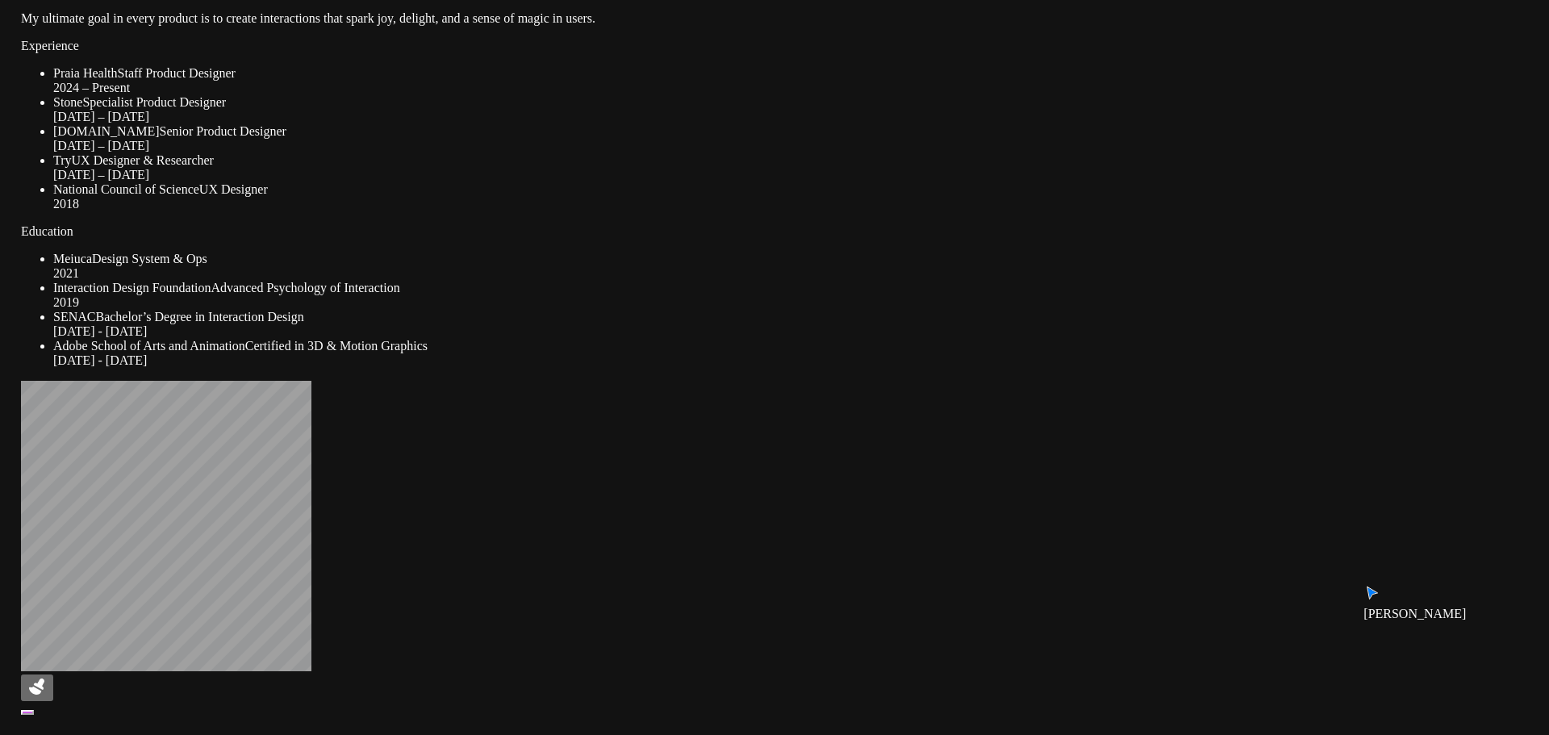
drag, startPoint x: 1023, startPoint y: 331, endPoint x: 1045, endPoint y: 86, distance: 246.3
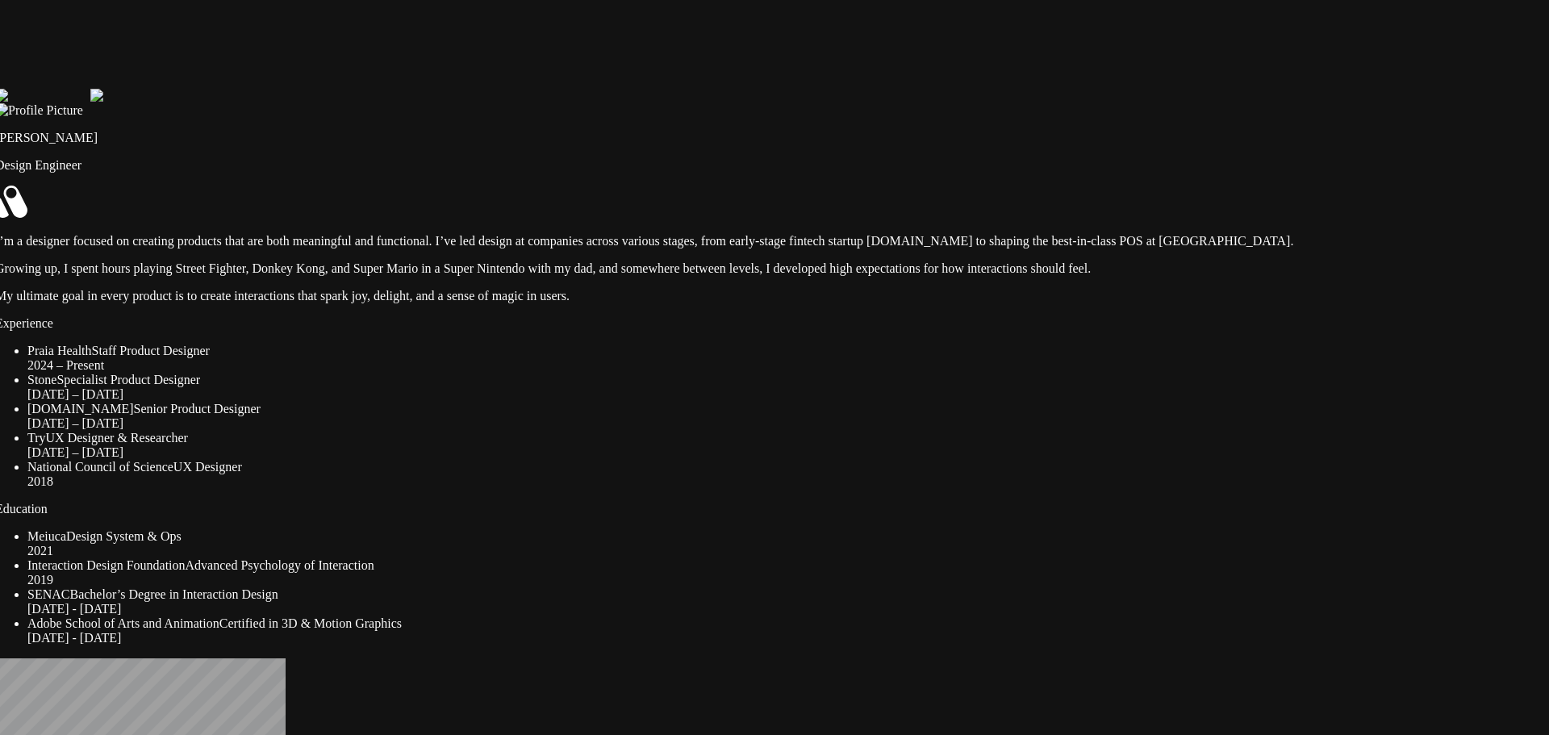
drag, startPoint x: 979, startPoint y: 426, endPoint x: 954, endPoint y: 619, distance: 194.5
click at [954, 460] on div "[DATE] – [DATE]" at bounding box center [779, 452] width 1504 height 15
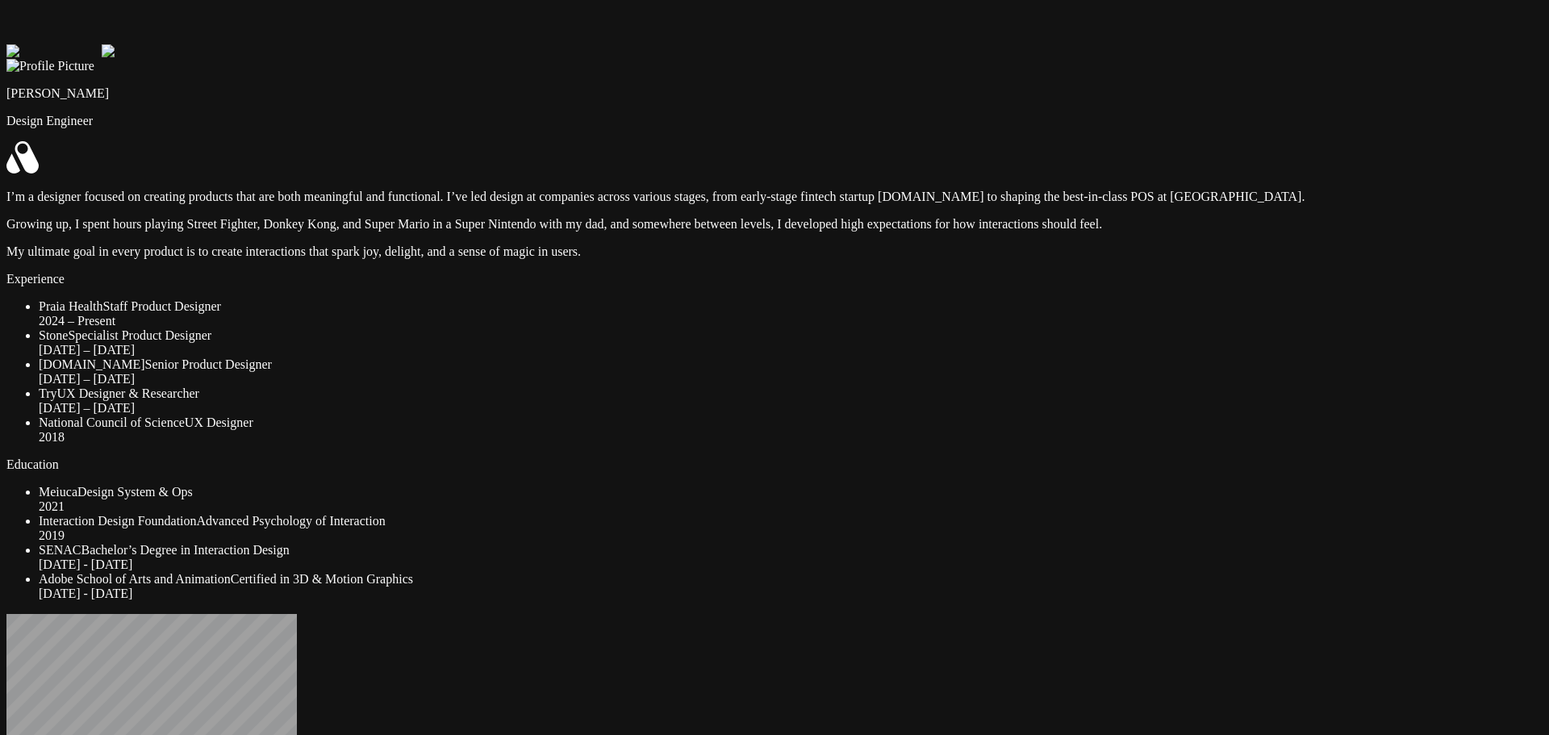
click at [599, 338] on div "[PERSON_NAME] Design Engineer I’m a designer focused on creating products that …" at bounding box center [774, 330] width 1536 height 542
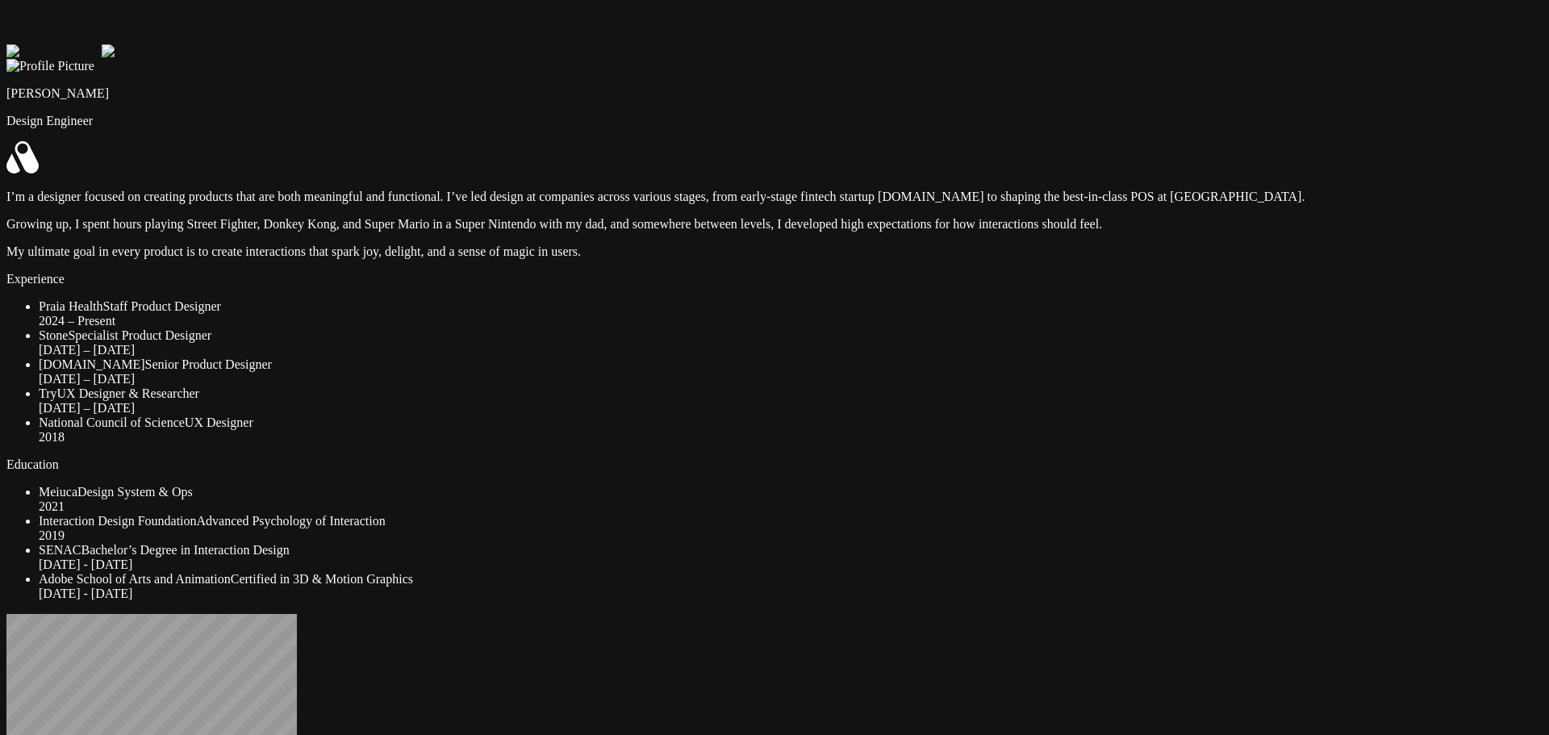
drag, startPoint x: 441, startPoint y: 429, endPoint x: 468, endPoint y: 447, distance: 32.7
drag, startPoint x: 423, startPoint y: 451, endPoint x: 471, endPoint y: 461, distance: 49.4
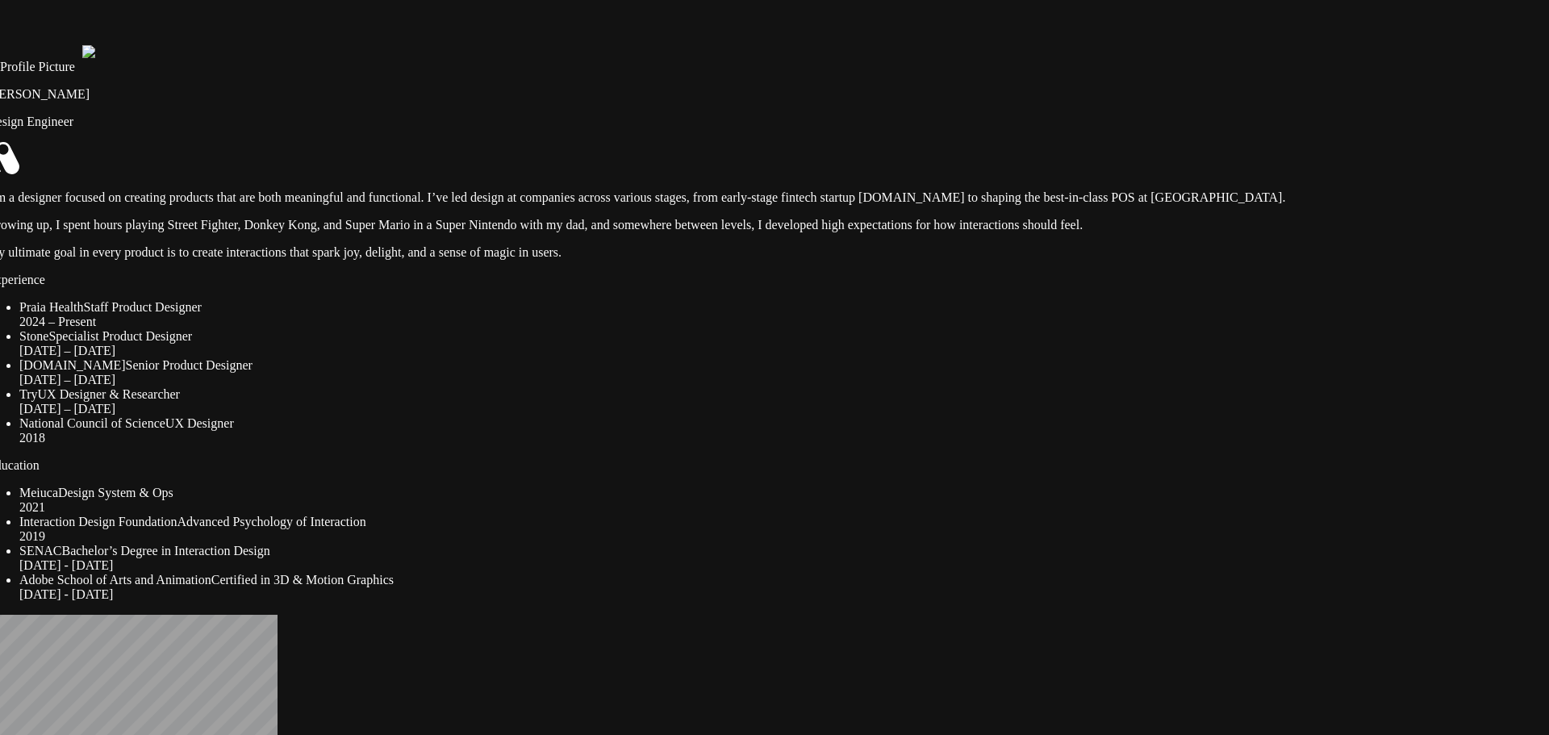
drag, startPoint x: 1106, startPoint y: 215, endPoint x: 1085, endPoint y: 216, distance: 20.2
click at [82, 60] on img at bounding box center [34, 52] width 95 height 15
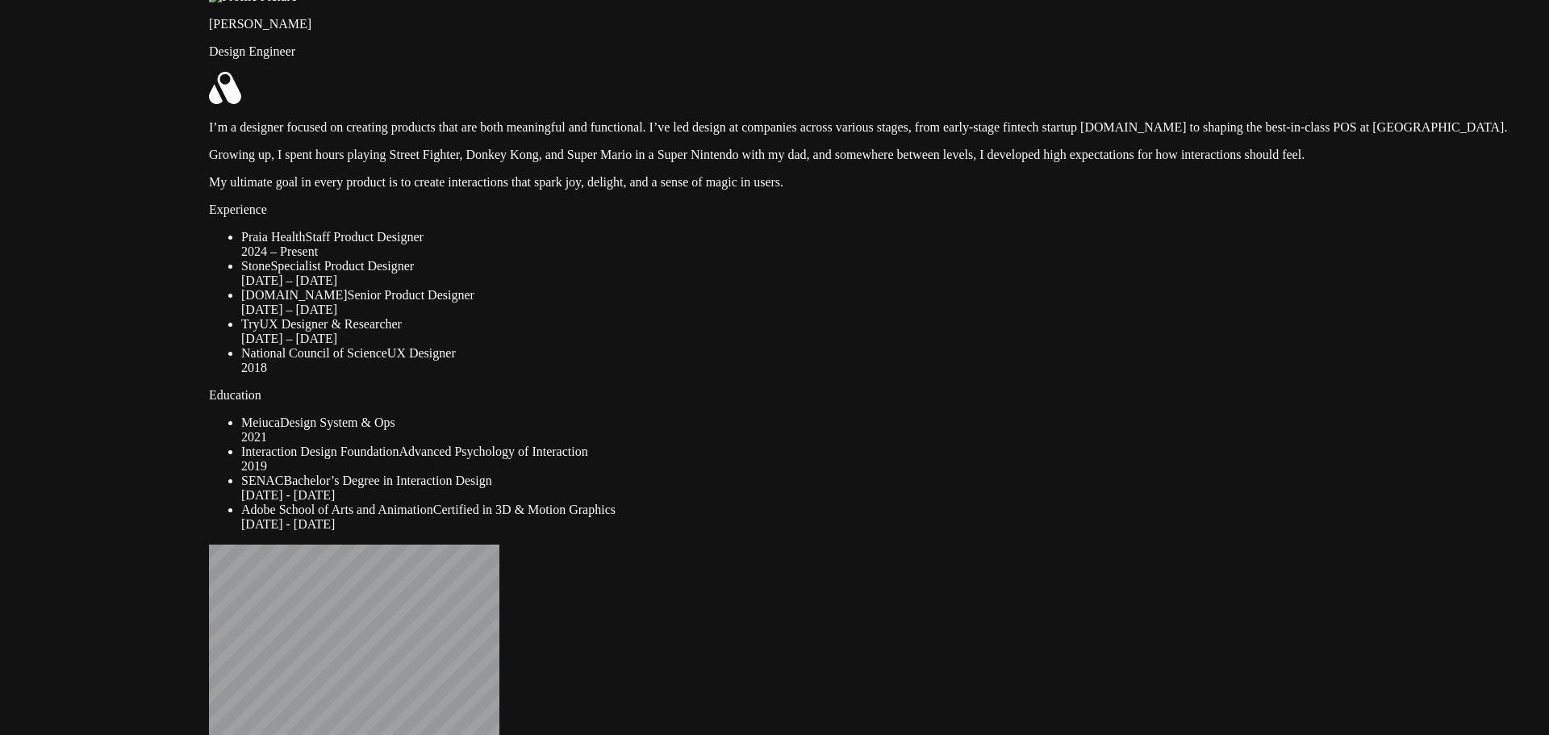
drag, startPoint x: 1055, startPoint y: 245, endPoint x: 1378, endPoint y: 158, distance: 335.1
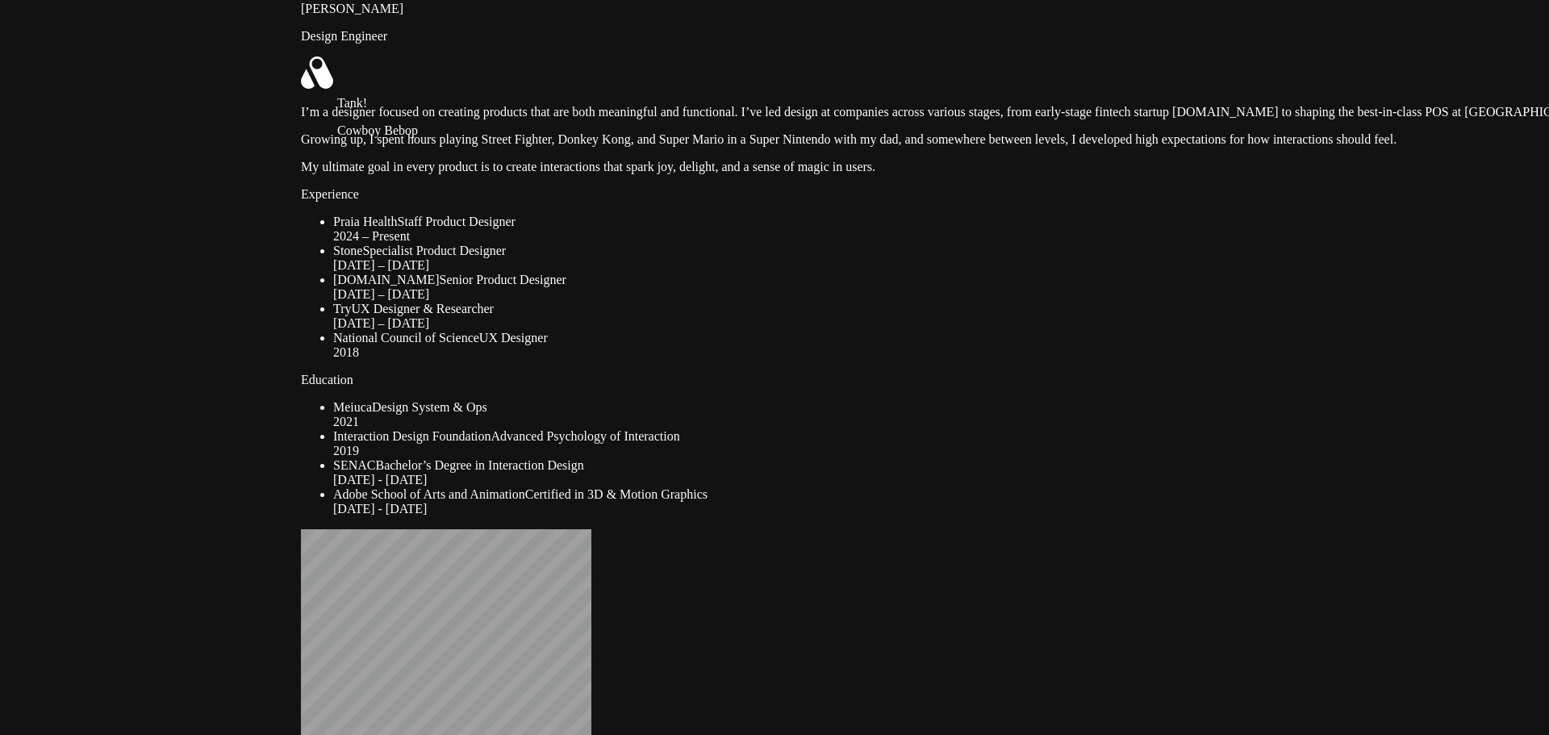
drag, startPoint x: 554, startPoint y: 316, endPoint x: 603, endPoint y: 270, distance: 66.8
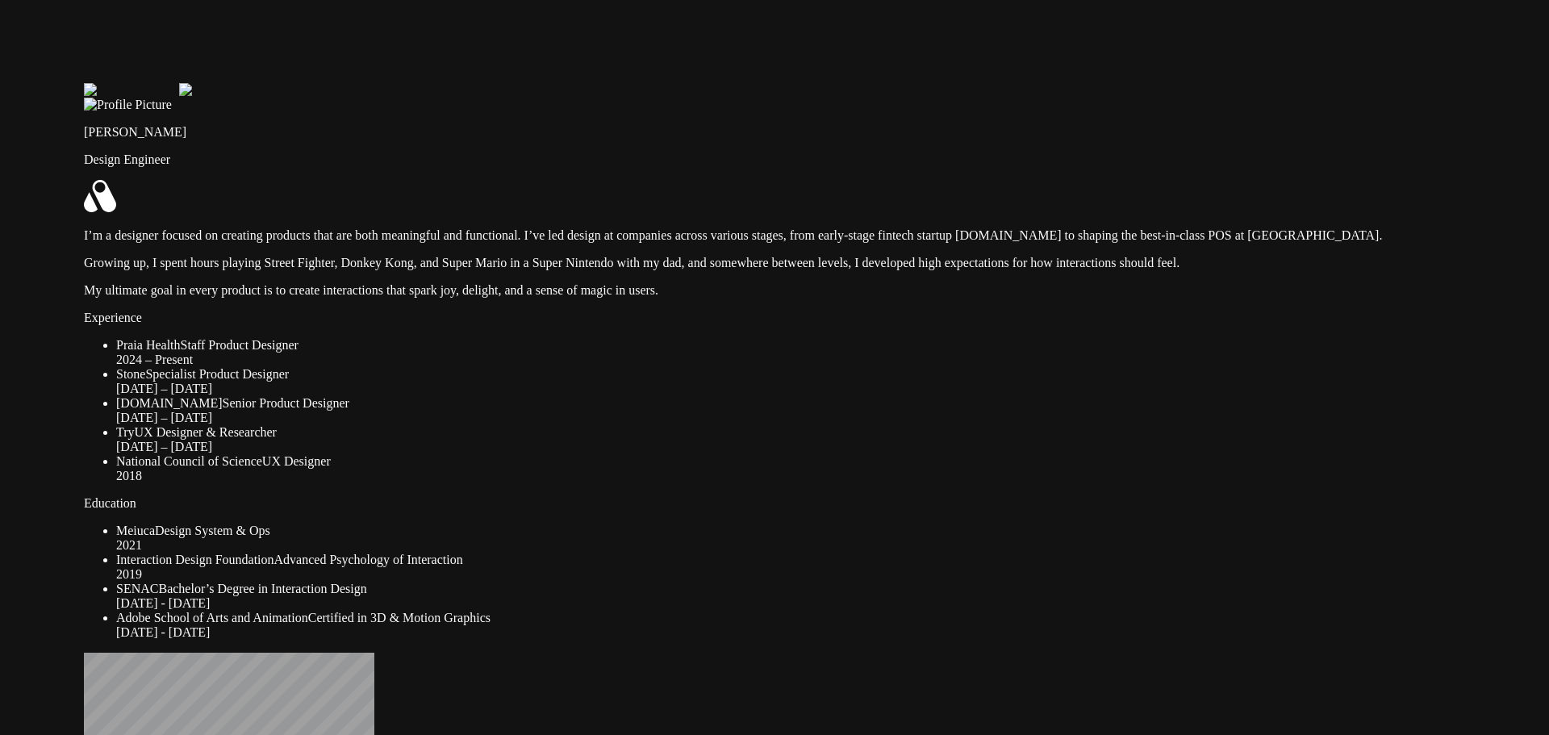
drag, startPoint x: 851, startPoint y: 147, endPoint x: 527, endPoint y: 346, distance: 380.1
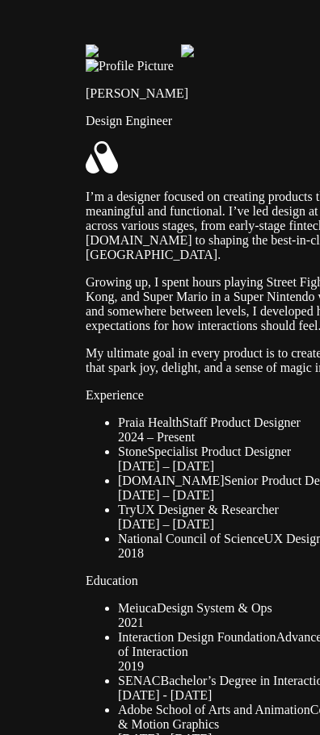
drag, startPoint x: 241, startPoint y: 439, endPoint x: 320, endPoint y: 439, distance: 79.1
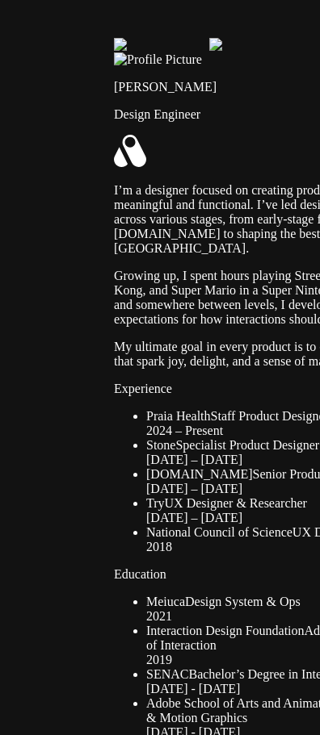
drag, startPoint x: 225, startPoint y: 445, endPoint x: 253, endPoint y: 438, distance: 29.0
click at [253, 438] on div "[PERSON_NAME] Design Engineer I’m a designer focused on creating products that …" at bounding box center [267, 396] width 307 height 688
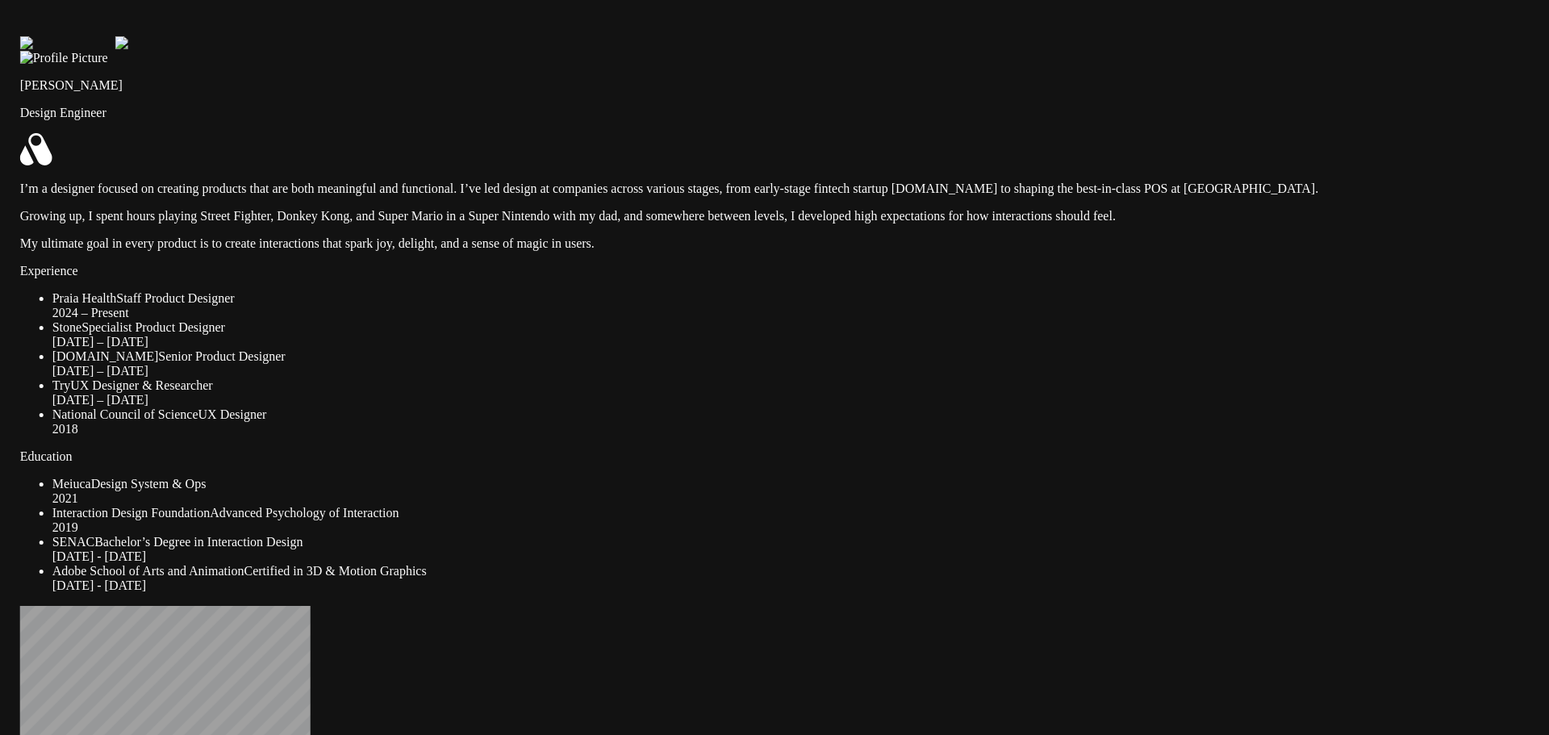
drag, startPoint x: 1081, startPoint y: 313, endPoint x: 1064, endPoint y: 311, distance: 17.0
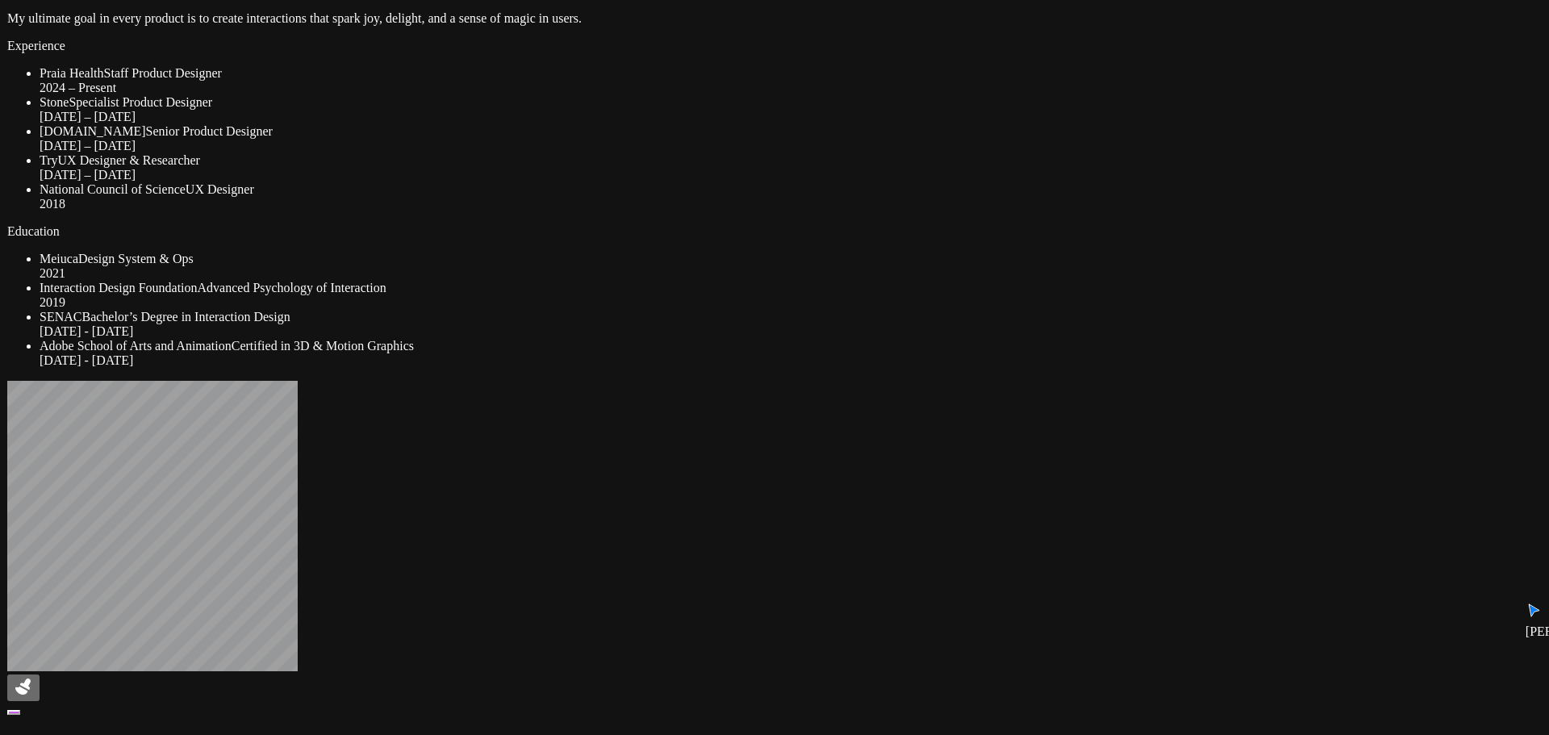
drag, startPoint x: 530, startPoint y: 336, endPoint x: 531, endPoint y: 102, distance: 233.2
drag, startPoint x: 514, startPoint y: 514, endPoint x: 523, endPoint y: 428, distance: 86.8
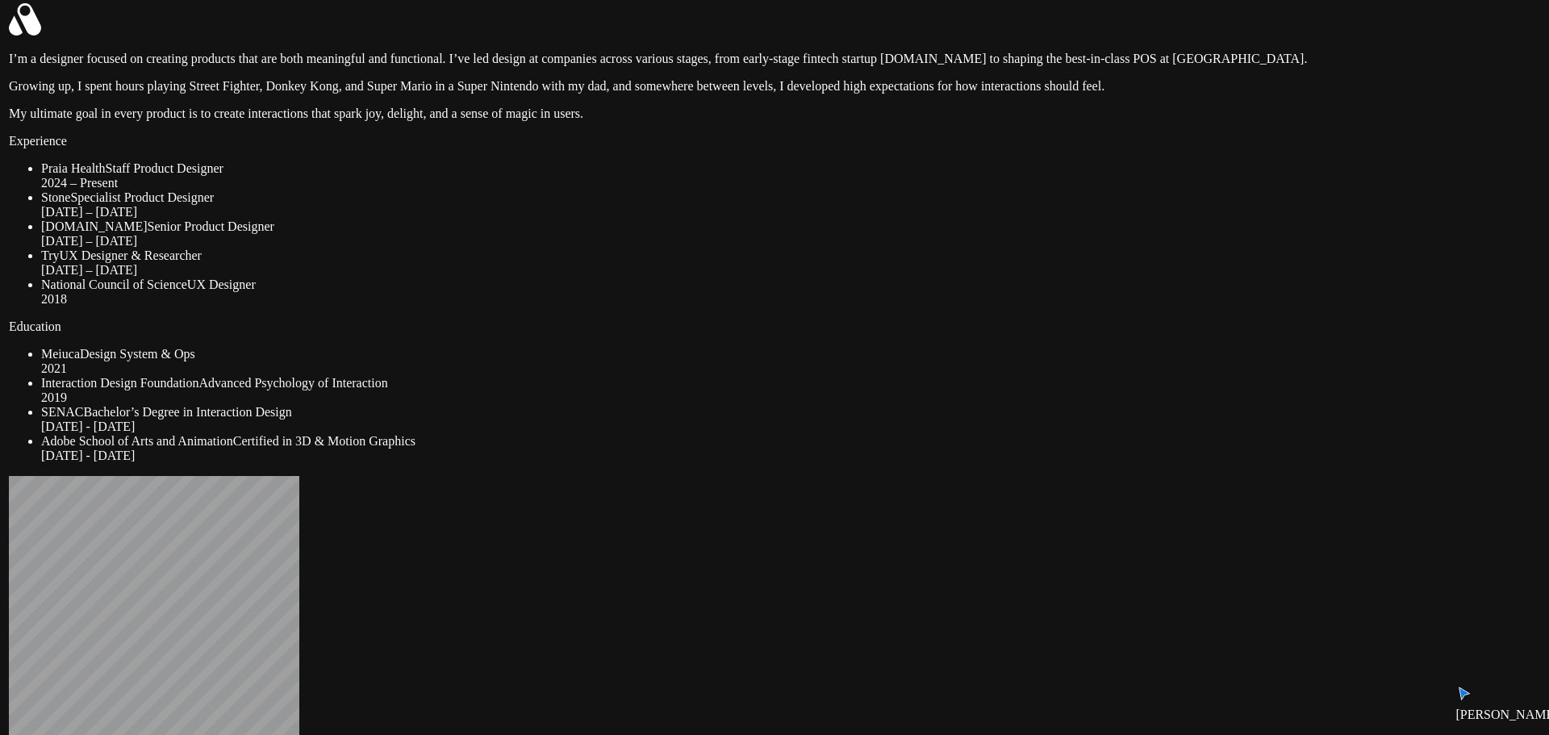
drag, startPoint x: 1064, startPoint y: 357, endPoint x: 1059, endPoint y: 564, distance: 207.4
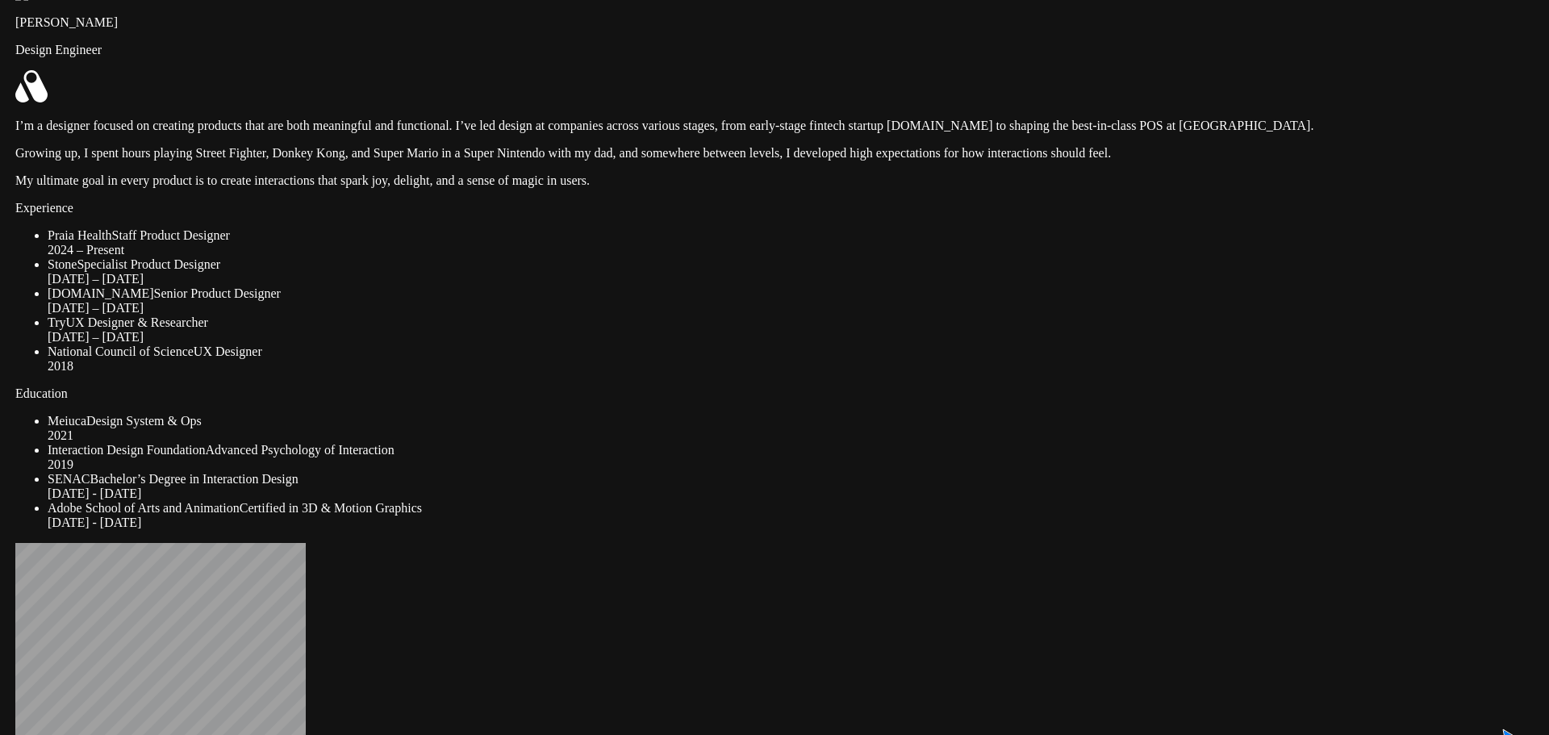
drag, startPoint x: 1026, startPoint y: 286, endPoint x: 1026, endPoint y: 392, distance: 106.5
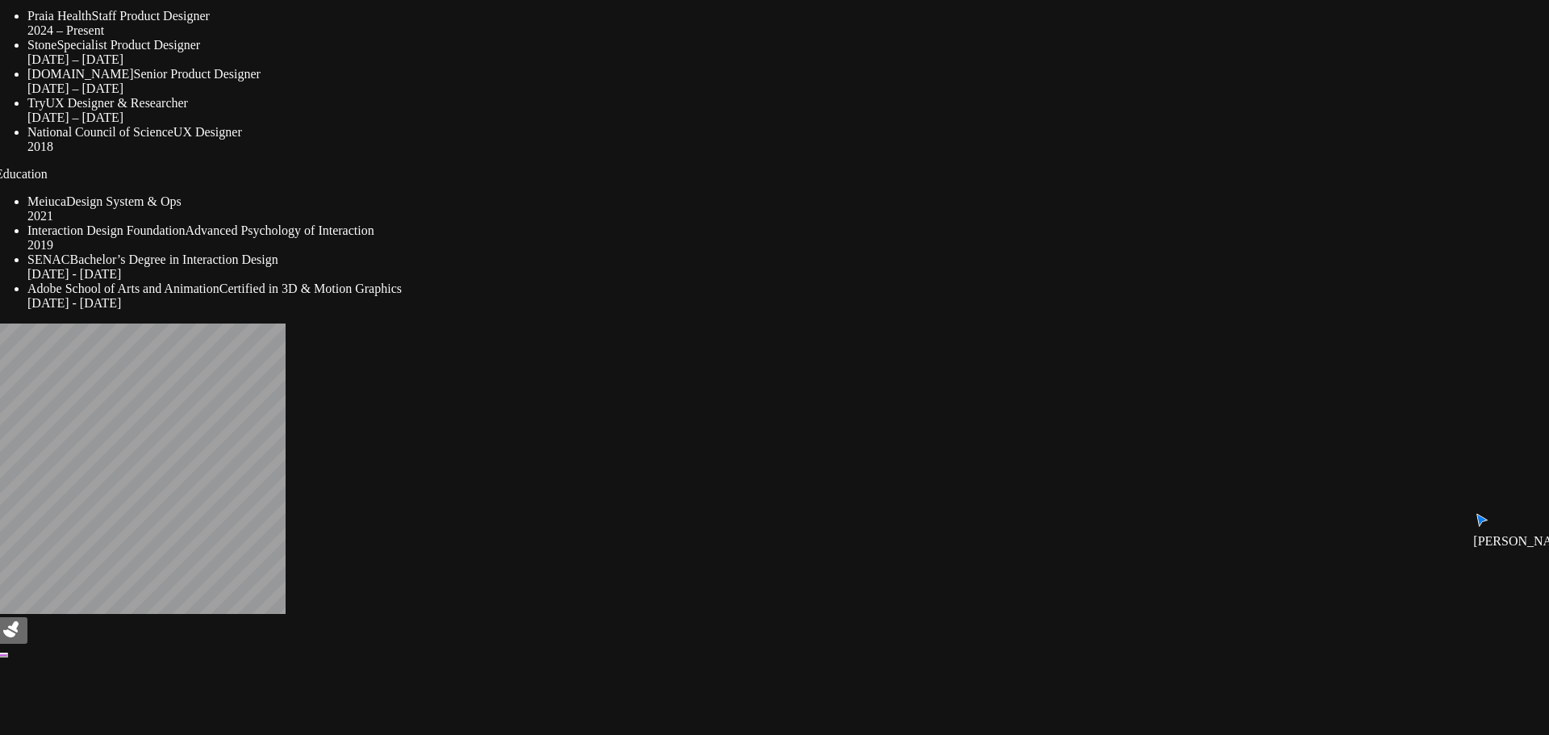
drag, startPoint x: 1014, startPoint y: 451, endPoint x: 1003, endPoint y: 161, distance: 290.7
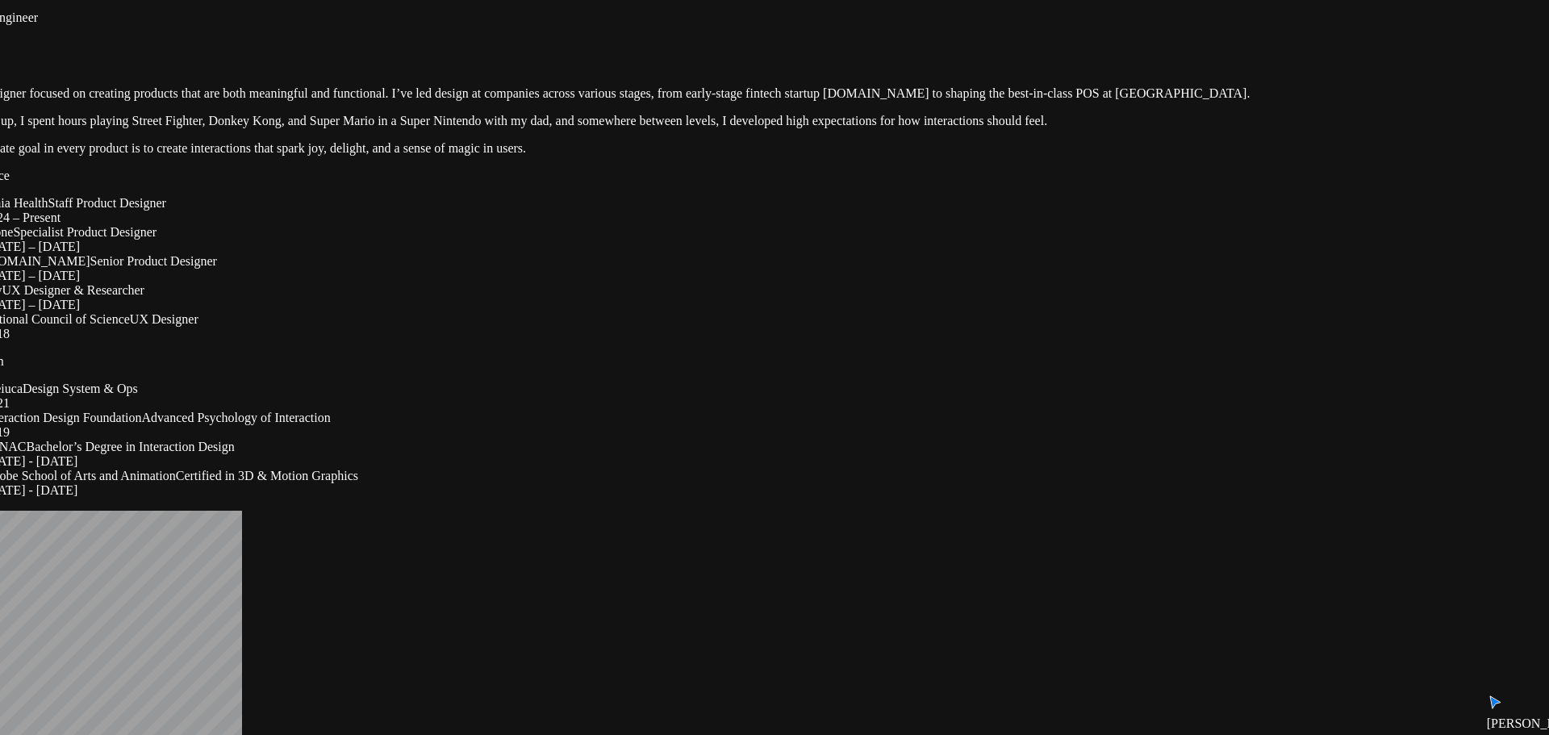
drag, startPoint x: 1031, startPoint y: 494, endPoint x: 1020, endPoint y: 689, distance: 195.6
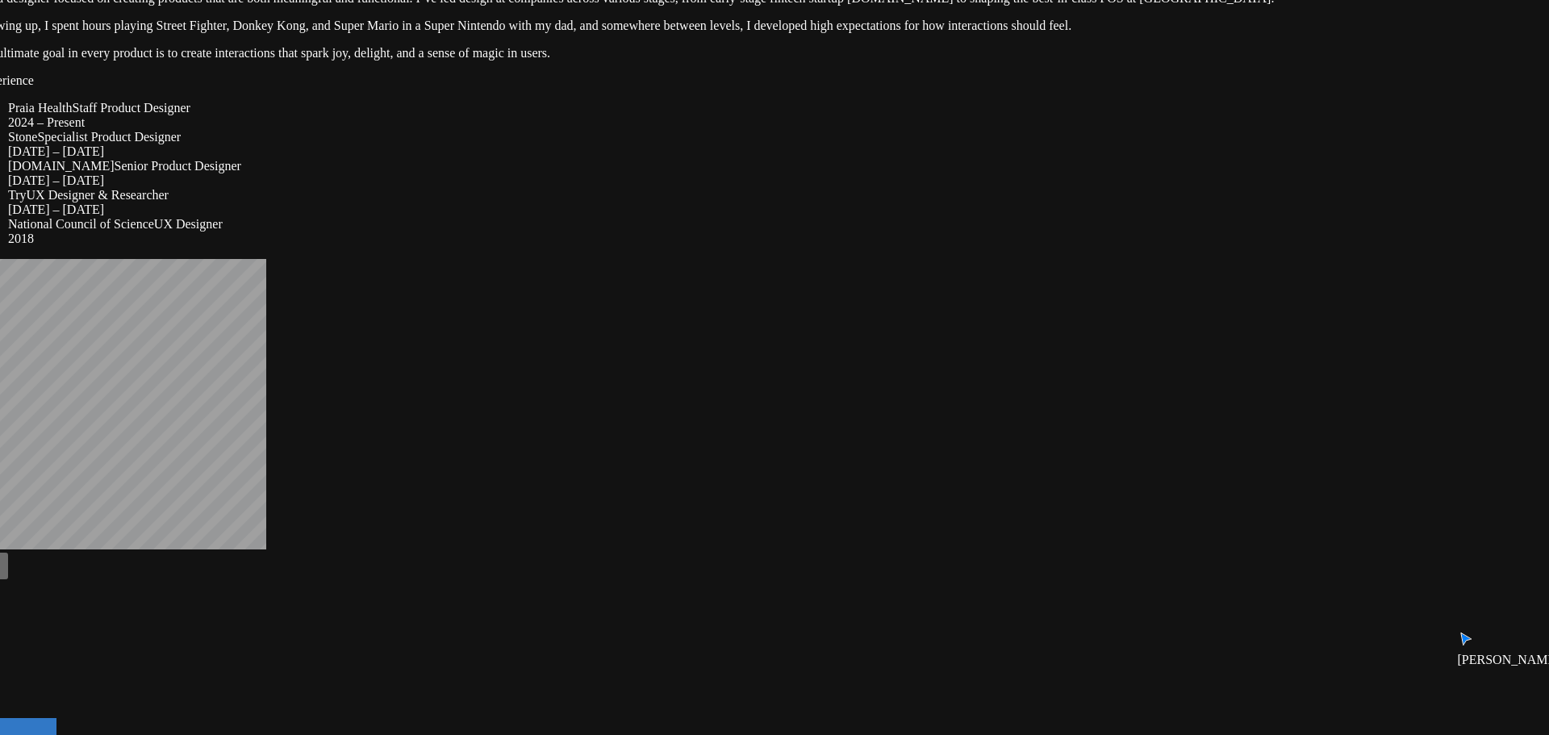
drag, startPoint x: 441, startPoint y: 356, endPoint x: 471, endPoint y: 103, distance: 254.3
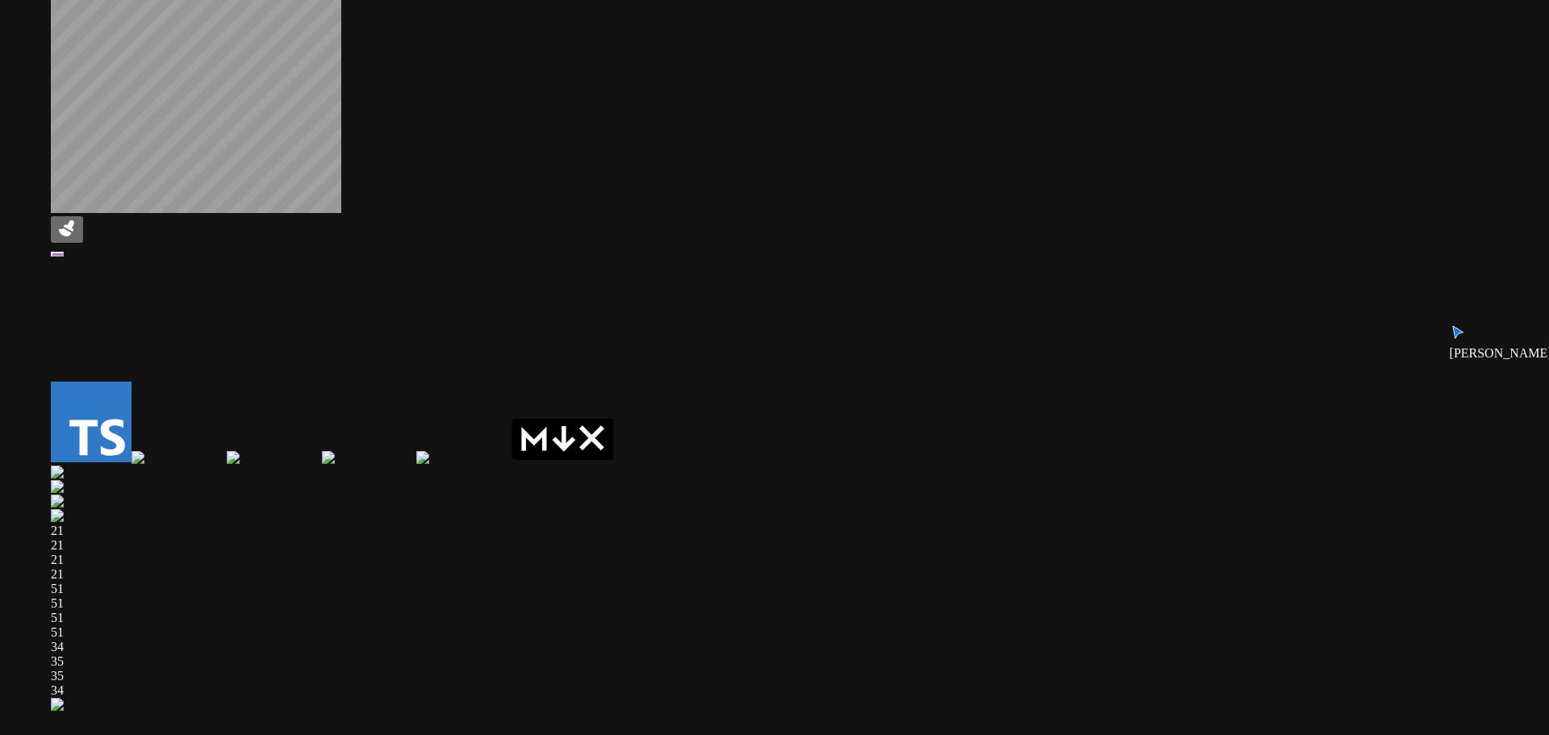
drag, startPoint x: 692, startPoint y: 637, endPoint x: 775, endPoint y: 241, distance: 403.9
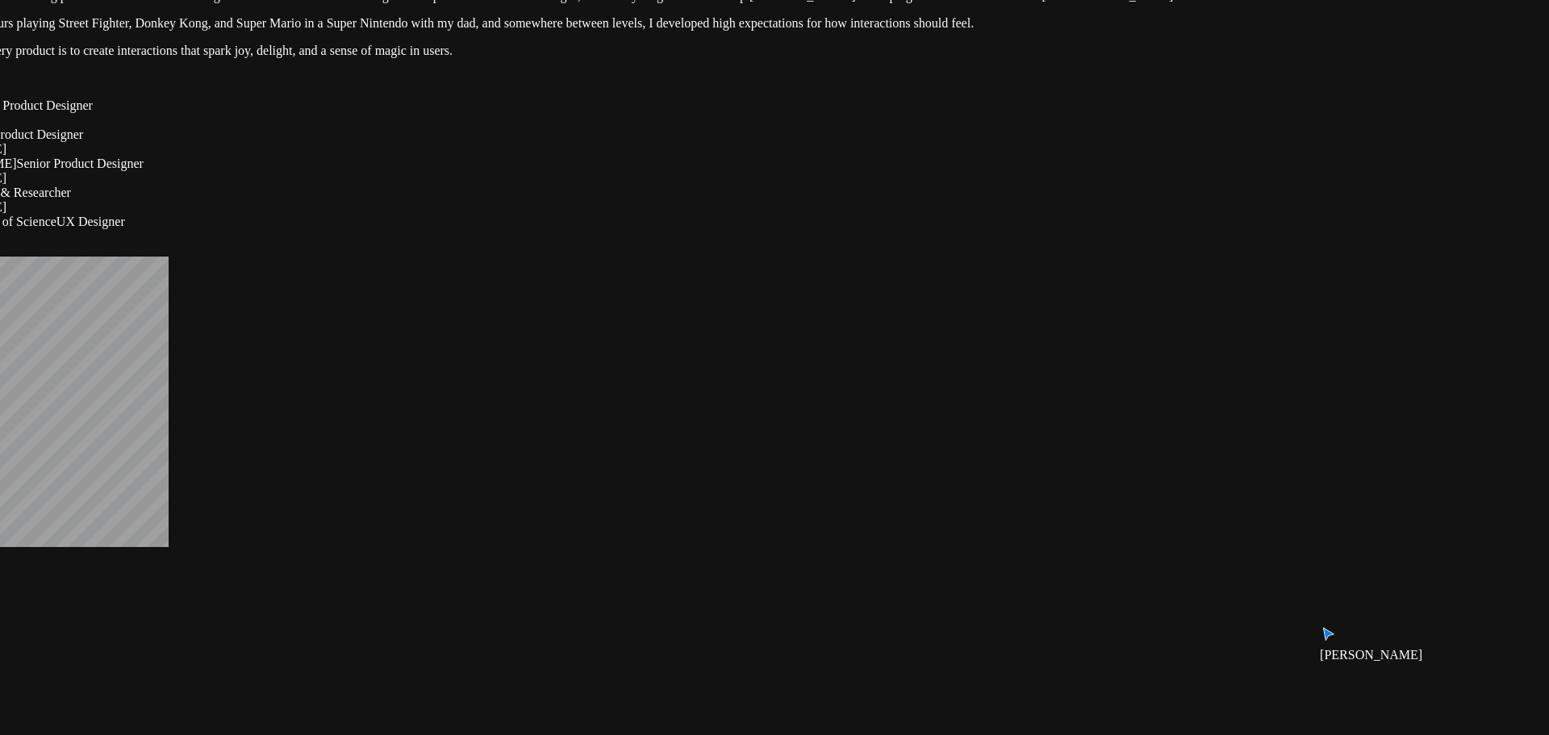
drag, startPoint x: 756, startPoint y: 302, endPoint x: 613, endPoint y: 420, distance: 185.7
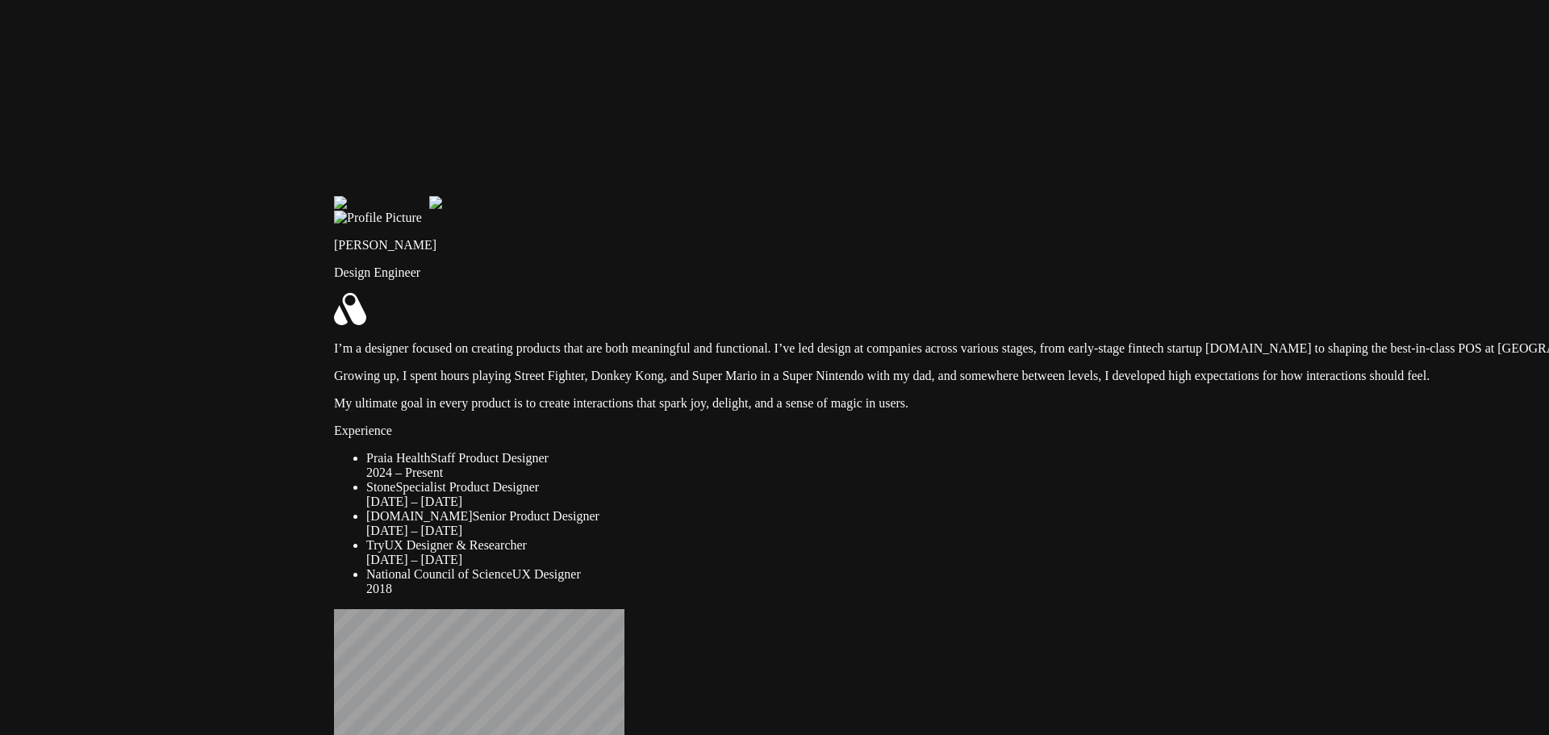
drag, startPoint x: 273, startPoint y: 361, endPoint x: 679, endPoint y: 541, distance: 445.1
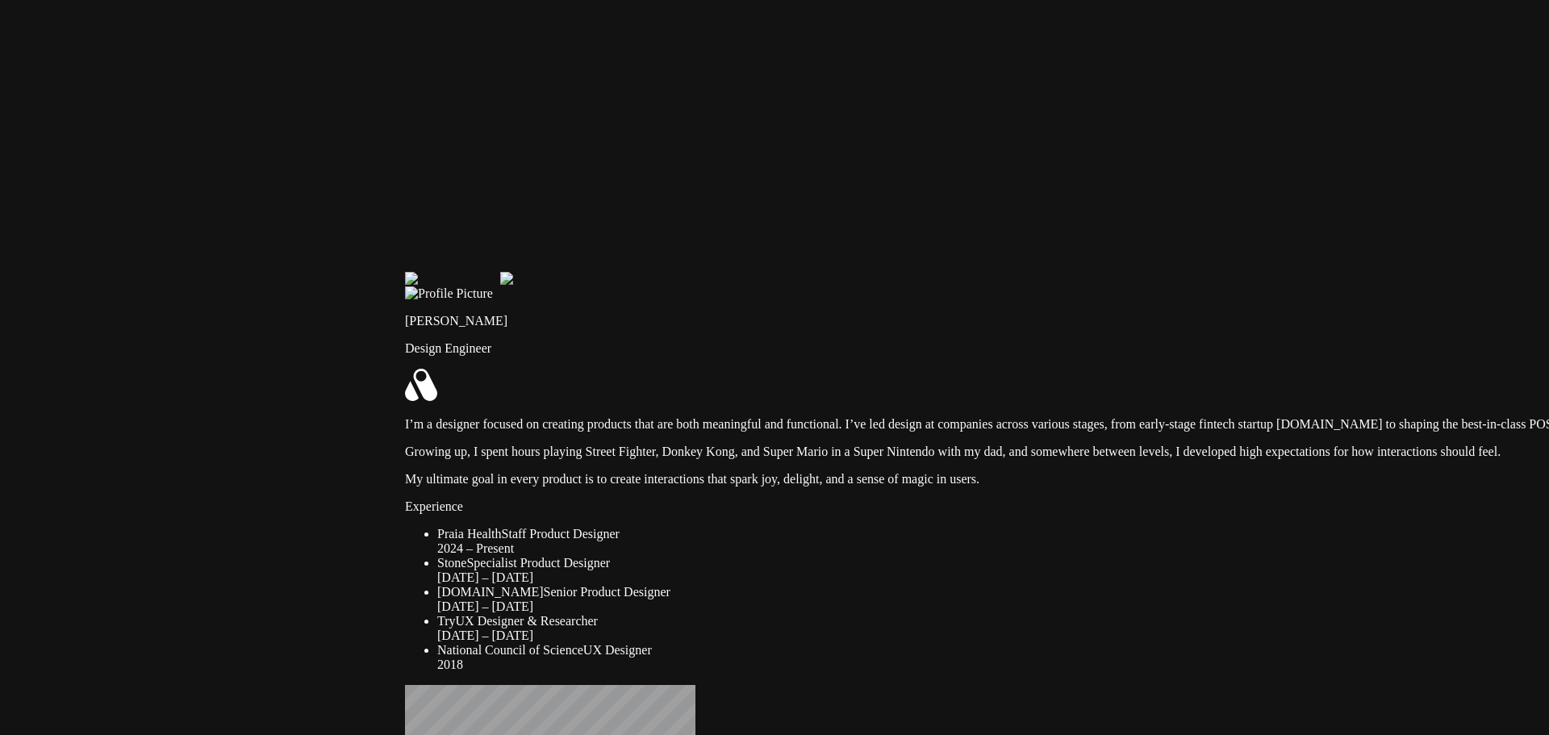
drag, startPoint x: 581, startPoint y: 388, endPoint x: 580, endPoint y: 600, distance: 212.2
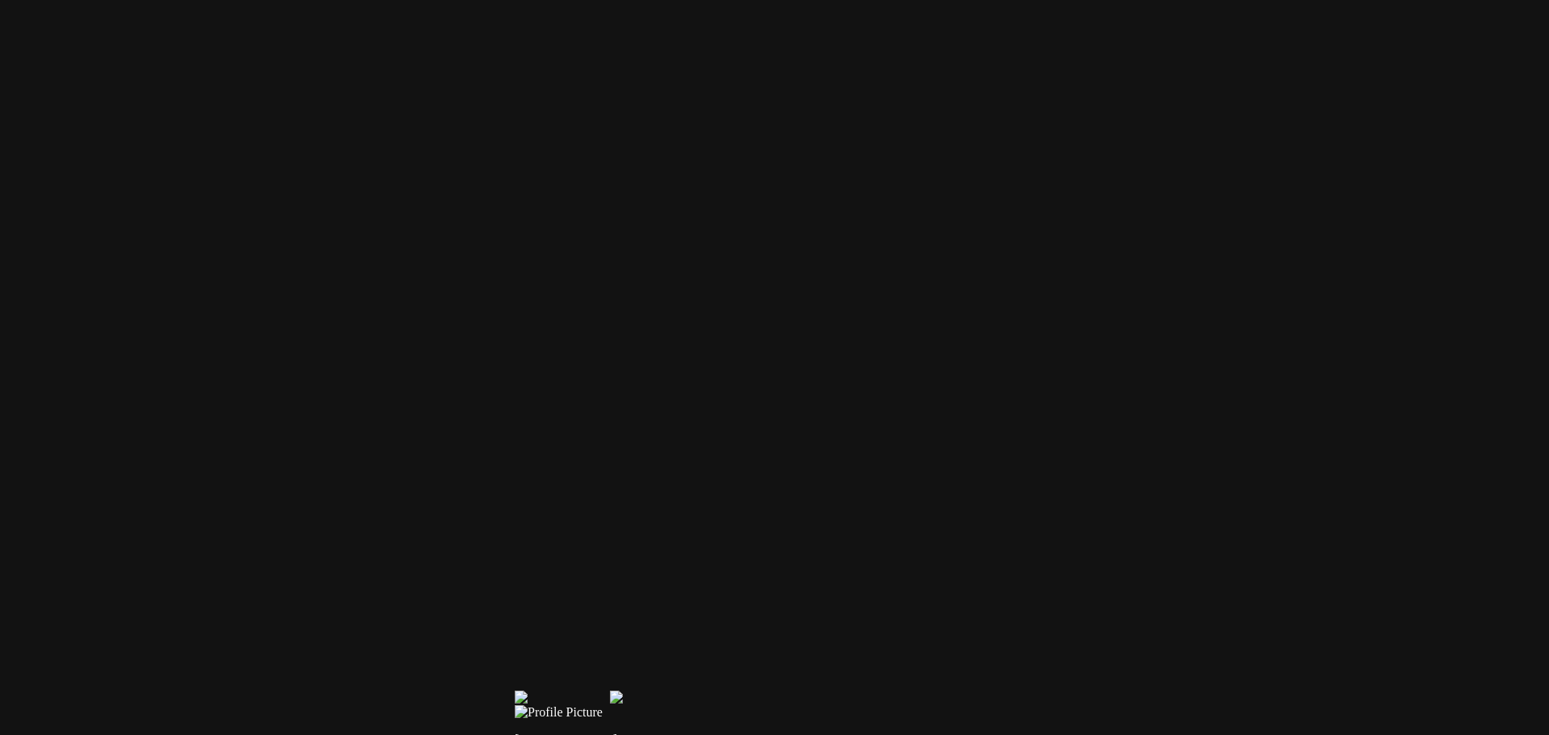
drag, startPoint x: 773, startPoint y: 307, endPoint x: 876, endPoint y: 562, distance: 274.8
drag, startPoint x: 735, startPoint y: 312, endPoint x: 849, endPoint y: 491, distance: 212.2
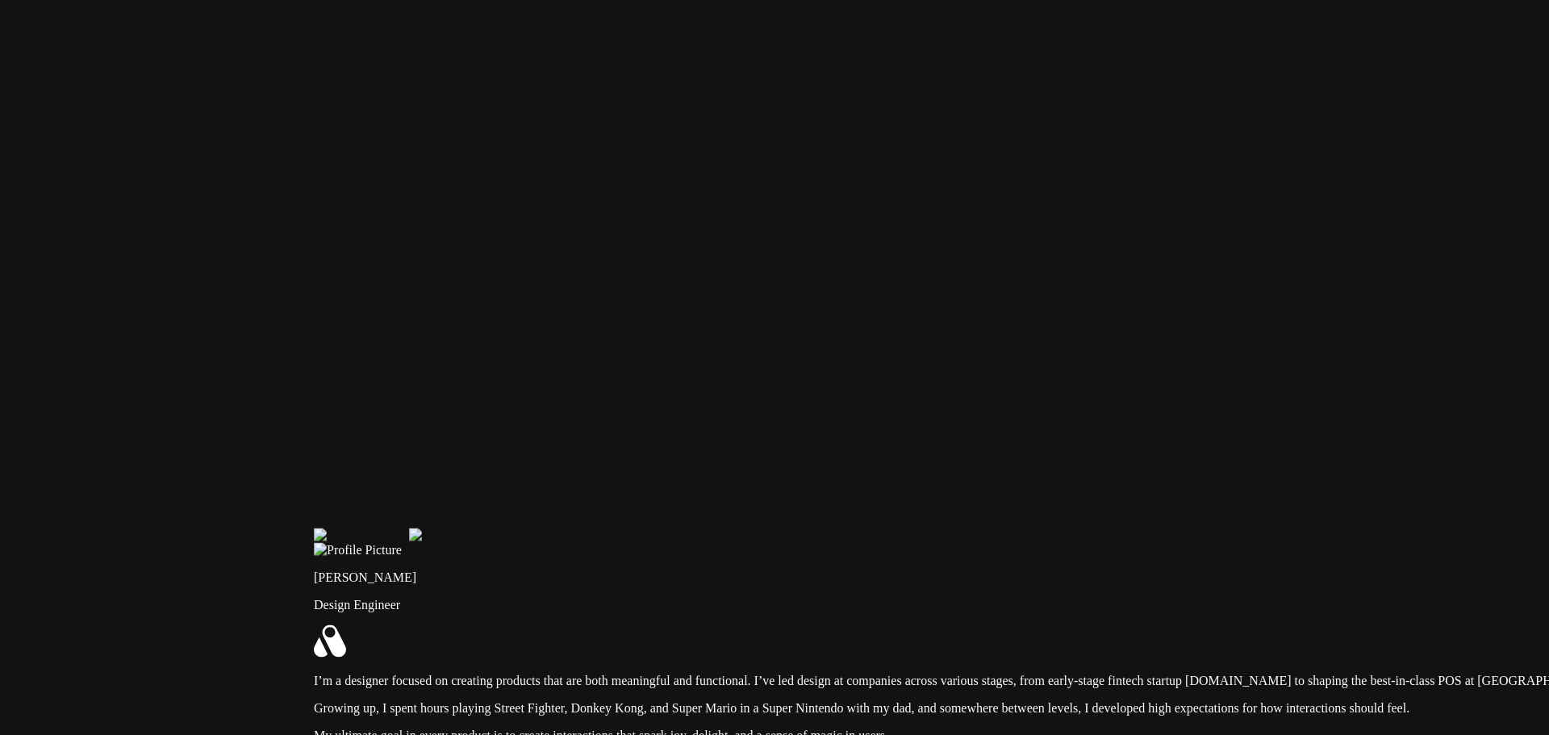
drag, startPoint x: 751, startPoint y: 437, endPoint x: 444, endPoint y: 59, distance: 487.0
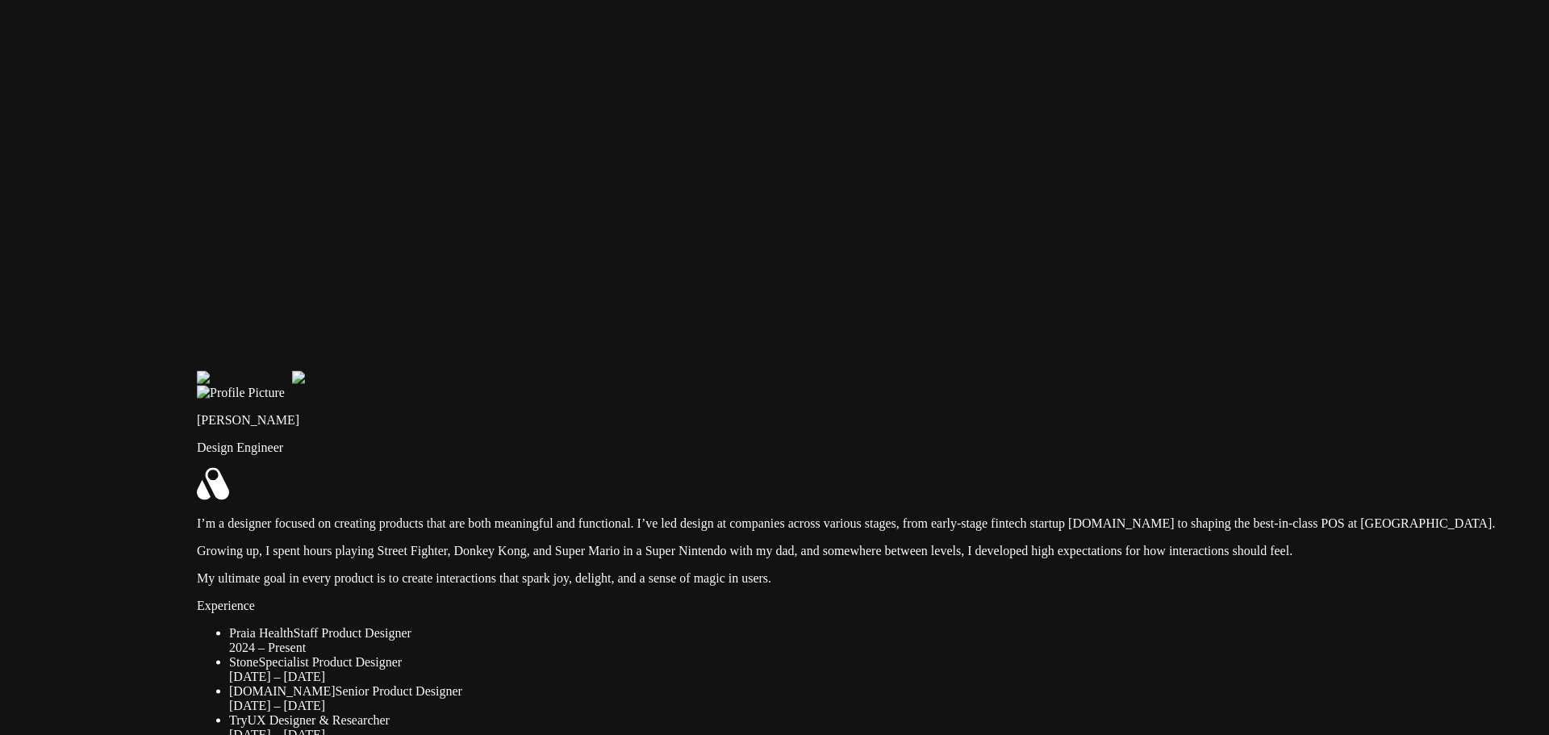
drag, startPoint x: 676, startPoint y: 416, endPoint x: 456, endPoint y: 39, distance: 436.5
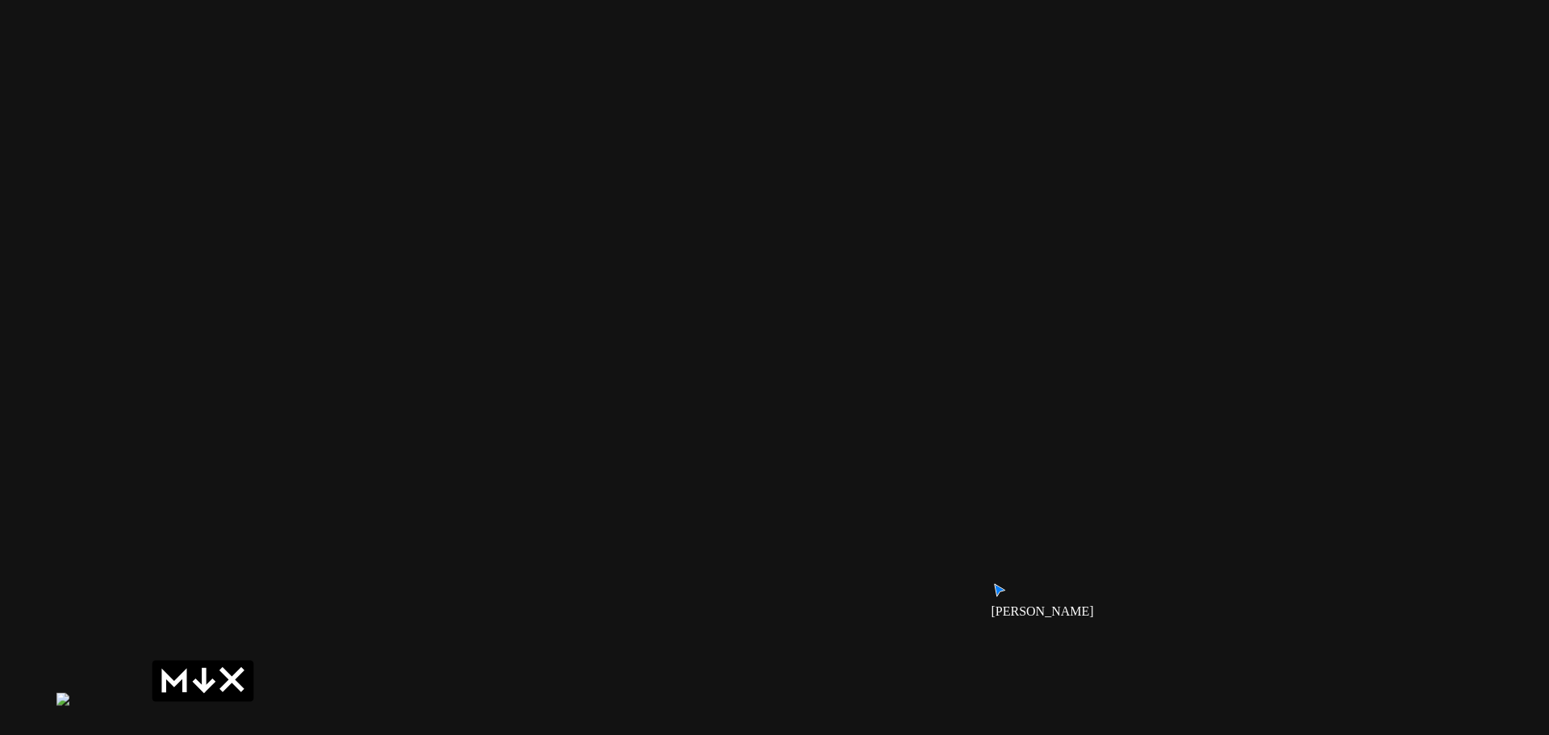
drag, startPoint x: 1287, startPoint y: 366, endPoint x: 809, endPoint y: 97, distance: 548.5
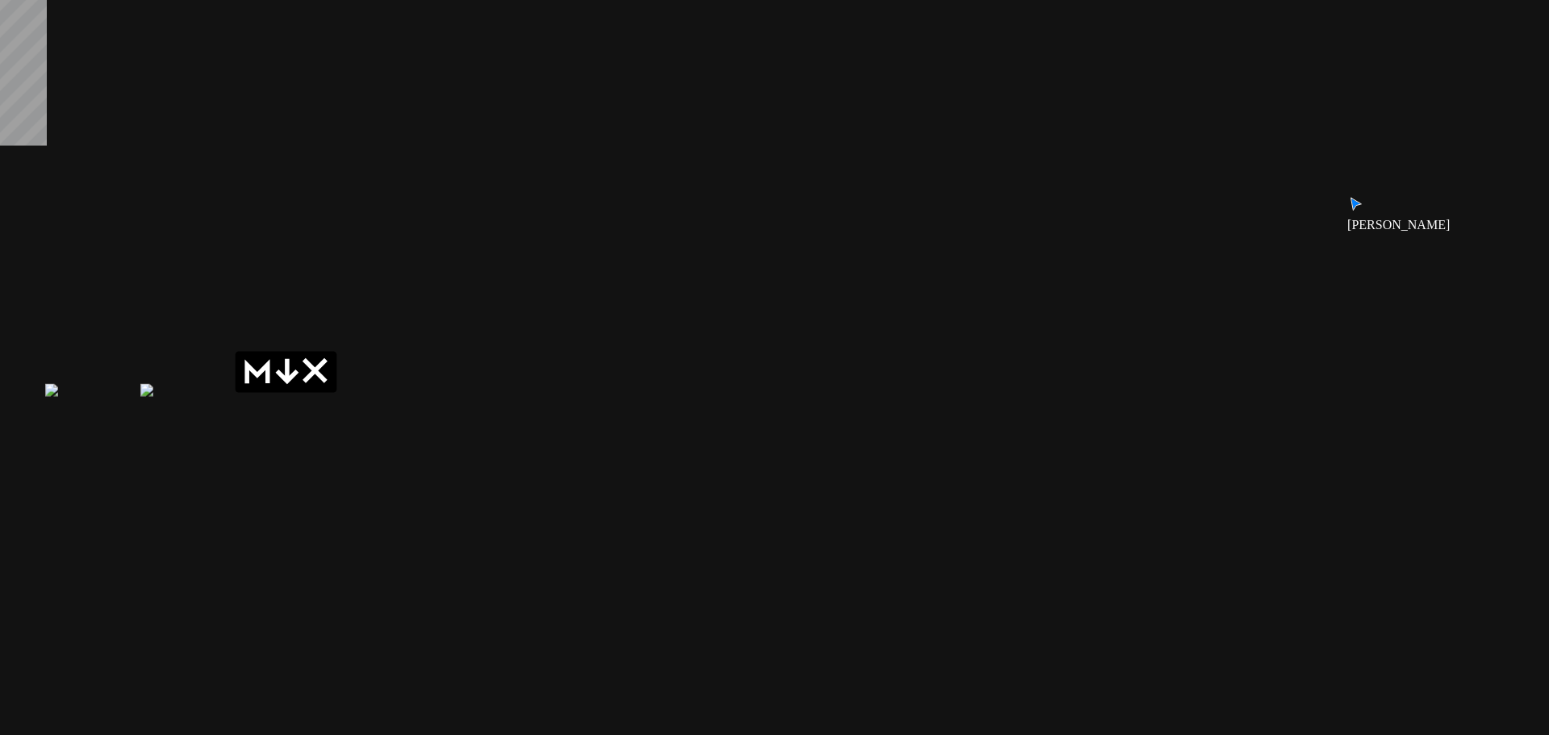
drag, startPoint x: 706, startPoint y: 484, endPoint x: 1014, endPoint y: 82, distance: 506.5
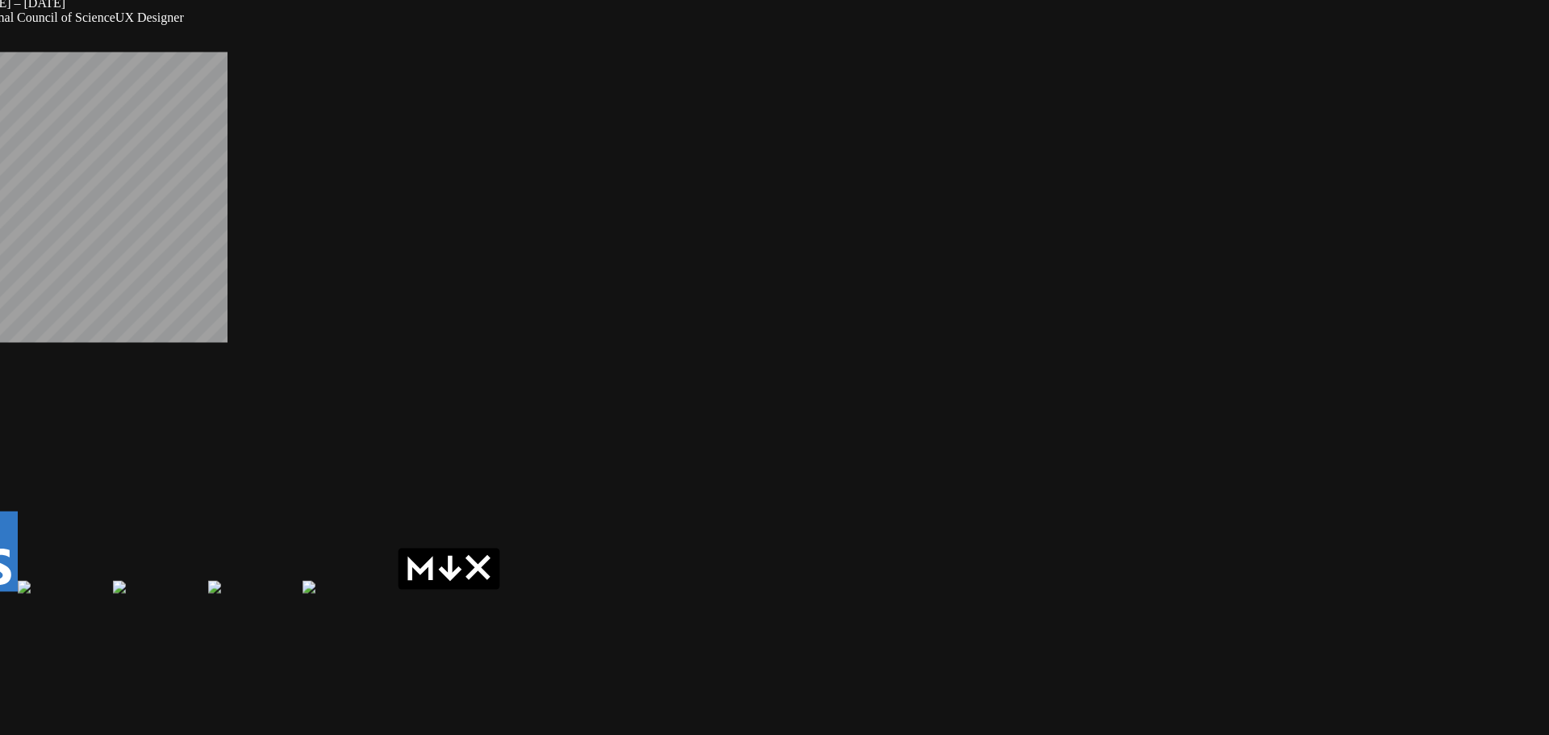
drag, startPoint x: 625, startPoint y: 153, endPoint x: 752, endPoint y: 453, distance: 325.1
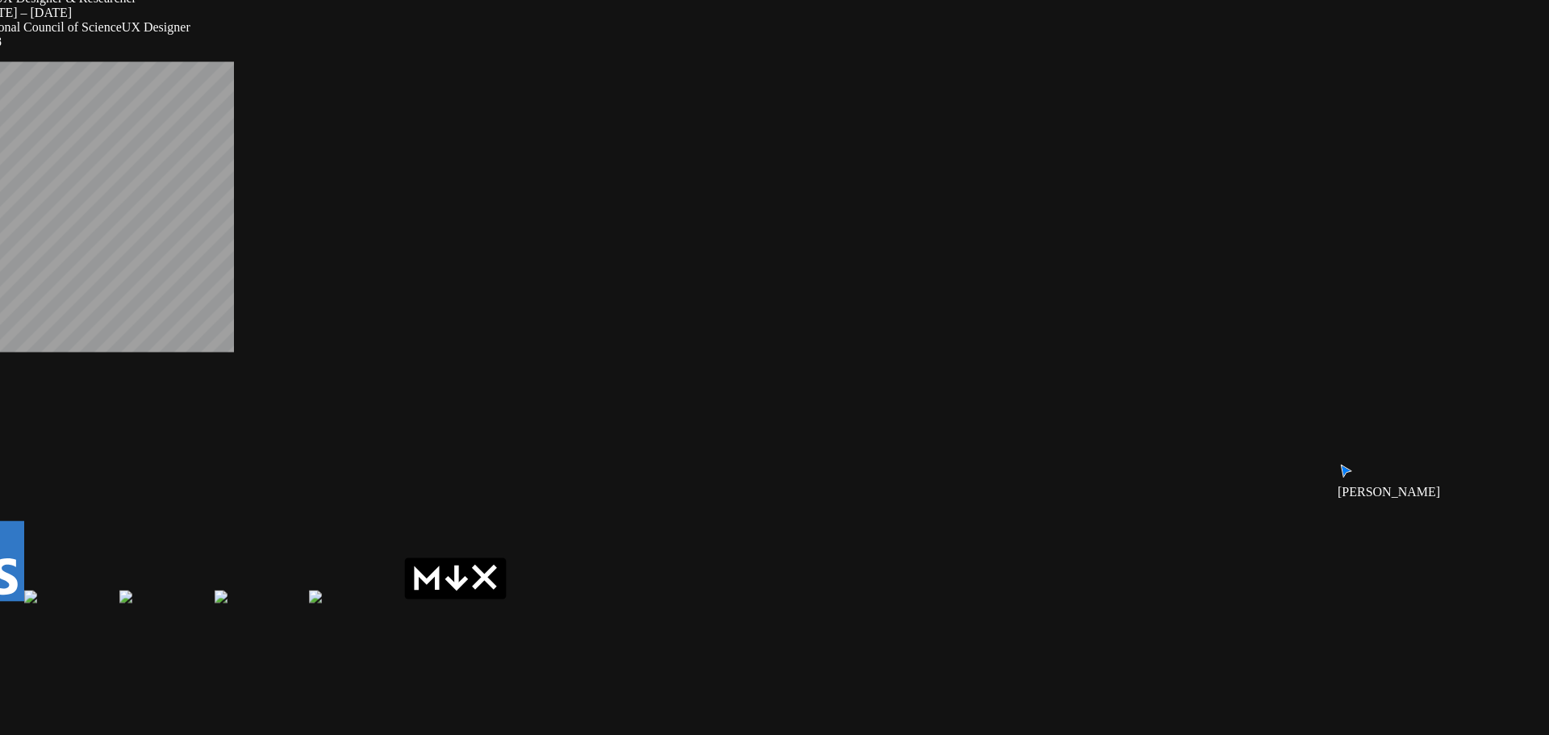
drag, startPoint x: 646, startPoint y: 447, endPoint x: 805, endPoint y: 146, distance: 340.4
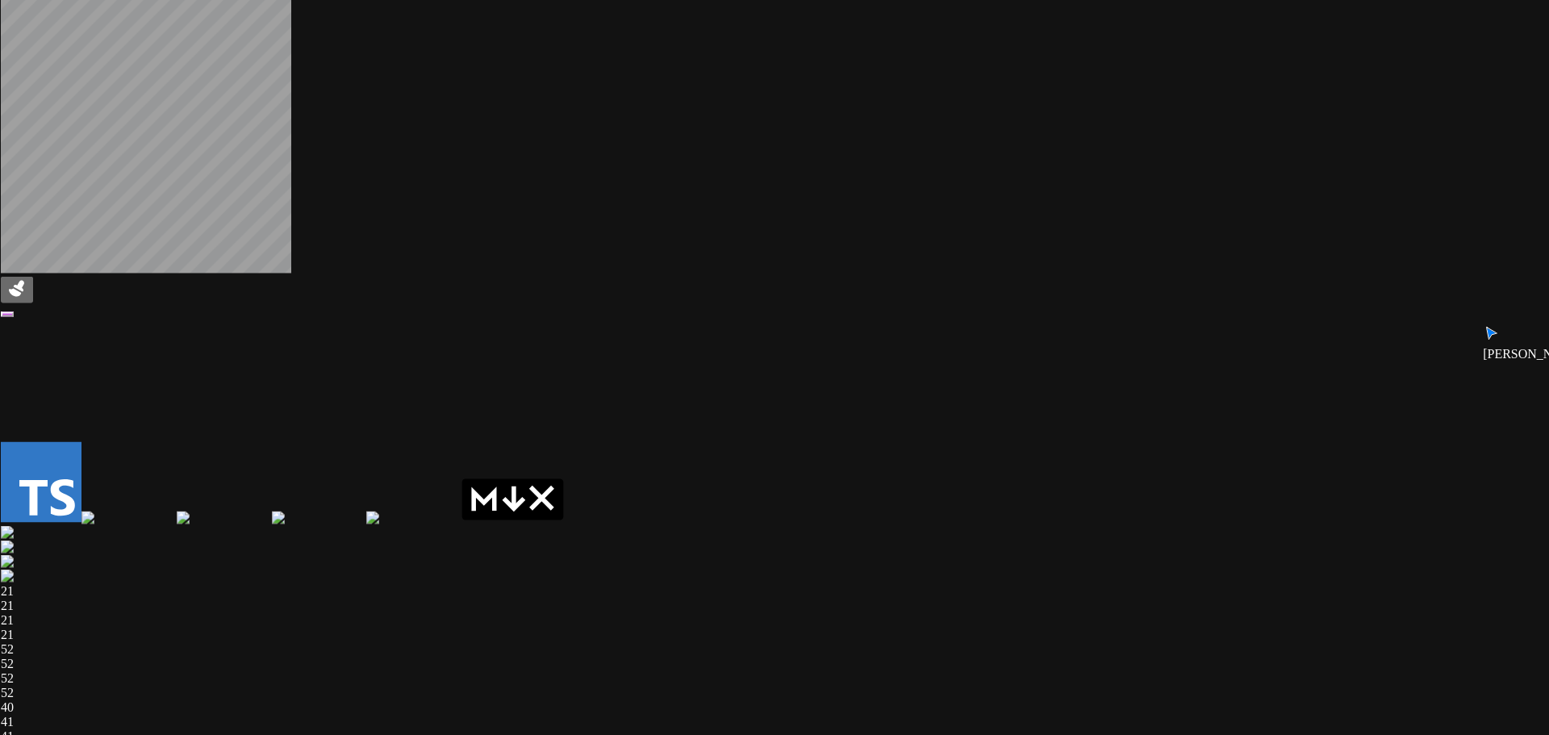
drag, startPoint x: 801, startPoint y: 224, endPoint x: 628, endPoint y: 560, distance: 378.6
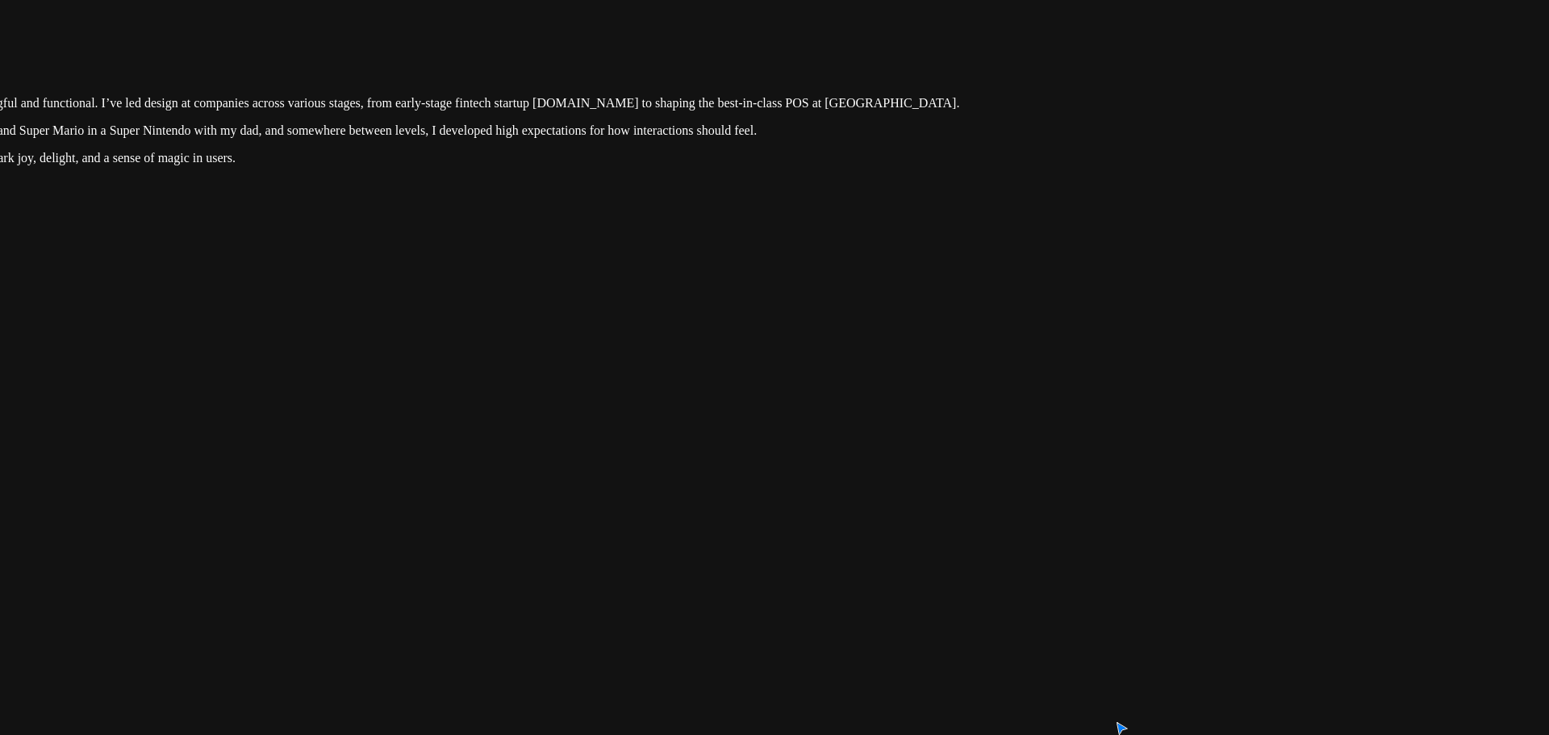
drag, startPoint x: 810, startPoint y: 408, endPoint x: 560, endPoint y: 652, distance: 349.2
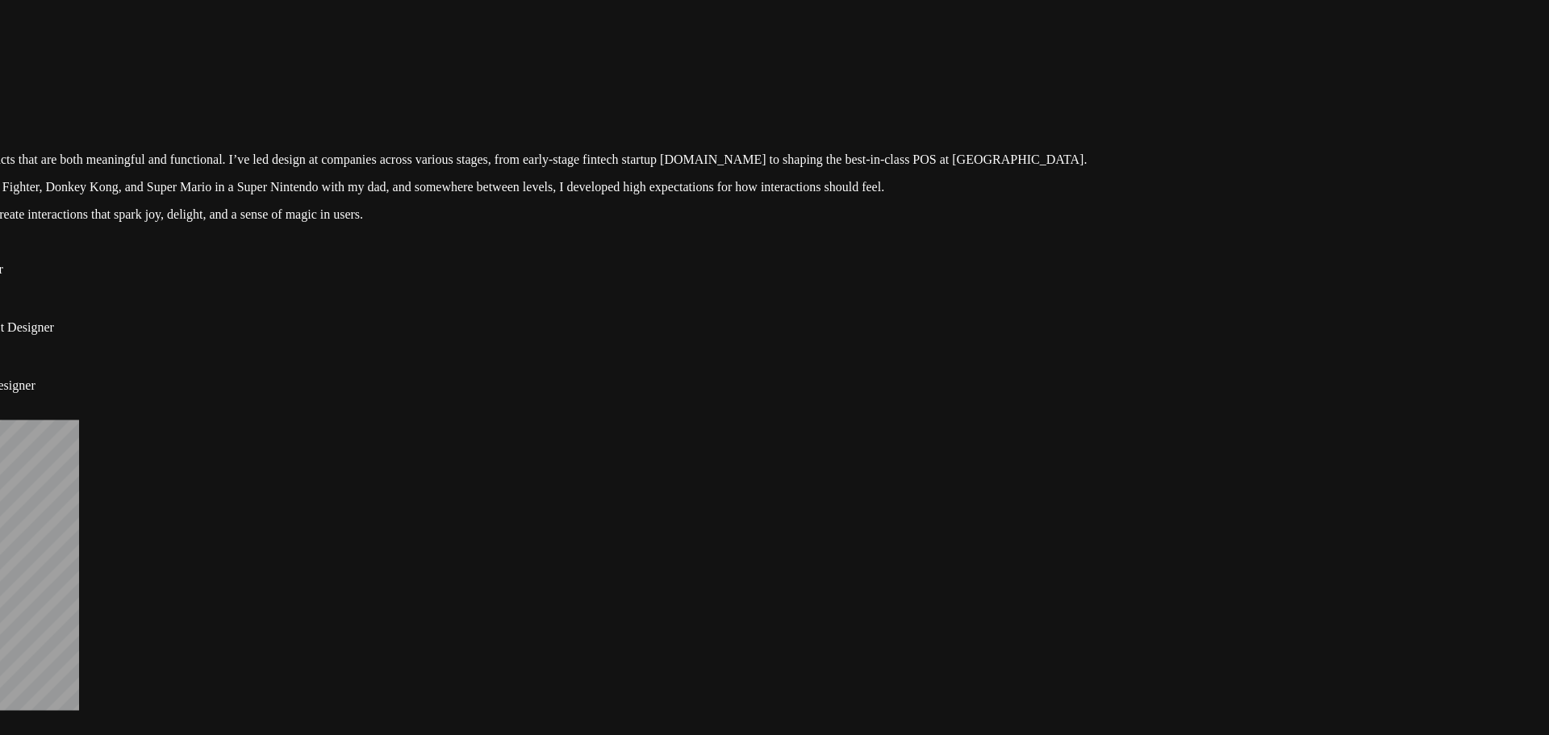
drag, startPoint x: 664, startPoint y: 581, endPoint x: 828, endPoint y: 675, distance: 189.1
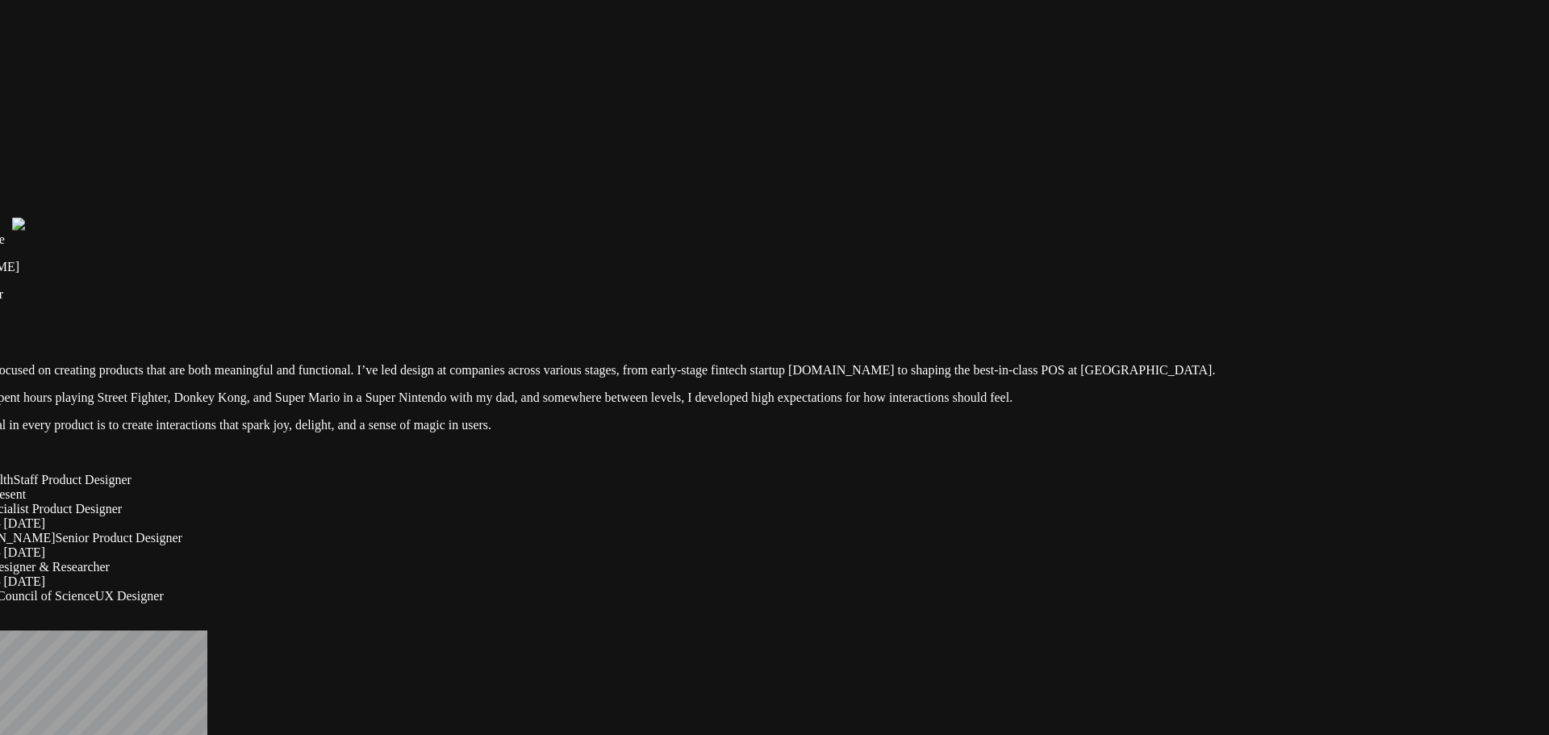
drag, startPoint x: 901, startPoint y: 414, endPoint x: 921, endPoint y: 529, distance: 116.4
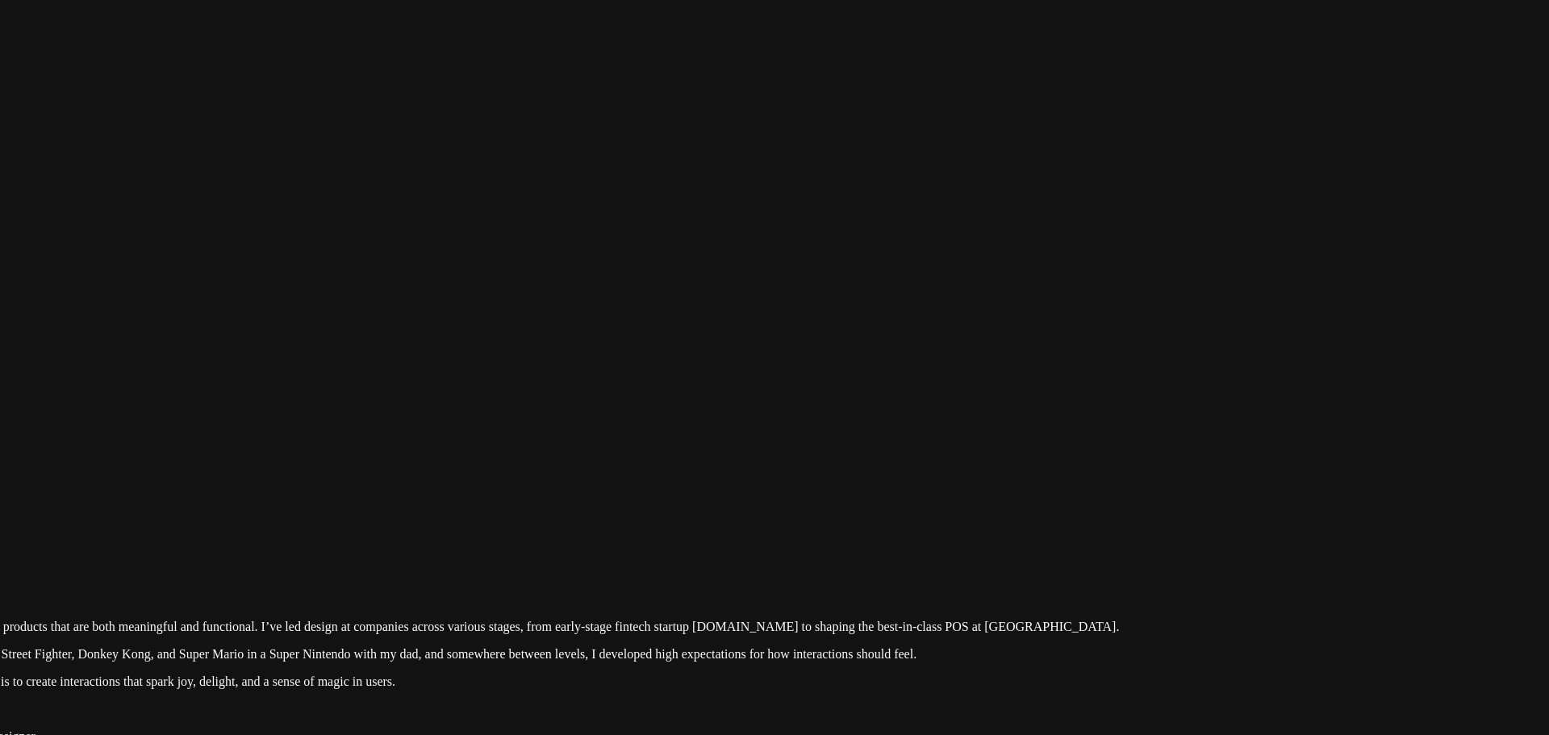
drag, startPoint x: 874, startPoint y: 100, endPoint x: 613, endPoint y: 592, distance: 556.3
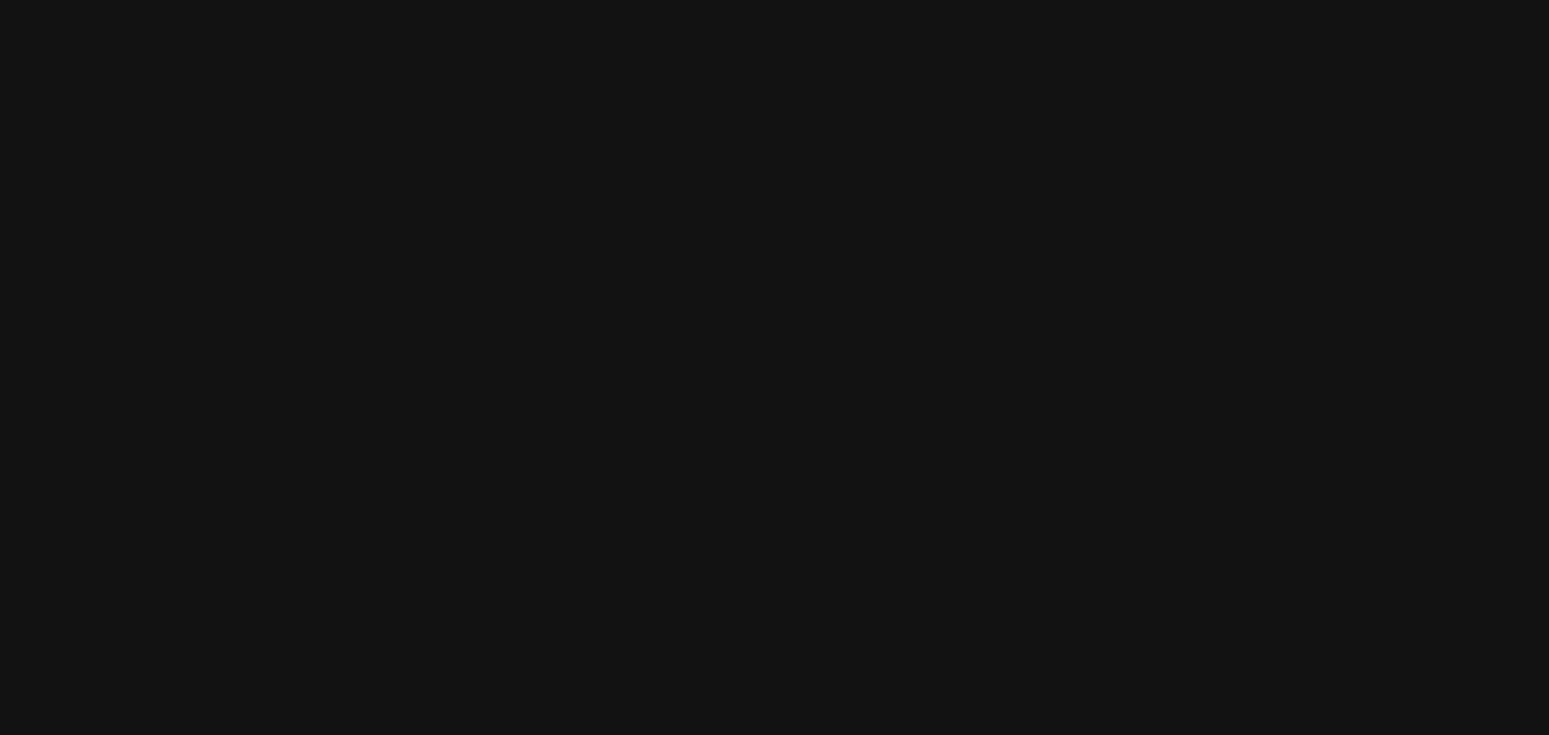
drag, startPoint x: 777, startPoint y: 353, endPoint x: 494, endPoint y: 438, distance: 295.9
drag, startPoint x: 657, startPoint y: 291, endPoint x: 817, endPoint y: 317, distance: 162.7
drag, startPoint x: 785, startPoint y: 407, endPoint x: 867, endPoint y: 199, distance: 222.8
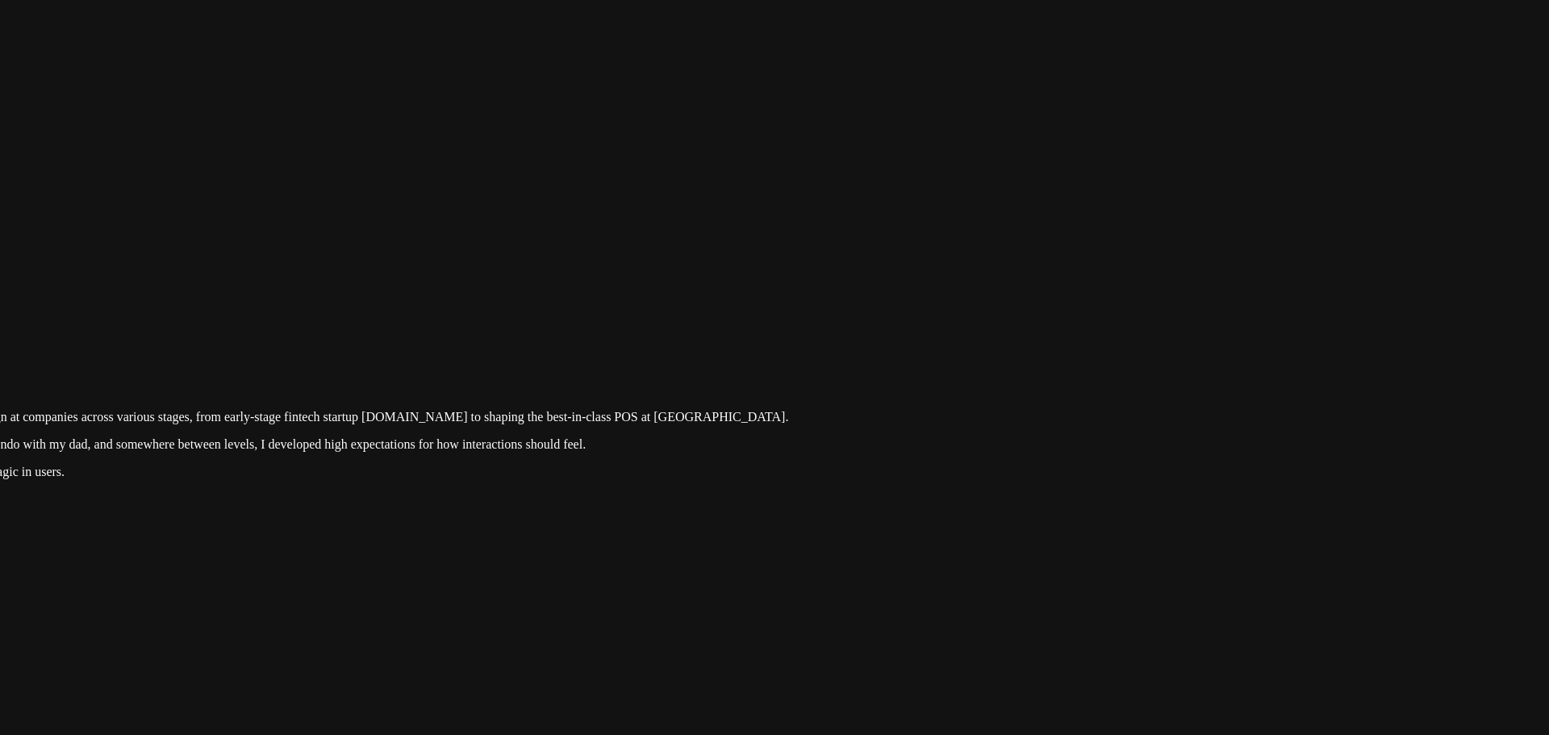
drag, startPoint x: 1333, startPoint y: 576, endPoint x: 921, endPoint y: 241, distance: 531.2
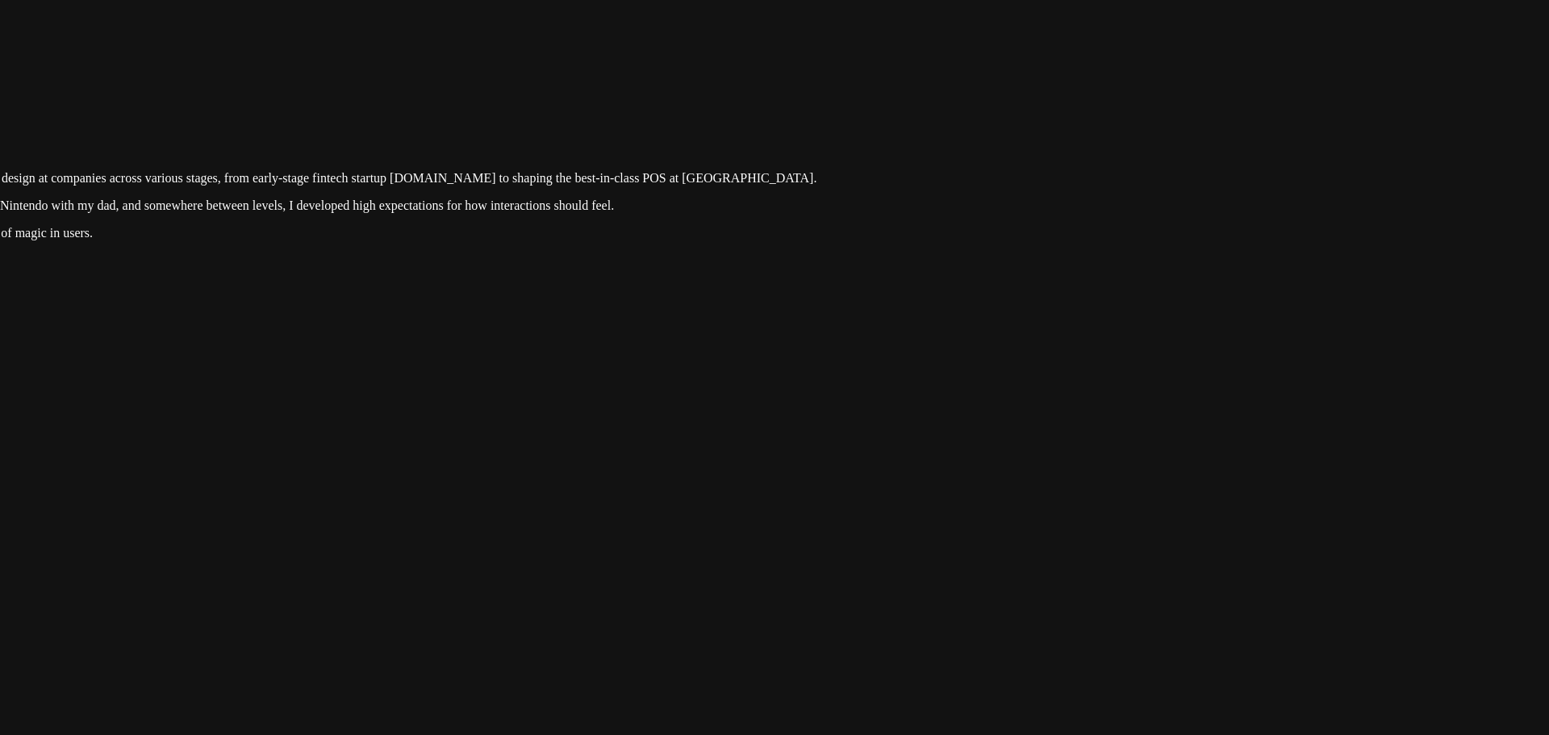
drag, startPoint x: 1019, startPoint y: 287, endPoint x: 1040, endPoint y: 91, distance: 197.2
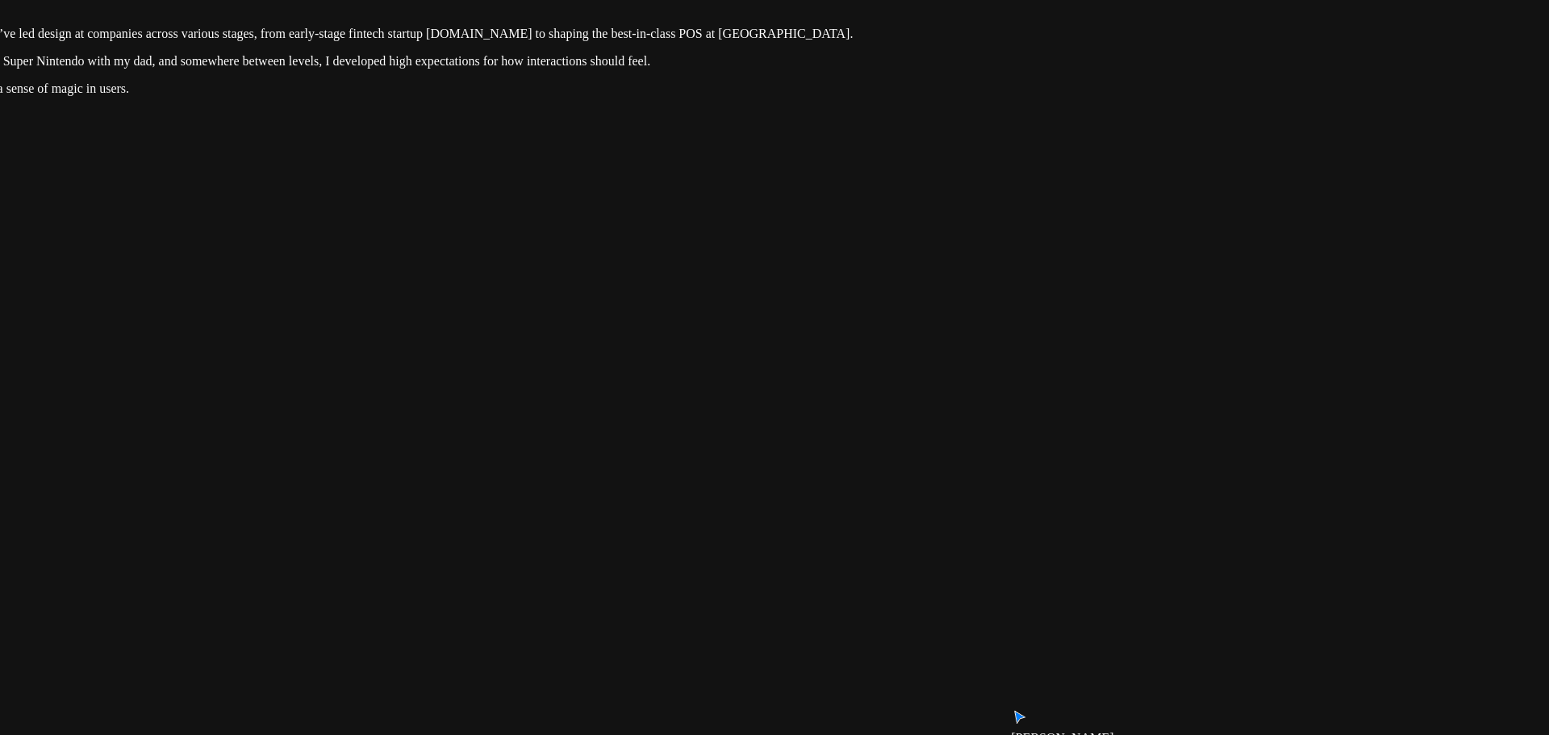
drag, startPoint x: 1109, startPoint y: 426, endPoint x: 1145, endPoint y: 300, distance: 131.0
drag, startPoint x: 809, startPoint y: 474, endPoint x: 1027, endPoint y: 332, distance: 260.3
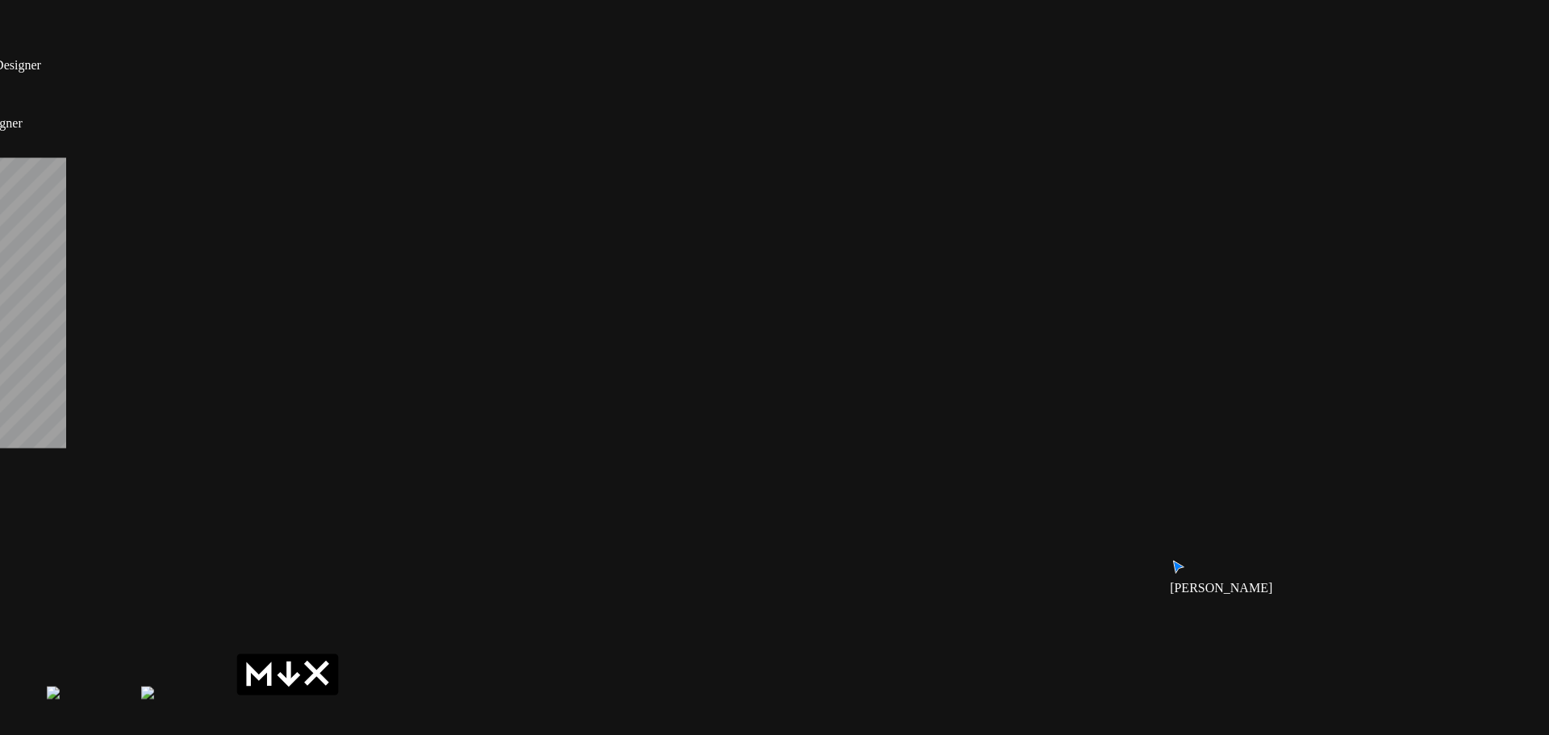
drag, startPoint x: 508, startPoint y: 449, endPoint x: 696, endPoint y: 773, distance: 373.9
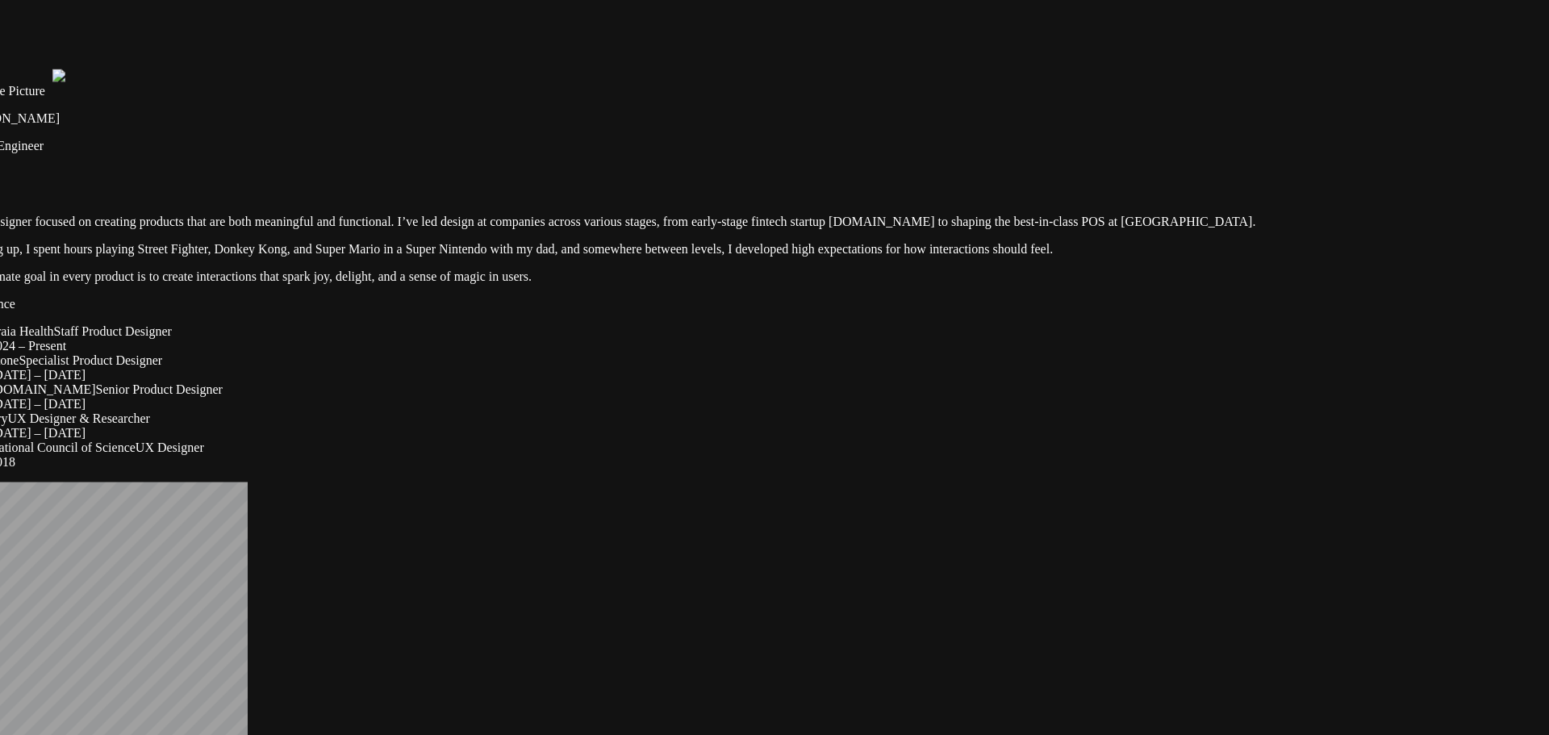
drag, startPoint x: 968, startPoint y: 372, endPoint x: 968, endPoint y: 358, distance: 13.7
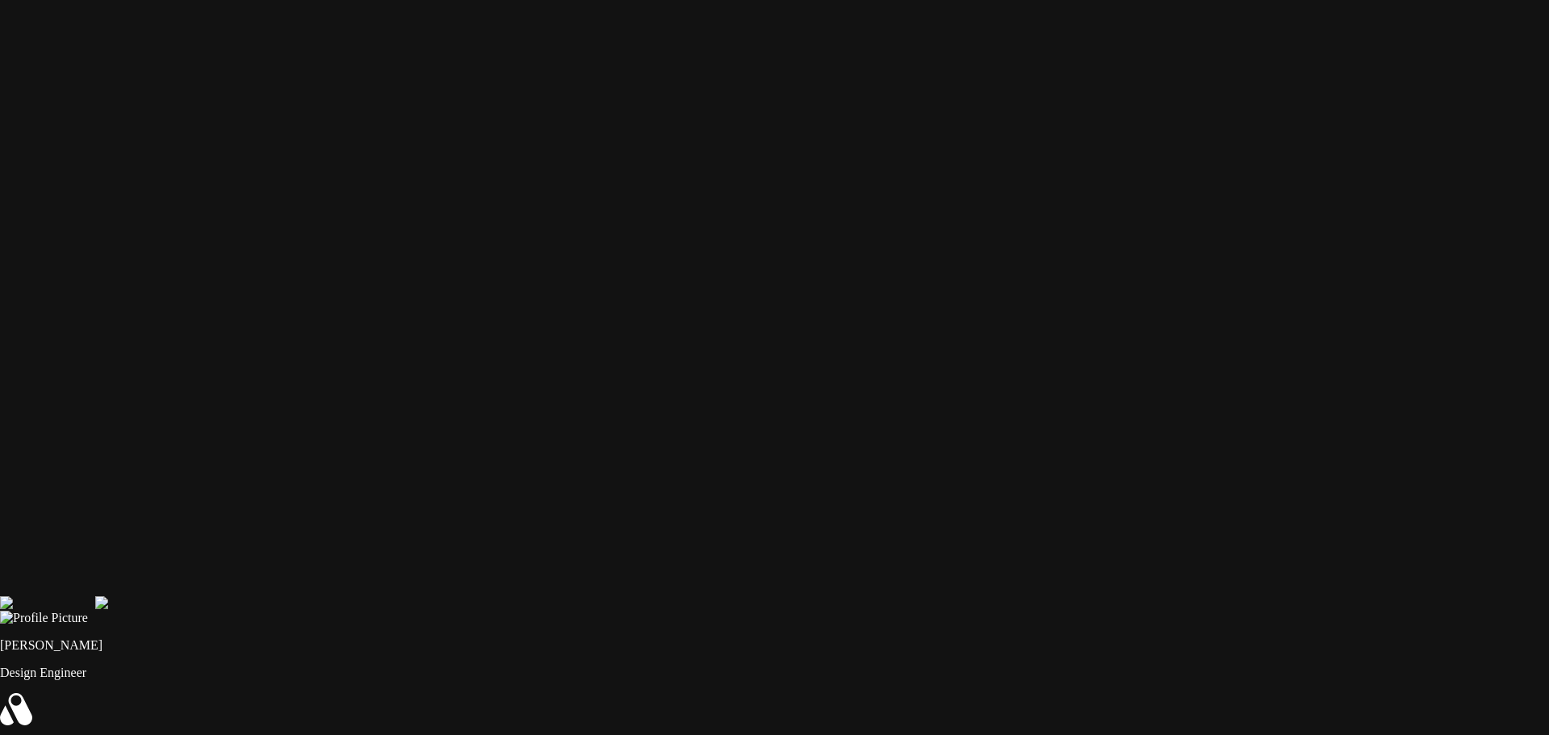
drag, startPoint x: 1112, startPoint y: 175, endPoint x: 1260, endPoint y: 333, distance: 216.4
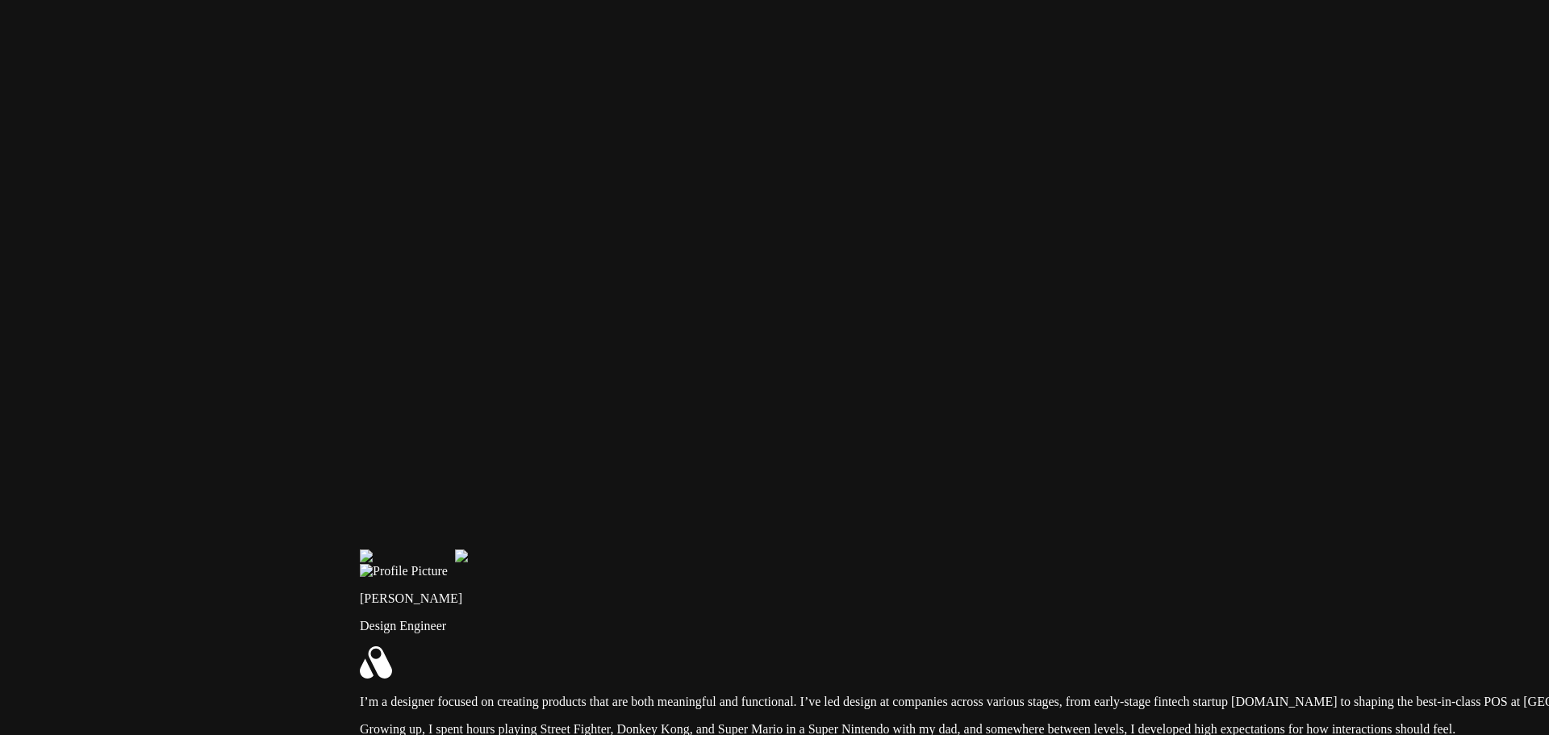
drag, startPoint x: 747, startPoint y: 301, endPoint x: 955, endPoint y: 98, distance: 289.9
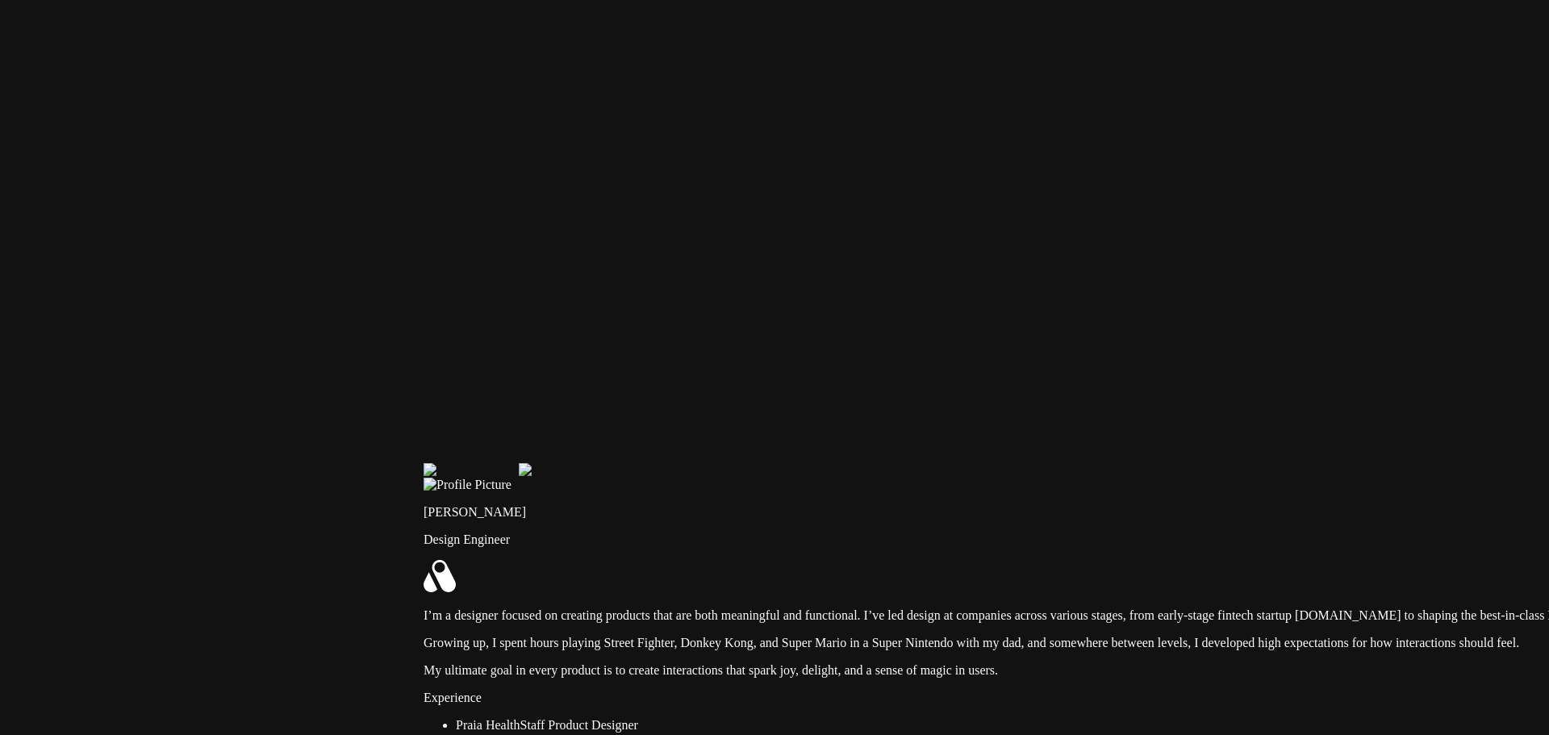
drag, startPoint x: 636, startPoint y: 402, endPoint x: 883, endPoint y: 84, distance: 402.6
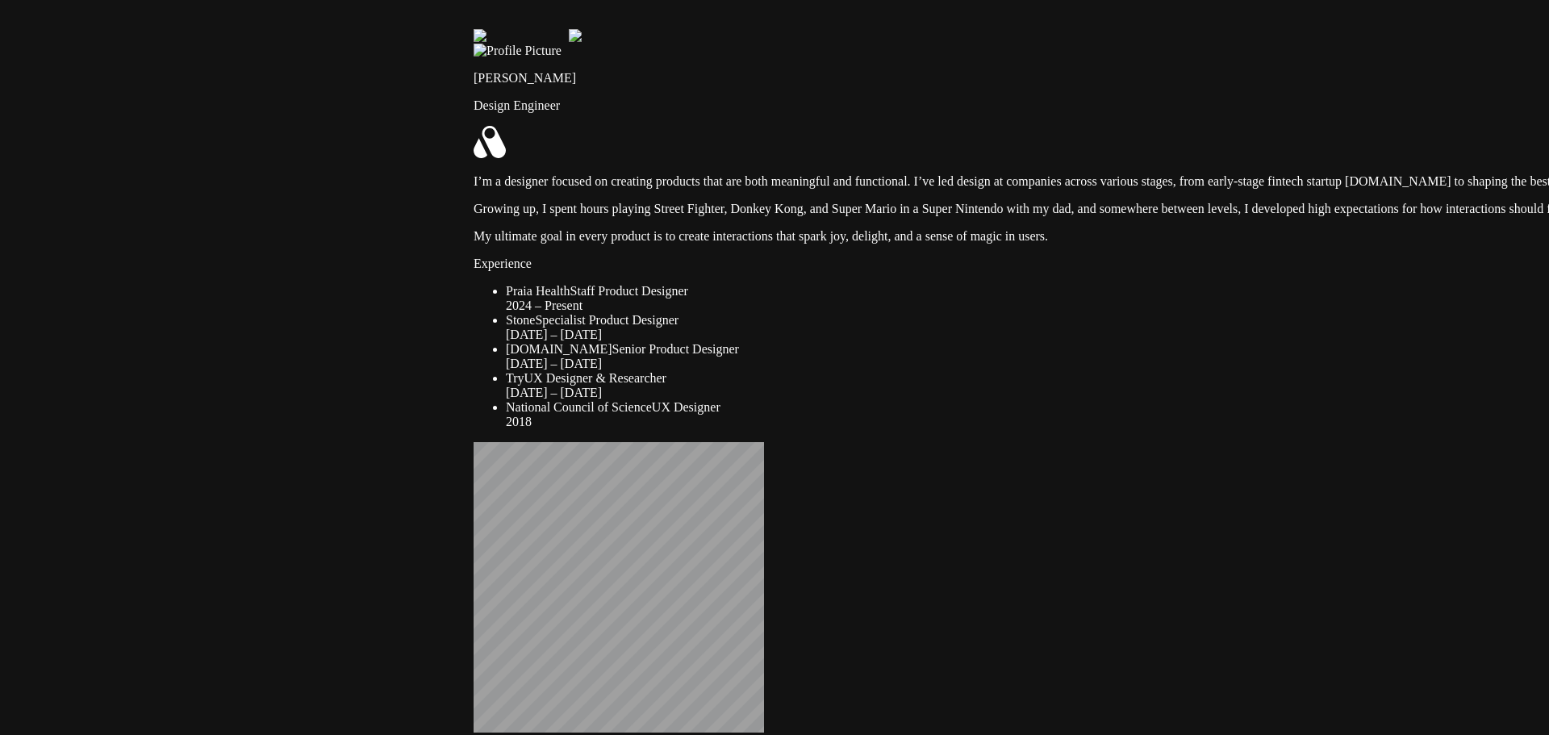
drag, startPoint x: 687, startPoint y: 316, endPoint x: 624, endPoint y: 150, distance: 177.8
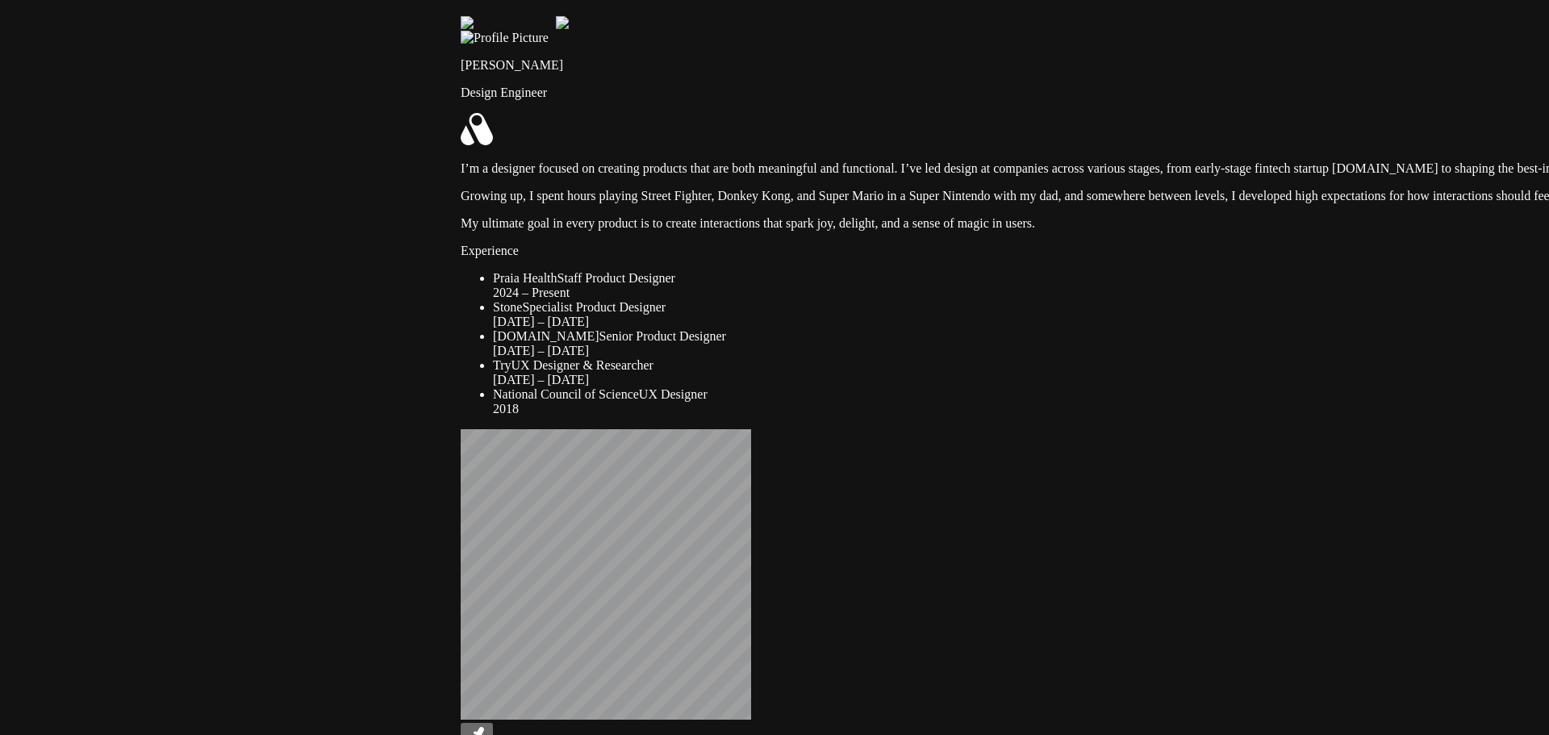
drag, startPoint x: 648, startPoint y: 282, endPoint x: 532, endPoint y: 77, distance: 235.6
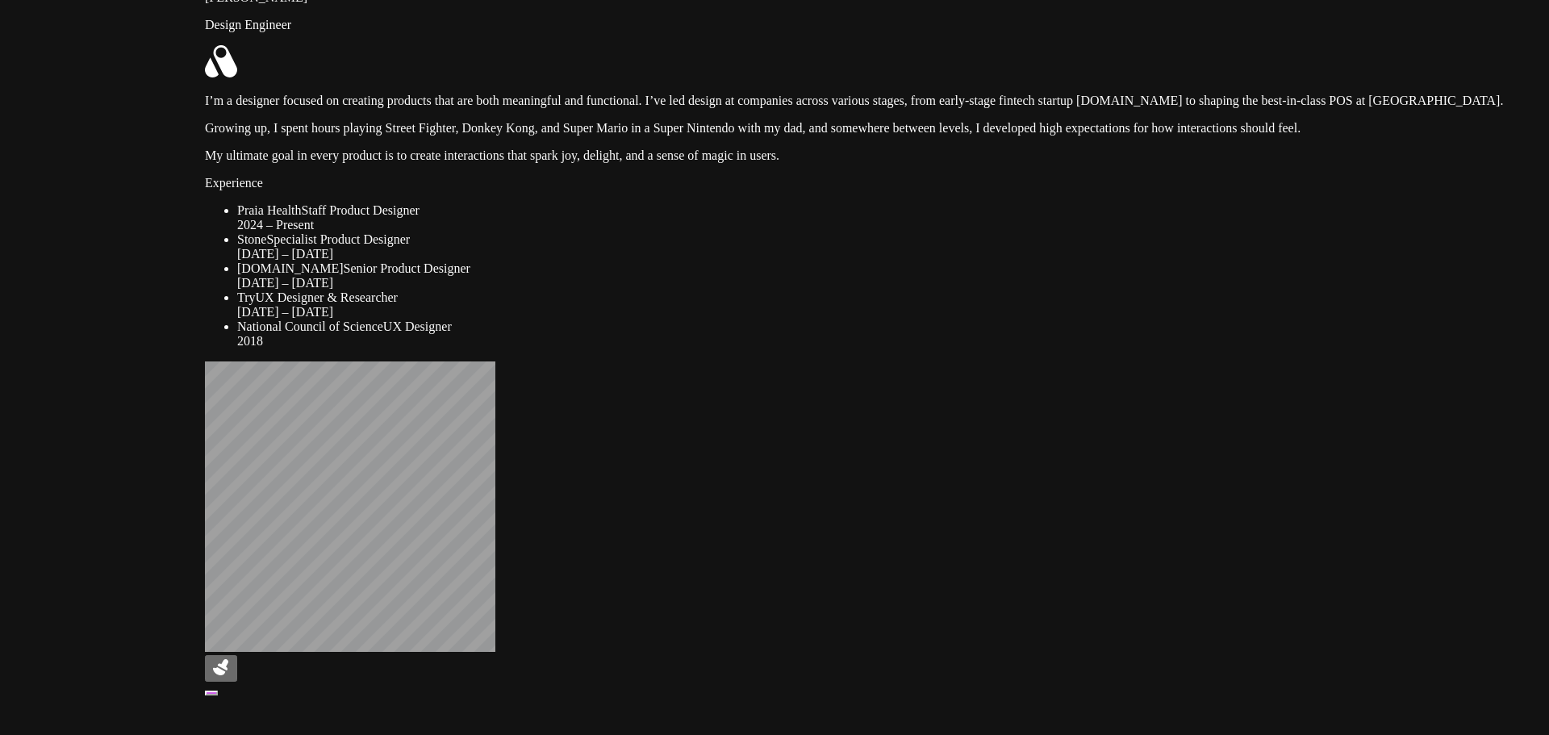
drag, startPoint x: 462, startPoint y: 491, endPoint x: 410, endPoint y: 536, distance: 68.6
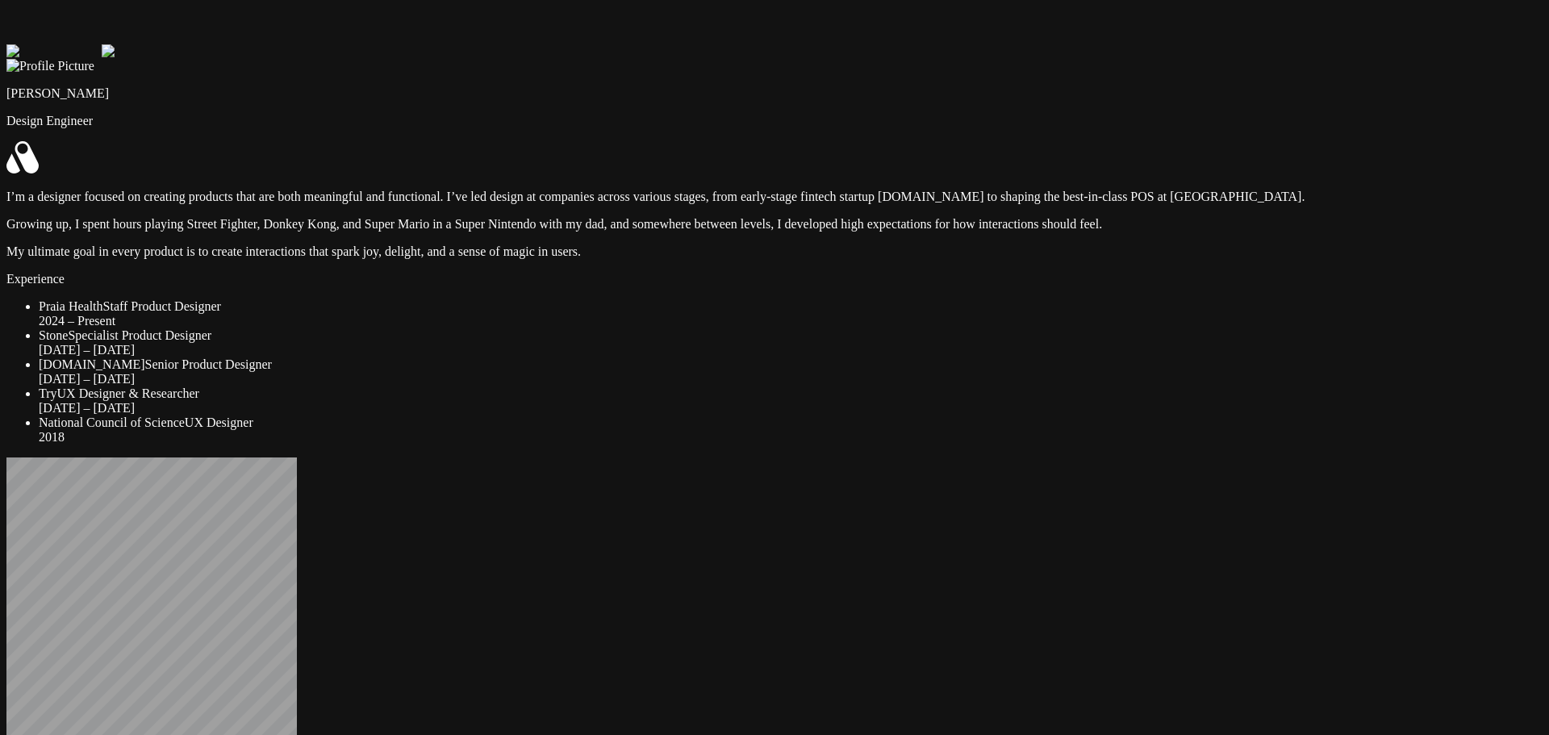
drag, startPoint x: 1130, startPoint y: 523, endPoint x: 1031, endPoint y: 525, distance: 99.3
drag, startPoint x: 1105, startPoint y: 537, endPoint x: 980, endPoint y: 167, distance: 389.9
click at [968, 669] on div at bounding box center [415, 683] width 1562 height 29
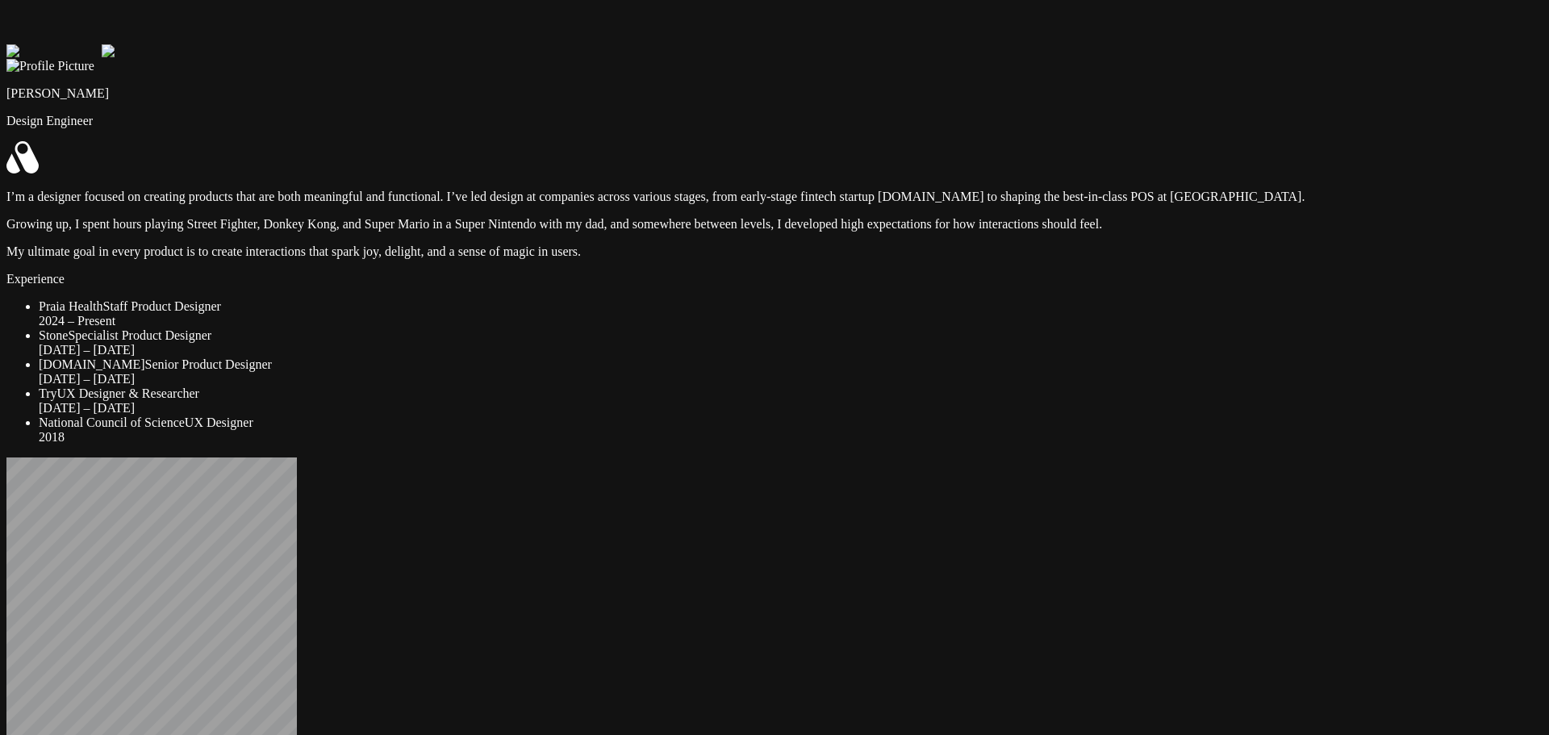
drag, startPoint x: 1120, startPoint y: 484, endPoint x: 0, endPoint y: 232, distance: 1148.0
drag, startPoint x: 1260, startPoint y: 152, endPoint x: 1549, endPoint y: 449, distance: 413.7
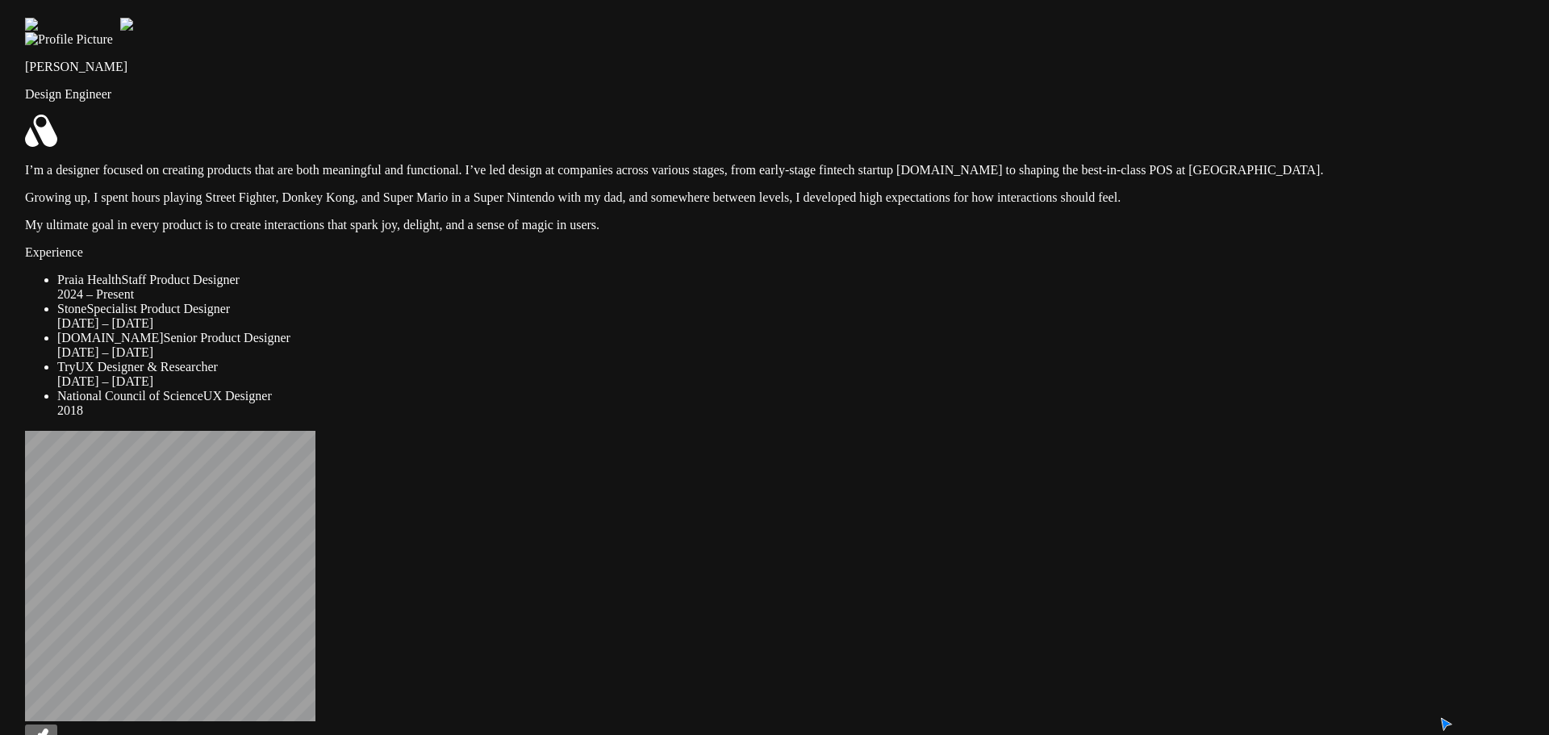
drag, startPoint x: 1317, startPoint y: 387, endPoint x: 1336, endPoint y: 360, distance: 32.5
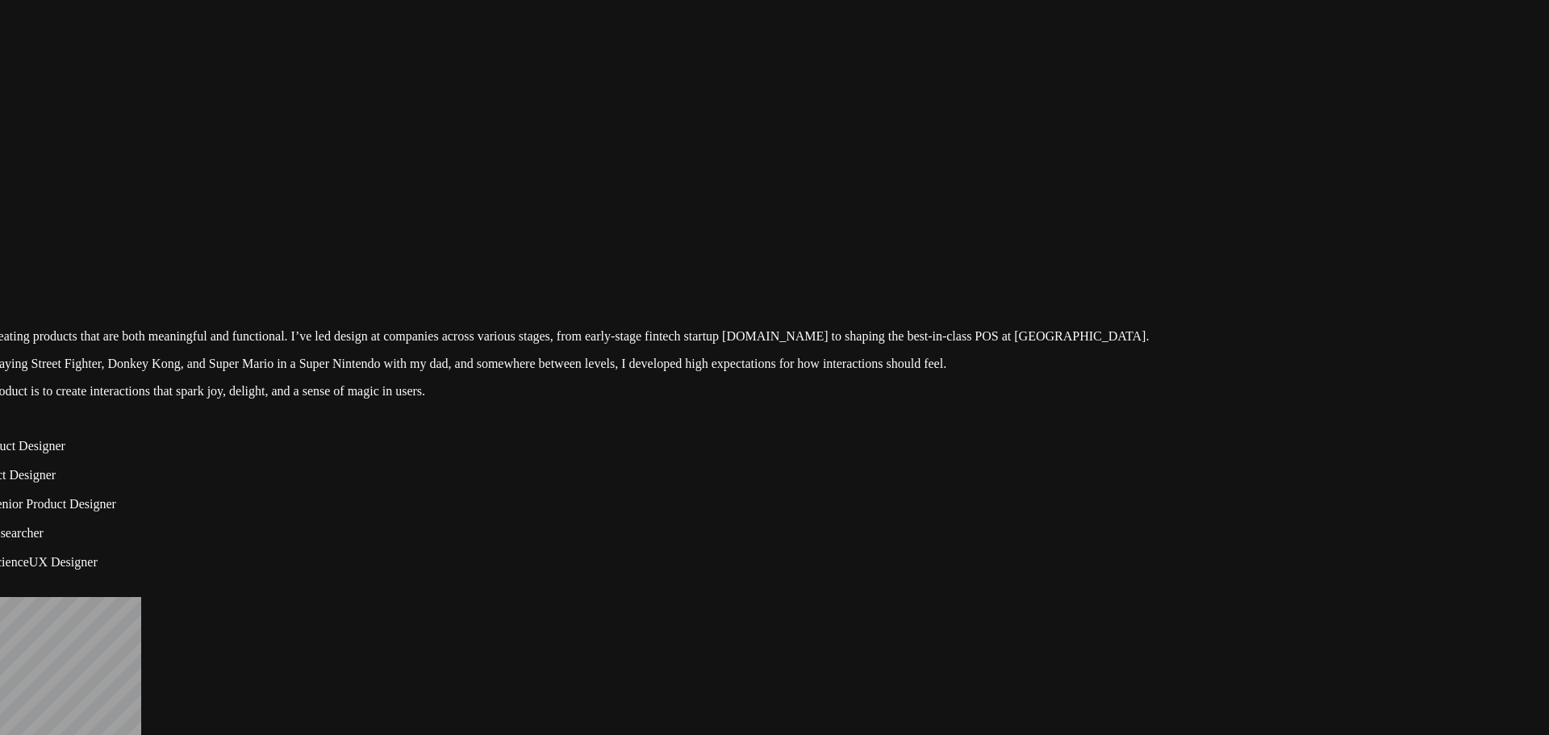
drag, startPoint x: 785, startPoint y: 15, endPoint x: 571, endPoint y: 192, distance: 278.6
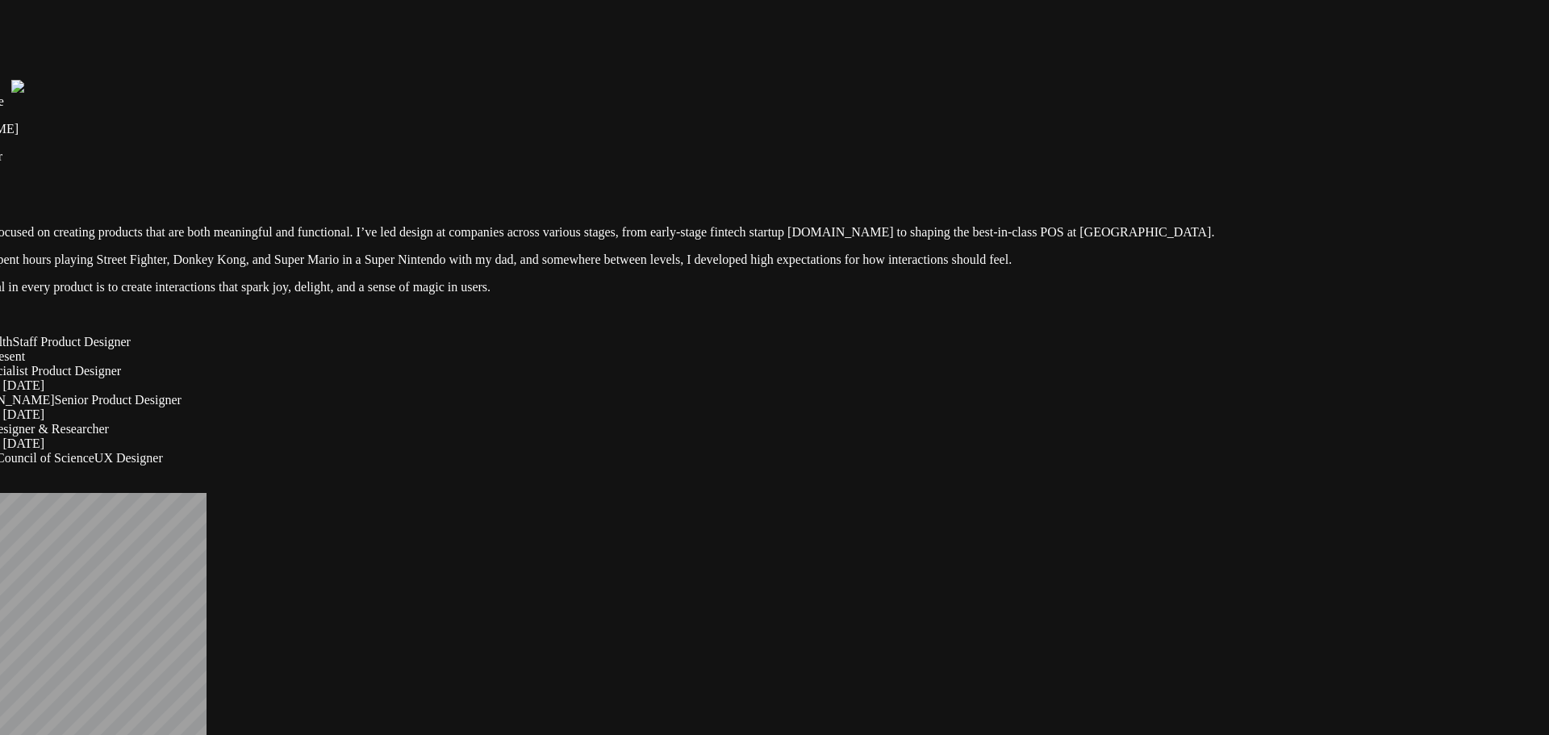
drag, startPoint x: 979, startPoint y: 642, endPoint x: 872, endPoint y: 680, distance: 113.3
